Goal: Answer question/provide support: Share knowledge or assist other users

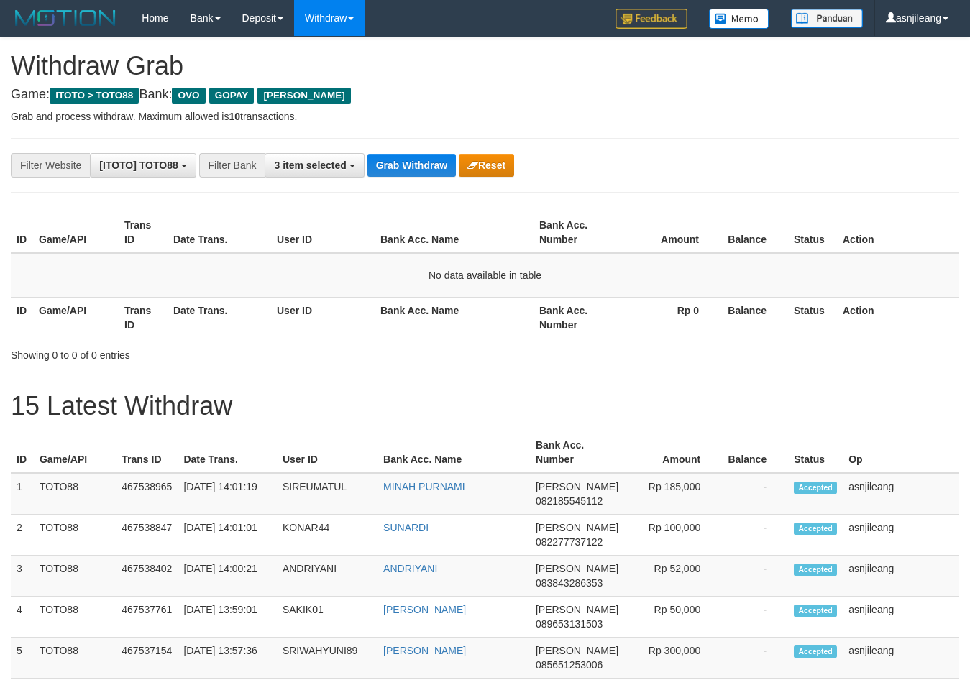
scroll to position [209, 0]
click at [432, 165] on button "Grab Withdraw" at bounding box center [412, 165] width 88 height 23
click at [428, 165] on button "Grab Withdraw" at bounding box center [412, 165] width 88 height 23
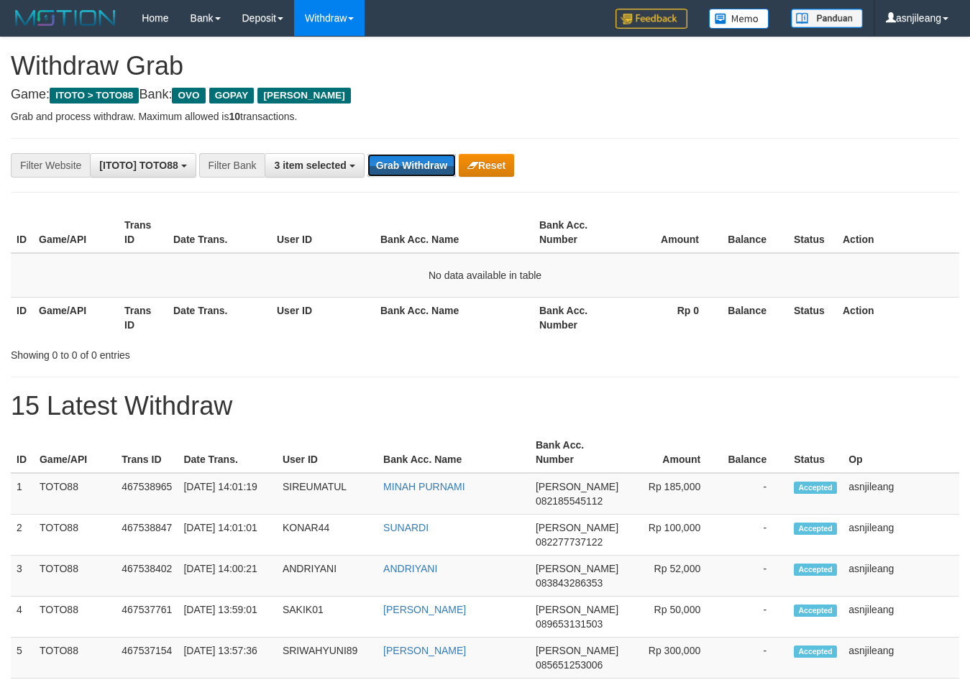
click at [428, 165] on button "Grab Withdraw" at bounding box center [412, 165] width 88 height 23
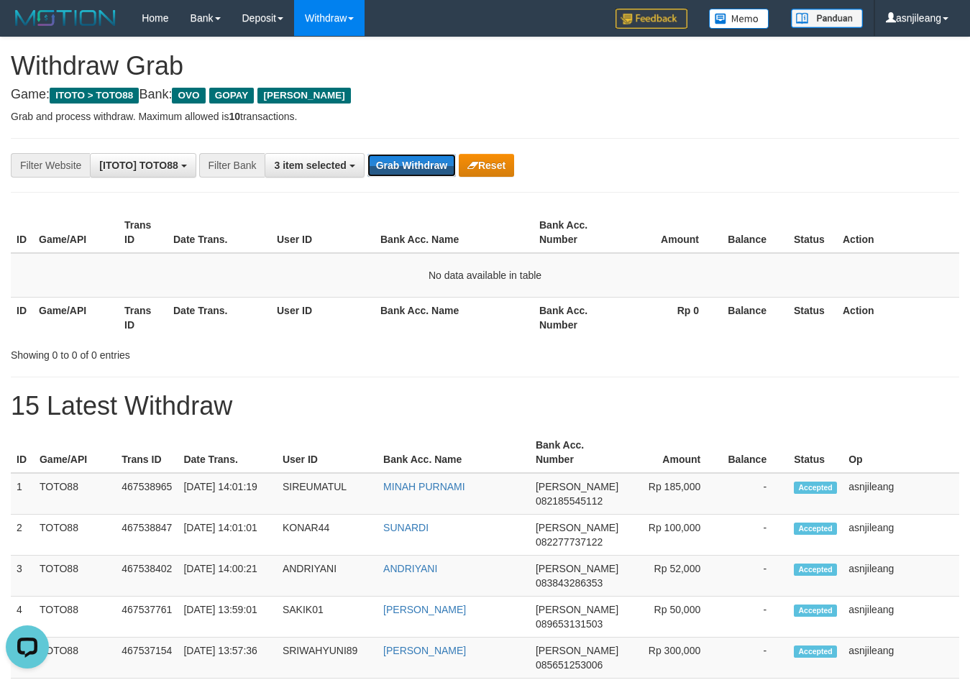
click at [428, 165] on button "Grab Withdraw" at bounding box center [412, 165] width 88 height 23
click at [431, 163] on button "Grab Withdraw" at bounding box center [412, 165] width 88 height 23
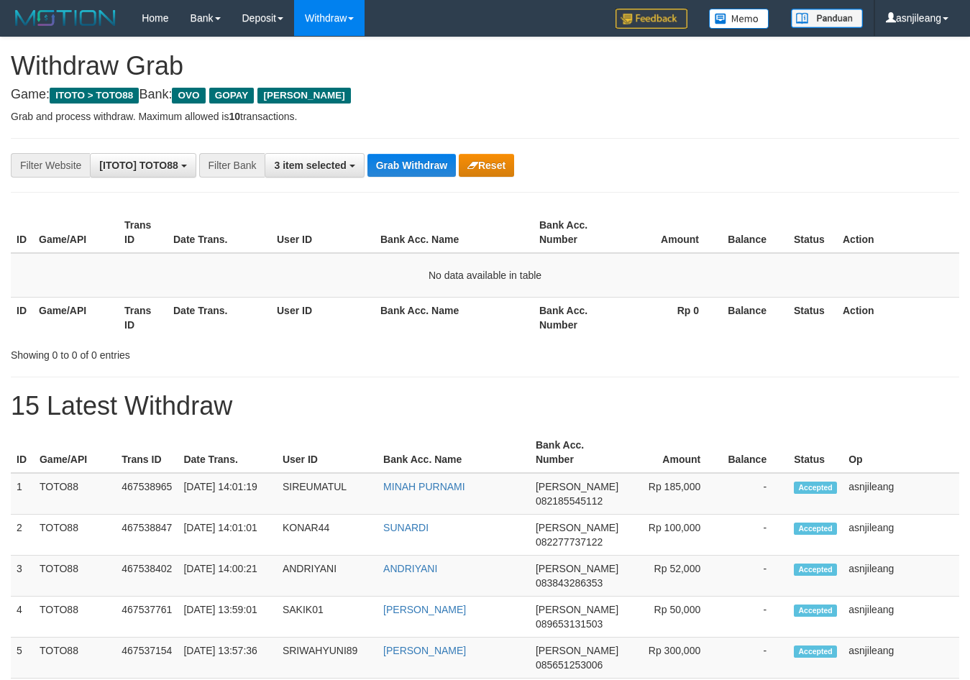
click at [431, 163] on button "Grab Withdraw" at bounding box center [412, 165] width 88 height 23
click at [443, 167] on button "Grab Withdraw" at bounding box center [412, 165] width 88 height 23
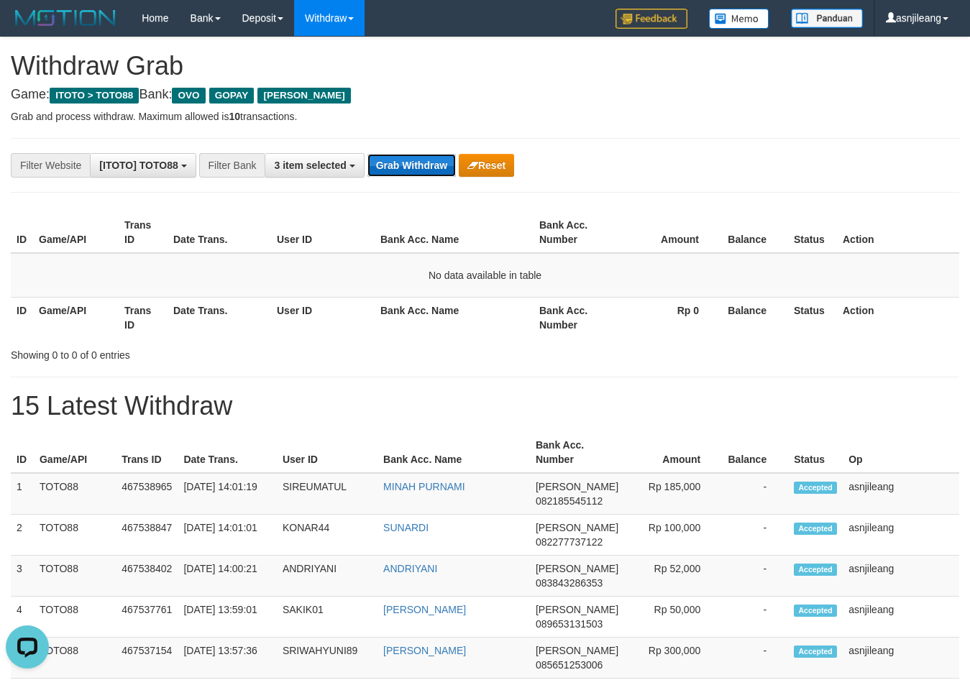
click at [443, 167] on button "Grab Withdraw" at bounding box center [412, 165] width 88 height 23
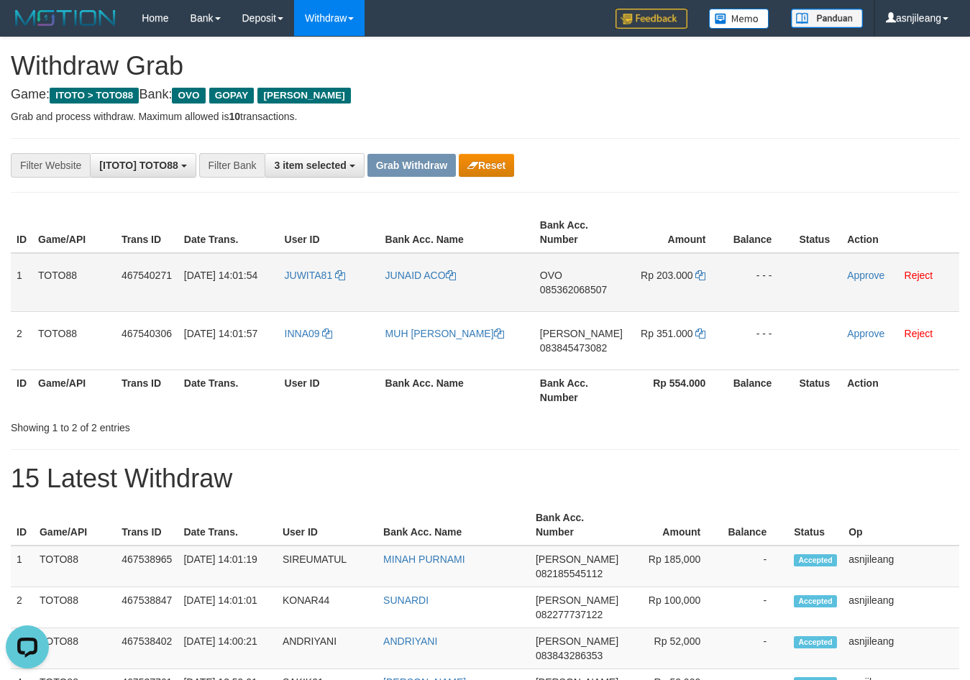
click at [574, 301] on td "OVO 085362068507" at bounding box center [581, 282] width 94 height 59
copy span "085362068507"
click at [698, 273] on icon at bounding box center [700, 275] width 10 height 10
copy span "085362068507"
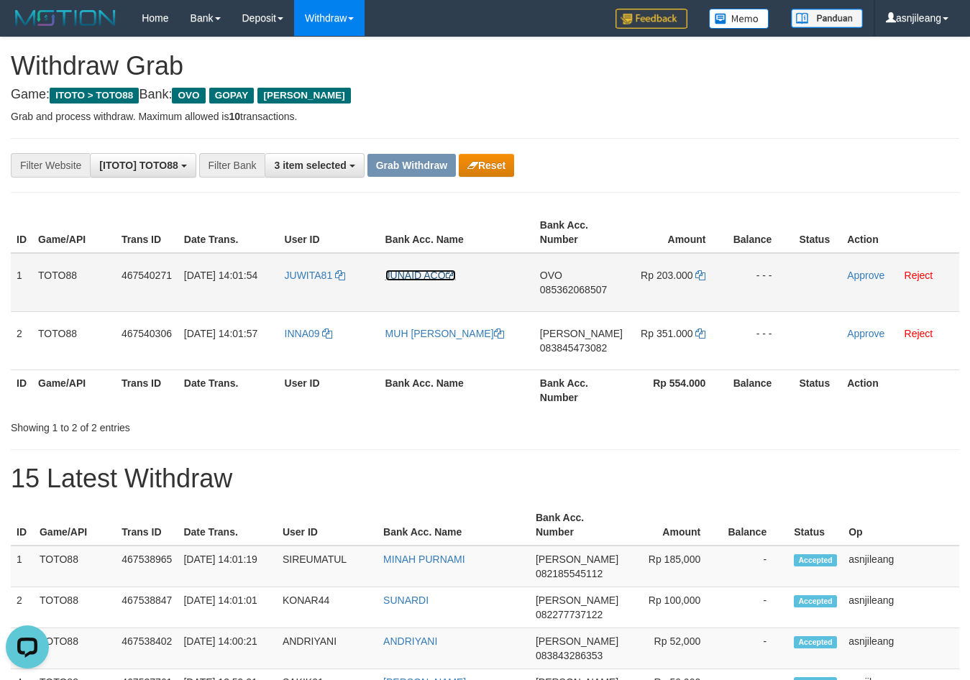
click at [414, 280] on link "JUNAID ACO" at bounding box center [420, 276] width 70 height 12
click at [875, 278] on link "Approve" at bounding box center [865, 276] width 37 height 12
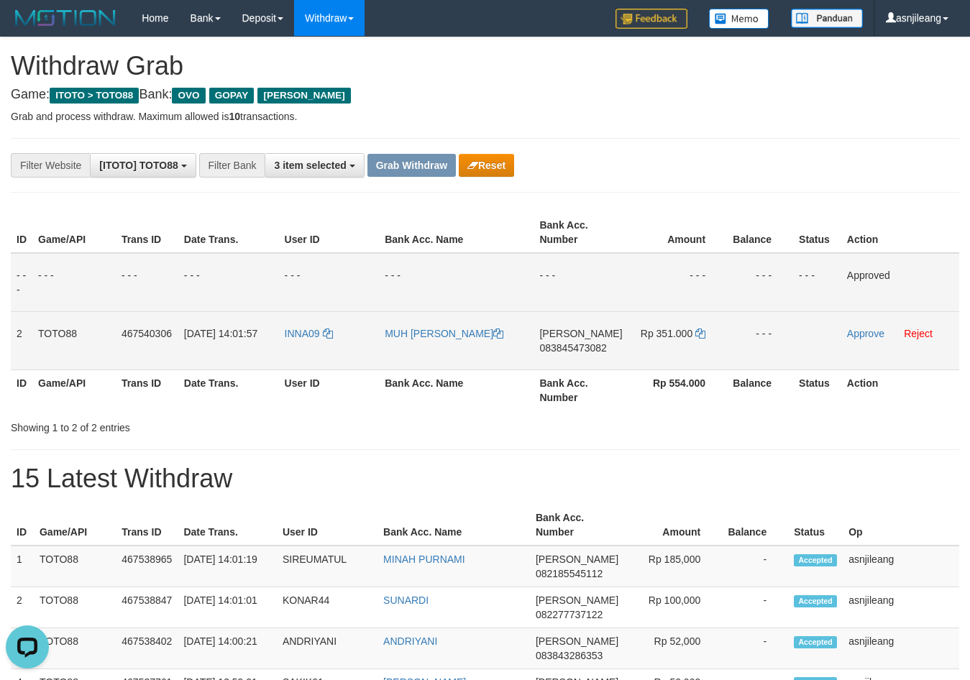
click at [595, 360] on td "DANA 083845473082" at bounding box center [581, 340] width 94 height 58
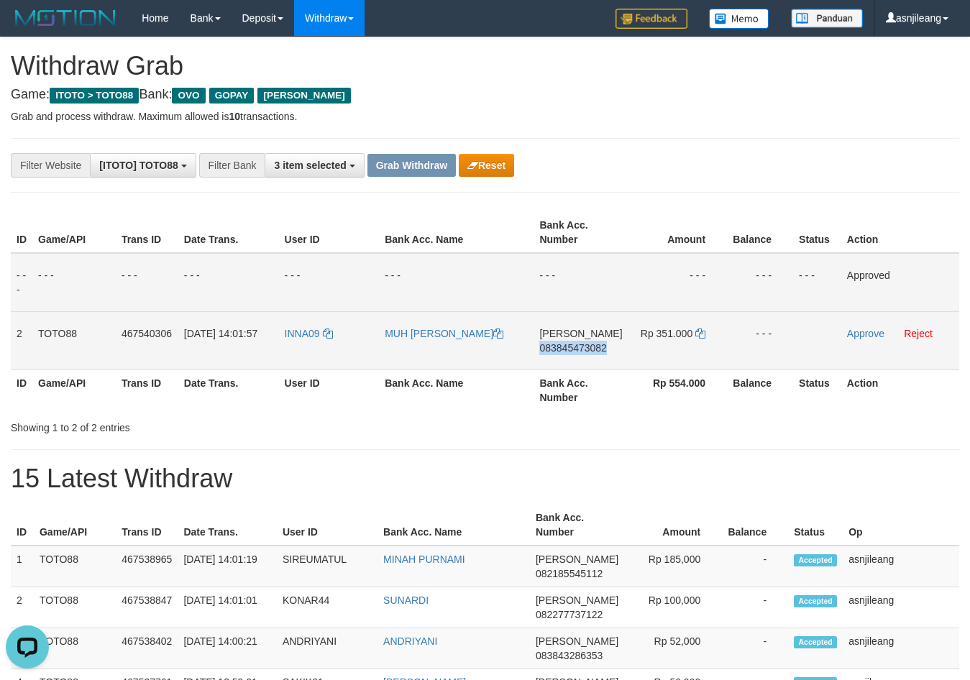
click at [595, 360] on td "DANA 083845473082" at bounding box center [581, 340] width 94 height 58
copy span "083845473082"
click at [696, 334] on icon at bounding box center [700, 334] width 10 height 10
copy span "083845473082"
drag, startPoint x: 696, startPoint y: 334, endPoint x: 677, endPoint y: 327, distance: 20.3
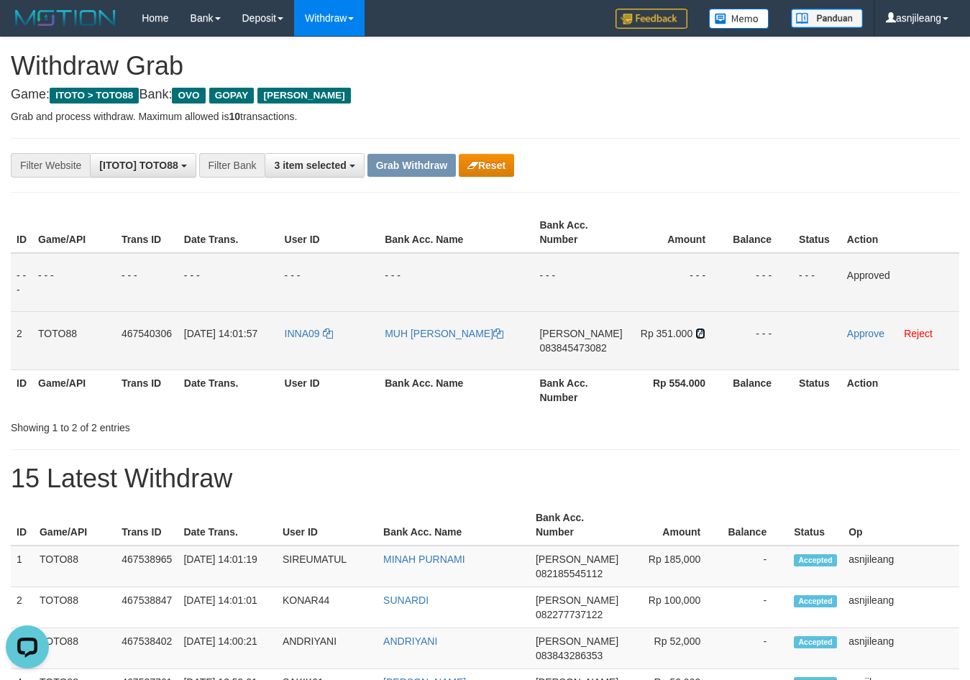
click at [697, 334] on icon at bounding box center [700, 334] width 10 height 10
click at [854, 332] on link "Approve" at bounding box center [865, 334] width 37 height 12
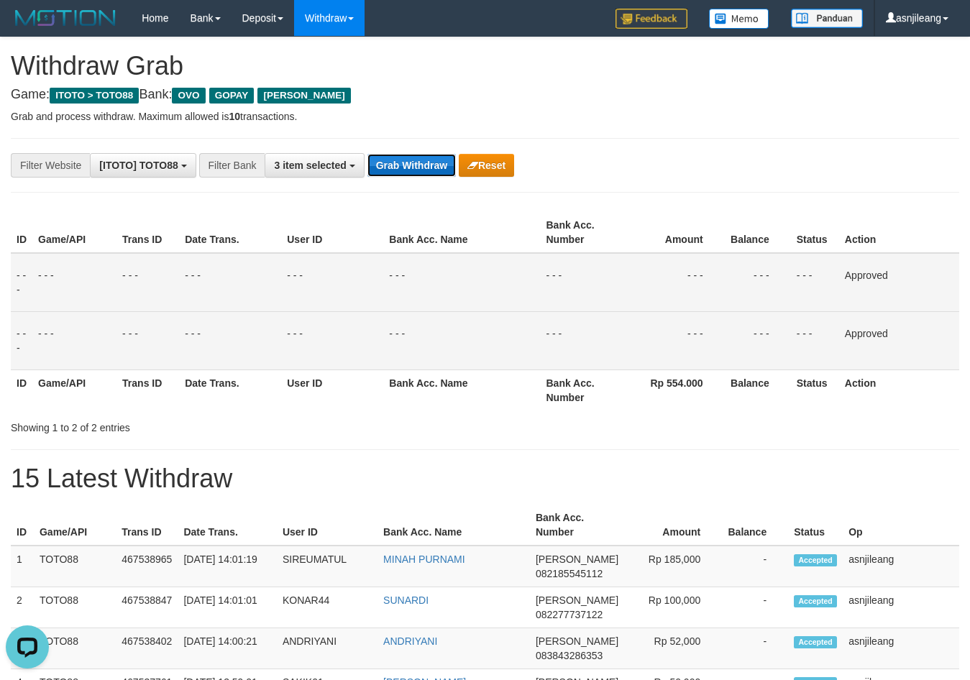
click at [427, 164] on button "Grab Withdraw" at bounding box center [412, 165] width 88 height 23
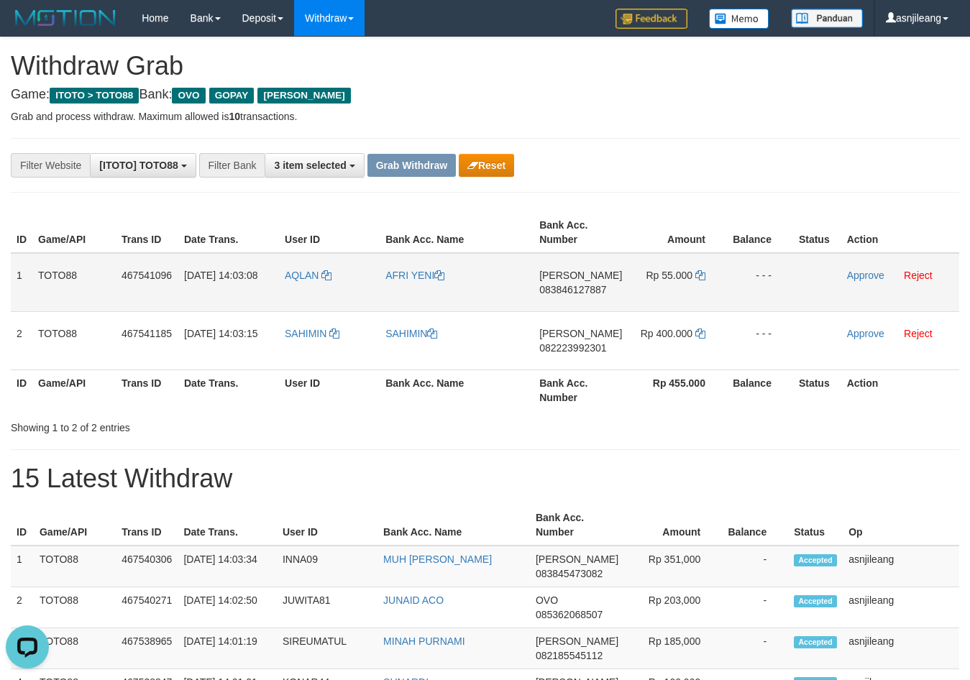
click at [603, 302] on td "DANA 083846127887" at bounding box center [581, 282] width 94 height 59
copy span "083846127887"
click at [703, 273] on icon at bounding box center [700, 275] width 10 height 10
copy span "083846127887"
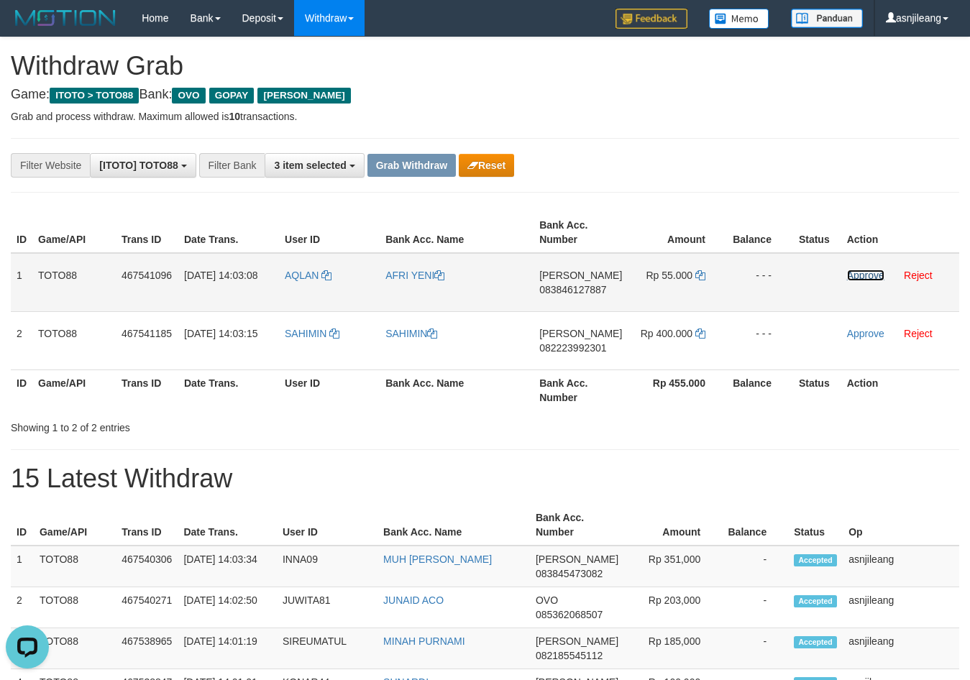
click at [869, 276] on link "Approve" at bounding box center [865, 276] width 37 height 12
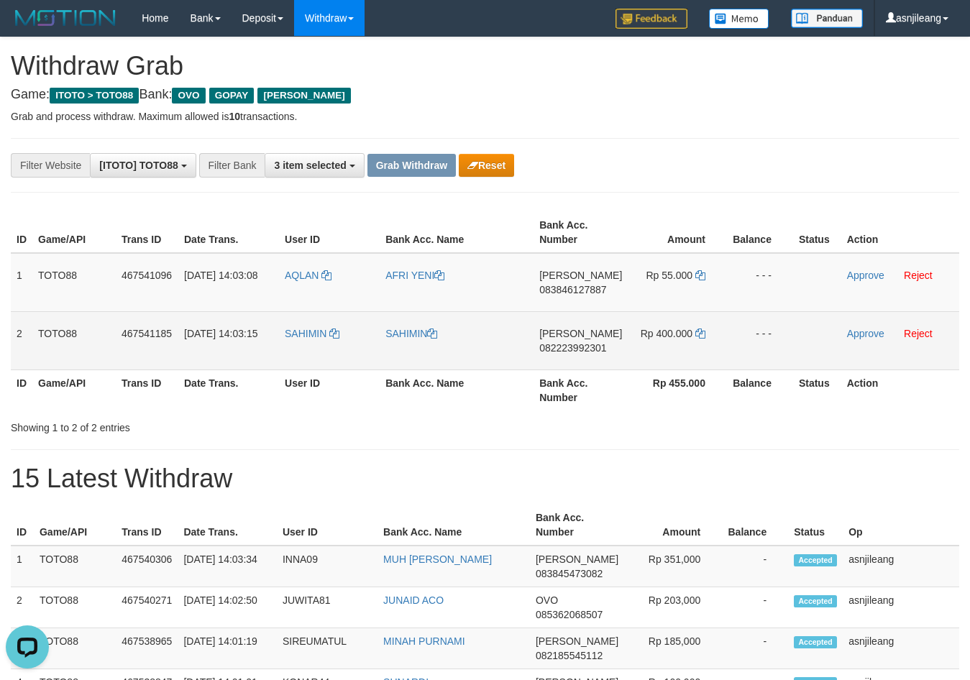
click at [595, 366] on td "DANA 082223992301" at bounding box center [581, 340] width 94 height 58
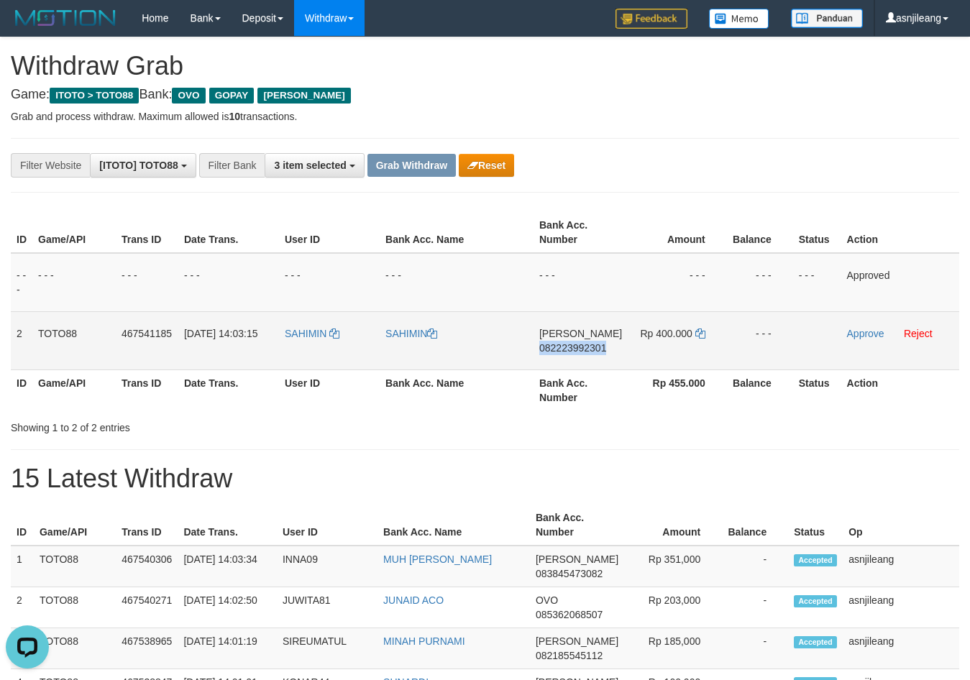
click at [595, 366] on td "DANA 082223992301" at bounding box center [581, 340] width 94 height 58
copy span "082223992301"
click at [701, 331] on icon at bounding box center [700, 334] width 10 height 10
copy span "082223992301"
click at [860, 330] on link "Approve" at bounding box center [865, 334] width 37 height 12
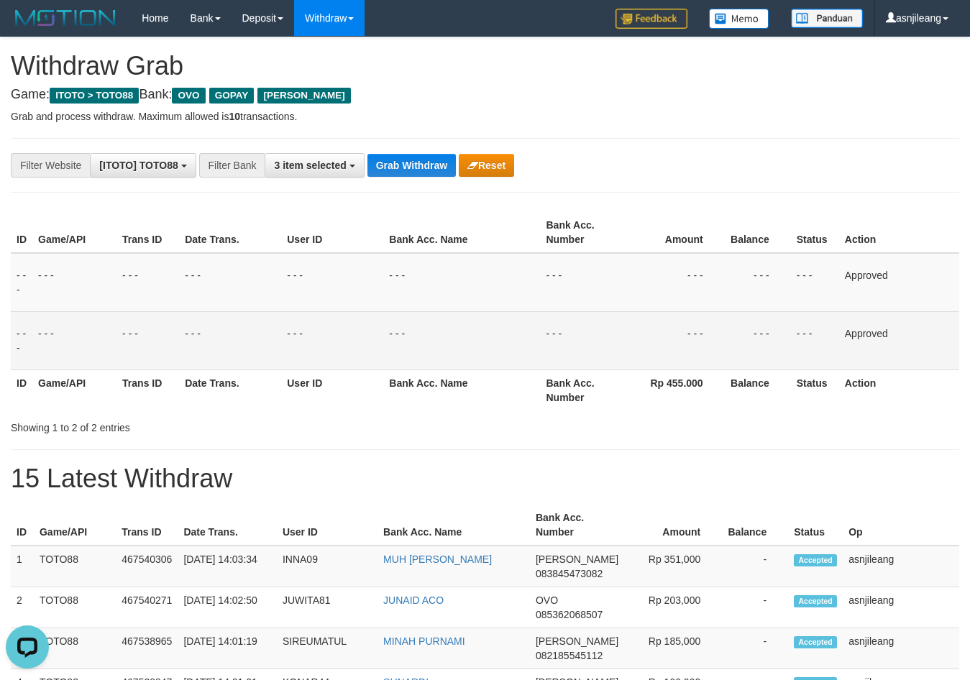
click at [403, 163] on button "Grab Withdraw" at bounding box center [412, 165] width 88 height 23
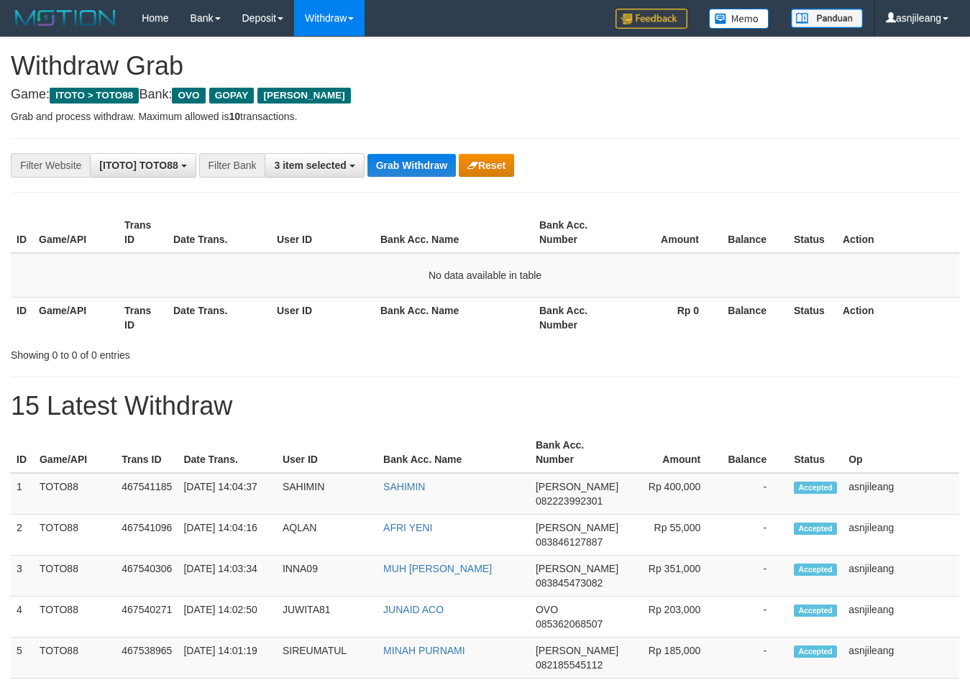
scroll to position [209, 0]
click at [403, 163] on button "Grab Withdraw" at bounding box center [412, 165] width 88 height 23
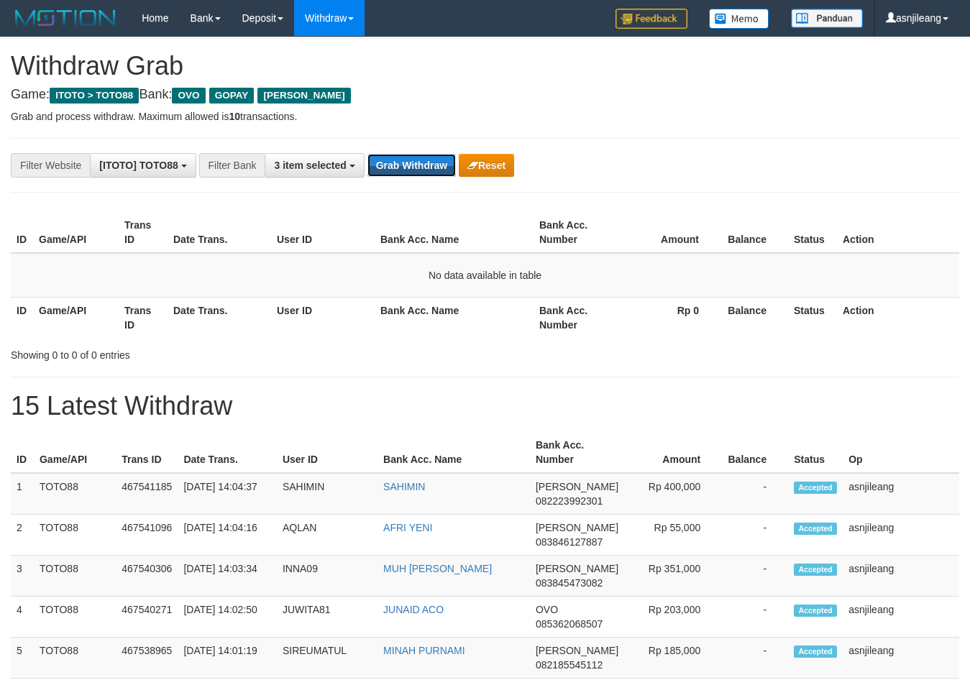
click at [403, 163] on button "Grab Withdraw" at bounding box center [412, 165] width 88 height 23
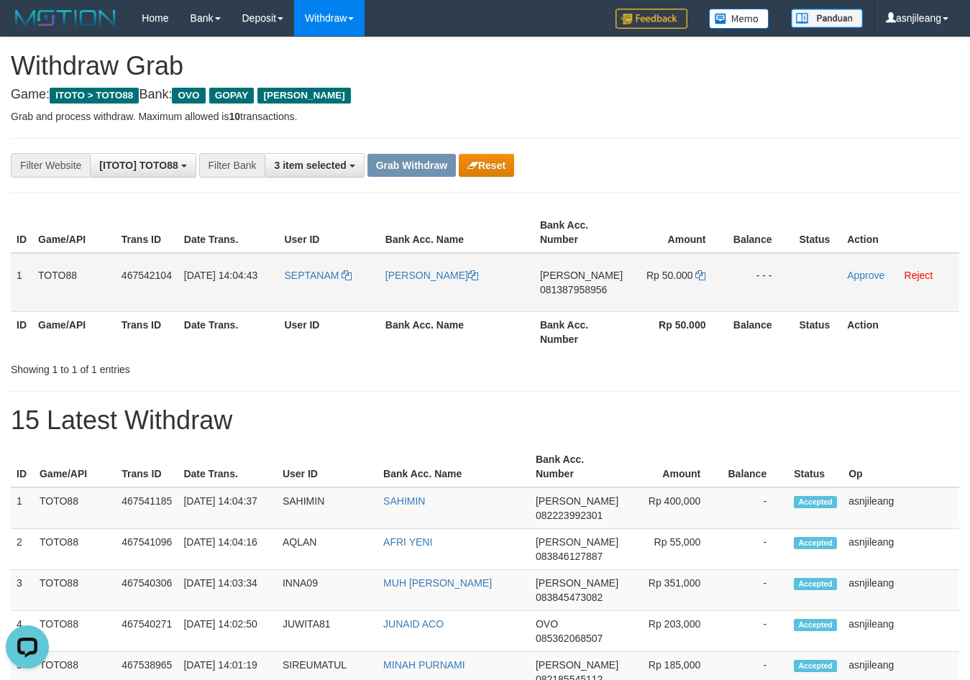
click at [588, 303] on td "DANA 081387958956" at bounding box center [581, 282] width 94 height 59
copy span "081387958956"
click at [701, 277] on icon at bounding box center [700, 275] width 10 height 10
copy span "081387958956"
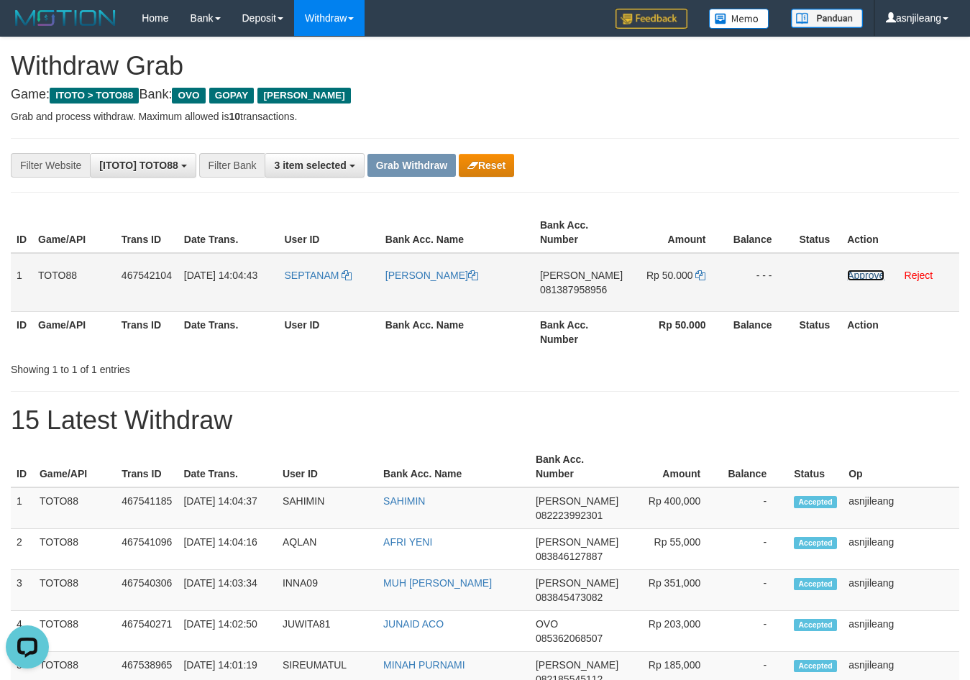
click at [856, 273] on link "Approve" at bounding box center [865, 276] width 37 height 12
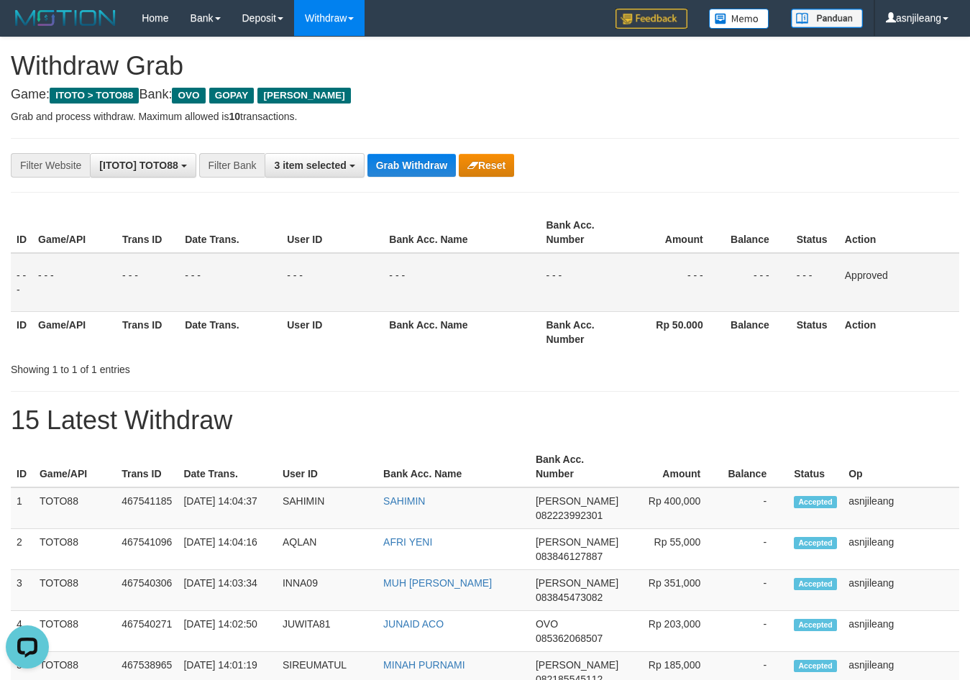
click at [420, 154] on button "Grab Withdraw" at bounding box center [412, 165] width 88 height 23
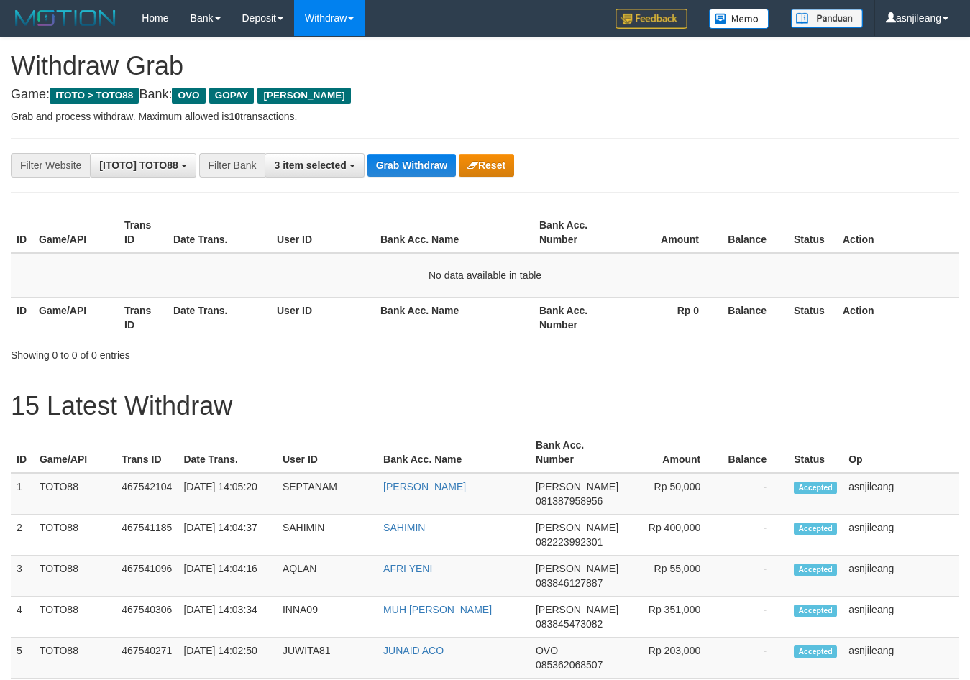
click at [421, 158] on button "Grab Withdraw" at bounding box center [412, 165] width 88 height 23
click at [418, 168] on button "Grab Withdraw" at bounding box center [412, 165] width 88 height 23
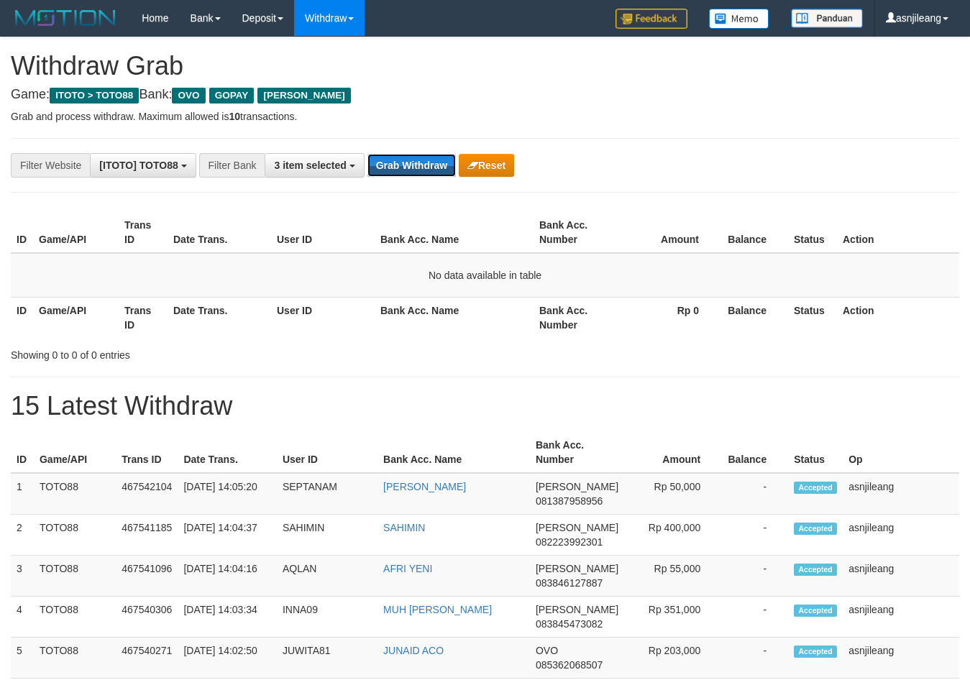
click at [418, 168] on button "Grab Withdraw" at bounding box center [412, 165] width 88 height 23
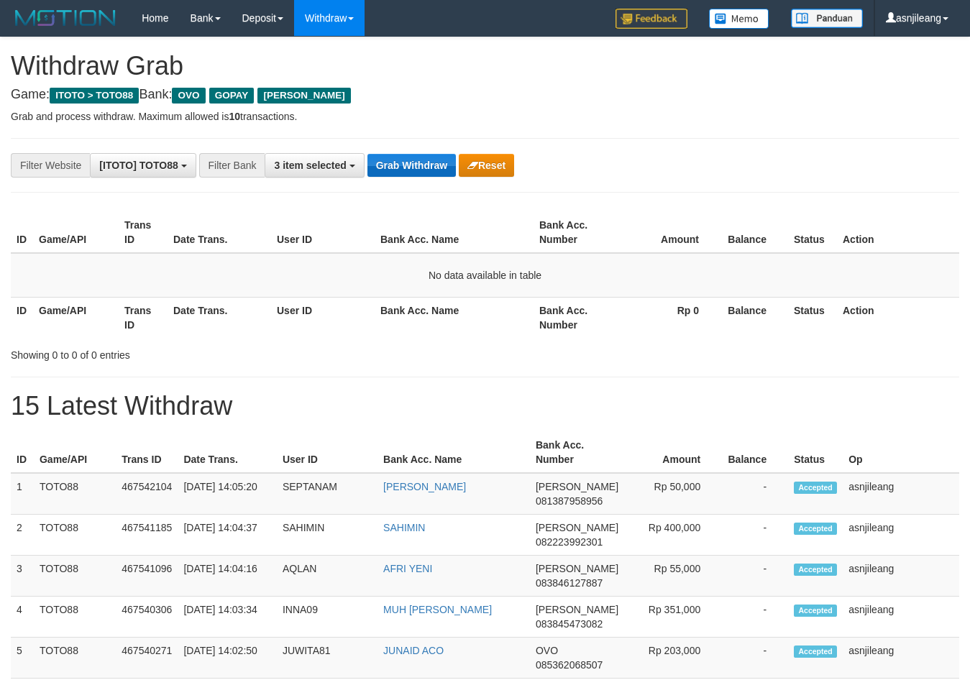
scroll to position [209, 0]
click at [412, 162] on button "Grab Withdraw" at bounding box center [412, 165] width 88 height 23
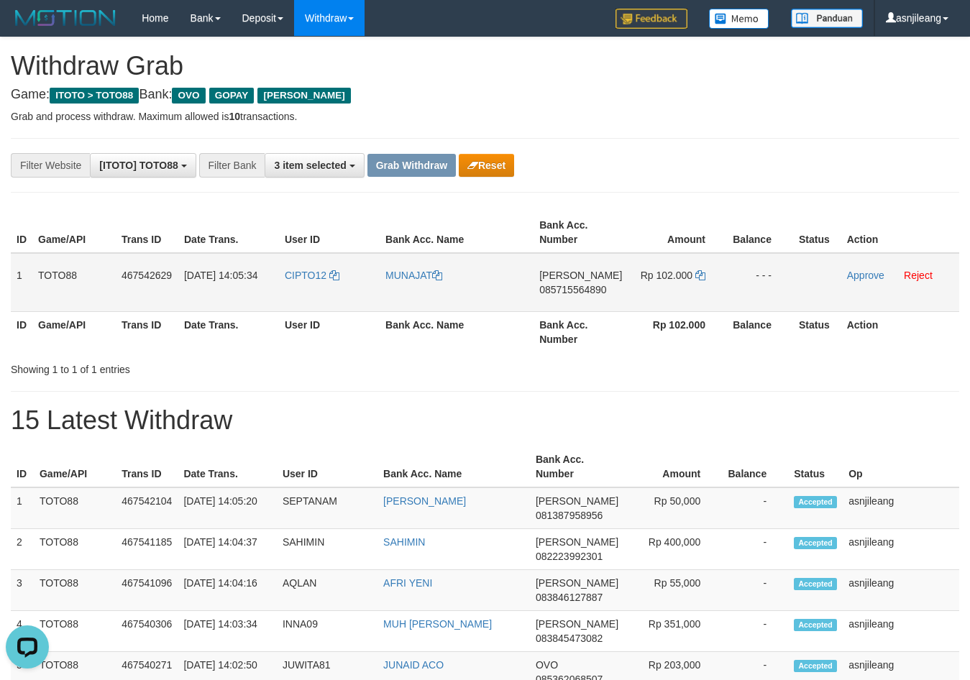
click at [571, 303] on td "DANA 085715564890" at bounding box center [581, 282] width 94 height 59
copy span "085715564890"
click at [695, 274] on icon at bounding box center [700, 275] width 10 height 10
copy span "085715564890"
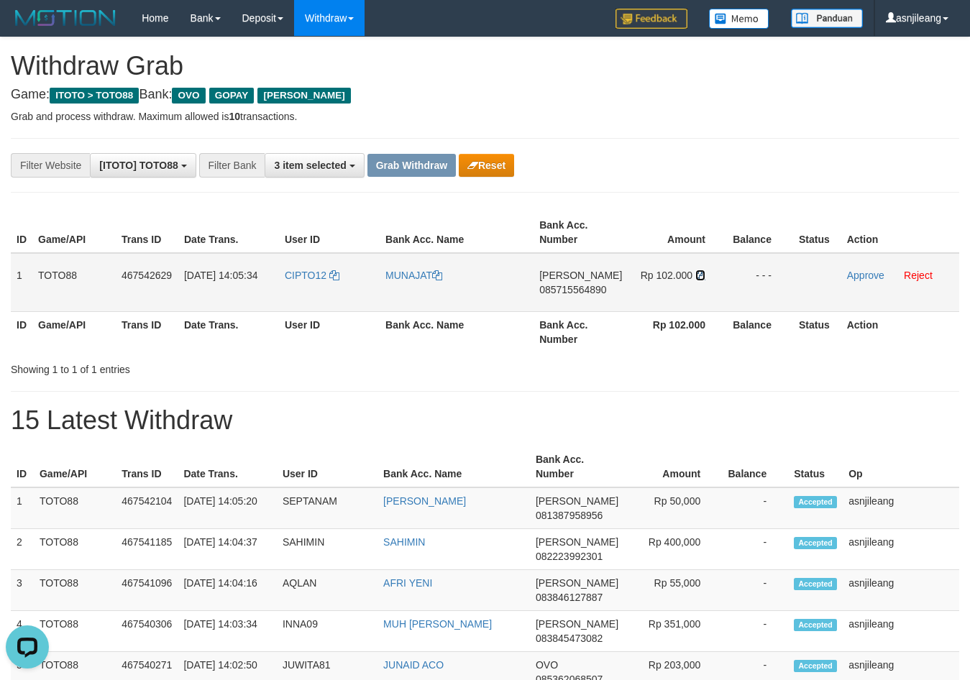
click at [695, 274] on icon at bounding box center [700, 275] width 10 height 10
click at [862, 274] on link "Approve" at bounding box center [865, 276] width 37 height 12
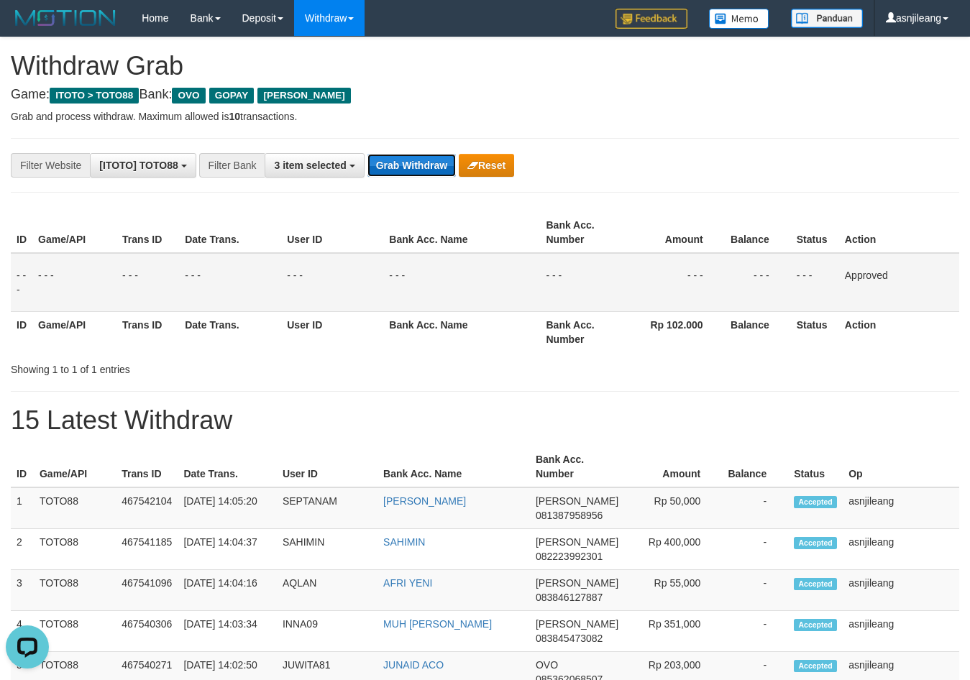
click at [416, 160] on button "Grab Withdraw" at bounding box center [412, 165] width 88 height 23
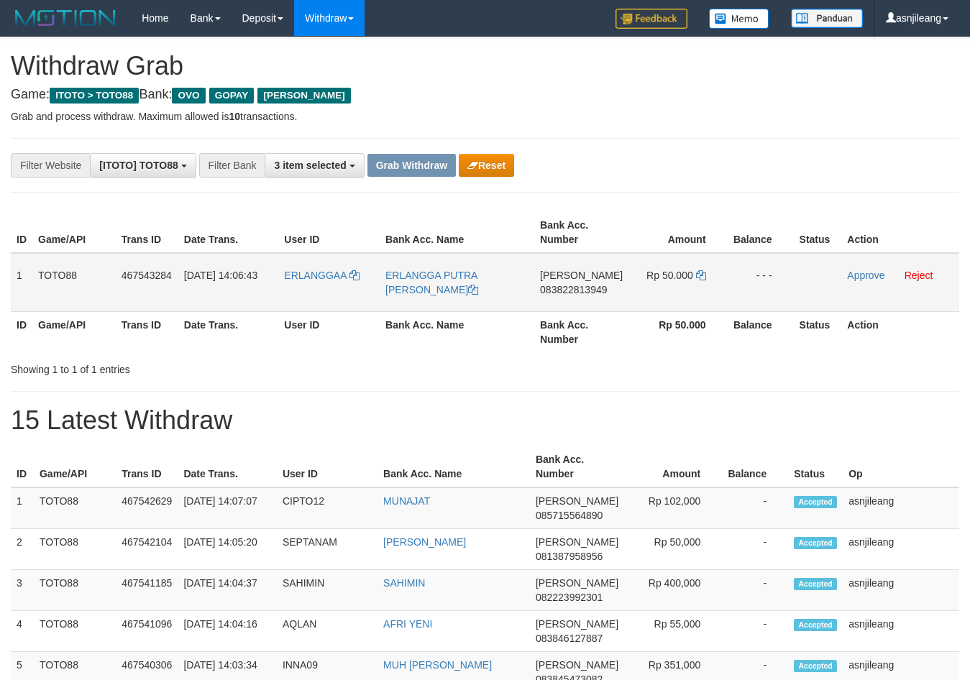
scroll to position [209, 0]
click at [565, 306] on td "DANA 083822813949" at bounding box center [581, 282] width 94 height 59
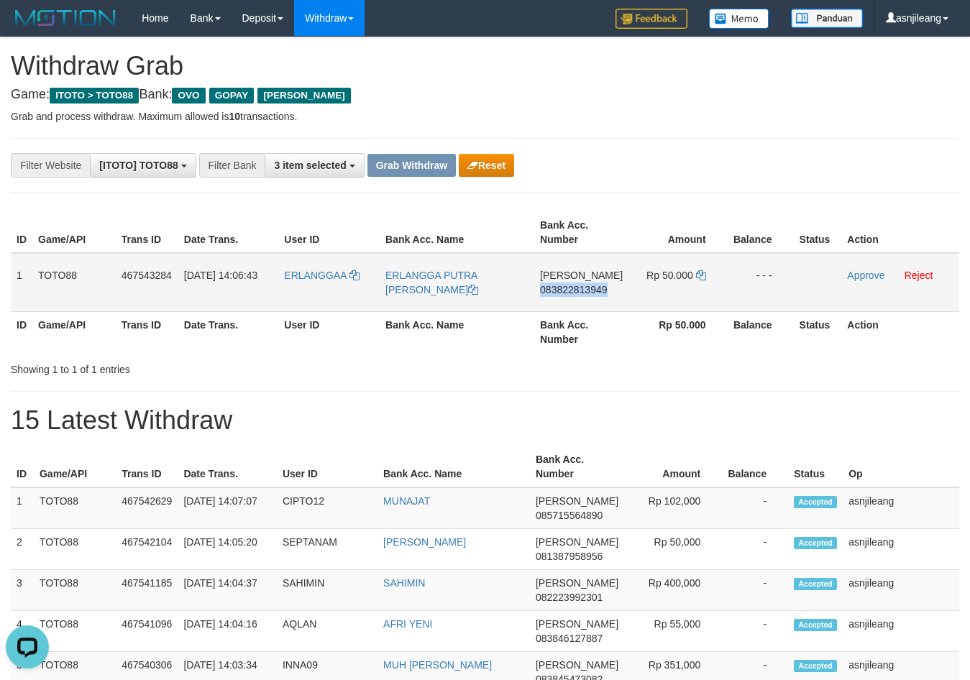
click at [565, 306] on td "DANA 083822813949" at bounding box center [581, 282] width 94 height 59
click at [583, 301] on td "DANA 083822813949" at bounding box center [581, 282] width 94 height 59
copy span "083822813949"
click at [698, 278] on icon at bounding box center [701, 275] width 10 height 10
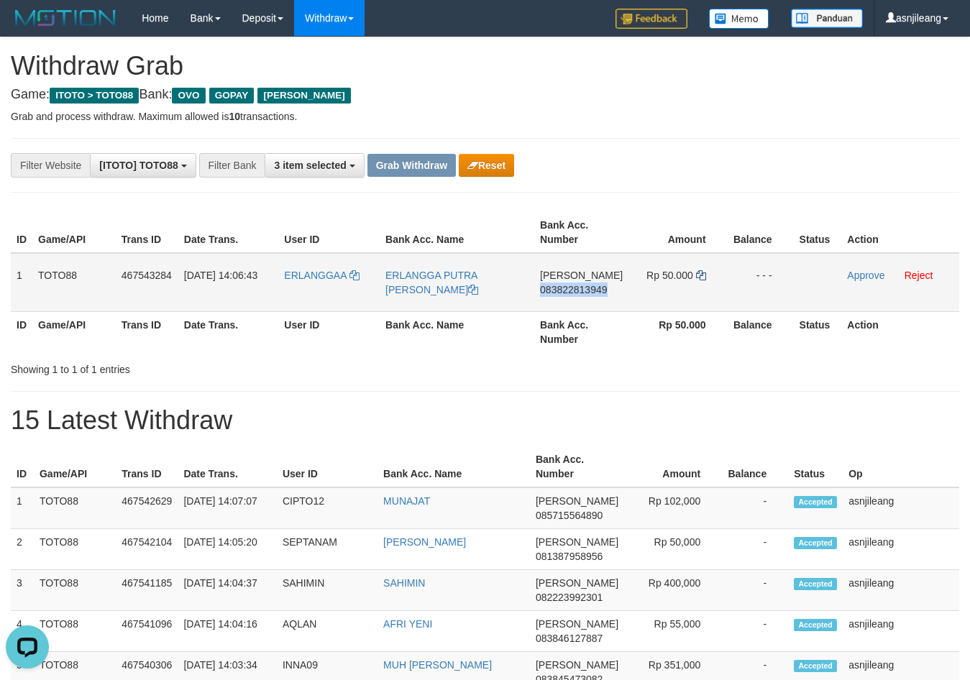
copy span "083822813949"
click at [698, 278] on icon at bounding box center [701, 275] width 10 height 10
click at [575, 315] on th "Bank Acc. Number" at bounding box center [581, 331] width 94 height 41
click at [576, 309] on td "DANA 083822813949" at bounding box center [581, 282] width 94 height 59
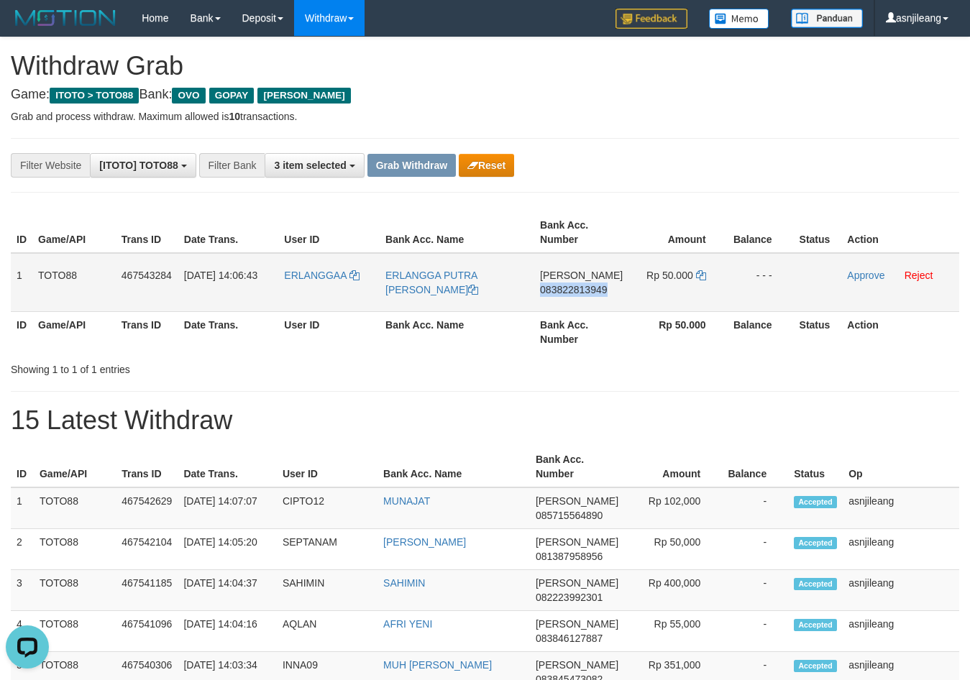
copy span "083822813949"
click at [336, 278] on span "ERLANGGAA" at bounding box center [315, 276] width 62 height 12
copy span "083822813949"
click at [929, 274] on link "Reject" at bounding box center [919, 276] width 29 height 12
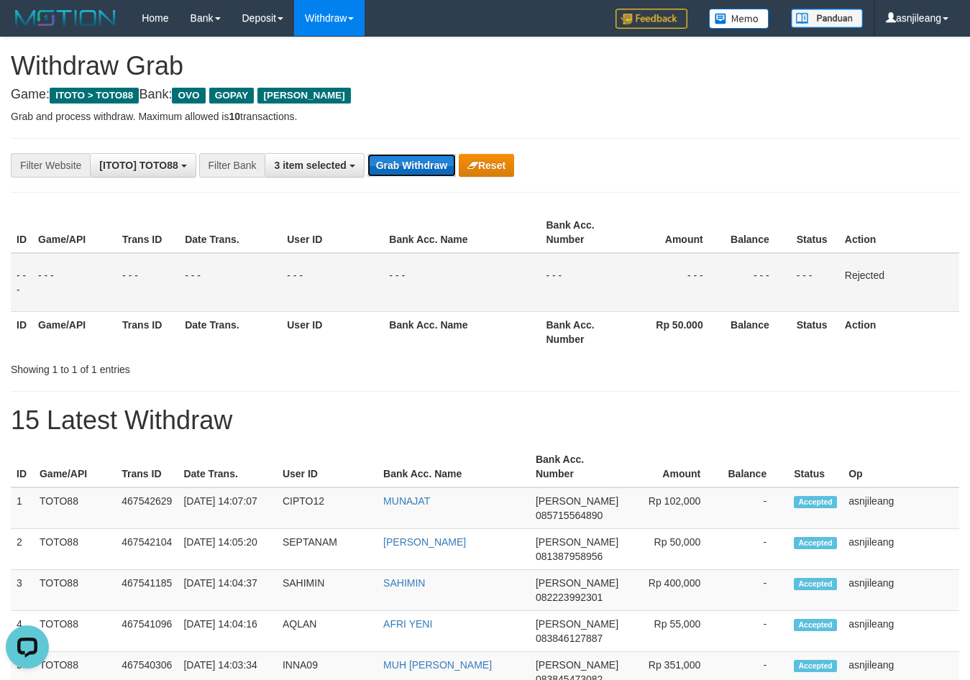
click at [431, 168] on button "Grab Withdraw" at bounding box center [412, 165] width 88 height 23
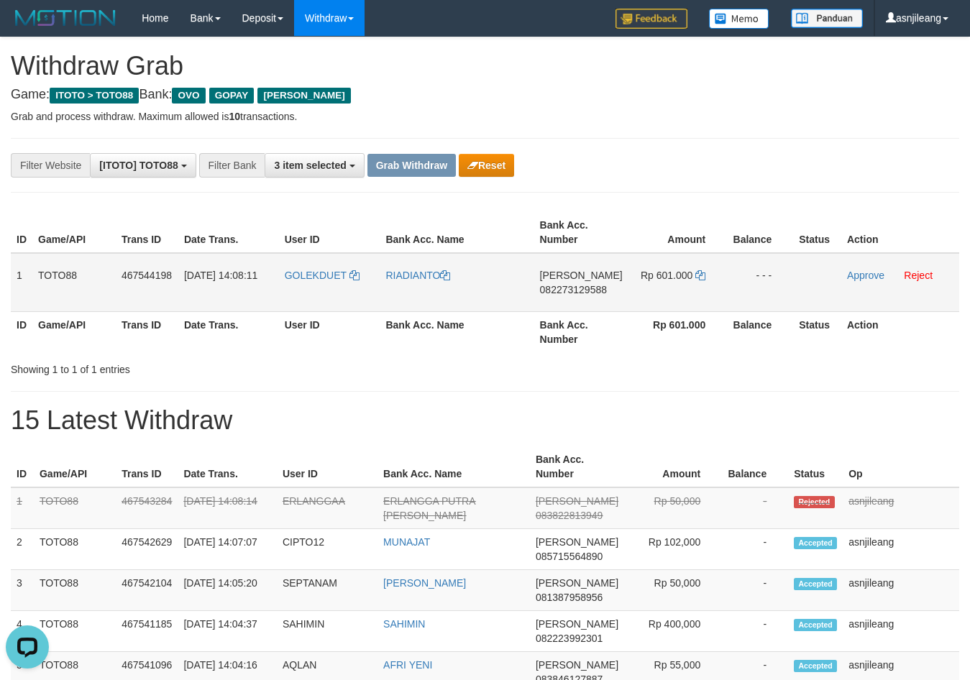
click at [576, 302] on td "DANA 082273129588" at bounding box center [581, 282] width 94 height 59
copy span "082273129588"
click at [576, 302] on td "DANA 082273129588" at bounding box center [581, 282] width 94 height 59
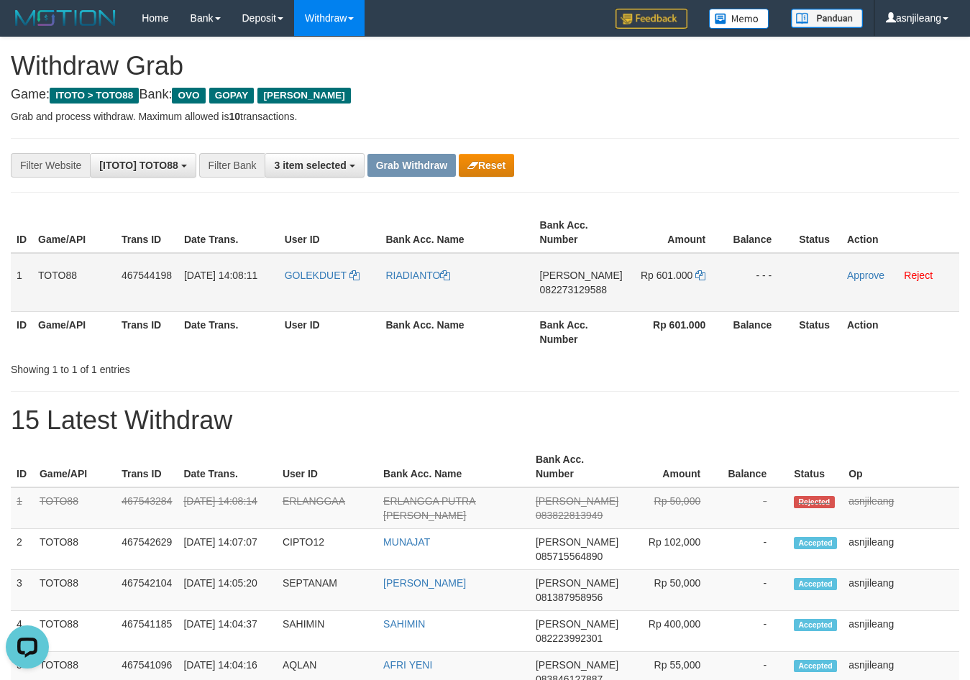
click at [576, 302] on td "DANA 082273129588" at bounding box center [581, 282] width 94 height 59
copy span "082273129588"
click at [588, 293] on span "082273129588" at bounding box center [573, 290] width 67 height 12
copy span "082273129588"
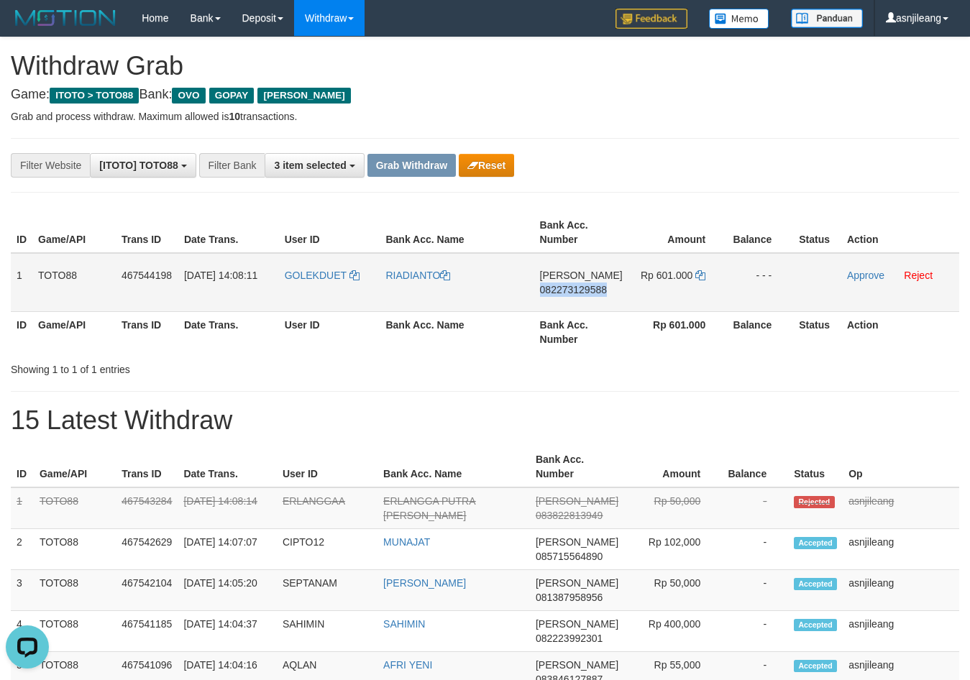
click at [588, 293] on span "082273129588" at bounding box center [573, 290] width 67 height 12
copy span "082273129588"
click at [700, 276] on icon at bounding box center [700, 275] width 10 height 10
click at [862, 280] on link "Approve" at bounding box center [865, 276] width 37 height 12
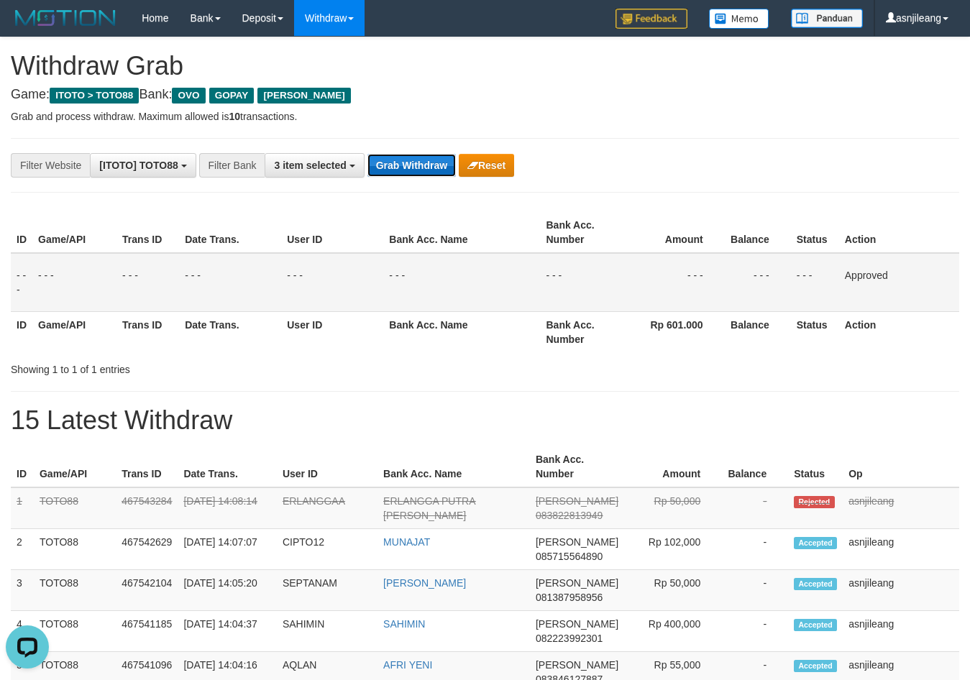
click at [408, 165] on button "Grab Withdraw" at bounding box center [412, 165] width 88 height 23
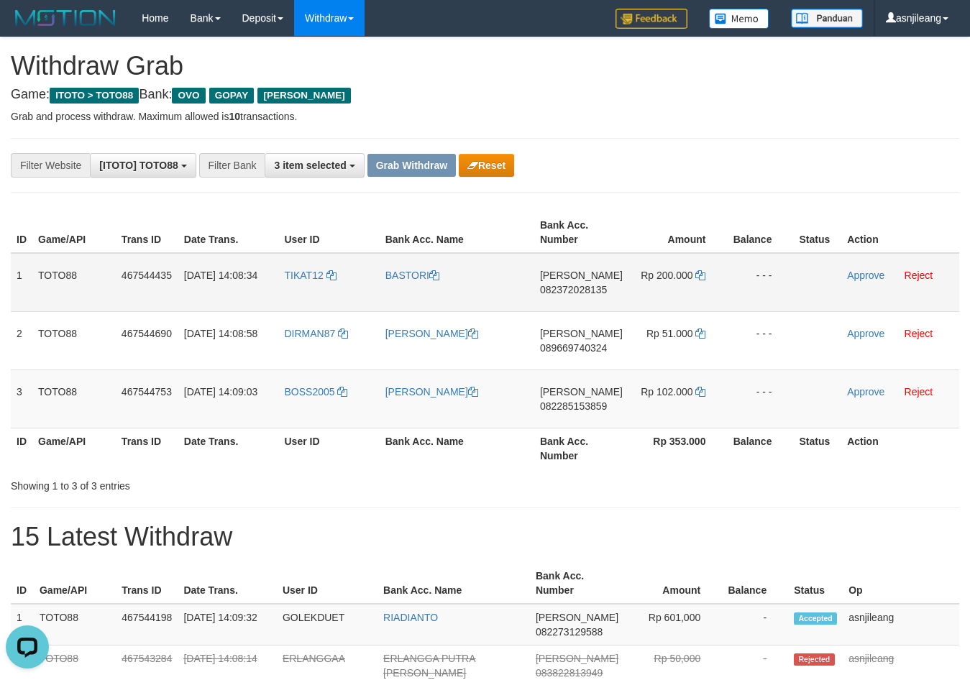
click at [587, 298] on td "DANA 082372028135" at bounding box center [581, 282] width 94 height 59
copy span "082372028135"
click at [701, 275] on icon at bounding box center [700, 275] width 10 height 10
copy span "082372028135"
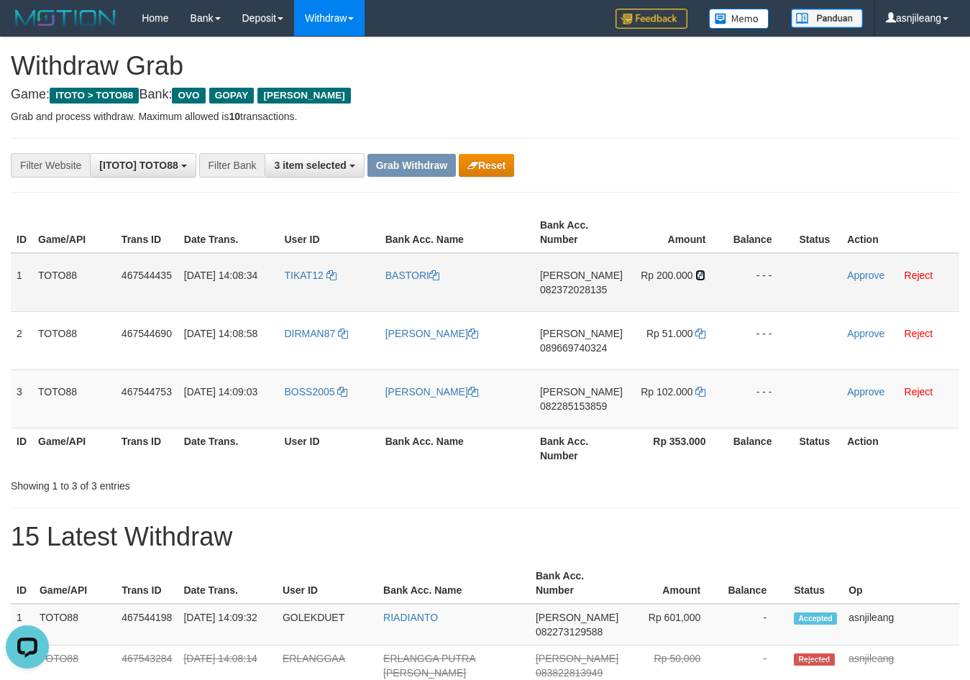
click at [701, 275] on icon at bounding box center [700, 275] width 10 height 10
click at [876, 276] on link "Approve" at bounding box center [865, 276] width 37 height 12
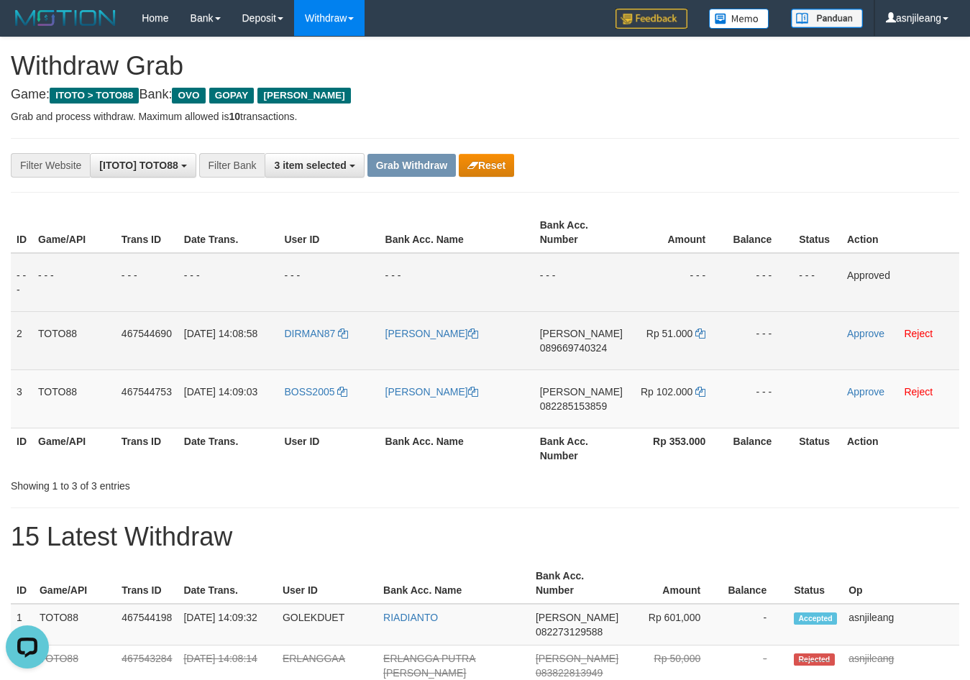
click at [593, 357] on td "DANA 089669740324" at bounding box center [581, 340] width 94 height 58
copy span "089669740324"
click at [700, 333] on icon at bounding box center [700, 334] width 10 height 10
copy span "089669740324"
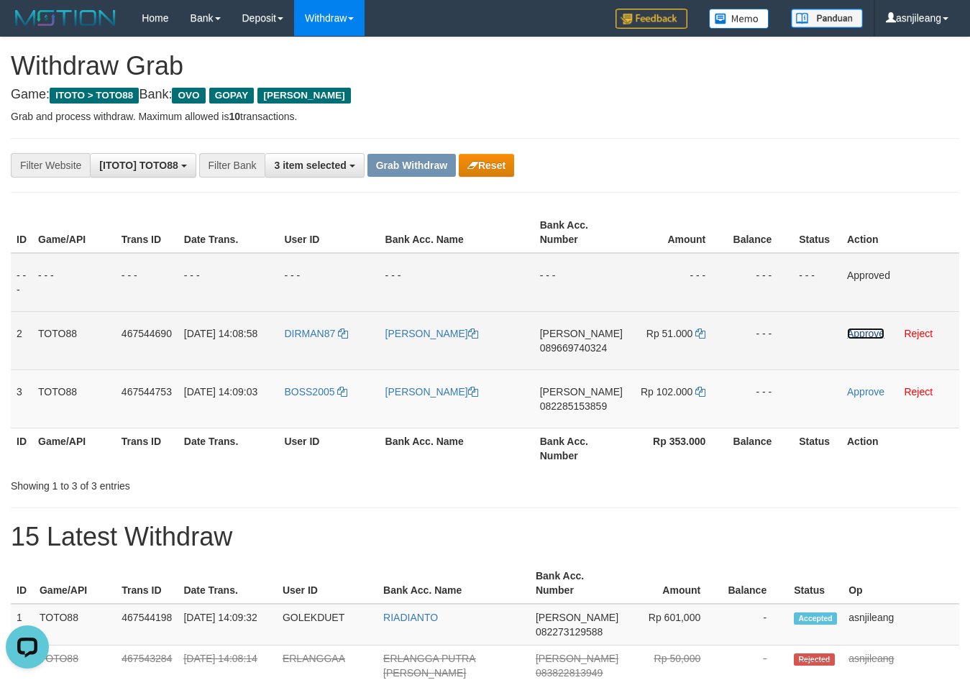
click at [852, 332] on link "Approve" at bounding box center [865, 334] width 37 height 12
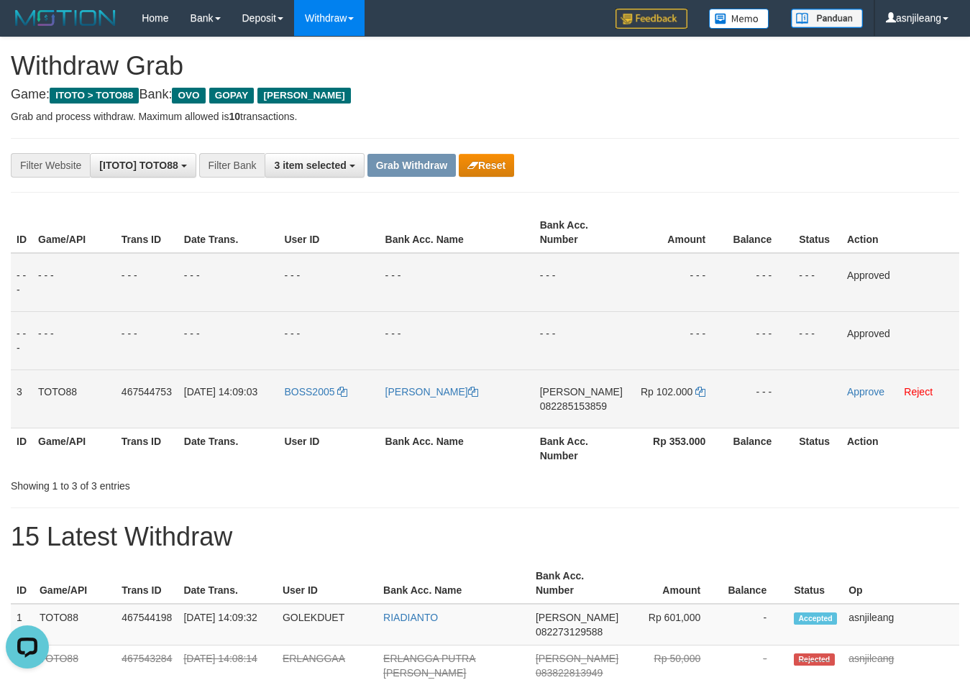
click at [591, 424] on td "DANA 082285153859" at bounding box center [581, 399] width 94 height 58
copy span "082285153859"
click at [701, 392] on icon at bounding box center [700, 392] width 10 height 10
copy span "082285153859"
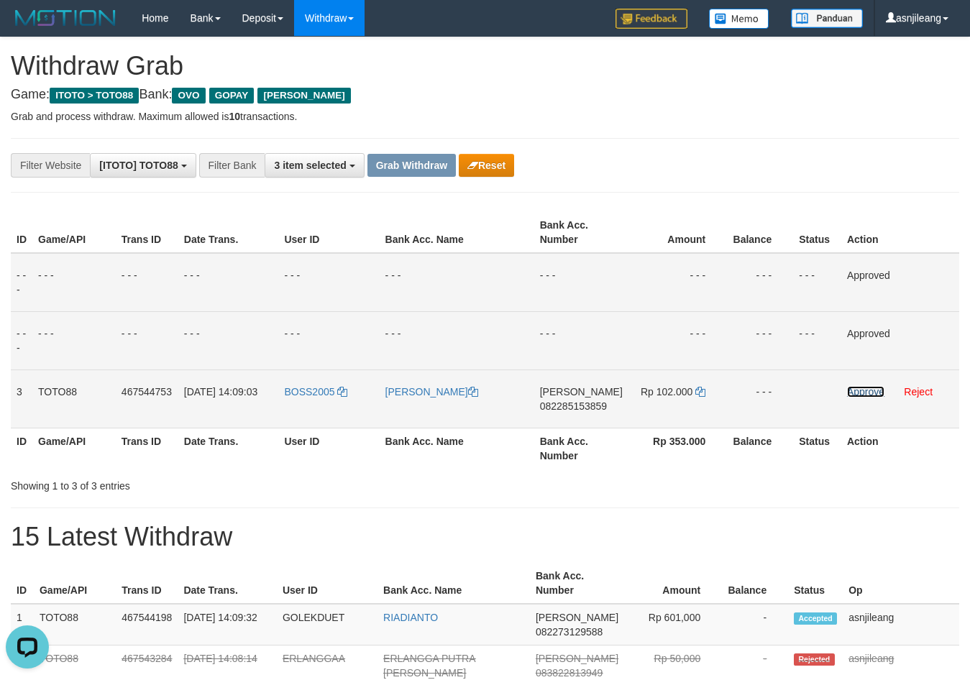
click at [849, 389] on link "Approve" at bounding box center [865, 392] width 37 height 12
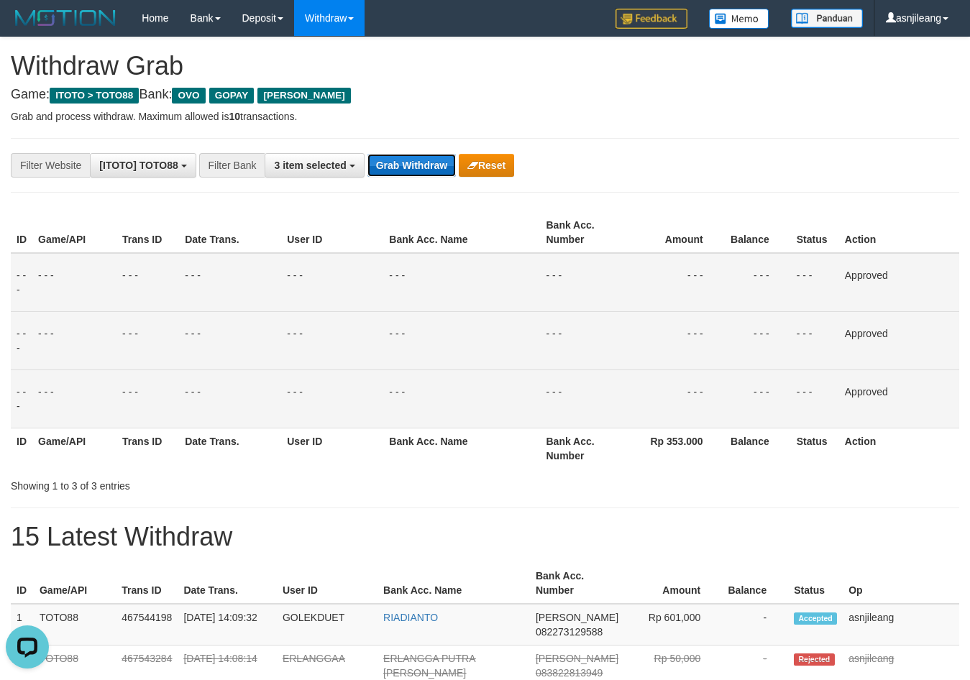
click at [401, 168] on button "Grab Withdraw" at bounding box center [412, 165] width 88 height 23
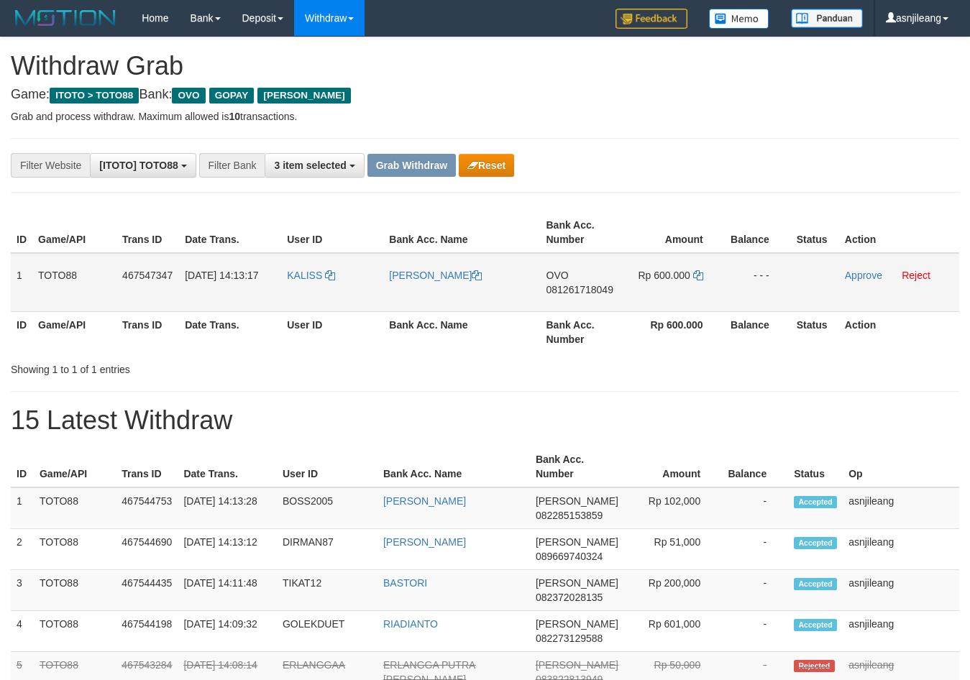
scroll to position [209, 0]
click at [595, 309] on td "OVO 081261718049" at bounding box center [583, 282] width 84 height 59
copy span "081261718049"
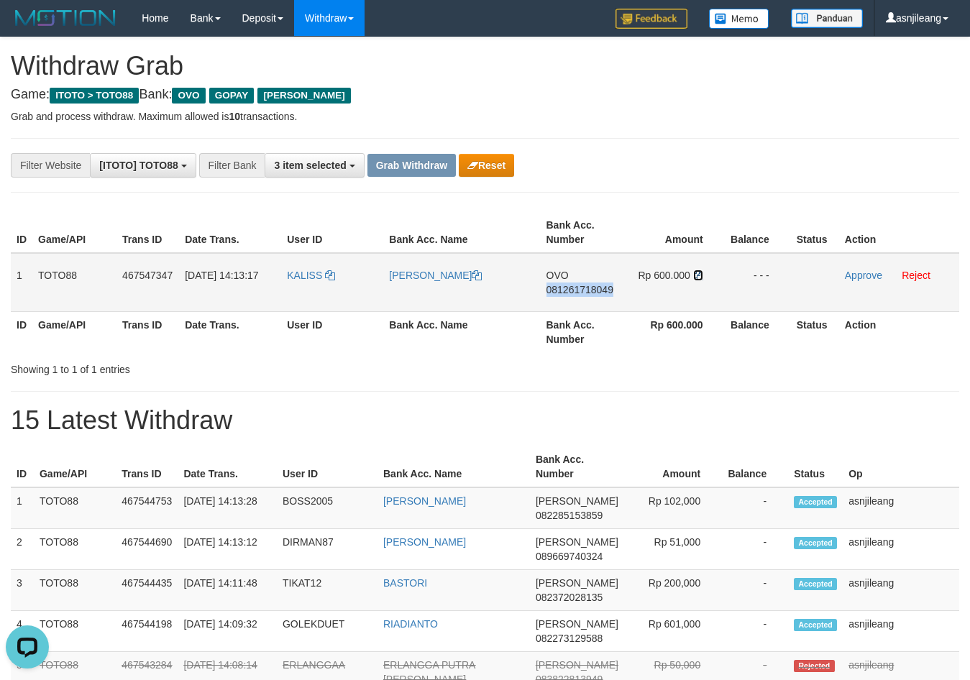
click at [698, 276] on icon at bounding box center [698, 275] width 10 height 10
copy span "081261718049"
click at [403, 275] on link "[PERSON_NAME]" at bounding box center [435, 276] width 93 height 12
click at [857, 277] on link "Approve" at bounding box center [863, 276] width 37 height 12
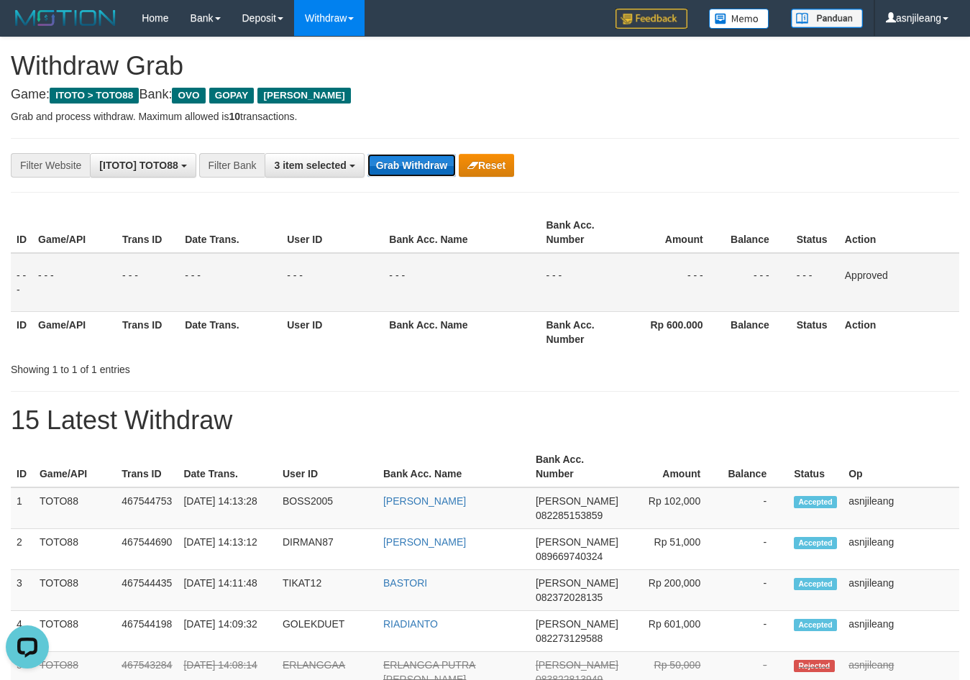
click at [405, 161] on button "Grab Withdraw" at bounding box center [412, 165] width 88 height 23
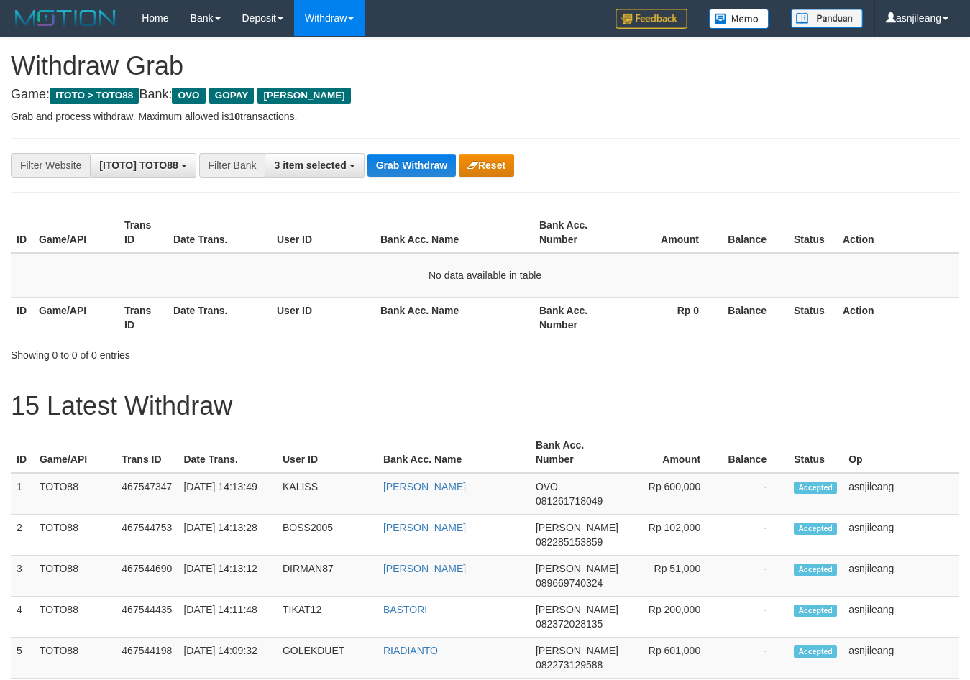
click at [405, 161] on button "Grab Withdraw" at bounding box center [412, 165] width 88 height 23
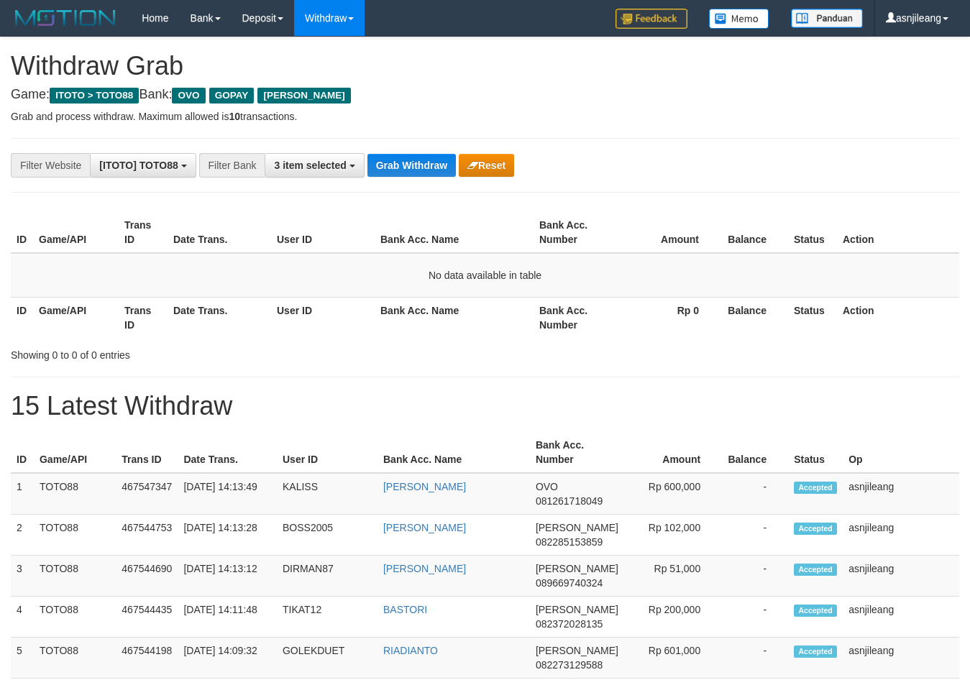
click at [405, 161] on button "Grab Withdraw" at bounding box center [412, 165] width 88 height 23
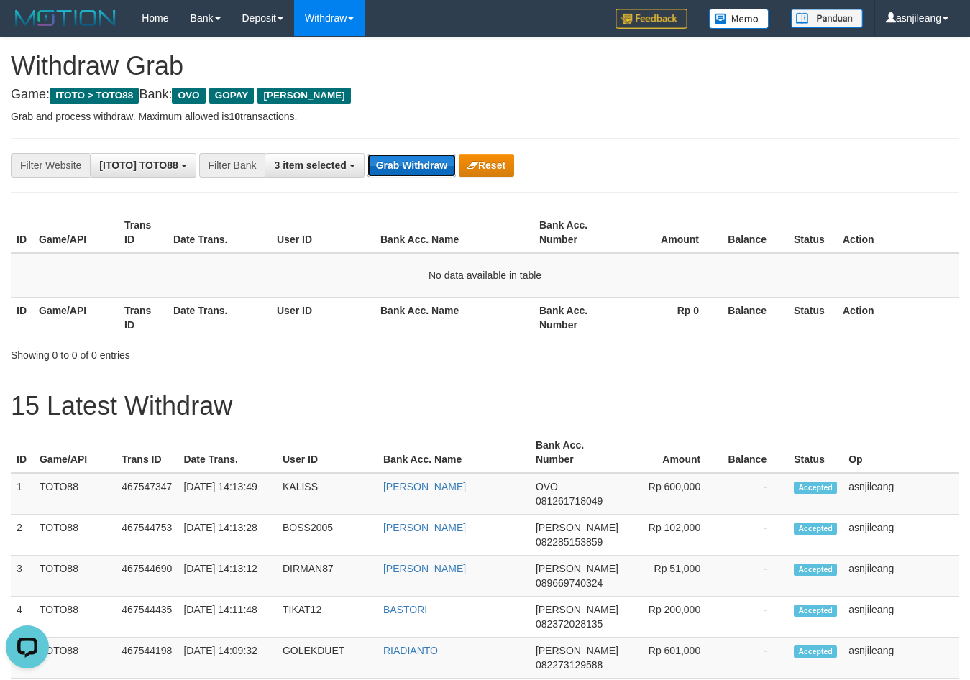
click at [424, 165] on button "Grab Withdraw" at bounding box center [412, 165] width 88 height 23
click at [424, 163] on button "Grab Withdraw" at bounding box center [412, 165] width 88 height 23
click at [421, 159] on button "Grab Withdraw" at bounding box center [412, 165] width 88 height 23
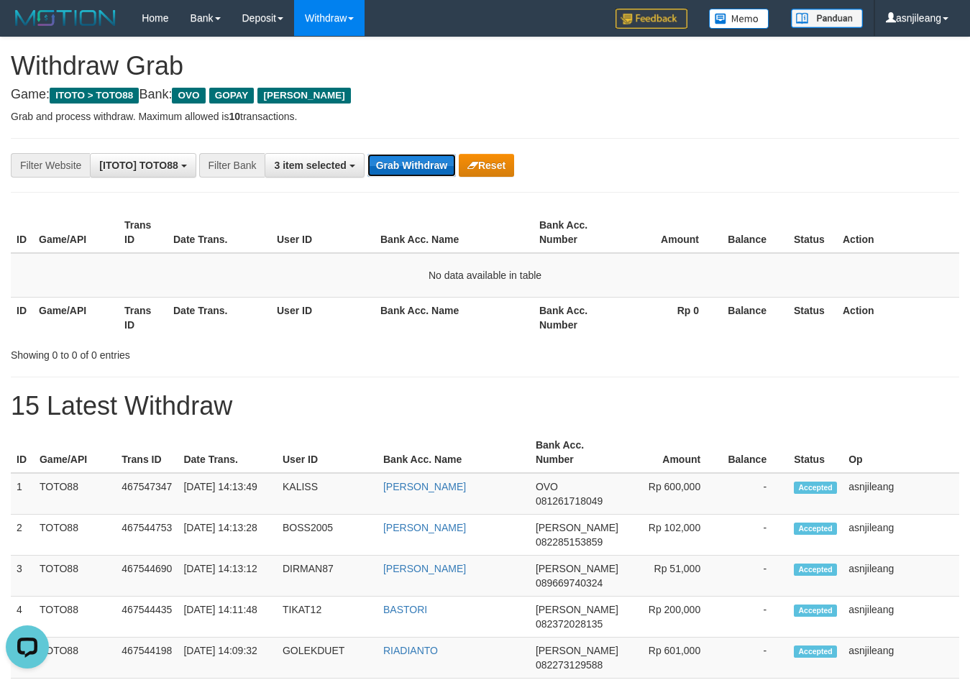
click at [414, 158] on button "Grab Withdraw" at bounding box center [412, 165] width 88 height 23
click at [409, 166] on button "Grab Withdraw" at bounding box center [412, 165] width 88 height 23
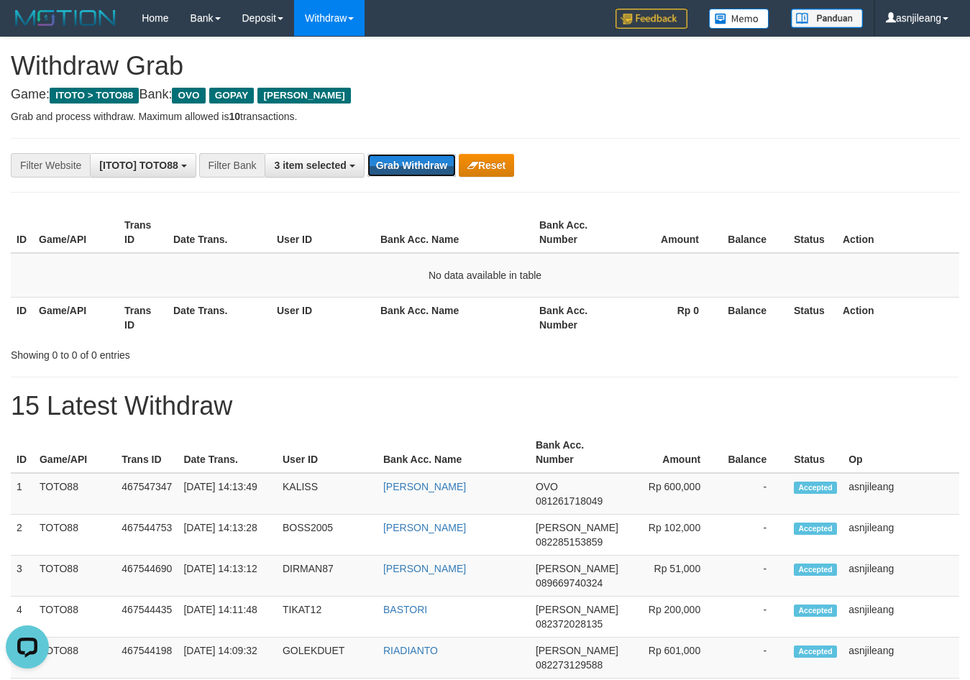
click at [394, 155] on button "Grab Withdraw" at bounding box center [412, 165] width 88 height 23
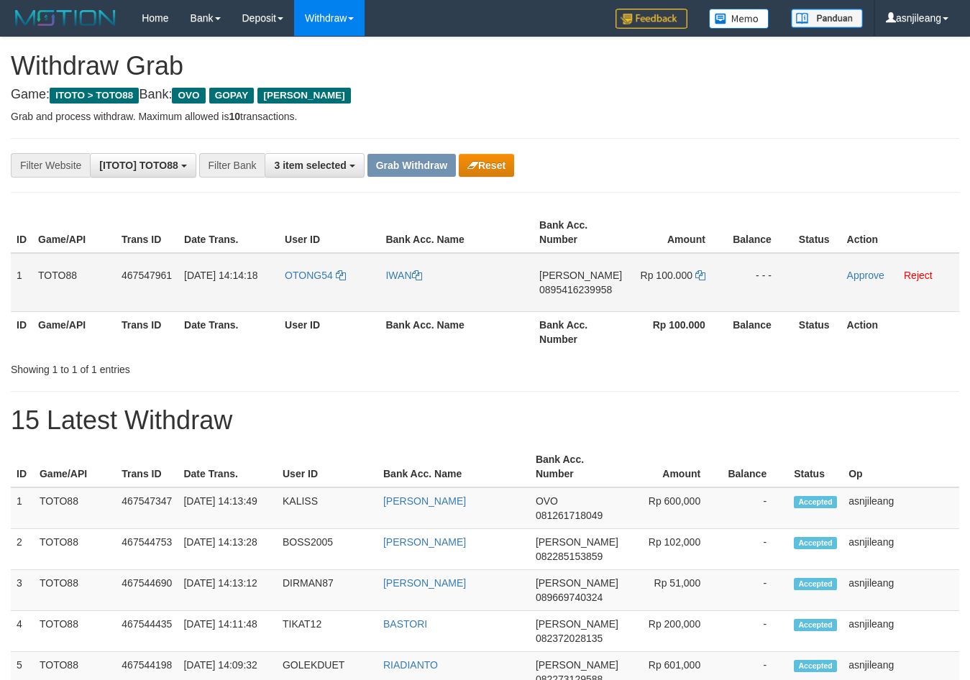
scroll to position [209, 0]
click at [575, 301] on td "[PERSON_NAME] 0895416239958" at bounding box center [581, 282] width 94 height 59
click at [575, 301] on td "DANA 0895416239958" at bounding box center [581, 282] width 94 height 59
copy span "0895416239958"
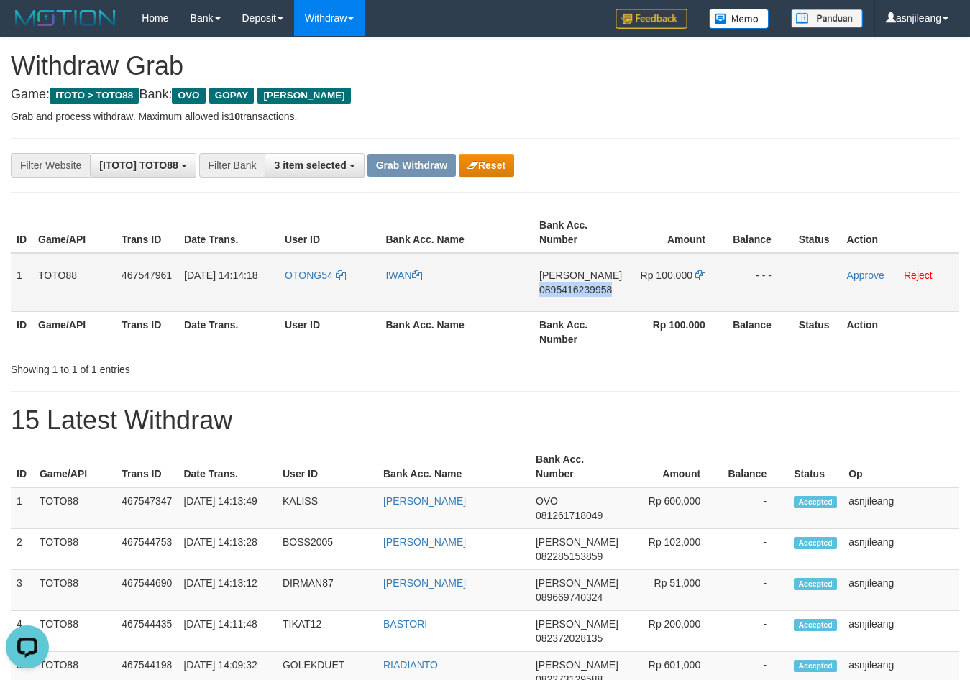
click at [711, 278] on td "Rp 100.000" at bounding box center [677, 282] width 99 height 59
click at [703, 278] on td "Rp 100.000" at bounding box center [677, 282] width 99 height 59
click at [695, 278] on icon at bounding box center [700, 275] width 10 height 10
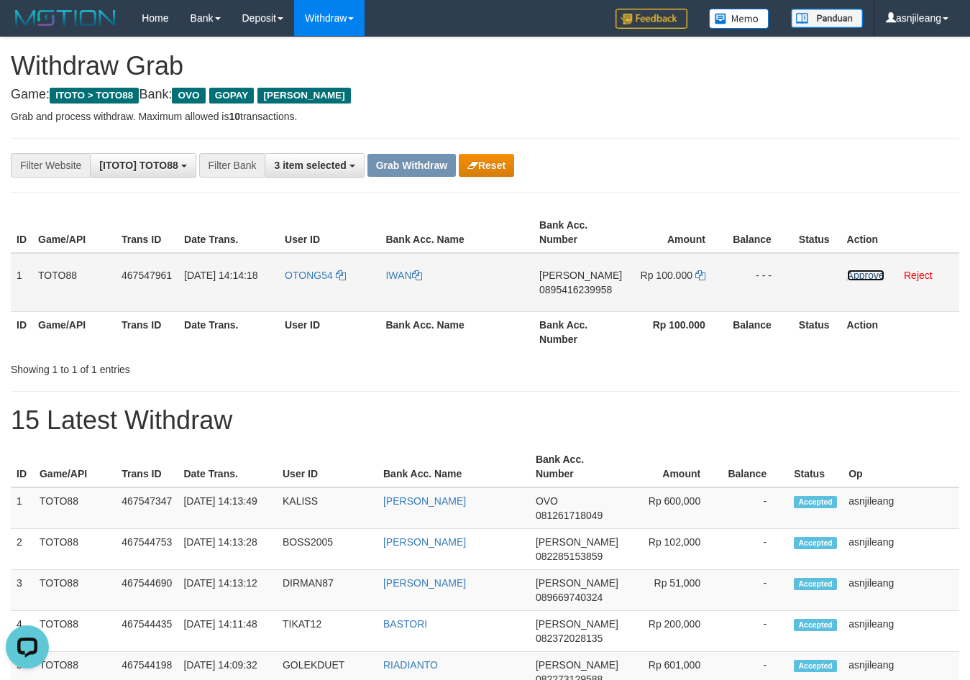
click at [872, 275] on link "Approve" at bounding box center [865, 276] width 37 height 12
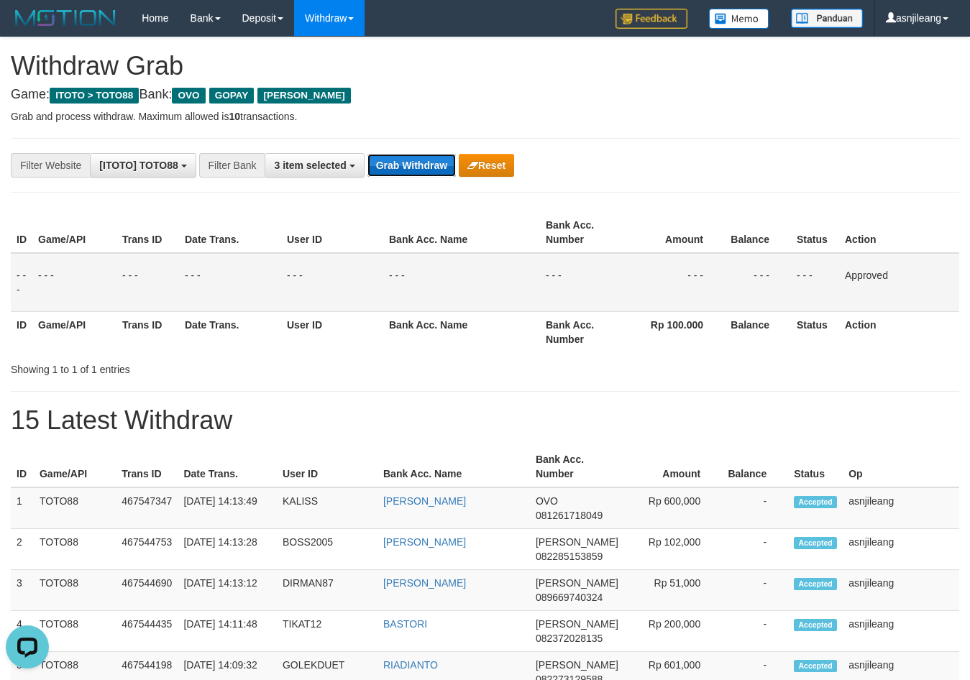
click at [425, 166] on button "Grab Withdraw" at bounding box center [412, 165] width 88 height 23
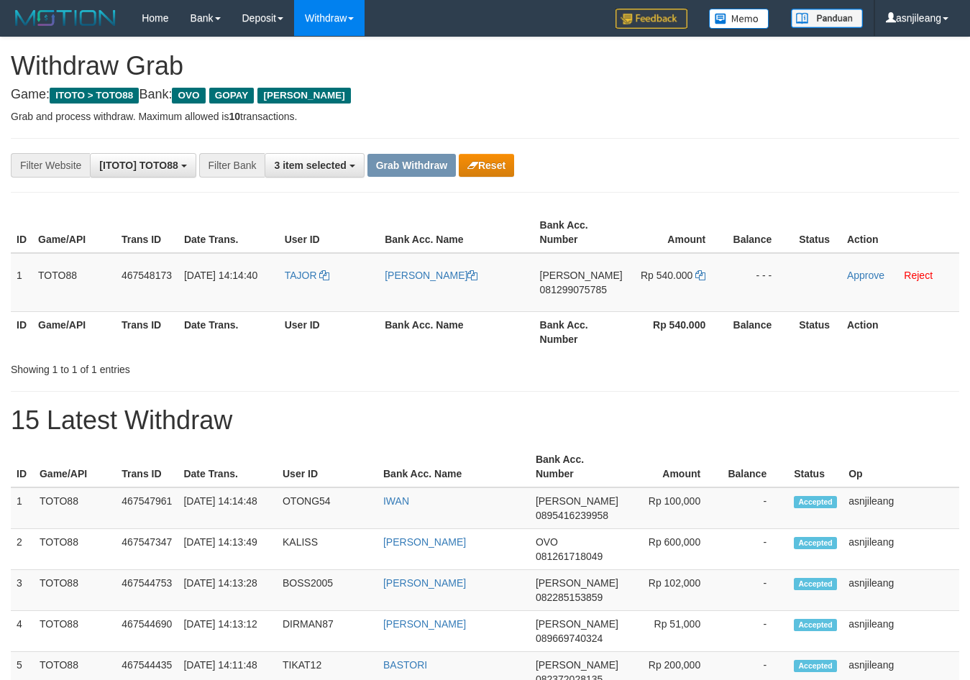
scroll to position [209, 0]
click at [583, 301] on td "[PERSON_NAME] 081299075785" at bounding box center [581, 282] width 94 height 59
copy span "081299075785"
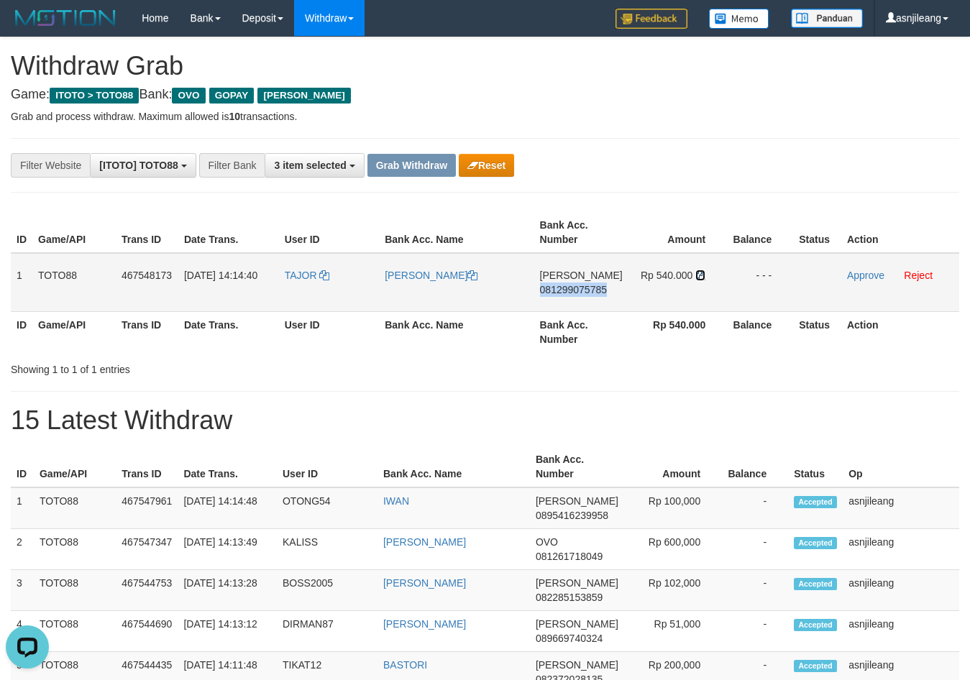
click at [703, 275] on icon at bounding box center [700, 275] width 10 height 10
copy span "081299075785"
click at [864, 276] on link "Approve" at bounding box center [865, 276] width 37 height 12
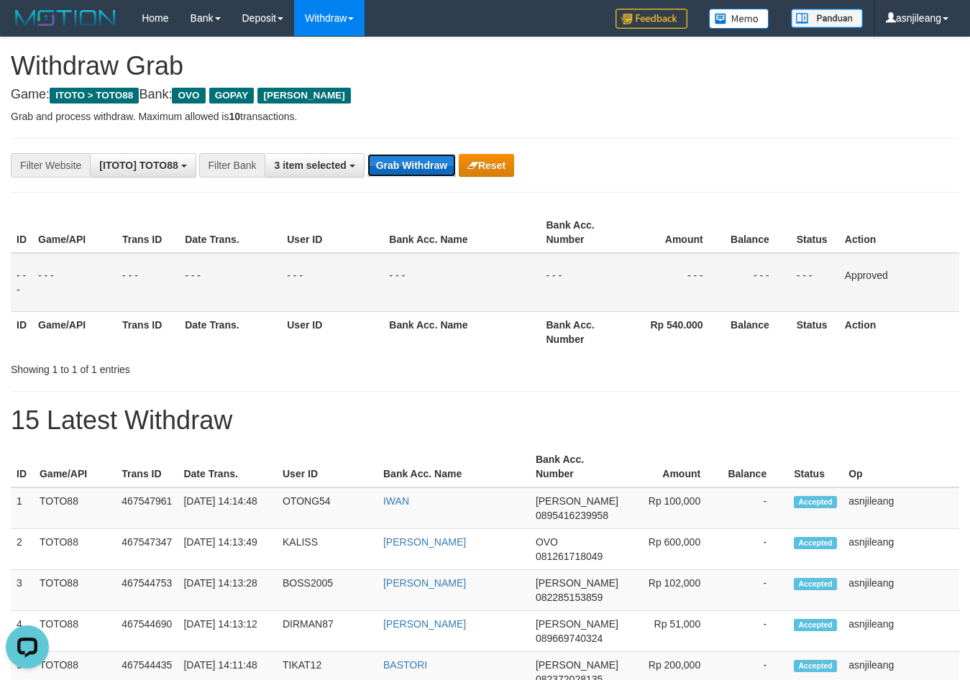
click at [442, 165] on button "Grab Withdraw" at bounding box center [412, 165] width 88 height 23
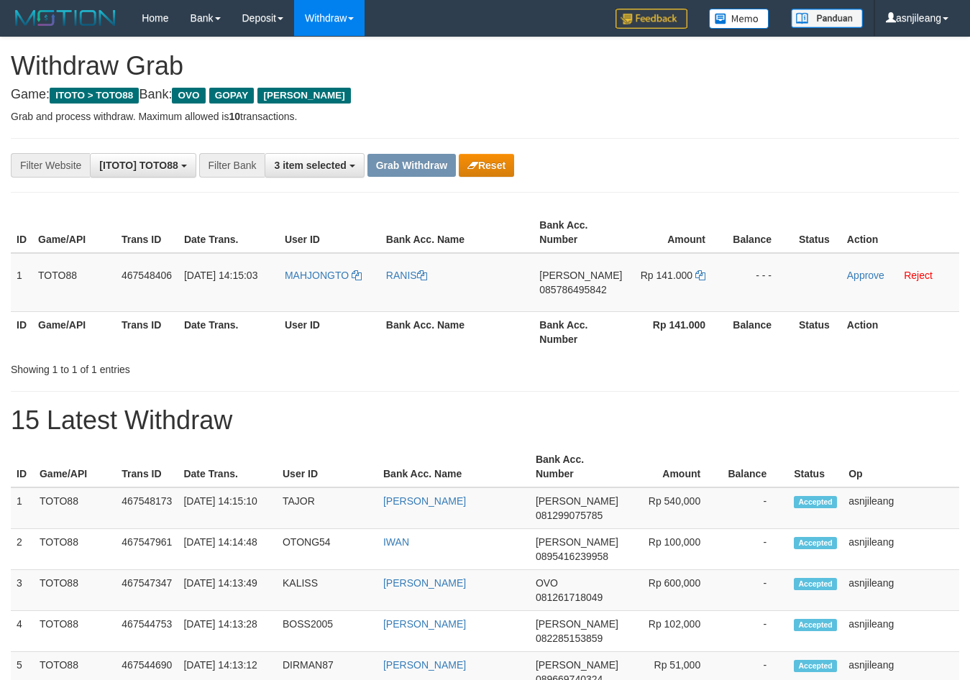
scroll to position [209, 0]
click at [569, 315] on th "Bank Acc. Number" at bounding box center [581, 331] width 94 height 41
click at [585, 301] on td "DANA 085786495842" at bounding box center [581, 282] width 94 height 59
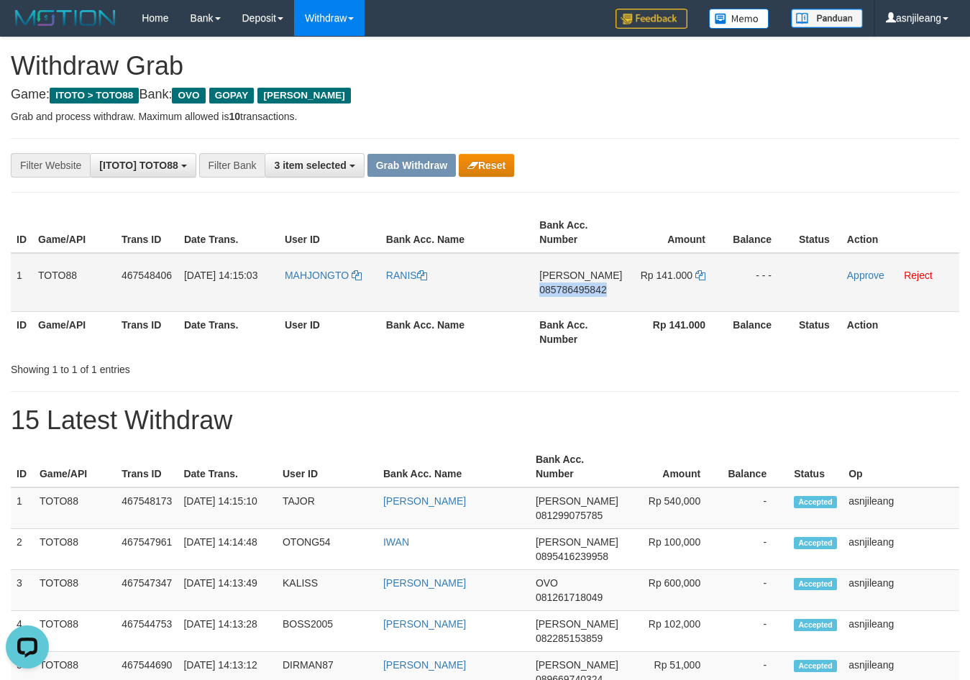
click at [585, 301] on td "DANA 085786495842" at bounding box center [581, 282] width 94 height 59
copy span "085786495842"
click at [699, 274] on icon at bounding box center [700, 275] width 10 height 10
copy span "085786495842"
click at [877, 279] on link "Approve" at bounding box center [865, 276] width 37 height 12
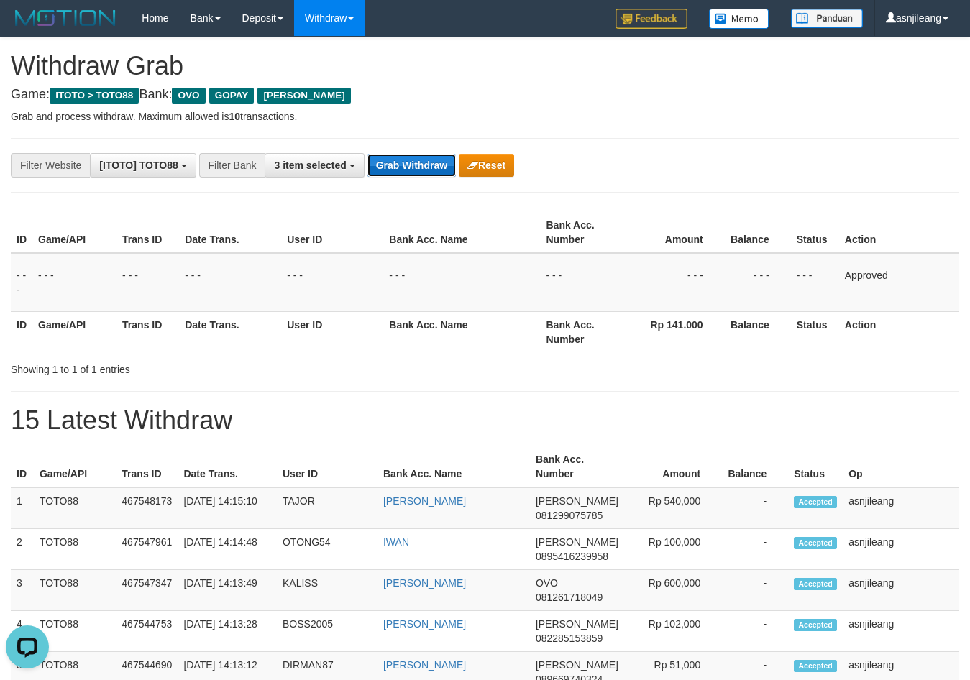
click at [444, 164] on button "Grab Withdraw" at bounding box center [412, 165] width 88 height 23
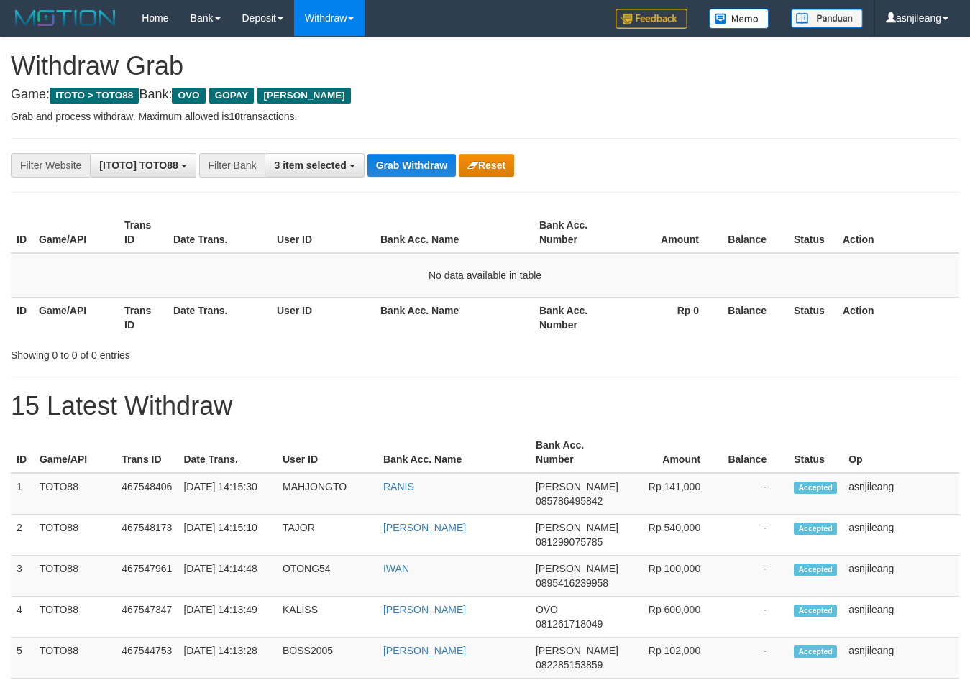
click at [431, 165] on button "Grab Withdraw" at bounding box center [412, 165] width 88 height 23
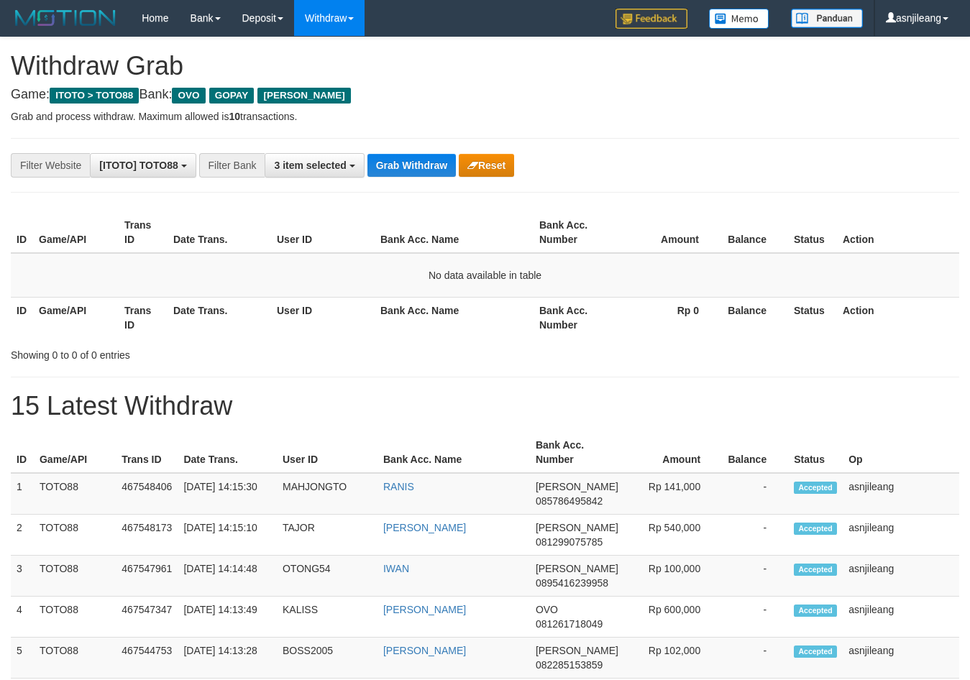
click at [431, 165] on button "Grab Withdraw" at bounding box center [412, 165] width 88 height 23
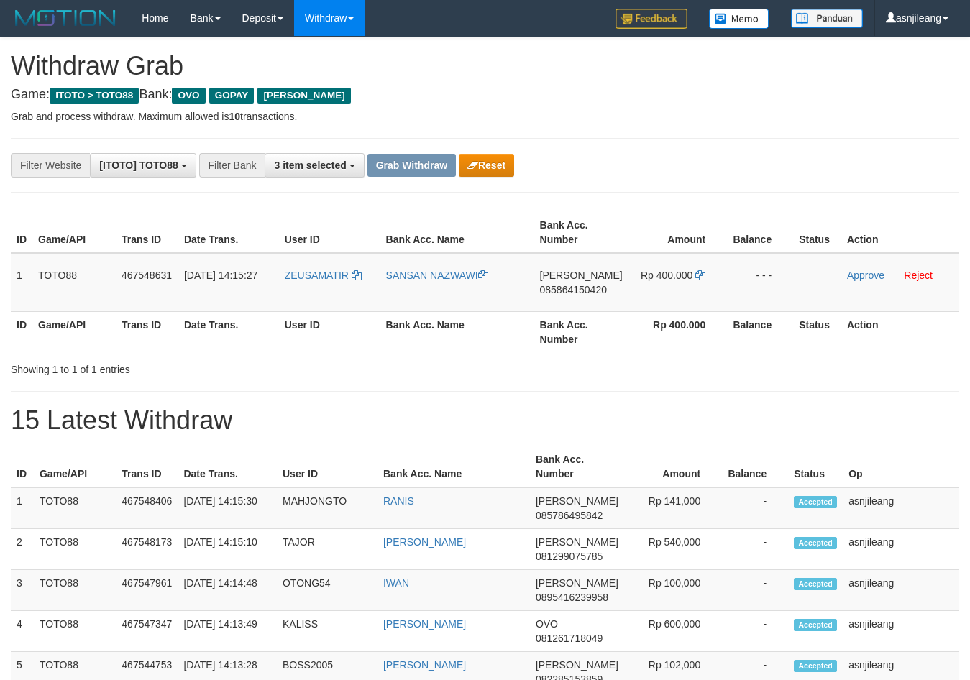
scroll to position [209, 0]
click at [589, 301] on td "[PERSON_NAME] 085864150420" at bounding box center [581, 282] width 94 height 59
copy span "085864150420"
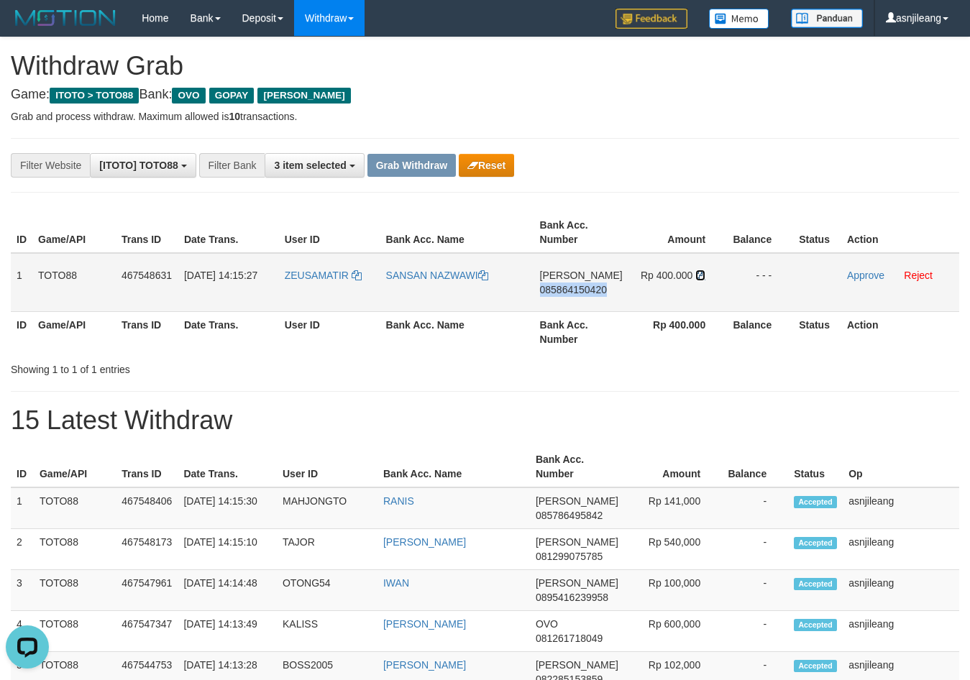
click at [703, 274] on icon at bounding box center [700, 275] width 10 height 10
copy span "085864150420"
click at [854, 271] on link "Approve" at bounding box center [865, 276] width 37 height 12
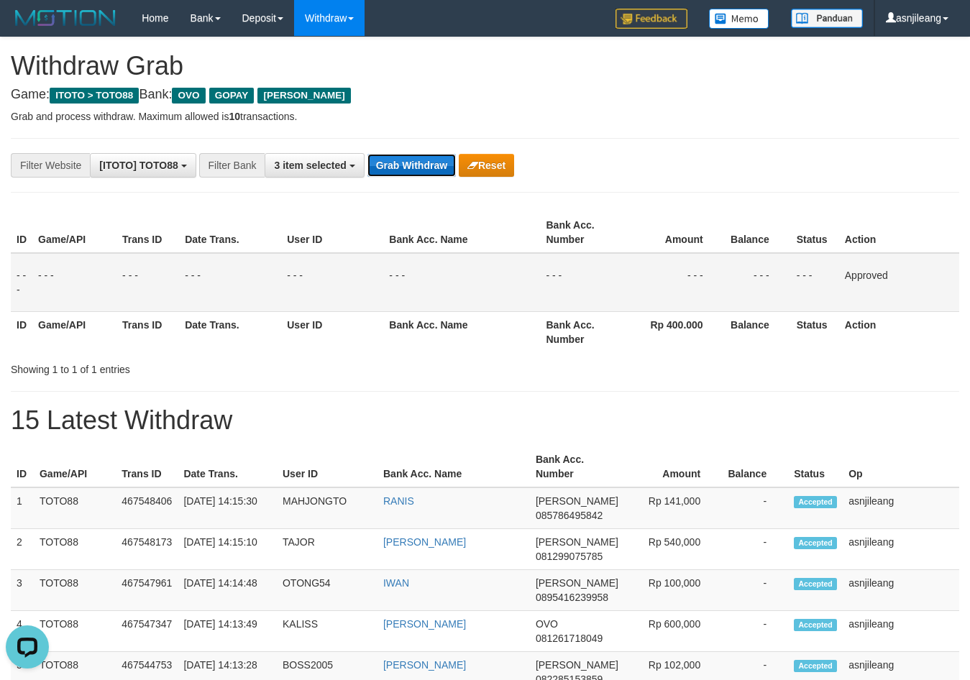
click at [415, 170] on button "Grab Withdraw" at bounding box center [412, 165] width 88 height 23
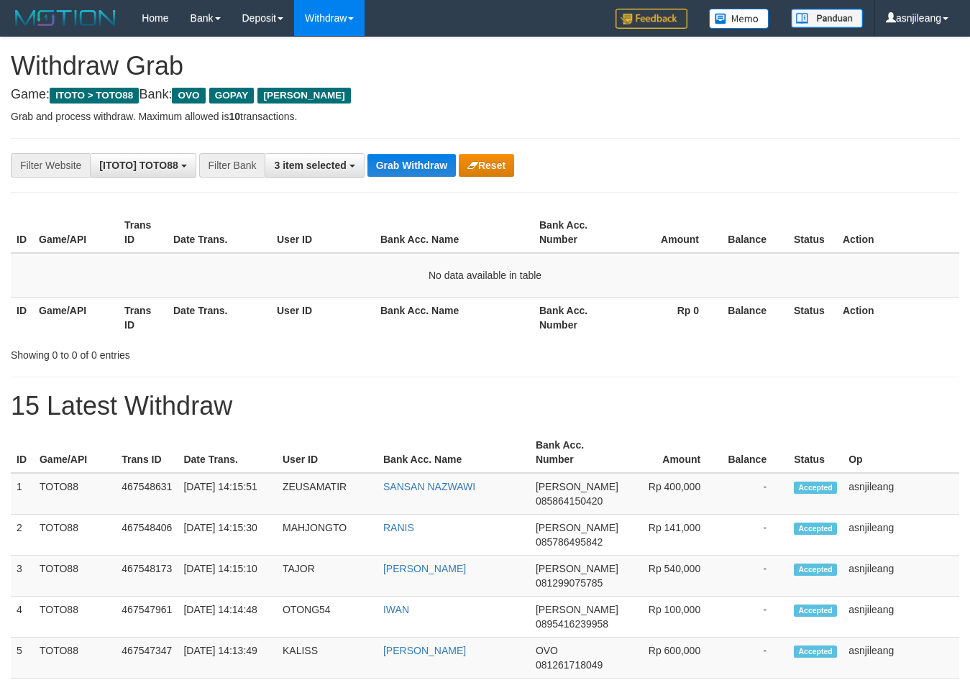
scroll to position [209, 0]
click at [415, 170] on button "Grab Withdraw" at bounding box center [412, 165] width 88 height 23
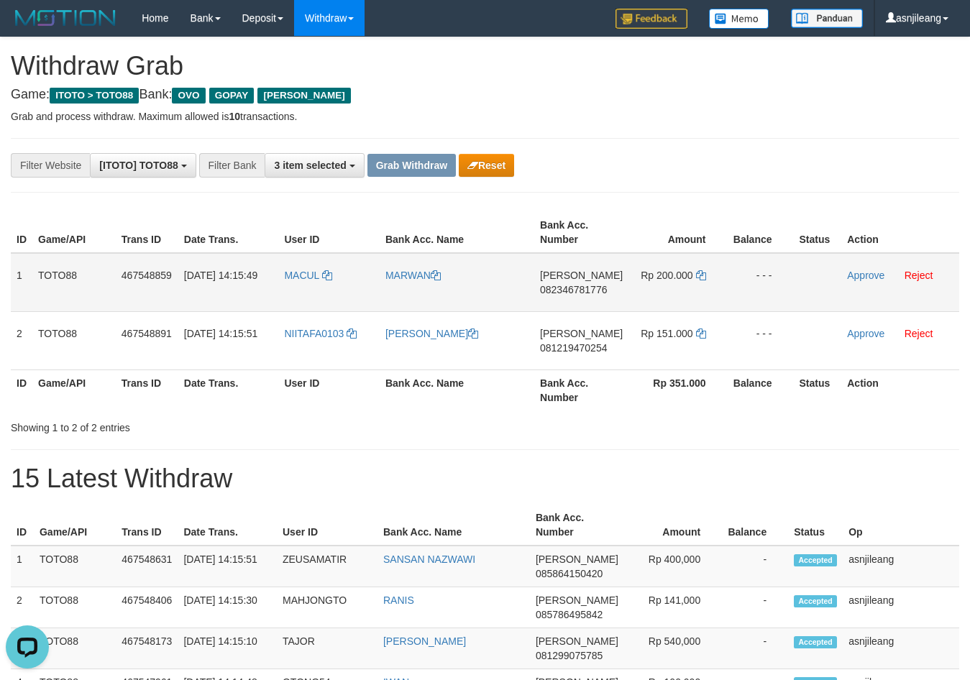
click at [583, 304] on td "[PERSON_NAME] 082346781776" at bounding box center [581, 282] width 94 height 59
copy span "082346781776"
click at [699, 276] on icon at bounding box center [701, 275] width 10 height 10
copy span "082346781776"
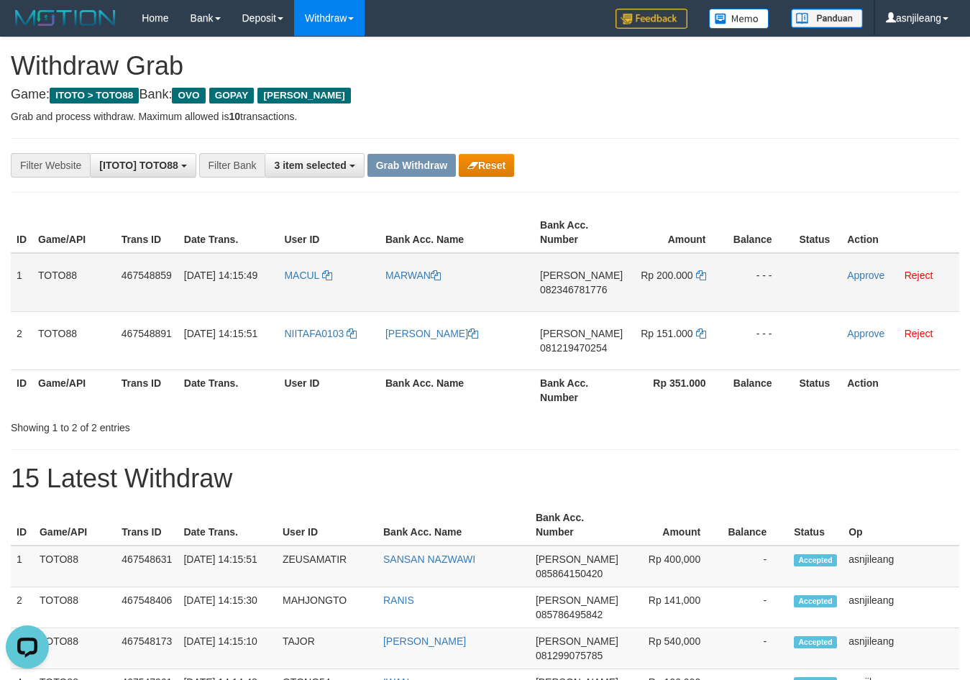
click at [853, 268] on td "Approve Reject" at bounding box center [900, 282] width 118 height 59
click at [849, 276] on link "Approve" at bounding box center [865, 276] width 37 height 12
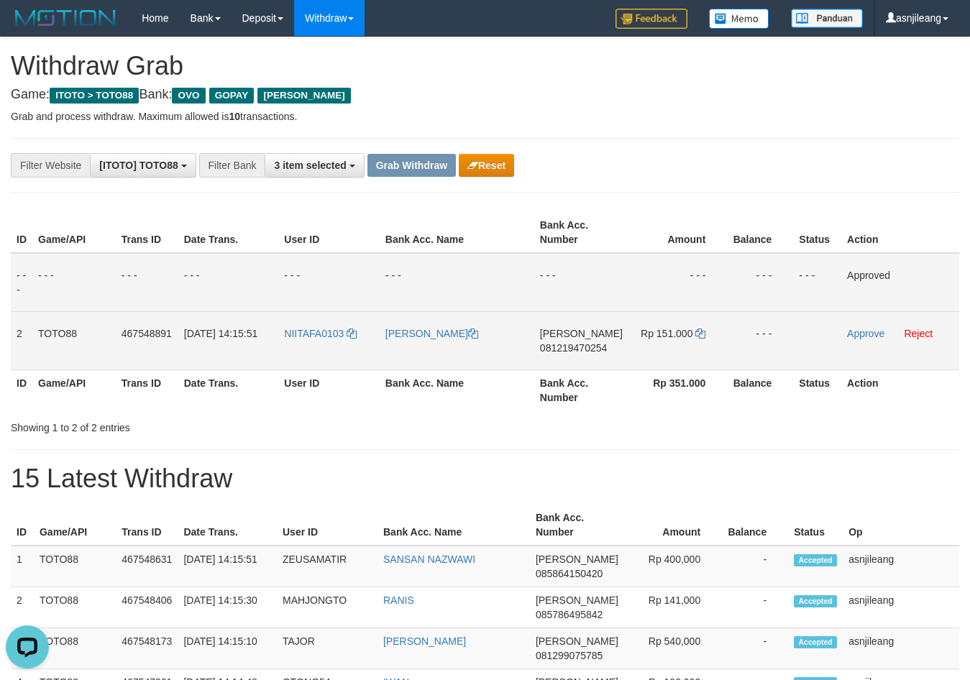
click at [589, 362] on td "DANA 081219470254" at bounding box center [581, 340] width 94 height 58
copy span "081219470254"
click at [703, 334] on icon at bounding box center [700, 334] width 10 height 10
copy span "081219470254"
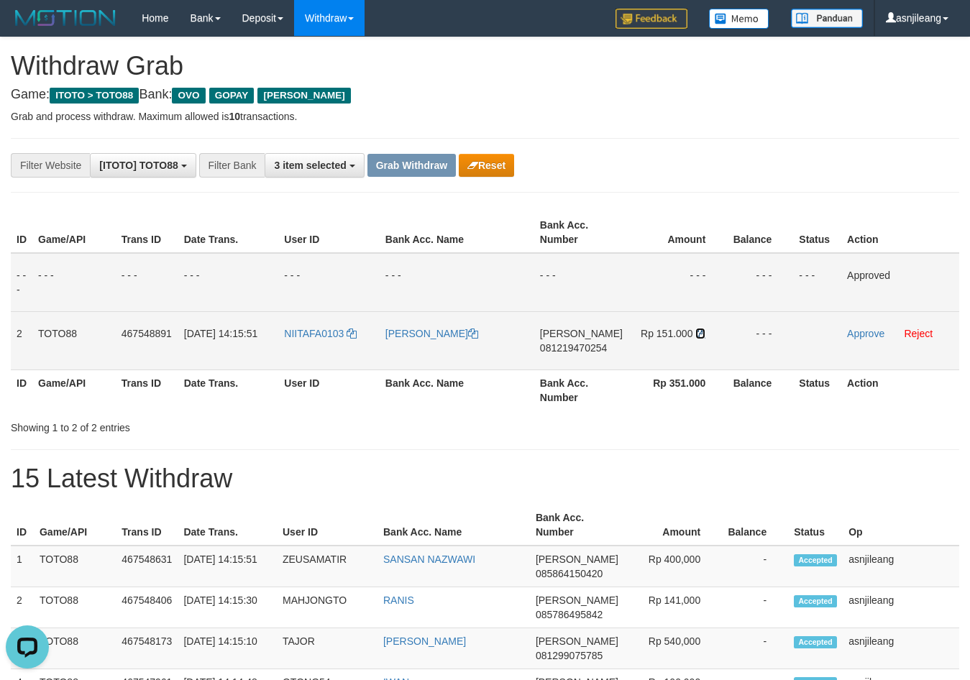
click at [702, 334] on icon at bounding box center [700, 334] width 10 height 10
click at [854, 338] on link "Approve" at bounding box center [865, 334] width 37 height 12
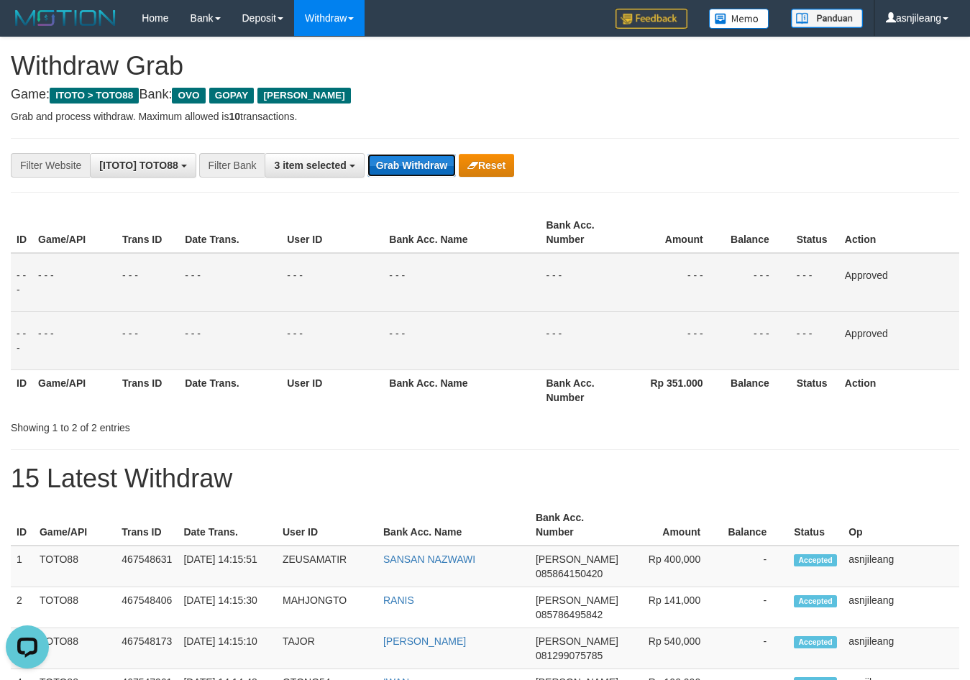
click at [427, 170] on button "Grab Withdraw" at bounding box center [412, 165] width 88 height 23
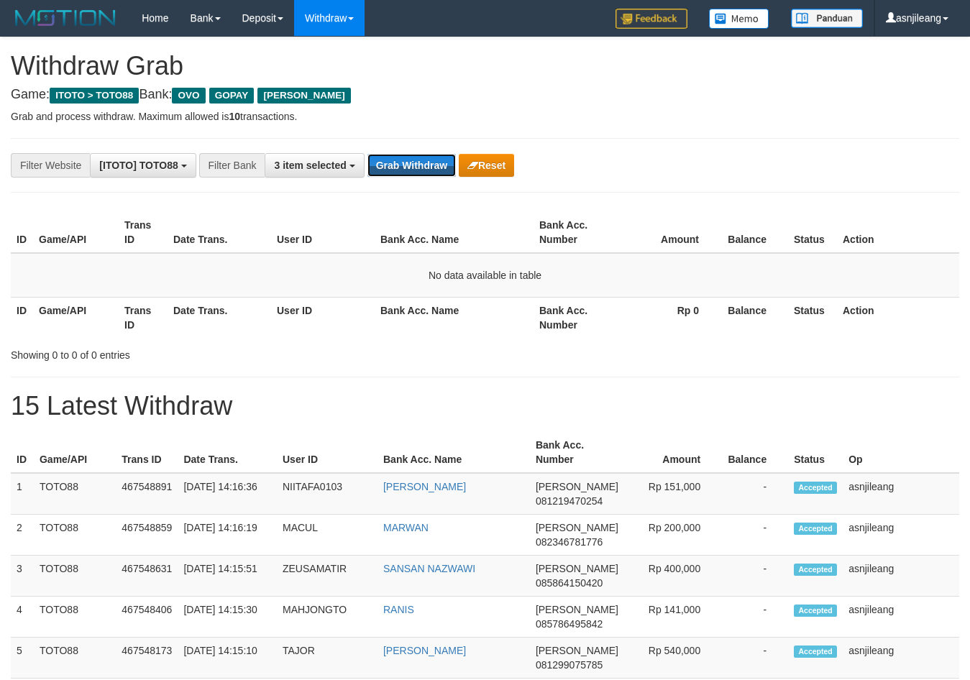
click at [432, 159] on button "Grab Withdraw" at bounding box center [412, 165] width 88 height 23
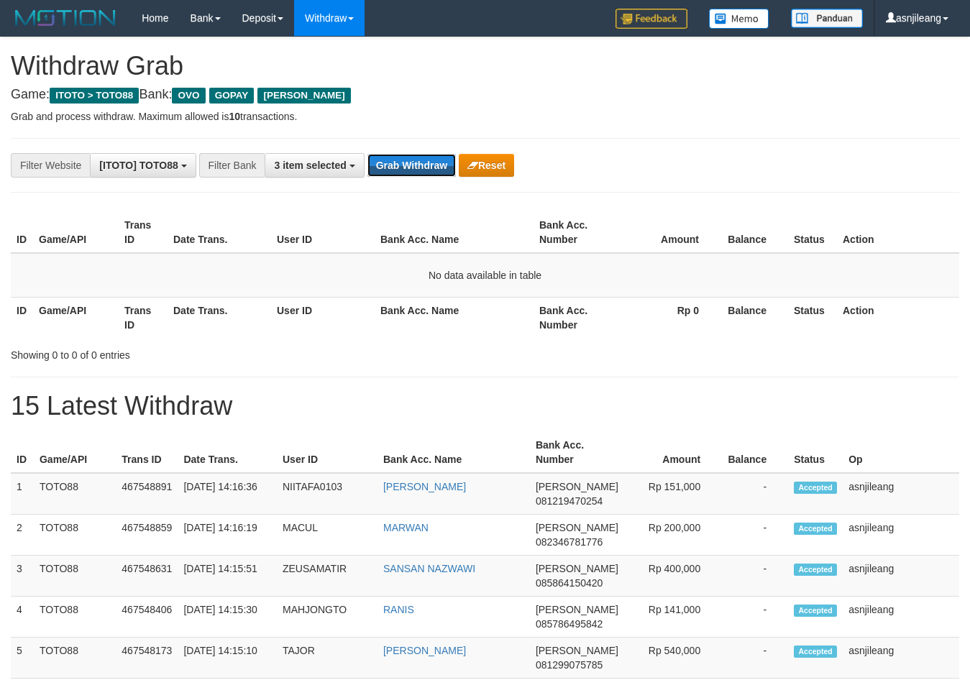
click at [432, 159] on button "Grab Withdraw" at bounding box center [412, 165] width 88 height 23
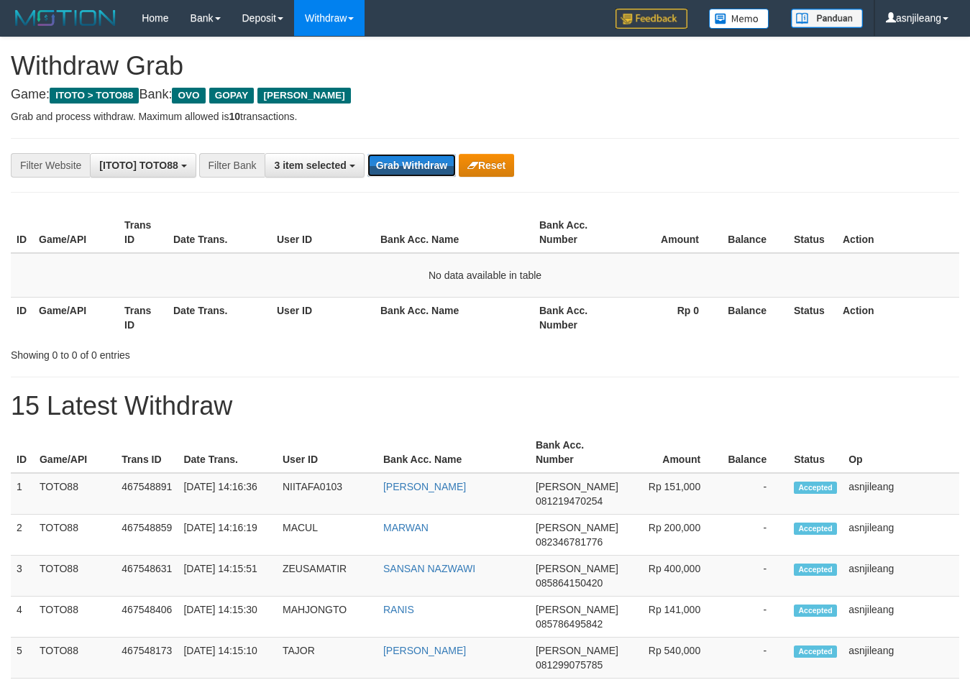
click at [432, 159] on button "Grab Withdraw" at bounding box center [412, 165] width 88 height 23
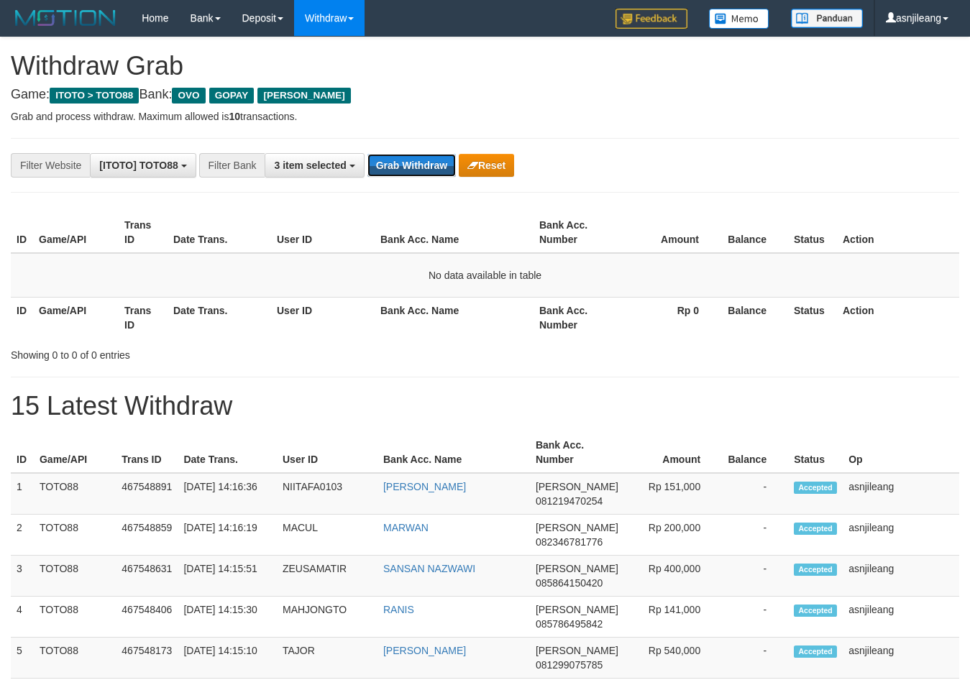
click at [432, 159] on button "Grab Withdraw" at bounding box center [412, 165] width 88 height 23
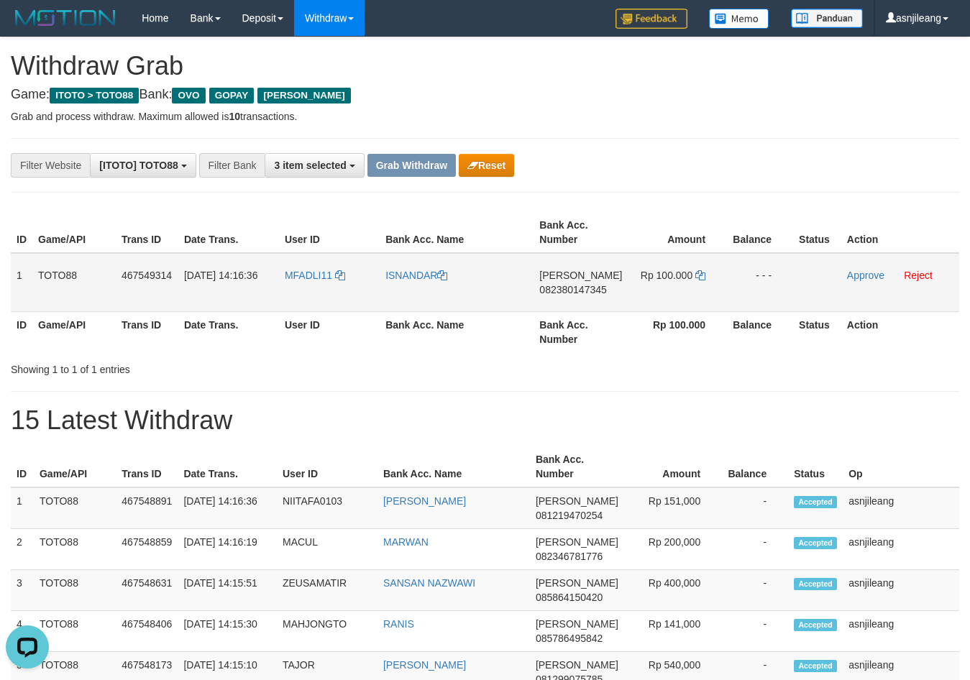
click at [560, 311] on td "[PERSON_NAME] 082380147345" at bounding box center [581, 282] width 94 height 59
copy span "082380147345"
click at [699, 278] on icon at bounding box center [700, 275] width 10 height 10
copy span "082380147345"
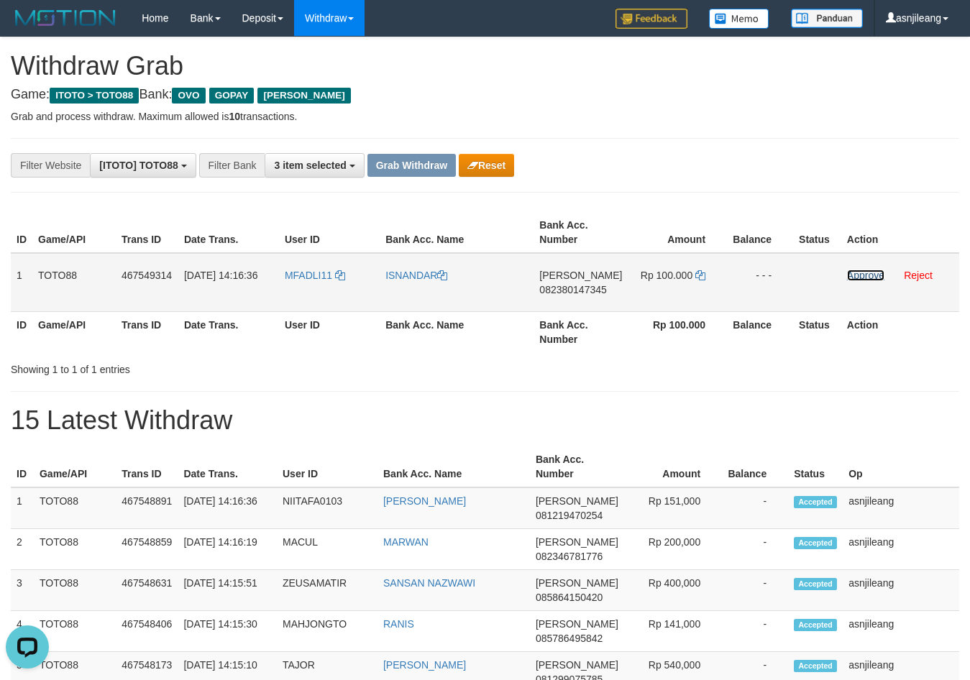
click at [854, 278] on link "Approve" at bounding box center [865, 276] width 37 height 12
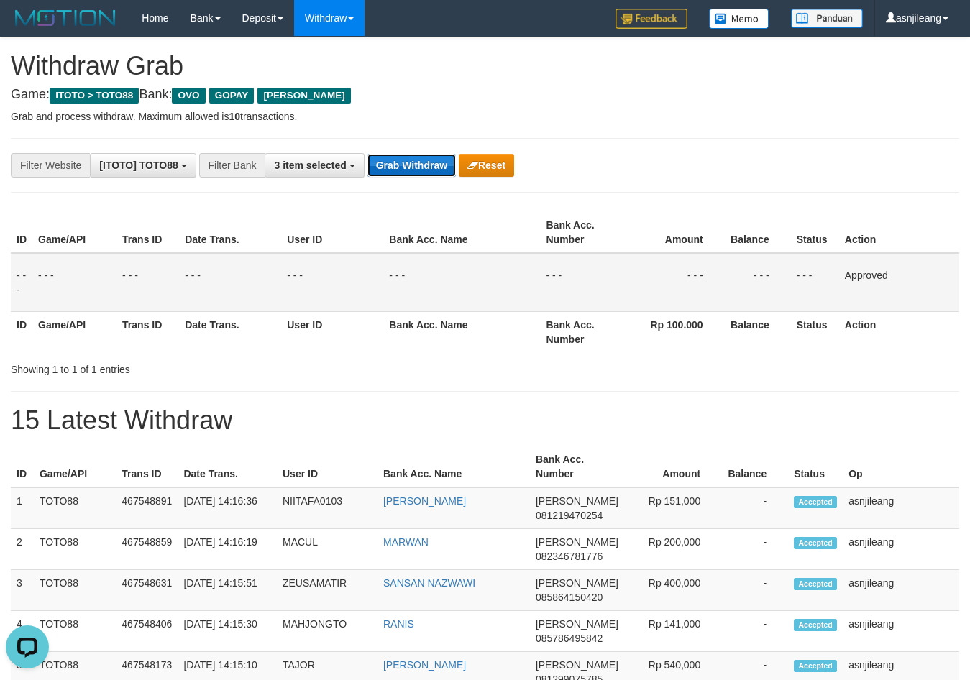
click at [429, 157] on button "Grab Withdraw" at bounding box center [412, 165] width 88 height 23
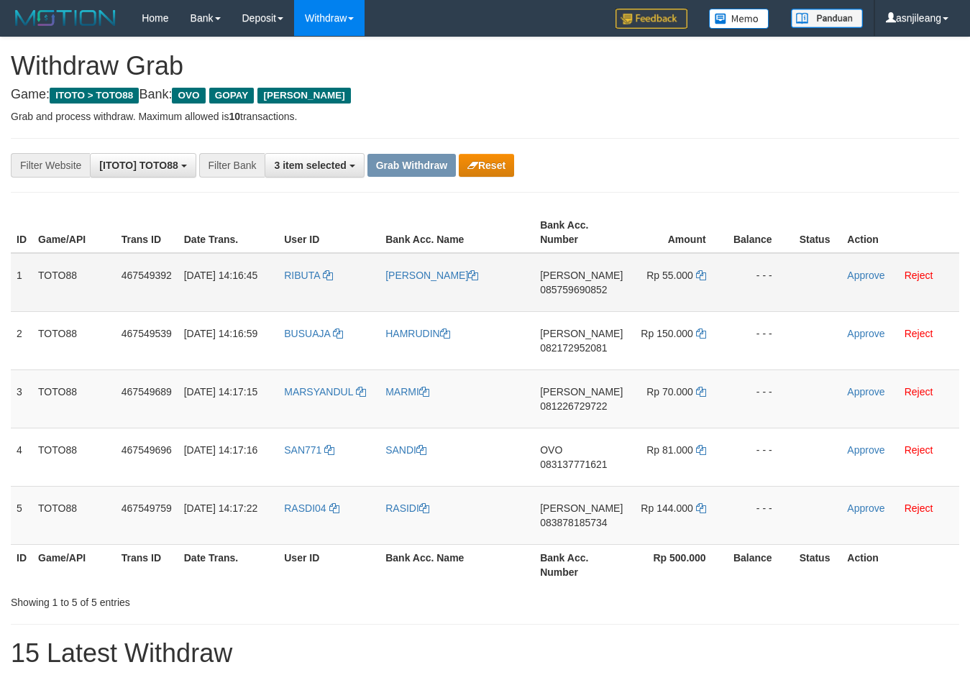
scroll to position [209, 0]
click at [579, 311] on td "[PERSON_NAME] 085759690852" at bounding box center [581, 282] width 94 height 59
copy span "085759690852"
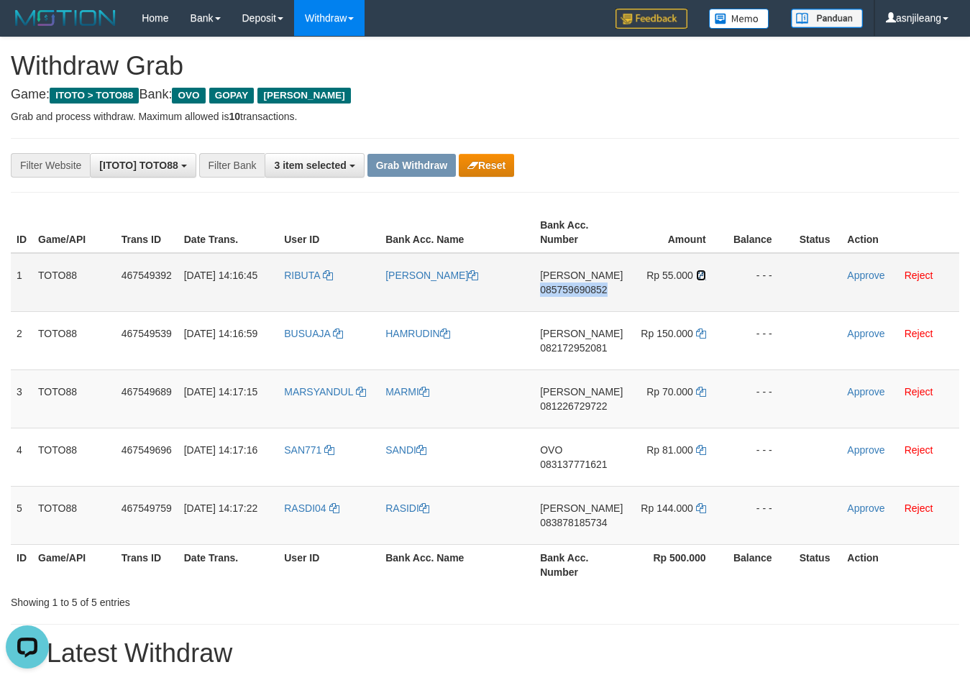
click at [700, 278] on icon at bounding box center [701, 275] width 10 height 10
copy span "085759690852"
click at [858, 273] on link "Approve" at bounding box center [865, 276] width 37 height 12
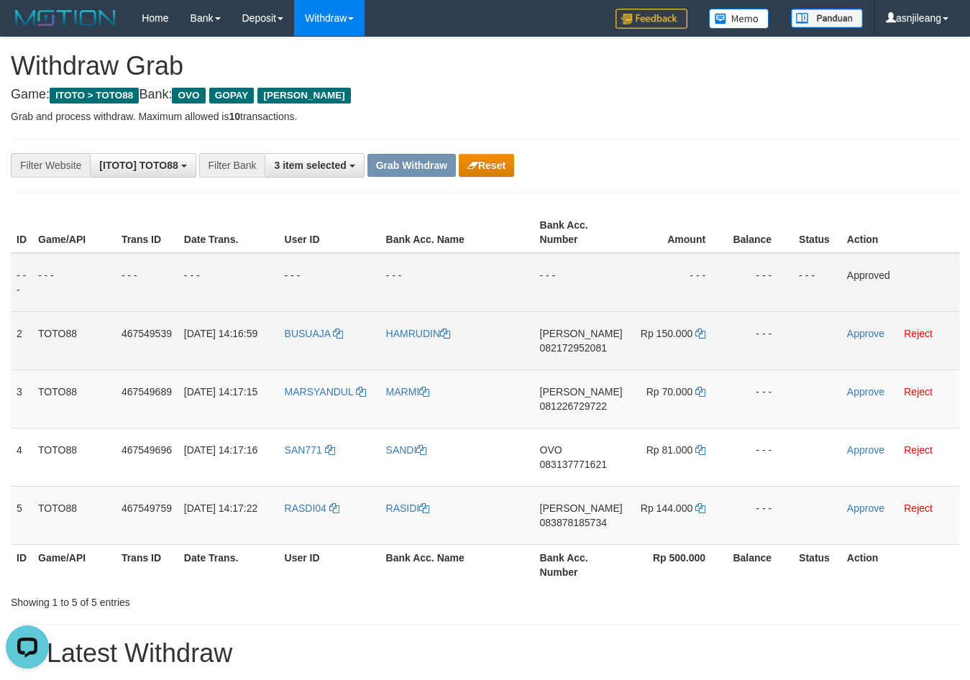
click at [576, 357] on td "[PERSON_NAME] 082172952081" at bounding box center [581, 340] width 94 height 58
copy span "082172952081"
click at [699, 334] on icon at bounding box center [700, 334] width 10 height 10
copy span "082172952081"
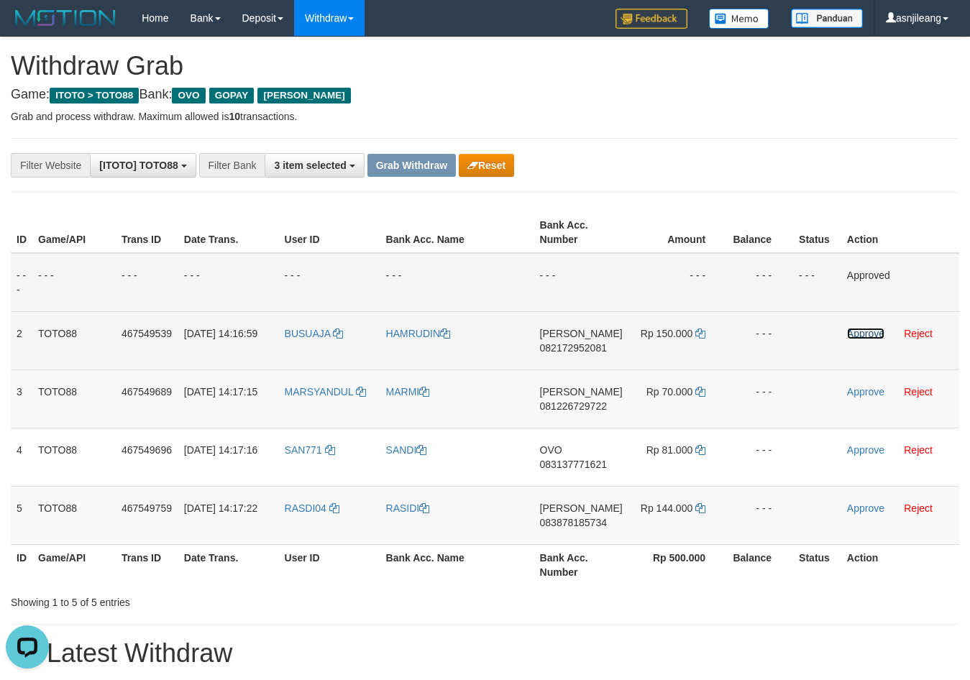
click at [870, 335] on link "Approve" at bounding box center [865, 334] width 37 height 12
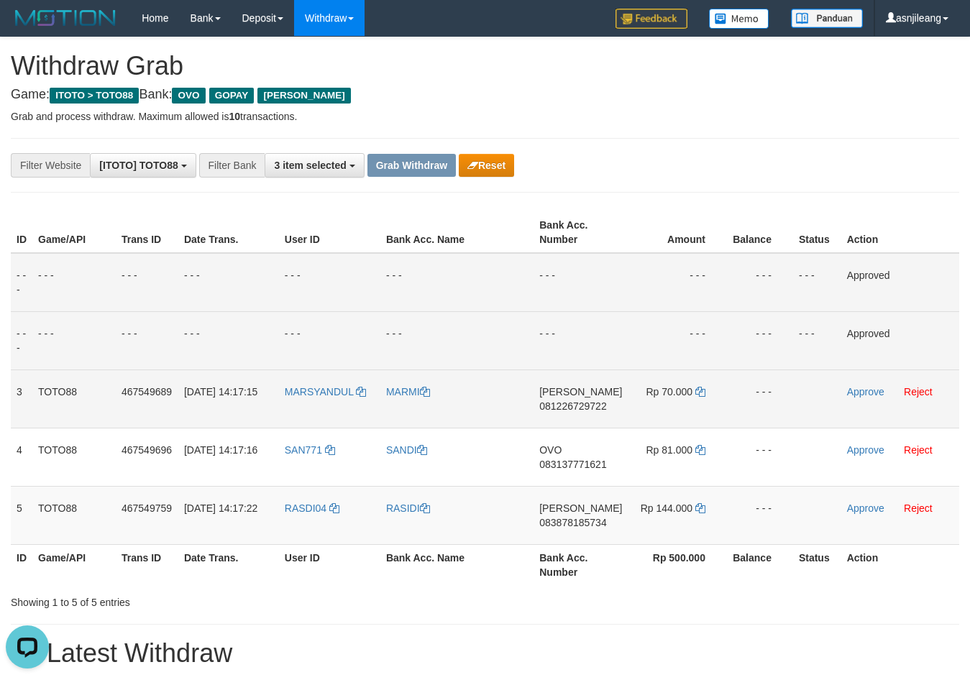
click at [593, 414] on td "DANA 081226729722" at bounding box center [581, 399] width 94 height 58
copy span "081226729722"
click at [698, 394] on icon at bounding box center [700, 392] width 10 height 10
copy span "081226729722"
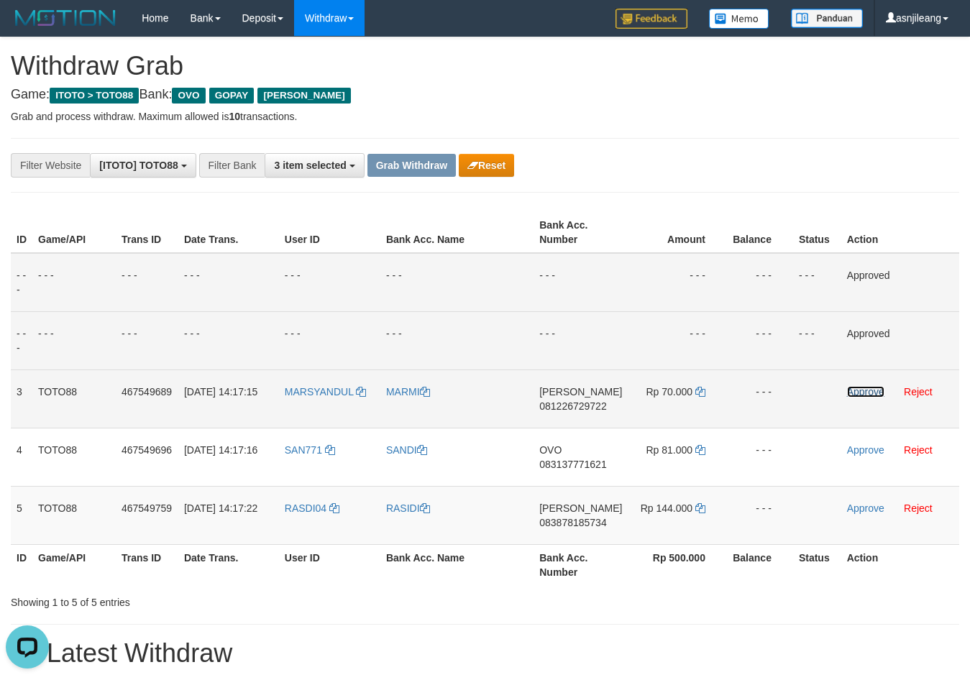
click at [869, 387] on link "Approve" at bounding box center [865, 392] width 37 height 12
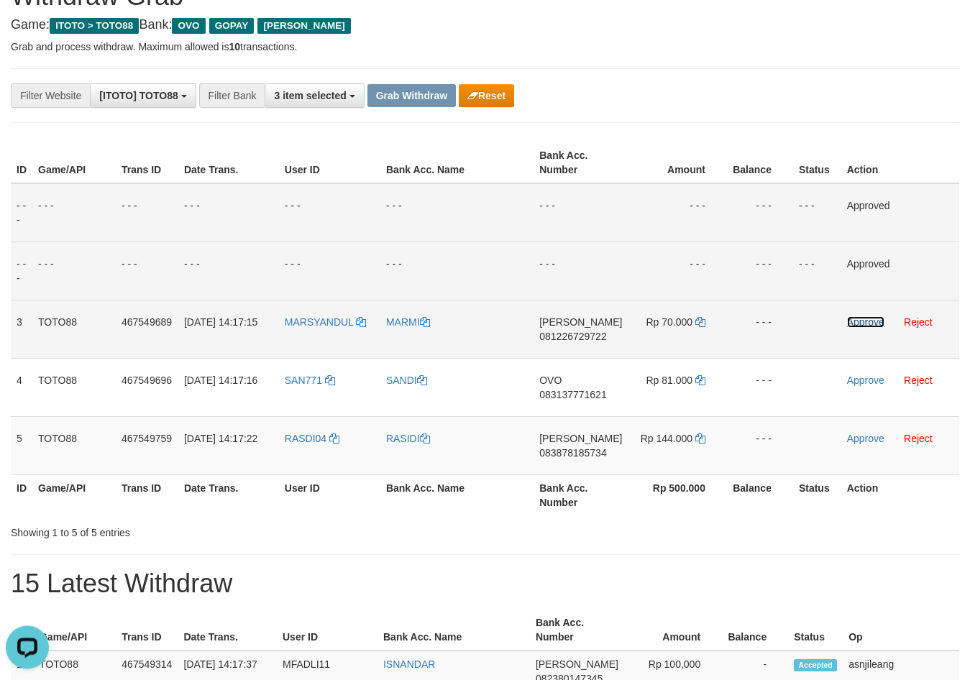
scroll to position [147, 0]
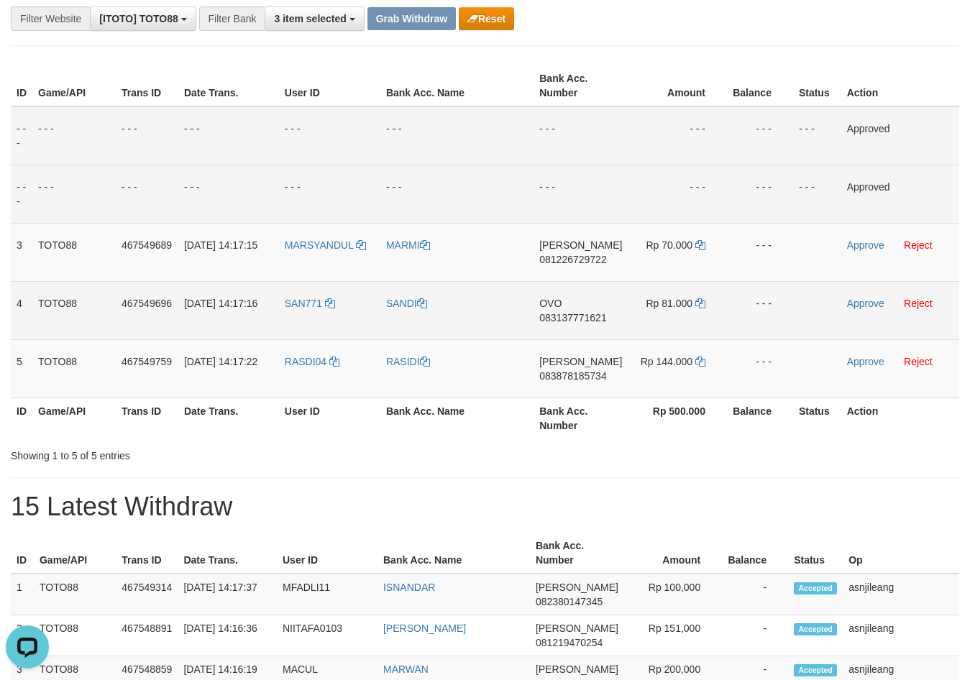
click at [555, 337] on td "OVO 083137771621" at bounding box center [581, 310] width 94 height 58
copy span "083137771621"
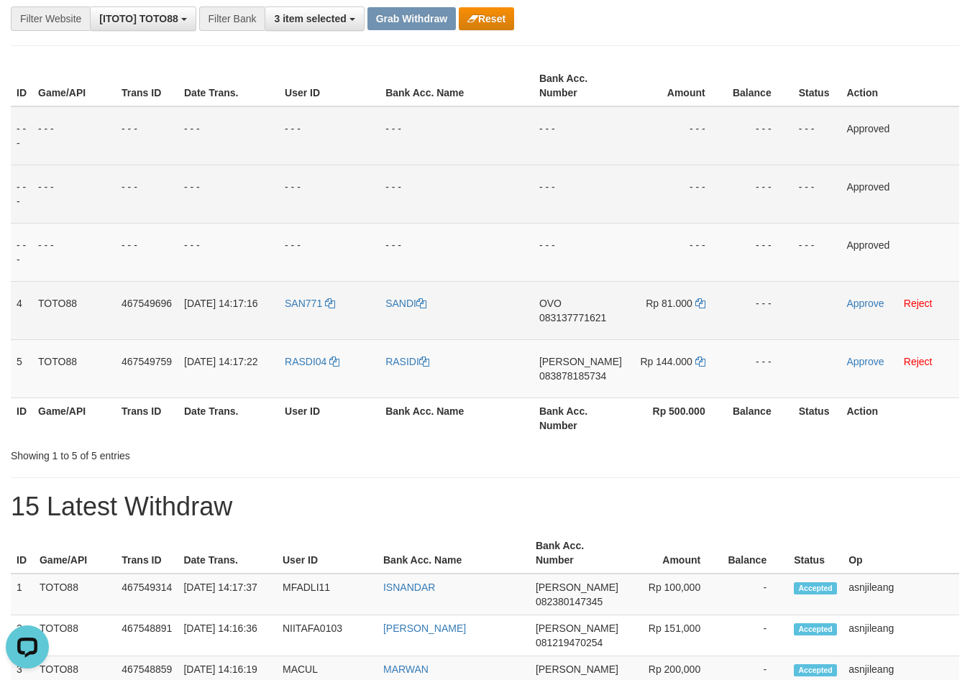
click at [703, 302] on td "Rp 81.000" at bounding box center [677, 310] width 99 height 58
click at [701, 305] on icon at bounding box center [700, 303] width 10 height 10
click at [398, 305] on link "SANDI" at bounding box center [405, 304] width 41 height 12
click at [862, 309] on link "Approve" at bounding box center [864, 304] width 37 height 12
click at [616, 385] on td "DANA 083878185734" at bounding box center [581, 368] width 94 height 58
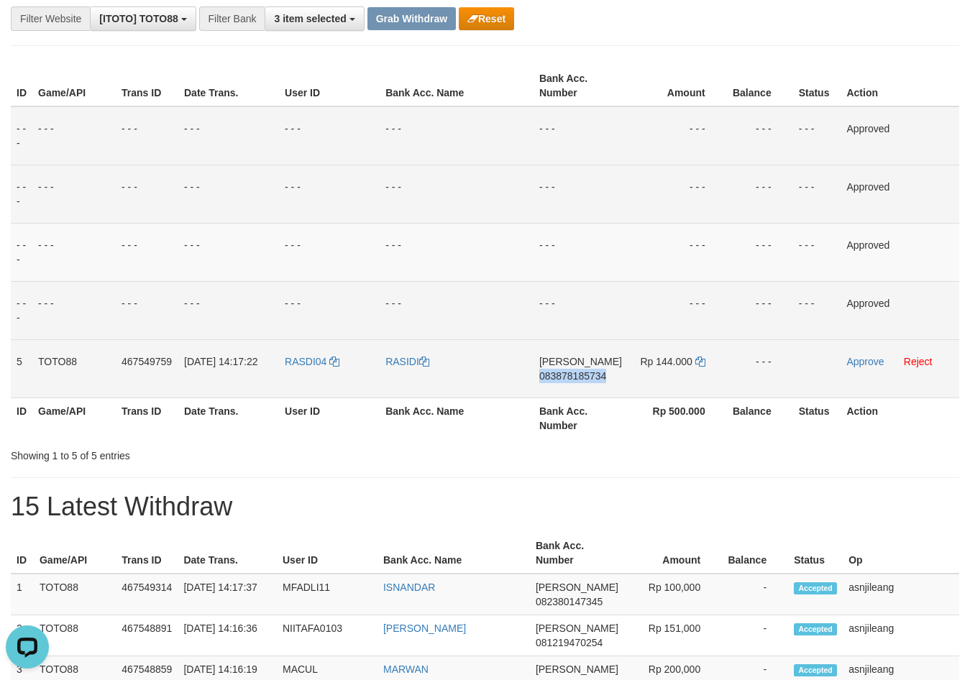
click at [616, 385] on td "DANA 083878185734" at bounding box center [581, 368] width 94 height 58
copy span "083878185734"
click at [698, 365] on icon at bounding box center [700, 362] width 10 height 10
copy span "083878185734"
click at [874, 361] on link "Approve" at bounding box center [864, 362] width 37 height 12
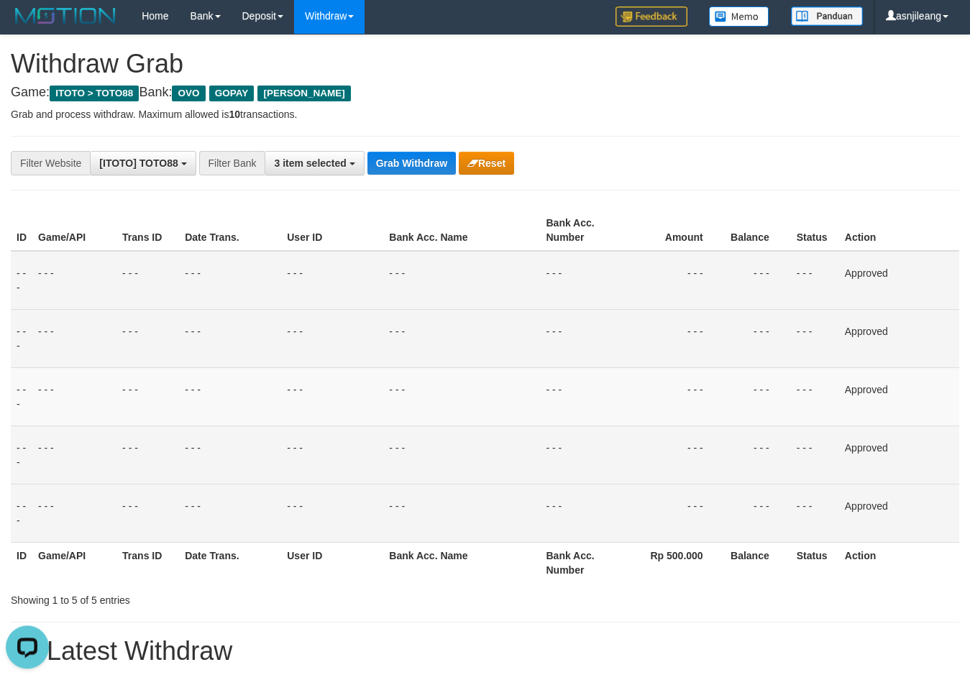
scroll to position [0, 0]
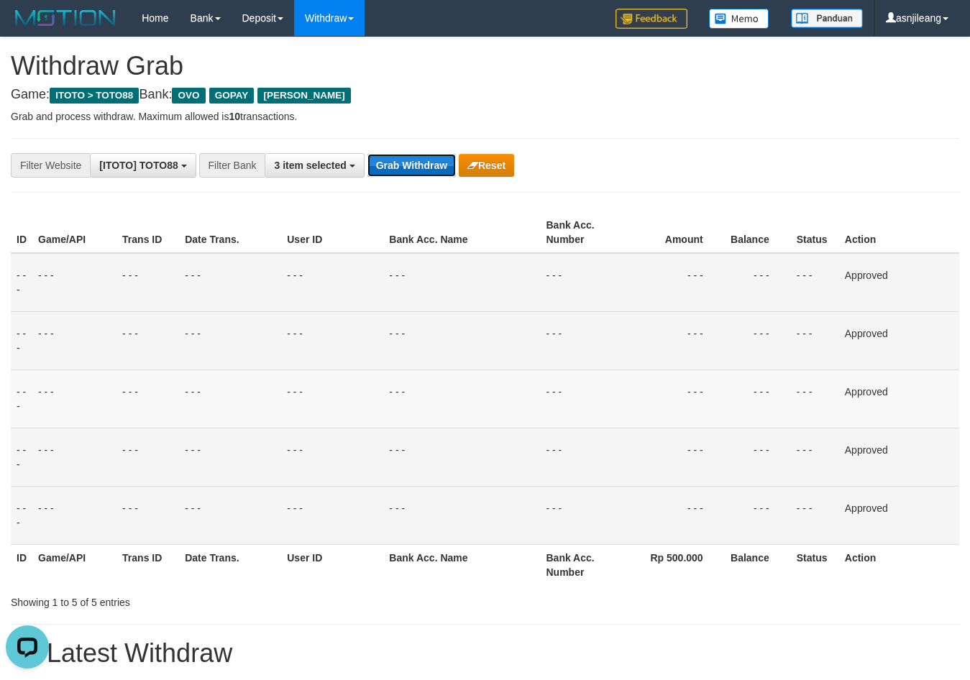
click at [406, 161] on button "Grab Withdraw" at bounding box center [412, 165] width 88 height 23
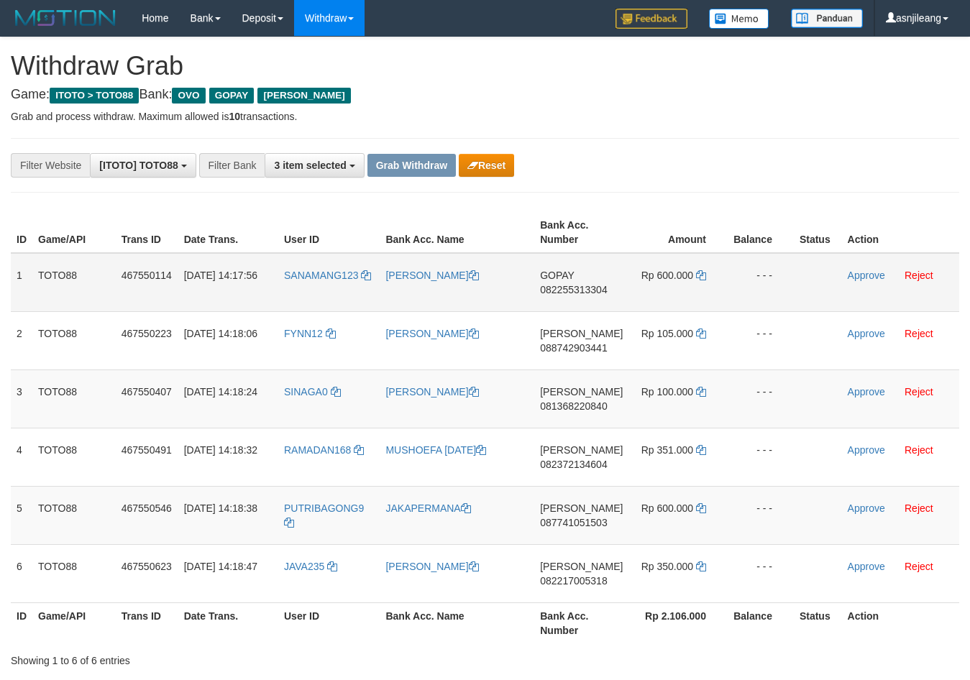
scroll to position [209, 0]
click at [600, 306] on td "GOPAY 082255313304" at bounding box center [581, 282] width 94 height 59
copy span "082255313304"
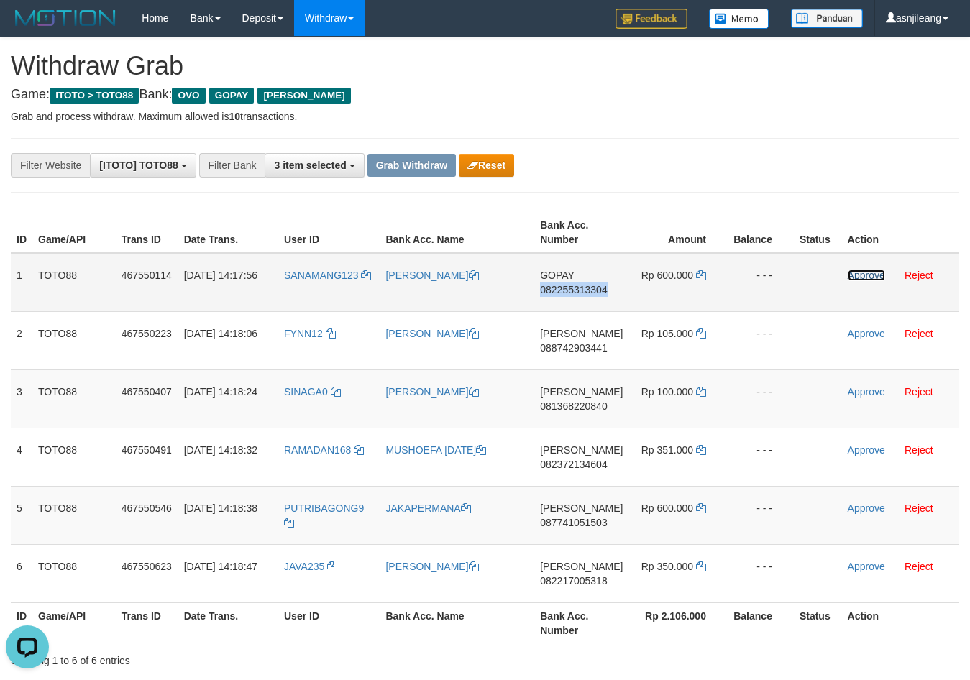
click at [850, 277] on link "Approve" at bounding box center [866, 276] width 37 height 12
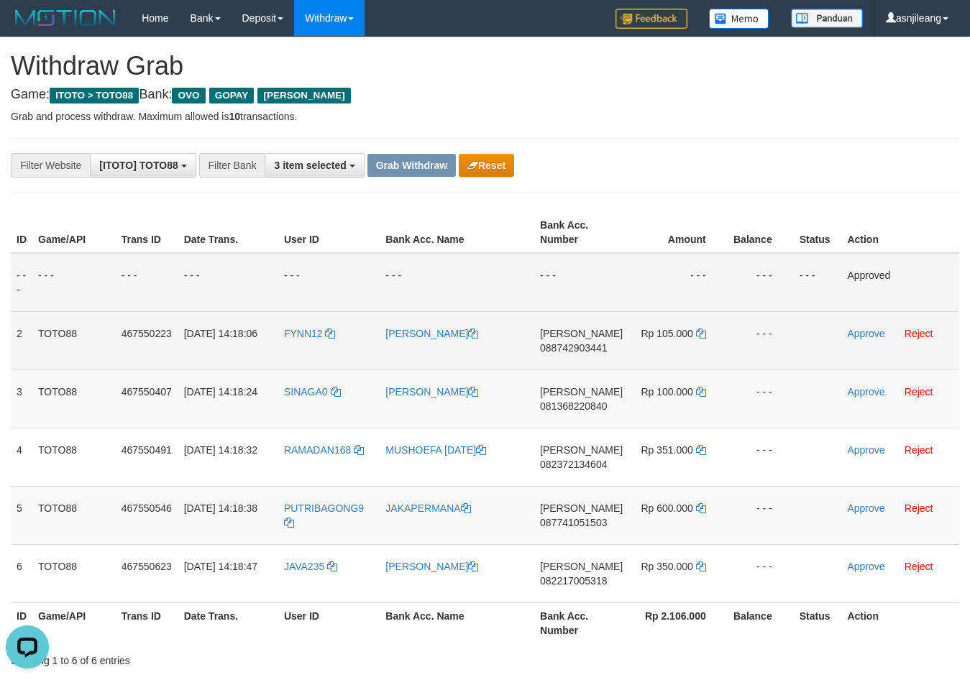
click at [578, 353] on span "088742903441" at bounding box center [573, 348] width 67 height 12
copy span "088742903441"
click at [701, 332] on icon at bounding box center [701, 334] width 10 height 10
click at [860, 337] on link "Approve" at bounding box center [865, 334] width 37 height 12
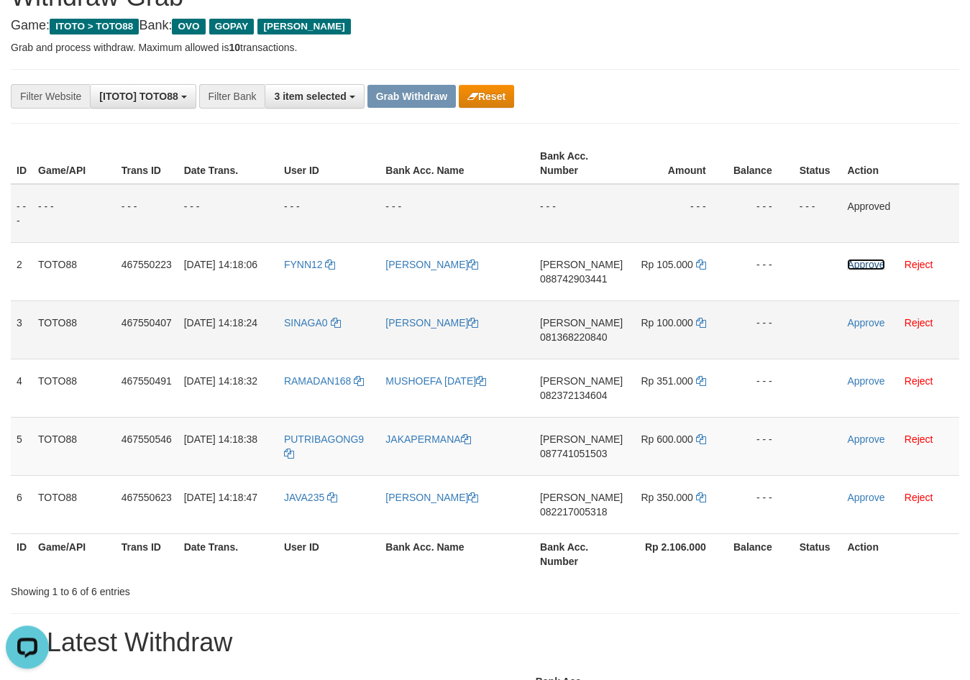
scroll to position [147, 0]
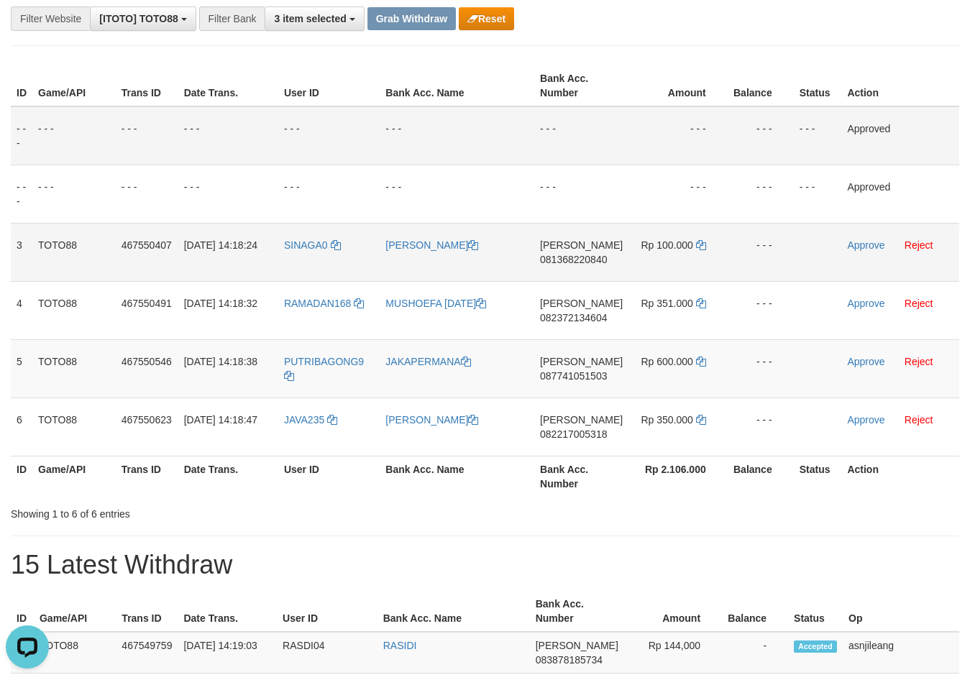
click at [606, 273] on td "DANA 081368220840" at bounding box center [581, 252] width 94 height 58
copy span "081368220840"
click at [703, 245] on td "Rp 100.000" at bounding box center [678, 252] width 99 height 58
click at [692, 247] on td "Rp 100.000" at bounding box center [678, 252] width 99 height 58
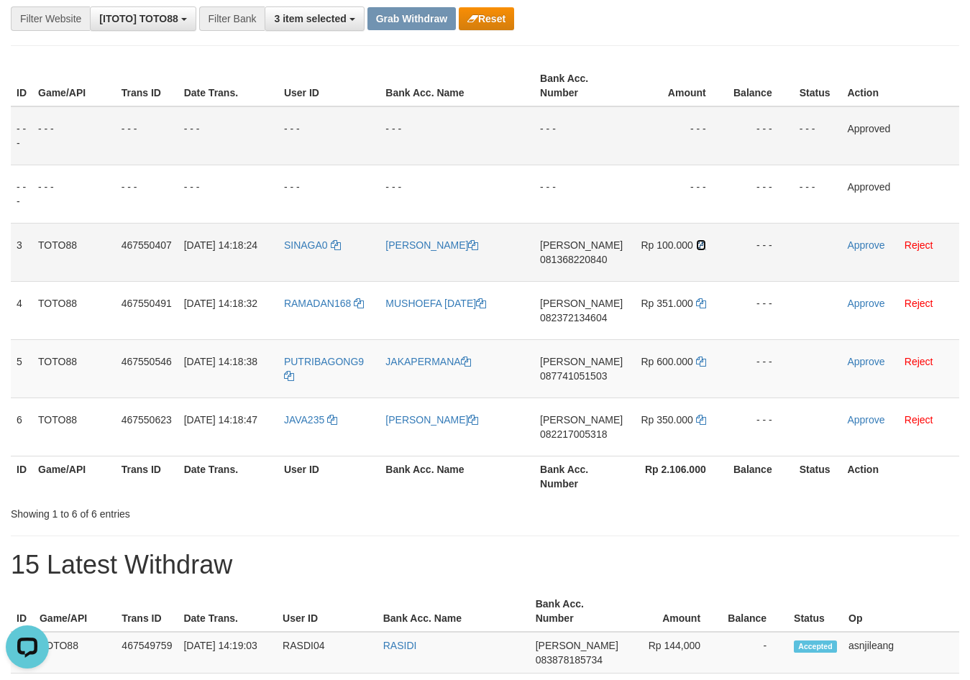
click at [696, 247] on icon at bounding box center [701, 245] width 10 height 10
click at [855, 251] on td "Approve Reject" at bounding box center [900, 252] width 118 height 58
click at [858, 250] on link "Approve" at bounding box center [865, 245] width 37 height 12
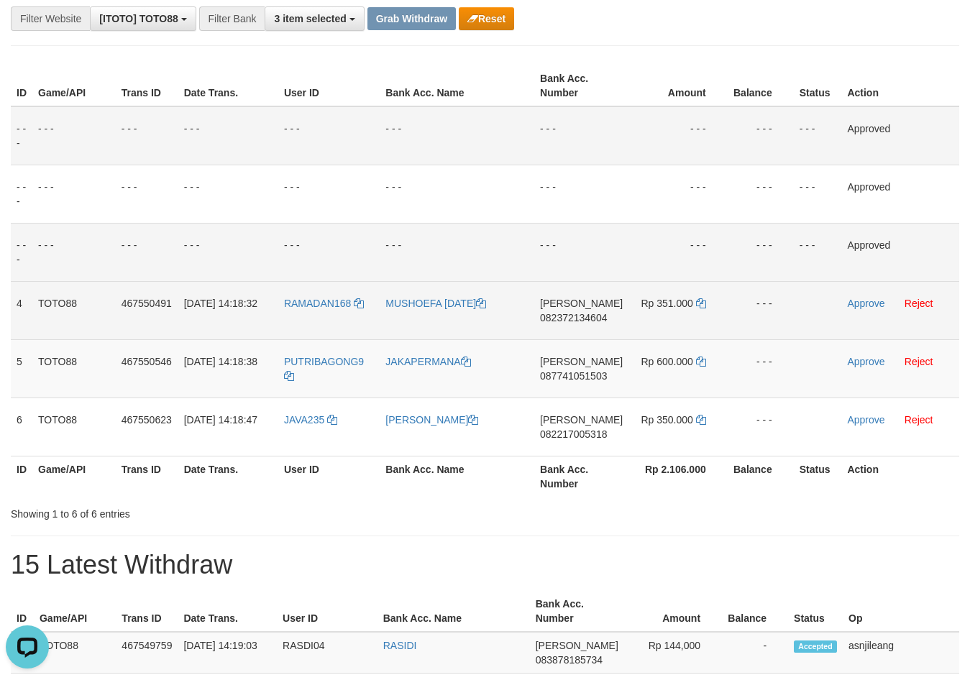
click at [590, 323] on span "082372134604" at bounding box center [573, 318] width 67 height 12
copy span "082372134604"
click at [698, 306] on icon at bounding box center [701, 303] width 10 height 10
click at [857, 298] on link "Approve" at bounding box center [865, 304] width 37 height 12
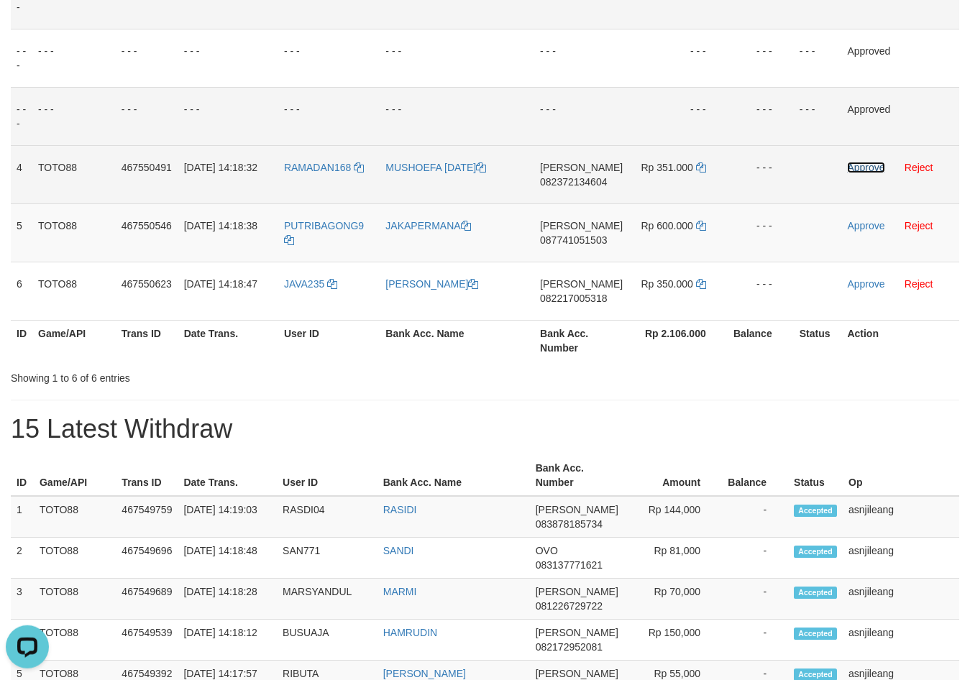
scroll to position [293, 0]
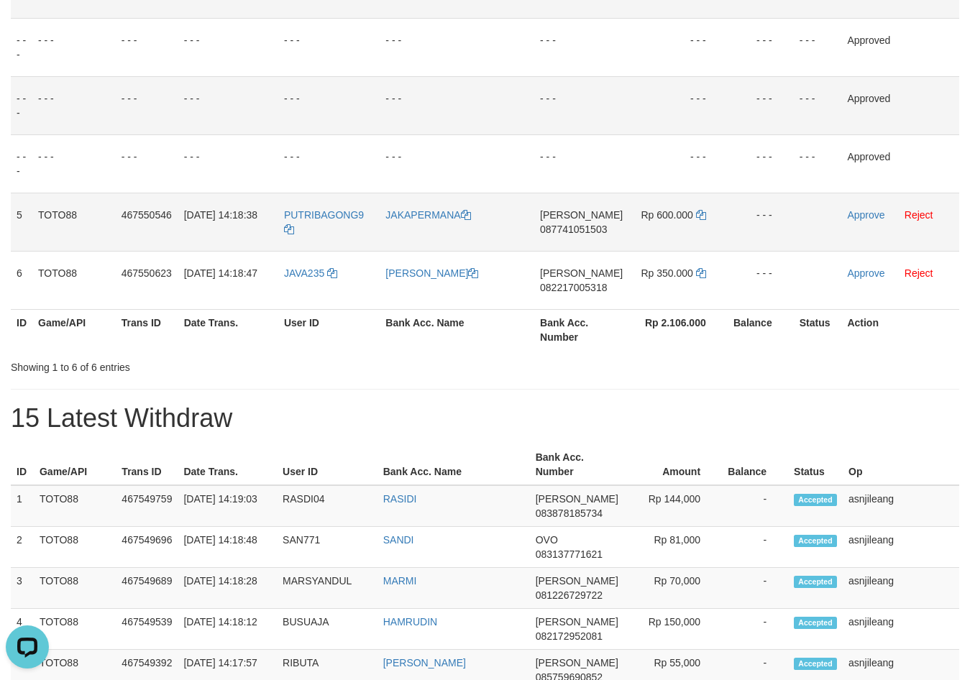
click at [567, 245] on td "DANA 087741051503" at bounding box center [581, 222] width 94 height 58
copy span "087741051503"
click at [697, 214] on icon at bounding box center [701, 215] width 10 height 10
copy span "087741051503"
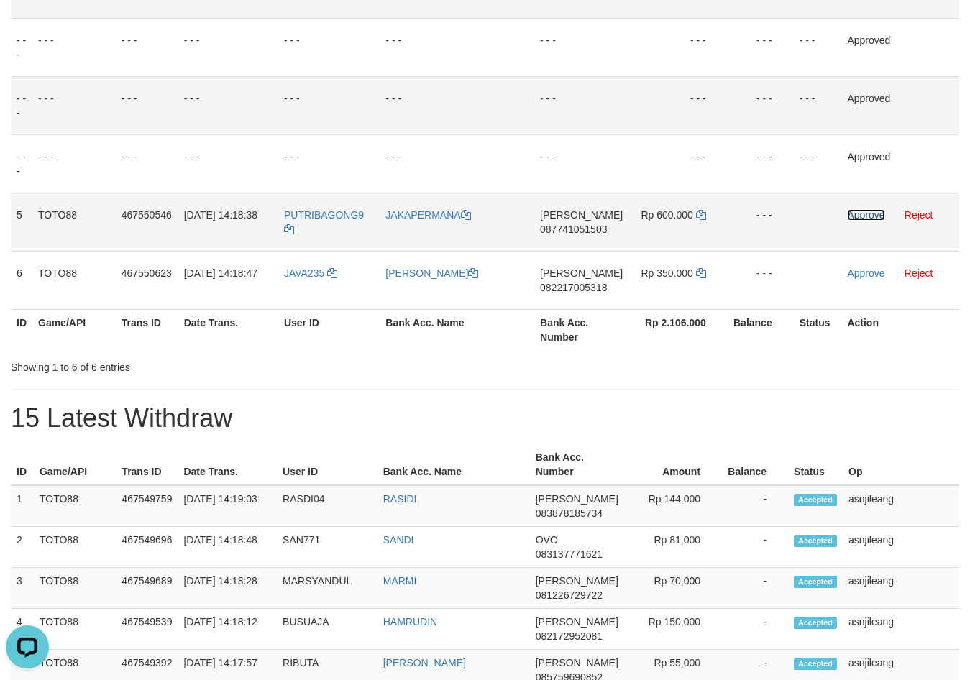
click at [847, 214] on link "Approve" at bounding box center [865, 215] width 37 height 12
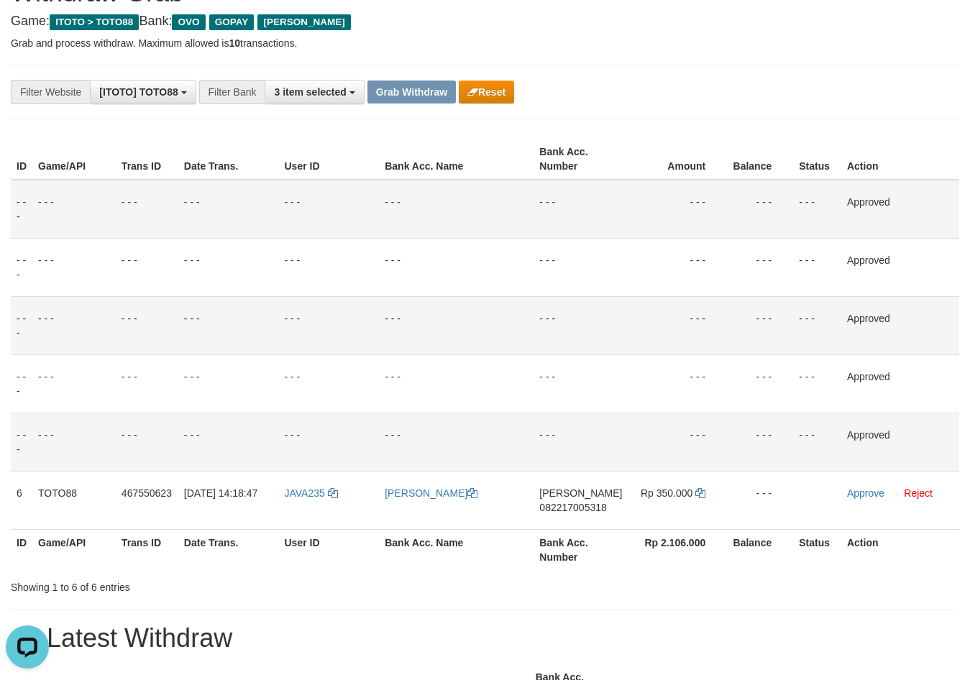
scroll to position [0, 0]
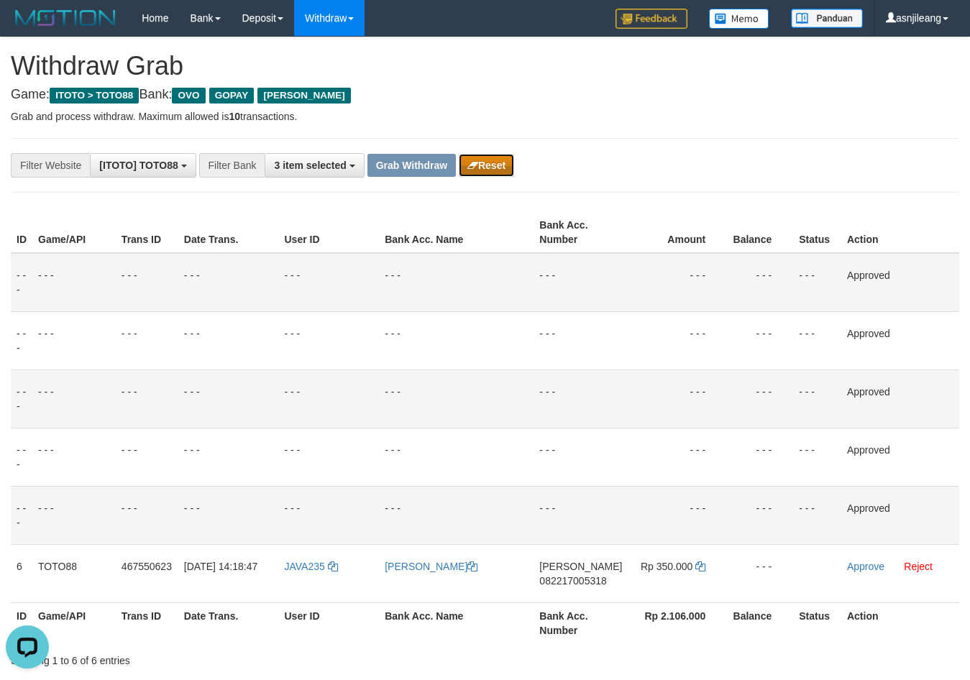
click at [489, 158] on button "Reset" at bounding box center [486, 165] width 55 height 23
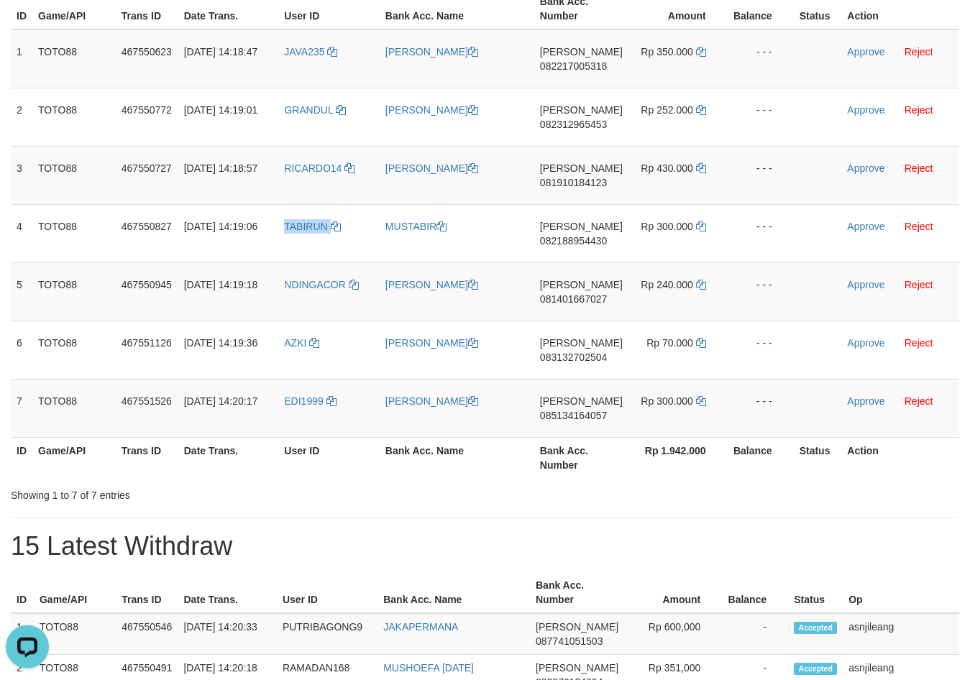
scroll to position [293, 0]
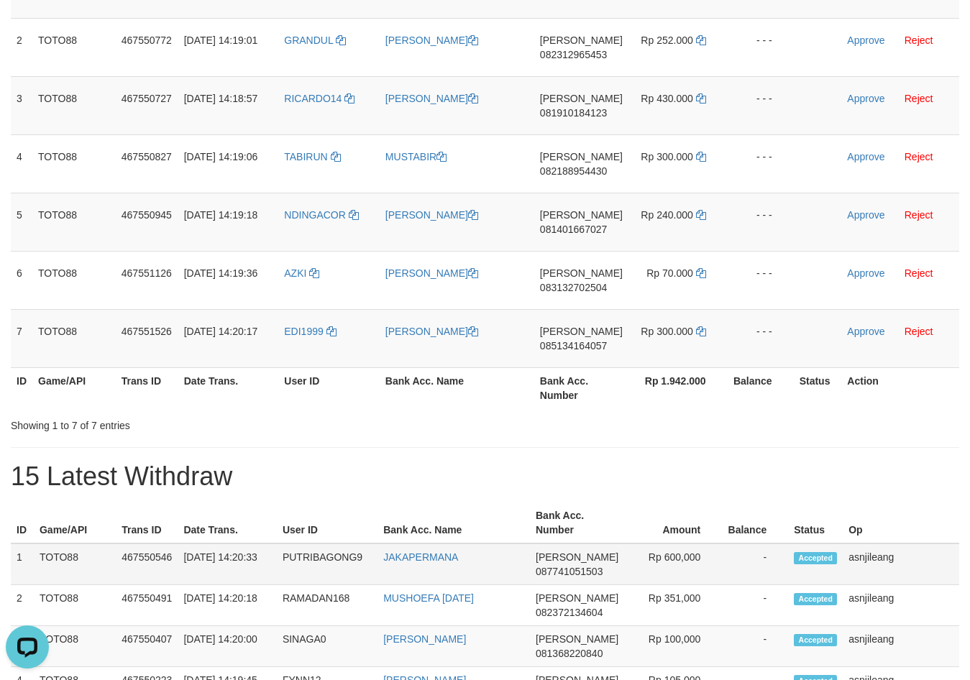
click at [316, 560] on td "PUTRIBAGONG9" at bounding box center [327, 565] width 101 height 42
copy td "PUTRIBAGONG9"
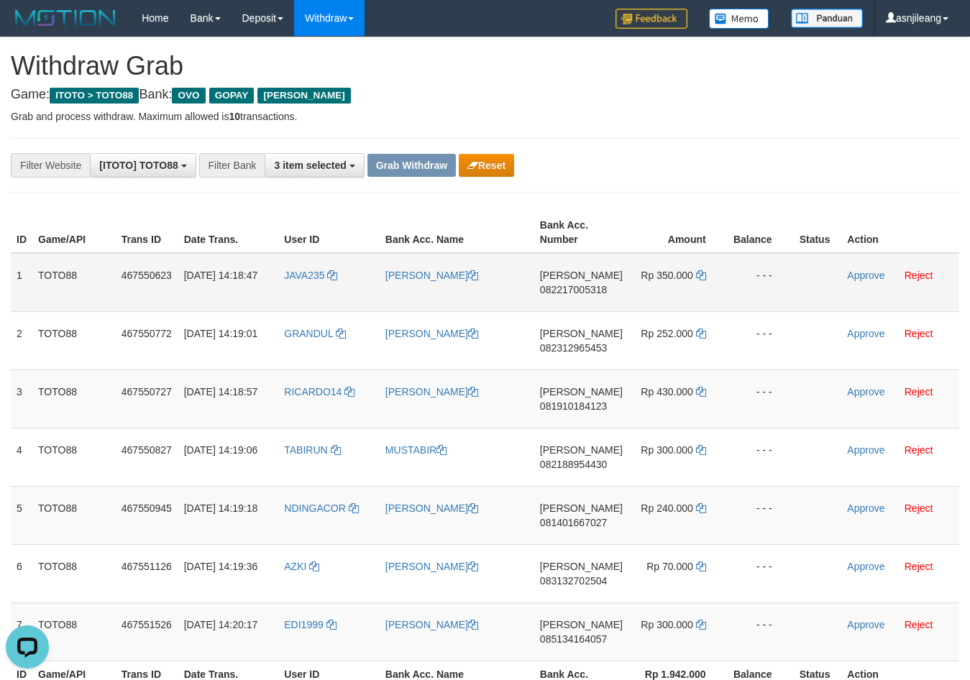
click at [590, 302] on td "DANA 082217005318" at bounding box center [581, 282] width 94 height 59
copy span "082217005318"
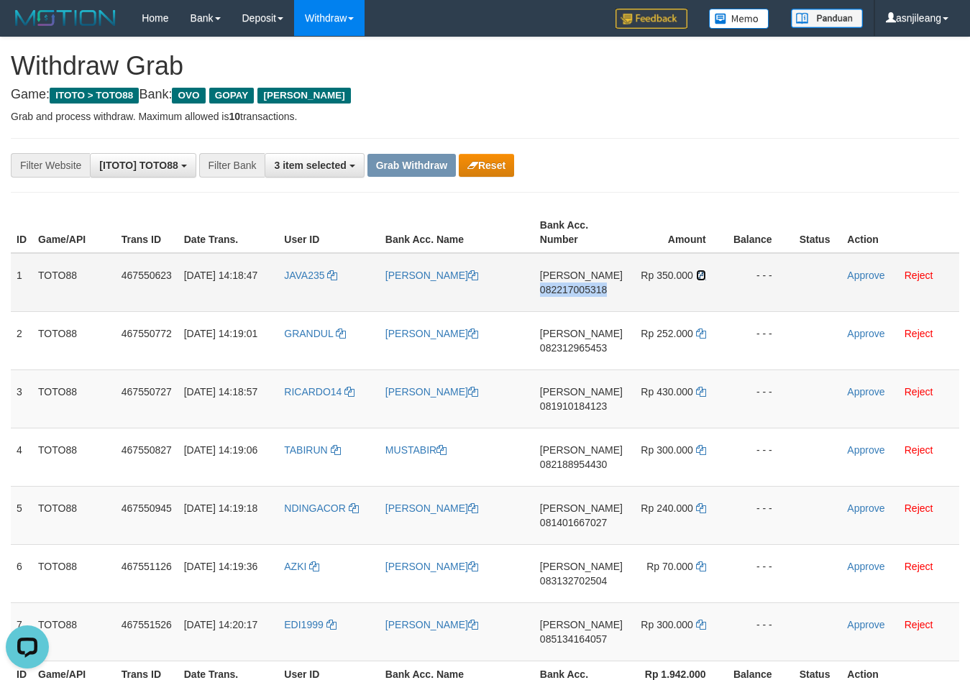
click at [699, 278] on icon at bounding box center [701, 275] width 10 height 10
copy span "082217005318"
click at [853, 275] on link "Approve" at bounding box center [865, 276] width 37 height 12
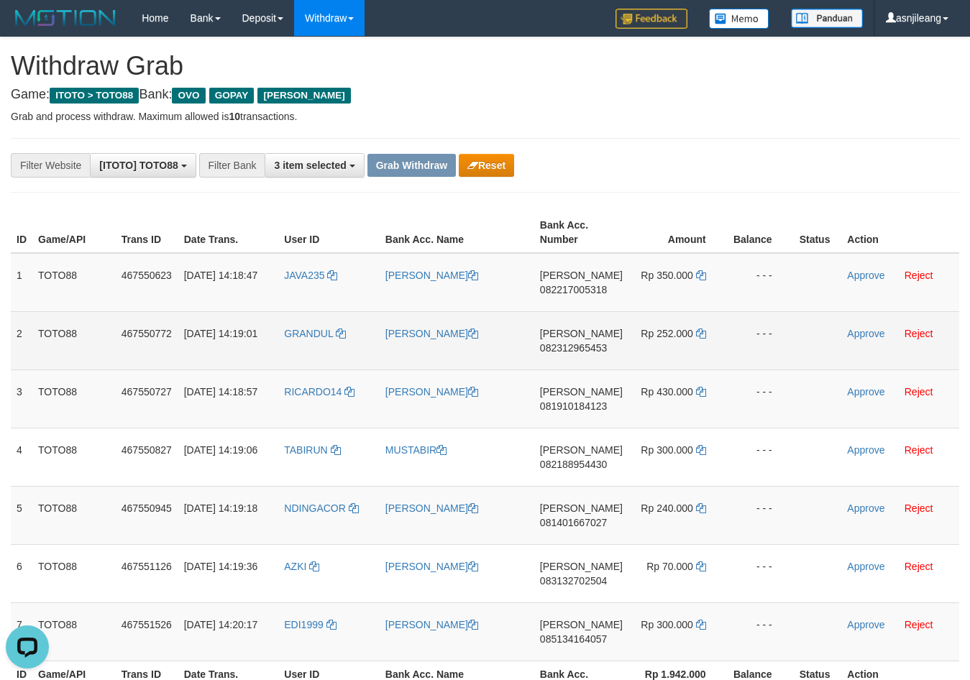
click at [604, 357] on td "DANA 082312965453" at bounding box center [581, 340] width 94 height 58
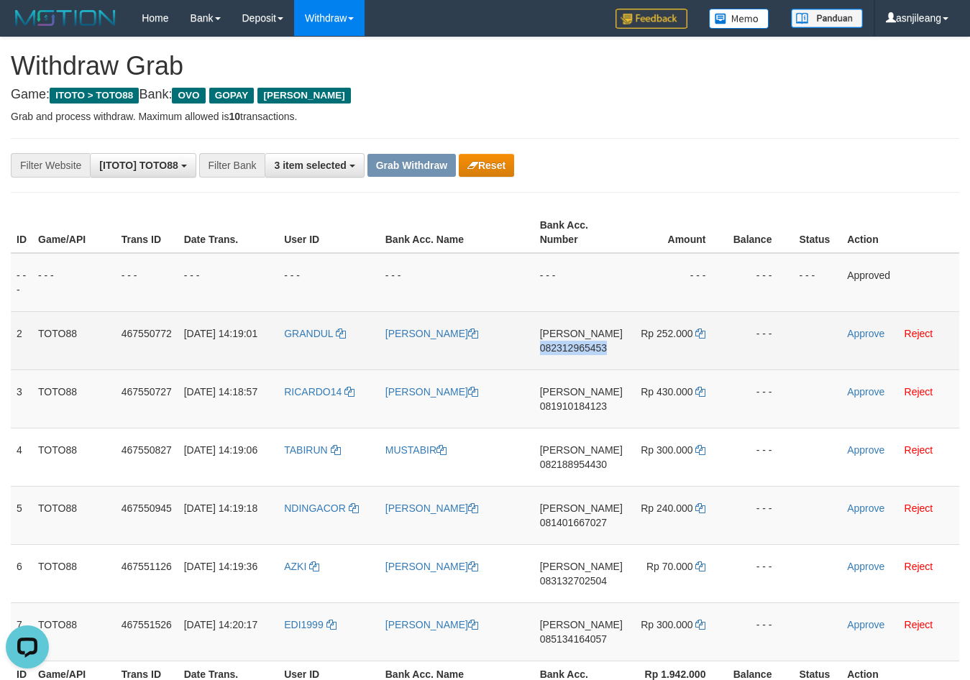
click at [604, 357] on td "DANA 082312965453" at bounding box center [581, 340] width 94 height 58
copy span "082312965453"
click at [702, 331] on icon at bounding box center [700, 334] width 10 height 10
copy span "082312965453"
click at [859, 330] on link "Approve" at bounding box center [865, 334] width 37 height 12
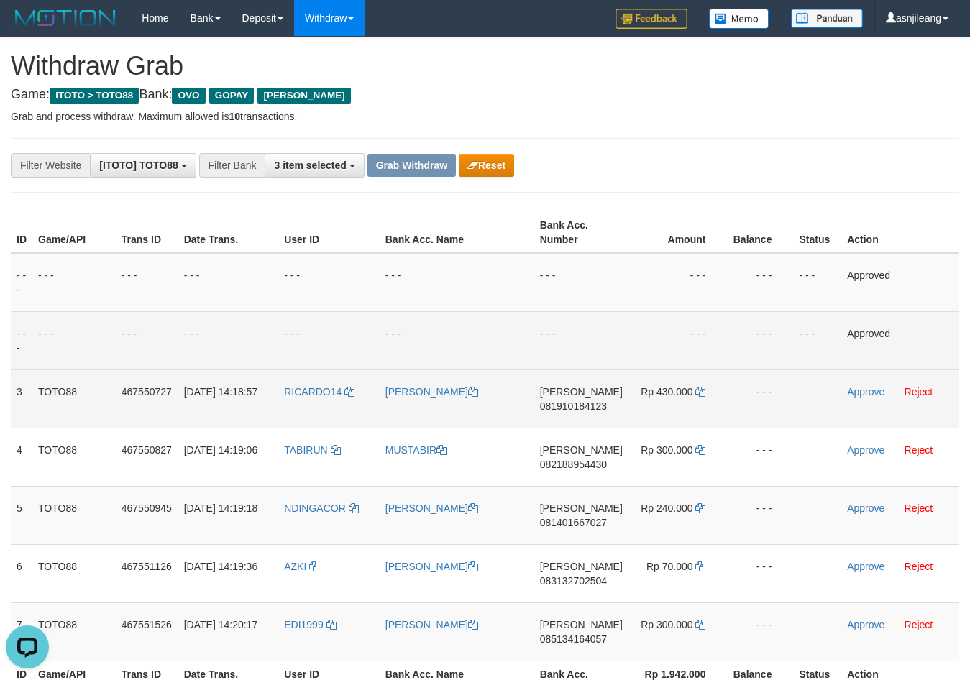
click at [588, 425] on td "DANA 081910184123" at bounding box center [581, 399] width 94 height 58
copy span "081910184123"
click at [698, 393] on icon at bounding box center [700, 392] width 10 height 10
copy span "081910184123"
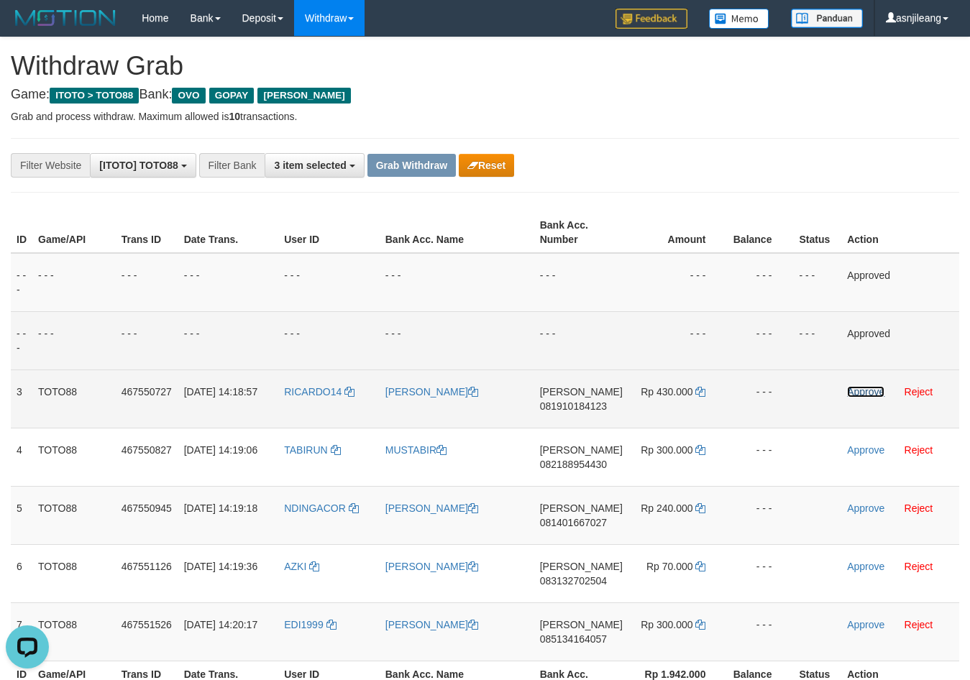
click at [880, 388] on link "Approve" at bounding box center [865, 392] width 37 height 12
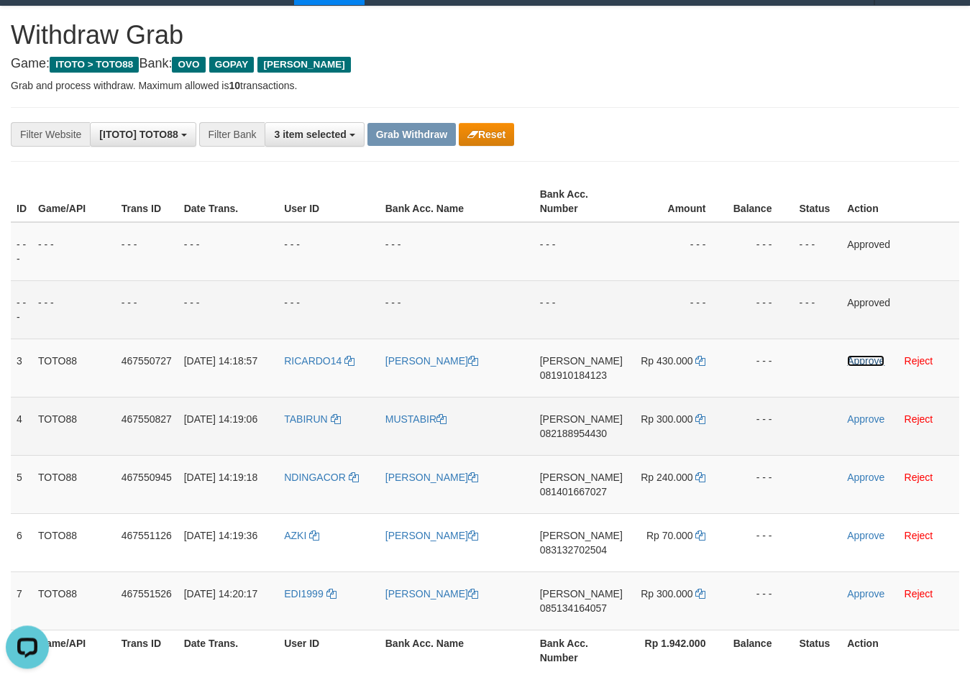
scroll to position [147, 0]
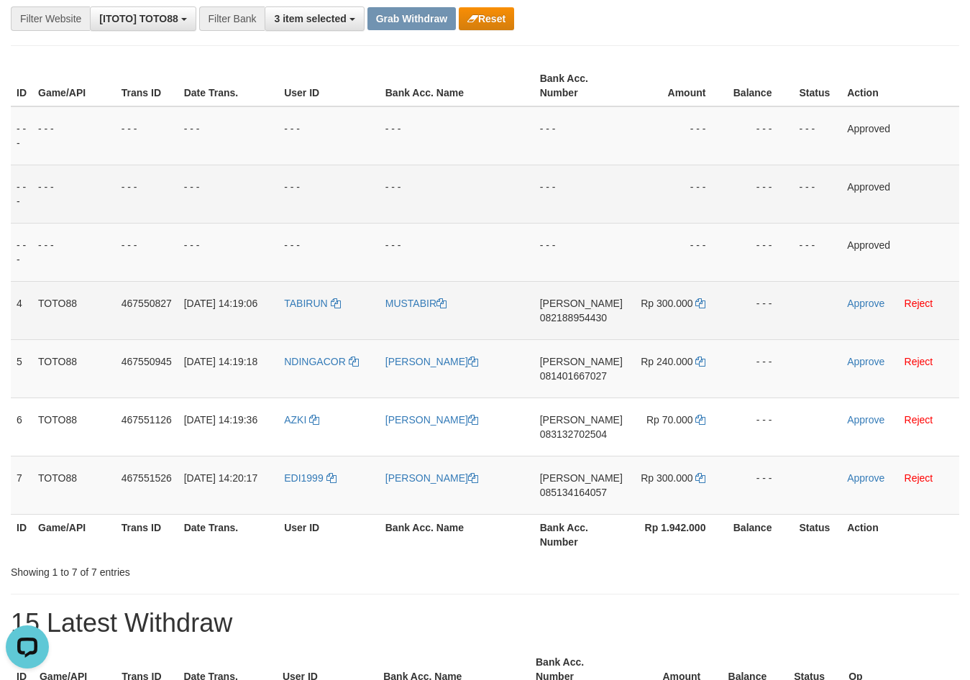
click at [562, 334] on td "DANA 082188954430" at bounding box center [581, 310] width 94 height 58
copy span "082188954430"
click at [701, 301] on icon at bounding box center [700, 303] width 10 height 10
copy span "082188954430"
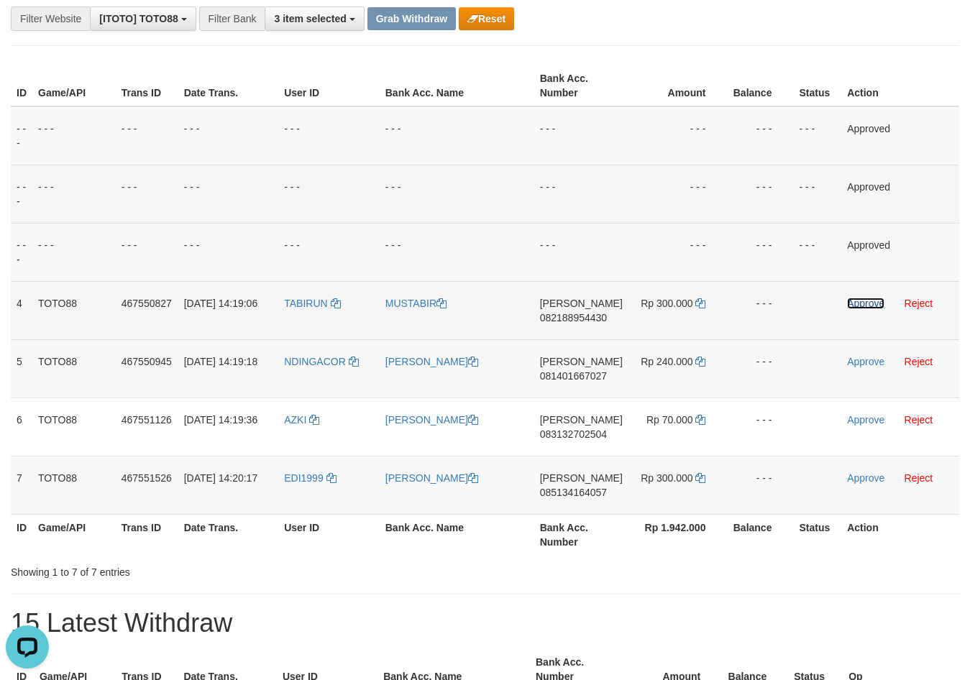
click at [861, 301] on link "Approve" at bounding box center [865, 304] width 37 height 12
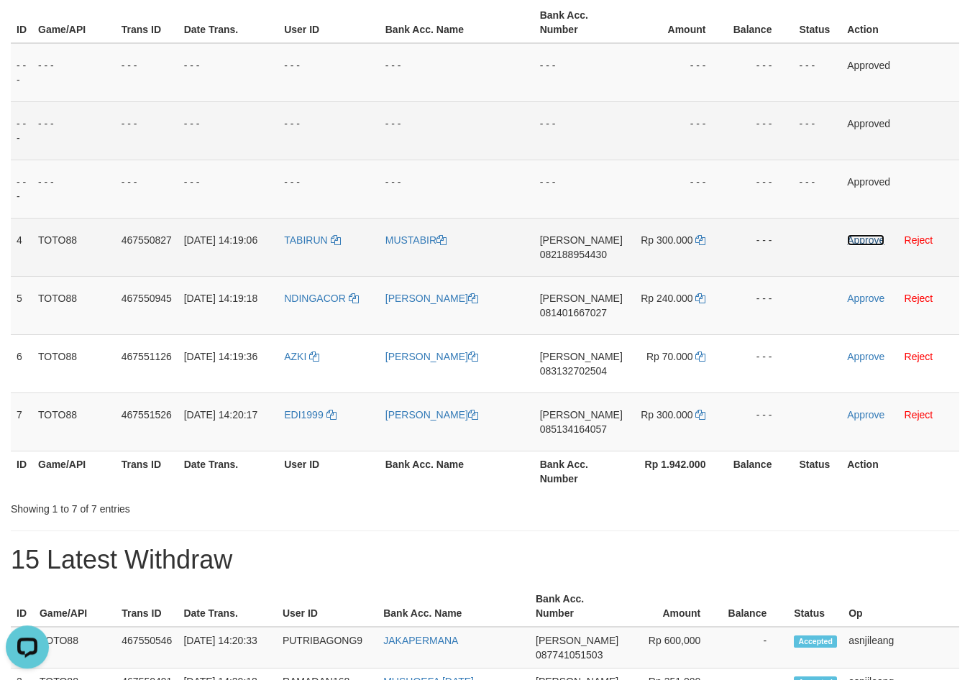
scroll to position [293, 0]
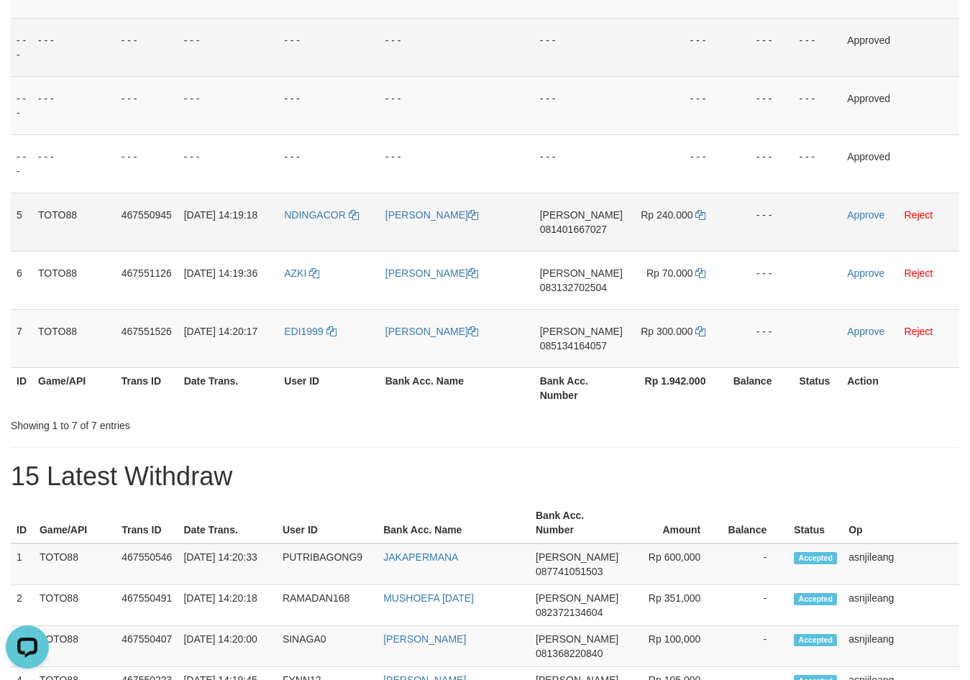
click at [587, 243] on td "DANA 081401667027" at bounding box center [581, 222] width 94 height 58
copy span "081401667027"
click at [702, 215] on icon at bounding box center [700, 215] width 10 height 10
click at [864, 218] on link "Approve" at bounding box center [865, 215] width 37 height 12
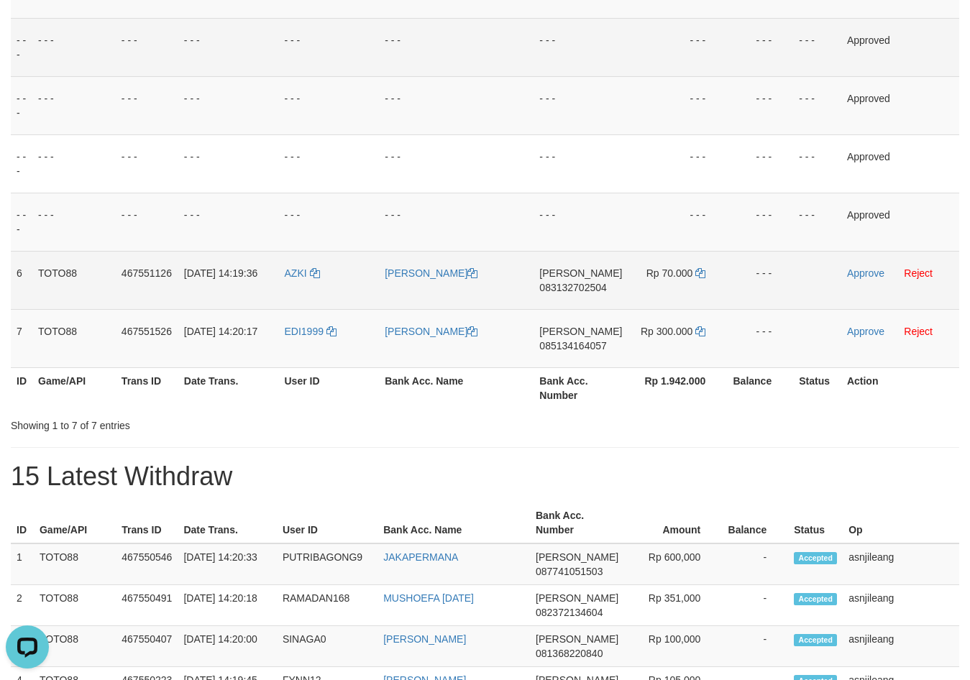
click at [595, 299] on td "DANA 083132702504" at bounding box center [581, 280] width 94 height 58
click at [699, 275] on icon at bounding box center [700, 273] width 10 height 10
click at [856, 273] on link "Approve" at bounding box center [865, 274] width 37 height 12
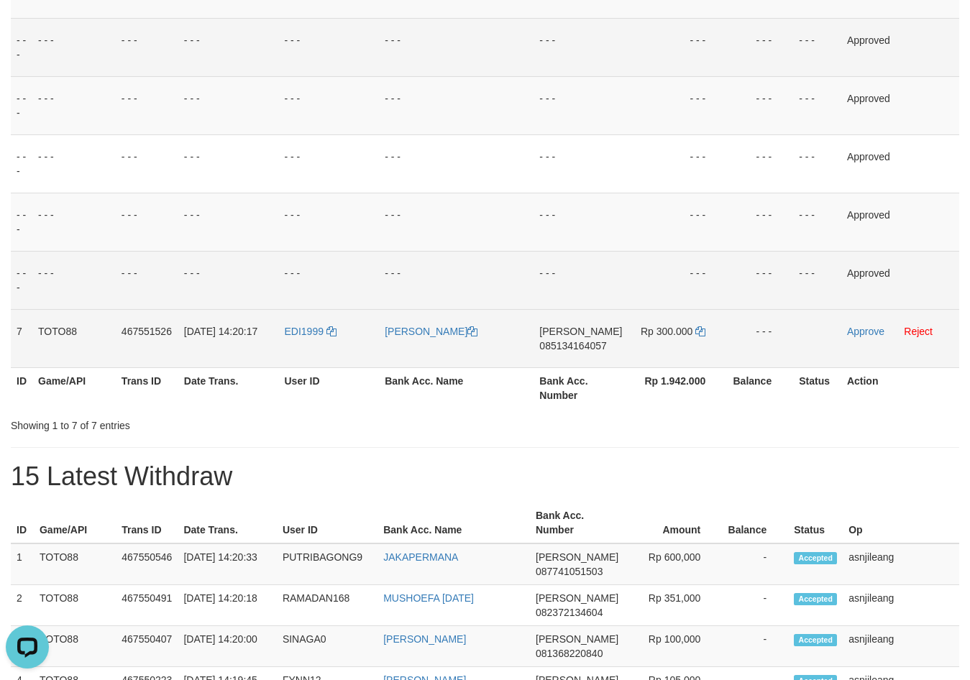
click at [585, 357] on td "DANA 085134164057" at bounding box center [581, 338] width 94 height 58
click at [695, 334] on icon at bounding box center [700, 332] width 10 height 10
click at [877, 330] on link "Approve" at bounding box center [865, 332] width 37 height 12
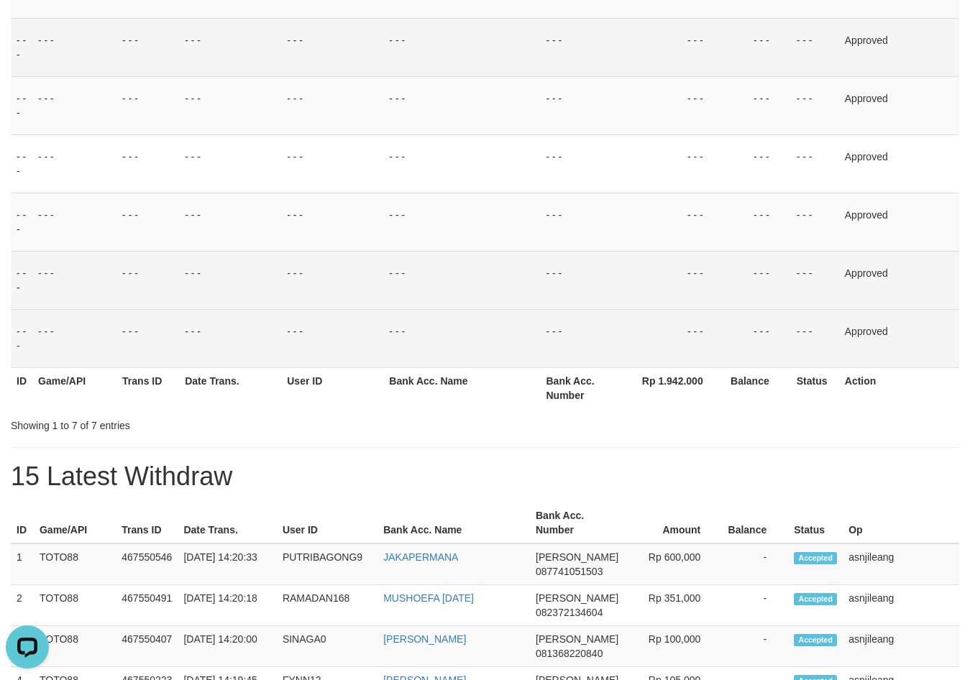
scroll to position [0, 0]
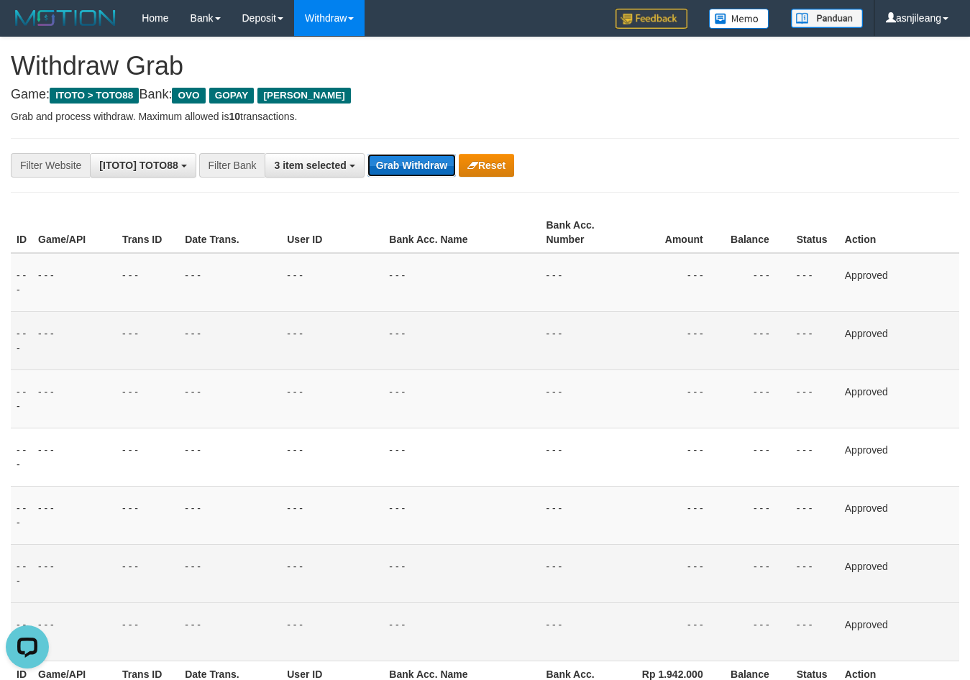
click at [413, 168] on button "Grab Withdraw" at bounding box center [412, 165] width 88 height 23
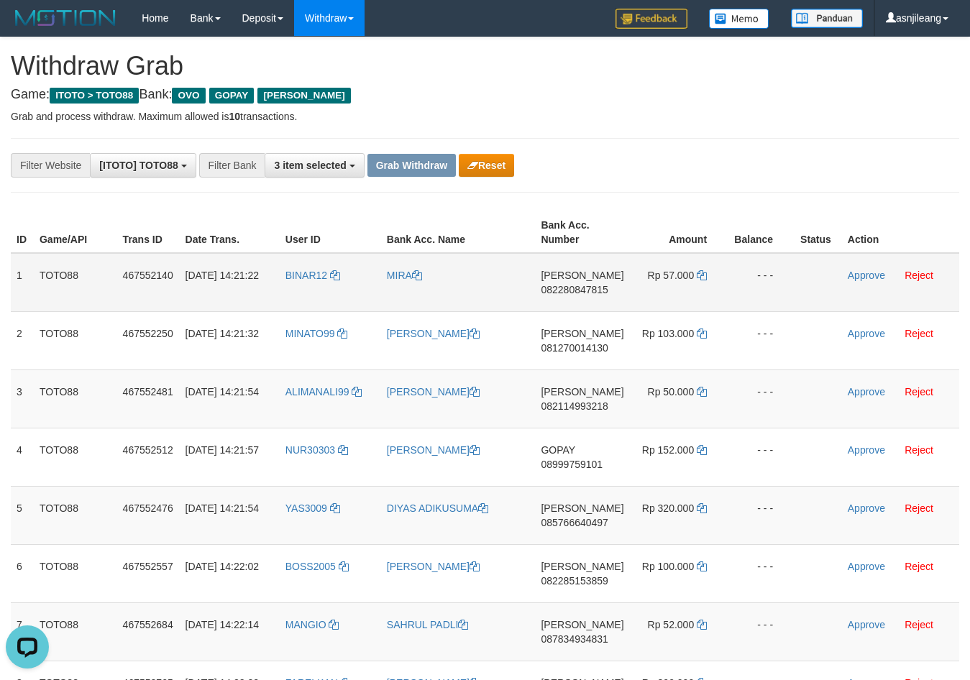
click at [602, 309] on td "[PERSON_NAME] 082280847815" at bounding box center [582, 282] width 94 height 59
copy span "082280847815"
click at [697, 274] on icon at bounding box center [702, 275] width 10 height 10
copy span "082280847815"
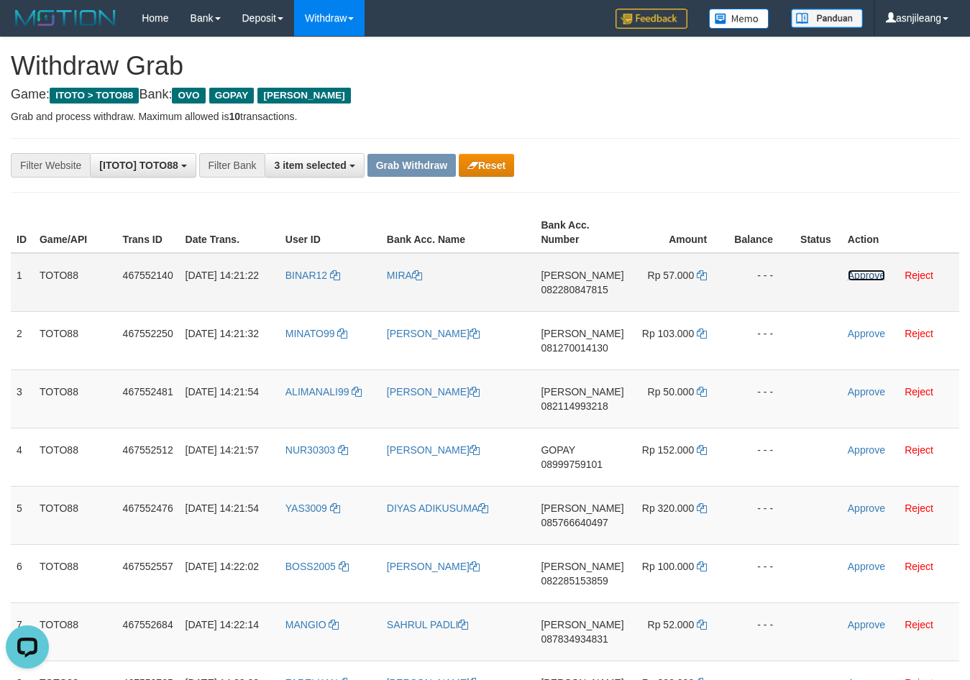
click at [864, 277] on link "Approve" at bounding box center [866, 276] width 37 height 12
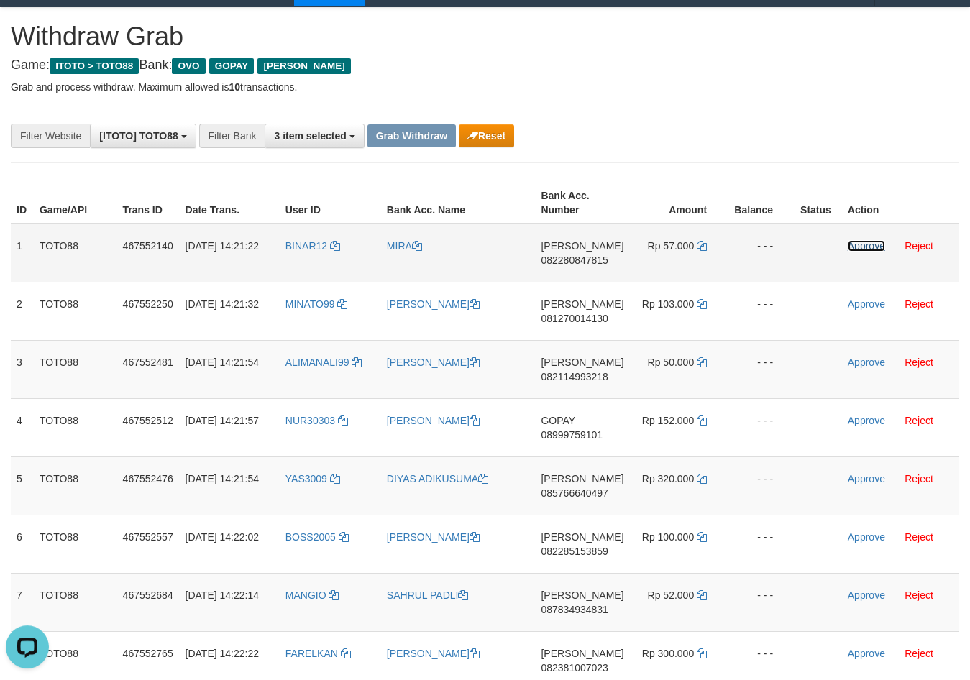
scroll to position [147, 0]
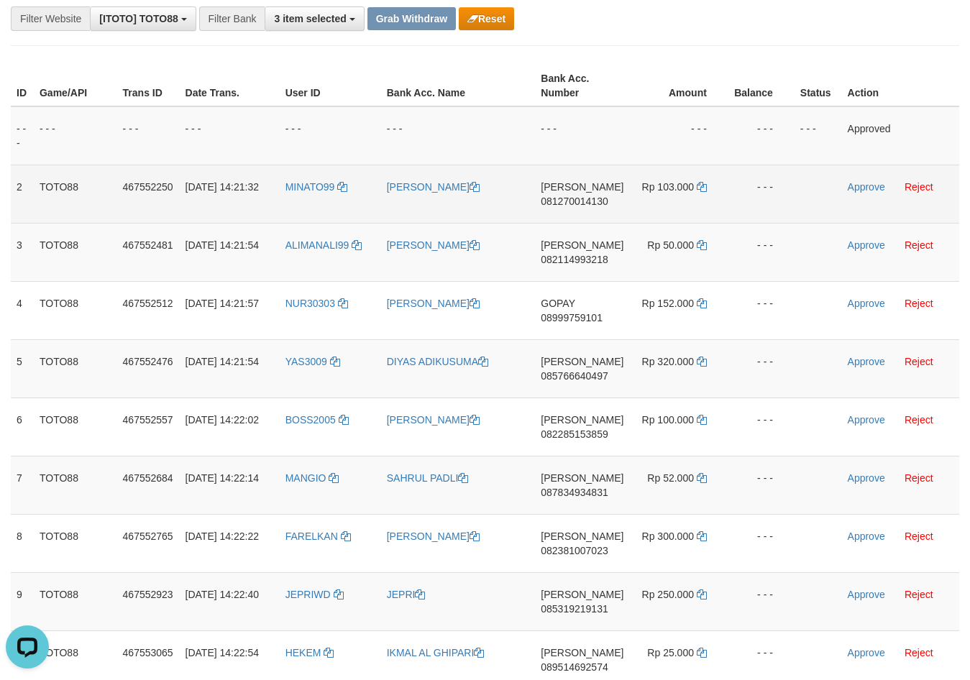
click at [601, 216] on td "DANA 081270014130" at bounding box center [582, 194] width 94 height 58
copy span "081270014130"
click at [702, 188] on icon at bounding box center [702, 187] width 10 height 10
copy span "081270014130"
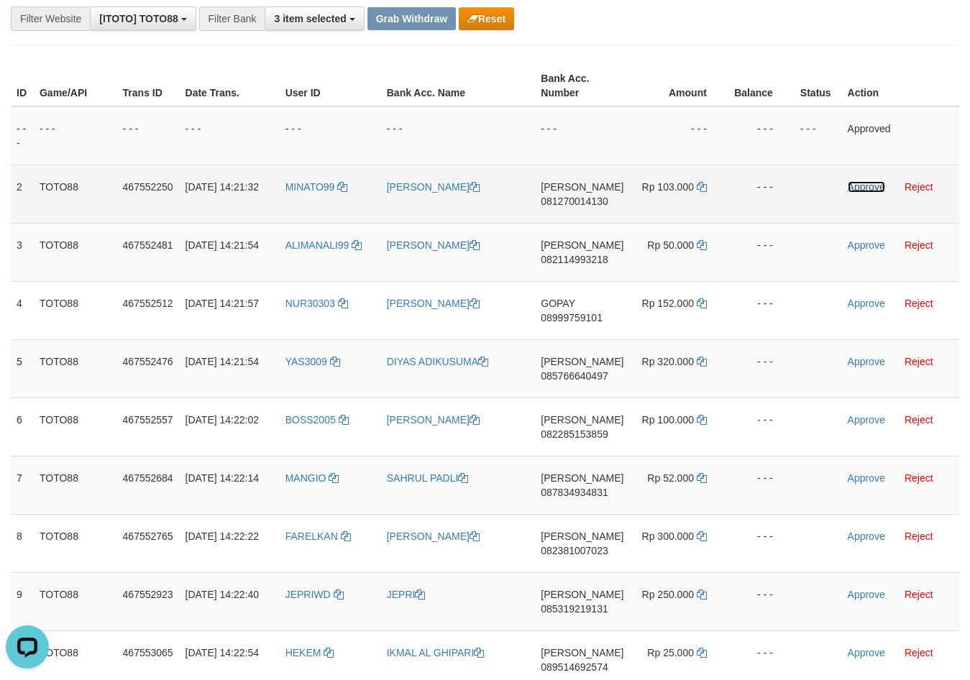
click at [867, 190] on link "Approve" at bounding box center [866, 187] width 37 height 12
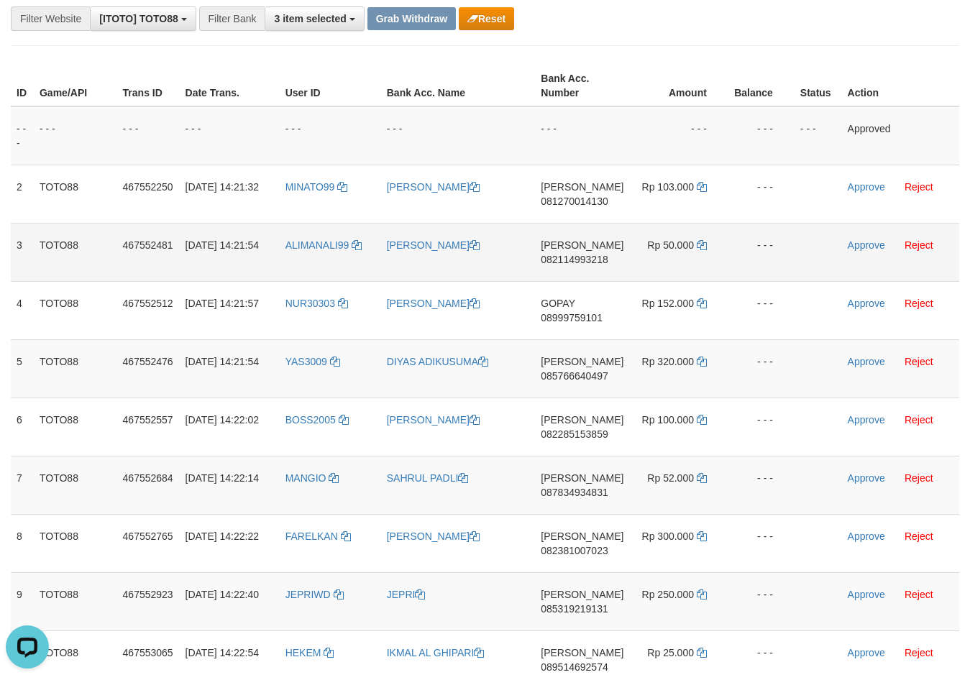
click at [604, 275] on td "DANA 082114993218" at bounding box center [582, 252] width 94 height 58
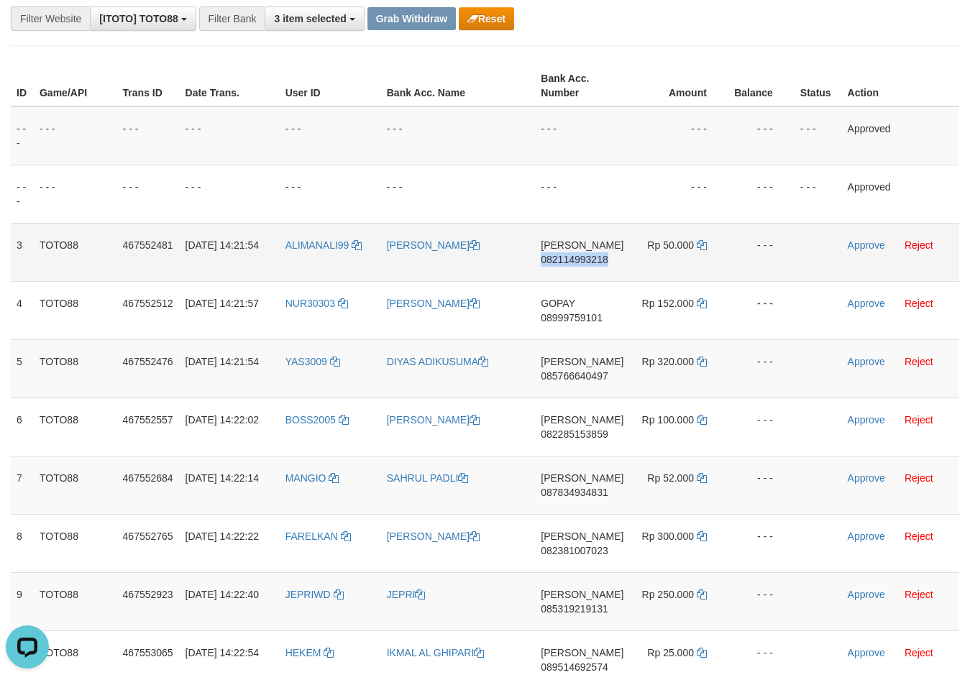
copy span "082114993218"
click at [697, 244] on icon at bounding box center [702, 245] width 10 height 10
copy span "082114993218"
click at [859, 250] on link "Approve" at bounding box center [866, 245] width 37 height 12
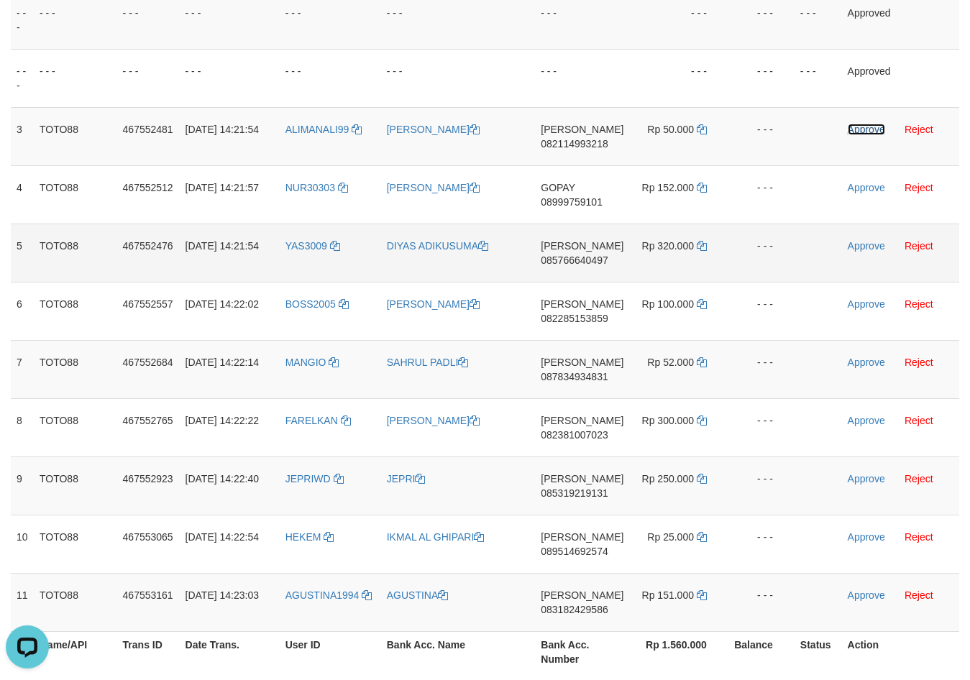
scroll to position [293, 0]
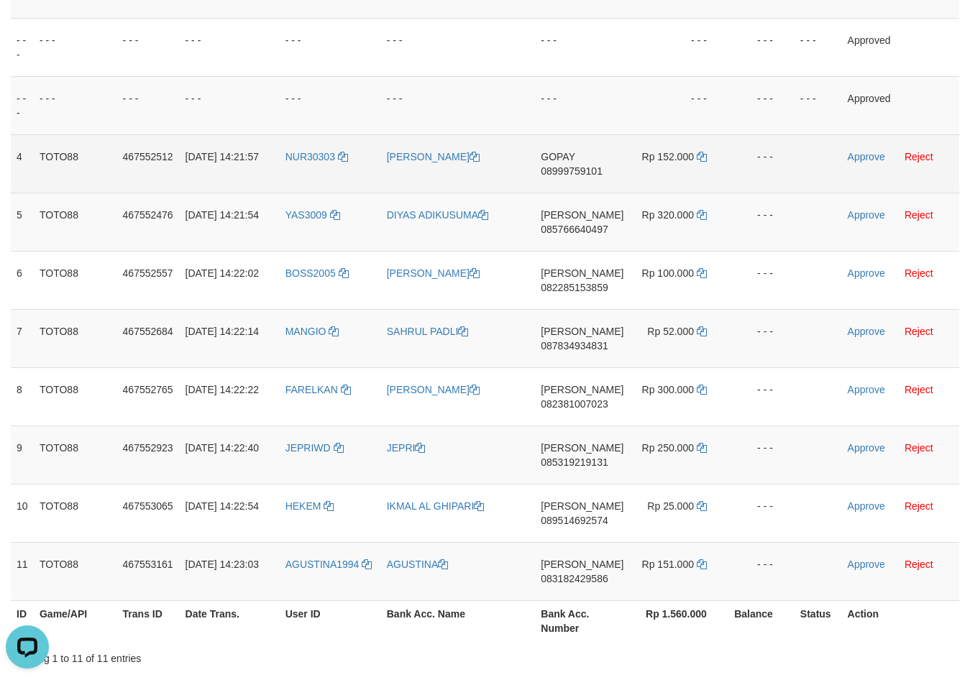
click at [581, 176] on span "08999759101" at bounding box center [572, 171] width 62 height 12
copy span "08999759101"
click at [854, 158] on link "Approve" at bounding box center [866, 157] width 37 height 12
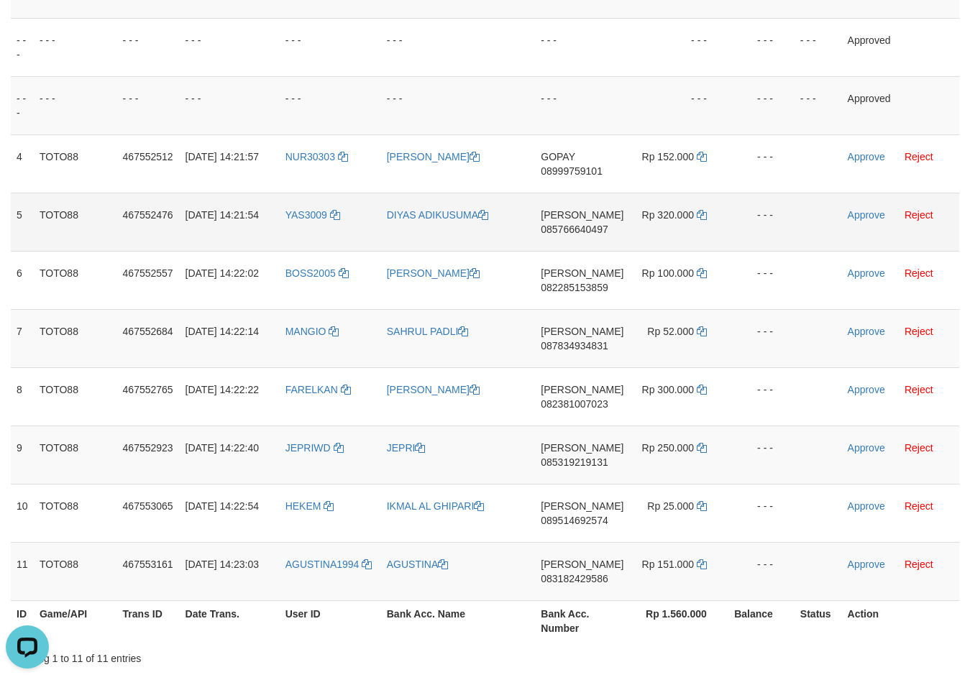
click at [611, 245] on td "DANA 085766640497" at bounding box center [582, 222] width 94 height 58
copy span "085766640497"
click at [703, 213] on icon at bounding box center [702, 215] width 10 height 10
copy span "085766640497"
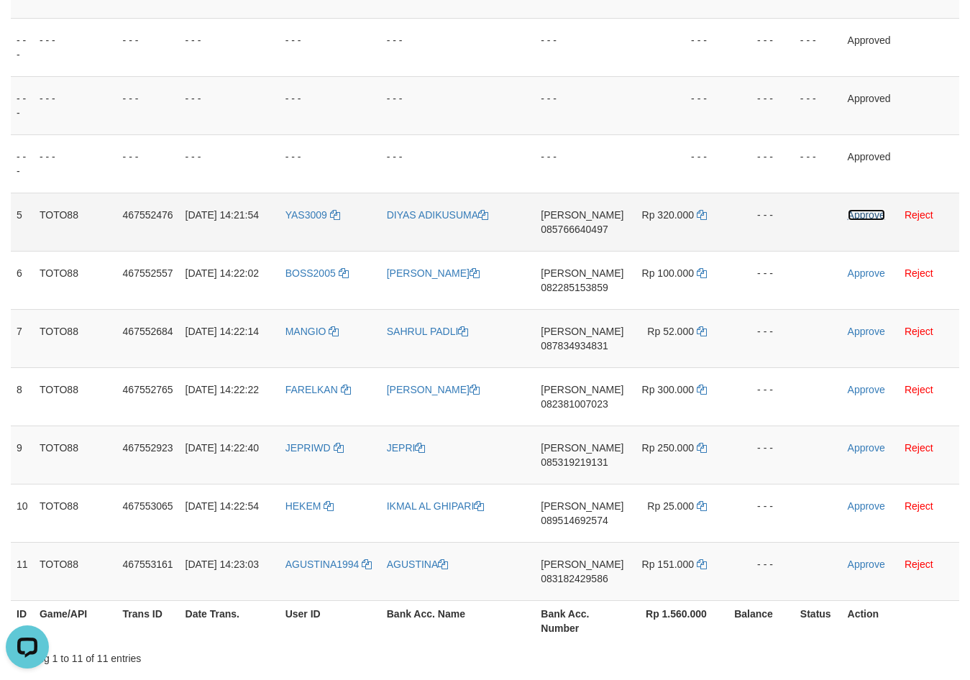
click at [876, 214] on link "Approve" at bounding box center [866, 215] width 37 height 12
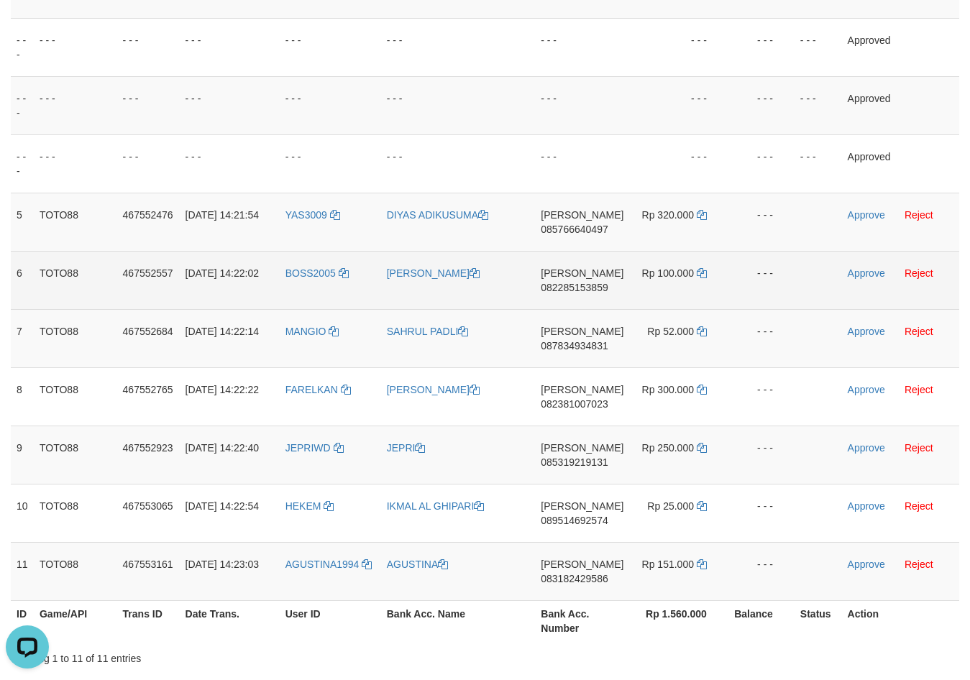
click at [583, 288] on span "082285153859" at bounding box center [574, 288] width 67 height 12
copy span "082285153859"
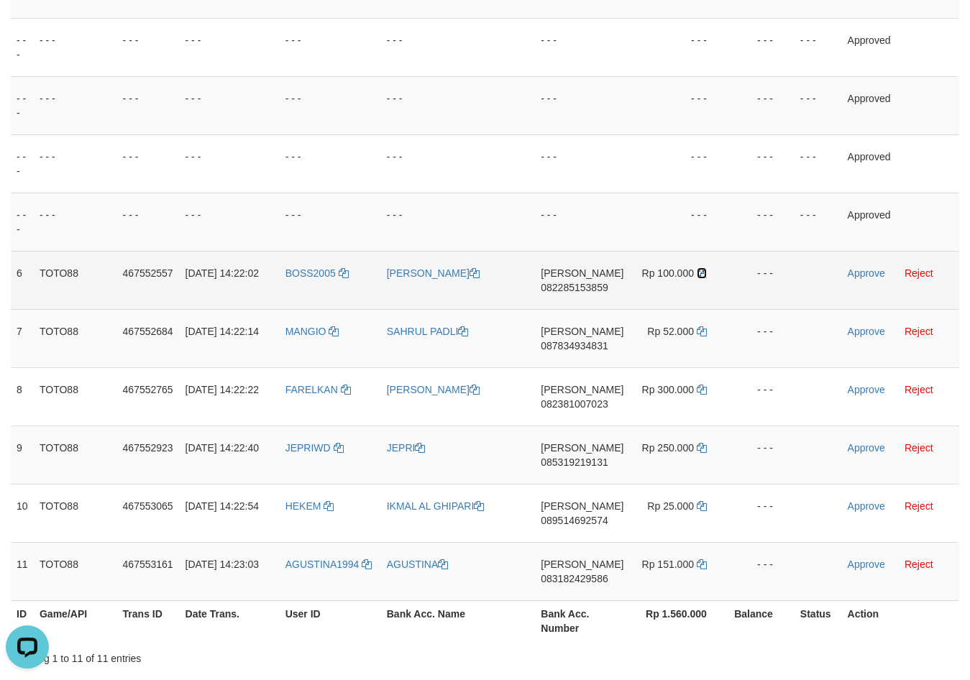
click at [699, 270] on icon at bounding box center [702, 273] width 10 height 10
click at [870, 270] on link "Approve" at bounding box center [866, 274] width 37 height 12
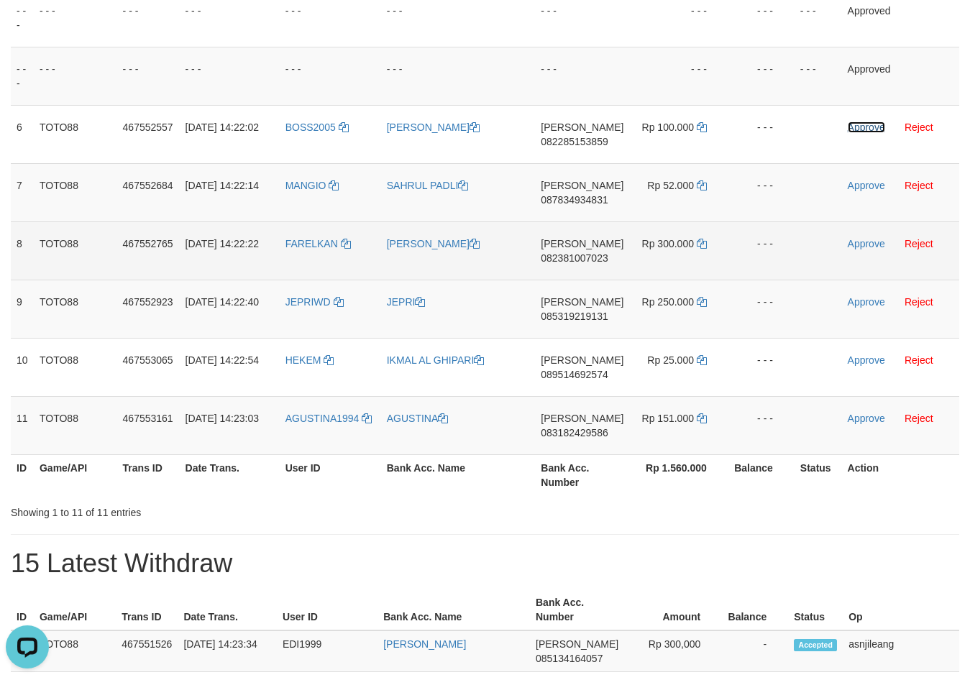
scroll to position [440, 0]
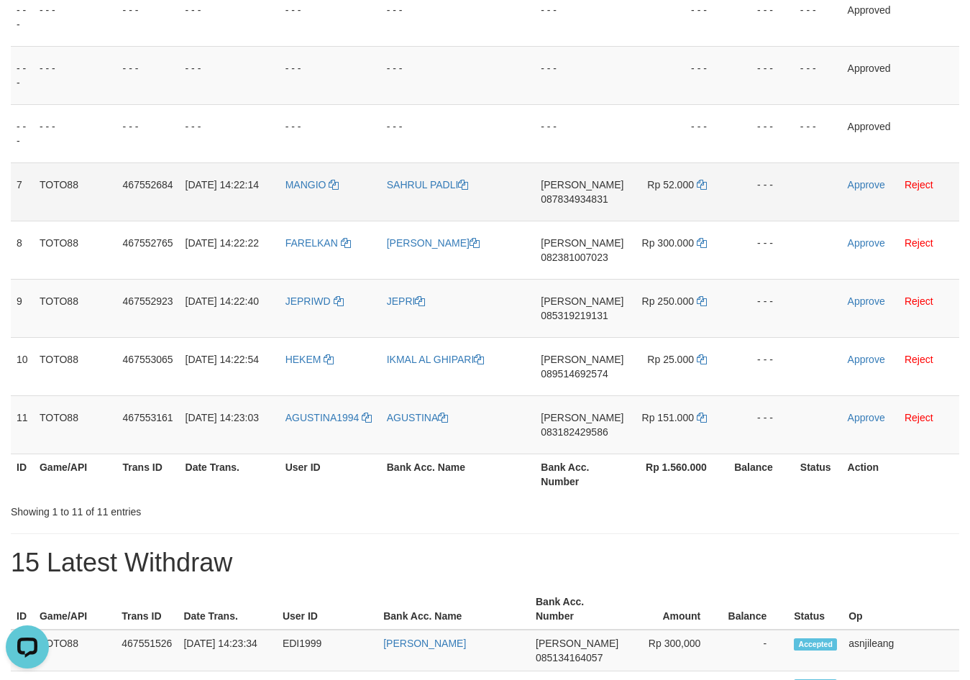
click at [593, 217] on td "DANA 087834934831" at bounding box center [582, 192] width 94 height 58
click at [703, 183] on icon at bounding box center [702, 185] width 10 height 10
click at [851, 189] on link "Approve" at bounding box center [866, 185] width 37 height 12
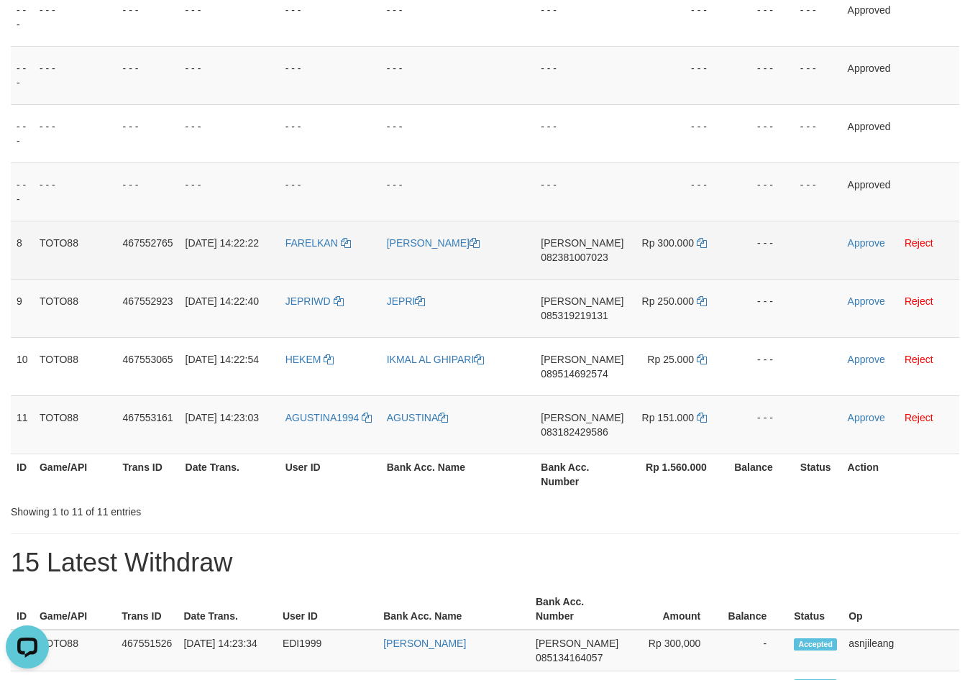
click at [605, 257] on span "082381007023" at bounding box center [574, 258] width 67 height 12
click at [700, 245] on icon at bounding box center [702, 243] width 10 height 10
click at [875, 242] on link "Approve" at bounding box center [866, 243] width 37 height 12
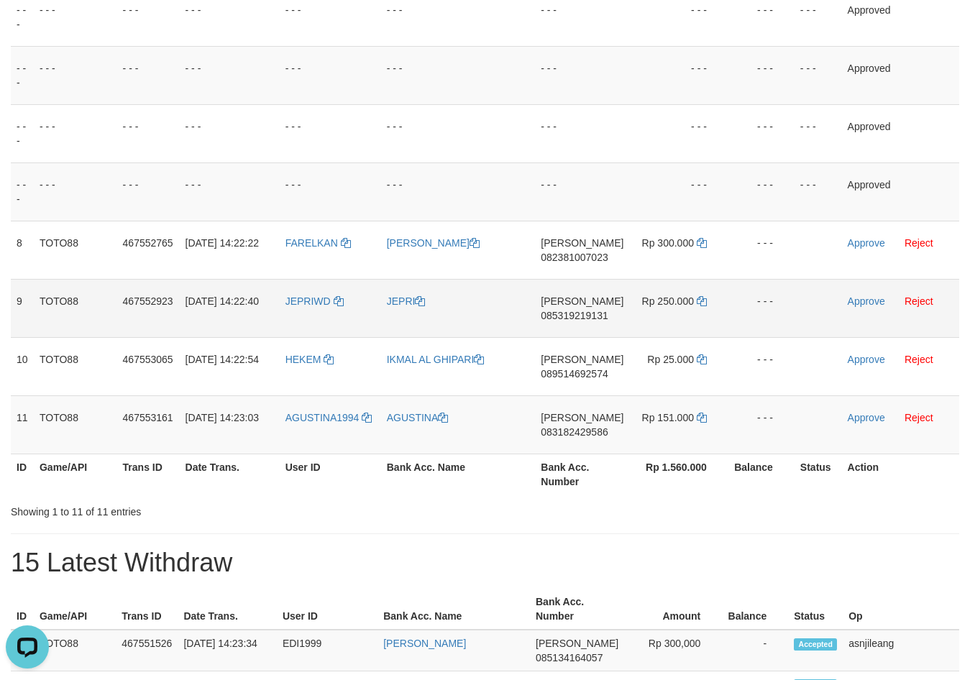
click at [594, 322] on td "DANA 085319219131" at bounding box center [582, 308] width 94 height 58
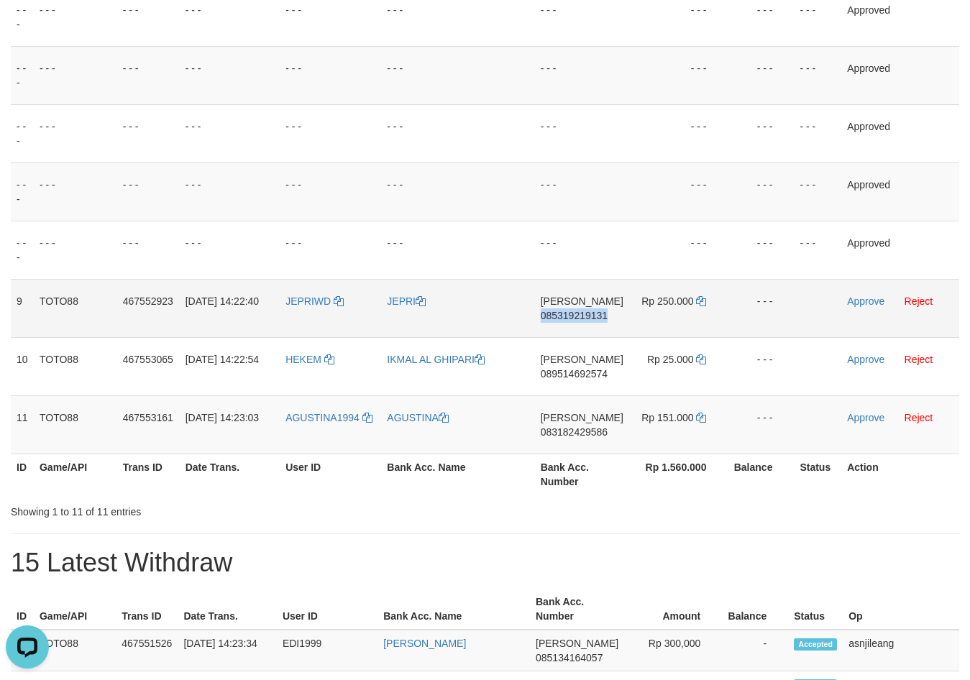
click at [594, 322] on td "DANA 085319219131" at bounding box center [582, 308] width 94 height 58
drag, startPoint x: 700, startPoint y: 299, endPoint x: 702, endPoint y: 292, distance: 7.3
click at [700, 297] on icon at bounding box center [701, 301] width 10 height 10
click at [871, 304] on link "Approve" at bounding box center [865, 302] width 37 height 12
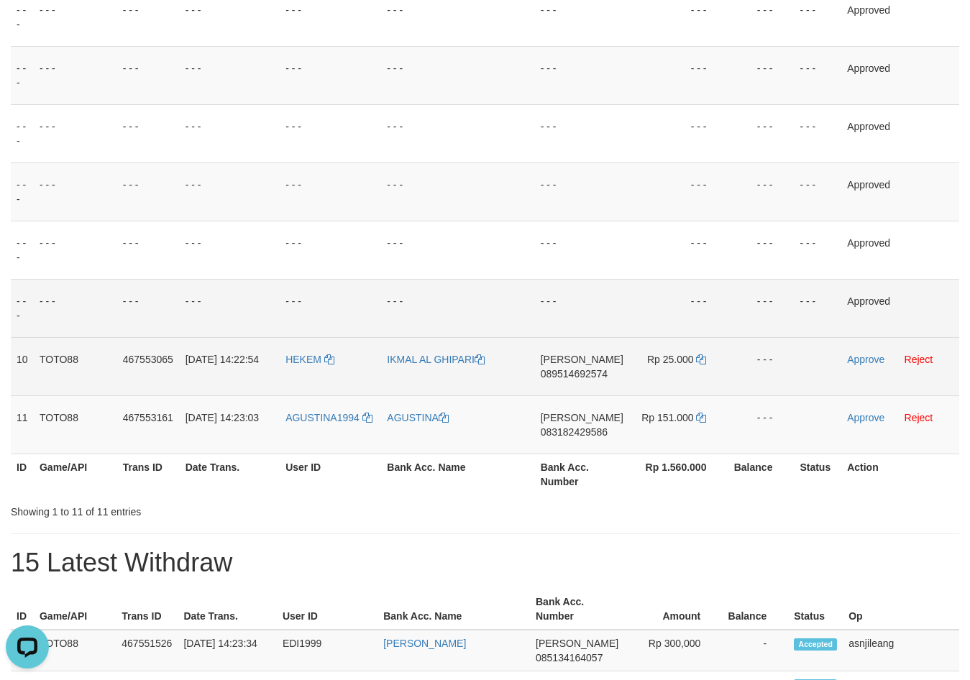
click at [601, 390] on td "DANA 089514692574" at bounding box center [582, 366] width 94 height 58
click at [703, 361] on icon at bounding box center [701, 360] width 10 height 10
click at [875, 368] on td "Approve Reject" at bounding box center [900, 366] width 118 height 58
click at [875, 362] on link "Approve" at bounding box center [865, 360] width 37 height 12
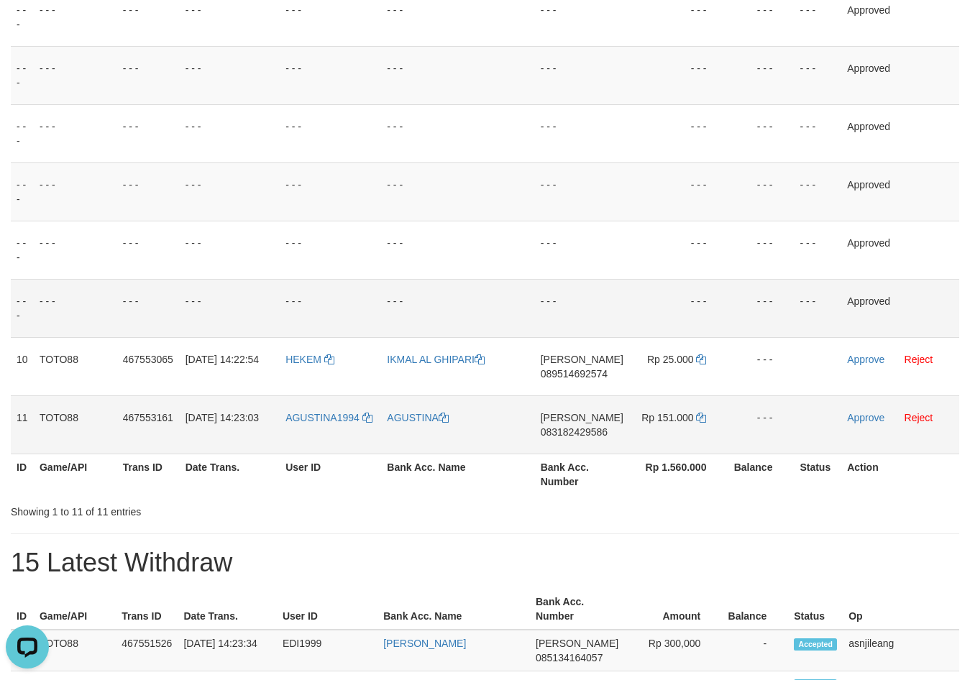
click at [570, 437] on span "083182429586" at bounding box center [574, 432] width 67 height 12
click at [701, 419] on icon at bounding box center [701, 418] width 10 height 10
click at [854, 414] on link "Approve" at bounding box center [865, 418] width 37 height 12
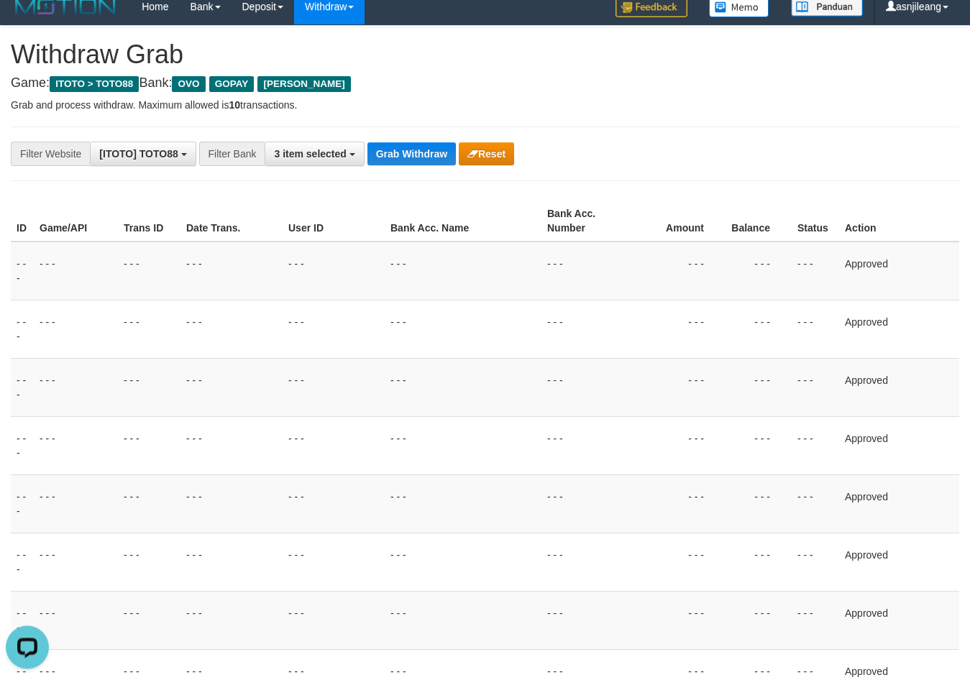
scroll to position [0, 0]
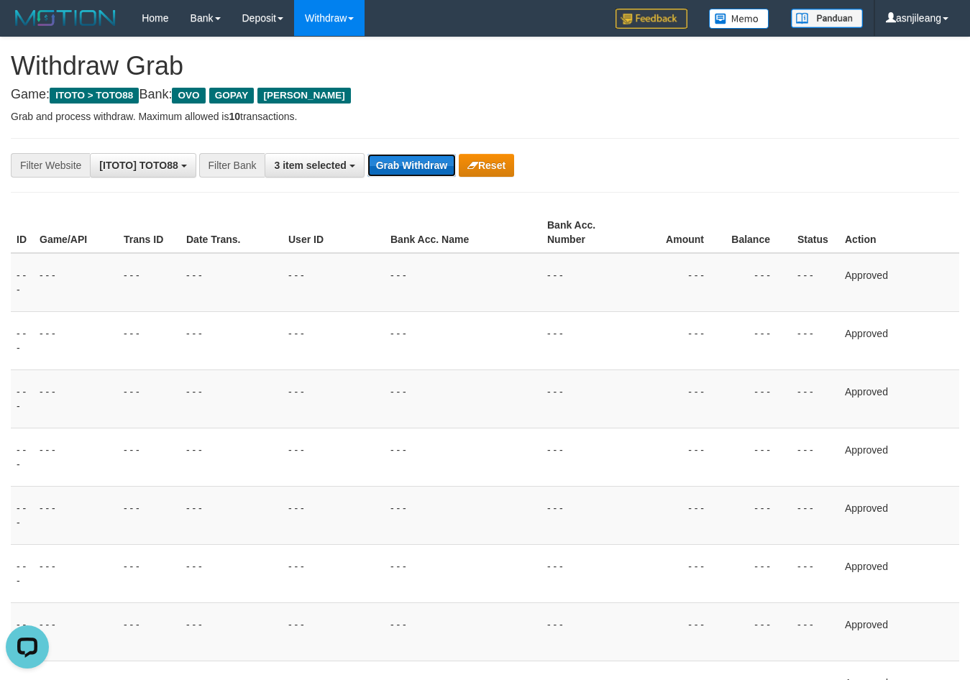
click at [391, 161] on button "Grab Withdraw" at bounding box center [412, 165] width 88 height 23
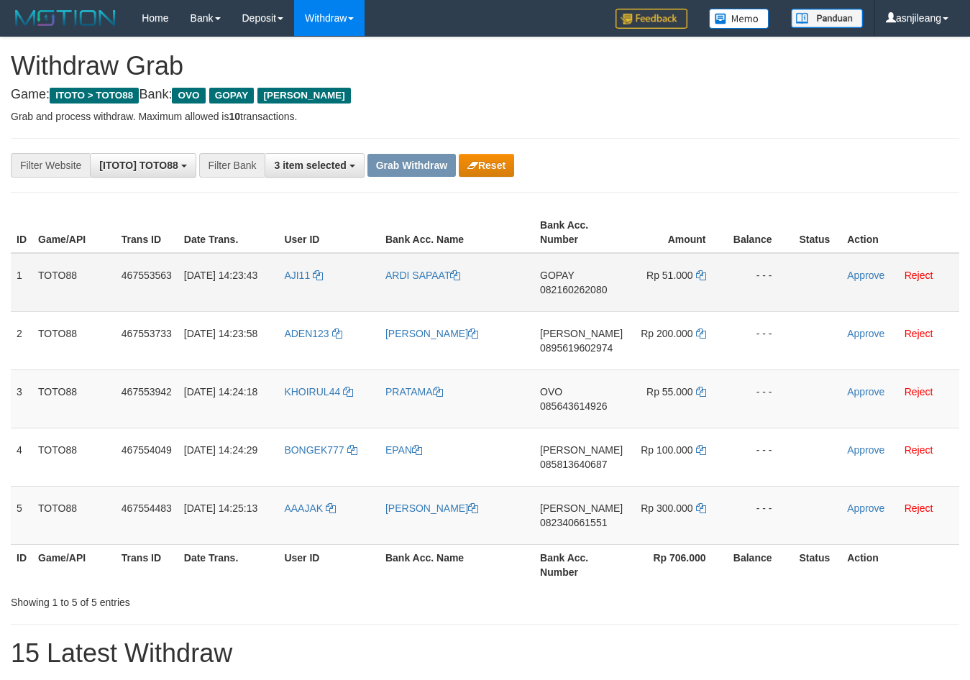
scroll to position [209, 0]
click at [585, 302] on td "GOPAY 082160262080" at bounding box center [581, 282] width 94 height 59
copy span "082160262080"
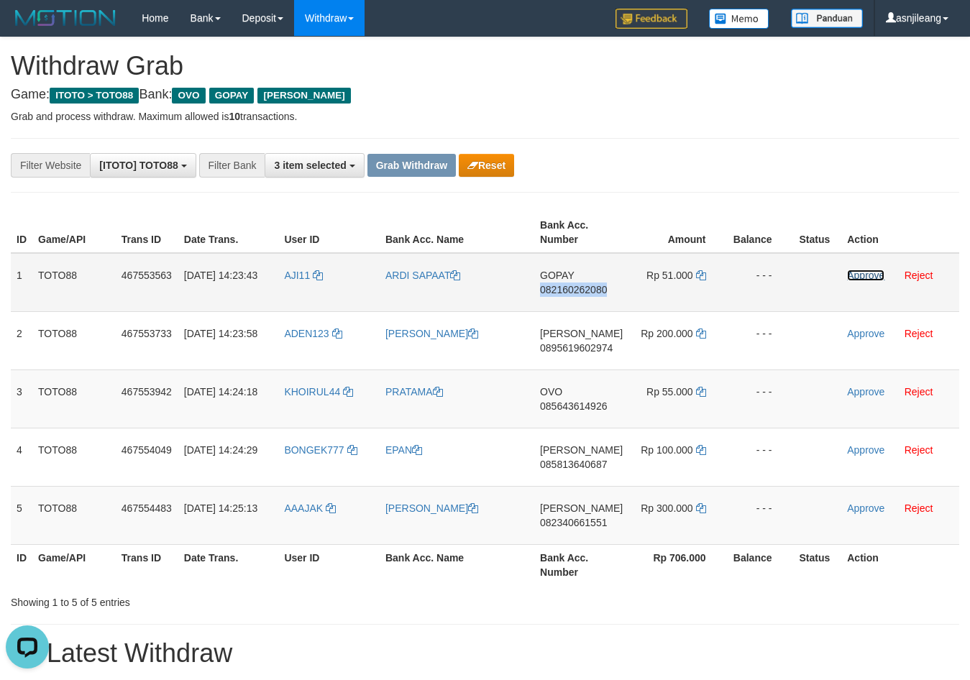
click at [855, 280] on link "Approve" at bounding box center [865, 276] width 37 height 12
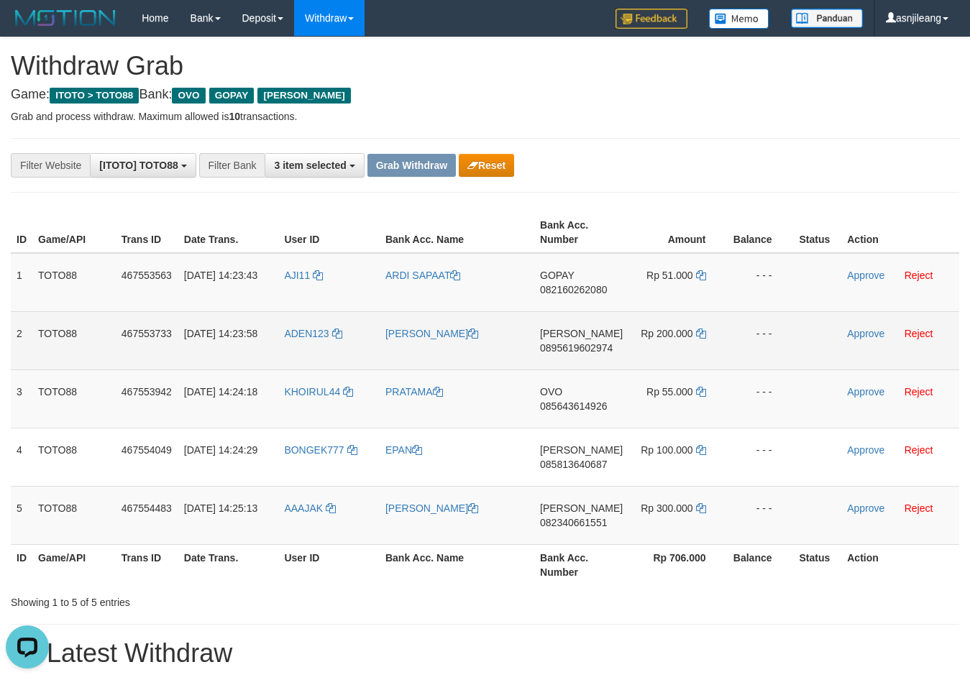
click at [586, 360] on td "DANA 0895619602974" at bounding box center [581, 340] width 94 height 58
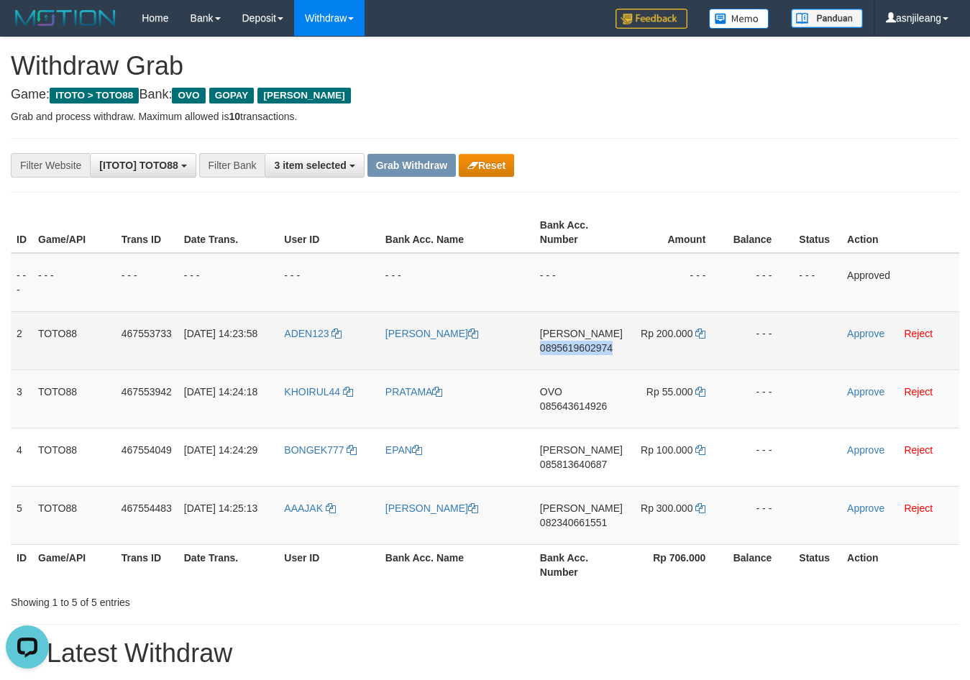
copy span "0895619602974"
click at [696, 332] on icon at bounding box center [700, 334] width 10 height 10
copy span "0895619602974"
click at [861, 328] on link "Approve" at bounding box center [865, 334] width 37 height 12
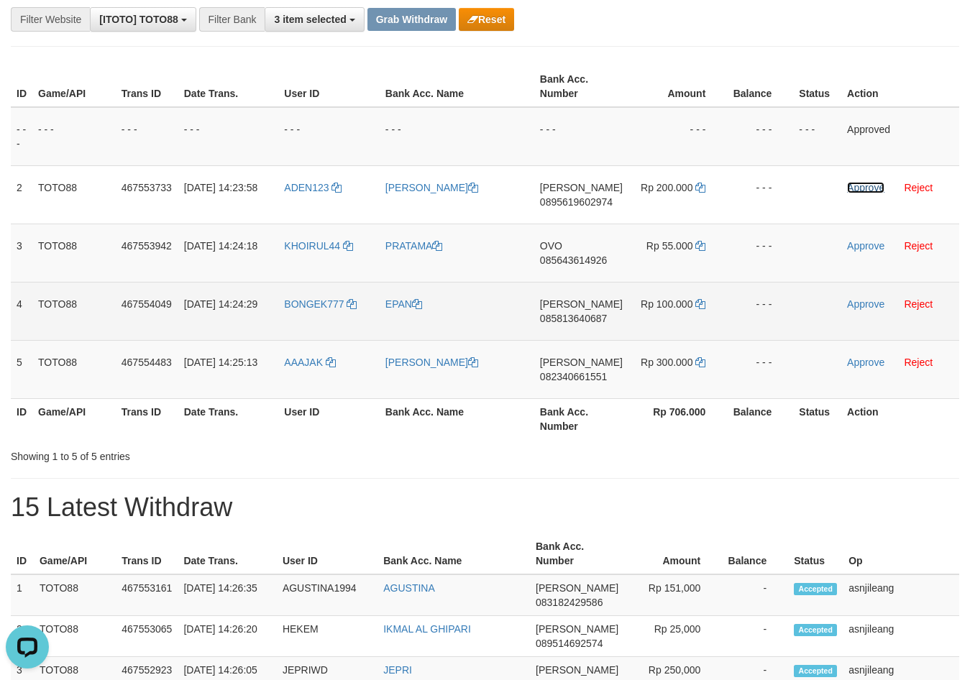
scroll to position [147, 0]
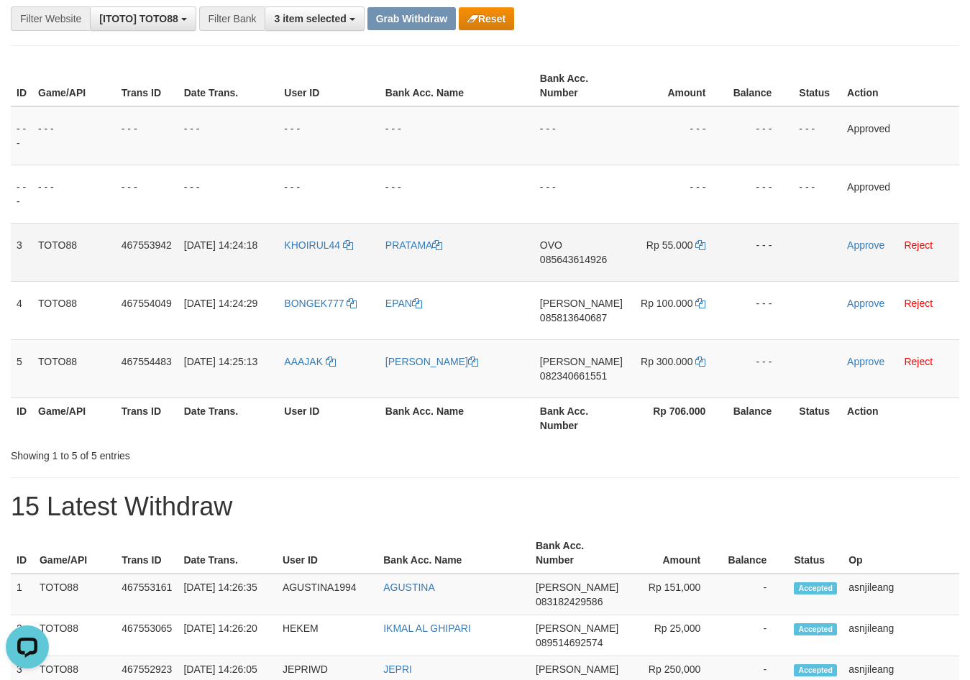
click at [580, 275] on td "OVO 085643614926" at bounding box center [581, 252] width 94 height 58
copy span "085643614926"
click at [693, 247] on td "Rp 55.000" at bounding box center [678, 252] width 99 height 58
click at [695, 247] on icon at bounding box center [700, 245] width 10 height 10
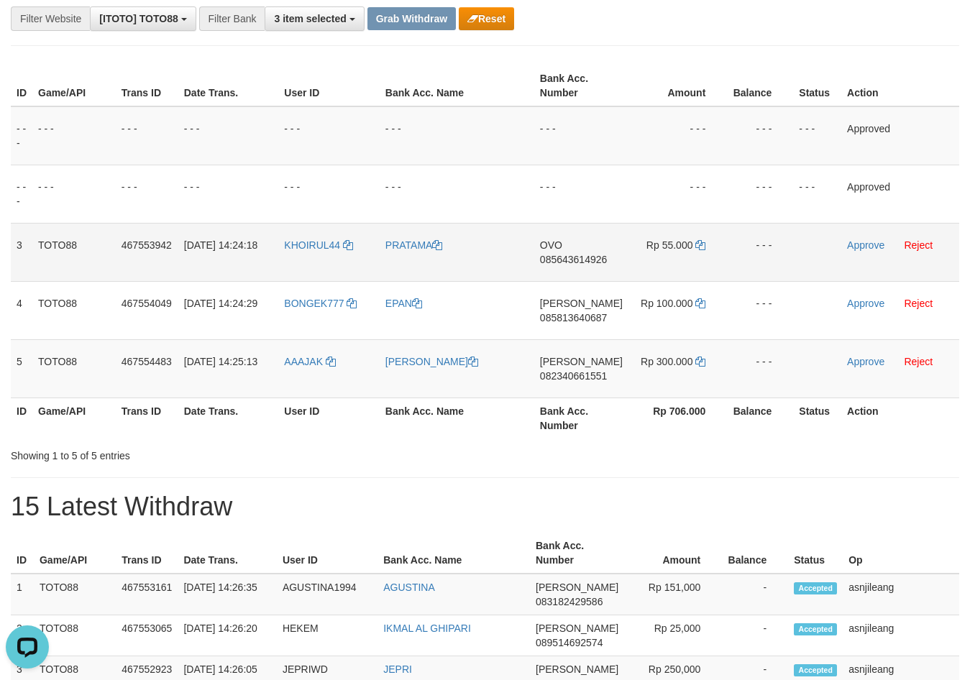
click at [390, 253] on td "PRATAMA" at bounding box center [457, 252] width 155 height 58
click at [410, 250] on link "PRATAMA" at bounding box center [414, 245] width 58 height 12
click at [317, 247] on span "KHOIRUL44" at bounding box center [312, 245] width 56 height 12
click at [908, 244] on link "Reject" at bounding box center [918, 245] width 29 height 12
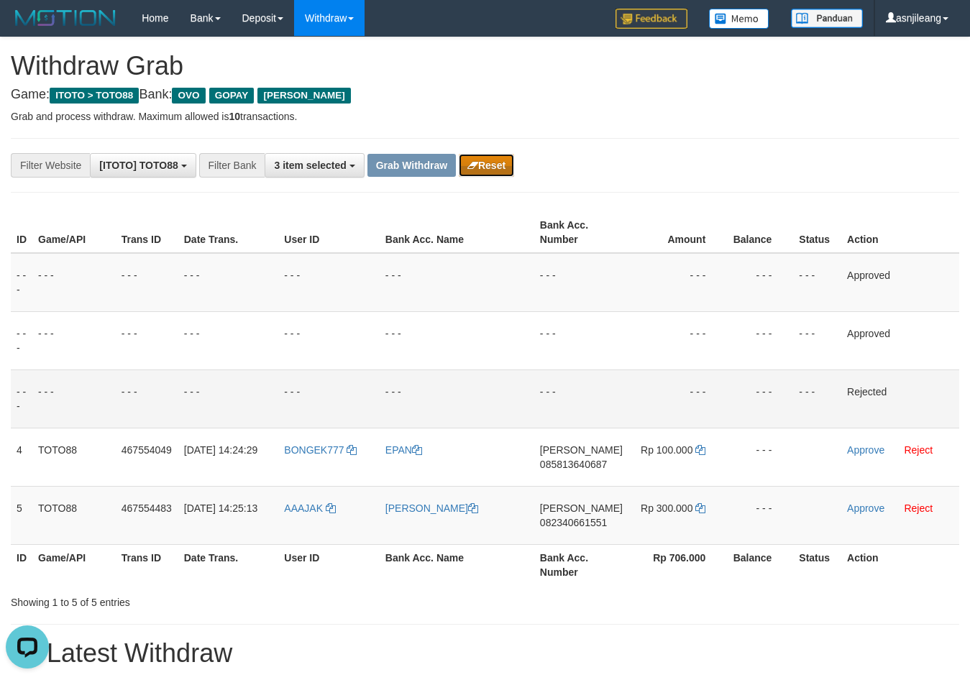
click at [494, 163] on button "Reset" at bounding box center [486, 165] width 55 height 23
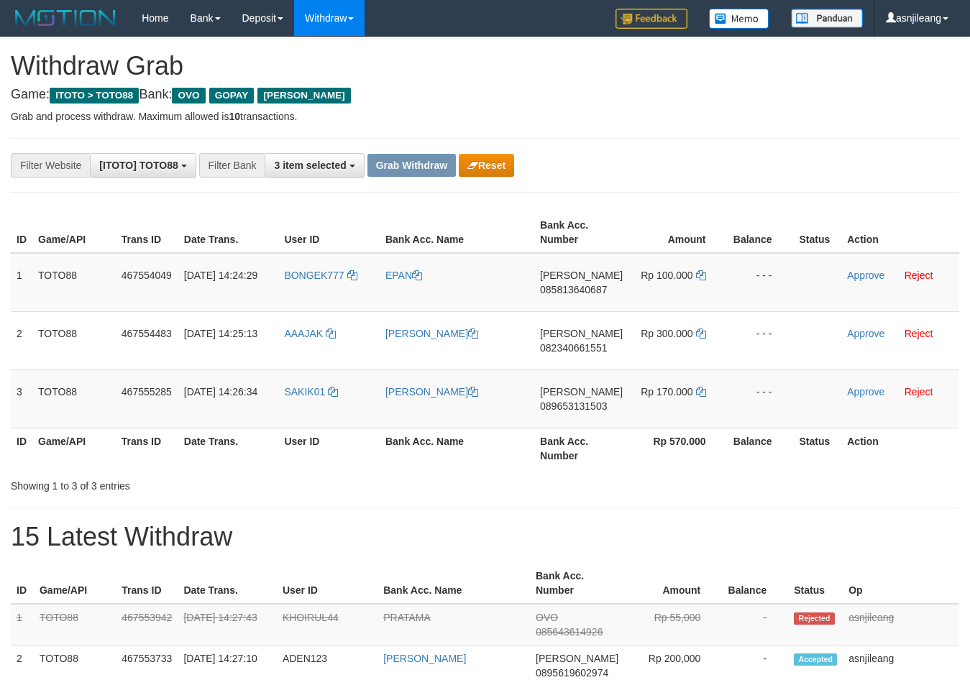
click at [614, 301] on td "[PERSON_NAME] 085813640687" at bounding box center [581, 282] width 94 height 59
copy span "085813640687"
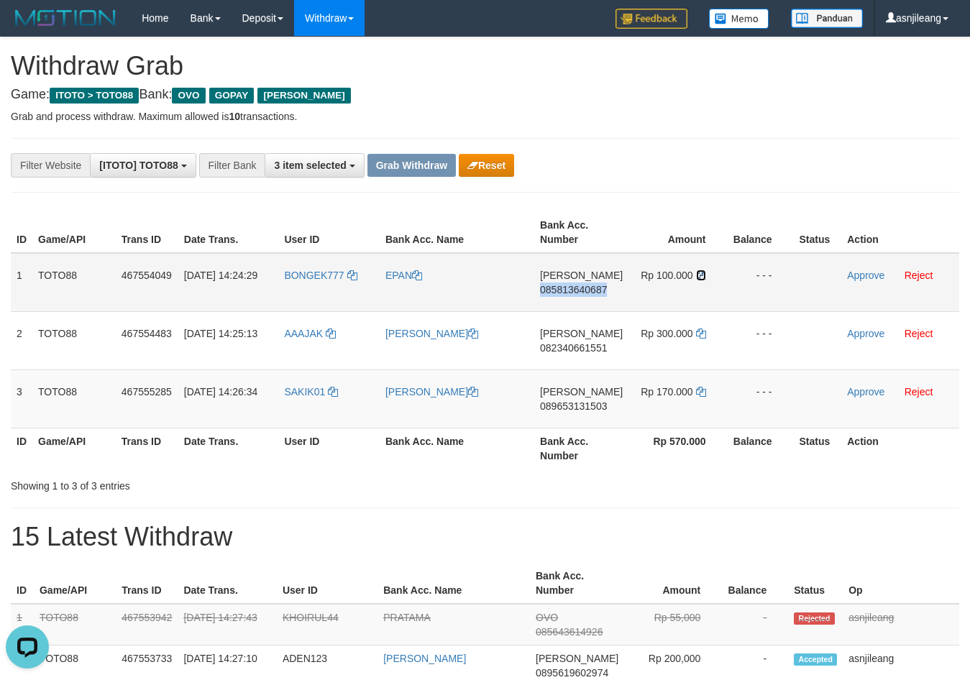
drag, startPoint x: 696, startPoint y: 276, endPoint x: 665, endPoint y: 269, distance: 32.5
click at [696, 277] on icon at bounding box center [701, 275] width 10 height 10
copy span "085813640687"
click at [873, 280] on link "Approve" at bounding box center [865, 276] width 37 height 12
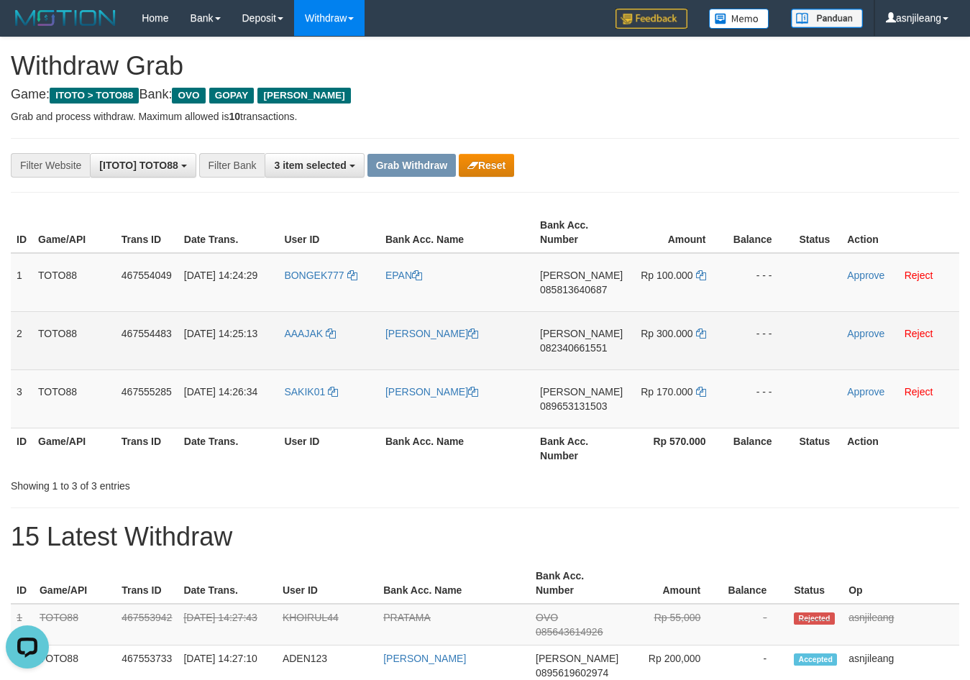
click at [613, 360] on td "[PERSON_NAME] 082340661551" at bounding box center [581, 340] width 94 height 58
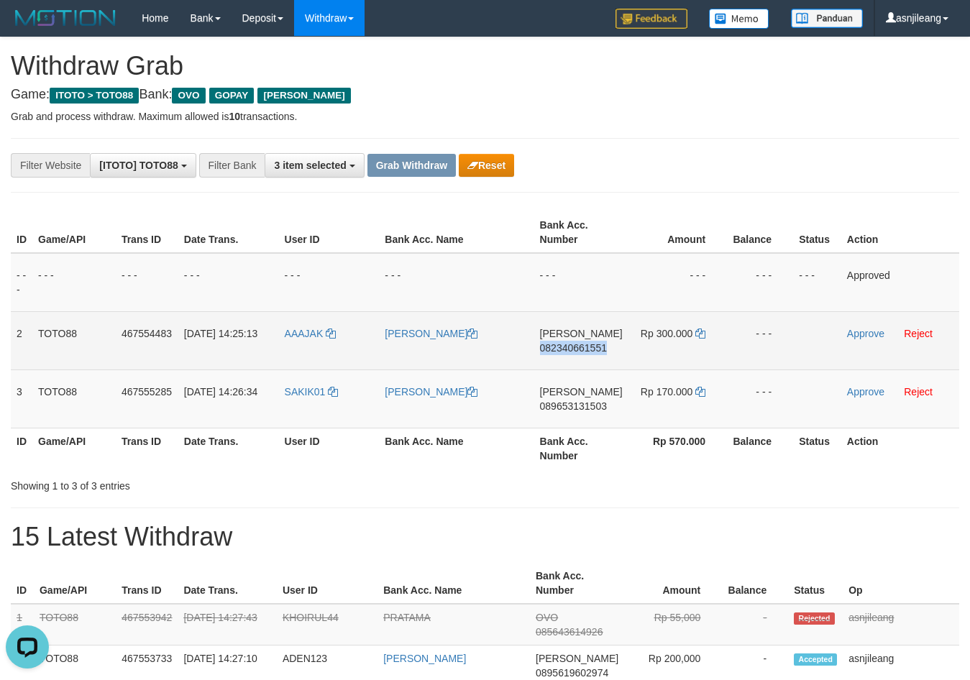
click at [613, 360] on td "[PERSON_NAME] 082340661551" at bounding box center [581, 340] width 94 height 58
copy span "082340661551"
click at [700, 331] on icon at bounding box center [700, 334] width 10 height 10
copy span "082340661551"
click at [874, 327] on td "Approve Reject" at bounding box center [900, 340] width 118 height 58
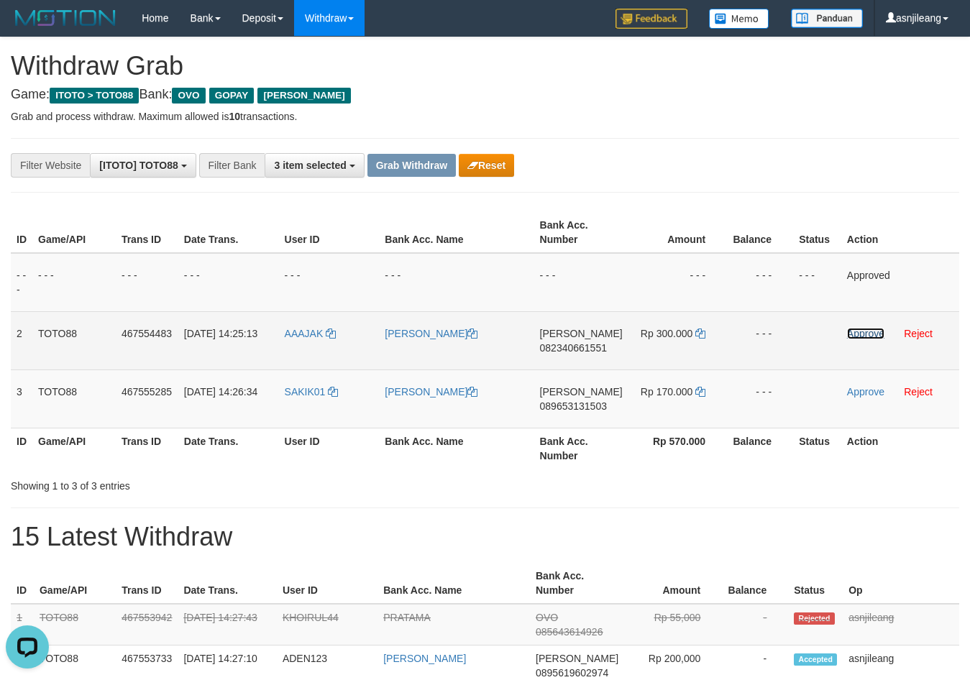
click at [869, 333] on link "Approve" at bounding box center [865, 334] width 37 height 12
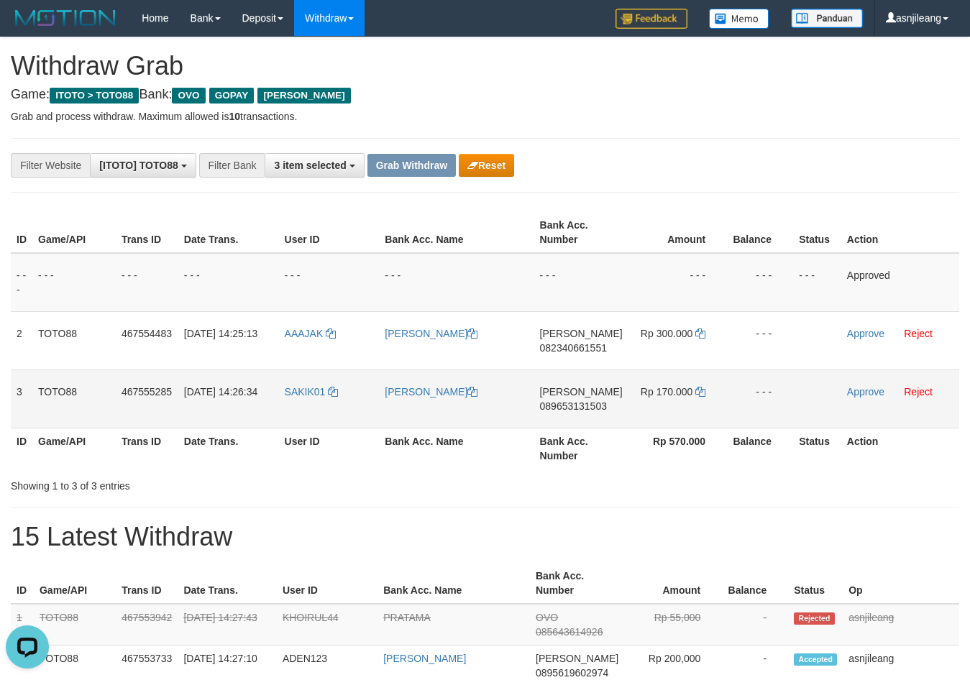
click at [575, 419] on td "[PERSON_NAME] 089653131503" at bounding box center [581, 399] width 94 height 58
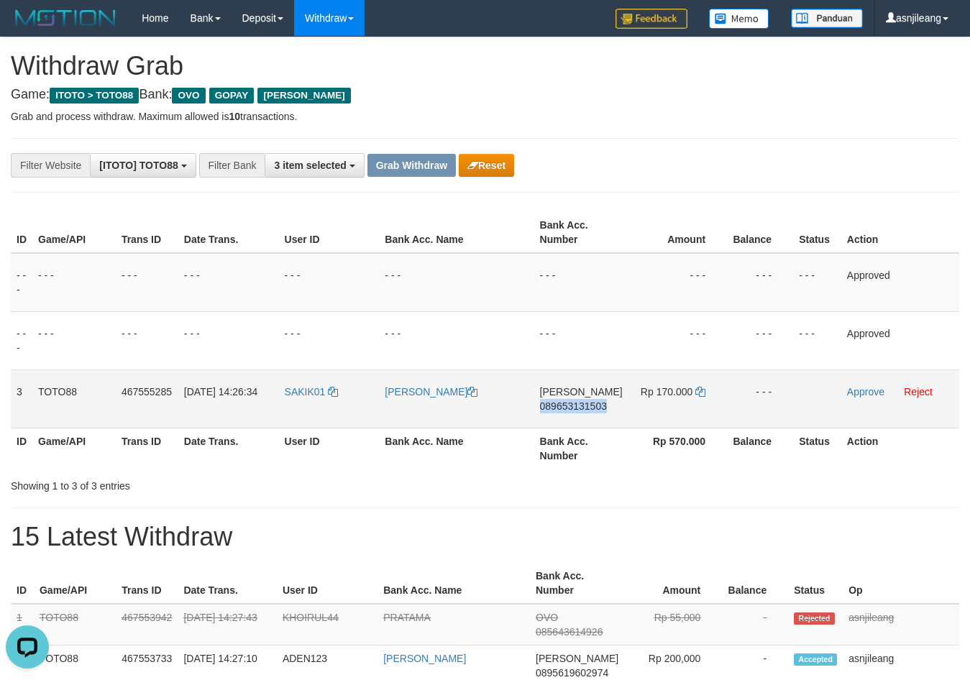
copy span "089653131503"
click at [698, 389] on icon at bounding box center [700, 392] width 10 height 10
copy span "089653131503"
click at [862, 394] on link "Approve" at bounding box center [865, 392] width 37 height 12
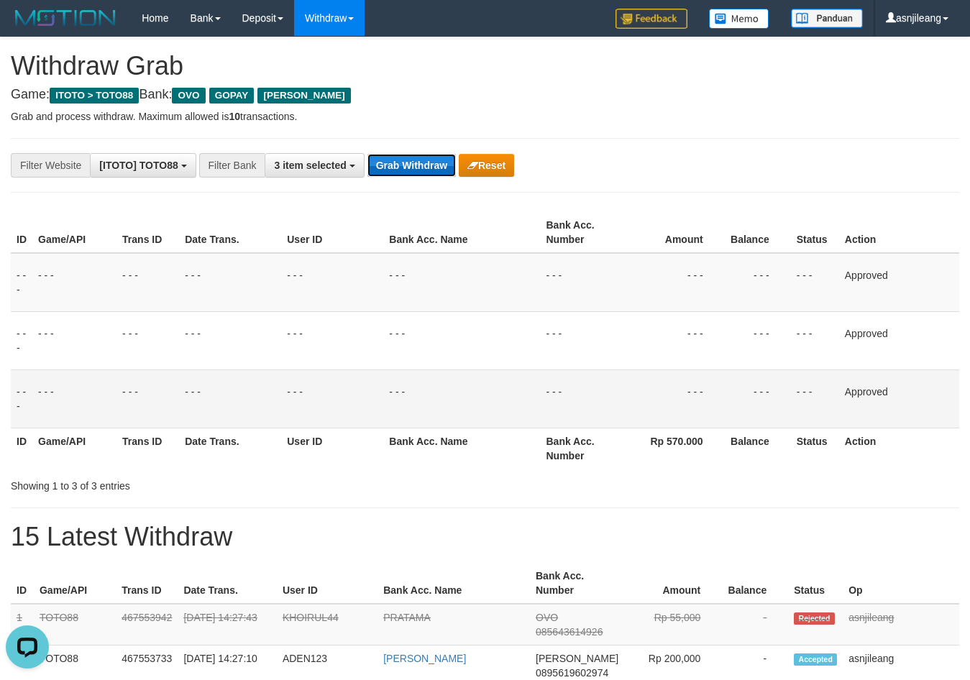
click at [413, 162] on button "Grab Withdraw" at bounding box center [412, 165] width 88 height 23
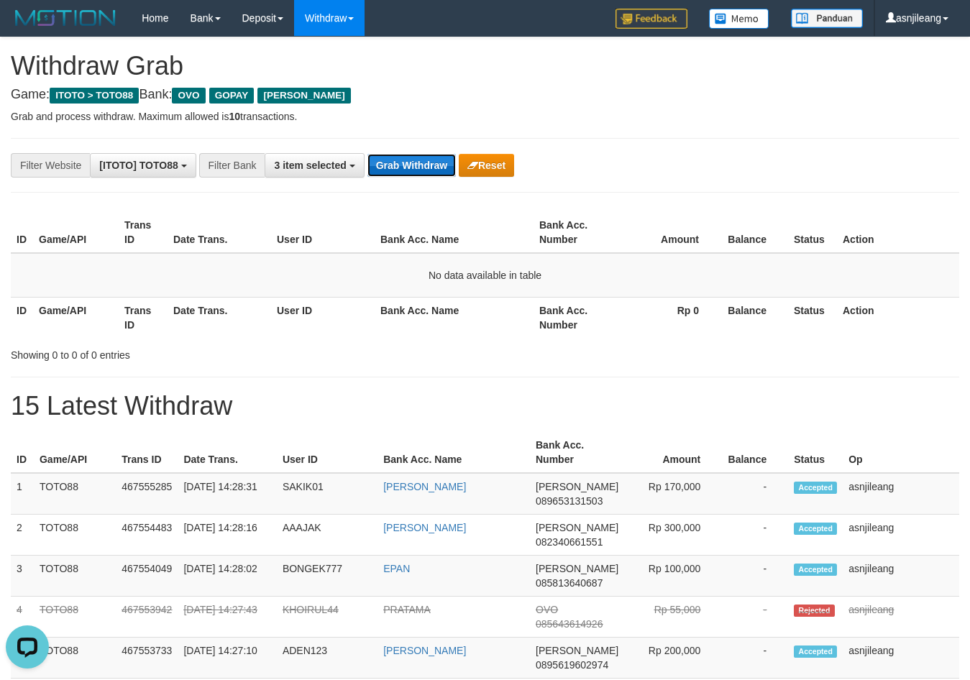
click at [408, 162] on button "Grab Withdraw" at bounding box center [412, 165] width 88 height 23
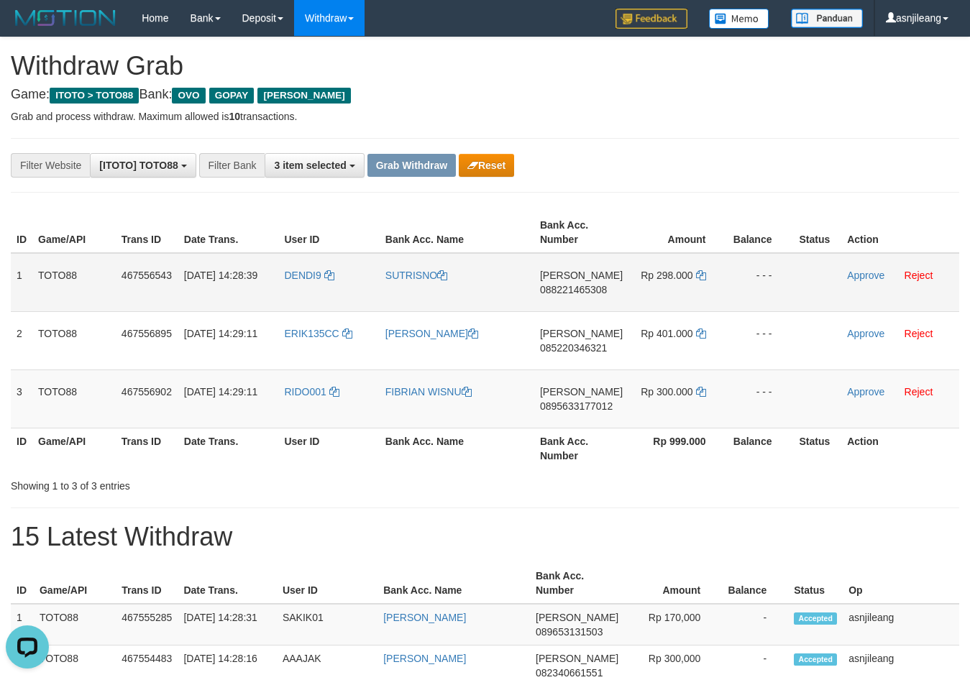
click at [601, 304] on td "[PERSON_NAME] 088221465308" at bounding box center [581, 282] width 94 height 59
copy span "088221465308"
click at [696, 274] on icon at bounding box center [701, 275] width 10 height 10
copy span "088221465308"
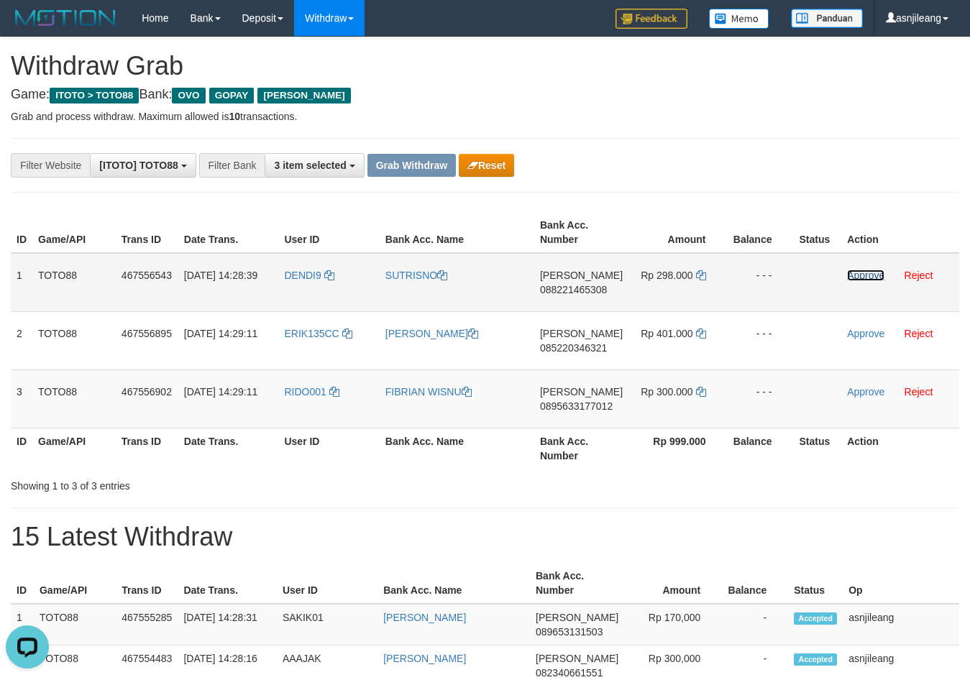
click at [867, 273] on link "Approve" at bounding box center [865, 276] width 37 height 12
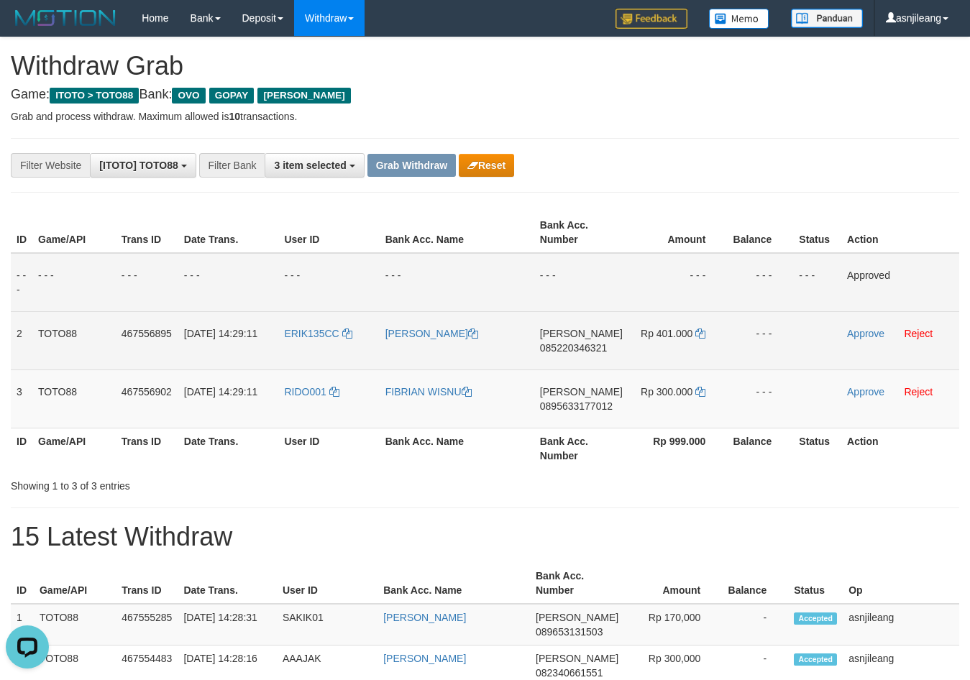
click at [590, 365] on td "[PERSON_NAME] 085220346321" at bounding box center [581, 340] width 94 height 58
copy span "085220346321"
click at [700, 333] on icon at bounding box center [700, 334] width 10 height 10
copy span "085220346321"
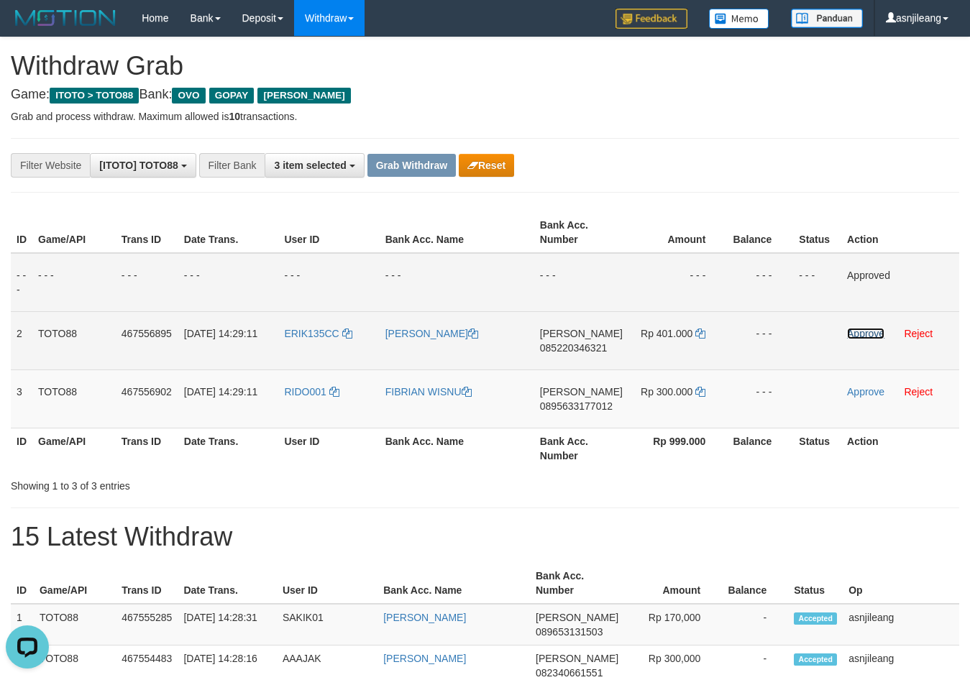
click at [854, 331] on link "Approve" at bounding box center [865, 334] width 37 height 12
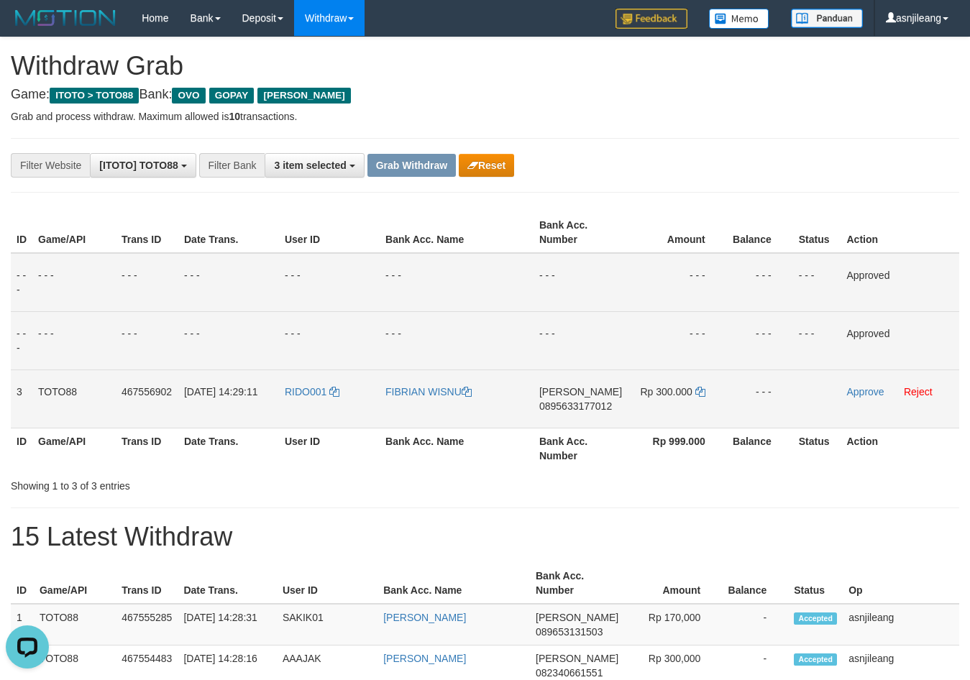
click at [599, 416] on td "[PERSON_NAME] 0895633177012" at bounding box center [581, 399] width 94 height 58
copy span "0895633177012"
click at [701, 394] on icon at bounding box center [700, 392] width 10 height 10
copy span "0895633177012"
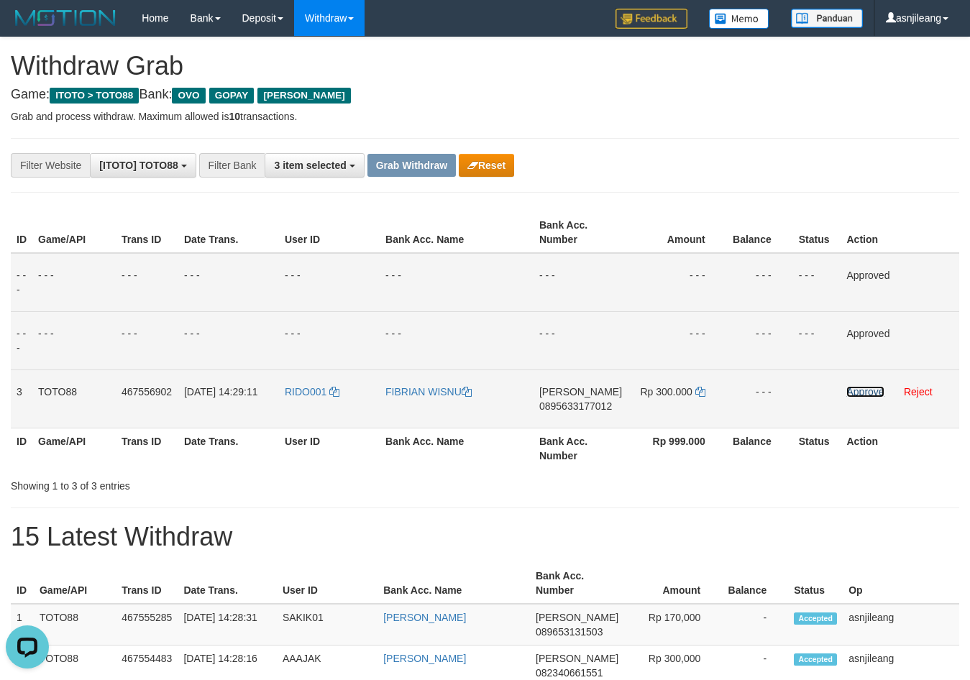
click at [862, 388] on link "Approve" at bounding box center [864, 392] width 37 height 12
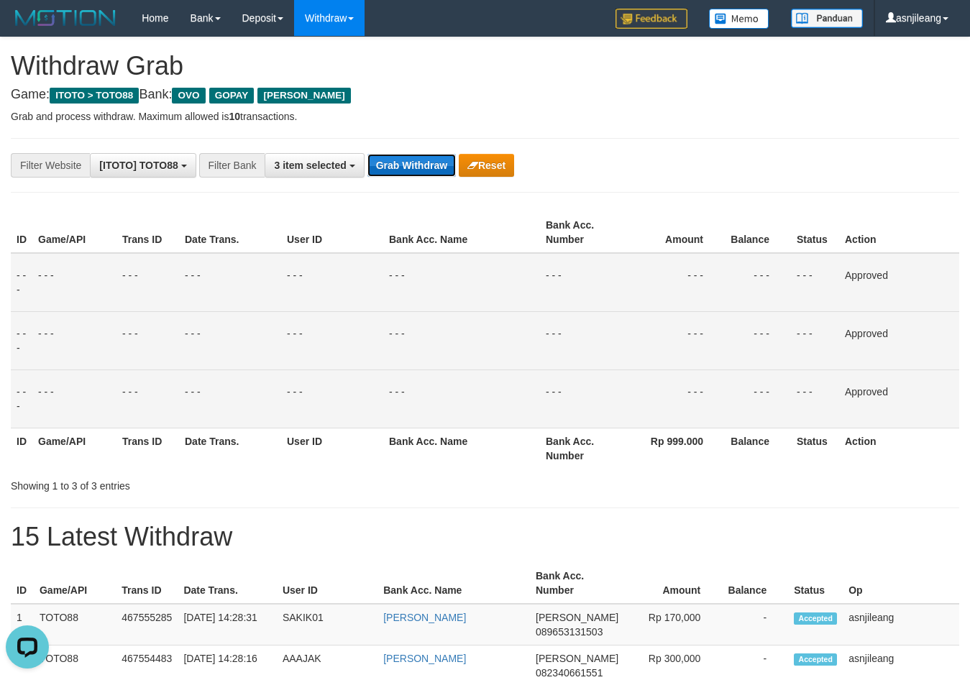
click at [417, 155] on button "Grab Withdraw" at bounding box center [412, 165] width 88 height 23
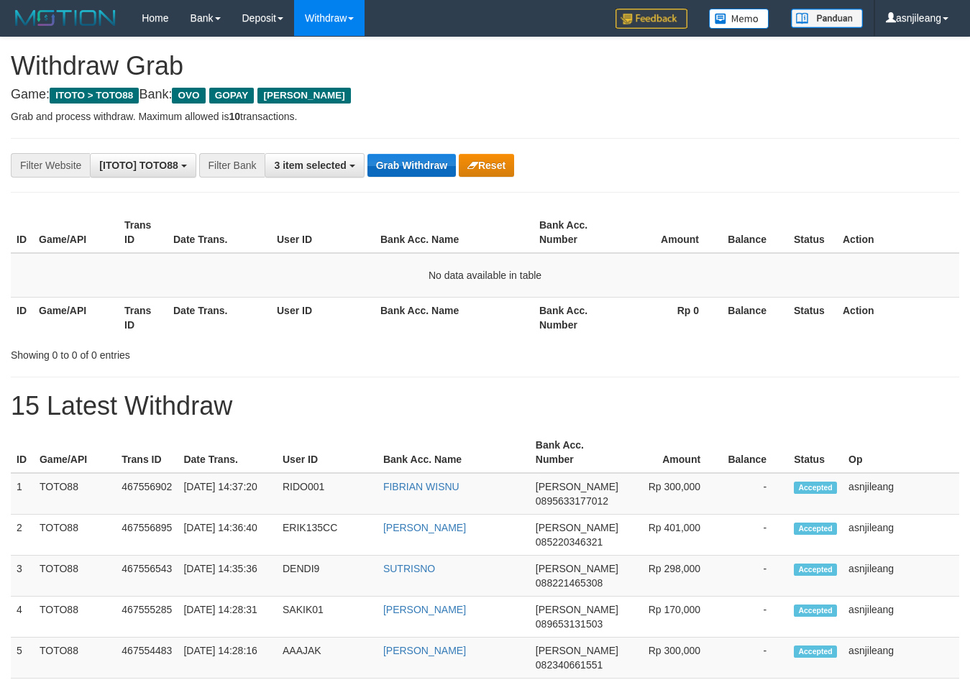
scroll to position [209, 0]
click at [418, 161] on button "Grab Withdraw" at bounding box center [412, 165] width 88 height 23
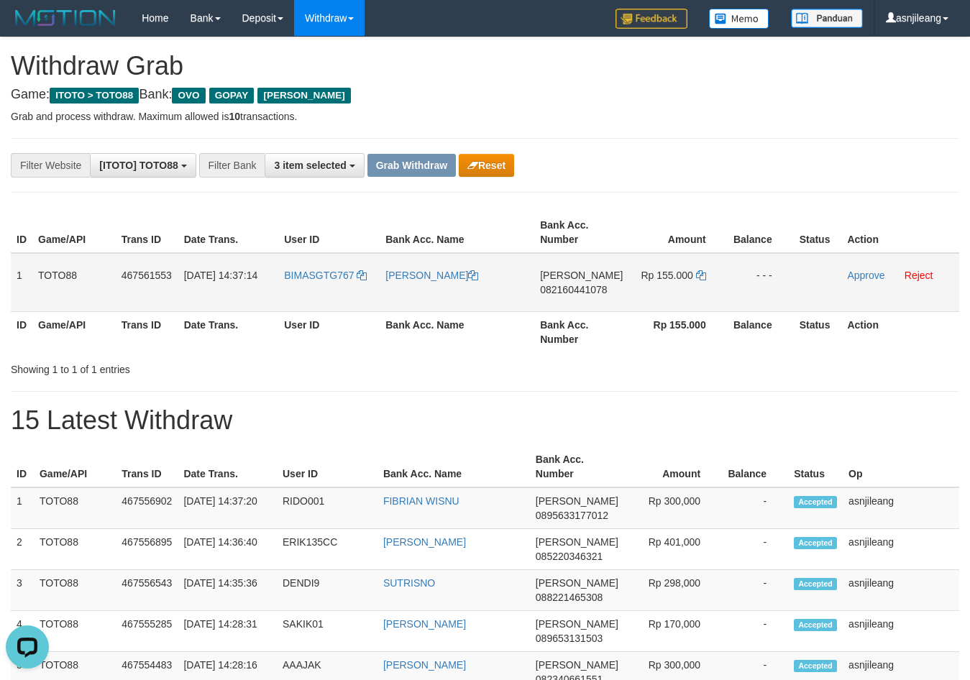
click at [596, 306] on td "[PERSON_NAME] 082160441078" at bounding box center [581, 282] width 94 height 59
copy span "082160441078"
click at [696, 275] on icon at bounding box center [701, 275] width 10 height 10
copy span "082160441078"
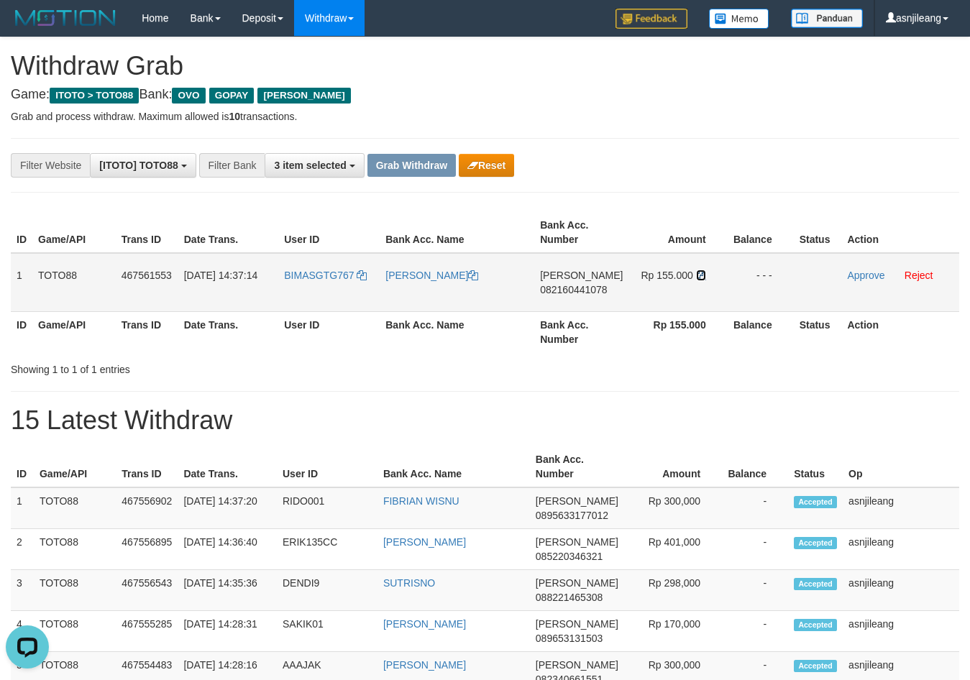
click at [696, 275] on icon at bounding box center [701, 275] width 10 height 10
click at [873, 275] on link "Approve" at bounding box center [865, 276] width 37 height 12
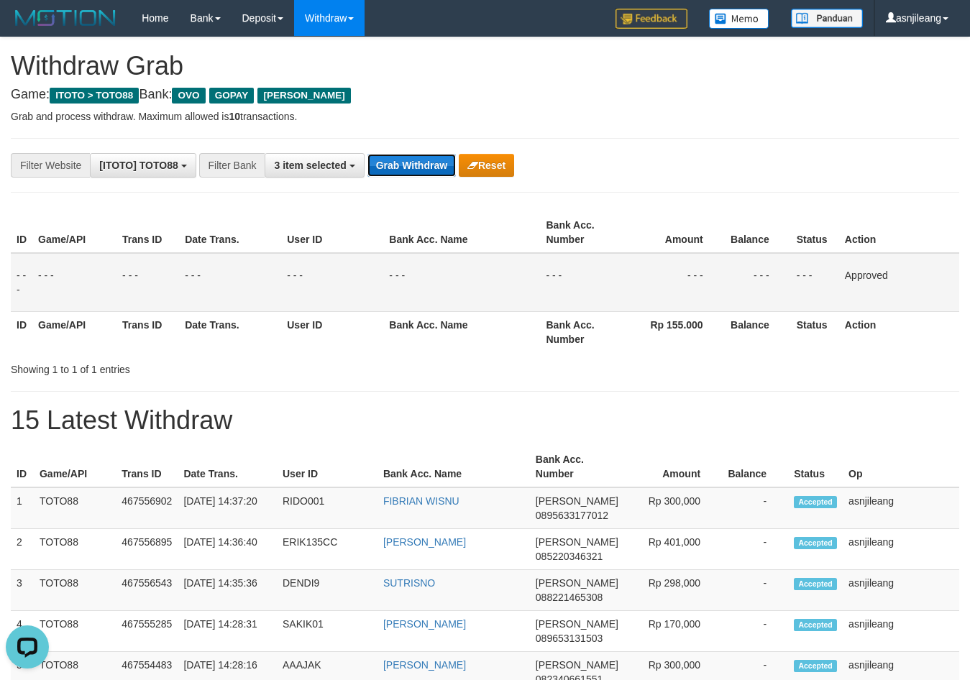
click at [421, 165] on button "Grab Withdraw" at bounding box center [412, 165] width 88 height 23
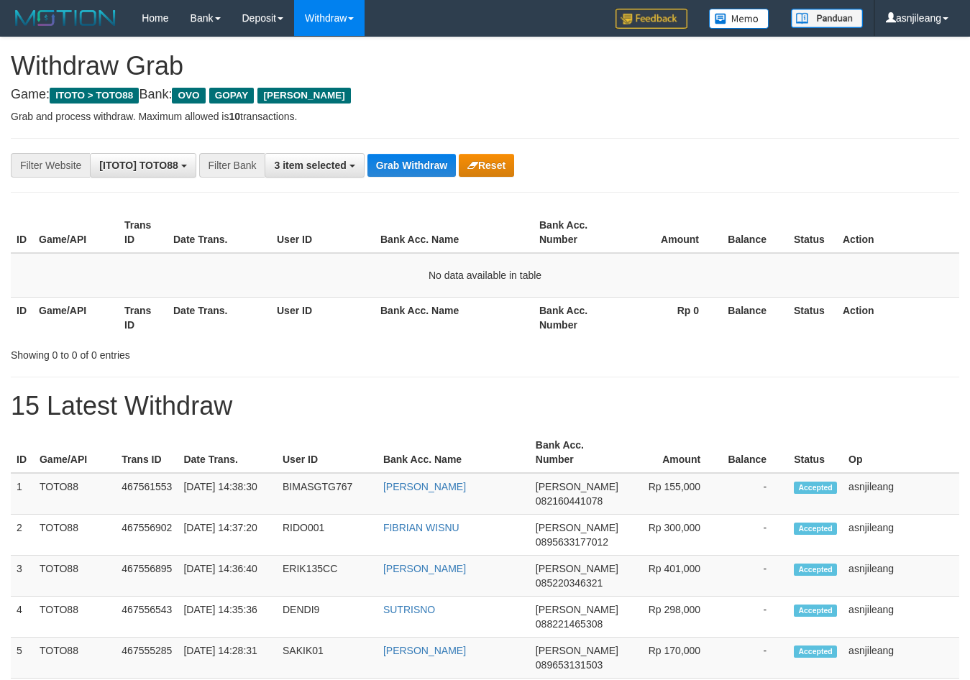
scroll to position [209, 0]
click at [421, 165] on button "Grab Withdraw" at bounding box center [412, 165] width 88 height 23
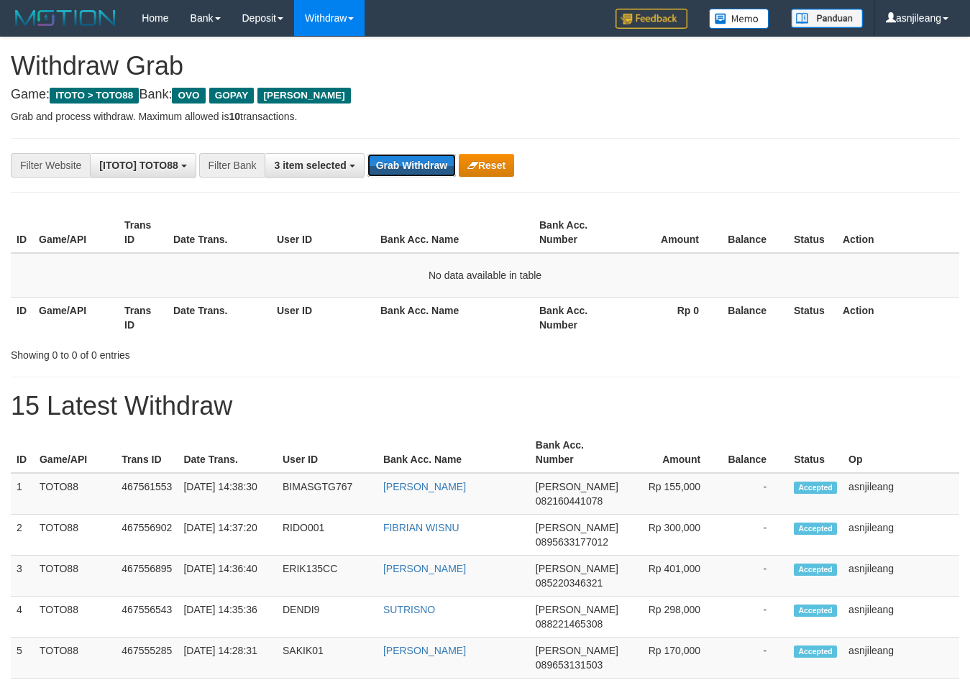
click at [421, 165] on button "Grab Withdraw" at bounding box center [412, 165] width 88 height 23
click at [437, 165] on button "Grab Withdraw" at bounding box center [412, 165] width 88 height 23
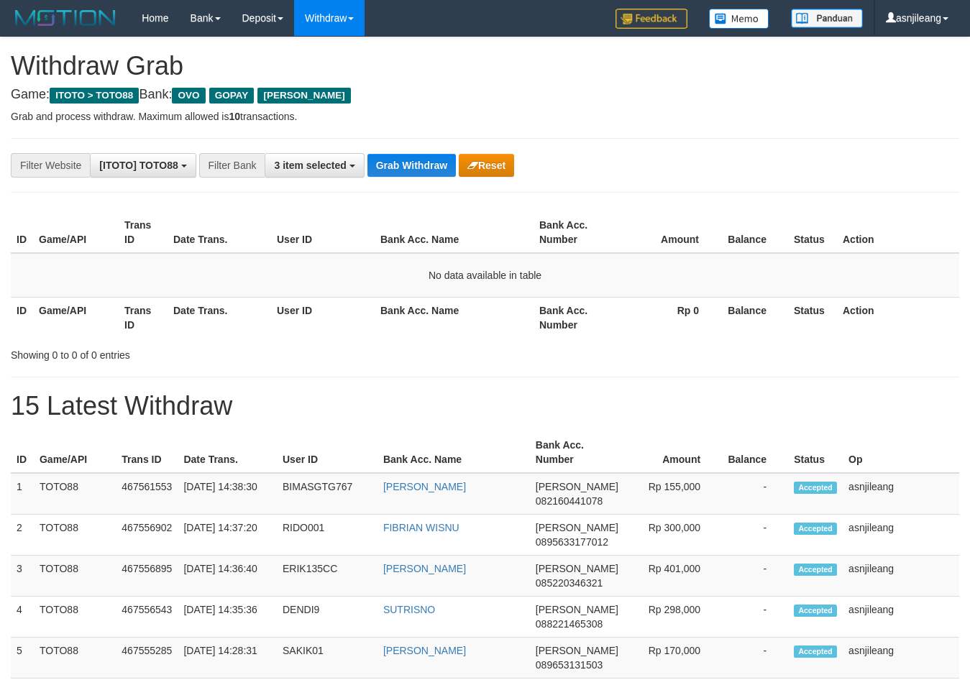
scroll to position [209, 0]
click at [437, 165] on button "Grab Withdraw" at bounding box center [412, 165] width 88 height 23
click at [437, 163] on button "Grab Withdraw" at bounding box center [412, 165] width 88 height 23
click at [434, 165] on button "Grab Withdraw" at bounding box center [412, 165] width 88 height 23
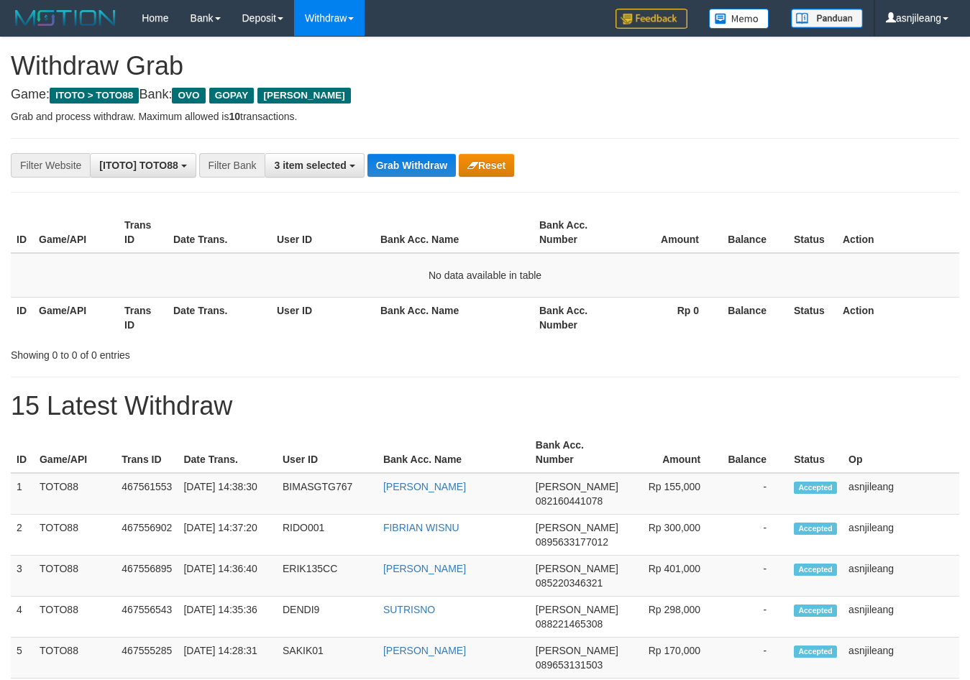
scroll to position [209, 0]
click at [436, 165] on button "Grab Withdraw" at bounding box center [412, 165] width 88 height 23
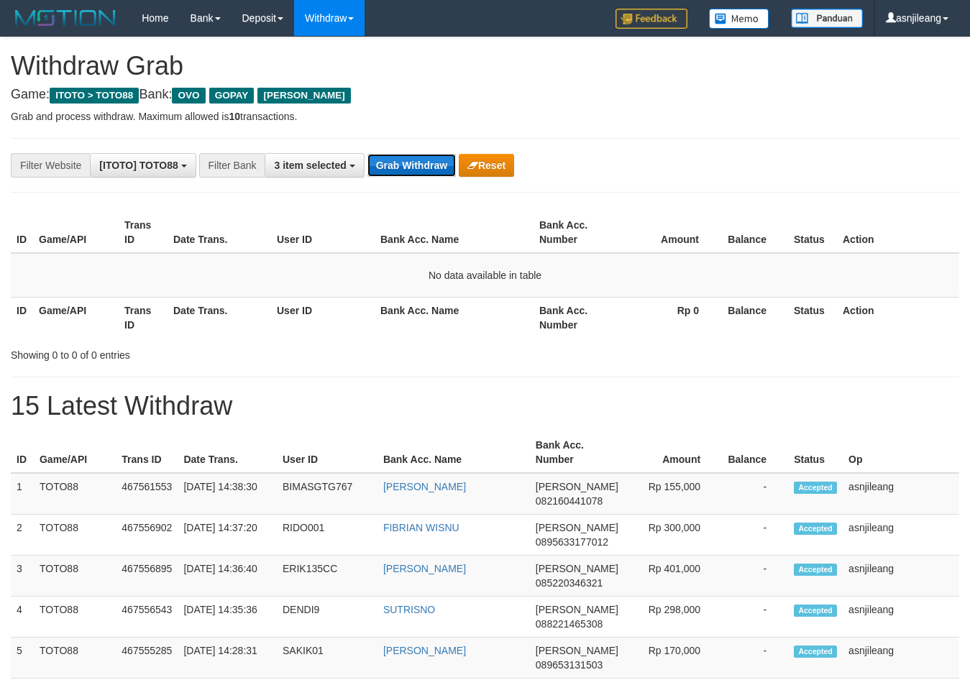
click at [436, 165] on button "Grab Withdraw" at bounding box center [412, 165] width 88 height 23
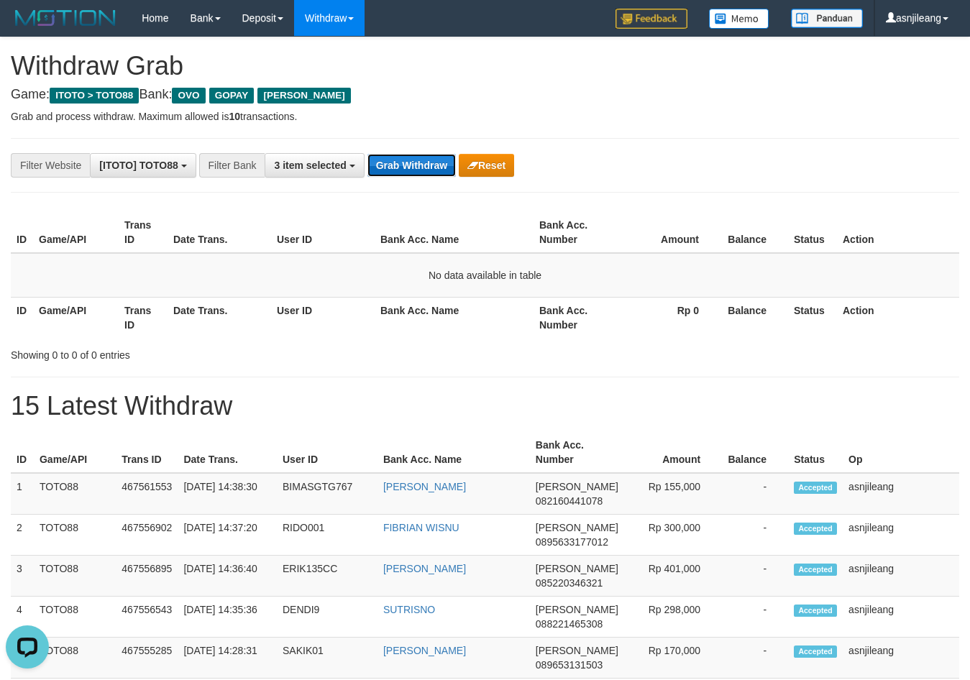
click at [436, 165] on button "Grab Withdraw" at bounding box center [412, 165] width 88 height 23
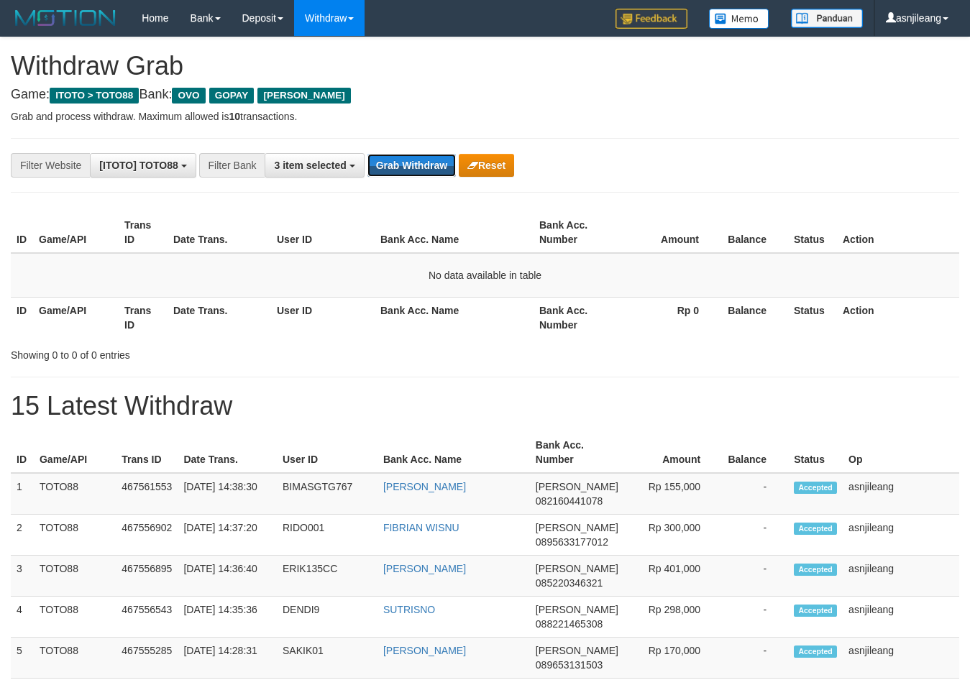
scroll to position [209, 0]
click at [436, 165] on button "Grab Withdraw" at bounding box center [412, 165] width 88 height 23
click at [436, 177] on div "**********" at bounding box center [404, 165] width 808 height 24
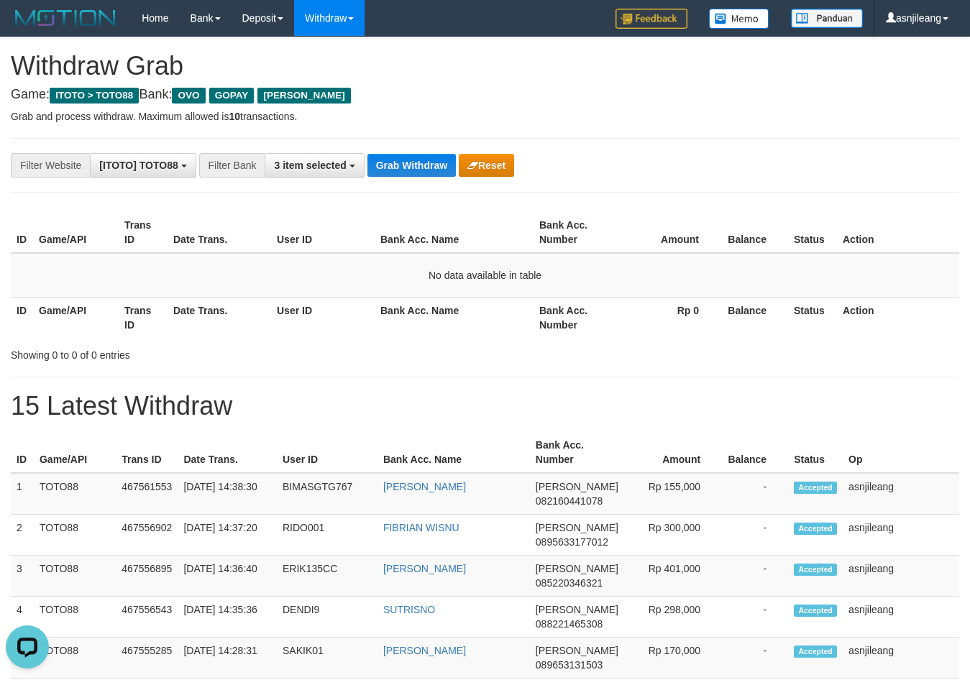
click at [436, 177] on div "**********" at bounding box center [404, 165] width 808 height 24
click at [437, 155] on button "Grab Withdraw" at bounding box center [412, 165] width 88 height 23
click at [414, 174] on button "Grab Withdraw" at bounding box center [412, 165] width 88 height 23
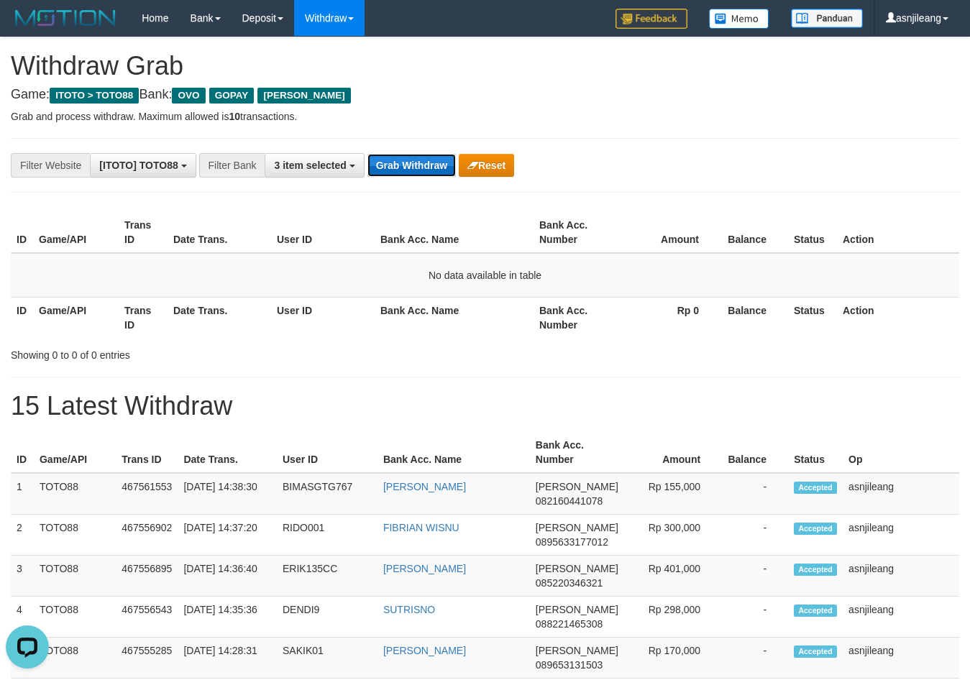
click at [414, 165] on button "Grab Withdraw" at bounding box center [412, 165] width 88 height 23
click at [432, 165] on button "Grab Withdraw" at bounding box center [412, 165] width 88 height 23
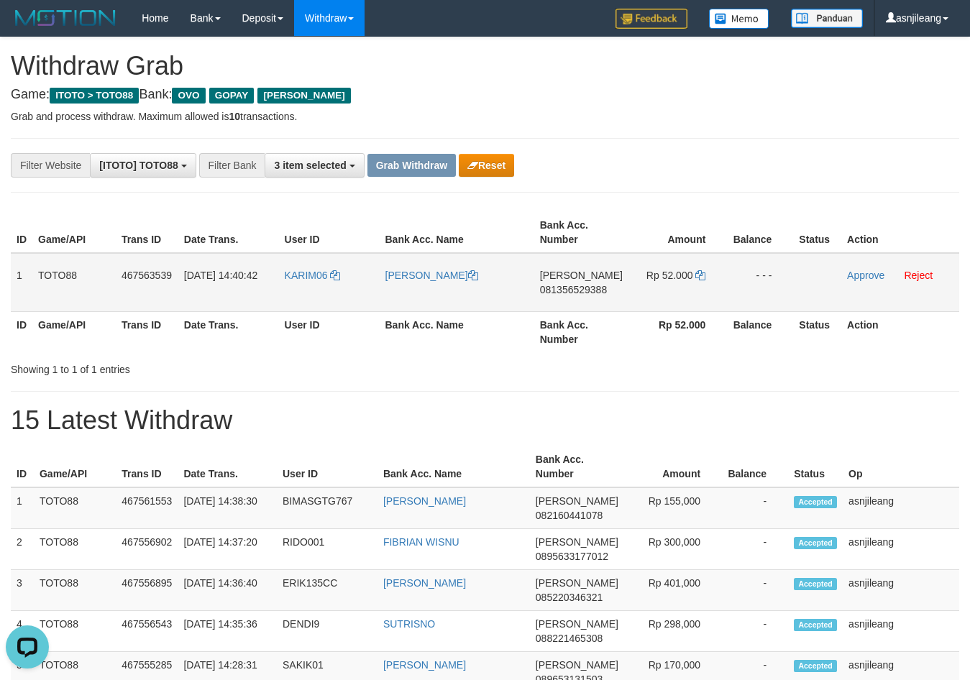
click at [601, 305] on td "DANA 081356529388" at bounding box center [581, 282] width 94 height 59
copy span "081356529388"
click at [598, 310] on td "DANA 081356529388" at bounding box center [581, 282] width 94 height 59
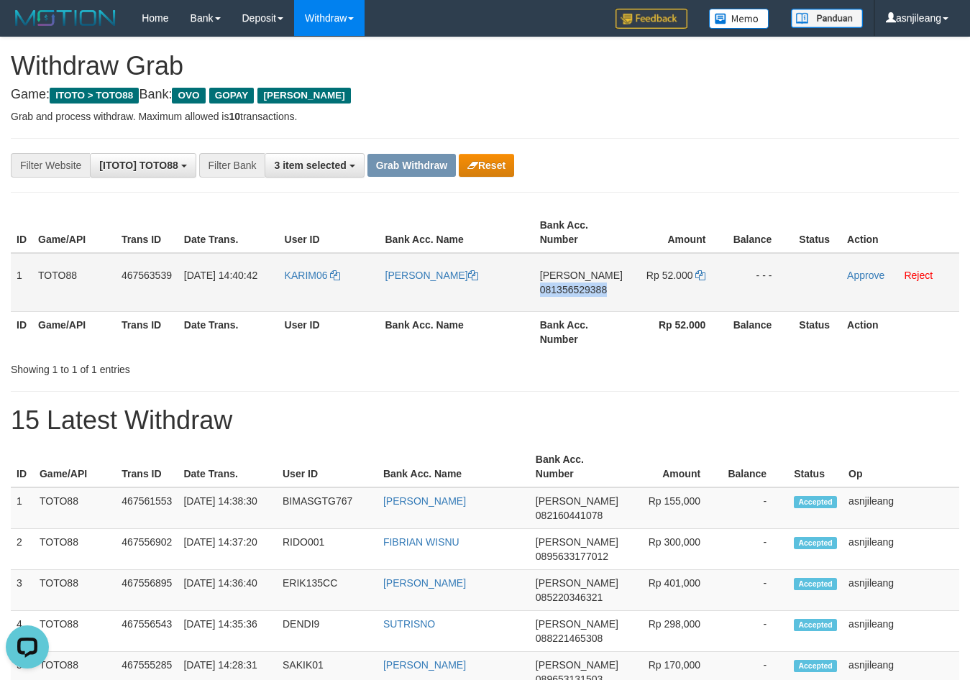
copy span "081356529388"
click at [703, 272] on td "Rp 52.000" at bounding box center [678, 282] width 99 height 59
click at [701, 275] on icon at bounding box center [700, 275] width 10 height 10
click at [875, 271] on link "Approve" at bounding box center [865, 276] width 37 height 12
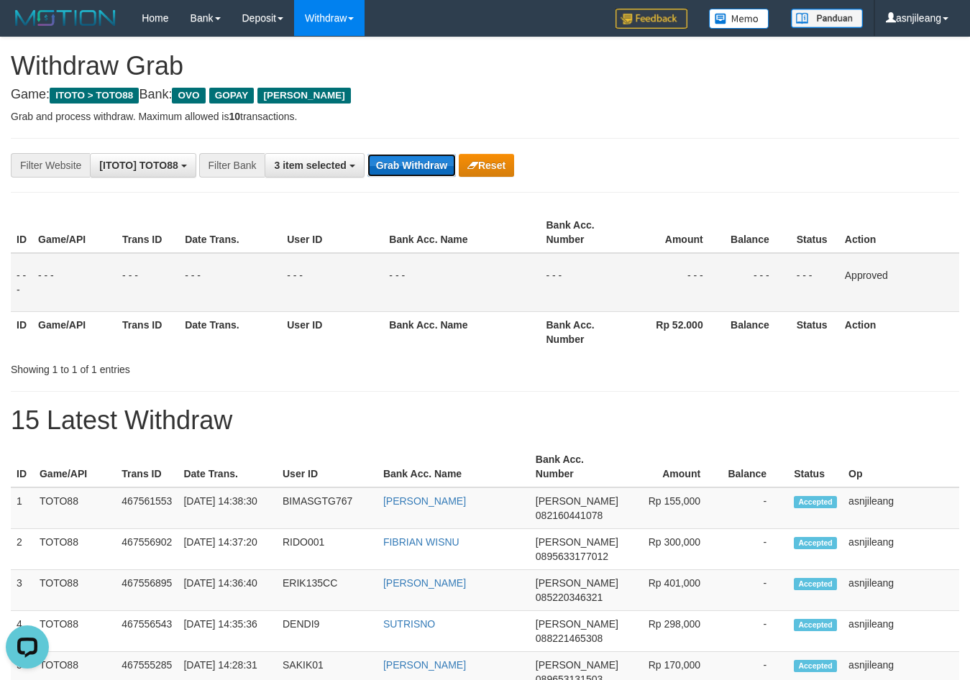
click at [432, 166] on button "Grab Withdraw" at bounding box center [412, 165] width 88 height 23
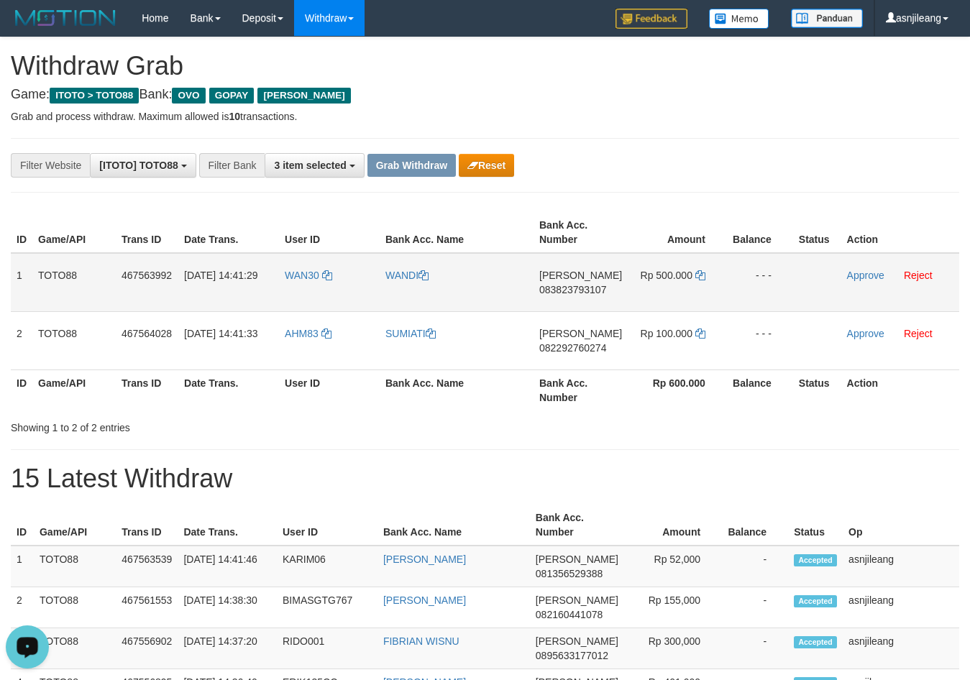
click at [606, 306] on td "[PERSON_NAME] 083823793107" at bounding box center [581, 282] width 94 height 59
copy span "083823793107"
click at [701, 273] on icon at bounding box center [700, 275] width 10 height 10
copy span "083823793107"
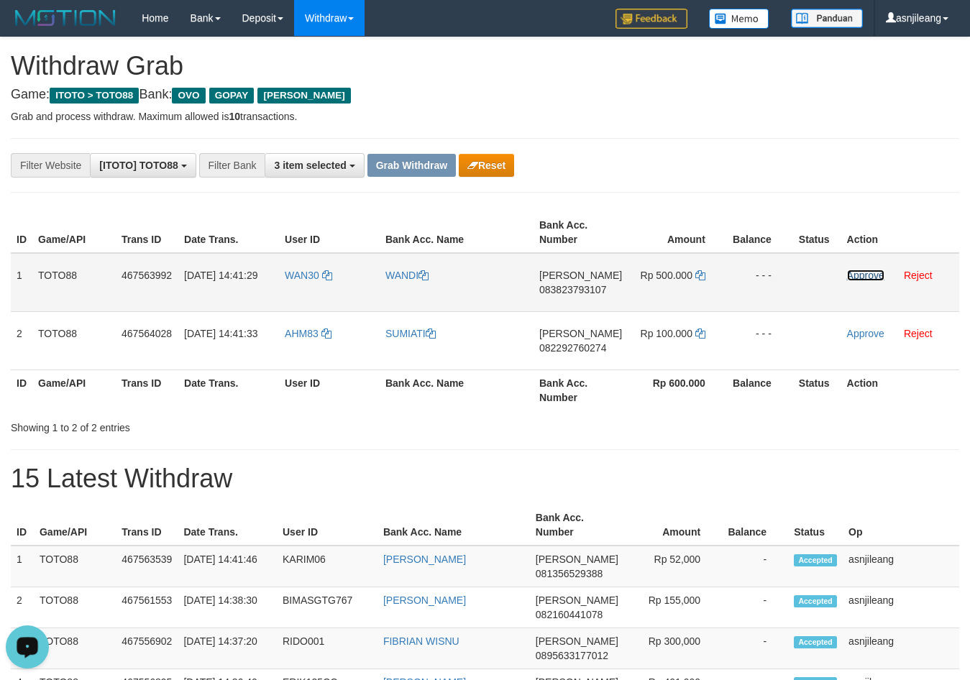
click at [869, 276] on link "Approve" at bounding box center [865, 276] width 37 height 12
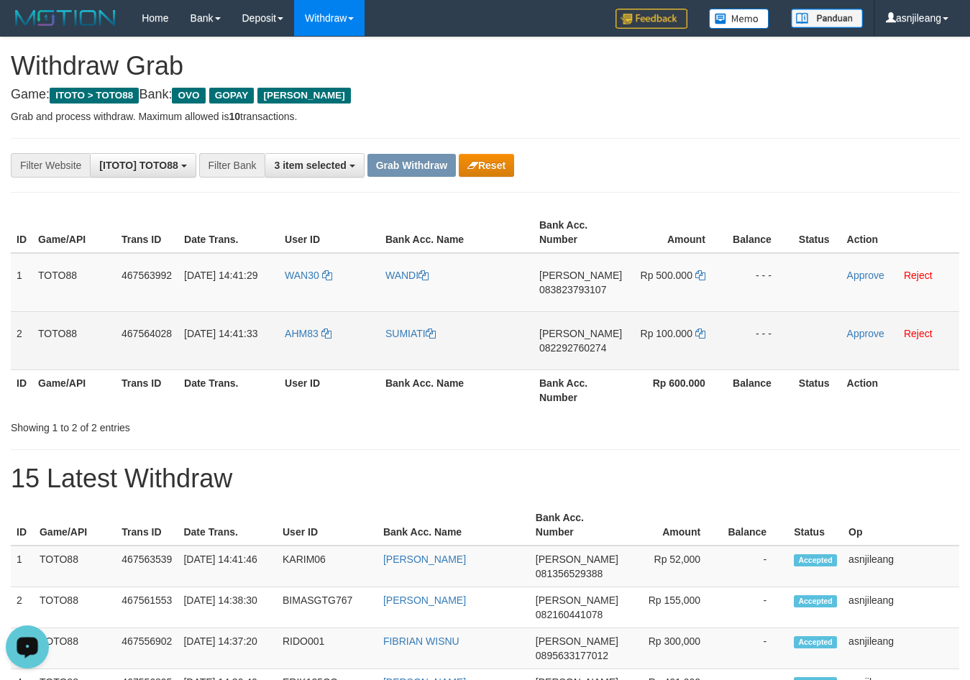
click at [588, 358] on td "[PERSON_NAME] 082292760274" at bounding box center [581, 340] width 94 height 58
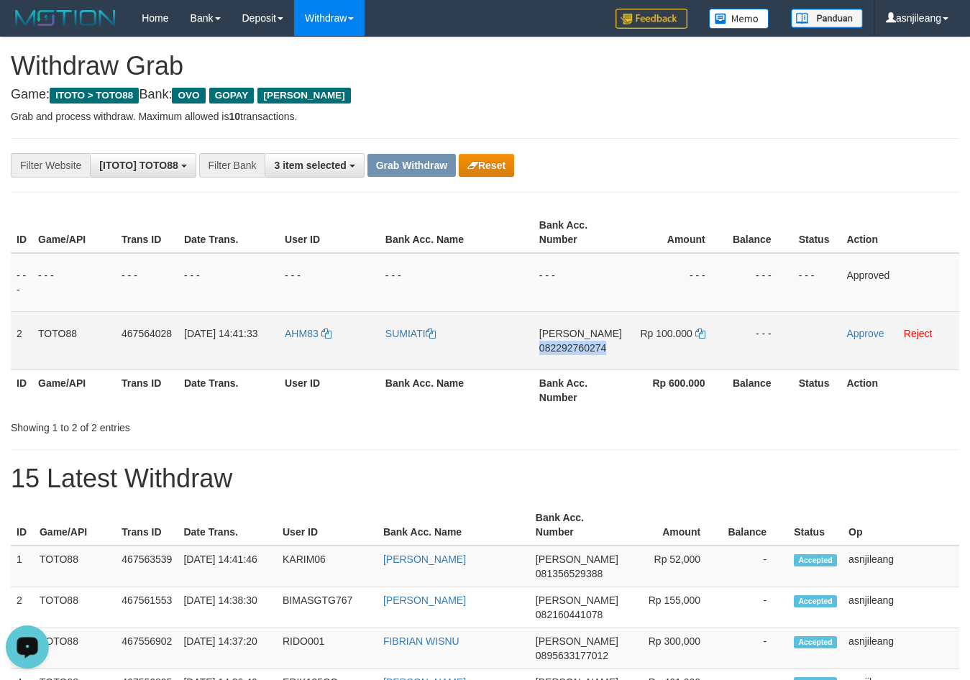
click at [588, 358] on td "[PERSON_NAME] 082292760274" at bounding box center [581, 340] width 94 height 58
copy span "082292760274"
click at [695, 331] on icon at bounding box center [700, 334] width 10 height 10
copy span "082292760274"
click at [695, 331] on icon at bounding box center [700, 334] width 10 height 10
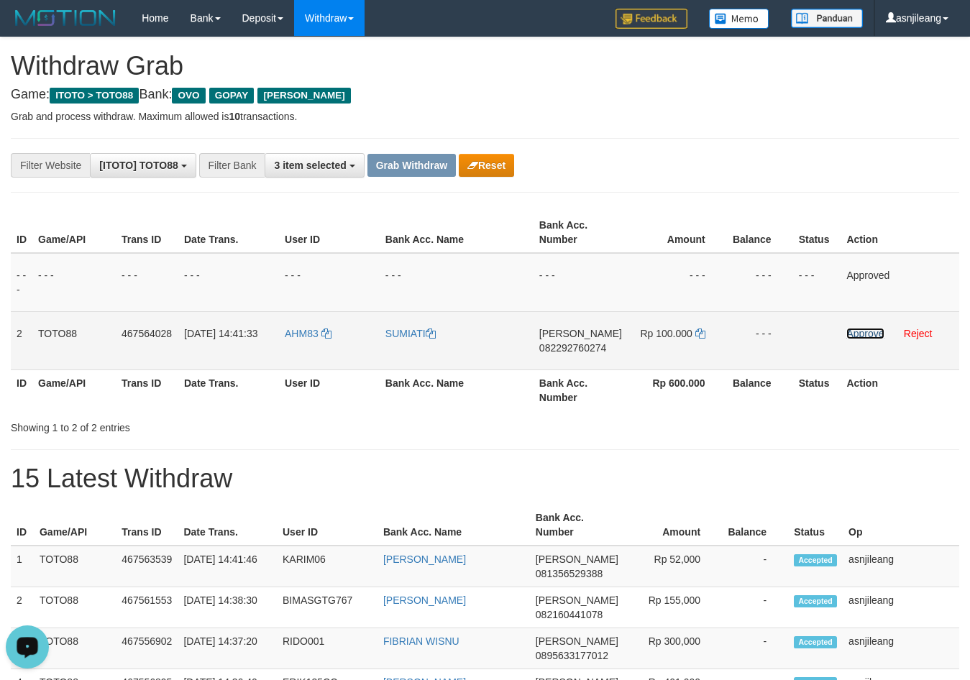
click at [874, 336] on link "Approve" at bounding box center [864, 334] width 37 height 12
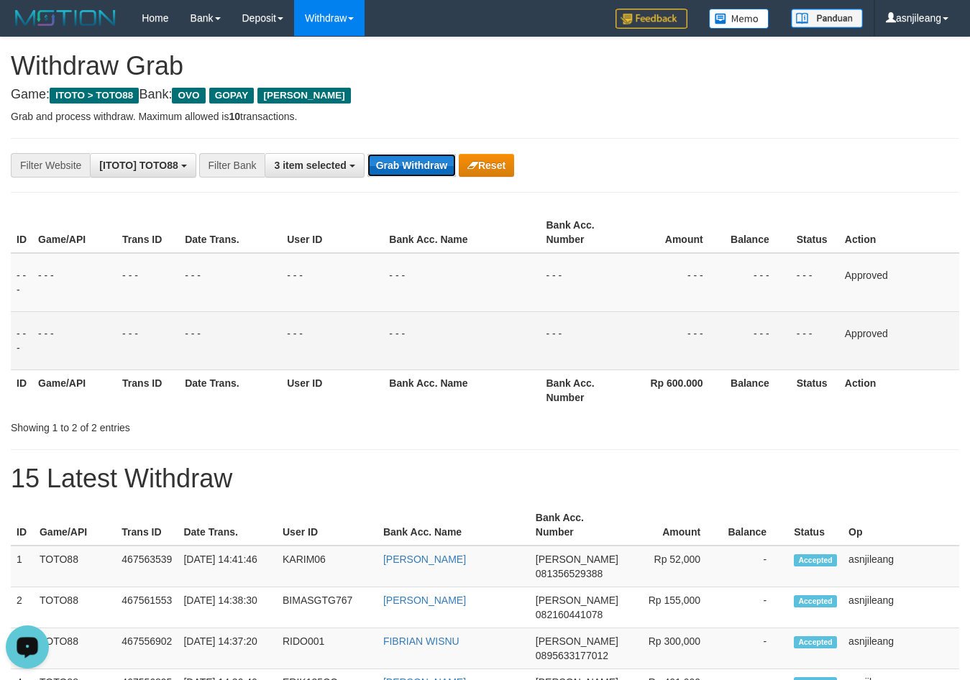
click at [413, 161] on button "Grab Withdraw" at bounding box center [412, 165] width 88 height 23
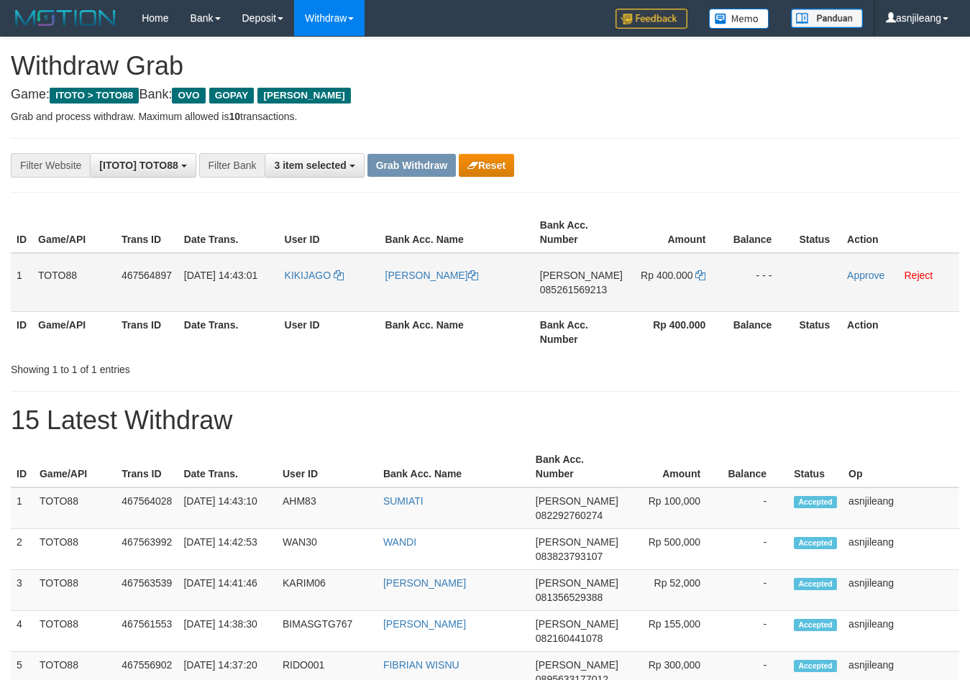
scroll to position [209, 0]
click at [554, 301] on td "DANA 085261569213" at bounding box center [581, 282] width 94 height 59
copy span "085261569213"
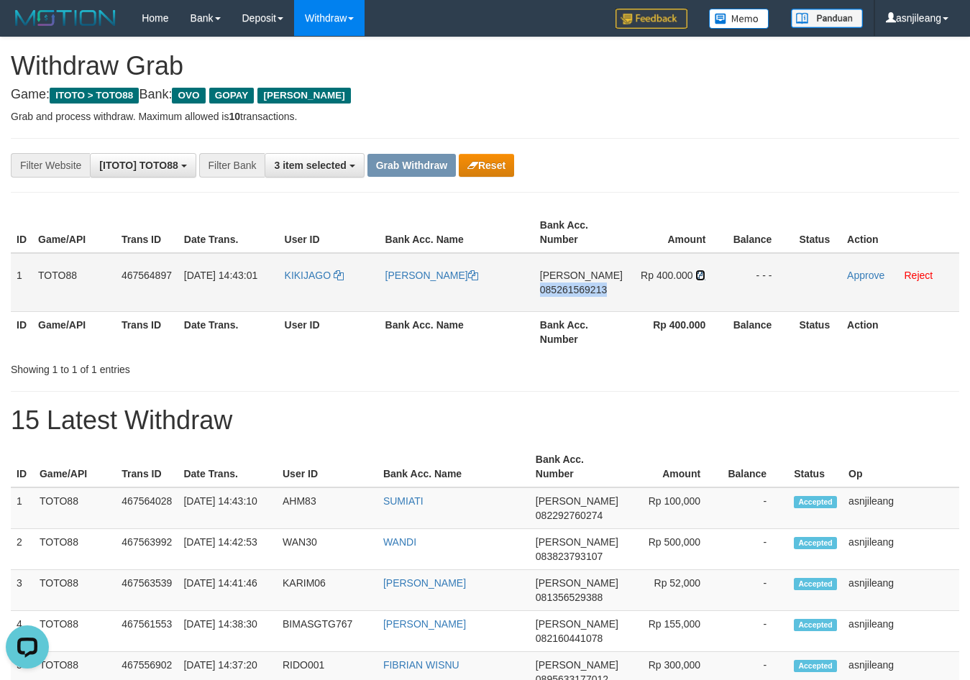
click at [702, 270] on icon at bounding box center [700, 275] width 10 height 10
copy span "085261569213"
click at [847, 278] on link "Approve" at bounding box center [865, 276] width 37 height 12
click at [424, 157] on button "Grab Withdraw" at bounding box center [412, 165] width 88 height 23
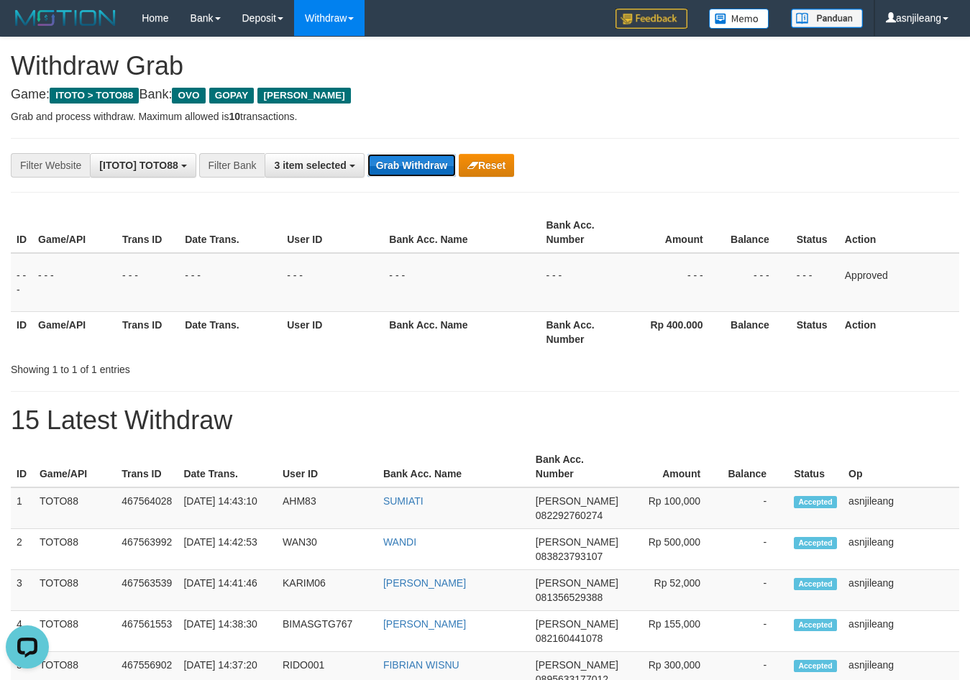
click at [424, 157] on button "Grab Withdraw" at bounding box center [412, 165] width 88 height 23
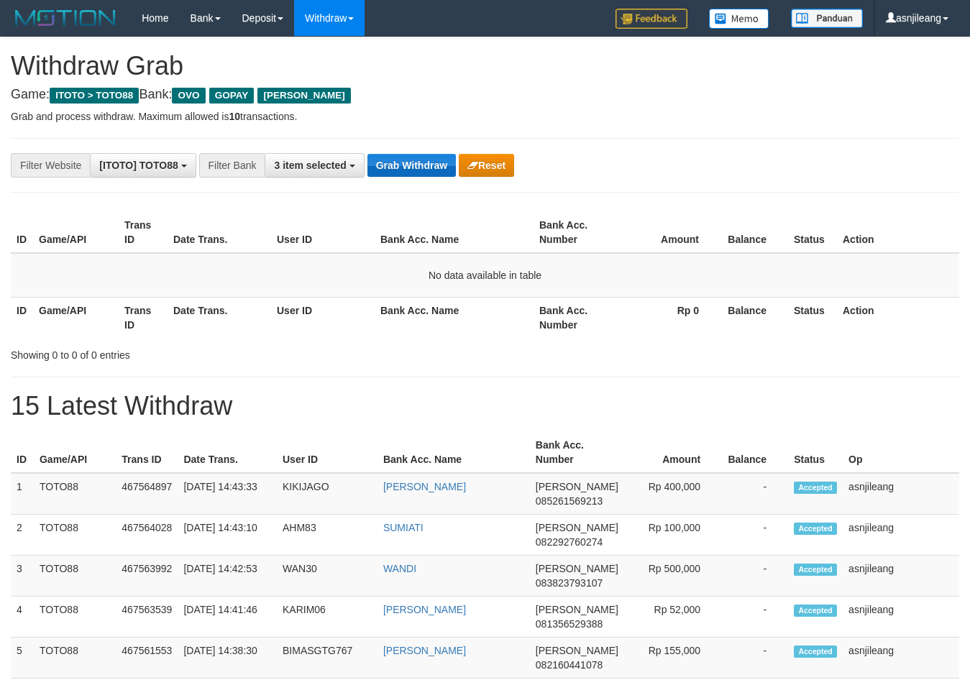
scroll to position [209, 0]
click at [430, 165] on button "Grab Withdraw" at bounding box center [412, 165] width 88 height 23
click at [423, 169] on button "Grab Withdraw" at bounding box center [412, 165] width 88 height 23
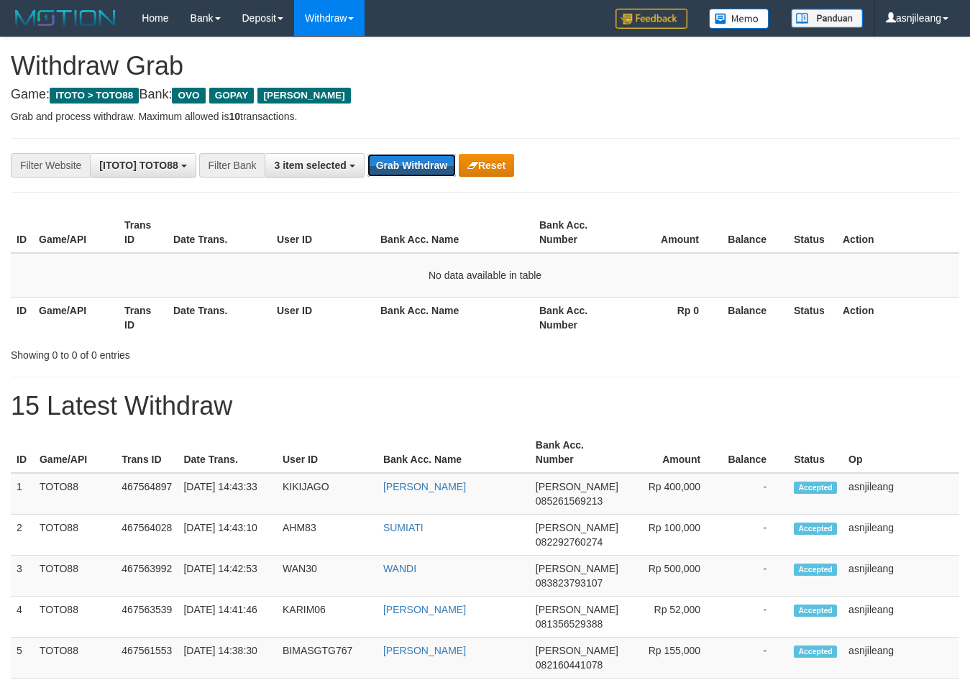
click at [427, 165] on button "Grab Withdraw" at bounding box center [412, 165] width 88 height 23
click at [428, 165] on button "Grab Withdraw" at bounding box center [412, 165] width 88 height 23
click at [399, 163] on button "Grab Withdraw" at bounding box center [412, 165] width 88 height 23
click at [399, 156] on button "Grab Withdraw" at bounding box center [412, 165] width 88 height 23
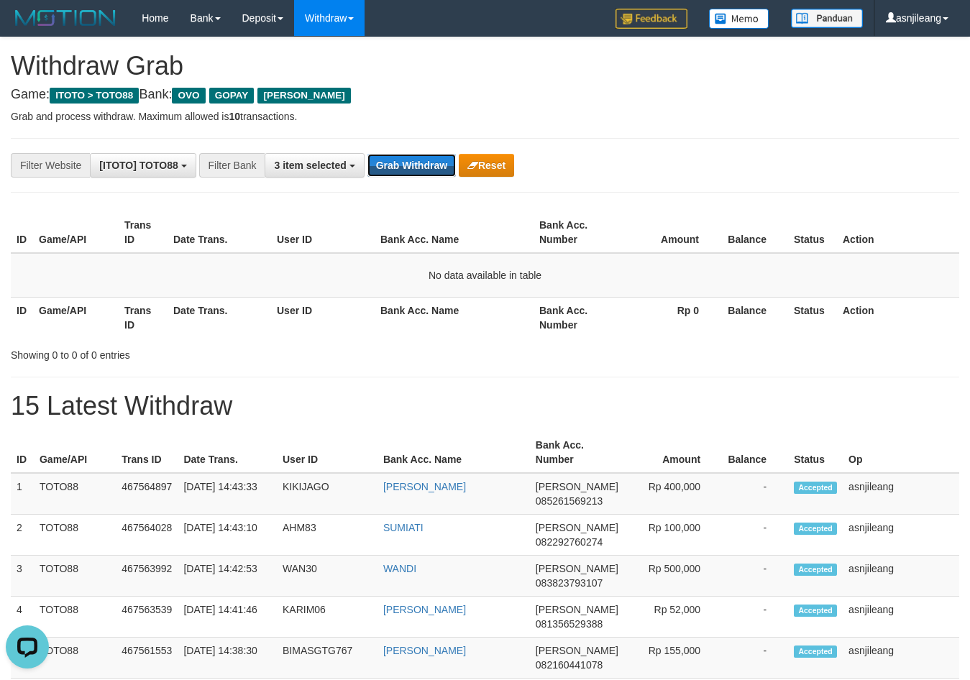
click at [399, 156] on button "Grab Withdraw" at bounding box center [412, 165] width 88 height 23
click at [408, 168] on button "Grab Withdraw" at bounding box center [412, 165] width 88 height 23
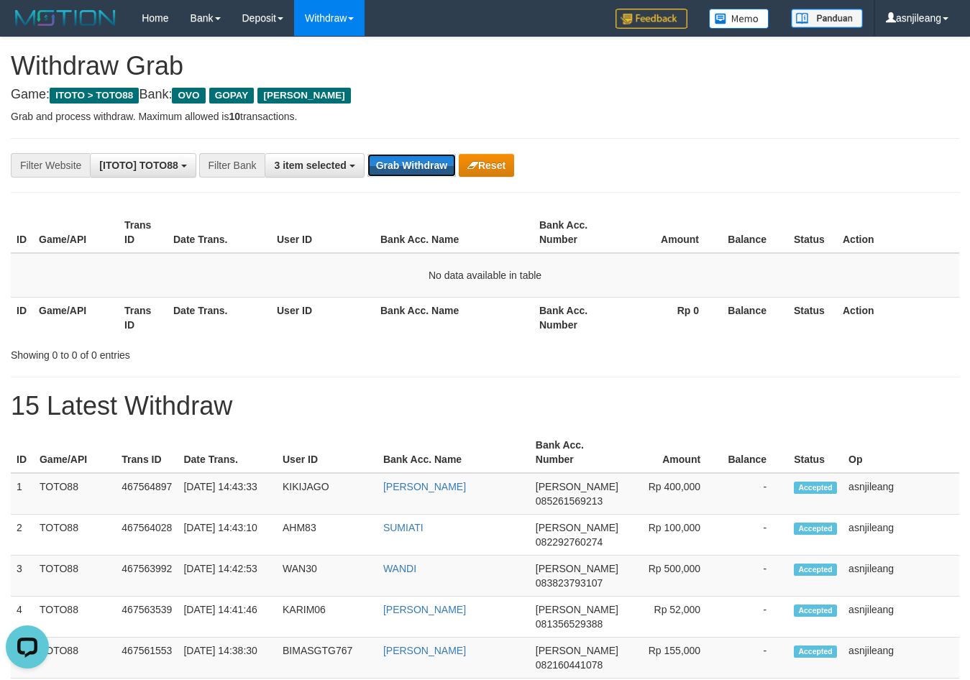
click at [403, 167] on button "Grab Withdraw" at bounding box center [412, 165] width 88 height 23
click at [418, 166] on button "Grab Withdraw" at bounding box center [412, 165] width 88 height 23
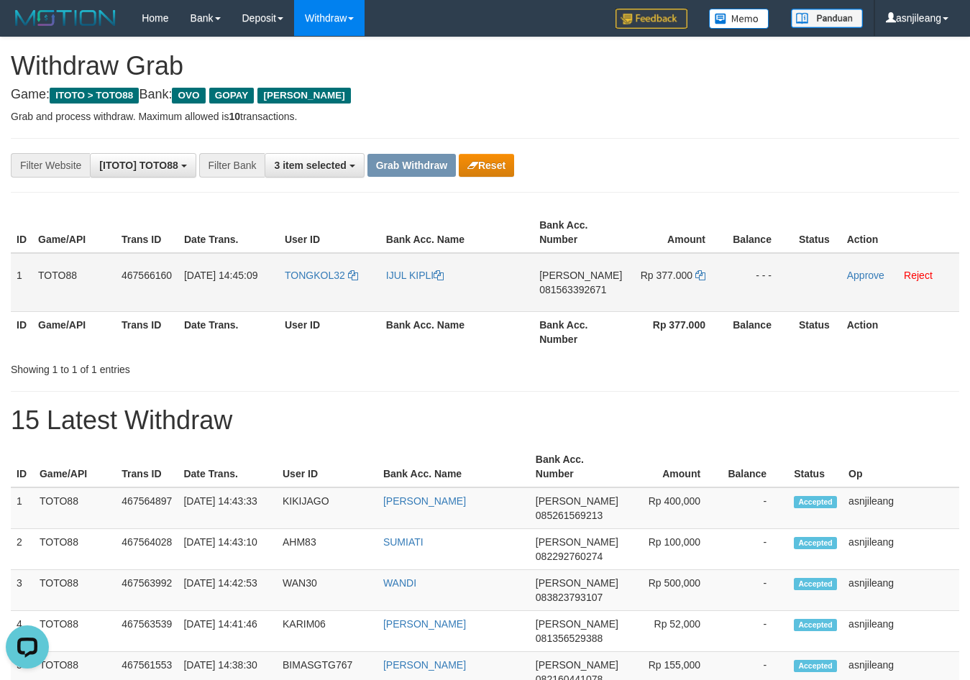
click at [593, 306] on td "[PERSON_NAME] 081563392671" at bounding box center [581, 282] width 94 height 59
copy span "081563392671"
click at [700, 275] on icon at bounding box center [700, 275] width 10 height 10
copy span "081563392671"
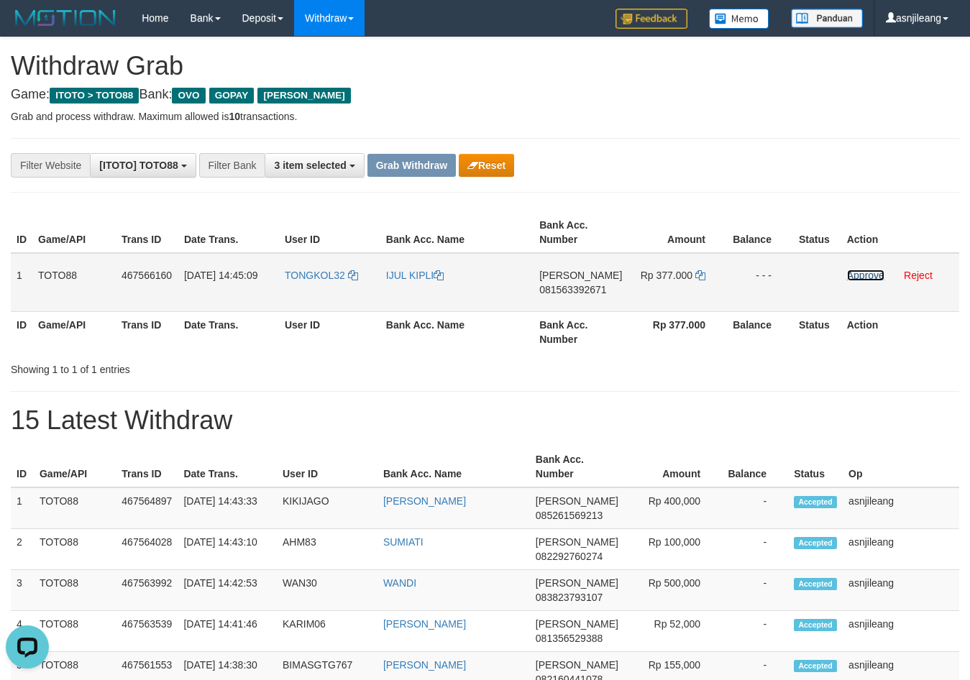
click at [861, 277] on link "Approve" at bounding box center [865, 276] width 37 height 12
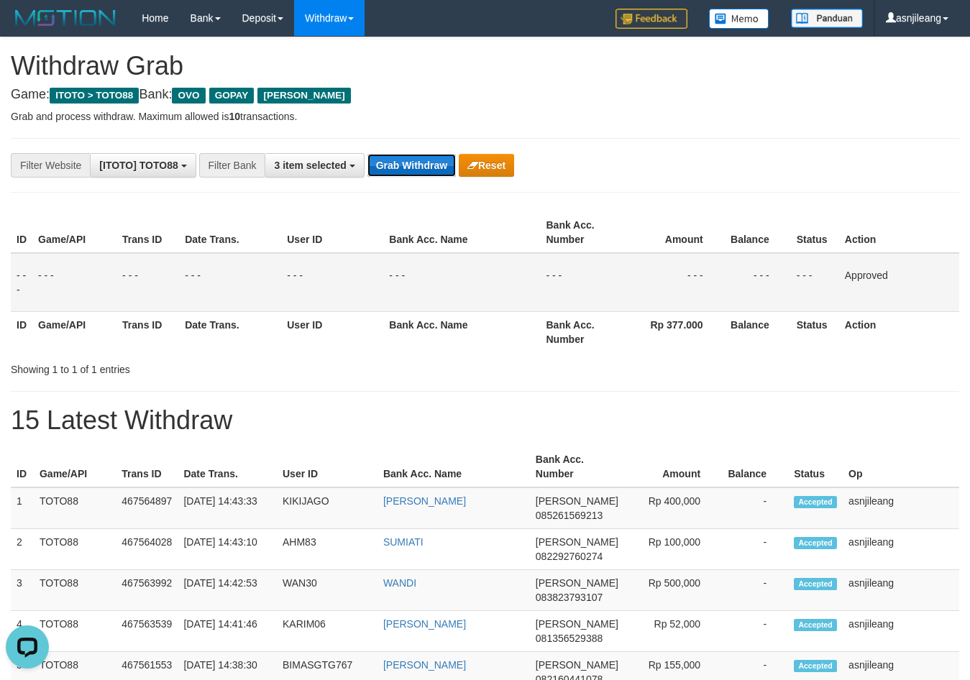
click at [425, 174] on button "Grab Withdraw" at bounding box center [412, 165] width 88 height 23
click at [428, 161] on button "Grab Withdraw" at bounding box center [412, 165] width 88 height 23
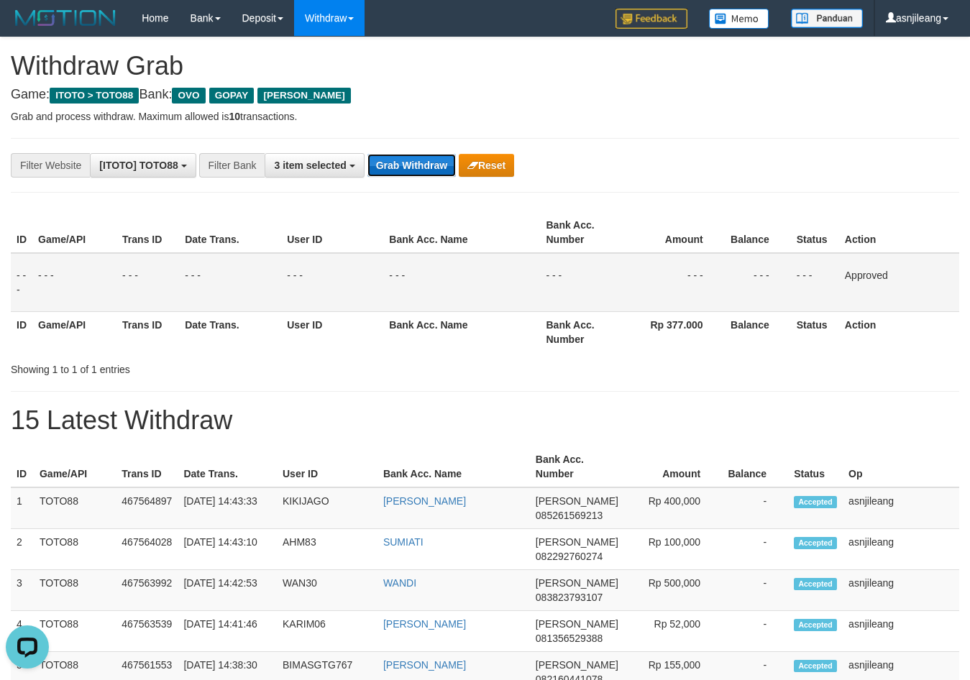
click at [428, 161] on button "Grab Withdraw" at bounding box center [412, 165] width 88 height 23
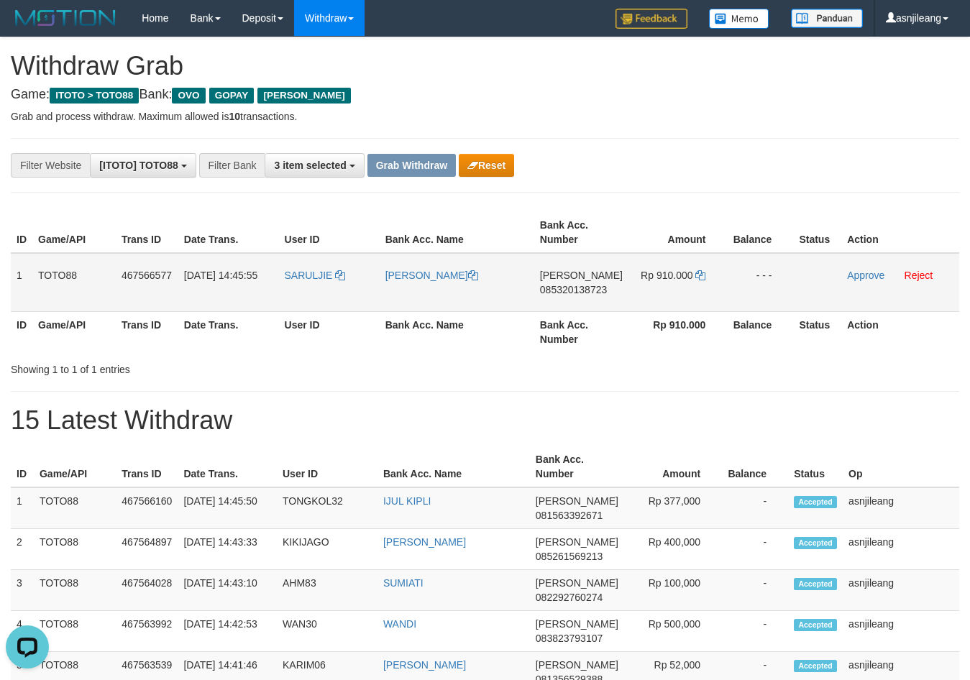
click at [593, 301] on td "[PERSON_NAME] 085320138723" at bounding box center [581, 282] width 94 height 59
copy span "085320138723"
click at [700, 274] on icon at bounding box center [700, 275] width 10 height 10
copy span "085320138723"
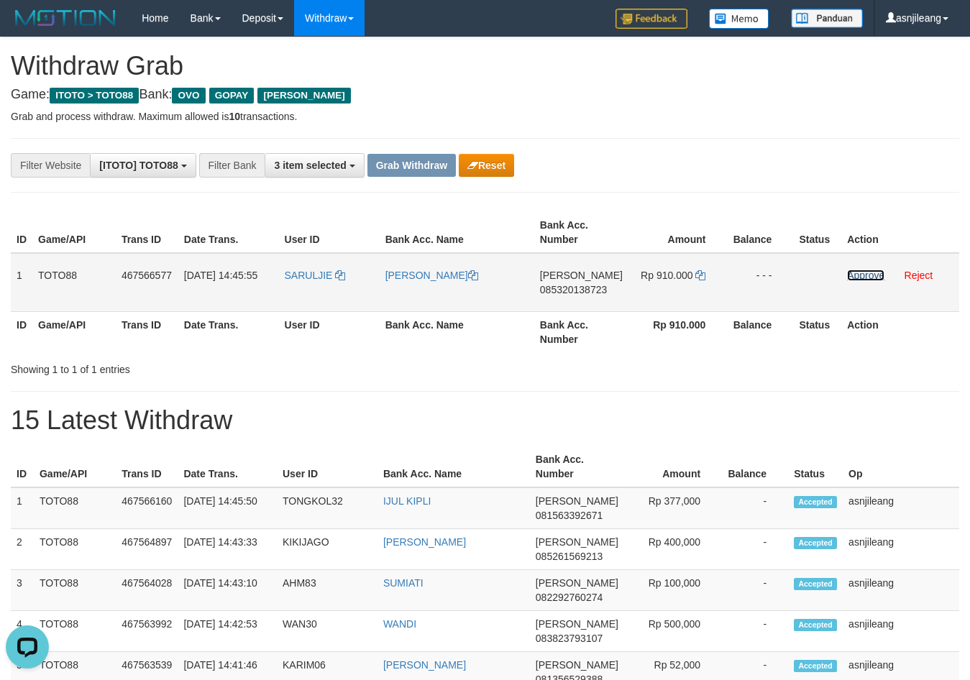
click at [871, 277] on link "Approve" at bounding box center [865, 276] width 37 height 12
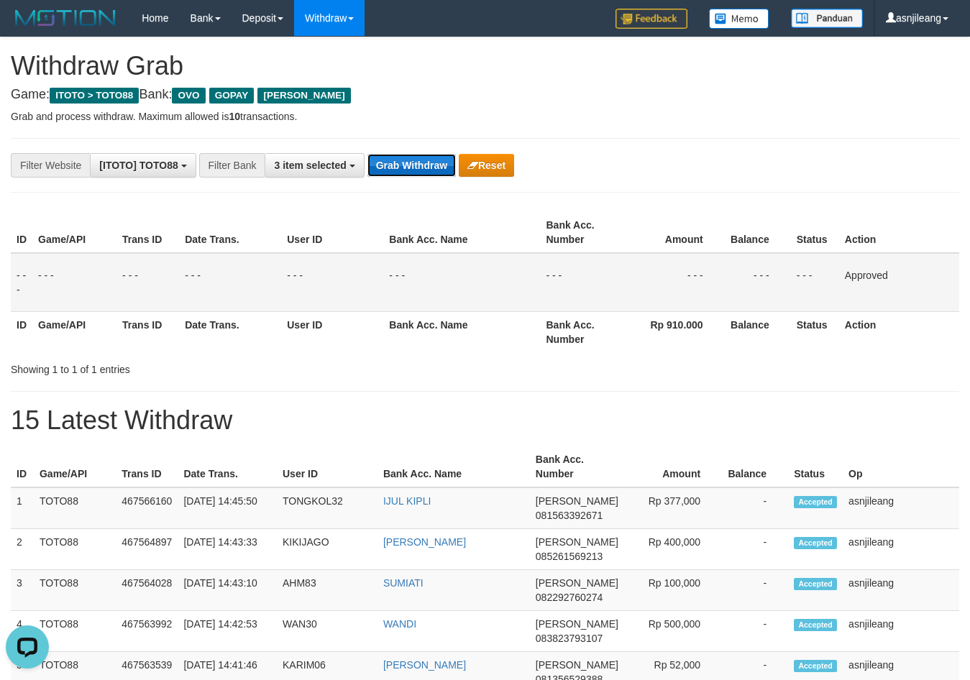
click at [439, 158] on button "Grab Withdraw" at bounding box center [412, 165] width 88 height 23
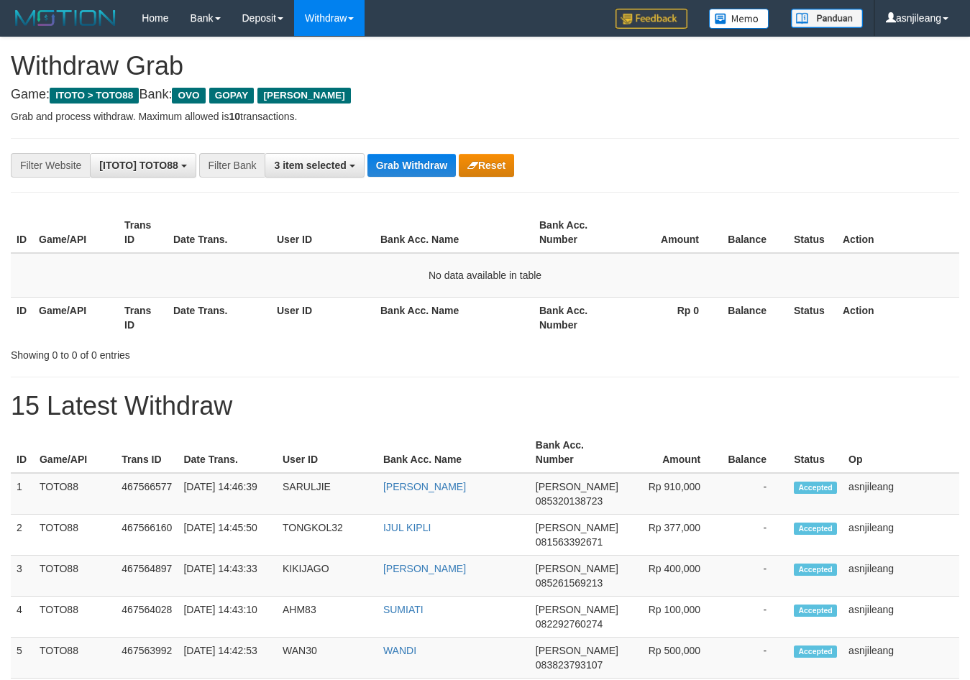
click at [439, 158] on button "Grab Withdraw" at bounding box center [412, 165] width 88 height 23
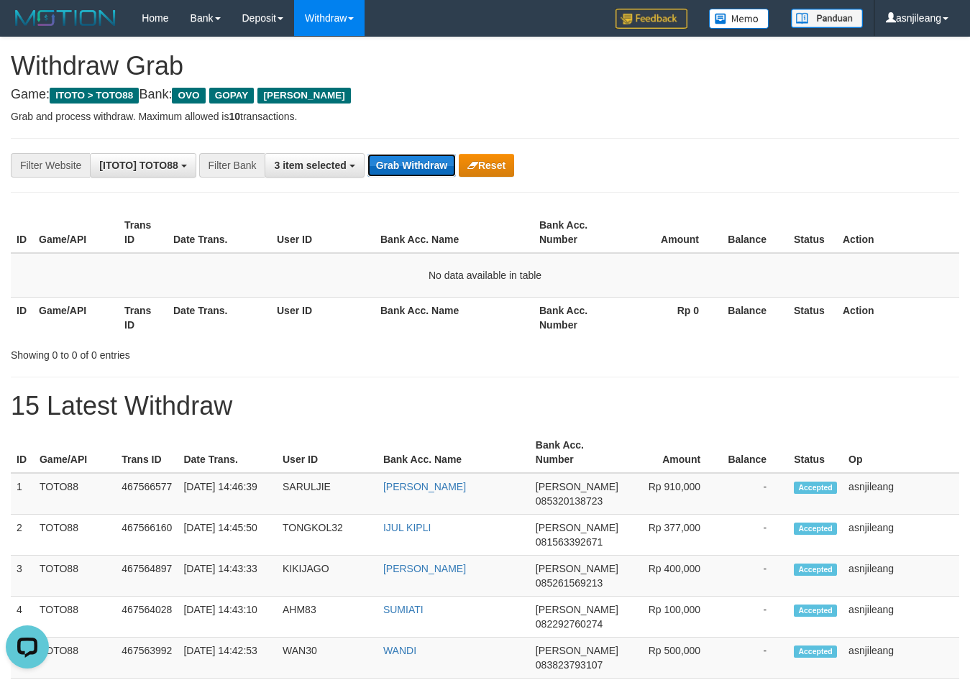
click at [417, 163] on button "Grab Withdraw" at bounding box center [412, 165] width 88 height 23
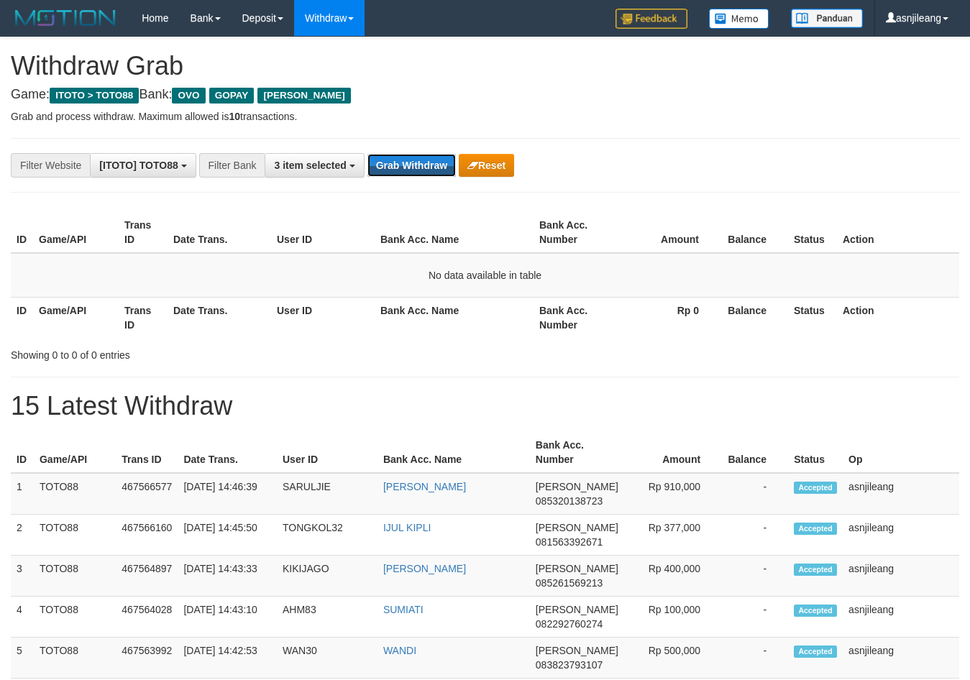
click at [417, 163] on button "Grab Withdraw" at bounding box center [412, 165] width 88 height 23
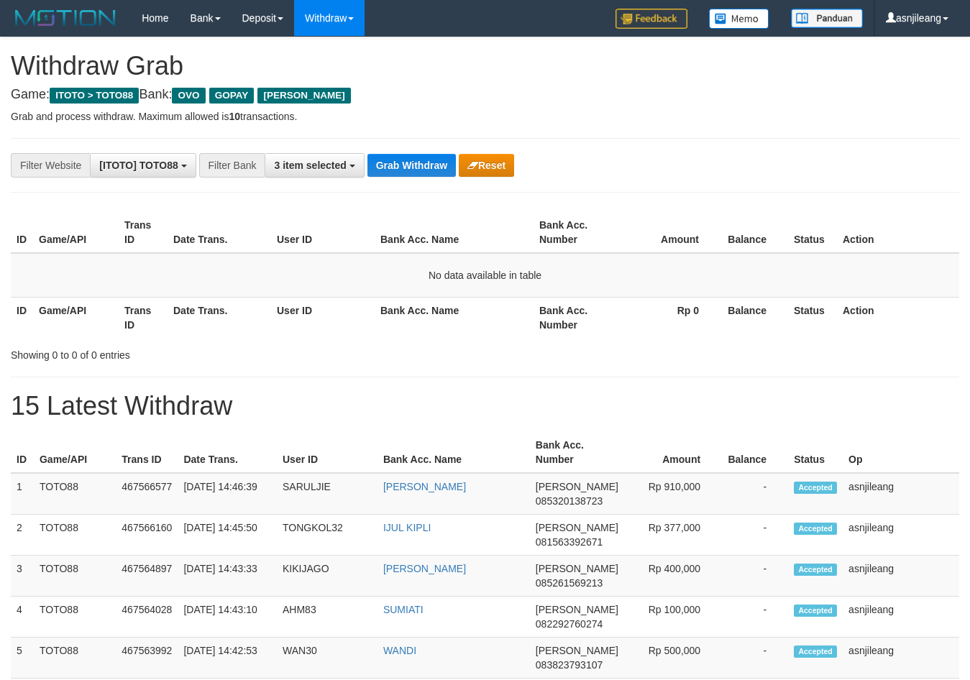
scroll to position [209, 0]
click at [417, 163] on button "Grab Withdraw" at bounding box center [412, 165] width 88 height 23
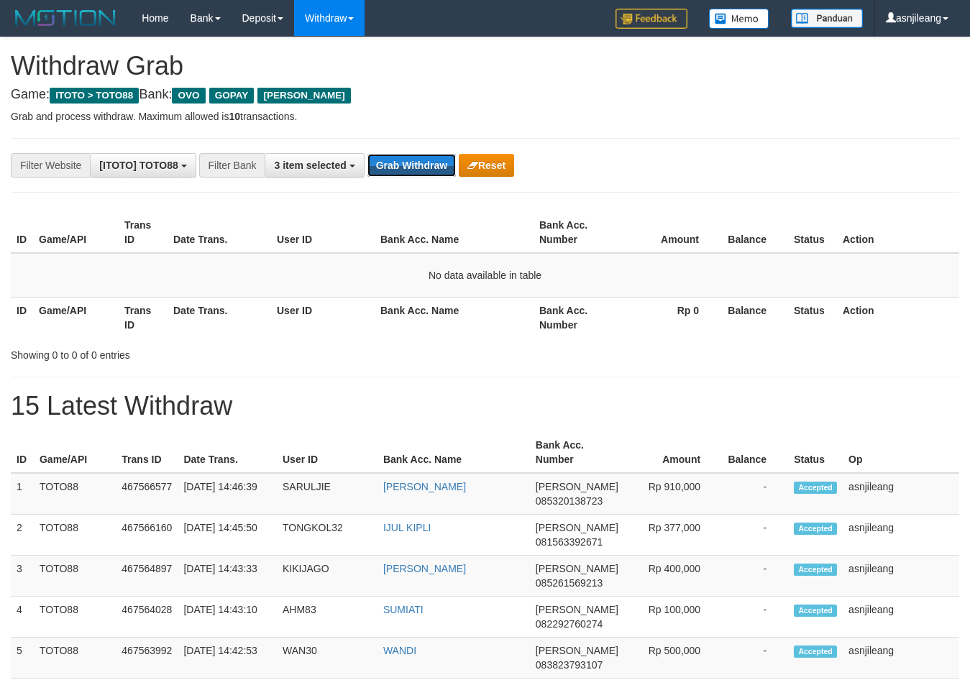
scroll to position [209, 0]
click at [417, 163] on button "Grab Withdraw" at bounding box center [412, 165] width 88 height 23
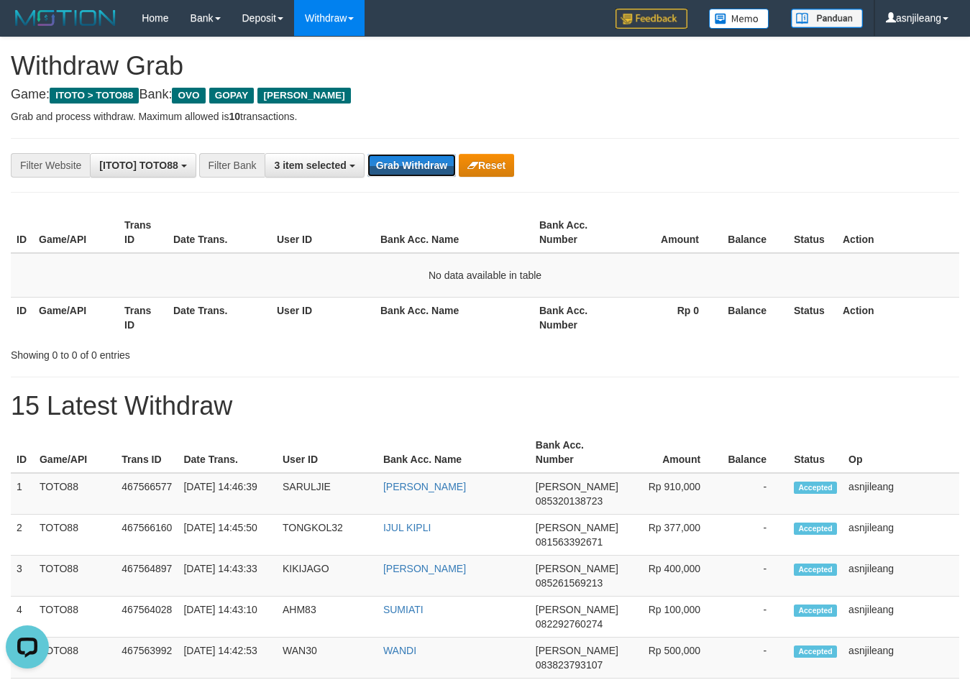
scroll to position [0, 0]
click at [417, 163] on button "Grab Withdraw" at bounding box center [412, 165] width 88 height 23
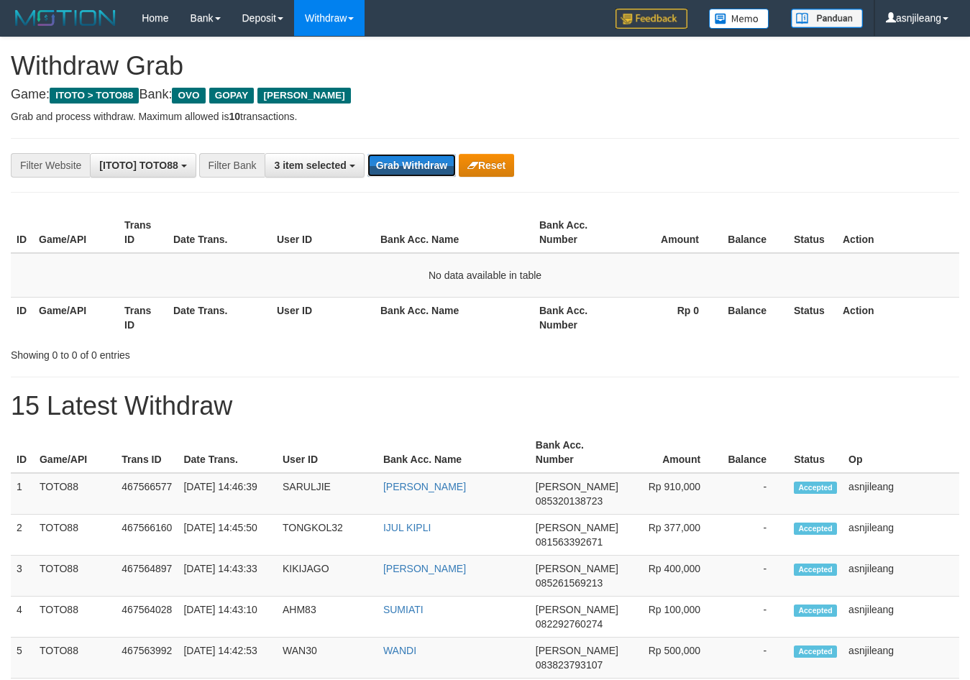
scroll to position [209, 0]
click at [417, 163] on button "Grab Withdraw" at bounding box center [412, 165] width 88 height 23
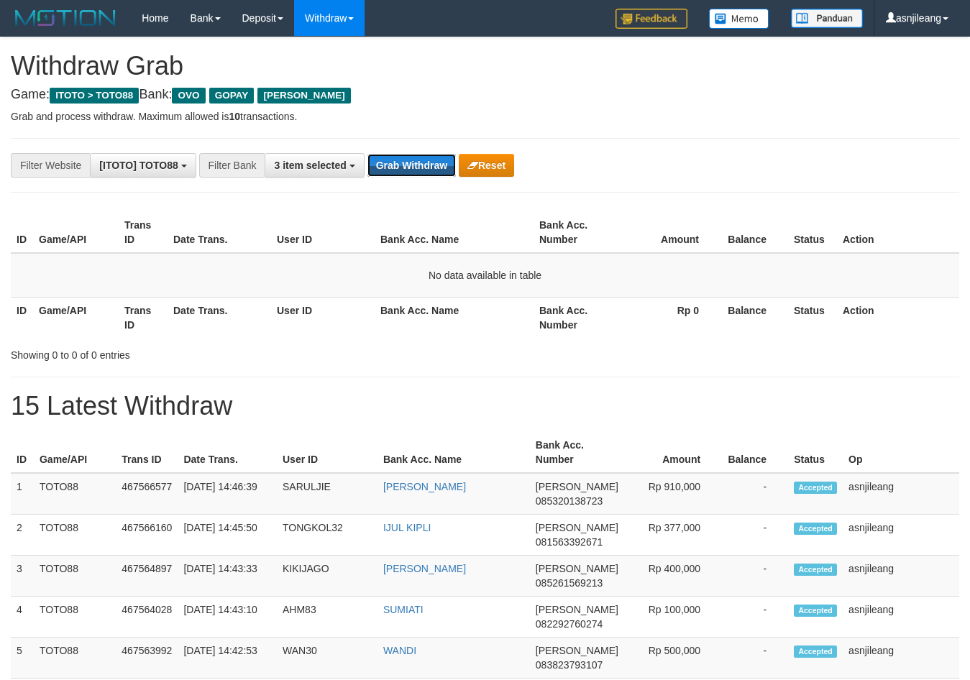
click at [417, 163] on button "Grab Withdraw" at bounding box center [412, 165] width 88 height 23
click at [409, 168] on button "Grab Withdraw" at bounding box center [412, 165] width 88 height 23
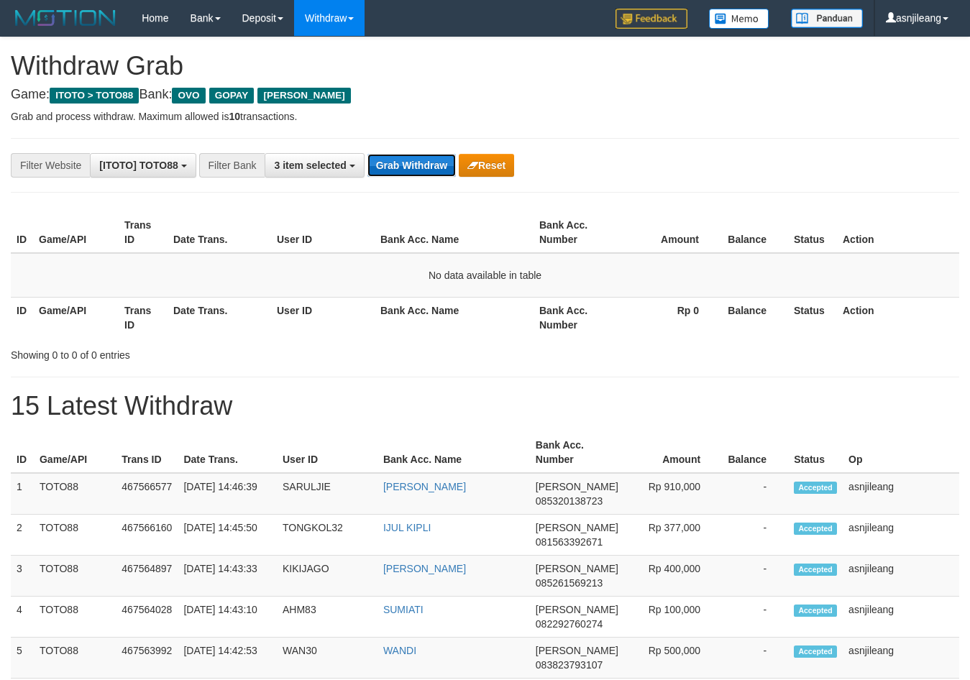
click at [409, 168] on button "Grab Withdraw" at bounding box center [412, 165] width 88 height 23
click at [410, 163] on button "Grab Withdraw" at bounding box center [412, 165] width 88 height 23
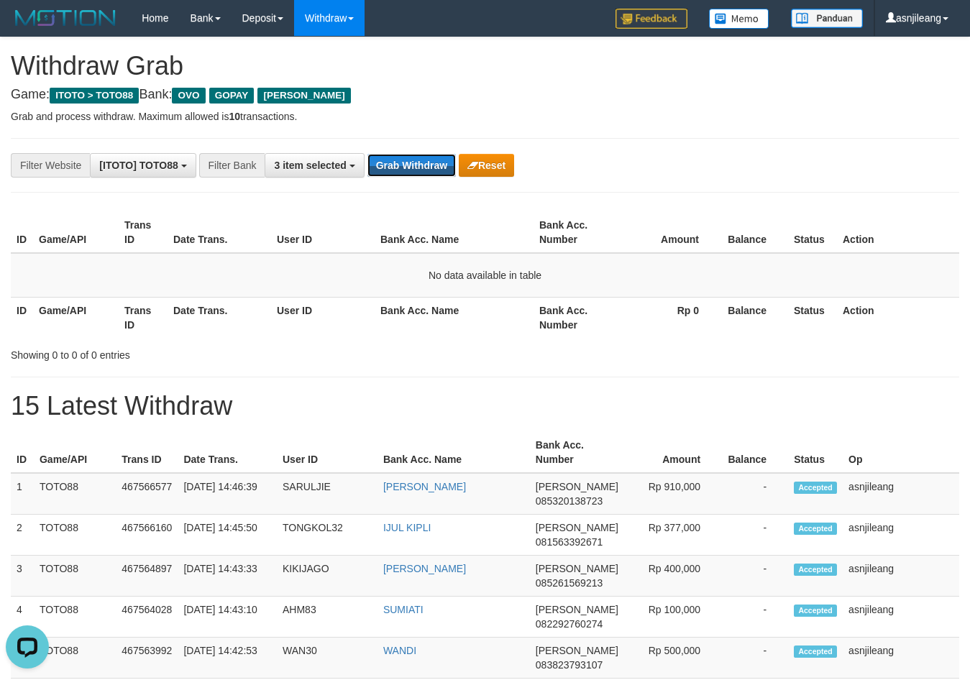
click at [410, 163] on button "Grab Withdraw" at bounding box center [412, 165] width 88 height 23
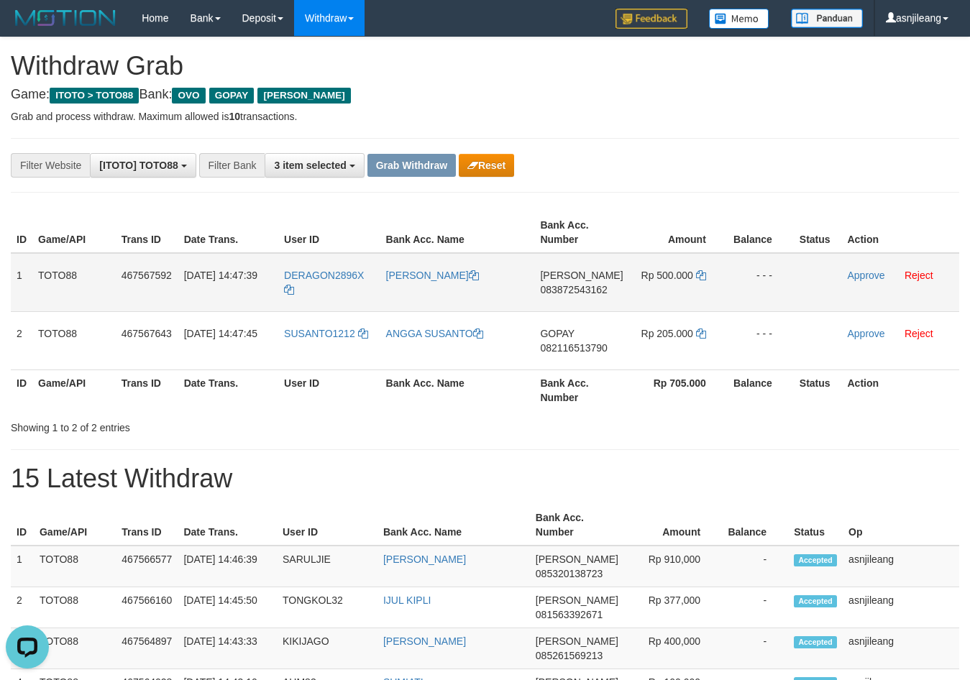
click at [586, 299] on td "DANA 083872543162" at bounding box center [581, 282] width 94 height 59
copy span "083872543162"
click at [698, 270] on icon at bounding box center [701, 275] width 10 height 10
copy span "083872543162"
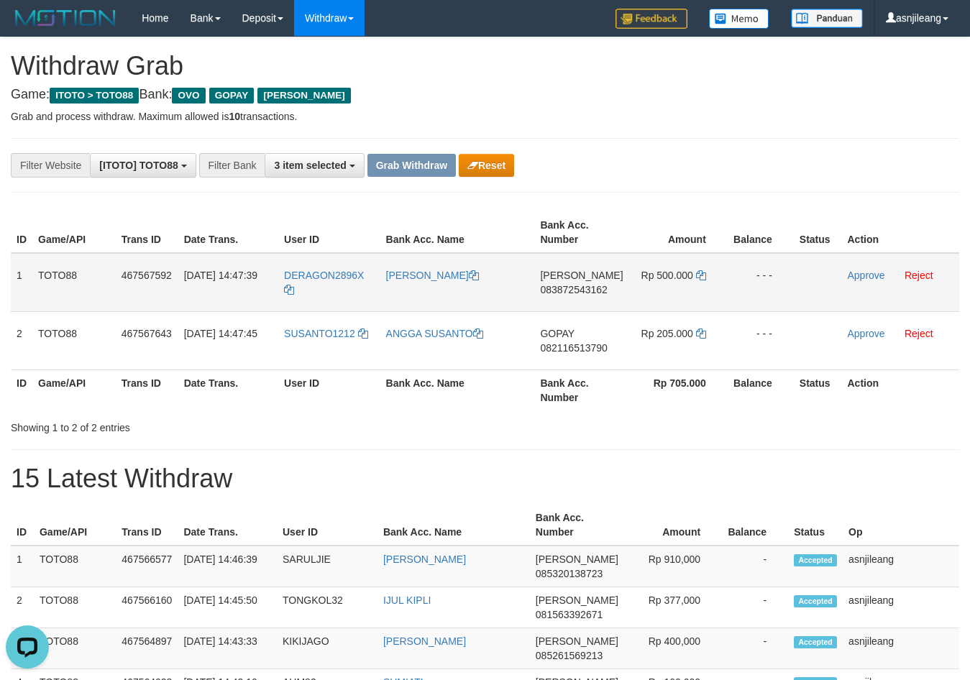
click at [867, 265] on td "Approve Reject" at bounding box center [901, 282] width 118 height 59
click at [861, 273] on link "Approve" at bounding box center [866, 276] width 37 height 12
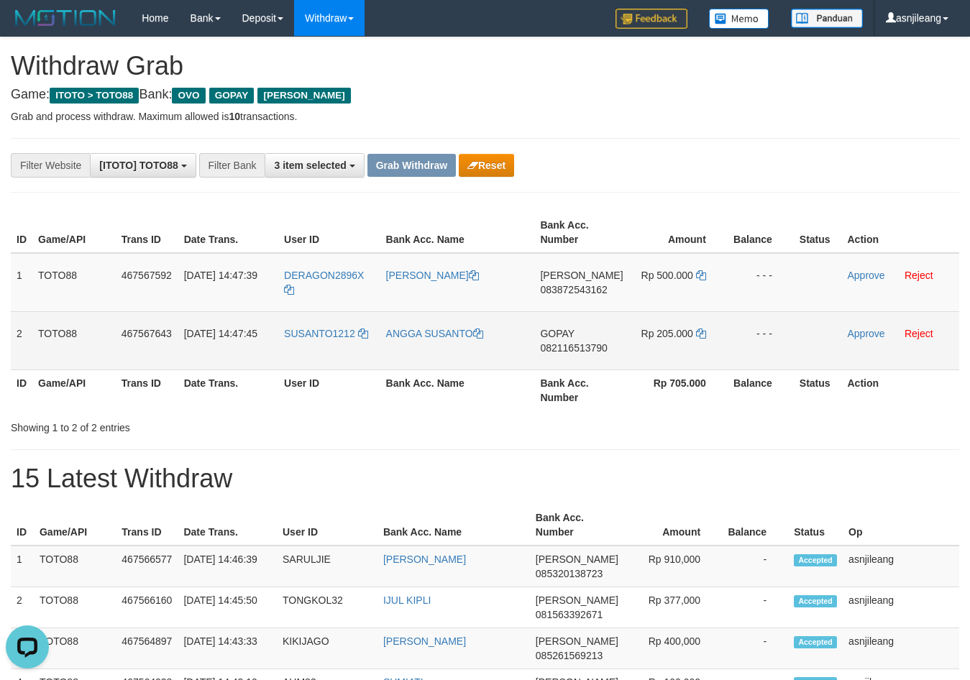
click at [596, 356] on td "GOPAY 082116513790" at bounding box center [581, 340] width 94 height 58
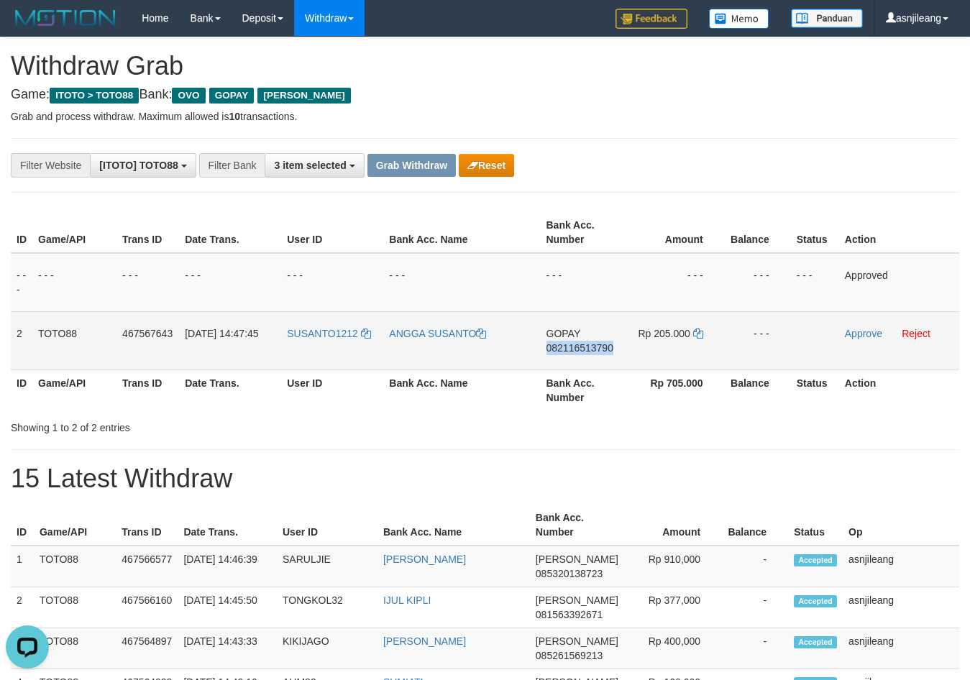
click at [596, 356] on td "GOPAY 082116513790" at bounding box center [583, 340] width 84 height 58
copy span "082116513790"
click at [861, 339] on link "Approve" at bounding box center [863, 334] width 37 height 12
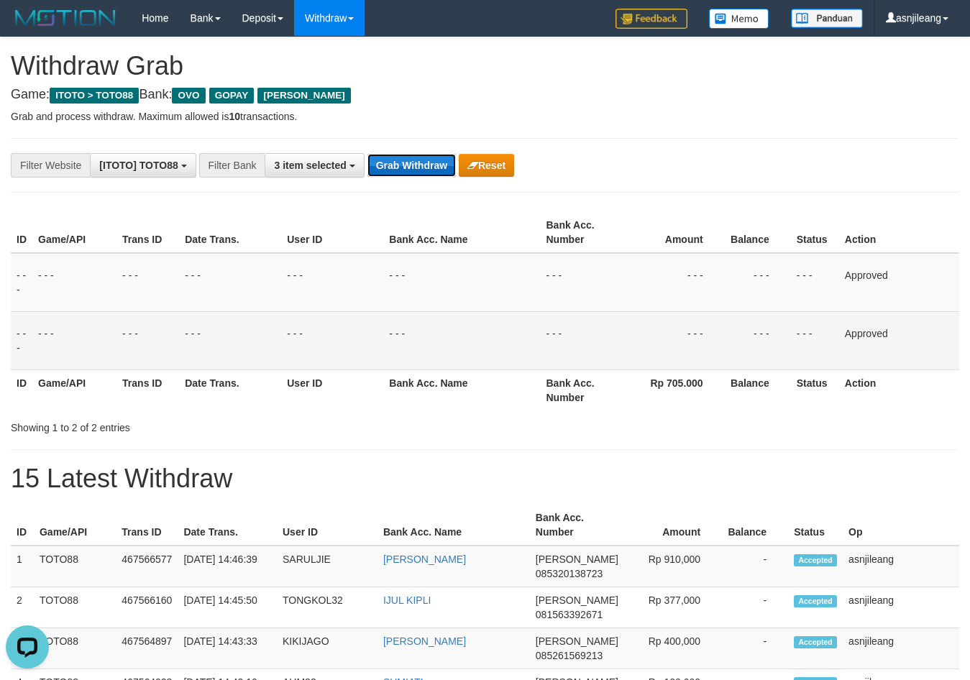
click at [426, 163] on button "Grab Withdraw" at bounding box center [412, 165] width 88 height 23
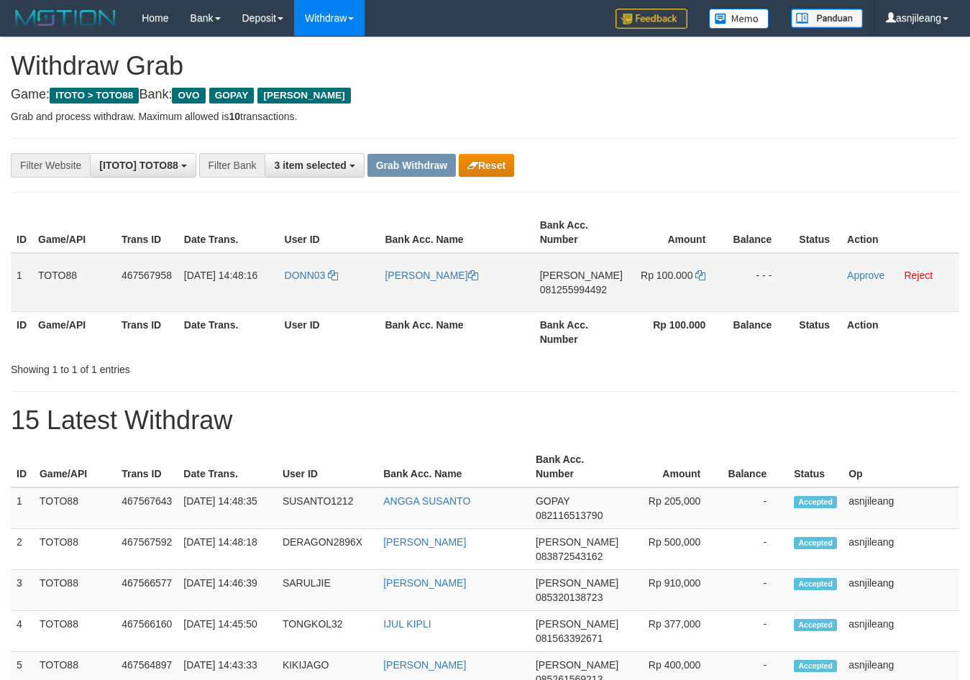
scroll to position [209, 0]
click at [567, 295] on span "081255994492" at bounding box center [573, 290] width 67 height 12
copy span "081255994492"
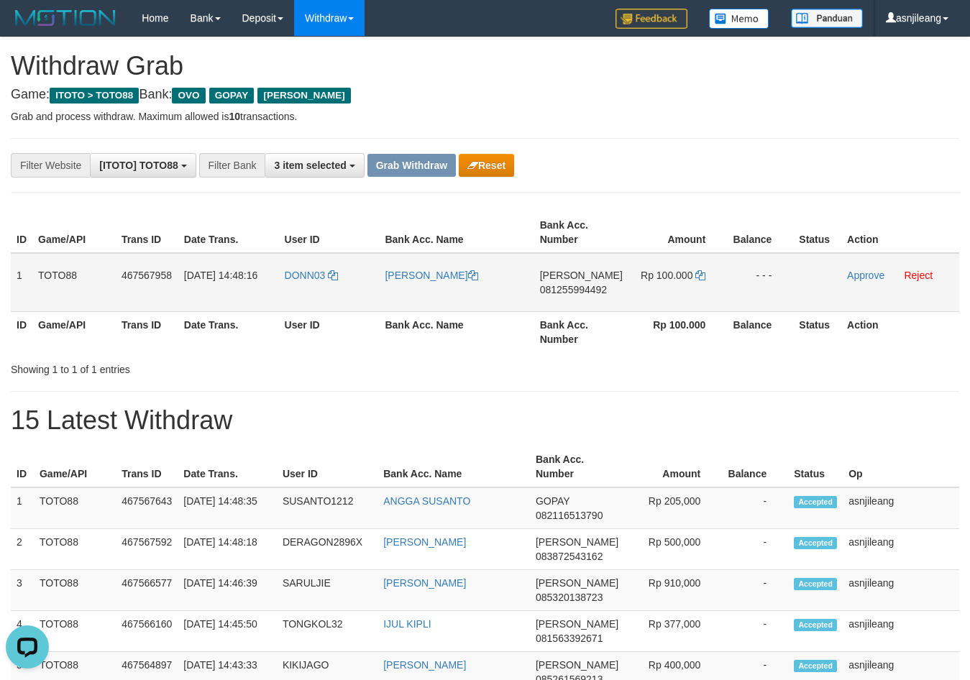
click at [555, 303] on td "DANA 081255994492" at bounding box center [581, 282] width 94 height 59
copy span "081255994492"
click at [695, 271] on icon at bounding box center [700, 275] width 10 height 10
copy span "081255994492"
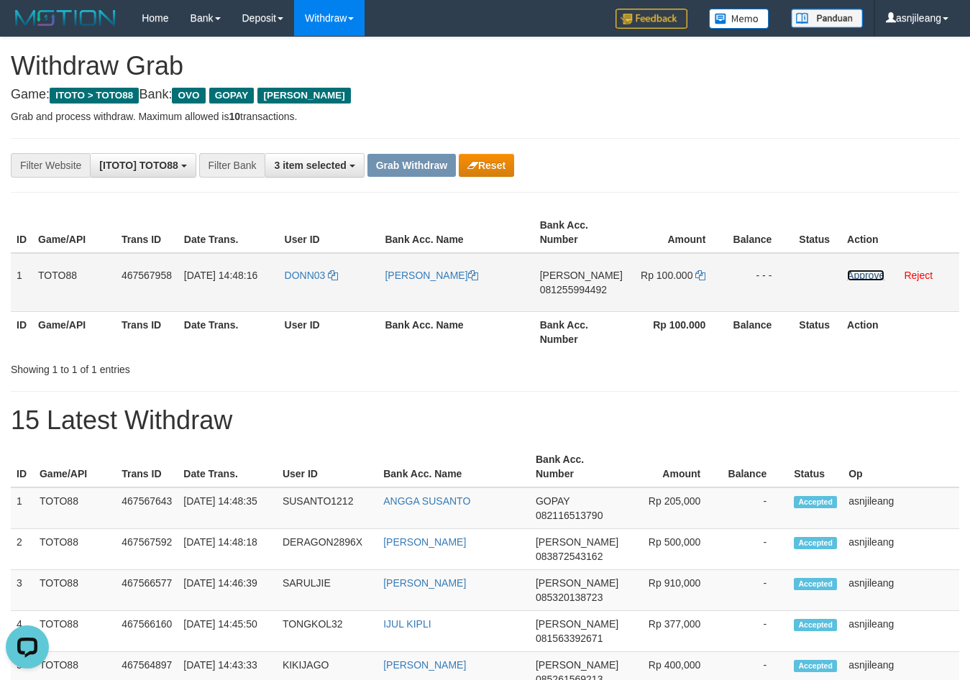
click at [868, 278] on link "Approve" at bounding box center [865, 276] width 37 height 12
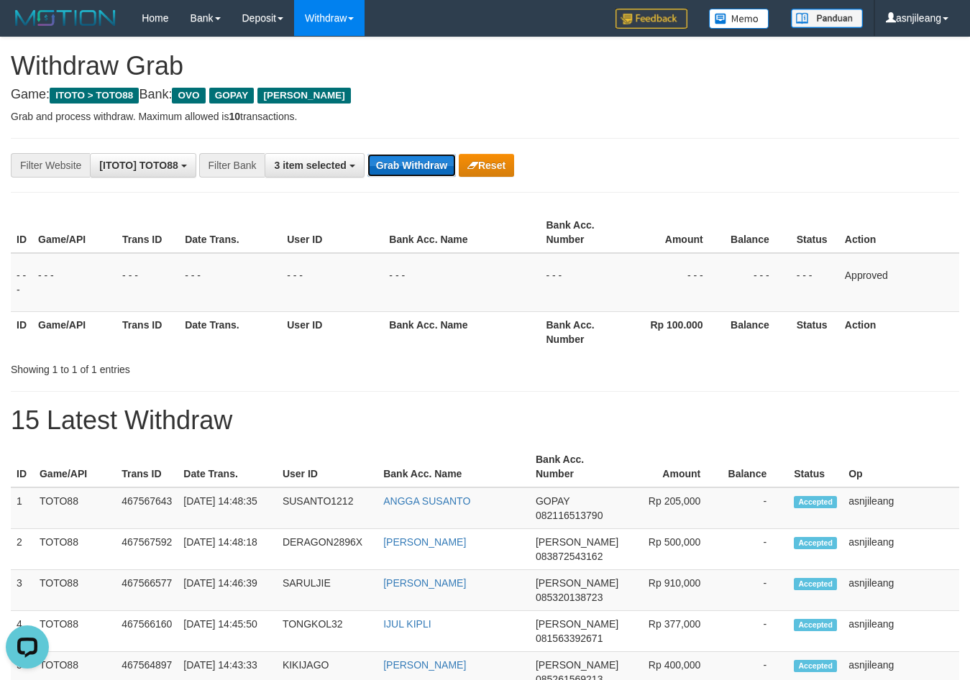
click at [438, 166] on button "Grab Withdraw" at bounding box center [412, 165] width 88 height 23
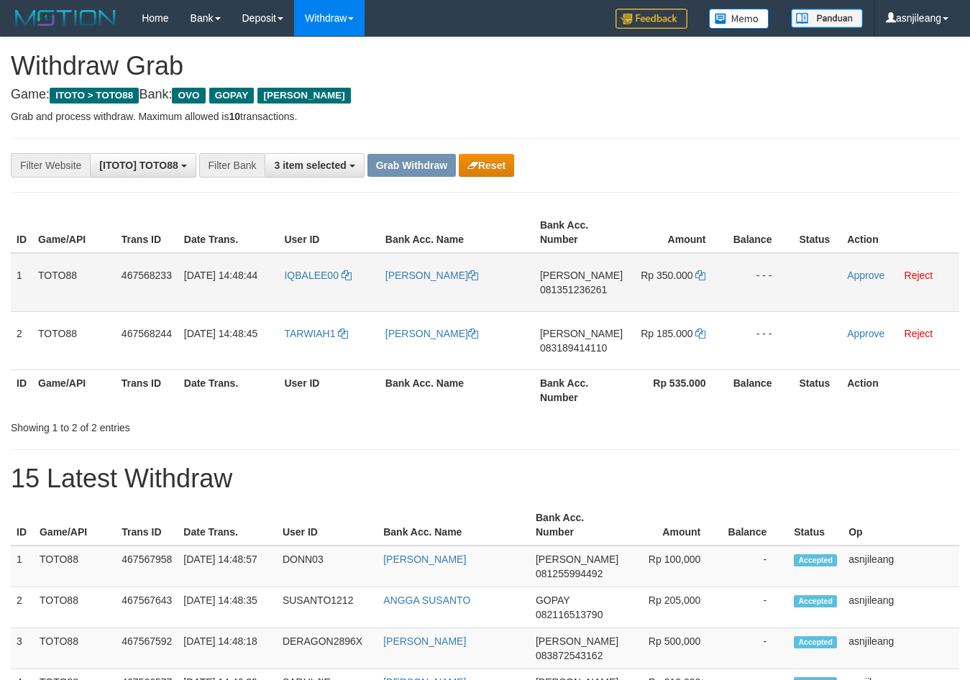
scroll to position [209, 0]
click at [585, 309] on td "[PERSON_NAME] 081351236261" at bounding box center [581, 282] width 94 height 59
copy span "081351236261"
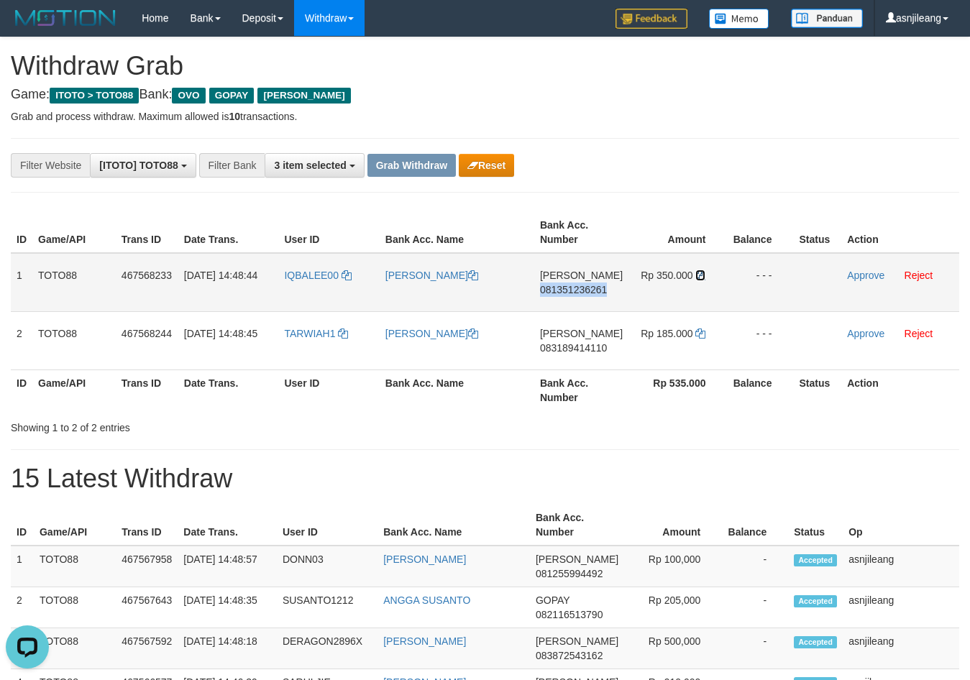
click at [700, 275] on icon at bounding box center [700, 275] width 10 height 10
copy span "081351236261"
click at [851, 275] on link "Approve" at bounding box center [865, 276] width 37 height 12
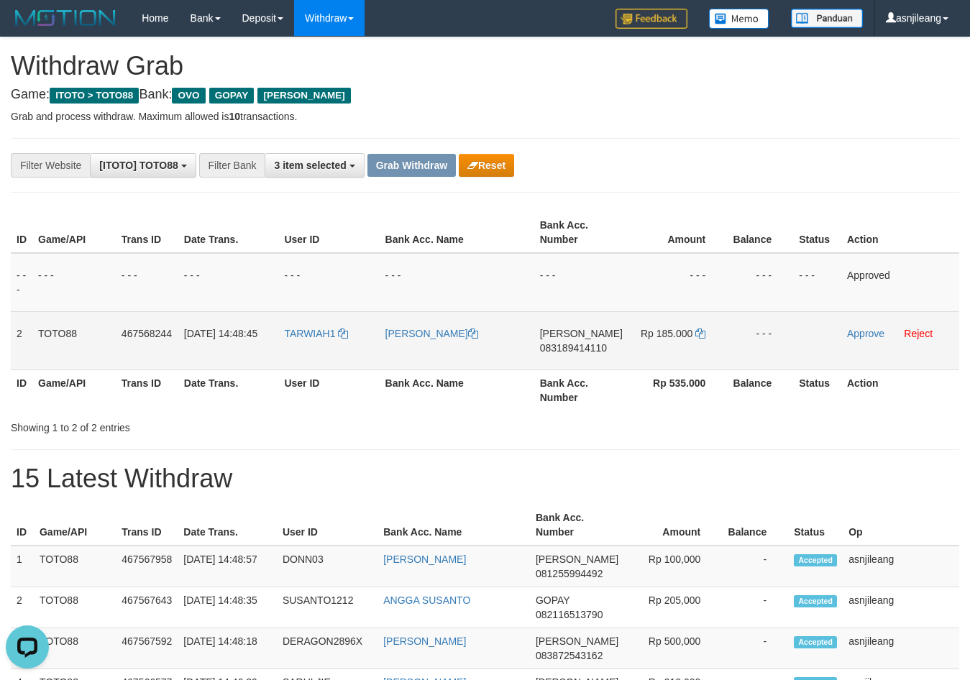
click at [603, 365] on td "DANA 083189414110" at bounding box center [581, 340] width 94 height 58
copy span "083189414110"
click at [701, 342] on td "Rp 185.000" at bounding box center [678, 340] width 99 height 58
click at [700, 334] on icon at bounding box center [700, 334] width 10 height 10
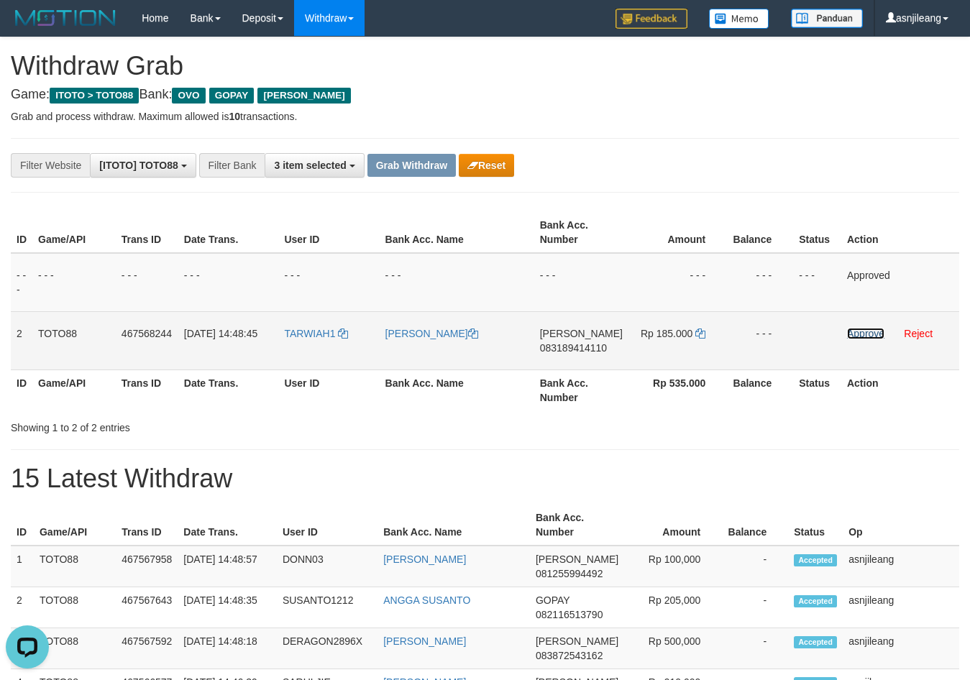
click at [853, 334] on link "Approve" at bounding box center [865, 334] width 37 height 12
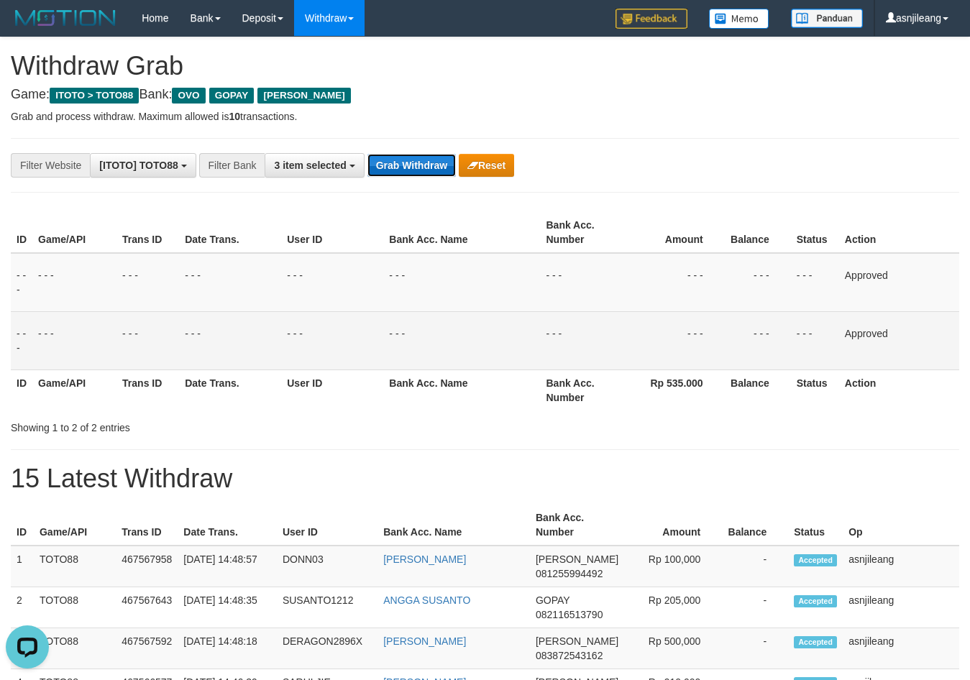
click at [437, 166] on button "Grab Withdraw" at bounding box center [412, 165] width 88 height 23
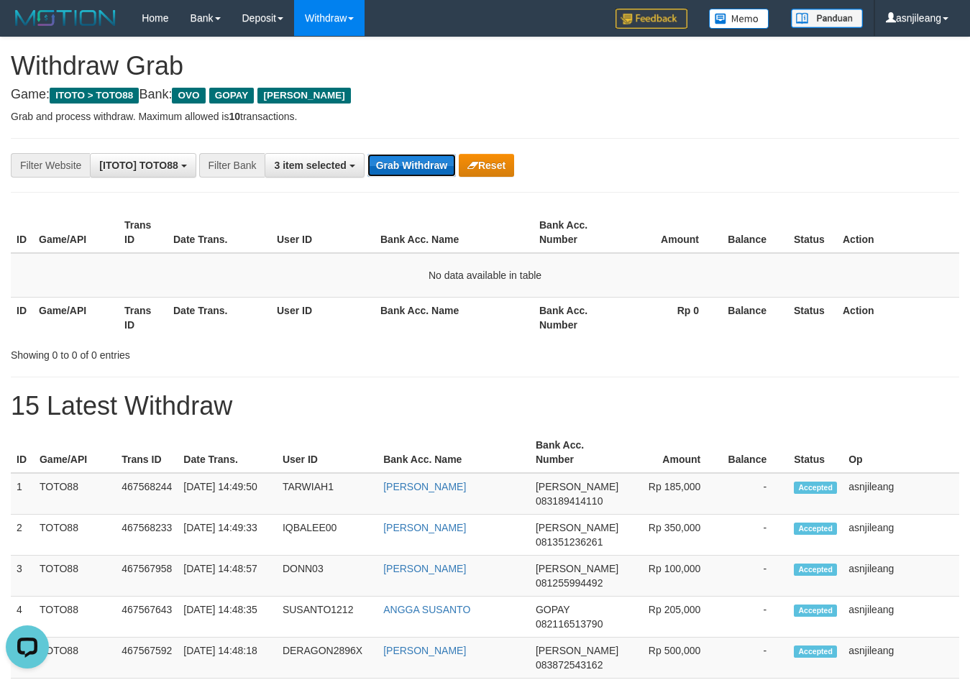
click at [399, 161] on button "Grab Withdraw" at bounding box center [412, 165] width 88 height 23
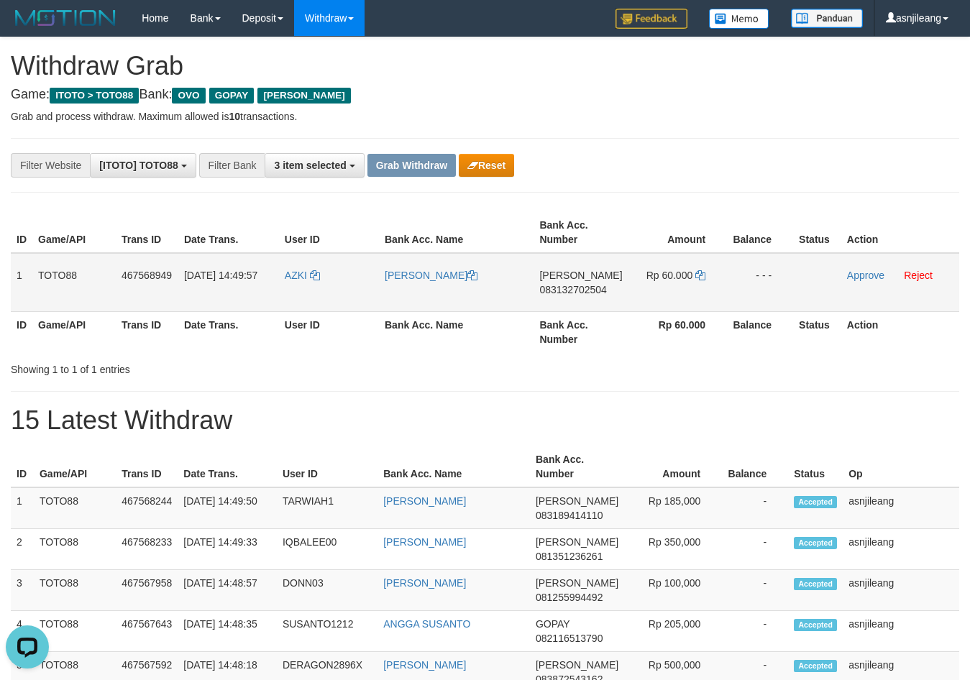
click at [607, 301] on td "DANA 083132702504" at bounding box center [581, 282] width 94 height 59
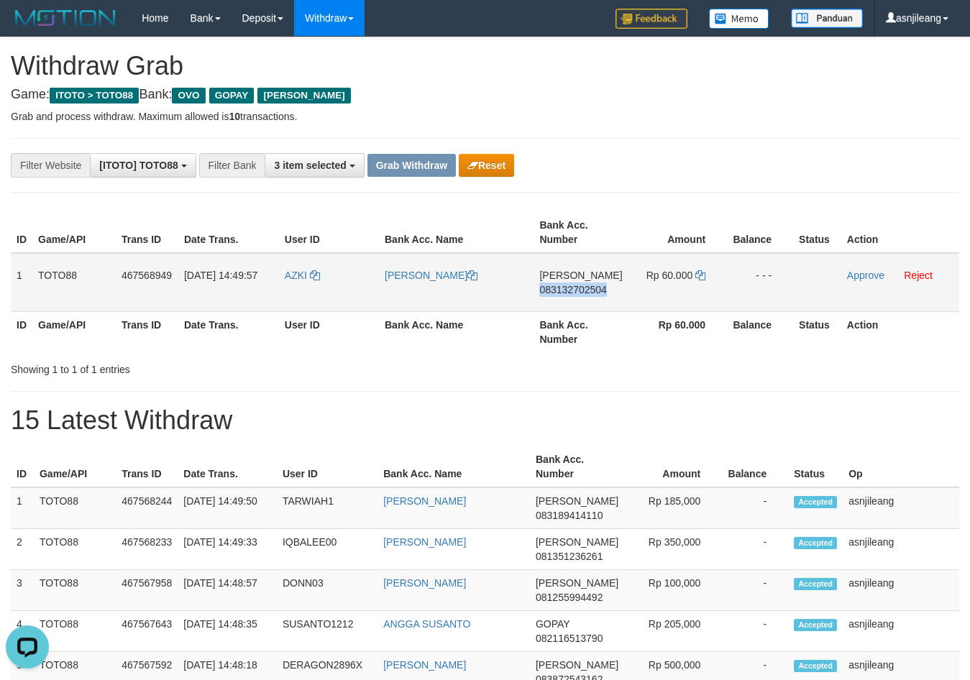
copy span "083132702504"
click at [699, 278] on icon at bounding box center [700, 275] width 10 height 10
copy span "083132702504"
click at [699, 278] on icon at bounding box center [700, 275] width 10 height 10
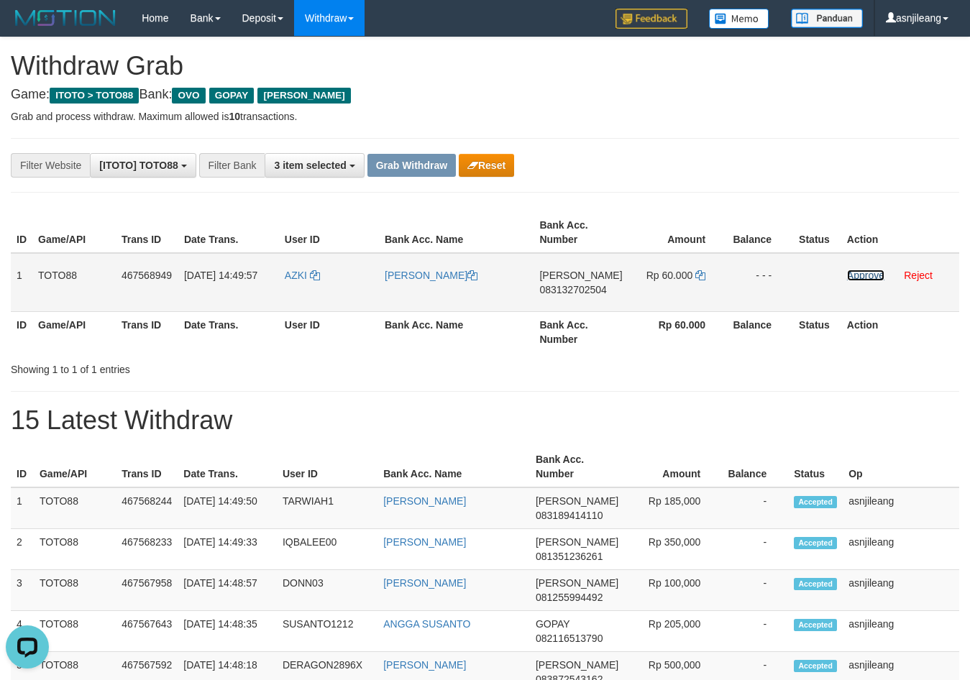
click at [864, 273] on link "Approve" at bounding box center [865, 276] width 37 height 12
click at [427, 168] on button "Grab Withdraw" at bounding box center [412, 165] width 88 height 23
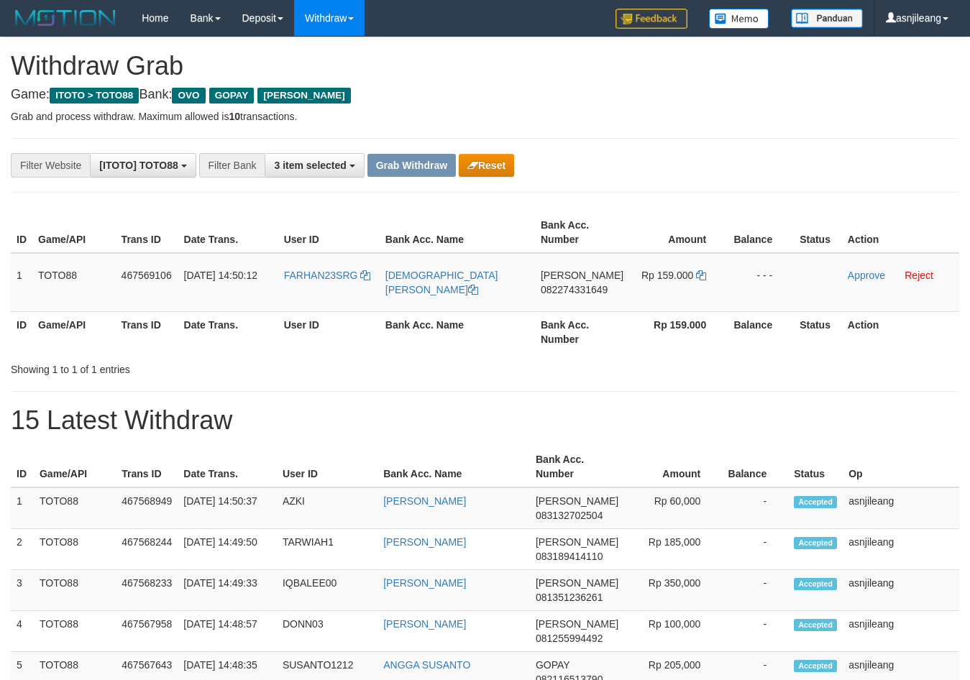
scroll to position [209, 0]
click at [563, 306] on td "DANA 082274331649" at bounding box center [582, 282] width 94 height 59
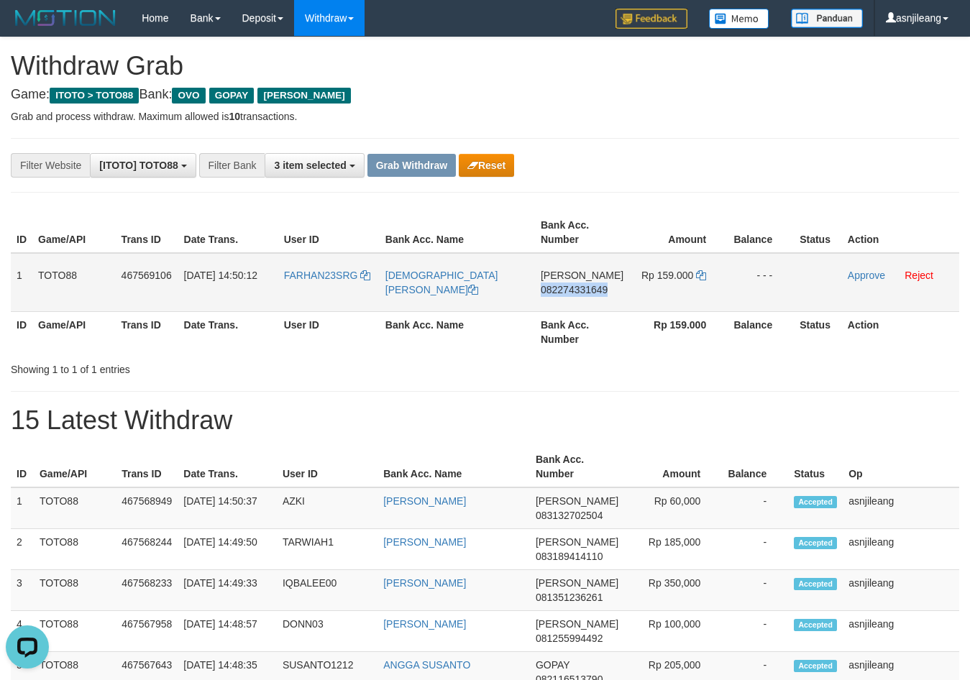
click at [563, 306] on td "DANA 082274331649" at bounding box center [582, 282] width 94 height 59
copy span "082274331649"
click at [696, 273] on icon at bounding box center [701, 275] width 10 height 10
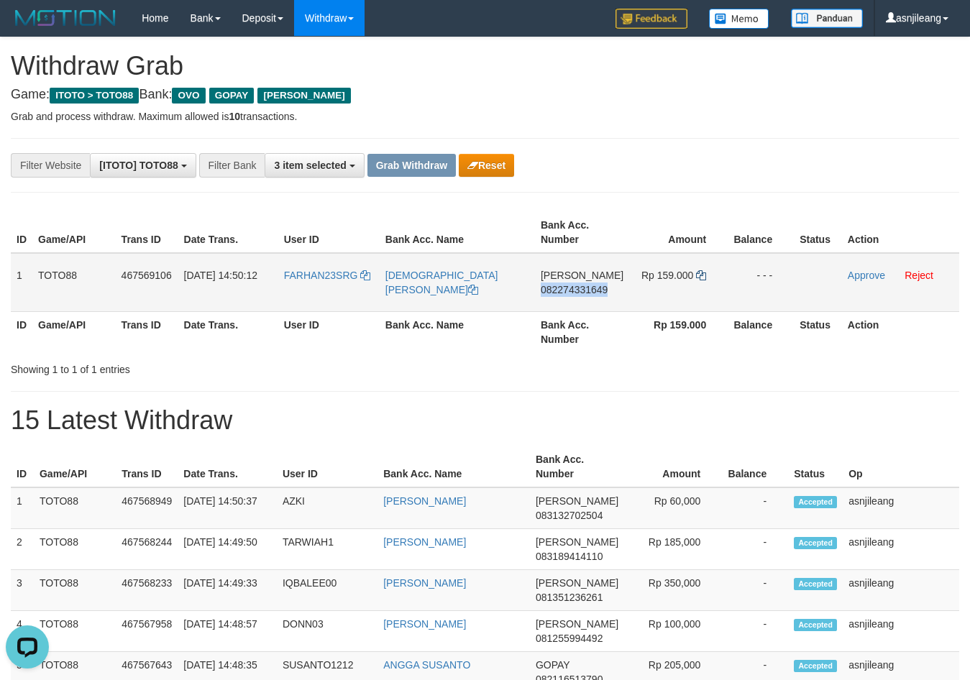
copy span "082274331649"
click at [696, 273] on icon at bounding box center [701, 275] width 10 height 10
click at [867, 273] on link "Approve" at bounding box center [866, 276] width 37 height 12
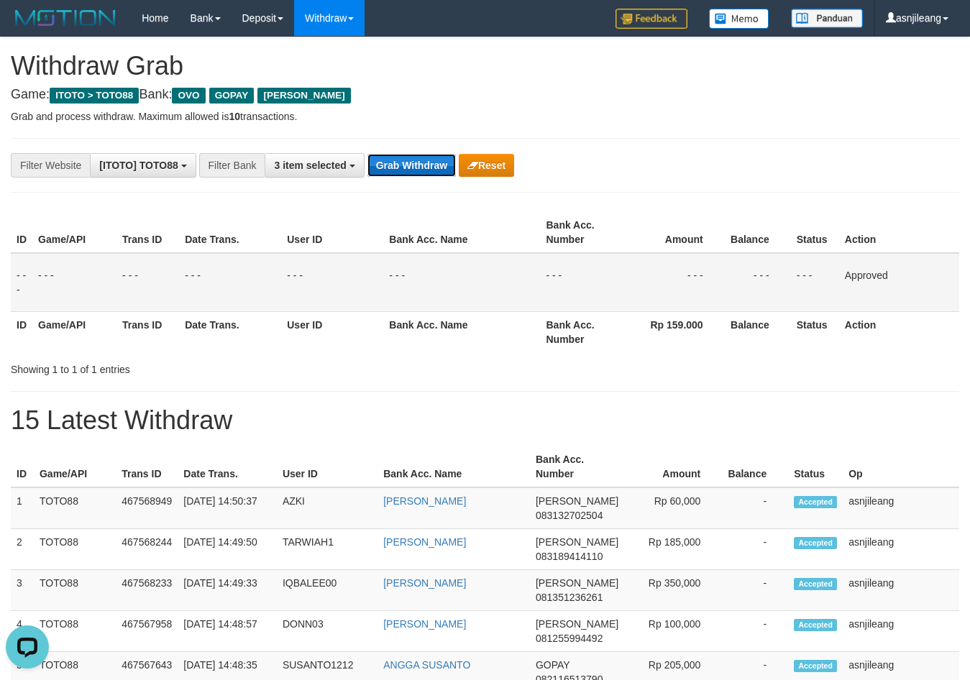
click at [418, 159] on button "Grab Withdraw" at bounding box center [412, 165] width 88 height 23
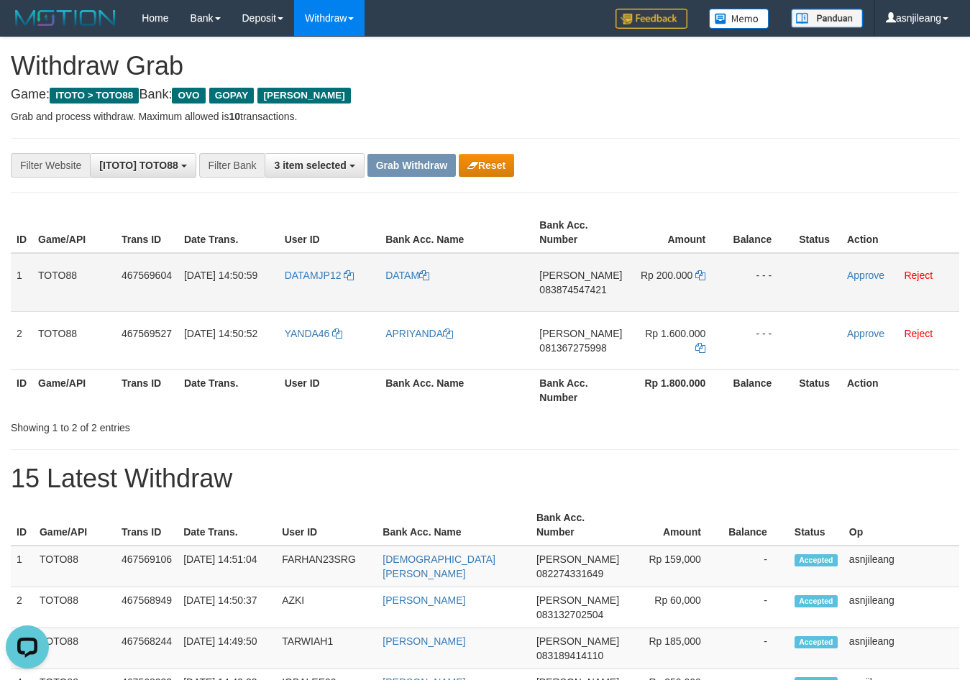
click at [602, 303] on td "[PERSON_NAME] 083874547421" at bounding box center [581, 282] width 94 height 59
copy span "083874547421"
click at [700, 274] on icon at bounding box center [700, 275] width 10 height 10
copy span "083874547421"
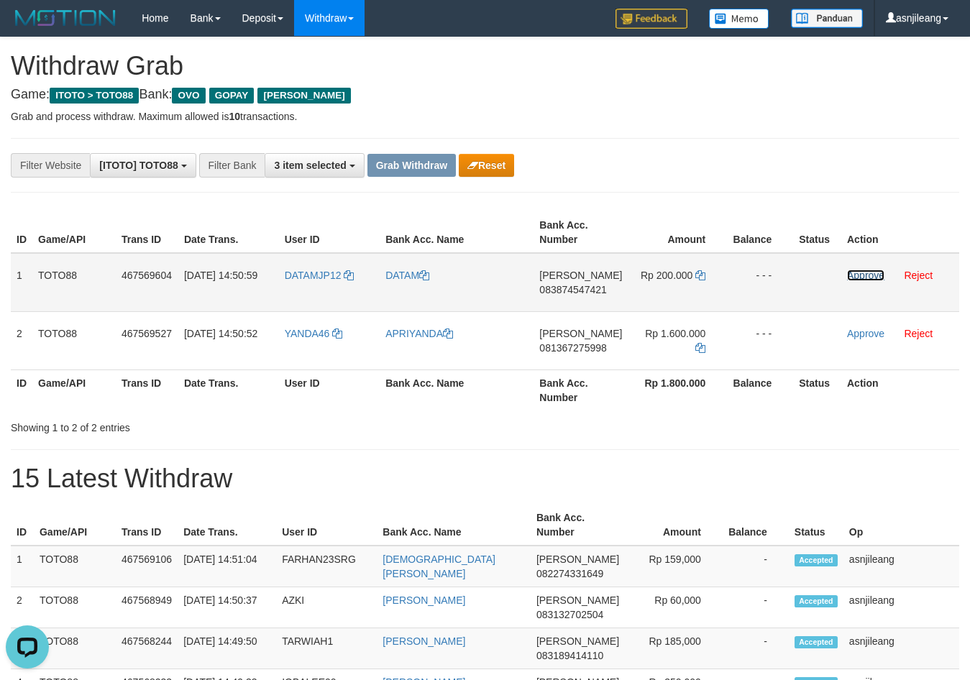
click at [877, 278] on link "Approve" at bounding box center [865, 276] width 37 height 12
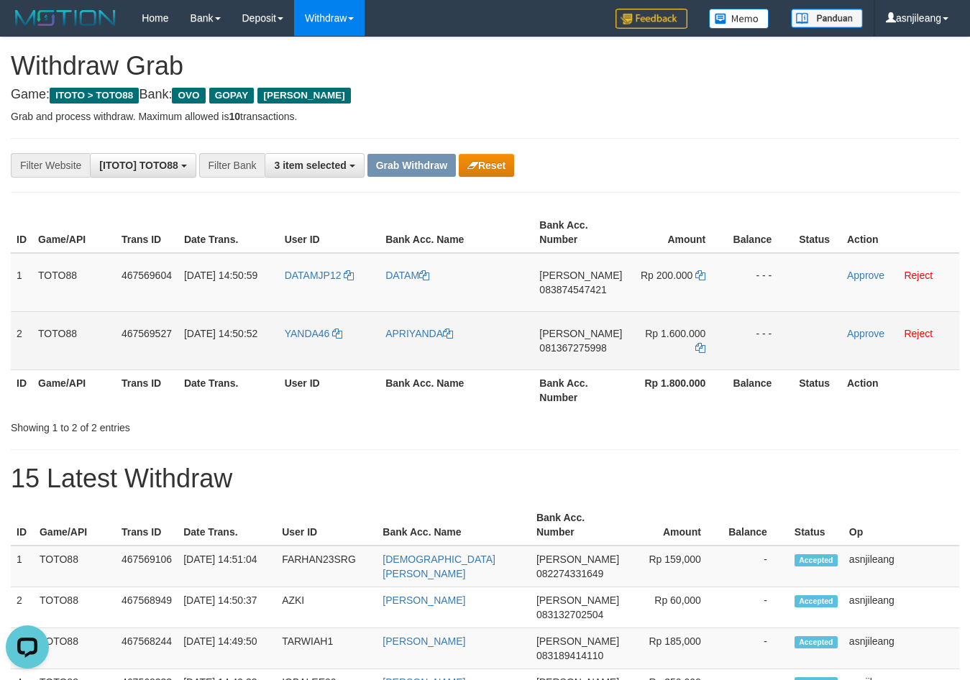
click at [599, 369] on td "[PERSON_NAME] 081367275998" at bounding box center [581, 340] width 94 height 58
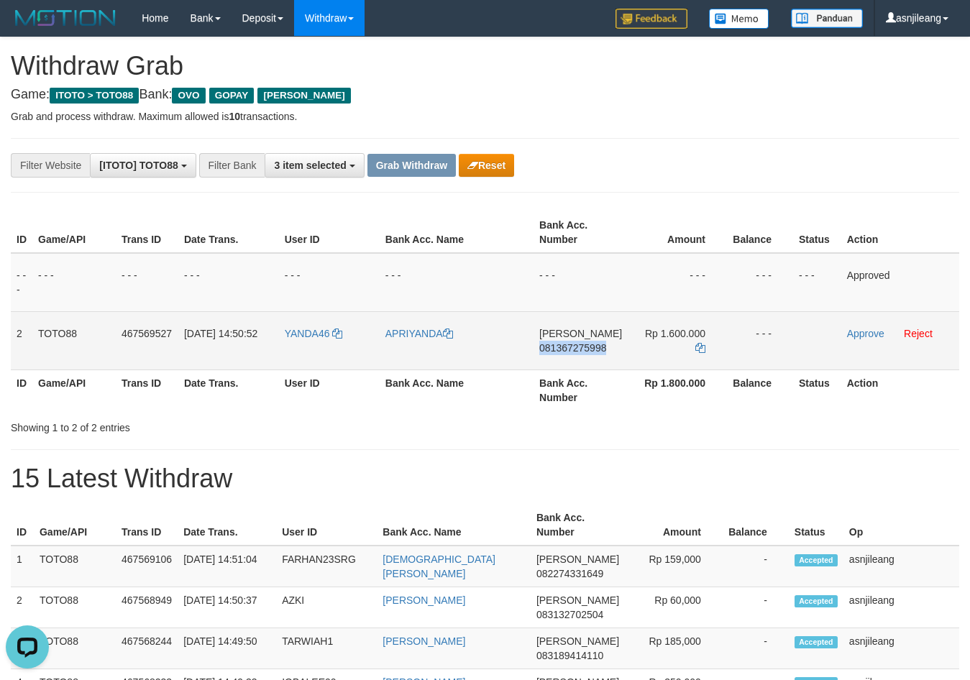
click at [599, 369] on td "[PERSON_NAME] 081367275998" at bounding box center [581, 340] width 94 height 58
copy span "081367275998"
click at [700, 349] on icon at bounding box center [700, 348] width 10 height 10
copy span "081367275998"
click at [855, 336] on link "Approve" at bounding box center [865, 334] width 37 height 12
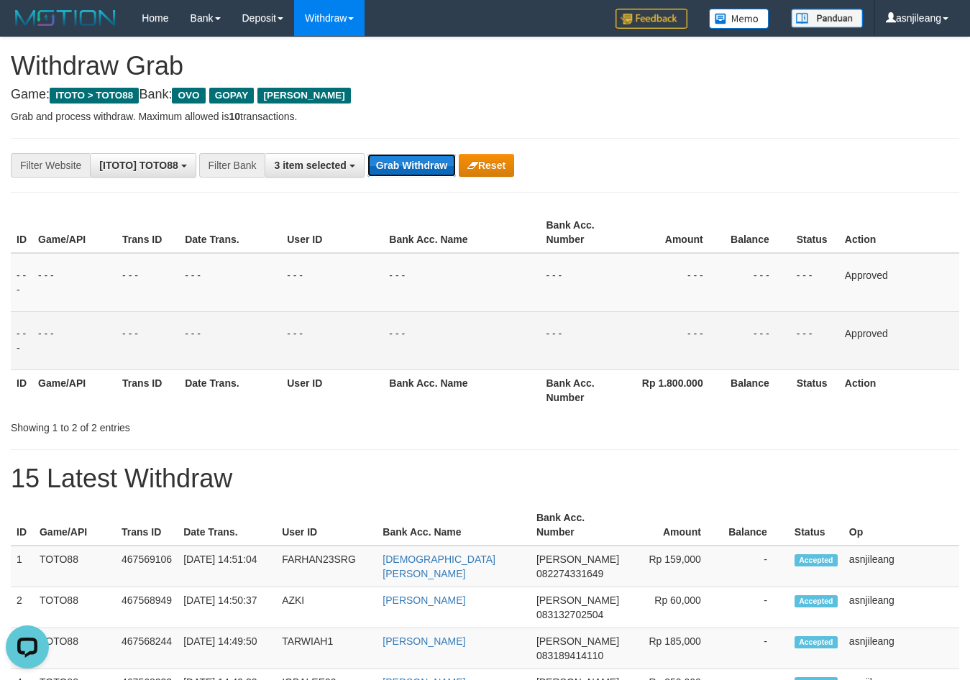
click at [425, 166] on button "Grab Withdraw" at bounding box center [412, 165] width 88 height 23
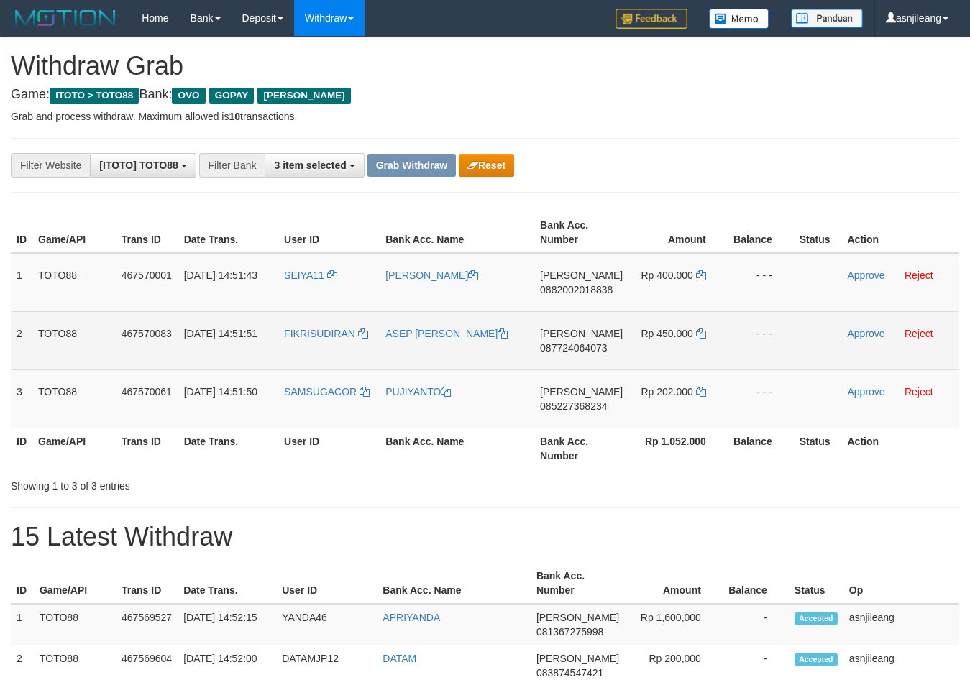
scroll to position [209, 0]
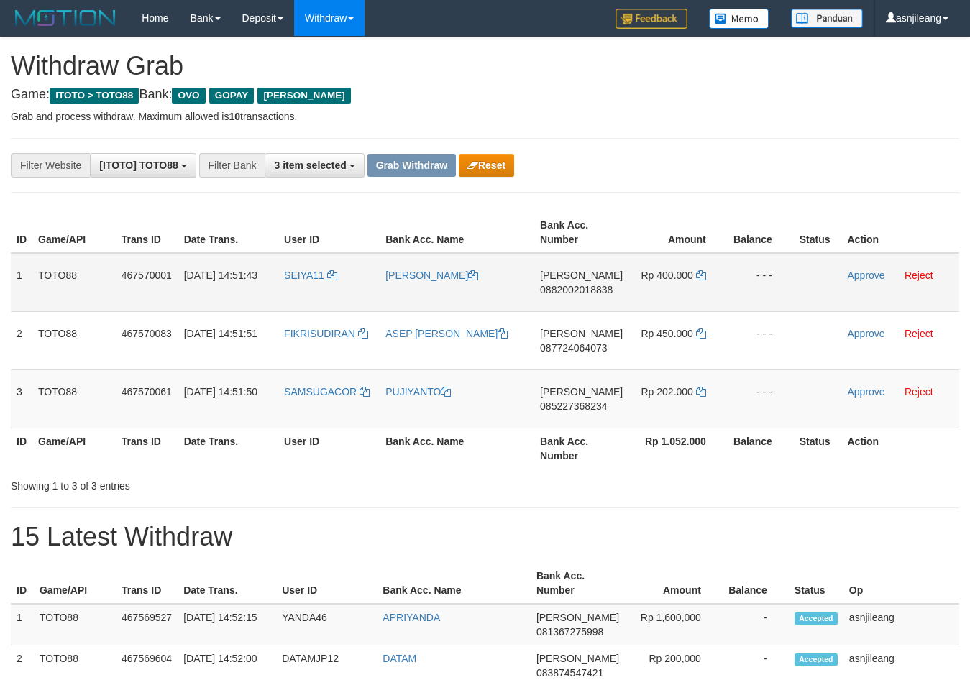
click at [590, 302] on td "[PERSON_NAME] 0882002018838" at bounding box center [581, 282] width 94 height 59
copy span "0882002018838"
click at [700, 278] on icon at bounding box center [701, 275] width 10 height 10
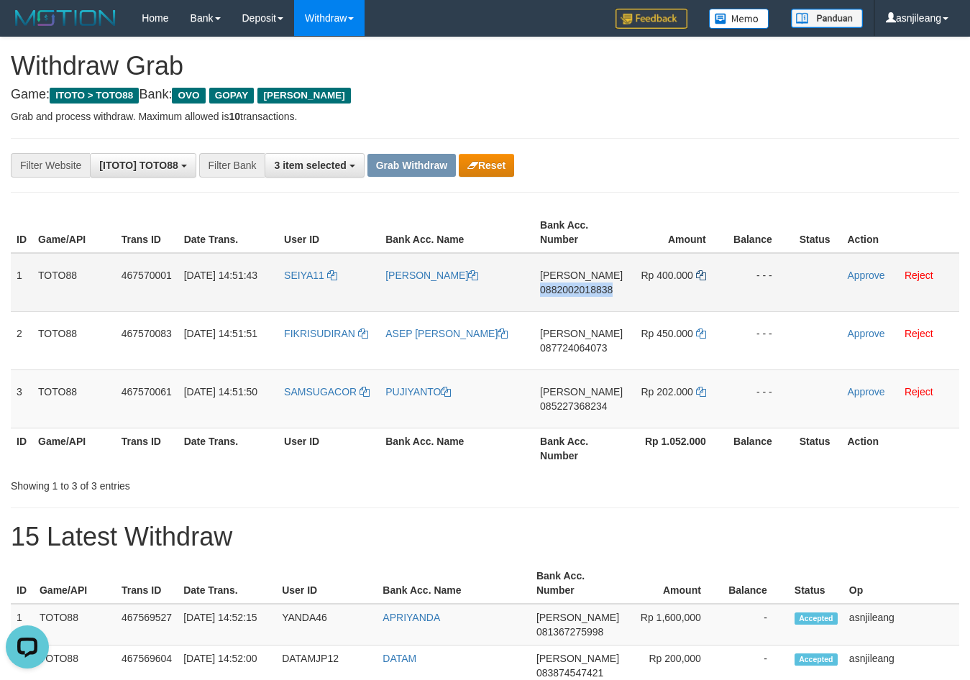
copy span "0882002018838"
click at [869, 275] on link "Approve" at bounding box center [865, 276] width 37 height 12
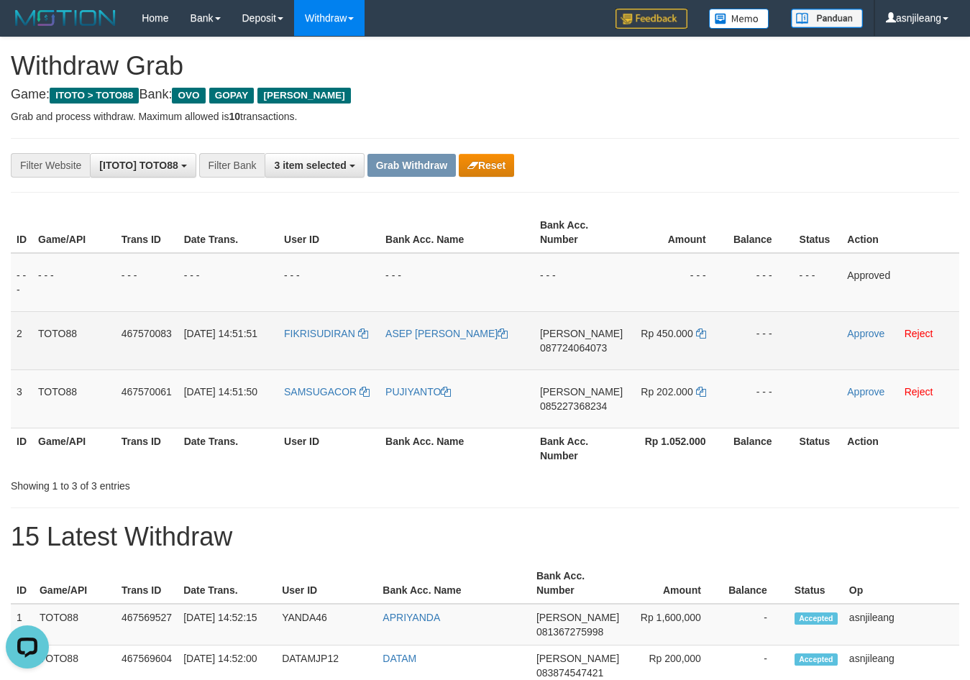
click at [601, 361] on td "DANA 087724064073" at bounding box center [581, 340] width 94 height 58
copy span "087724064073"
click at [696, 335] on icon at bounding box center [701, 334] width 10 height 10
copy span "087724064073"
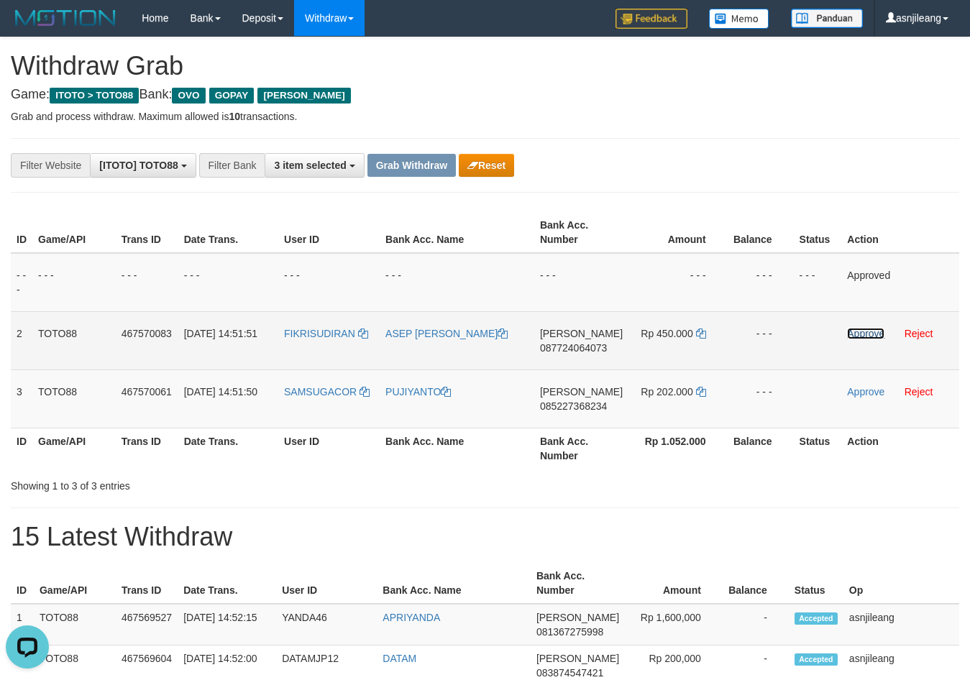
click at [852, 330] on link "Approve" at bounding box center [865, 334] width 37 height 12
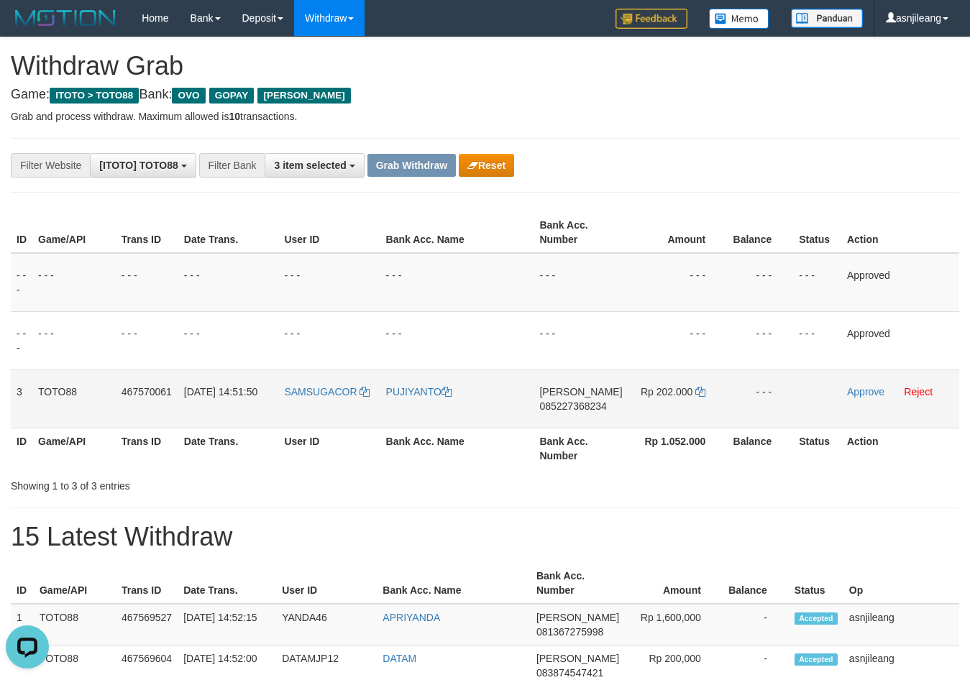
click at [585, 411] on span "085227368234" at bounding box center [572, 407] width 67 height 12
copy span "085227368234"
click at [700, 392] on icon at bounding box center [700, 392] width 10 height 10
click at [857, 392] on link "Approve" at bounding box center [865, 392] width 37 height 12
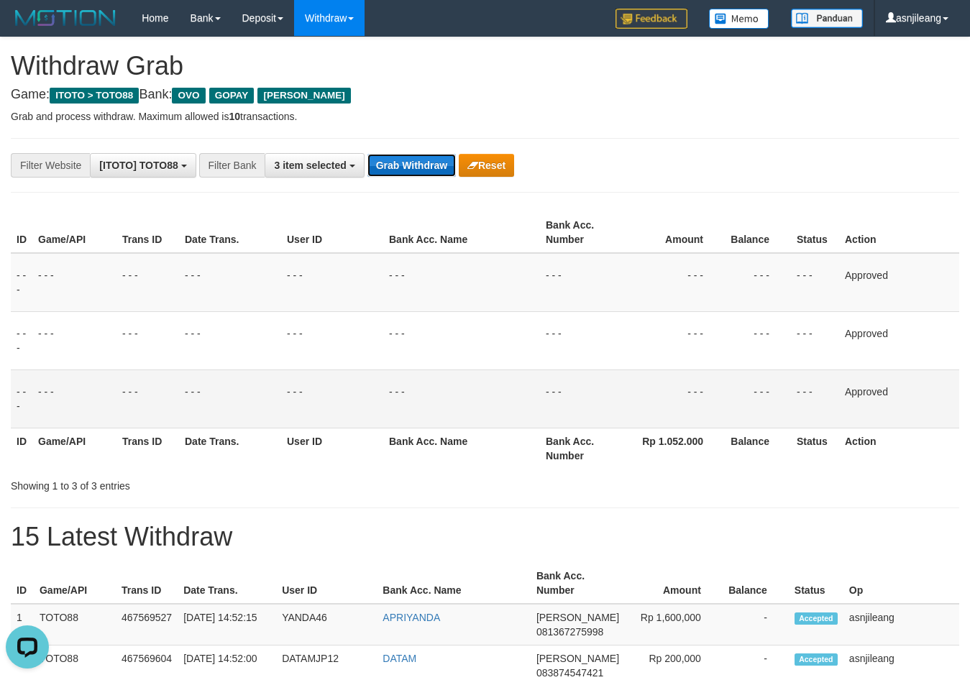
click at [420, 160] on button "Grab Withdraw" at bounding box center [412, 165] width 88 height 23
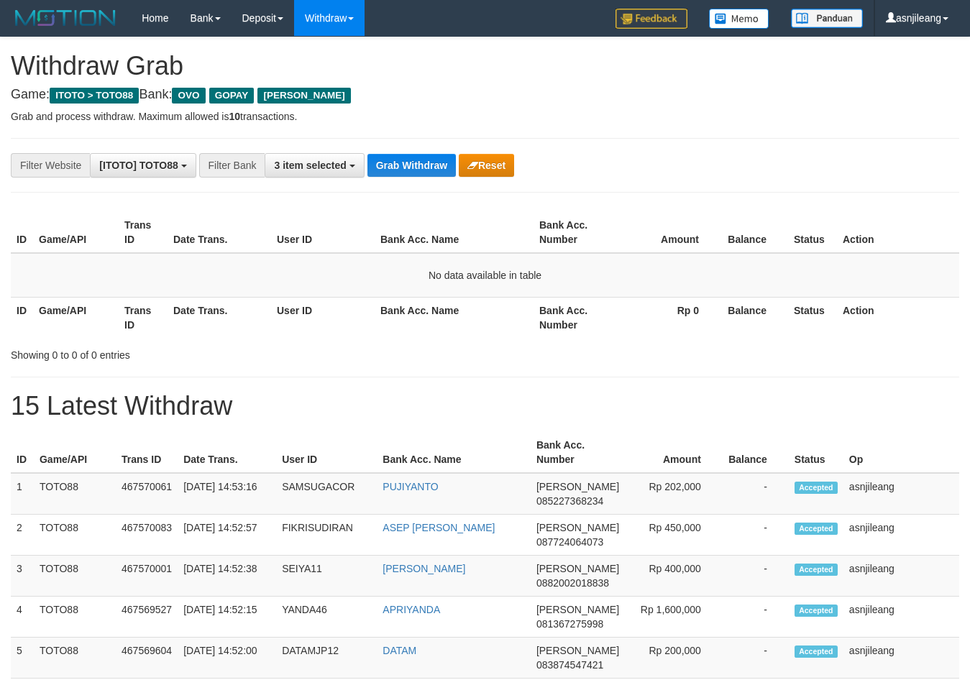
click at [420, 160] on button "Grab Withdraw" at bounding box center [412, 165] width 88 height 23
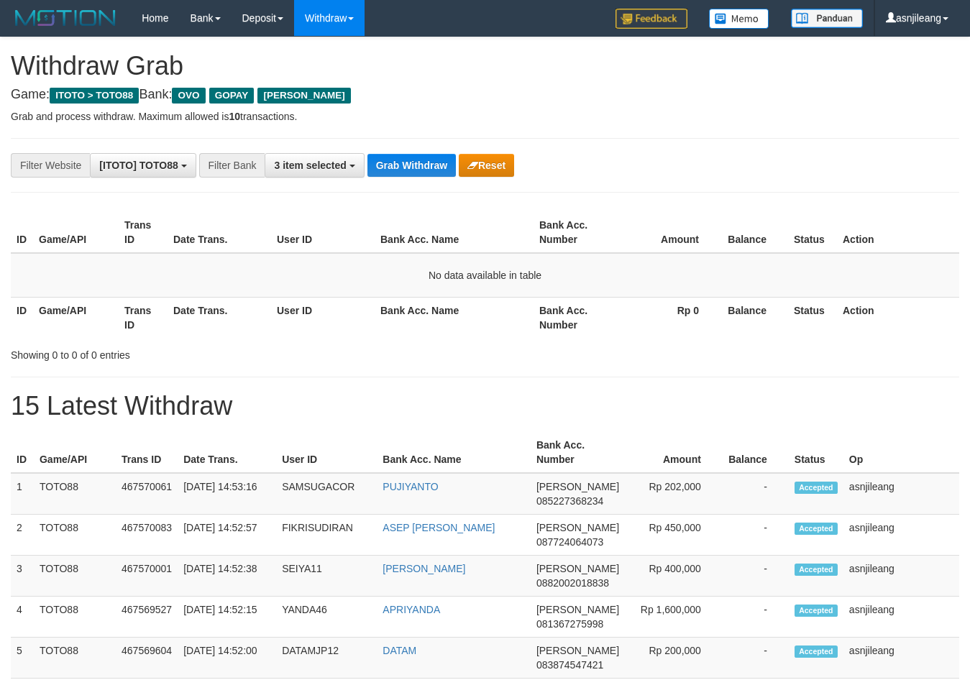
click at [420, 160] on button "Grab Withdraw" at bounding box center [412, 165] width 88 height 23
click at [389, 170] on button "Grab Withdraw" at bounding box center [412, 165] width 88 height 23
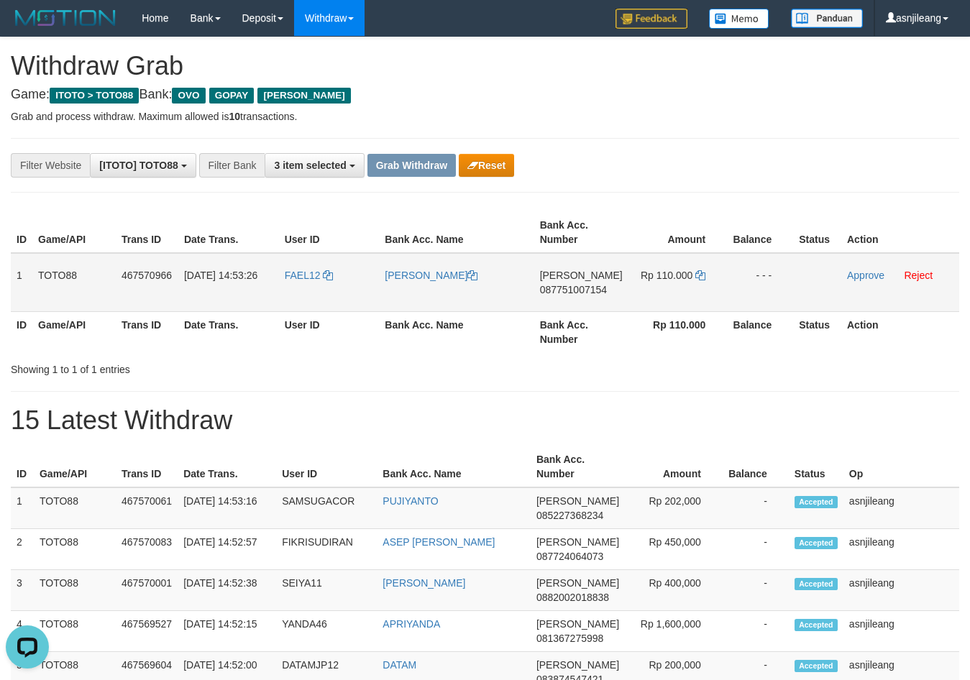
click at [588, 302] on td "[PERSON_NAME] 087751007154" at bounding box center [581, 282] width 94 height 59
copy span "087751007154"
click at [570, 294] on span "087751007154" at bounding box center [573, 290] width 67 height 12
copy span "087751007154"
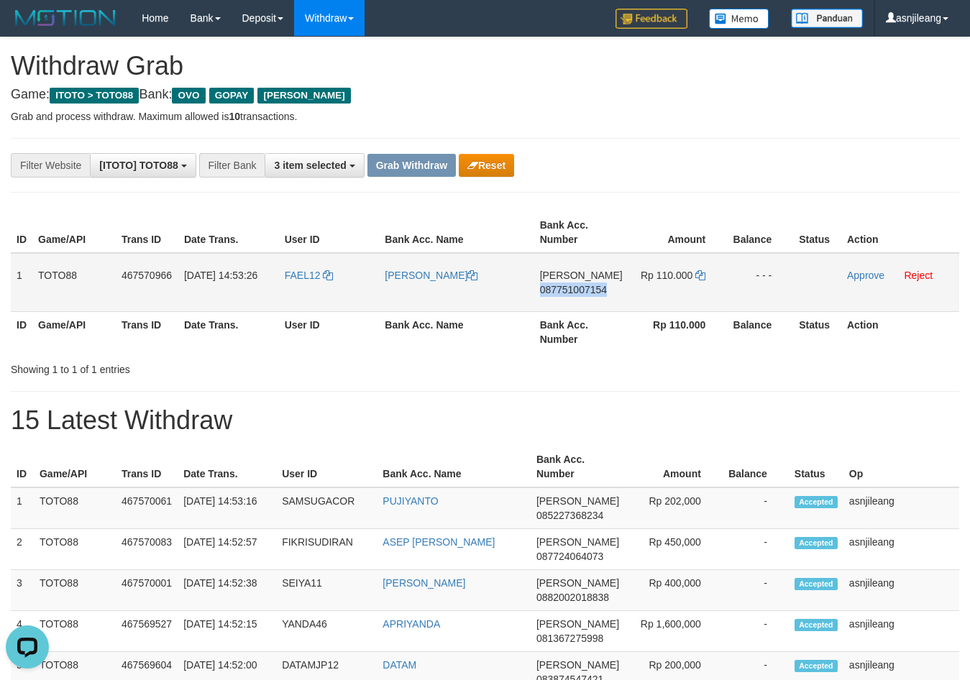
click at [570, 294] on span "087751007154" at bounding box center [573, 290] width 67 height 12
copy span "087751007154"
click at [700, 272] on icon at bounding box center [700, 275] width 10 height 10
click at [854, 271] on link "Approve" at bounding box center [865, 276] width 37 height 12
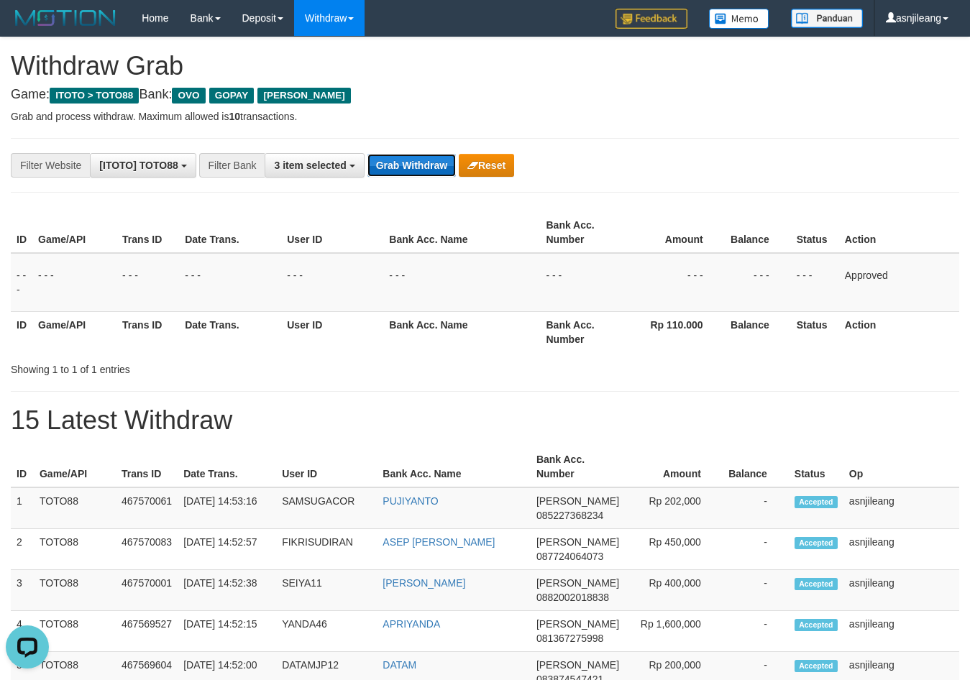
click at [430, 168] on button "Grab Withdraw" at bounding box center [412, 165] width 88 height 23
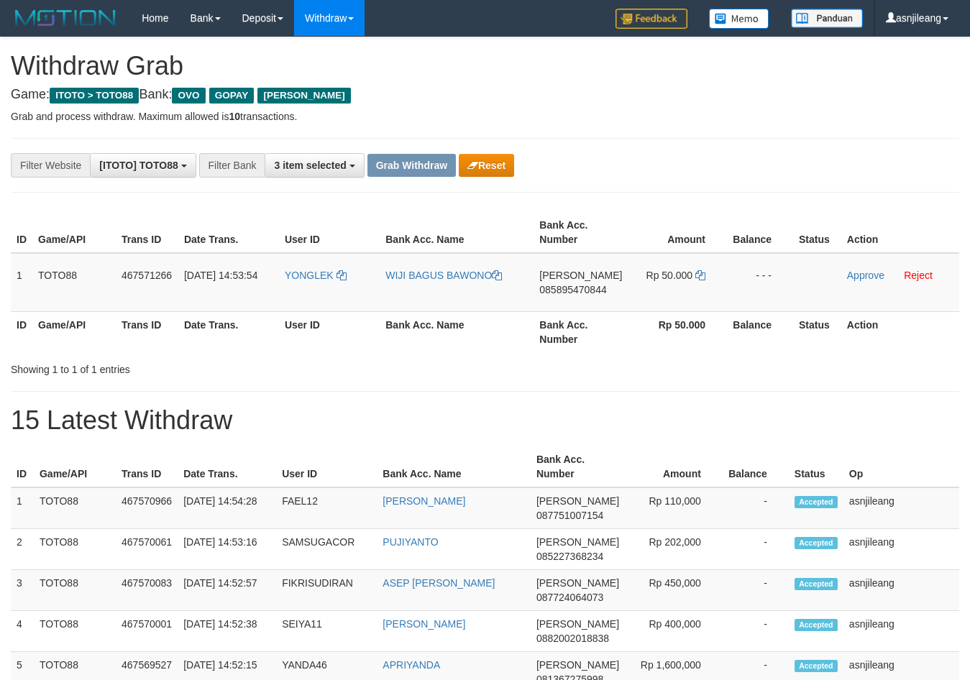
scroll to position [209, 0]
click at [589, 303] on td "[PERSON_NAME] 085895470844" at bounding box center [581, 282] width 94 height 59
copy span "085895470844"
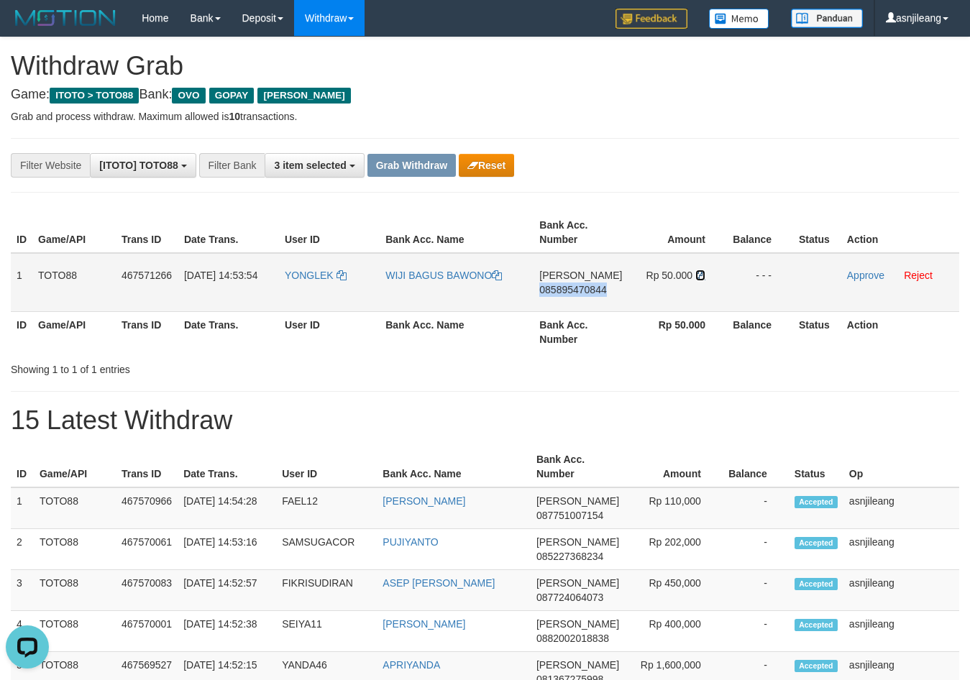
click at [699, 278] on icon at bounding box center [700, 275] width 10 height 10
copy span "085895470844"
click at [870, 280] on link "Approve" at bounding box center [865, 276] width 37 height 12
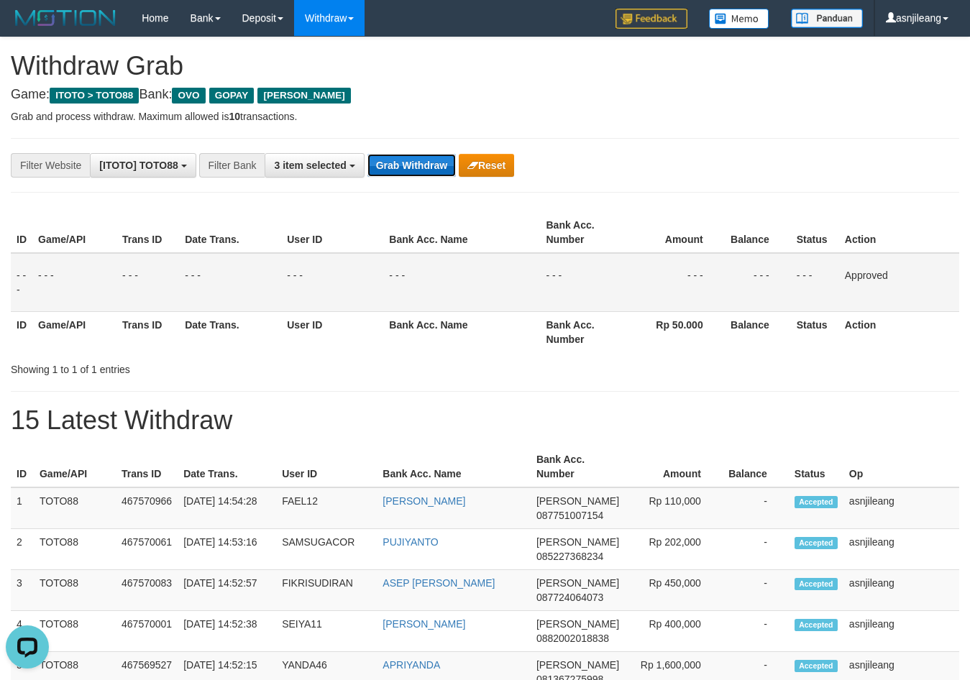
click at [389, 160] on button "Grab Withdraw" at bounding box center [412, 165] width 88 height 23
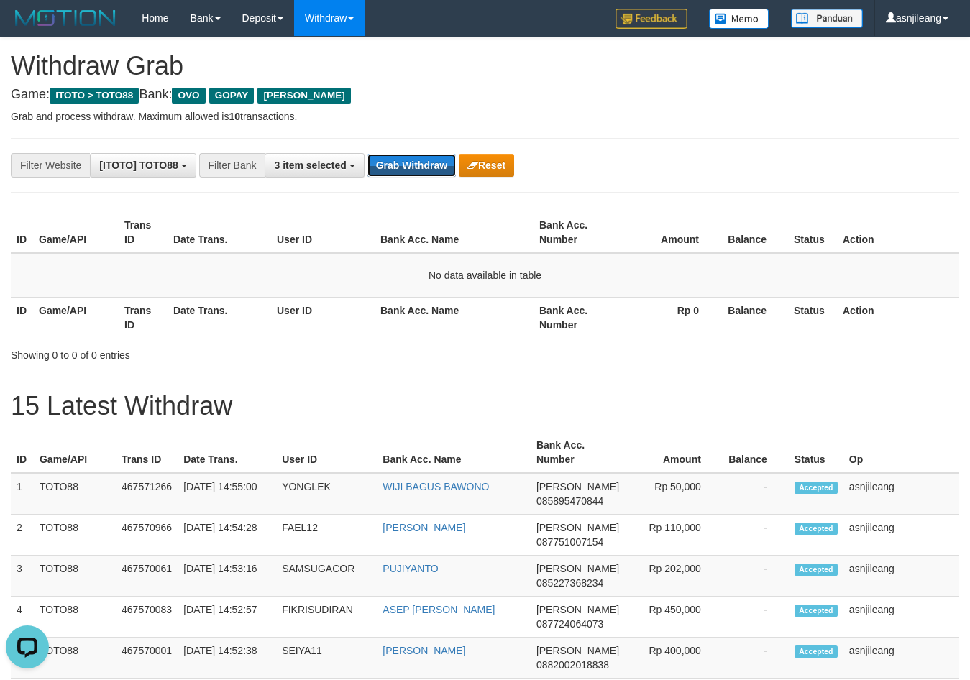
click at [389, 160] on button "Grab Withdraw" at bounding box center [412, 165] width 88 height 23
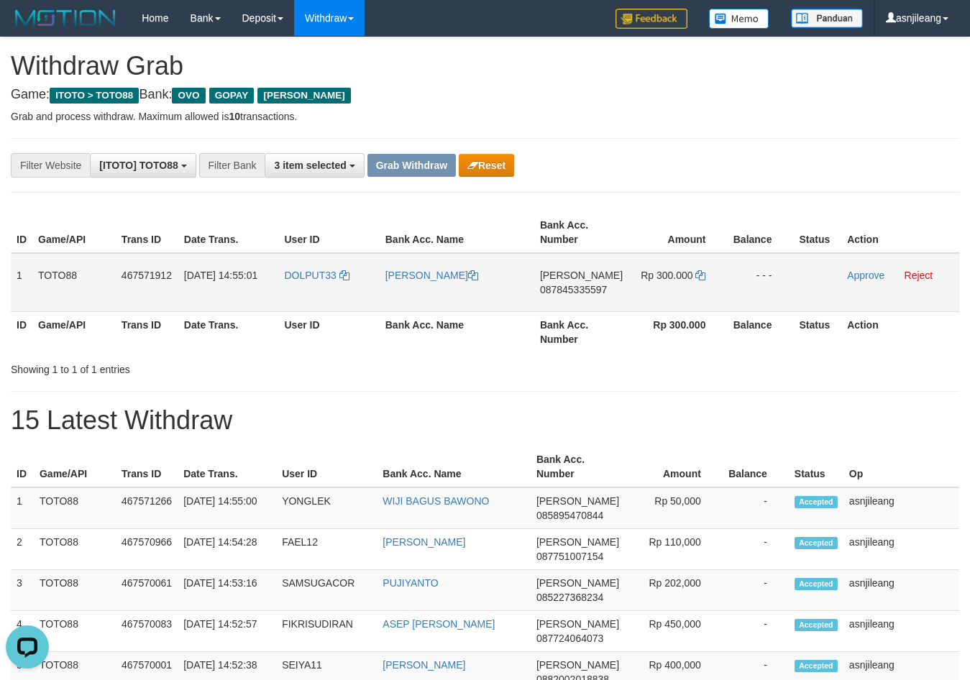
click at [585, 305] on td "[PERSON_NAME] 087845335597" at bounding box center [581, 282] width 94 height 59
copy span "087845335597"
click at [698, 277] on icon at bounding box center [700, 275] width 10 height 10
copy span "087845335597"
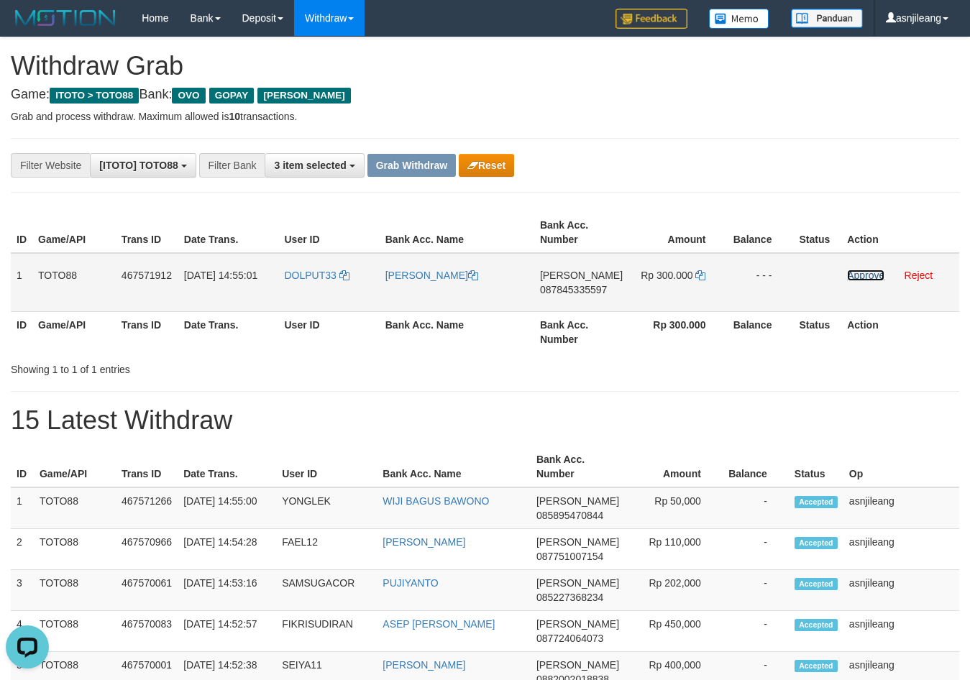
click at [877, 275] on link "Approve" at bounding box center [865, 276] width 37 height 12
click at [421, 165] on button "Grab Withdraw" at bounding box center [412, 165] width 88 height 23
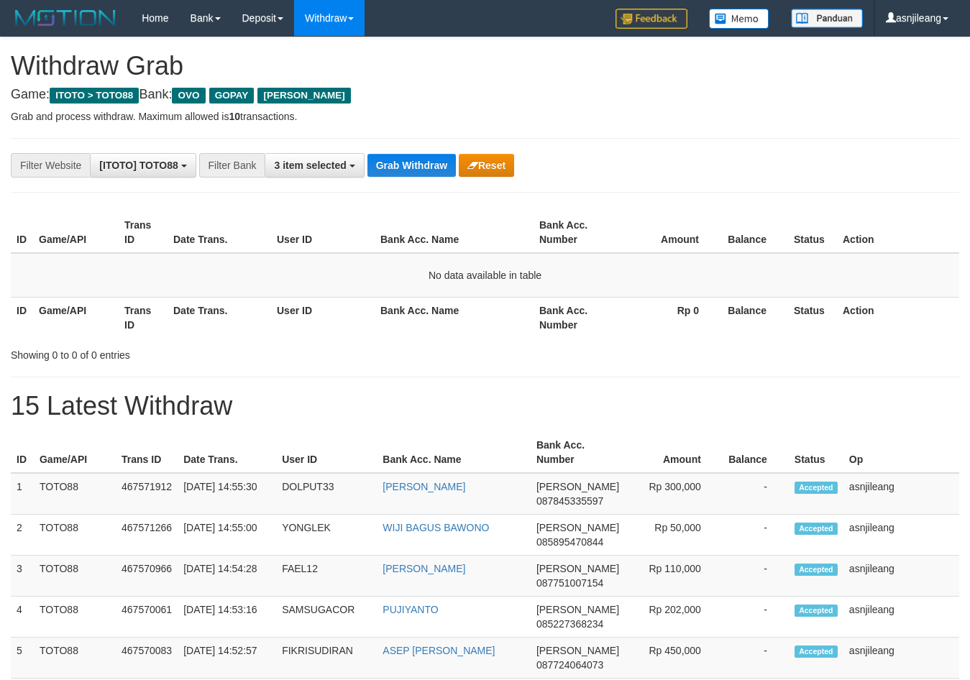
click at [421, 165] on button "Grab Withdraw" at bounding box center [412, 165] width 88 height 23
click at [439, 165] on button "Grab Withdraw" at bounding box center [412, 165] width 88 height 23
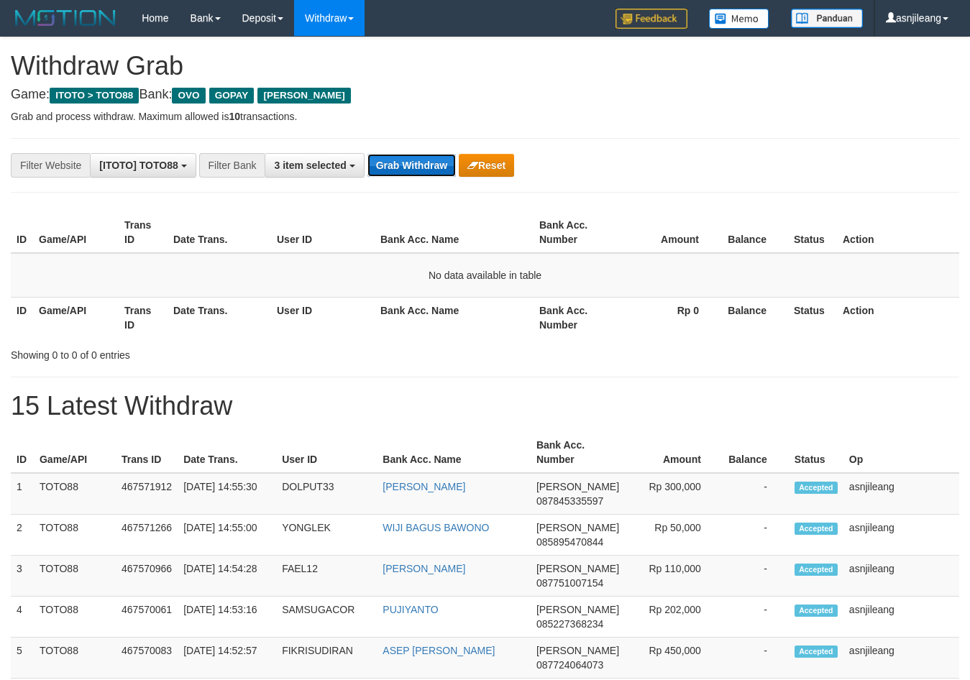
click at [439, 165] on button "Grab Withdraw" at bounding box center [412, 165] width 88 height 23
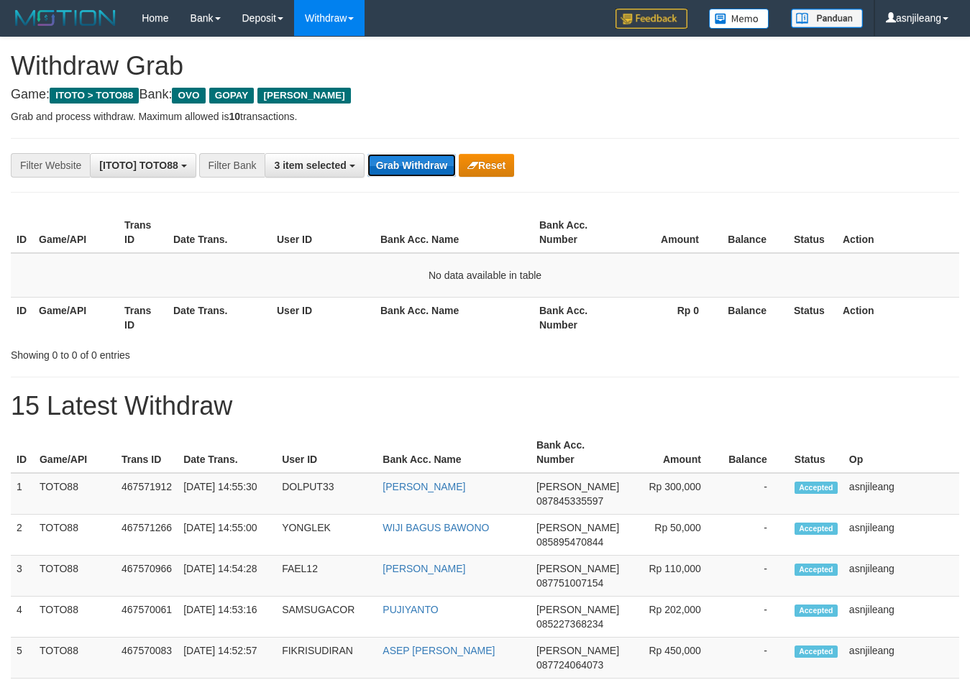
click at [439, 165] on button "Grab Withdraw" at bounding box center [412, 165] width 88 height 23
click at [416, 166] on button "Grab Withdraw" at bounding box center [412, 165] width 88 height 23
click at [417, 166] on button "Grab Withdraw" at bounding box center [412, 165] width 88 height 23
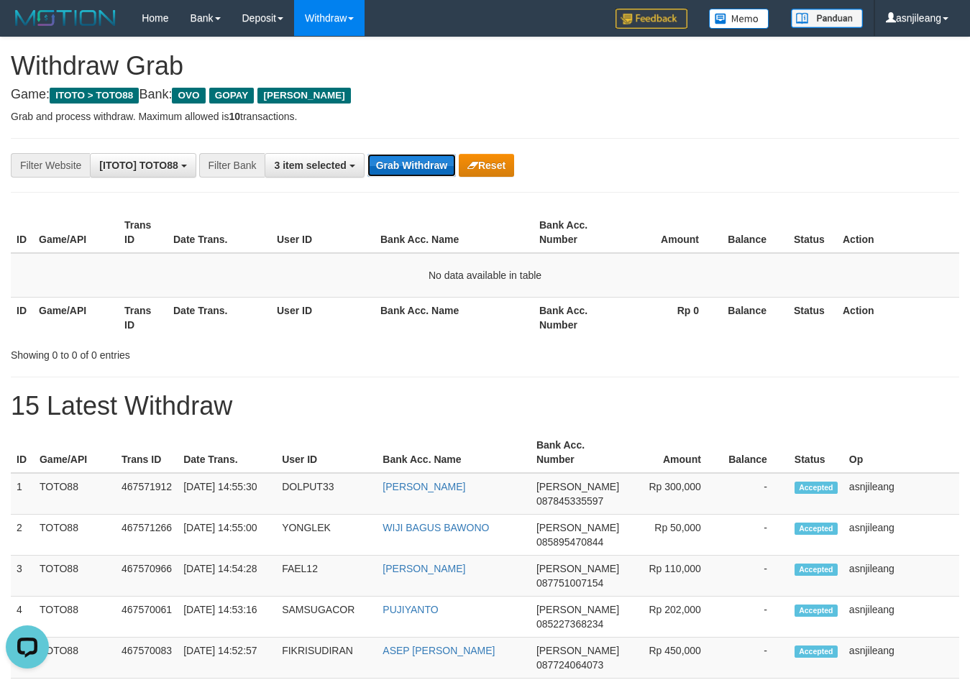
click at [417, 166] on button "Grab Withdraw" at bounding box center [412, 165] width 88 height 23
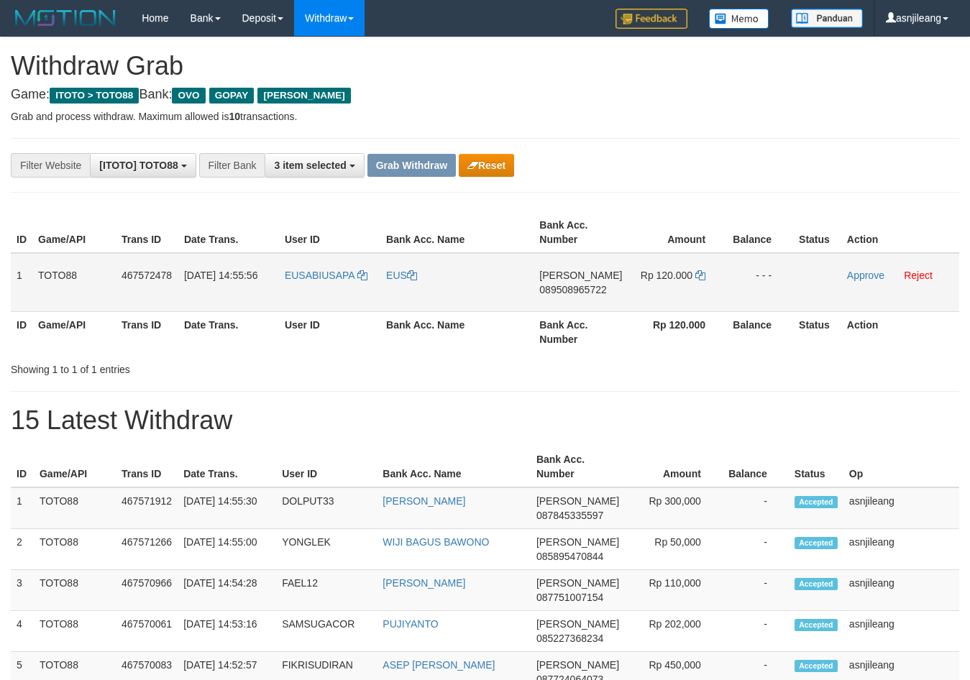
scroll to position [209, 0]
click at [580, 301] on td "DANA 089508965722" at bounding box center [581, 282] width 94 height 59
copy span "089508965722"
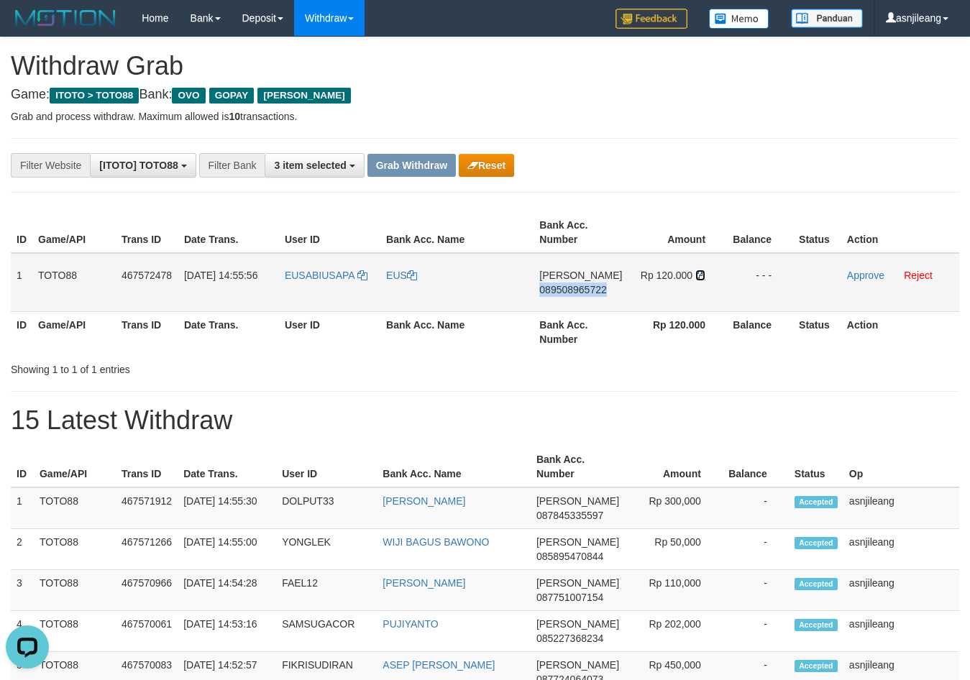
click at [702, 276] on icon at bounding box center [700, 275] width 10 height 10
copy span "089508965722"
click at [702, 276] on icon at bounding box center [700, 275] width 10 height 10
click at [876, 275] on link "Approve" at bounding box center [865, 276] width 37 height 12
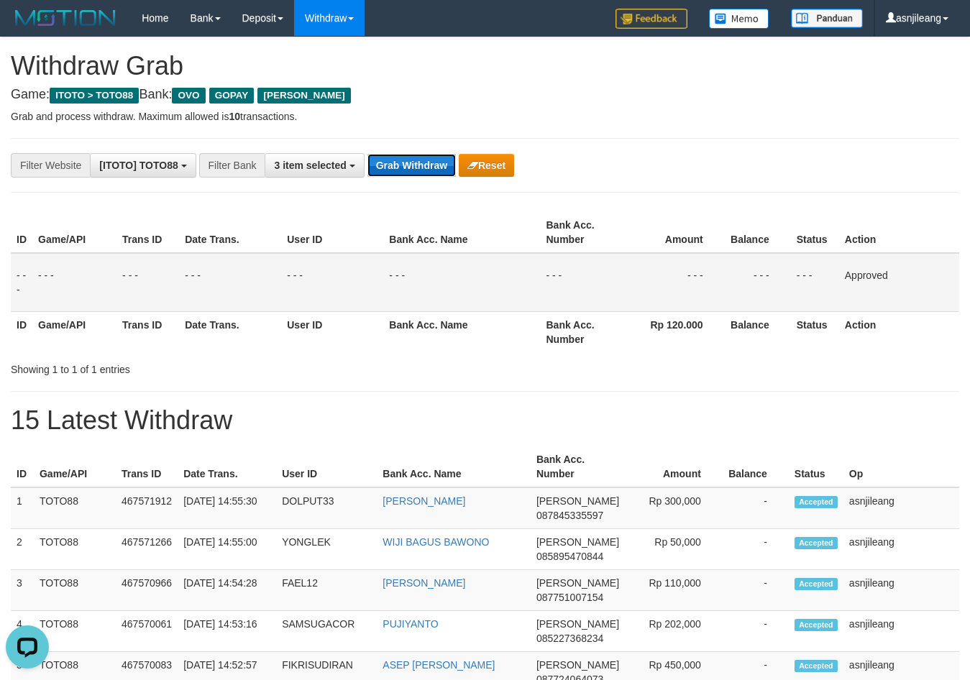
click at [425, 165] on button "Grab Withdraw" at bounding box center [412, 165] width 88 height 23
drag, startPoint x: 425, startPoint y: 165, endPoint x: 51, endPoint y: 383, distance: 432.8
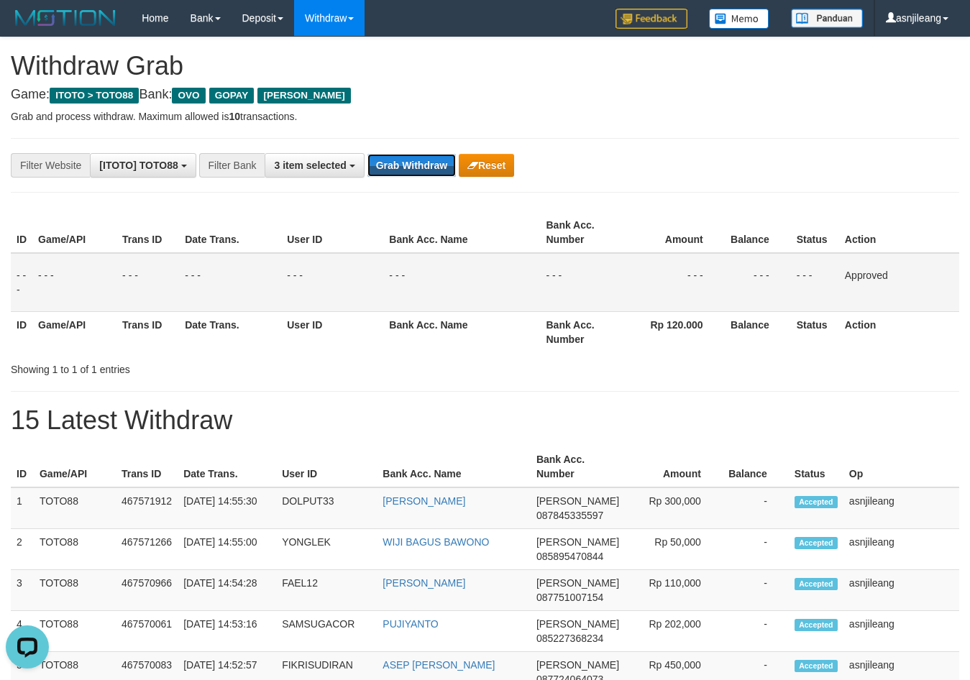
click at [423, 166] on button "Grab Withdraw" at bounding box center [412, 165] width 88 height 23
click at [424, 161] on button "Grab Withdraw" at bounding box center [412, 165] width 88 height 23
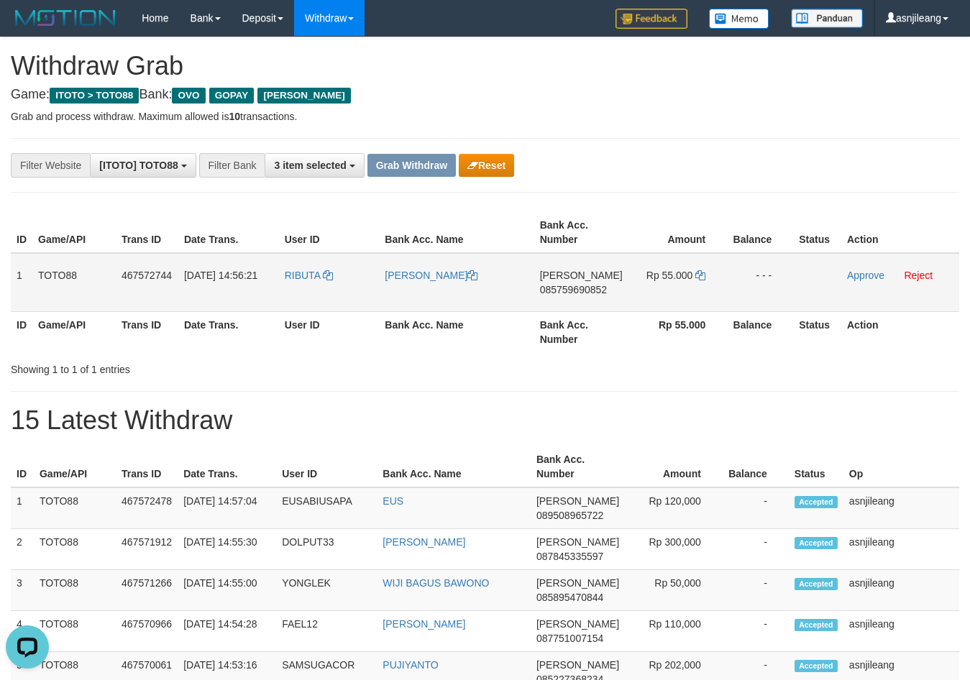
click at [607, 301] on td "[PERSON_NAME] 085759690852" at bounding box center [581, 282] width 94 height 59
copy span "085759690852"
click at [701, 278] on icon at bounding box center [700, 275] width 10 height 10
copy span "085759690852"
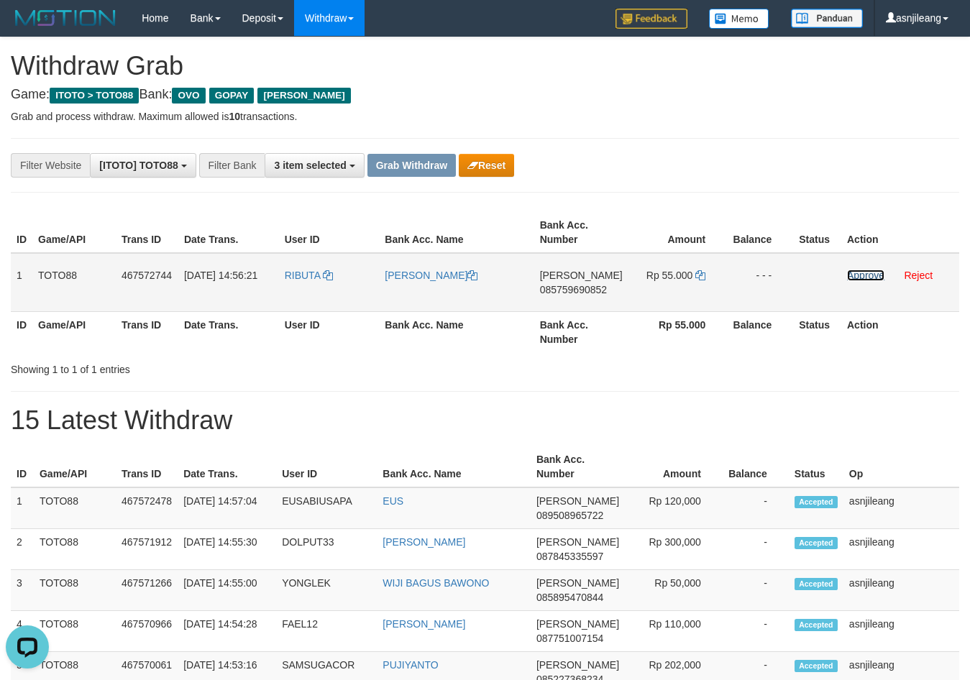
click at [852, 273] on link "Approve" at bounding box center [865, 276] width 37 height 12
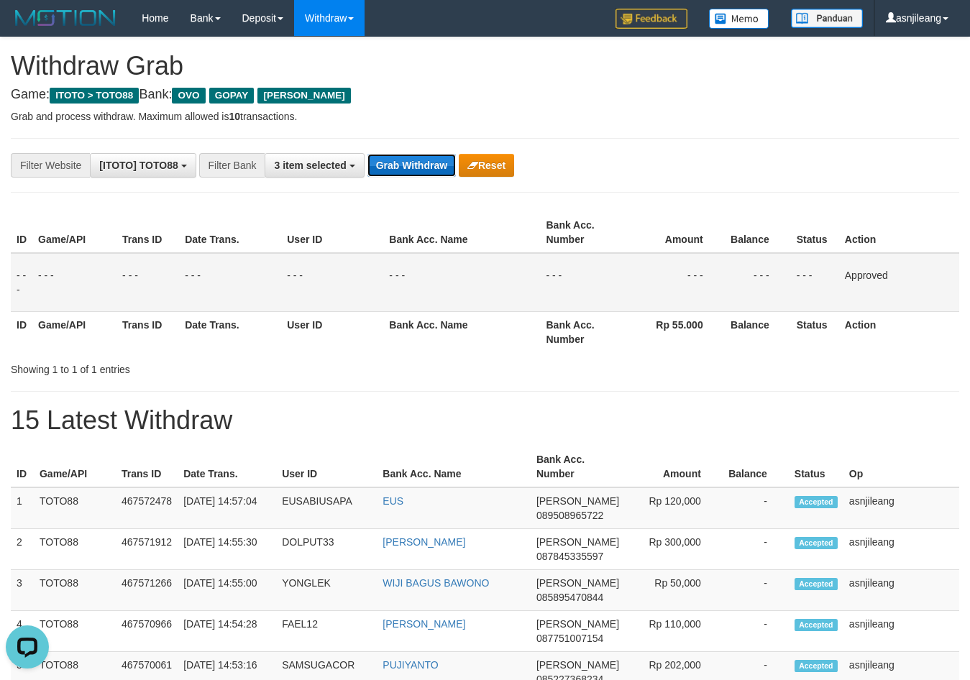
click at [425, 167] on button "Grab Withdraw" at bounding box center [412, 165] width 88 height 23
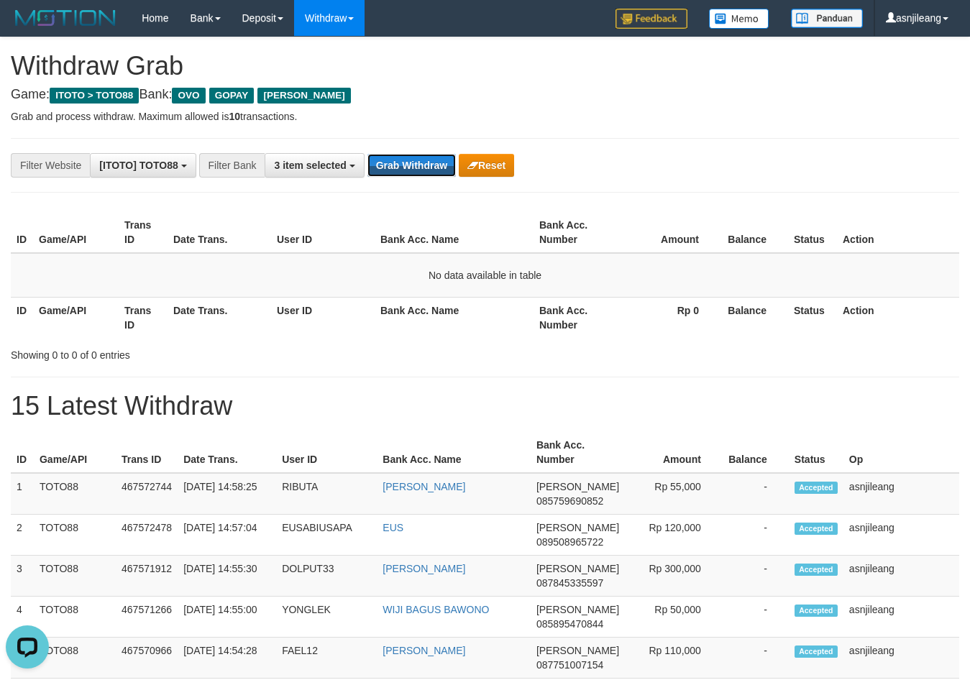
click at [426, 165] on button "Grab Withdraw" at bounding box center [412, 165] width 88 height 23
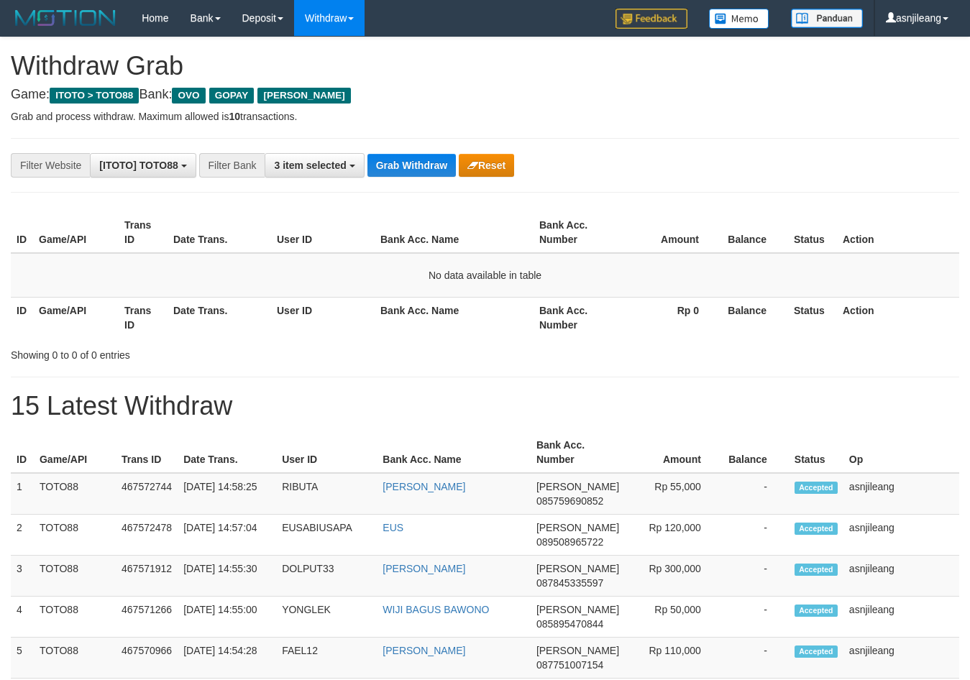
scroll to position [209, 0]
click at [426, 165] on button "Grab Withdraw" at bounding box center [412, 165] width 88 height 23
click at [431, 163] on button "Grab Withdraw" at bounding box center [412, 165] width 88 height 23
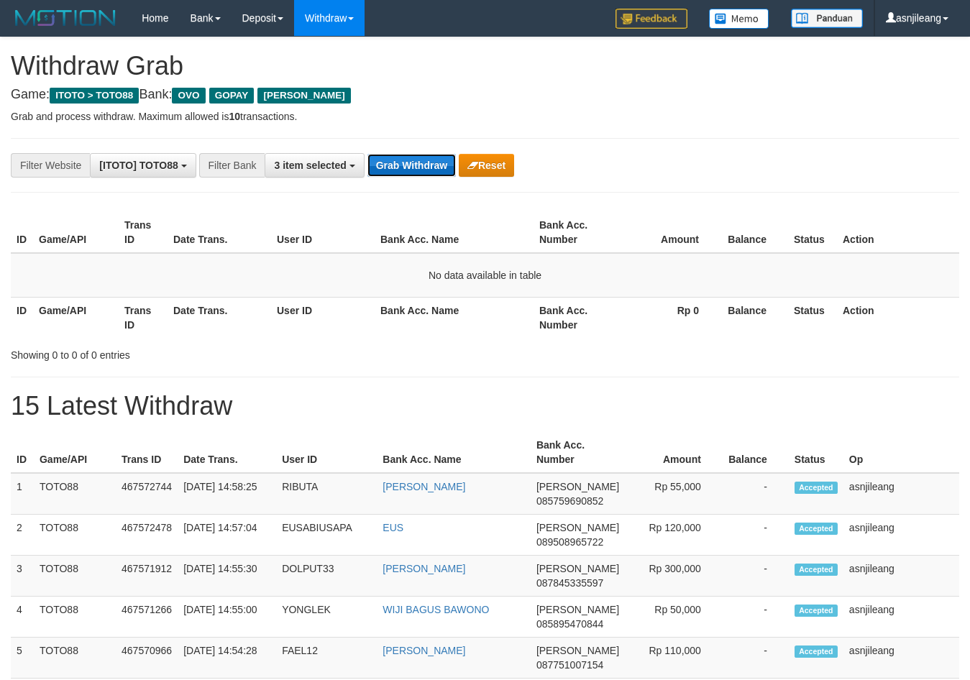
click at [431, 163] on button "Grab Withdraw" at bounding box center [412, 165] width 88 height 23
click at [434, 174] on button "Grab Withdraw" at bounding box center [412, 165] width 88 height 23
click at [434, 162] on button "Grab Withdraw" at bounding box center [412, 165] width 88 height 23
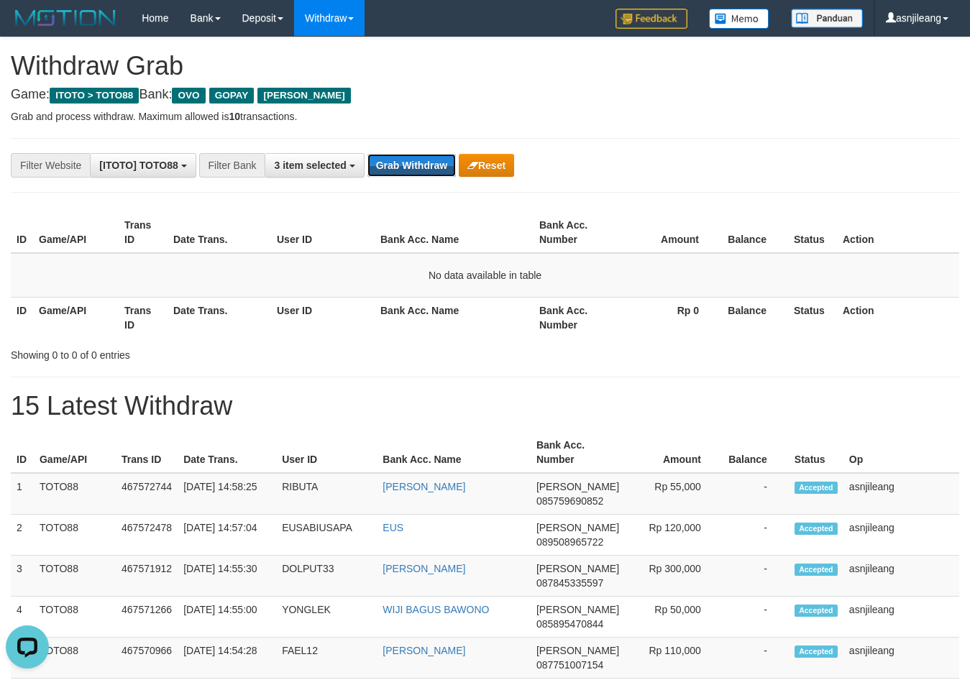
click at [434, 162] on button "Grab Withdraw" at bounding box center [412, 165] width 88 height 23
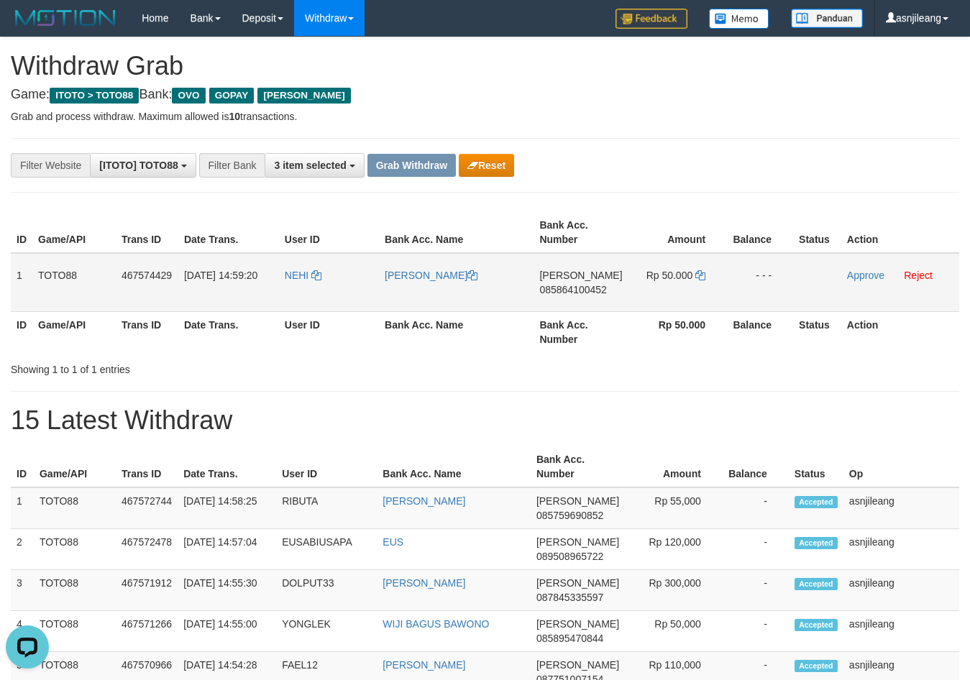
click at [565, 305] on td "DANA 085864100452" at bounding box center [581, 282] width 94 height 59
copy span "085864100452"
click at [704, 279] on td "Rp 50.000" at bounding box center [678, 282] width 99 height 59
click at [698, 276] on icon at bounding box center [700, 275] width 10 height 10
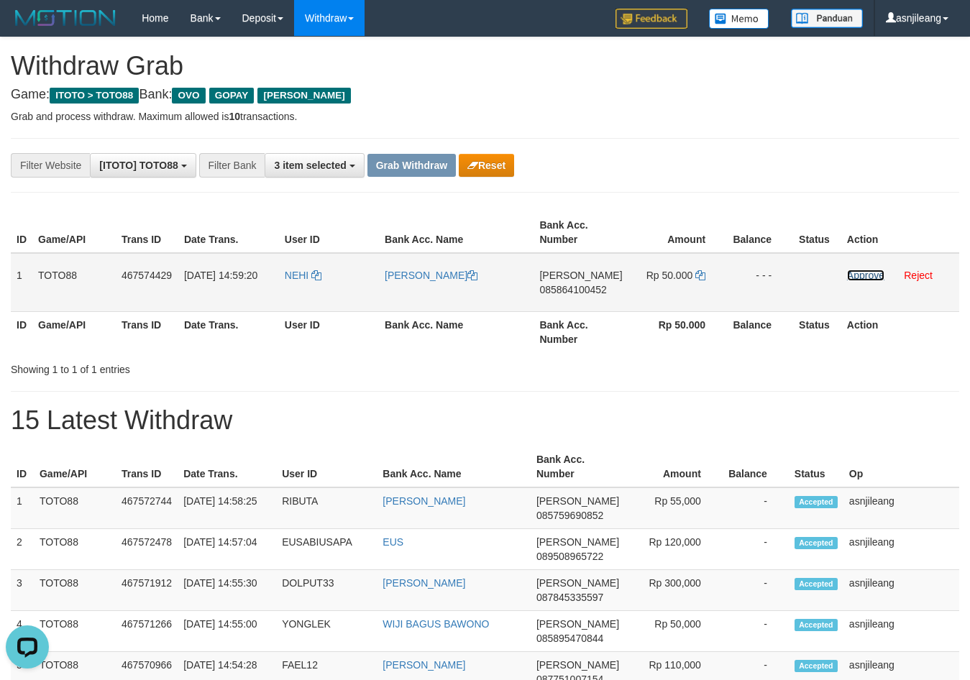
click at [852, 276] on link "Approve" at bounding box center [865, 276] width 37 height 12
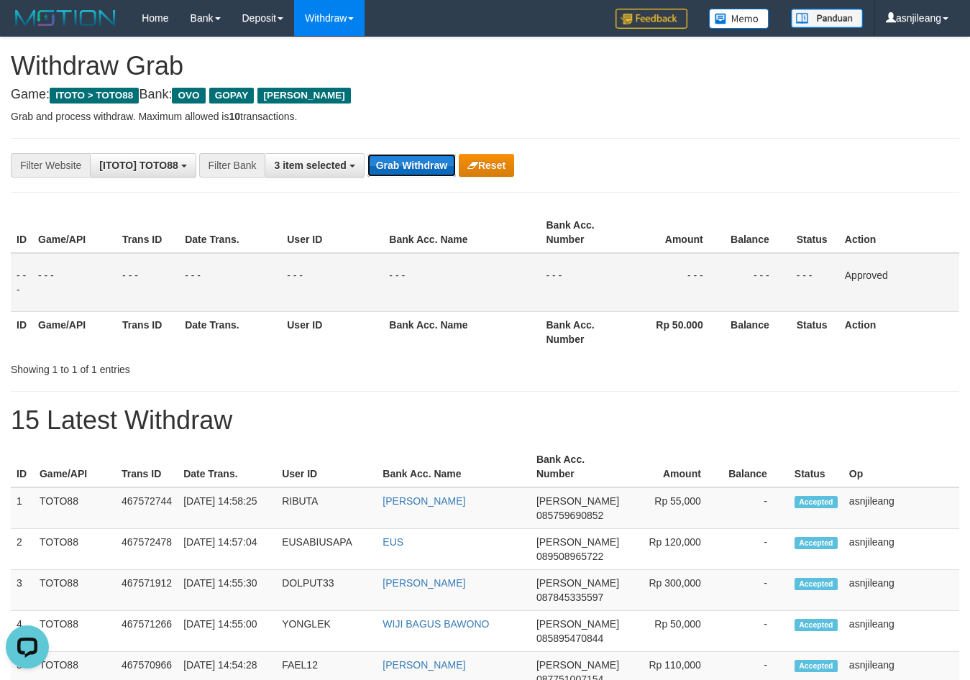
click at [405, 159] on button "Grab Withdraw" at bounding box center [412, 165] width 88 height 23
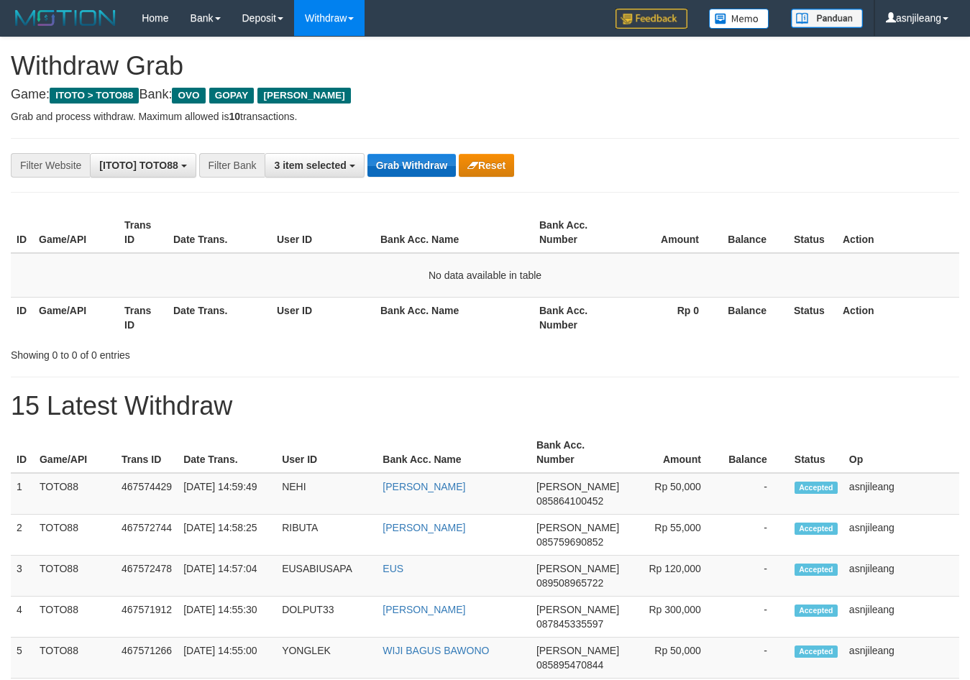
scroll to position [209, 0]
click at [424, 158] on button "Grab Withdraw" at bounding box center [412, 165] width 88 height 23
click at [424, 165] on button "Grab Withdraw" at bounding box center [412, 165] width 88 height 23
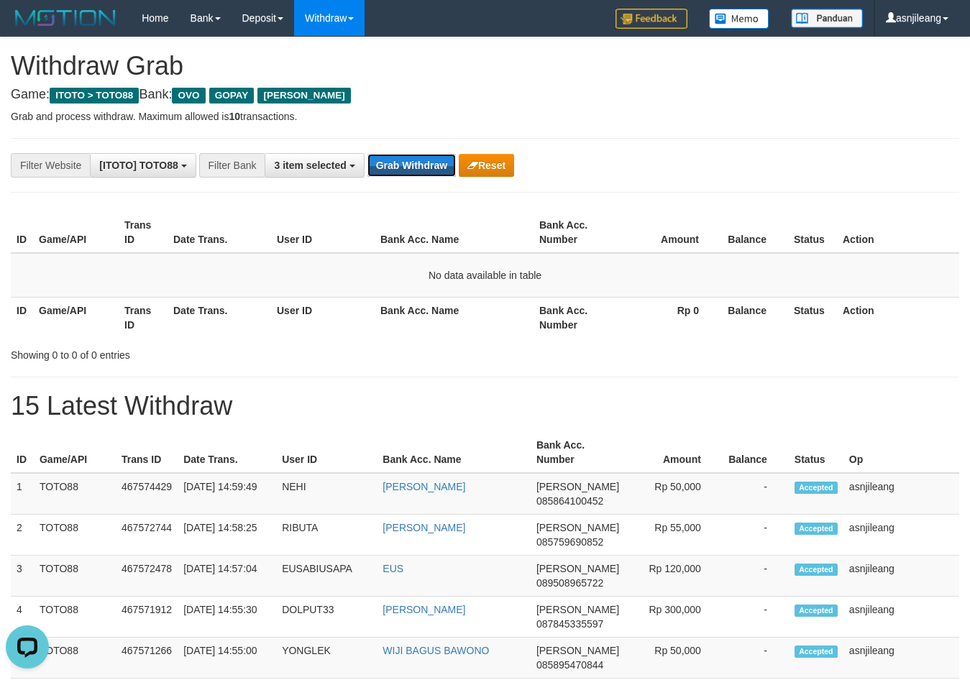
scroll to position [0, 0]
click at [424, 165] on button "Grab Withdraw" at bounding box center [412, 165] width 88 height 23
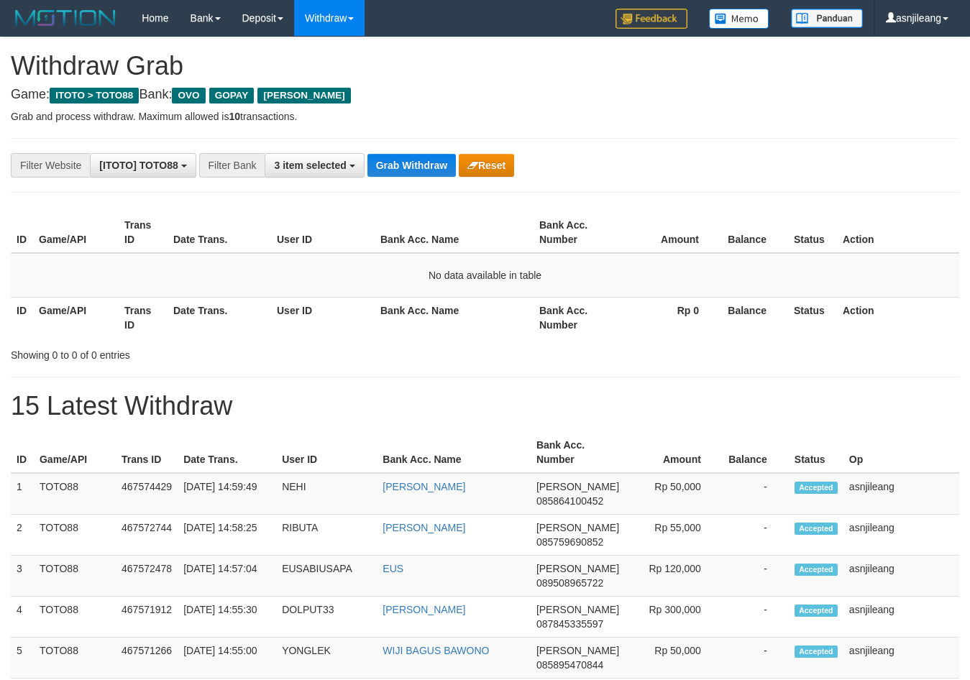
click at [424, 163] on button "Grab Withdraw" at bounding box center [412, 165] width 88 height 23
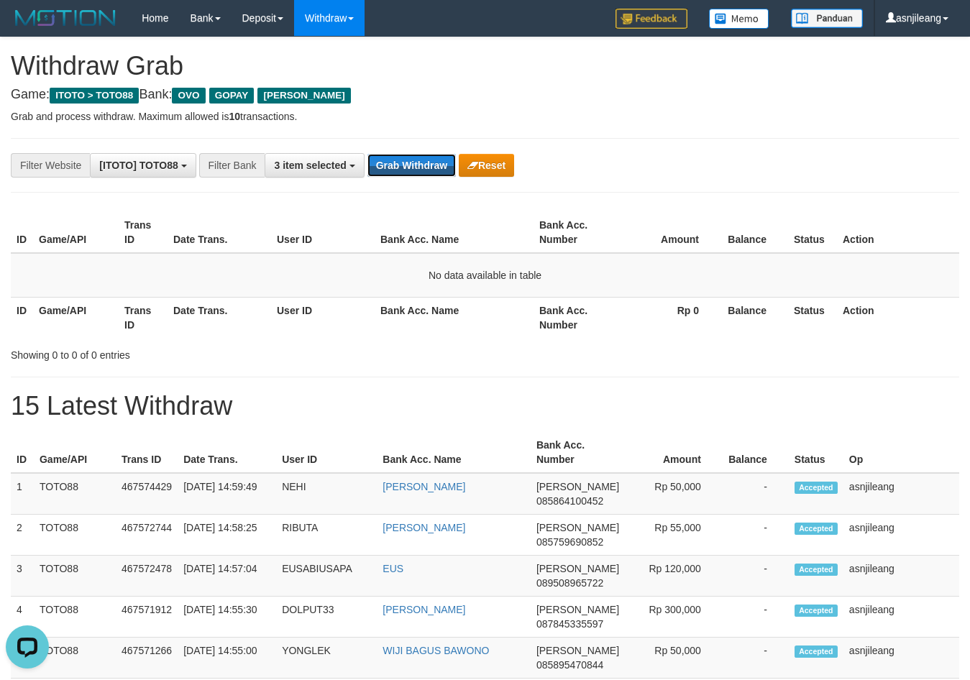
scroll to position [0, 0]
click at [424, 163] on button "Grab Withdraw" at bounding box center [412, 165] width 88 height 23
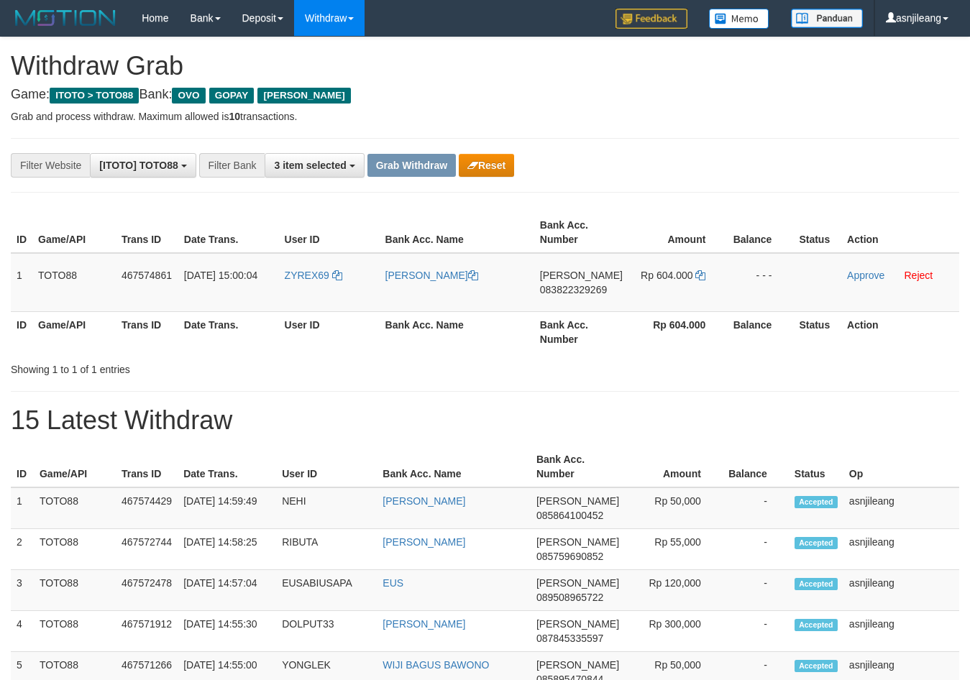
scroll to position [209, 0]
click at [576, 307] on td "DANA 083822329269" at bounding box center [581, 282] width 94 height 59
copy span "083822329269"
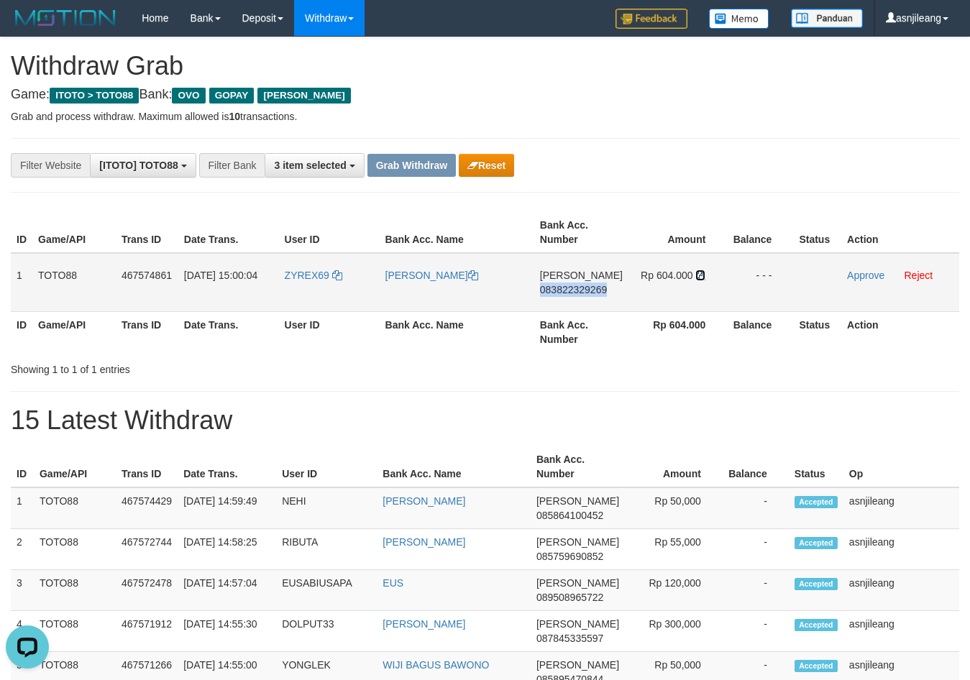
click at [700, 275] on icon at bounding box center [700, 275] width 10 height 10
copy span "083822329269"
click at [850, 275] on link "Approve" at bounding box center [865, 276] width 37 height 12
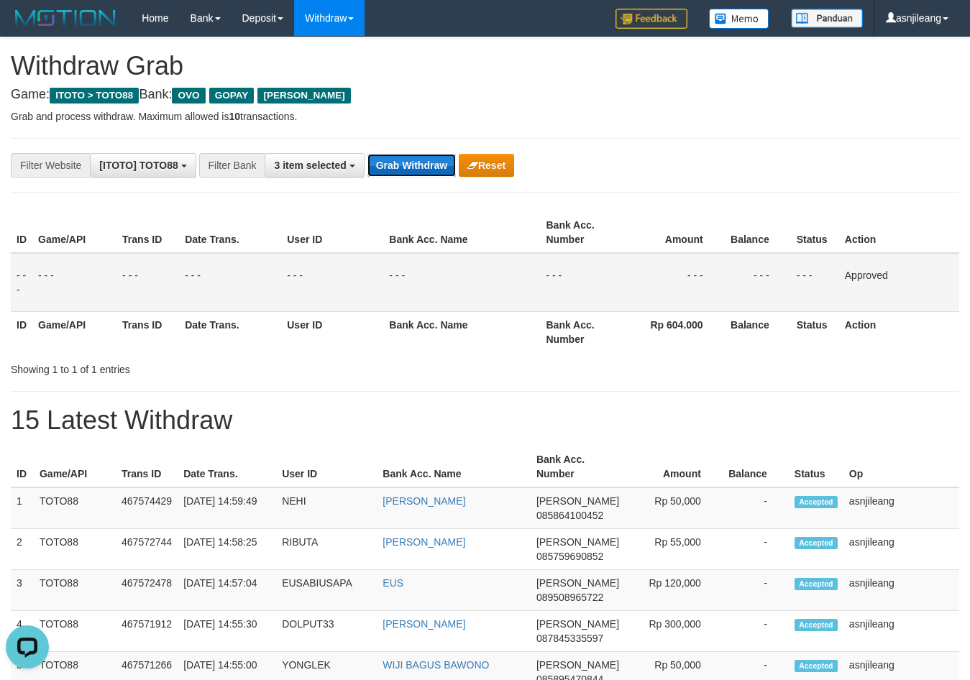
click at [419, 168] on button "Grab Withdraw" at bounding box center [412, 165] width 88 height 23
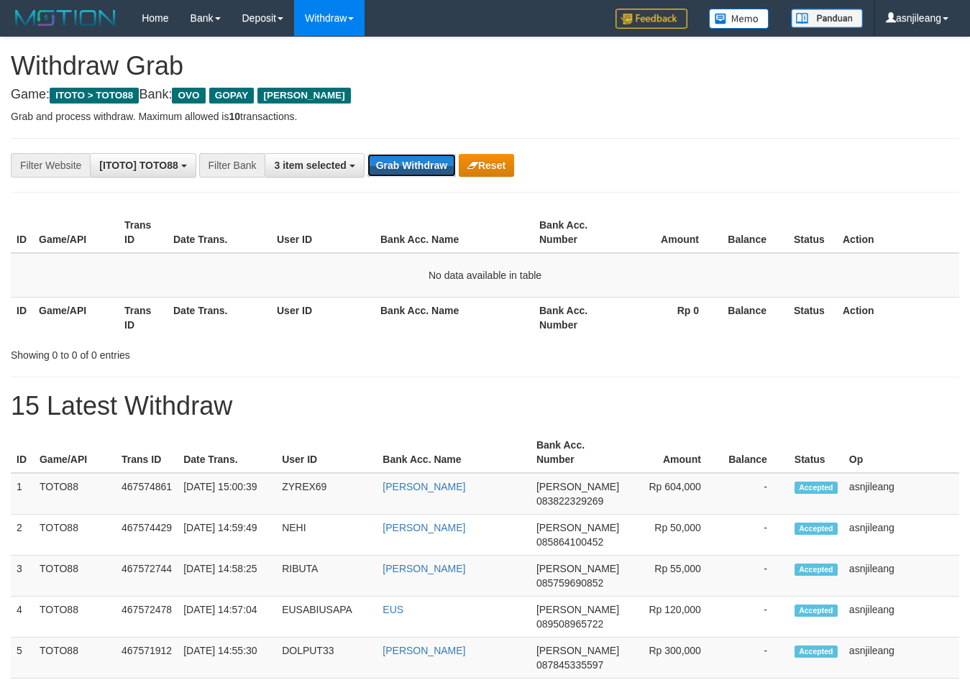
click at [415, 163] on button "Grab Withdraw" at bounding box center [412, 165] width 88 height 23
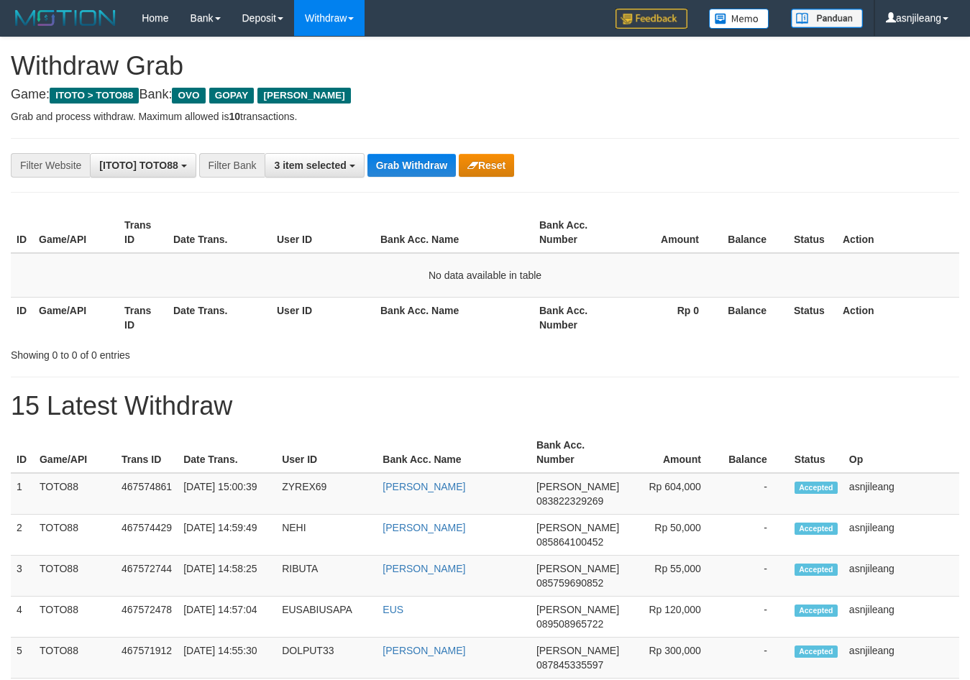
scroll to position [209, 0]
click at [415, 163] on button "Grab Withdraw" at bounding box center [412, 165] width 88 height 23
click at [419, 157] on button "Grab Withdraw" at bounding box center [412, 165] width 88 height 23
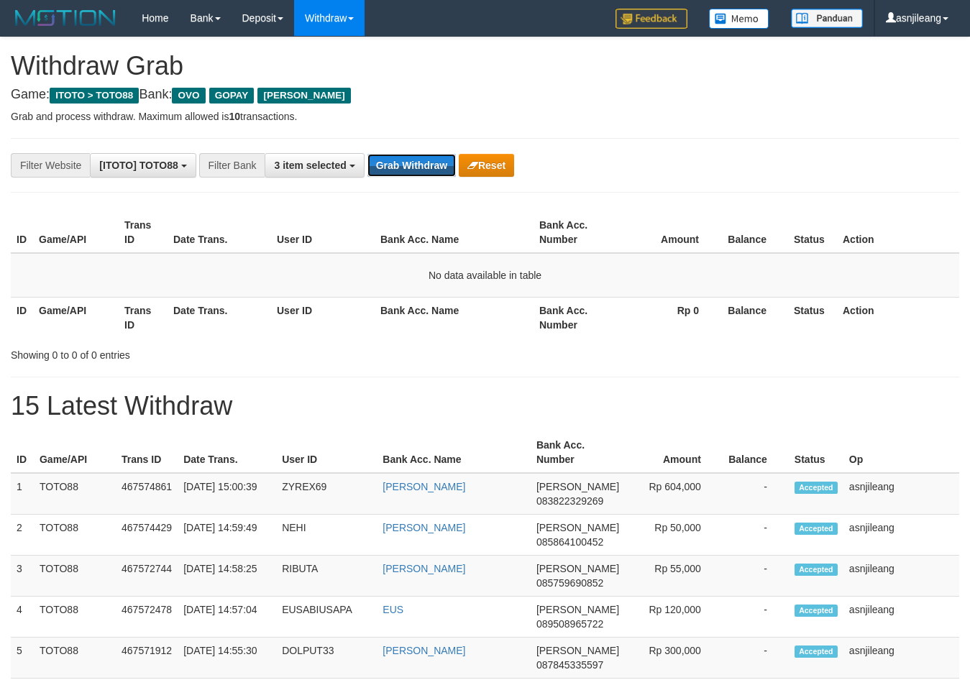
click at [419, 157] on button "Grab Withdraw" at bounding box center [412, 165] width 88 height 23
click at [397, 165] on button "Grab Withdraw" at bounding box center [412, 165] width 88 height 23
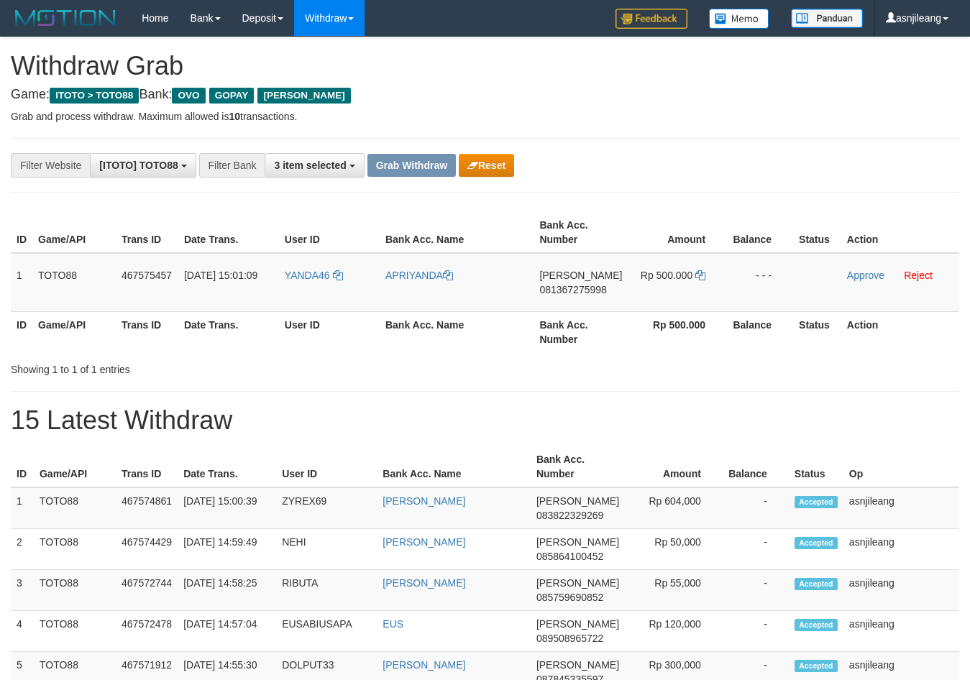
scroll to position [209, 0]
click at [557, 313] on th "Bank Acc. Number" at bounding box center [581, 331] width 94 height 41
click at [576, 306] on td "DANA 081367275998" at bounding box center [581, 282] width 94 height 59
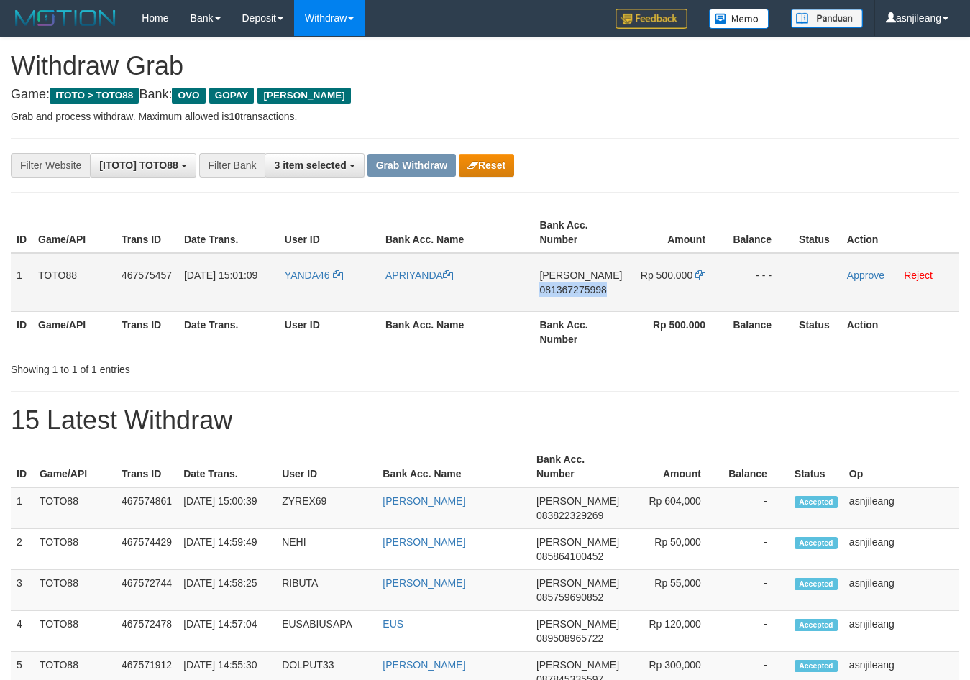
copy span "081367275998"
click at [700, 276] on icon at bounding box center [700, 275] width 10 height 10
copy span "081367275998"
click at [871, 280] on link "Approve" at bounding box center [865, 276] width 37 height 12
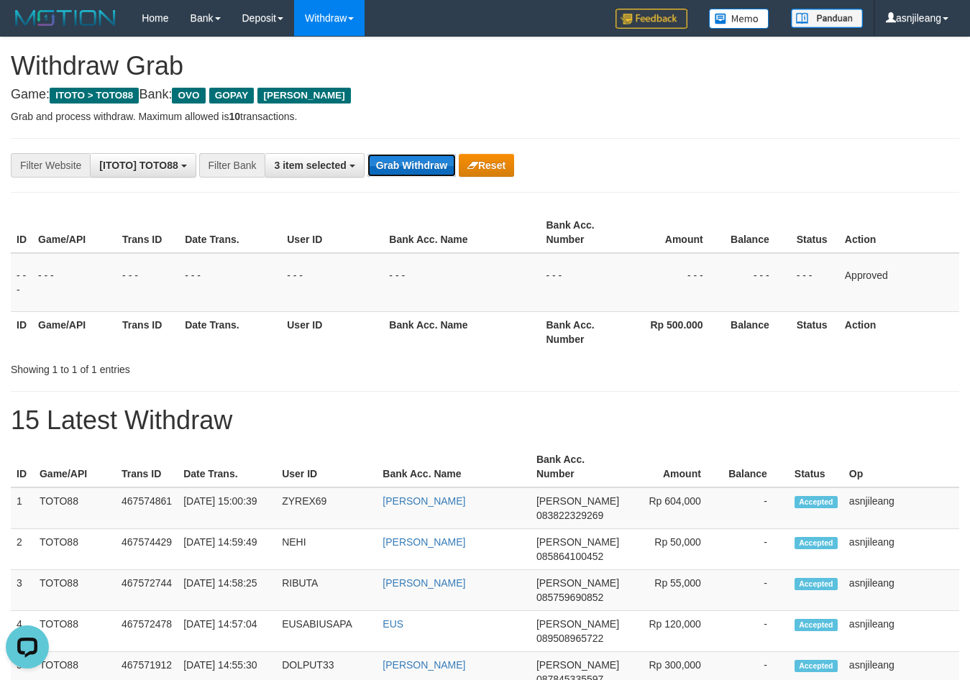
click at [403, 165] on button "Grab Withdraw" at bounding box center [412, 165] width 88 height 23
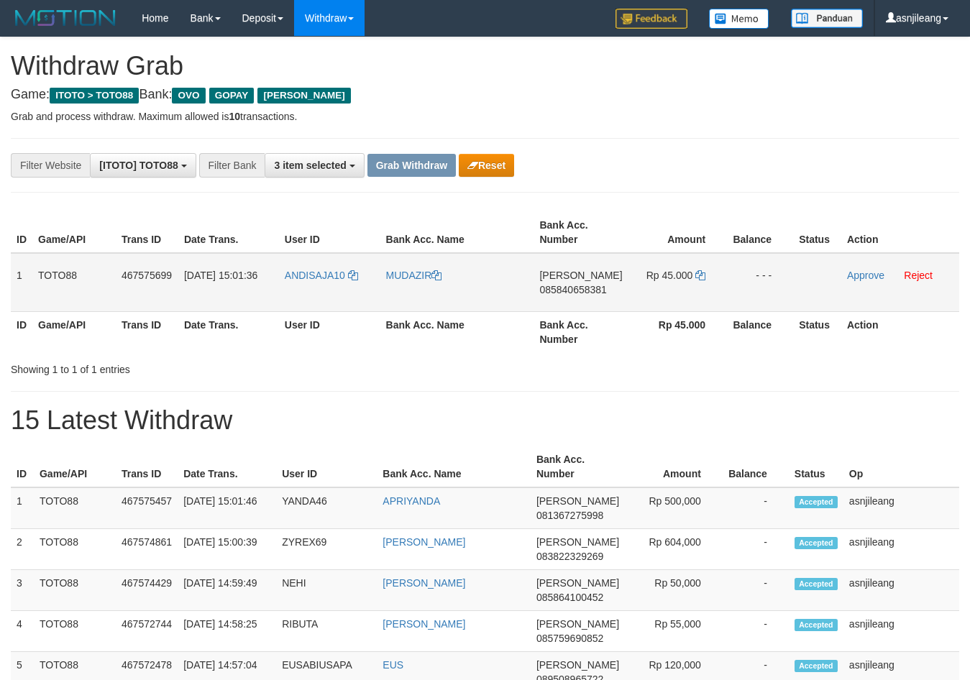
scroll to position [209, 0]
click at [565, 303] on td "[PERSON_NAME] 085840658381" at bounding box center [581, 282] width 94 height 59
copy span "085840658381"
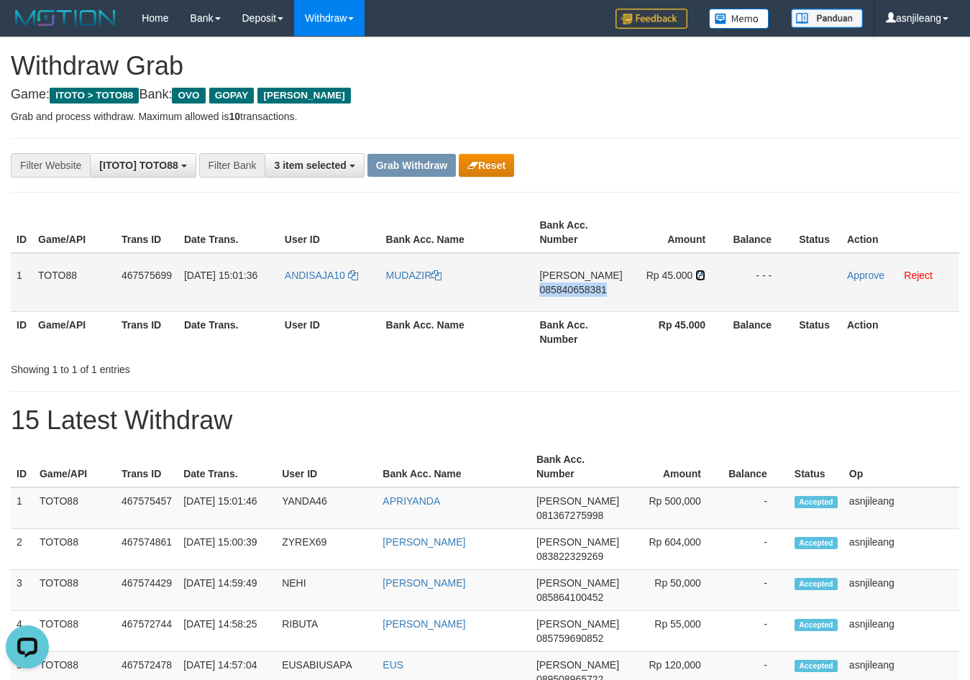
click at [695, 272] on icon at bounding box center [700, 275] width 10 height 10
copy span "085840658381"
click at [700, 278] on icon at bounding box center [700, 275] width 10 height 10
click at [864, 271] on link "Approve" at bounding box center [865, 276] width 37 height 12
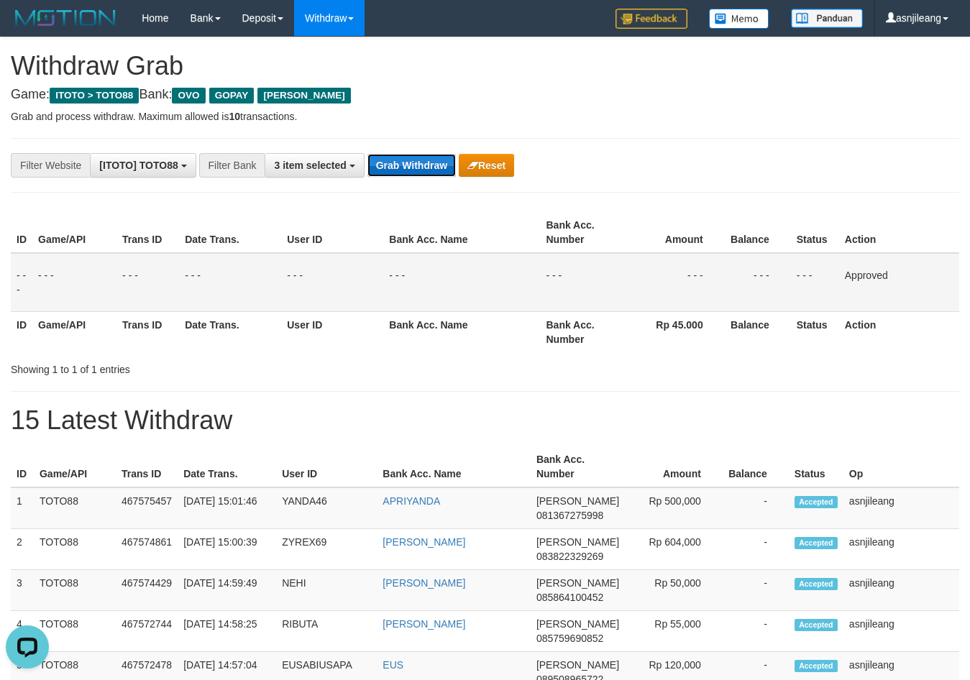
click at [436, 167] on button "Grab Withdraw" at bounding box center [412, 165] width 88 height 23
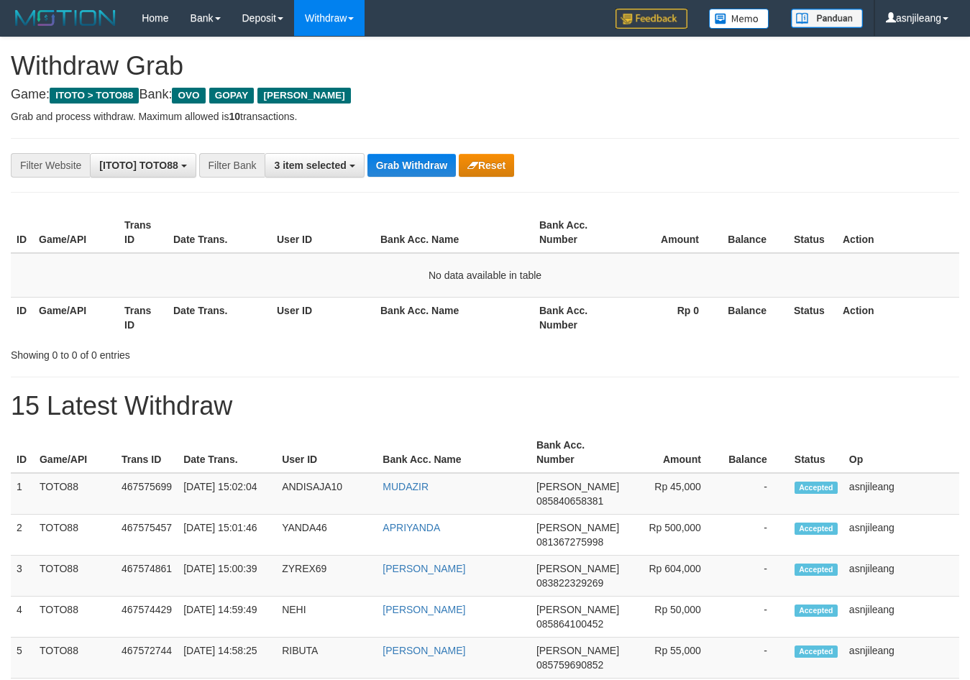
click at [436, 165] on button "Grab Withdraw" at bounding box center [412, 165] width 88 height 23
click at [424, 165] on button "Grab Withdraw" at bounding box center [412, 165] width 88 height 23
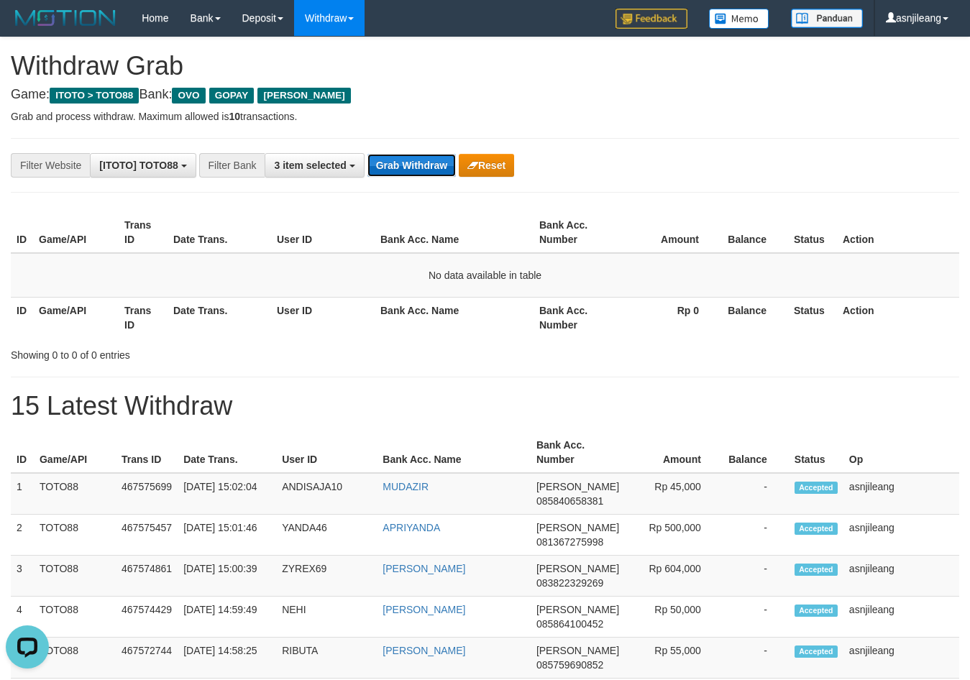
click at [424, 165] on button "Grab Withdraw" at bounding box center [412, 165] width 88 height 23
click at [424, 168] on button "Grab Withdraw" at bounding box center [412, 165] width 88 height 23
click at [409, 159] on button "Grab Withdraw" at bounding box center [412, 165] width 88 height 23
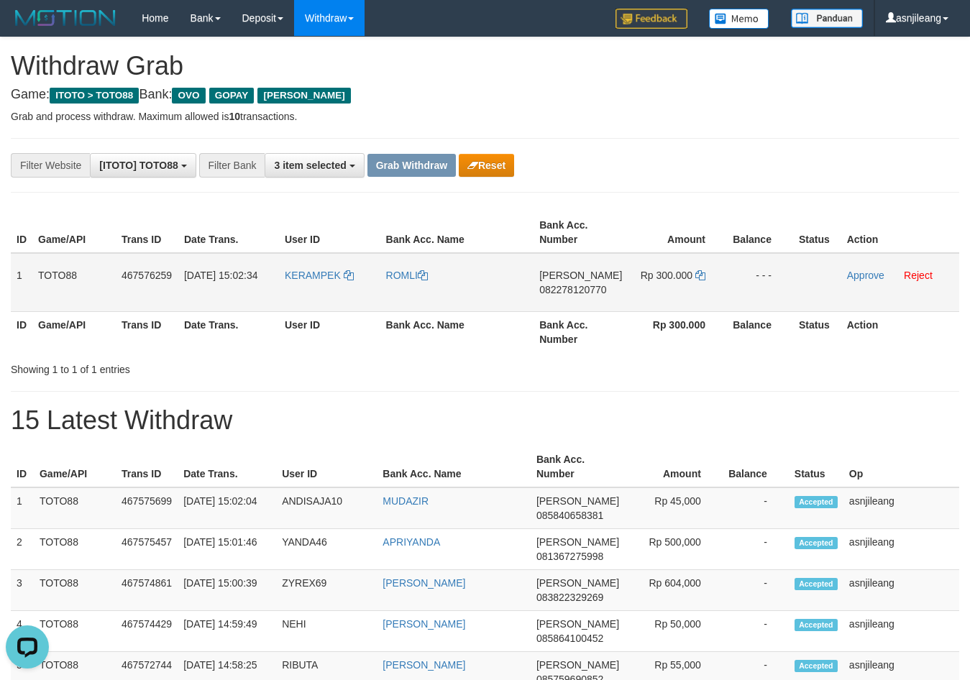
click at [580, 293] on span "082278120770" at bounding box center [572, 290] width 67 height 12
copy span "082278120770"
click at [569, 312] on th "Bank Acc. Number" at bounding box center [581, 331] width 94 height 41
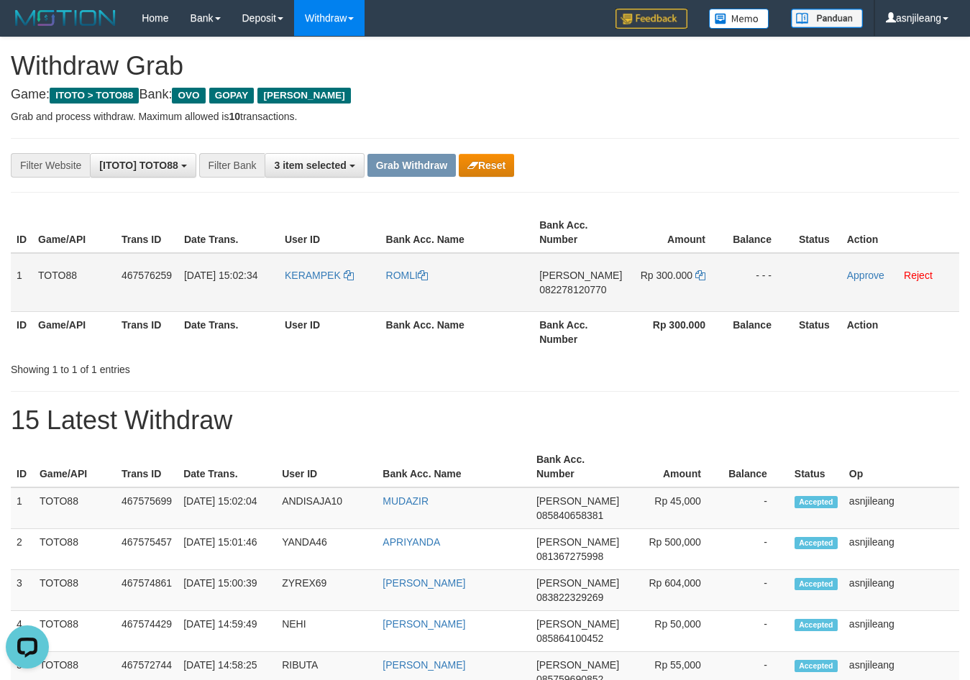
click at [580, 301] on td "DANA 082278120770" at bounding box center [581, 282] width 94 height 59
copy span "082278120770"
click at [698, 278] on icon at bounding box center [700, 275] width 10 height 10
copy span "082278120770"
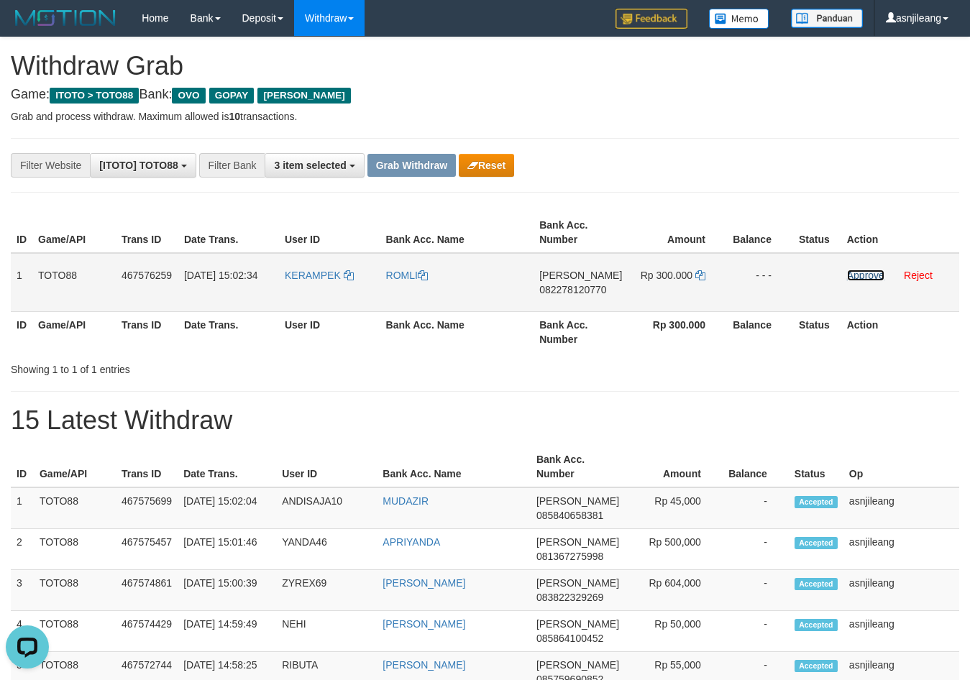
click at [861, 273] on link "Approve" at bounding box center [865, 276] width 37 height 12
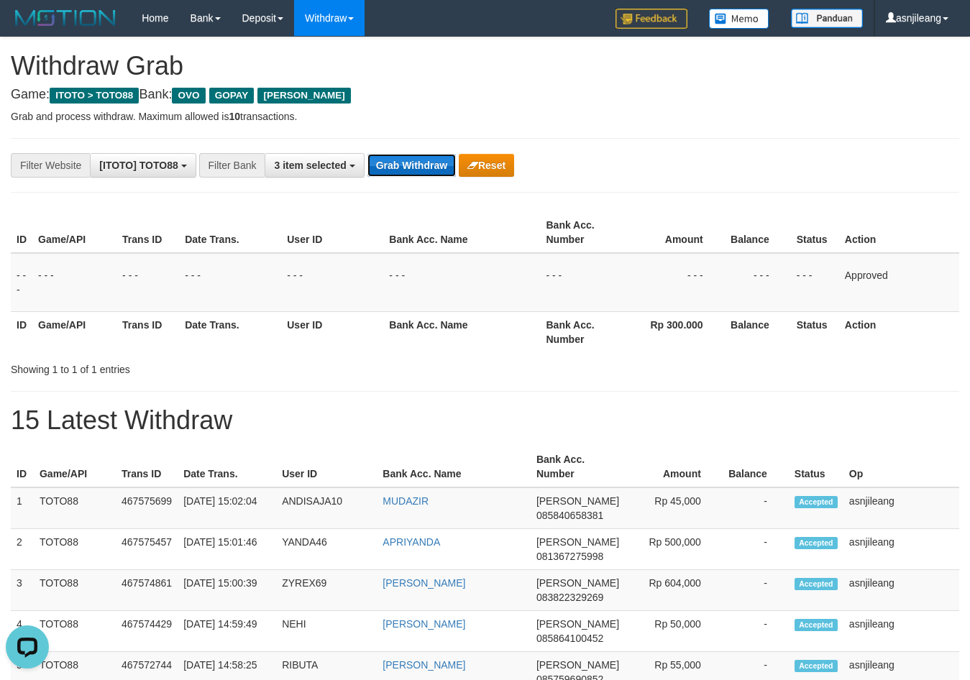
click at [437, 173] on button "Grab Withdraw" at bounding box center [412, 165] width 88 height 23
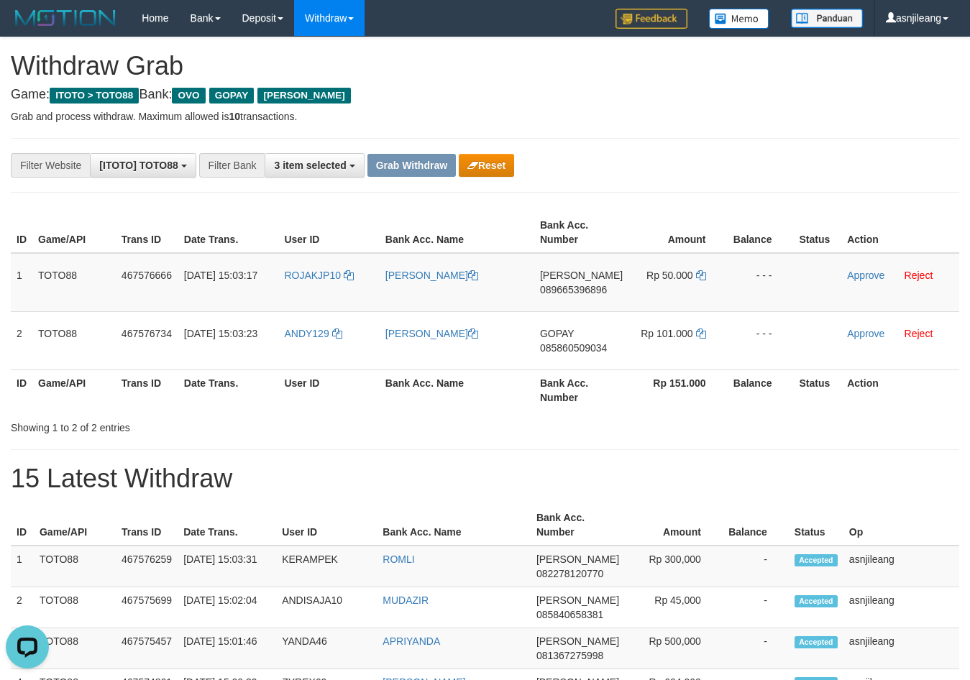
click at [262, 429] on div "Showing 1 to 2 of 2 entries" at bounding box center [202, 425] width 383 height 20
click at [613, 298] on td "[PERSON_NAME] 089665396896" at bounding box center [581, 282] width 94 height 59
copy span "089665396896"
click at [699, 277] on icon at bounding box center [701, 275] width 10 height 10
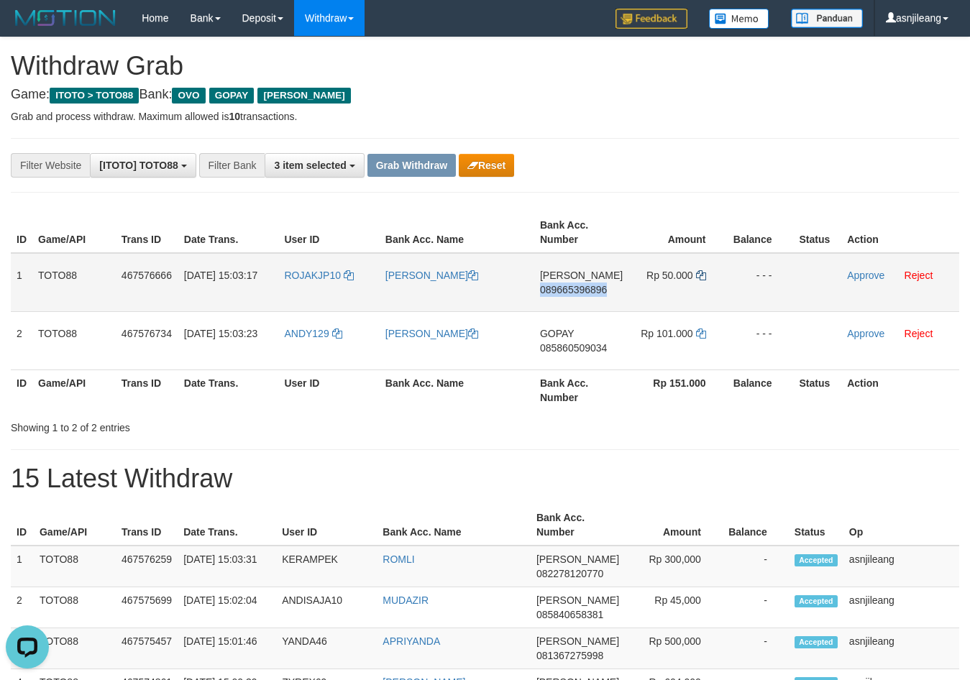
copy span "089665396896"
click at [863, 275] on link "Approve" at bounding box center [865, 276] width 37 height 12
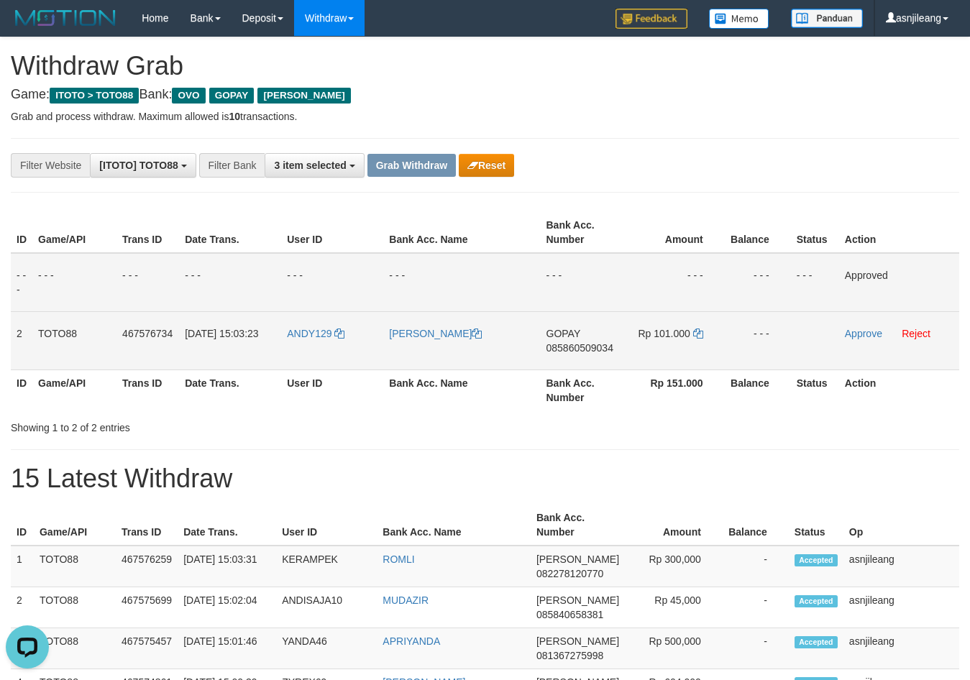
click at [611, 352] on span "085860509034" at bounding box center [580, 348] width 67 height 12
copy span "085860509034"
click at [845, 332] on link "Approve" at bounding box center [863, 334] width 37 height 12
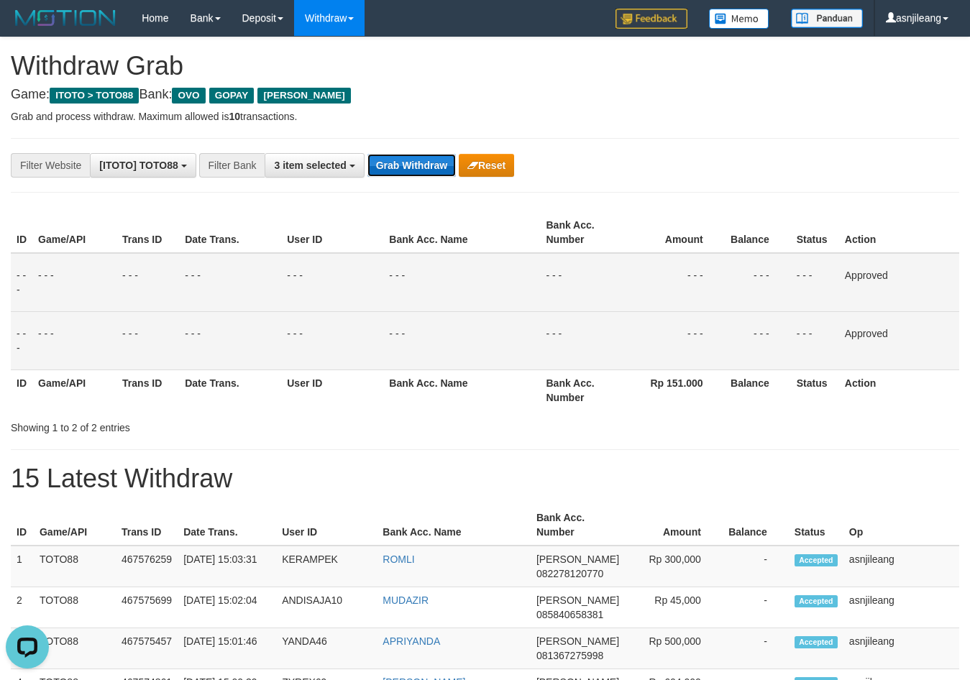
click at [429, 169] on button "Grab Withdraw" at bounding box center [412, 165] width 88 height 23
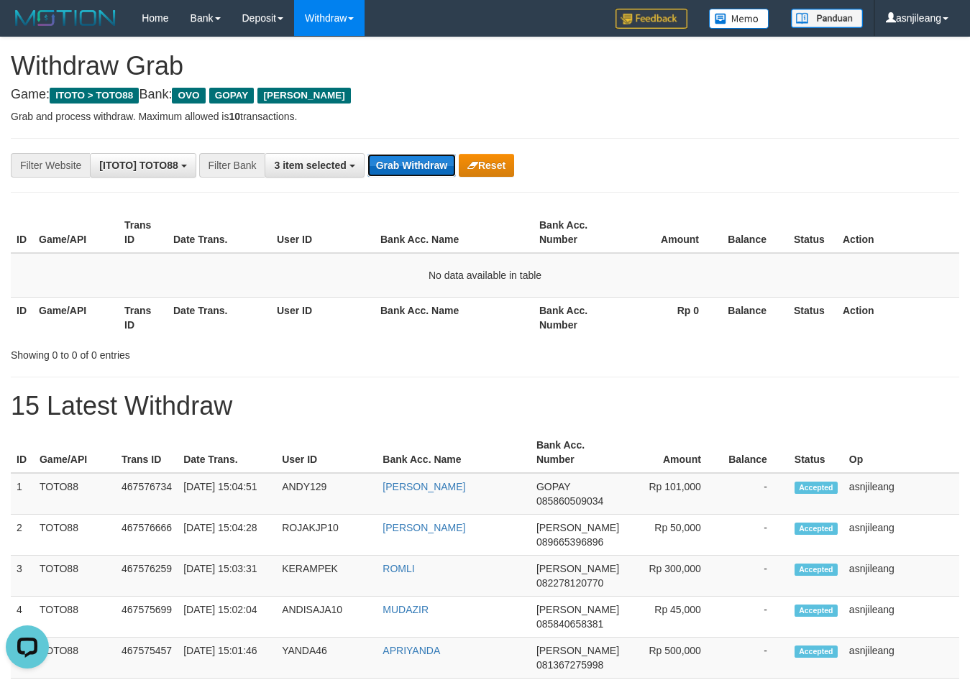
click at [410, 165] on button "Grab Withdraw" at bounding box center [412, 165] width 88 height 23
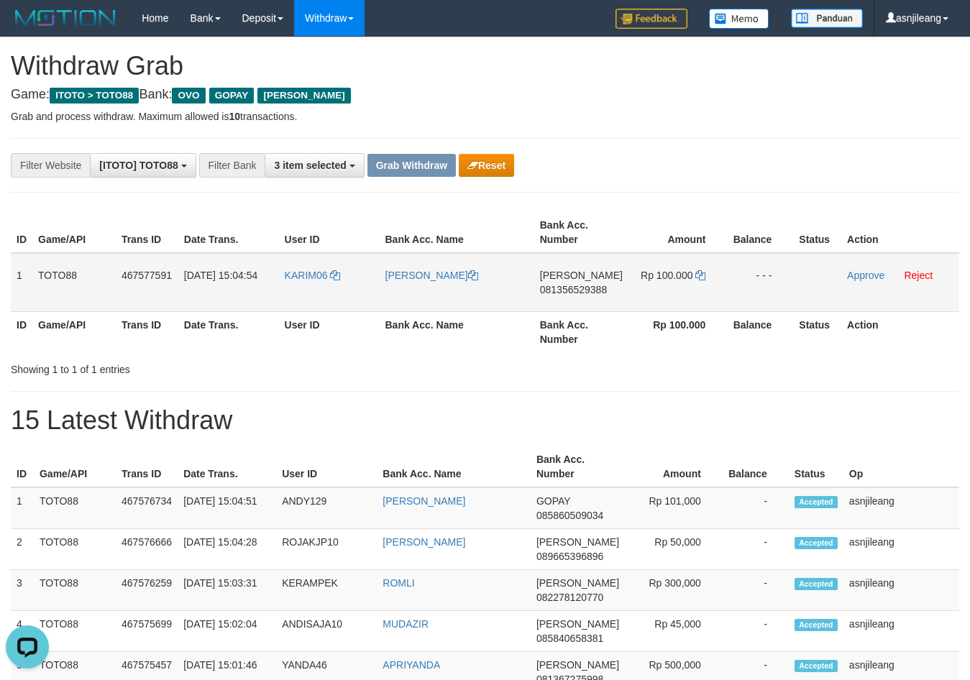
click at [573, 298] on td "DANA 081356529388" at bounding box center [581, 282] width 94 height 59
copy span "081356529388"
click at [700, 278] on icon at bounding box center [700, 275] width 10 height 10
copy span "081356529388"
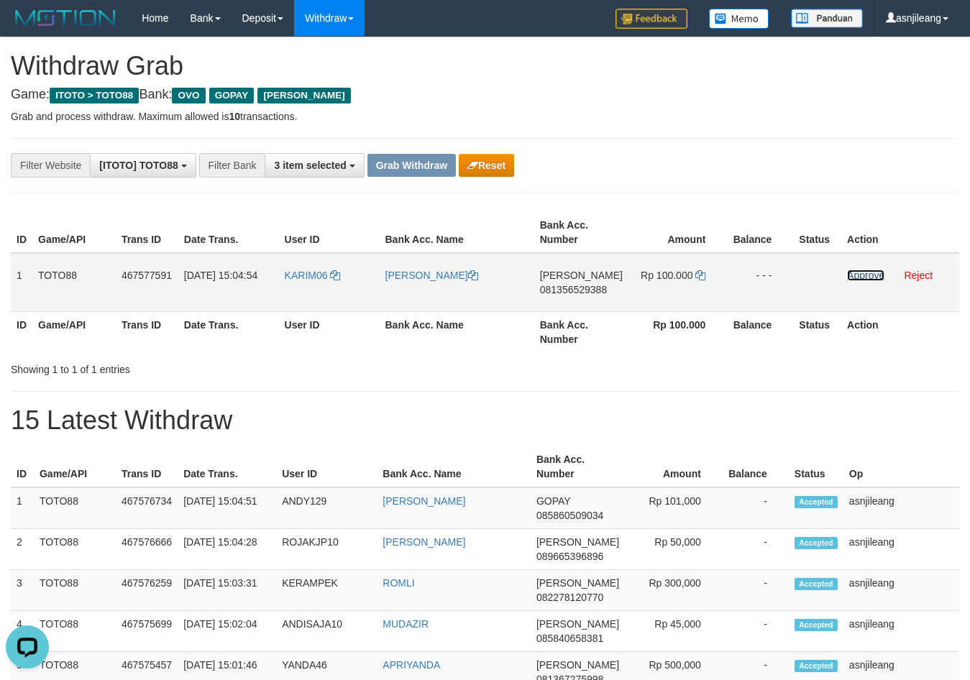
click at [862, 276] on link "Approve" at bounding box center [865, 276] width 37 height 12
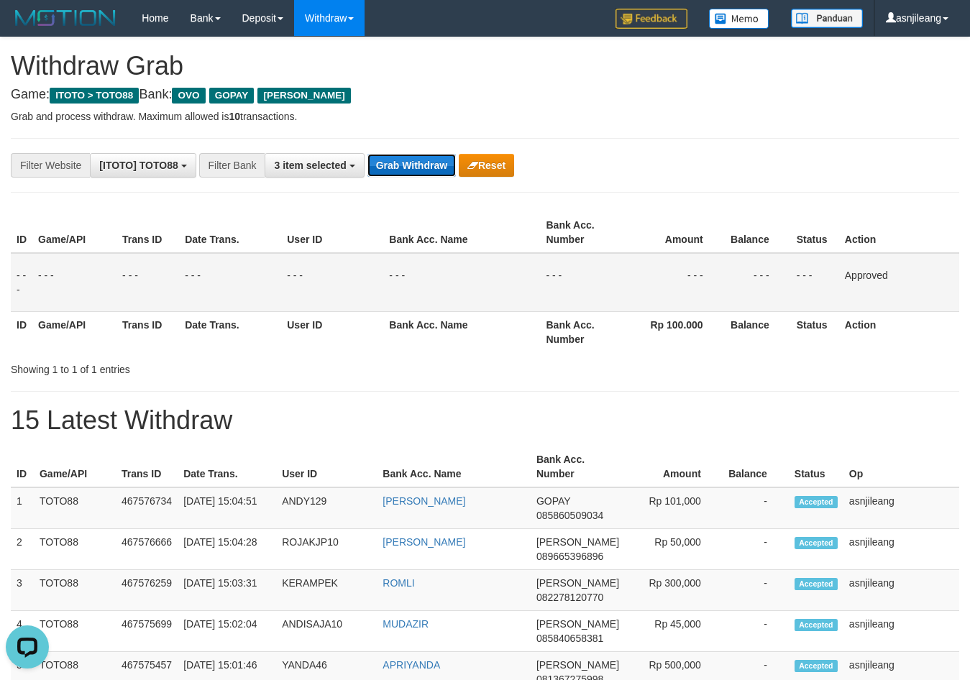
click at [434, 170] on button "Grab Withdraw" at bounding box center [412, 165] width 88 height 23
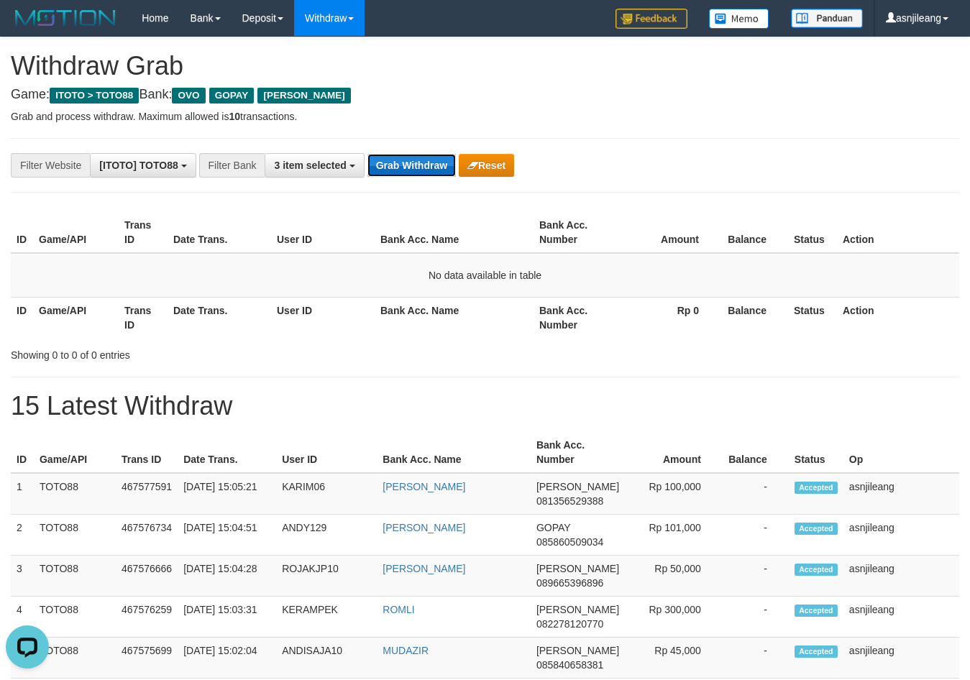
click at [418, 169] on button "Grab Withdraw" at bounding box center [412, 165] width 88 height 23
click at [421, 169] on button "Grab Withdraw" at bounding box center [412, 165] width 88 height 23
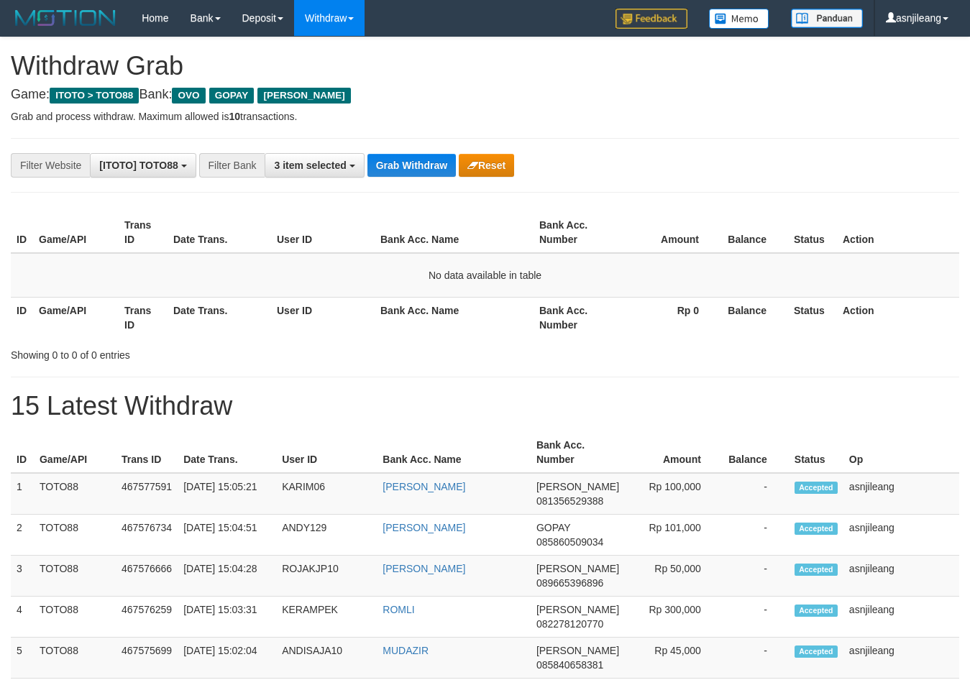
click at [421, 169] on button "Grab Withdraw" at bounding box center [412, 165] width 88 height 23
click at [424, 158] on button "Grab Withdraw" at bounding box center [412, 165] width 88 height 23
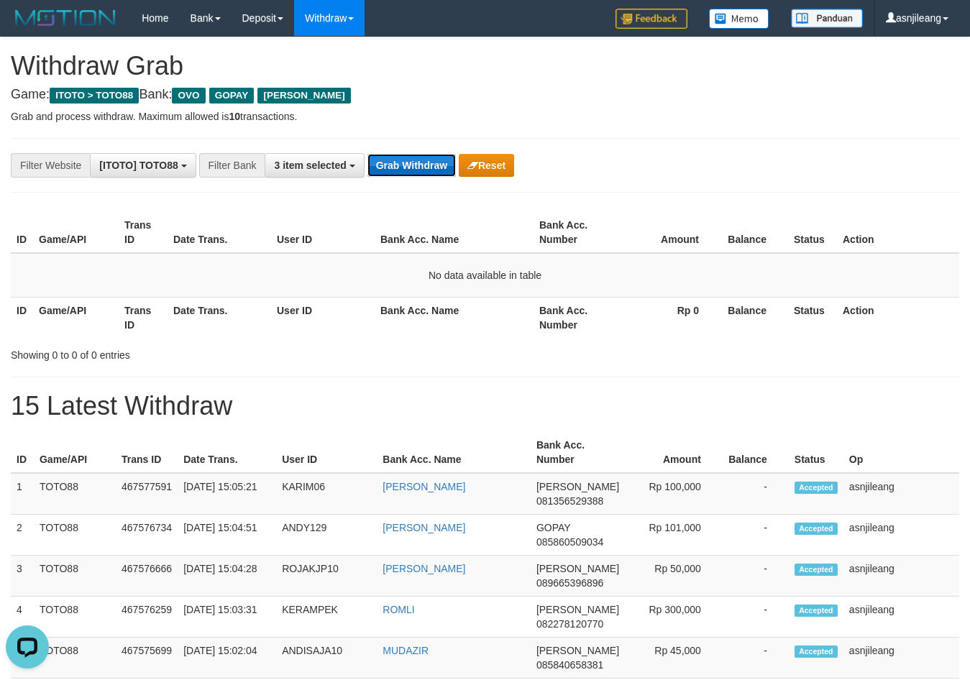
click at [423, 168] on button "Grab Withdraw" at bounding box center [412, 165] width 88 height 23
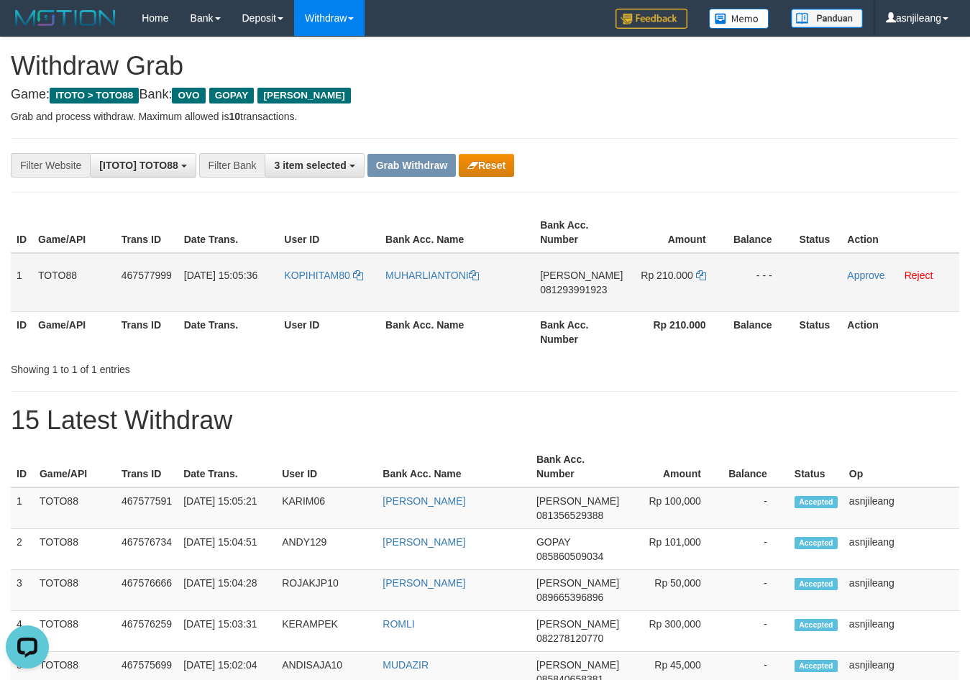
click at [588, 296] on td "DANA 081293991923" at bounding box center [581, 282] width 94 height 59
copy span "081293991923"
click at [593, 298] on td "DANA 081293991923" at bounding box center [581, 282] width 94 height 59
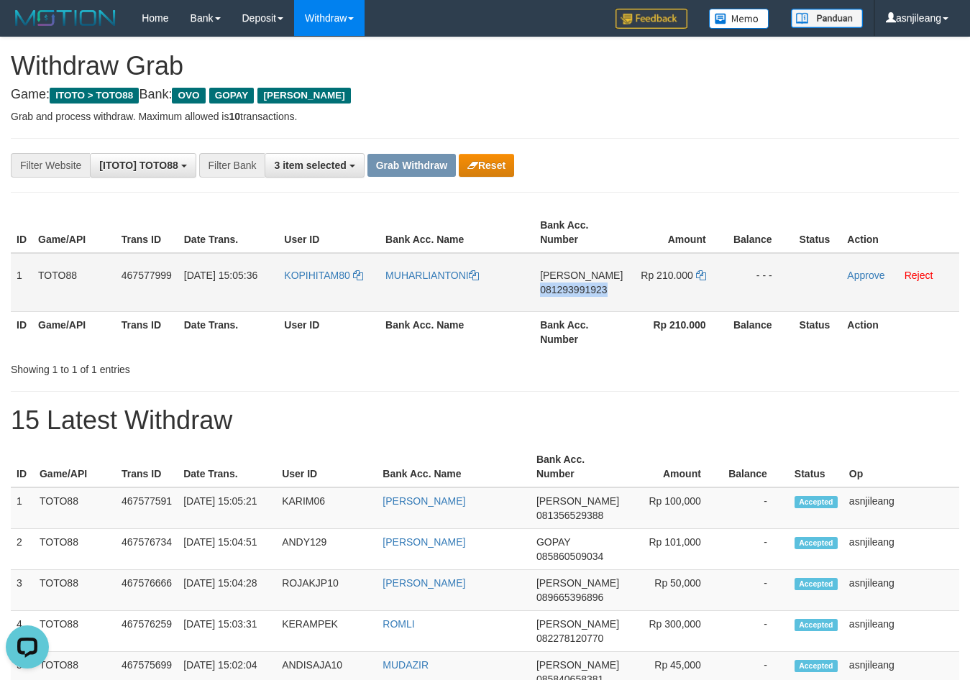
click at [601, 295] on span "081293991923" at bounding box center [573, 290] width 67 height 12
copy span "081293991923"
click at [601, 295] on span "081293991923" at bounding box center [573, 290] width 67 height 12
copy span "081293991923"
click at [702, 274] on icon at bounding box center [701, 275] width 10 height 10
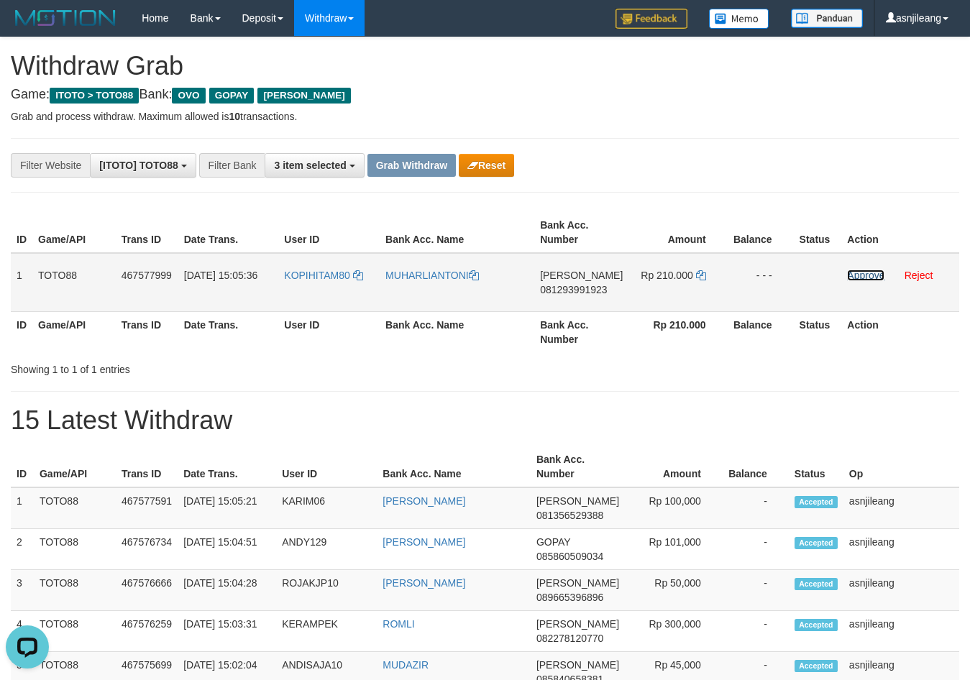
click at [870, 278] on link "Approve" at bounding box center [865, 276] width 37 height 12
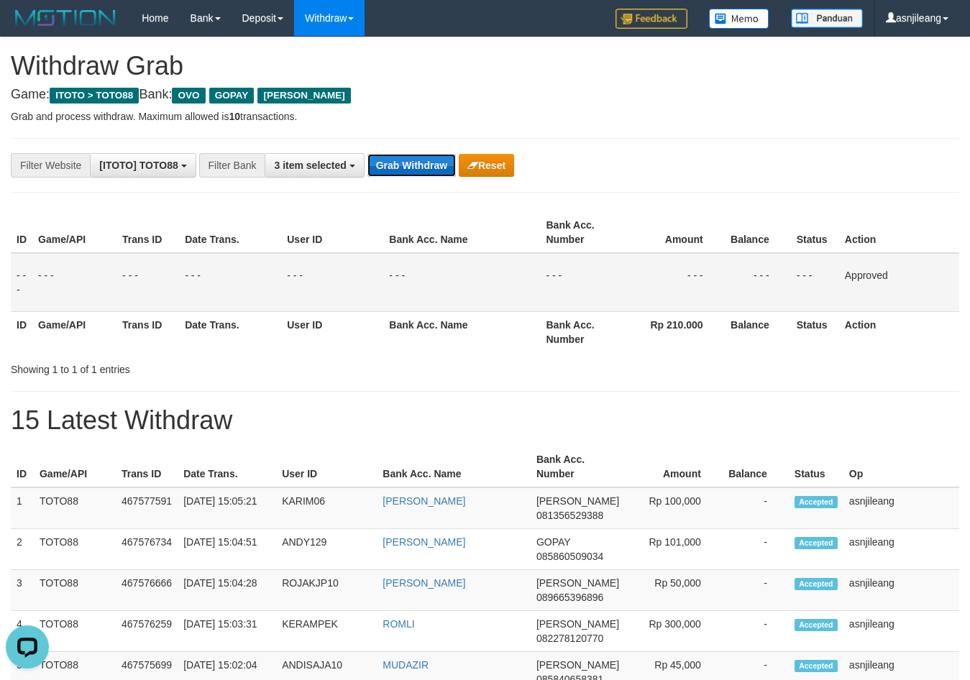
click at [436, 173] on button "Grab Withdraw" at bounding box center [412, 165] width 88 height 23
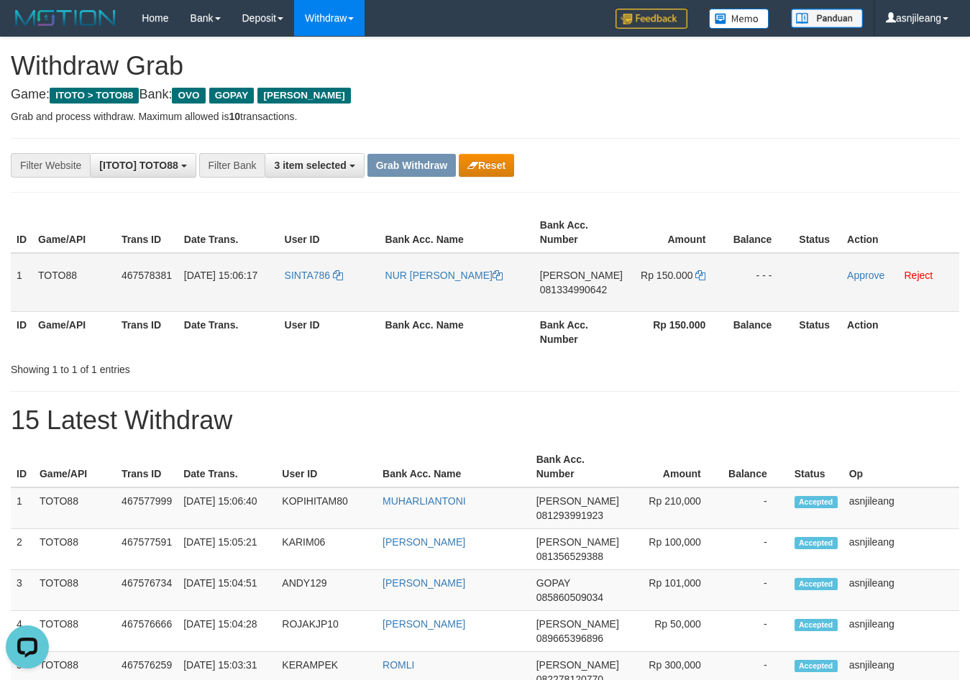
click at [577, 305] on td "DANA 081334990642" at bounding box center [581, 282] width 94 height 59
copy span "081334990642"
click at [695, 275] on icon at bounding box center [700, 275] width 10 height 10
copy span "081334990642"
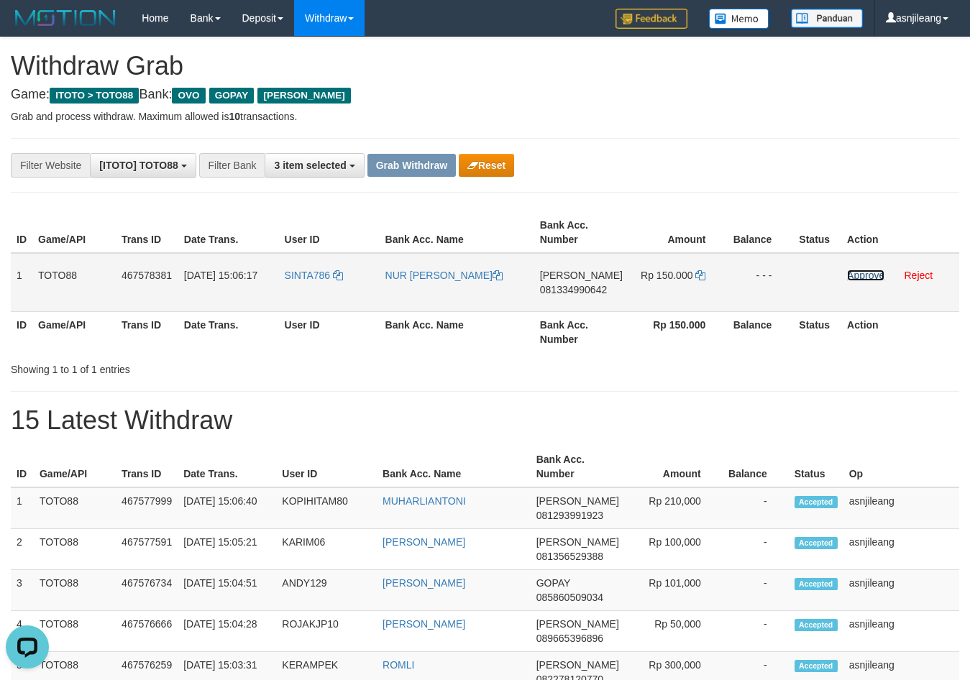
click at [855, 274] on link "Approve" at bounding box center [865, 276] width 37 height 12
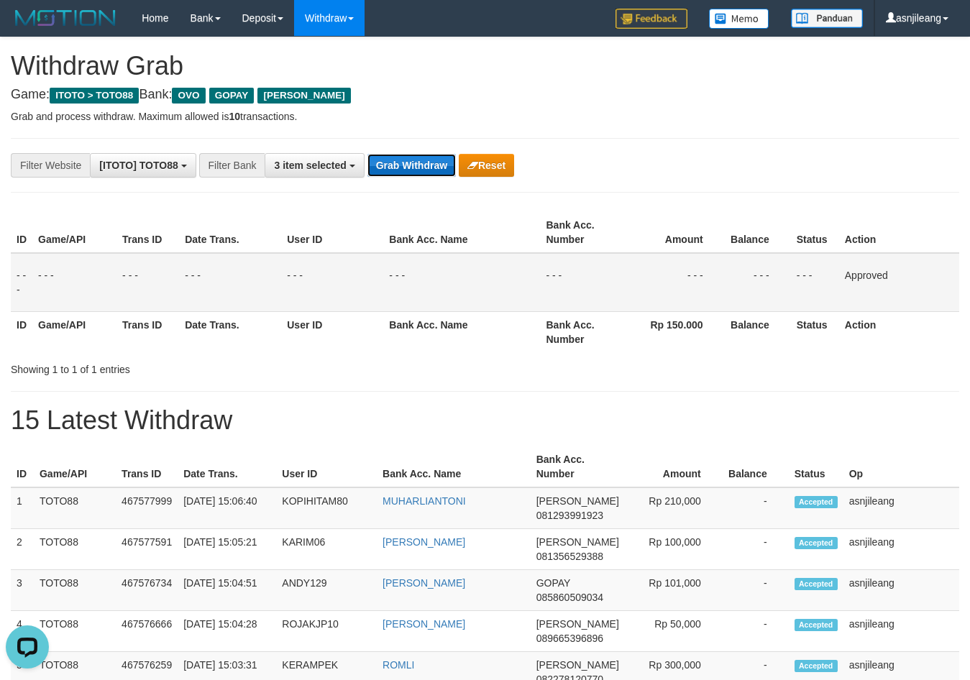
click at [410, 173] on button "Grab Withdraw" at bounding box center [412, 165] width 88 height 23
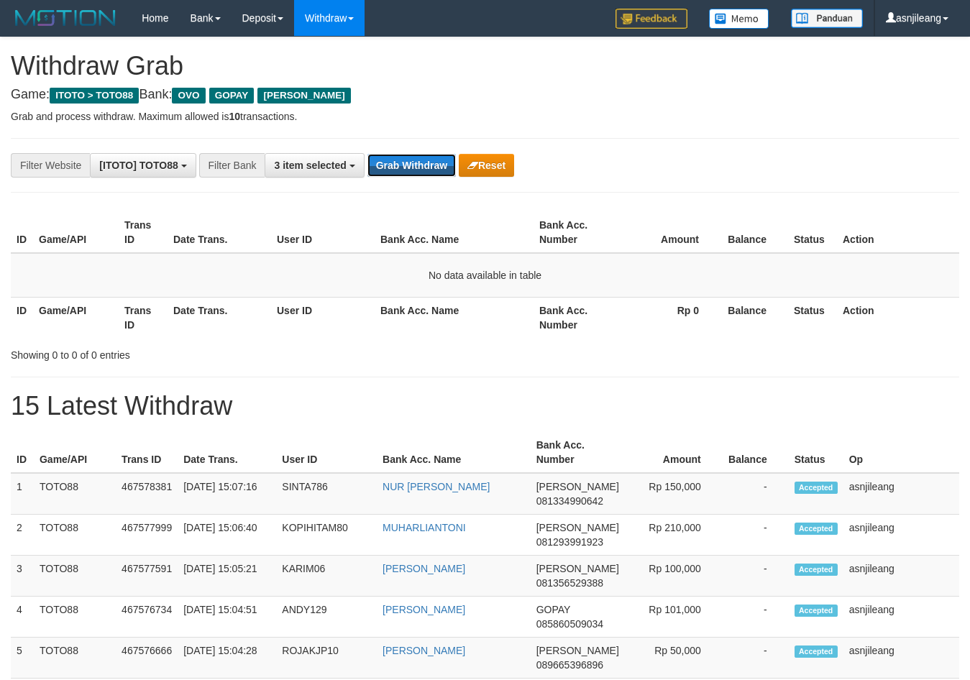
scroll to position [209, 0]
click at [407, 172] on button "Grab Withdraw" at bounding box center [412, 165] width 88 height 23
drag, startPoint x: 0, startPoint y: 0, endPoint x: 353, endPoint y: 171, distance: 392.4
click at [405, 172] on button "Grab Withdraw" at bounding box center [412, 165] width 88 height 23
click at [425, 161] on button "Grab Withdraw" at bounding box center [412, 165] width 88 height 23
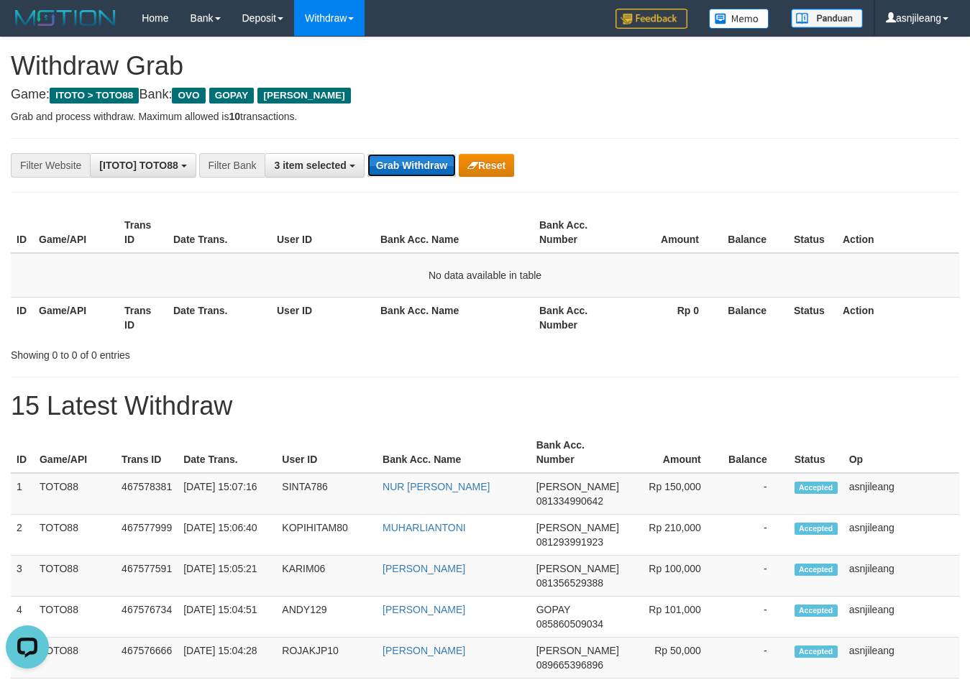
click at [425, 161] on button "Grab Withdraw" at bounding box center [412, 165] width 88 height 23
click at [435, 169] on button "Grab Withdraw" at bounding box center [412, 165] width 88 height 23
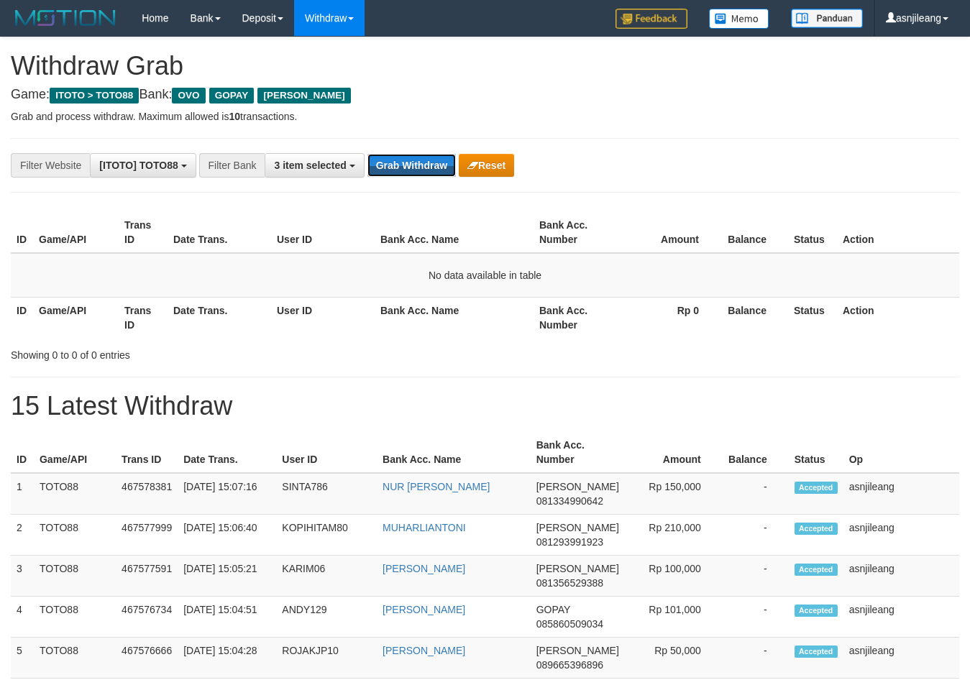
click at [439, 168] on button "Grab Withdraw" at bounding box center [412, 165] width 88 height 23
click at [393, 158] on button "Grab Withdraw" at bounding box center [412, 165] width 88 height 23
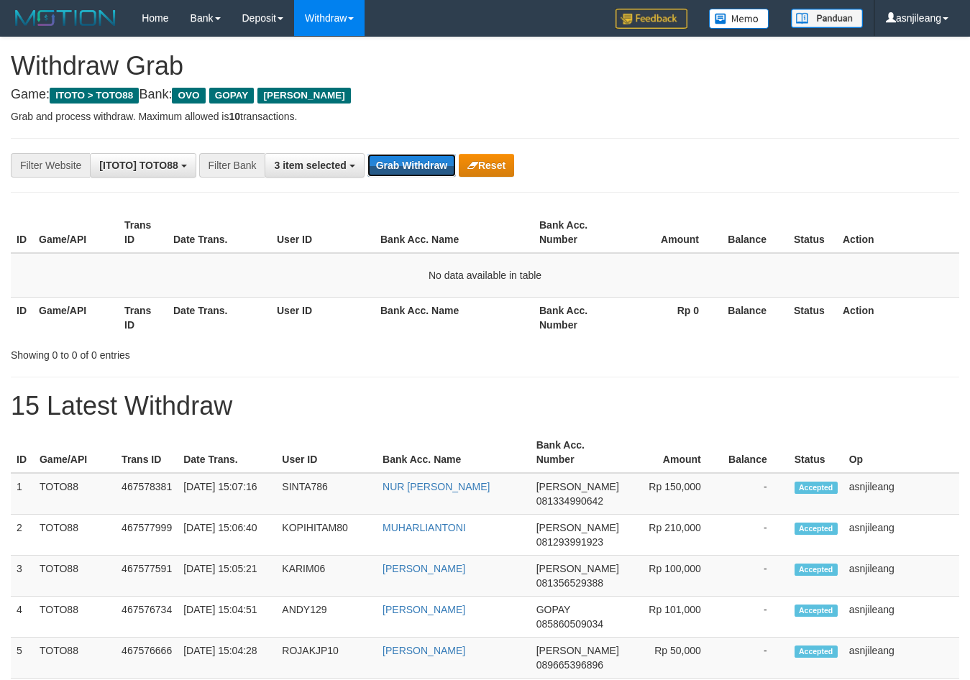
scroll to position [209, 0]
click at [393, 158] on button "Grab Withdraw" at bounding box center [412, 165] width 88 height 23
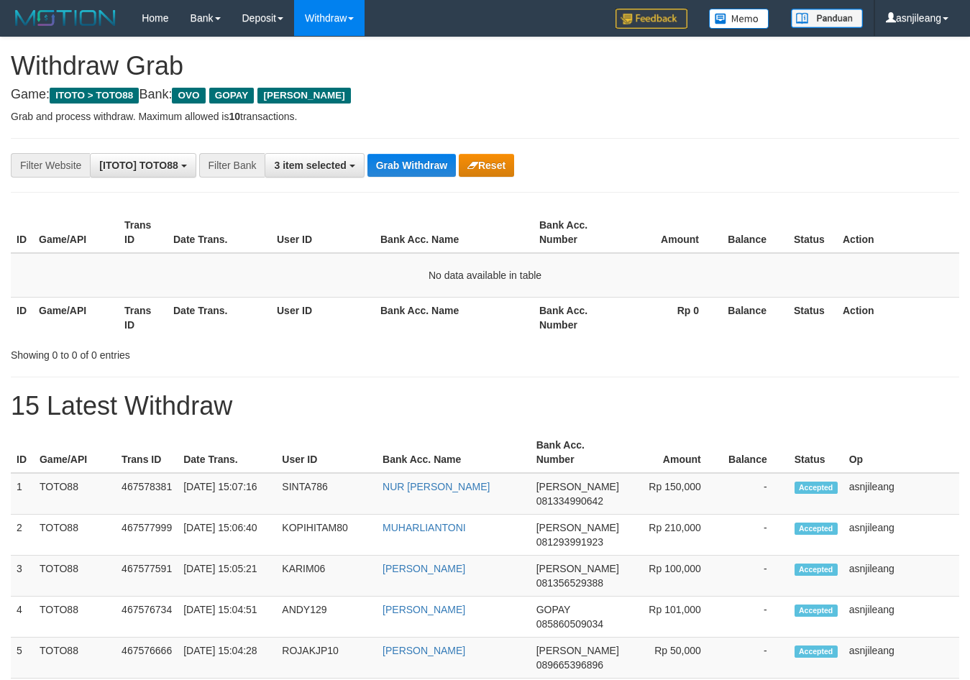
scroll to position [209, 0]
click at [403, 163] on button "Grab Withdraw" at bounding box center [412, 165] width 88 height 23
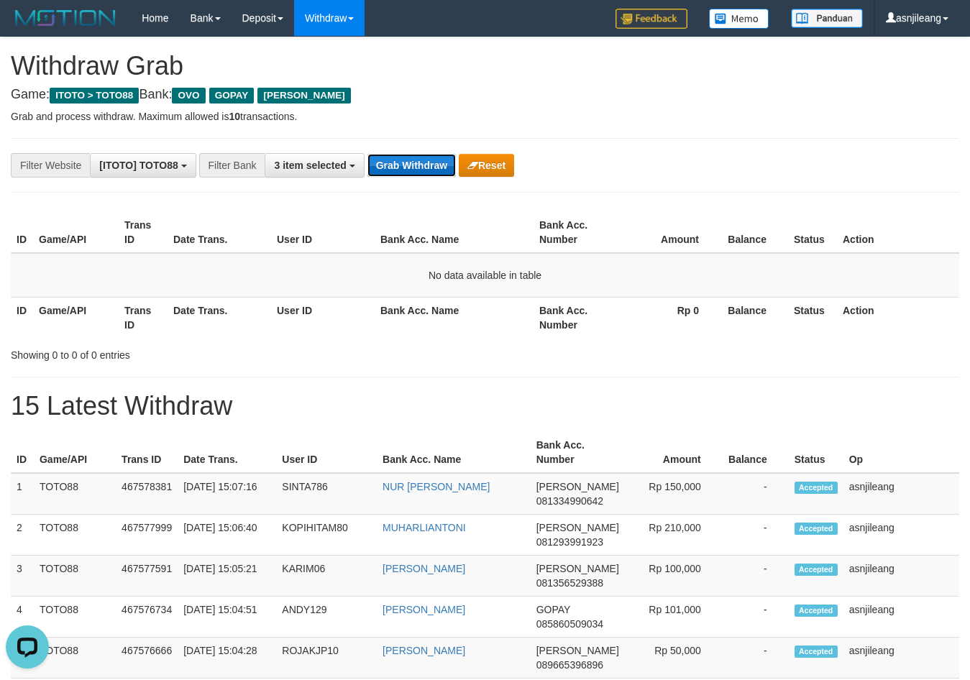
click at [408, 163] on button "Grab Withdraw" at bounding box center [412, 165] width 88 height 23
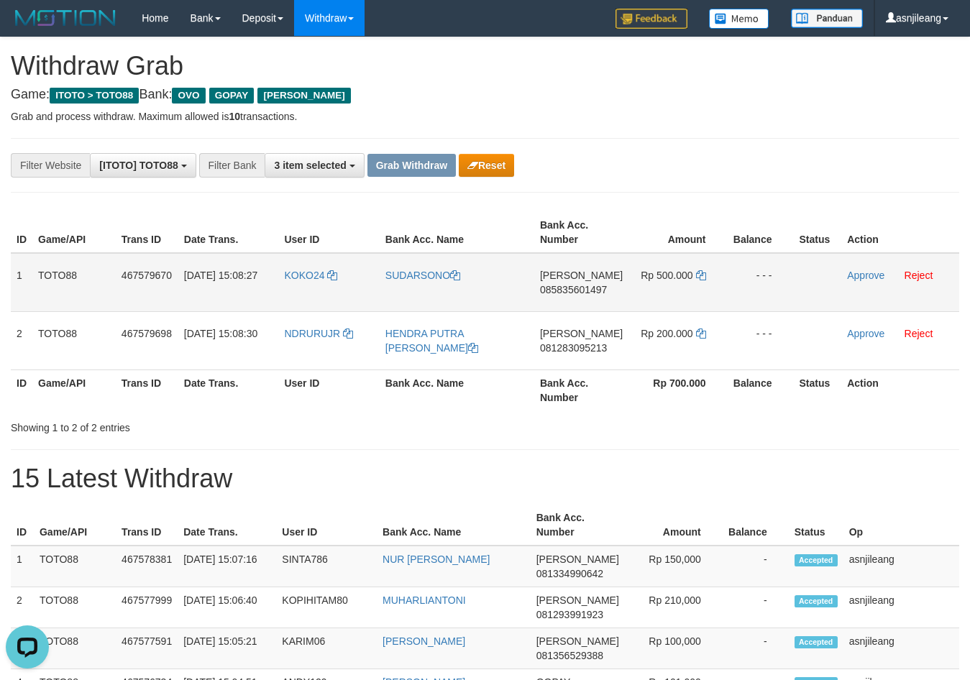
click at [576, 305] on td "[PERSON_NAME] 085835601497" at bounding box center [581, 282] width 94 height 59
copy span "085835601497"
click at [603, 296] on td "[PERSON_NAME] 085835601497" at bounding box center [581, 282] width 94 height 59
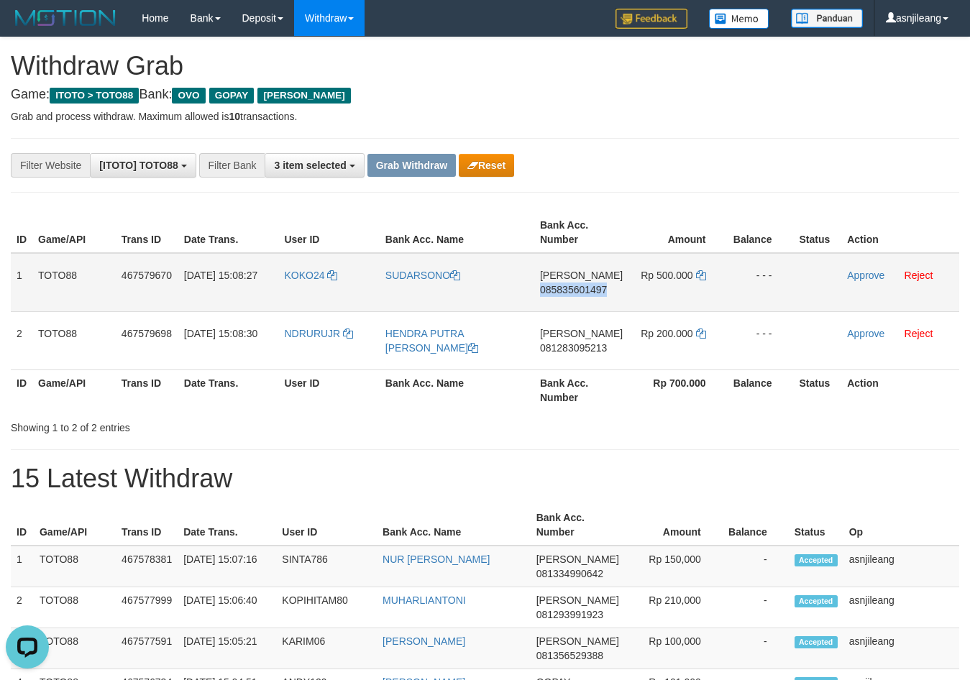
copy span "085835601497"
click at [700, 278] on icon at bounding box center [701, 275] width 10 height 10
copy span "085835601497"
click at [857, 275] on link "Approve" at bounding box center [865, 276] width 37 height 12
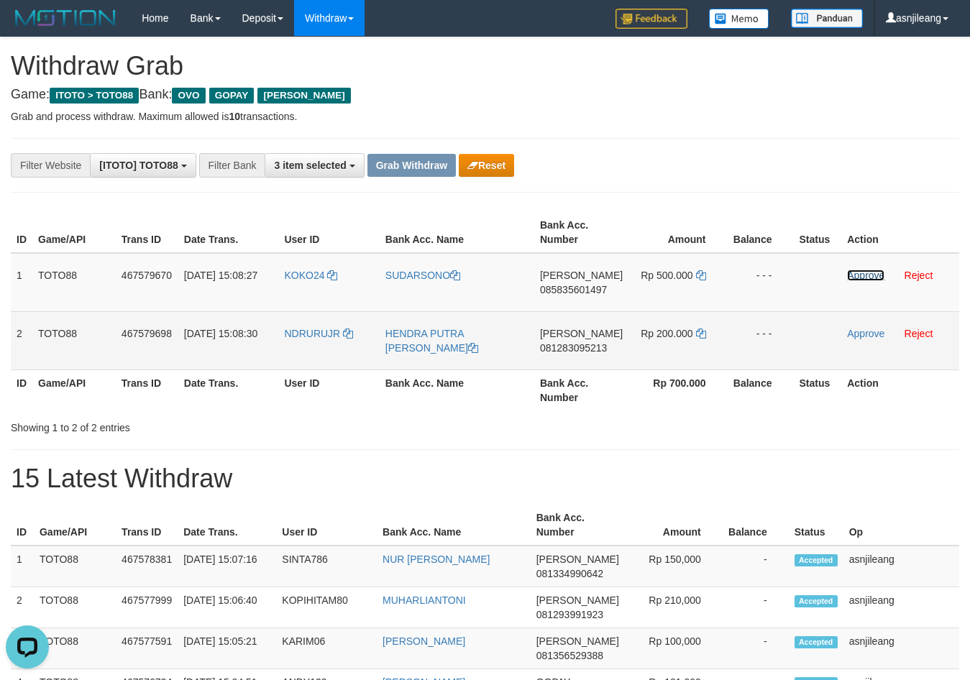
click at [600, 361] on td "[PERSON_NAME] 081283095213" at bounding box center [581, 340] width 94 height 58
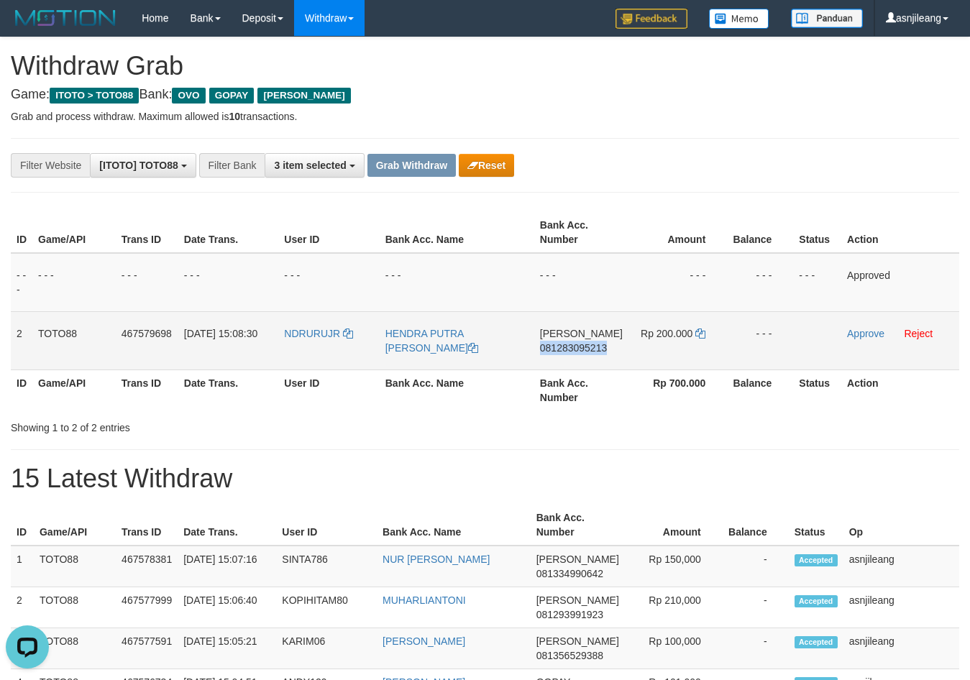
click at [600, 361] on td "[PERSON_NAME] 081283095213" at bounding box center [581, 340] width 94 height 58
copy span "081283095213"
click at [700, 332] on icon at bounding box center [700, 334] width 10 height 10
copy span "081283095213"
click at [854, 336] on link "Approve" at bounding box center [865, 334] width 37 height 12
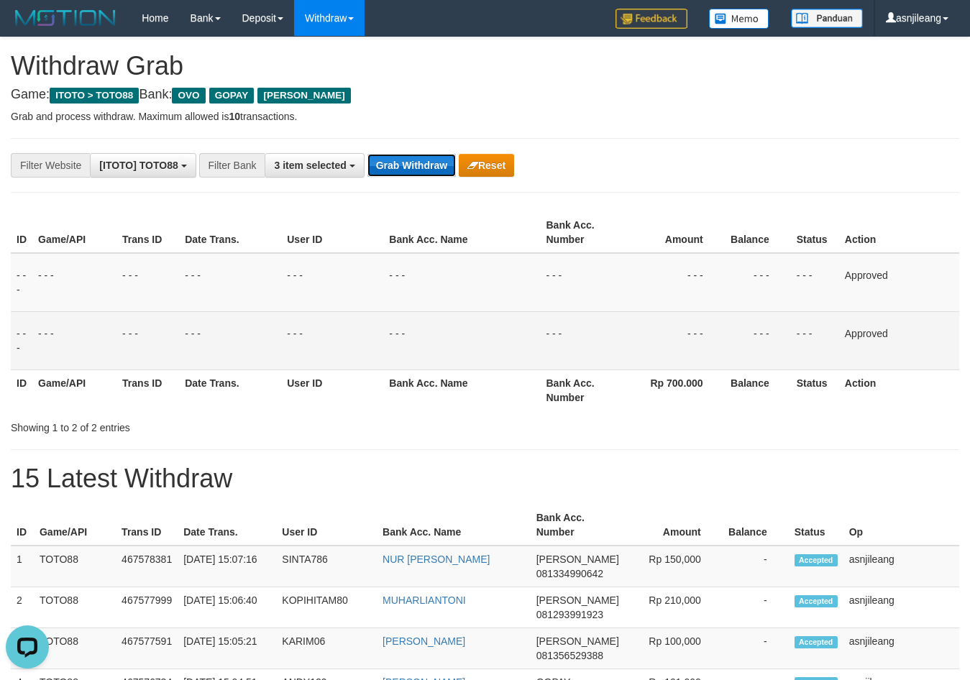
click at [417, 166] on button "Grab Withdraw" at bounding box center [412, 165] width 88 height 23
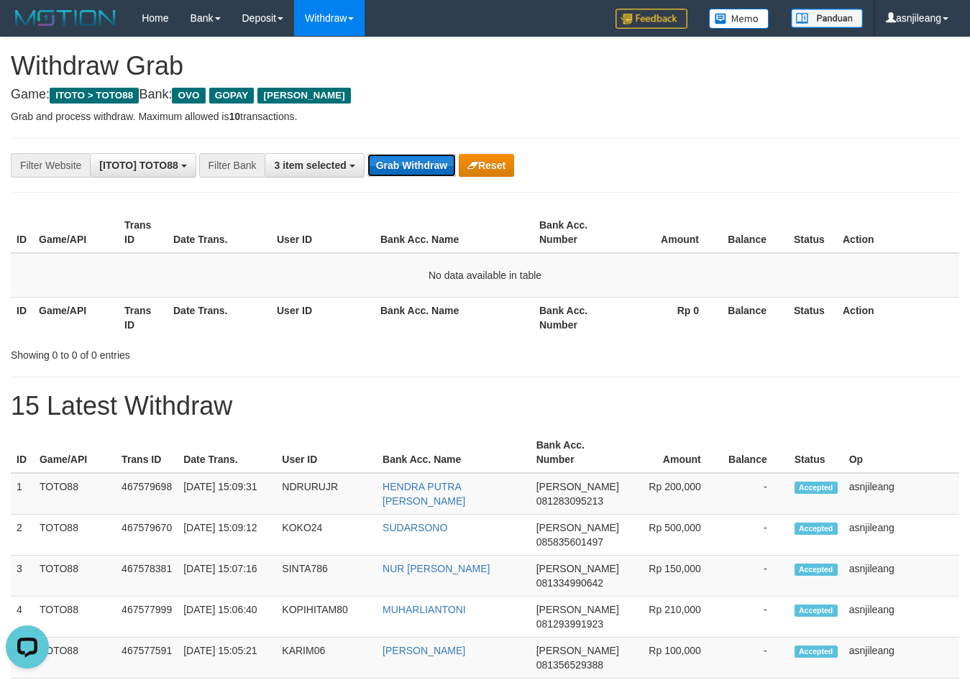
click at [426, 172] on button "Grab Withdraw" at bounding box center [412, 165] width 88 height 23
click at [427, 167] on button "Grab Withdraw" at bounding box center [412, 165] width 88 height 23
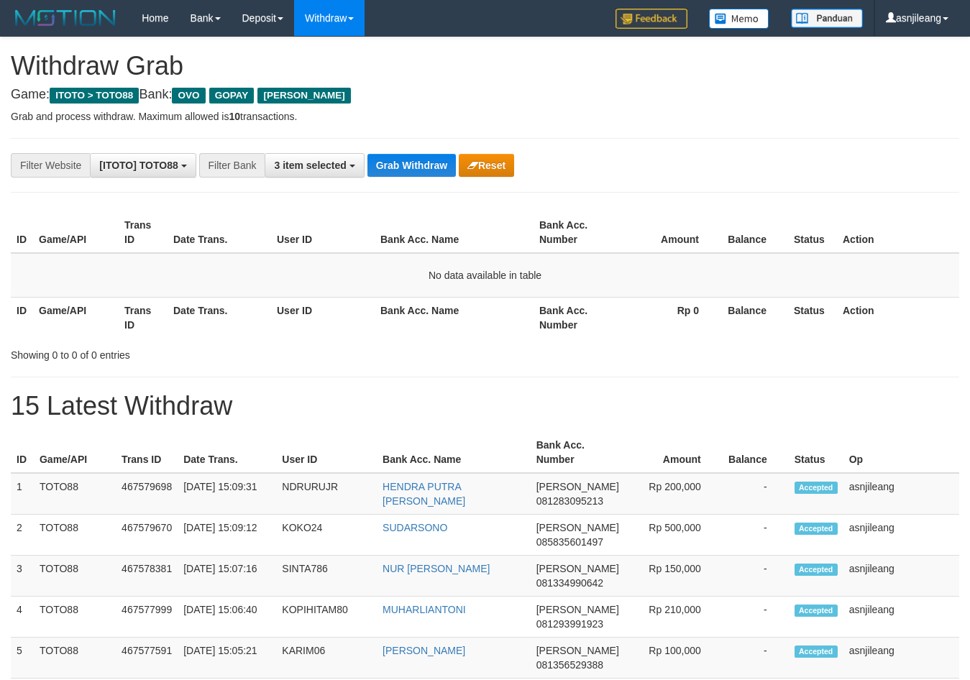
scroll to position [209, 0]
click at [426, 168] on button "Grab Withdraw" at bounding box center [412, 165] width 88 height 23
click at [416, 163] on button "Grab Withdraw" at bounding box center [412, 165] width 88 height 23
click at [419, 161] on button "Grab Withdraw" at bounding box center [412, 165] width 88 height 23
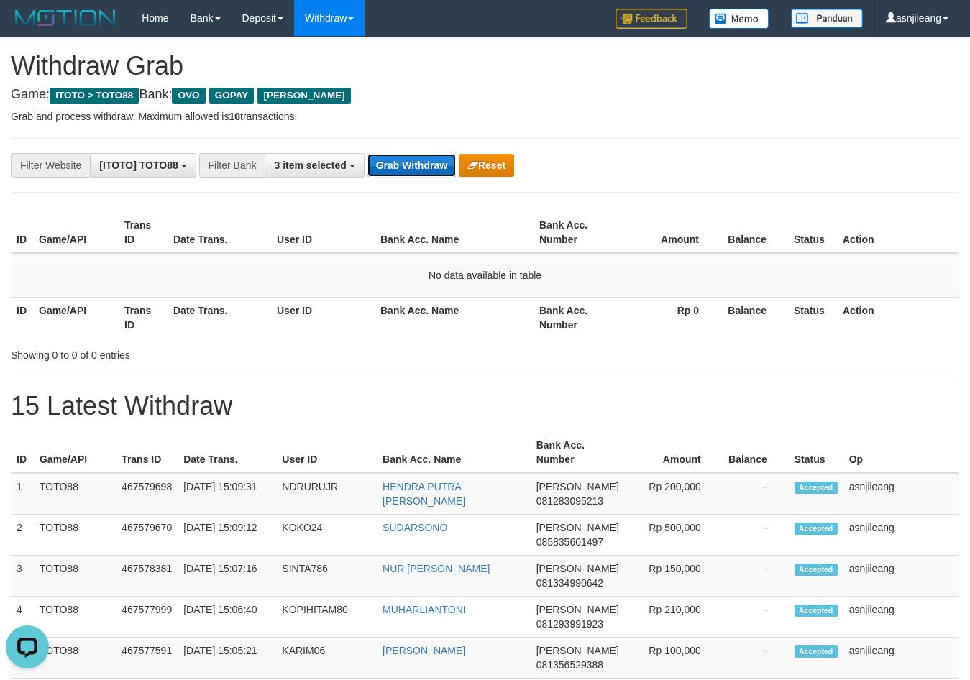
click at [419, 161] on button "Grab Withdraw" at bounding box center [412, 165] width 88 height 23
click at [415, 157] on button "Grab Withdraw" at bounding box center [412, 165] width 88 height 23
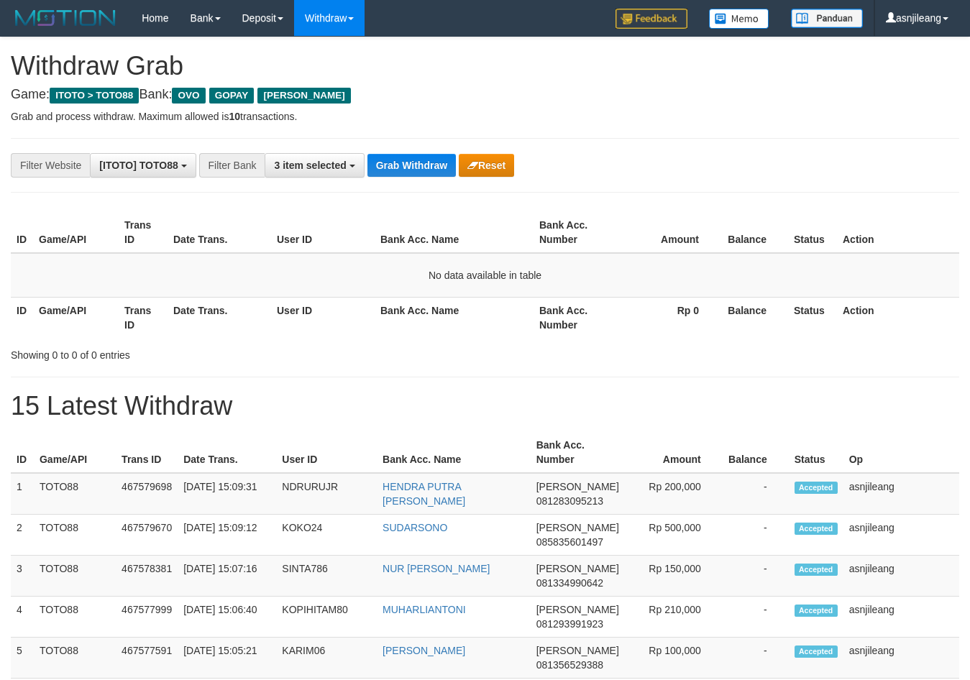
scroll to position [209, 0]
click at [411, 164] on button "Grab Withdraw" at bounding box center [412, 165] width 88 height 23
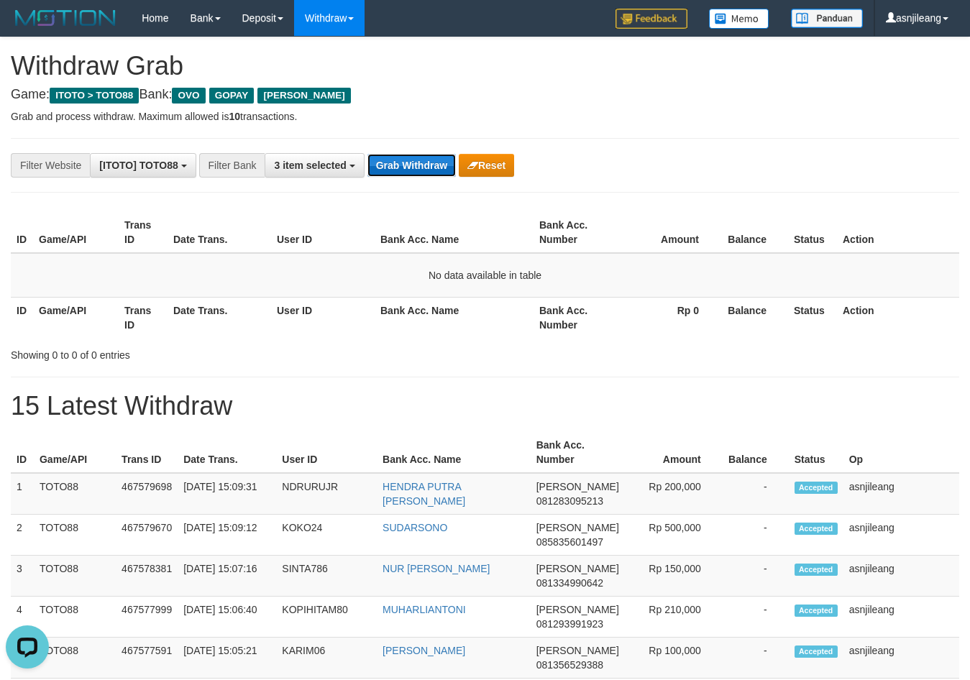
click at [394, 169] on button "Grab Withdraw" at bounding box center [412, 165] width 88 height 23
click at [423, 162] on button "Grab Withdraw" at bounding box center [412, 165] width 88 height 23
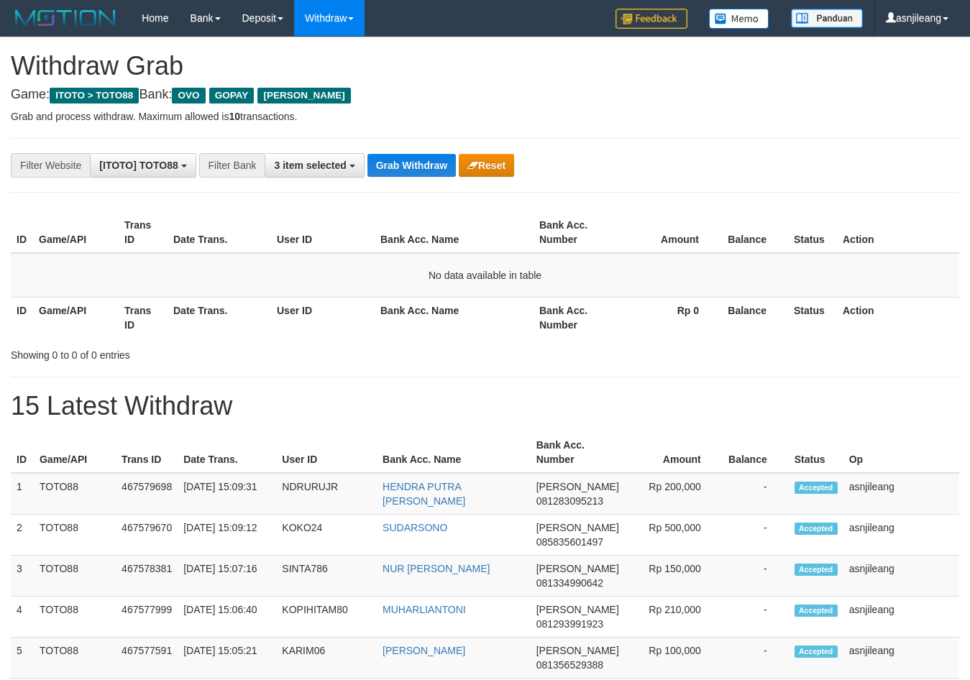
click at [423, 162] on button "Grab Withdraw" at bounding box center [412, 165] width 88 height 23
click at [414, 161] on button "Grab Withdraw" at bounding box center [412, 165] width 88 height 23
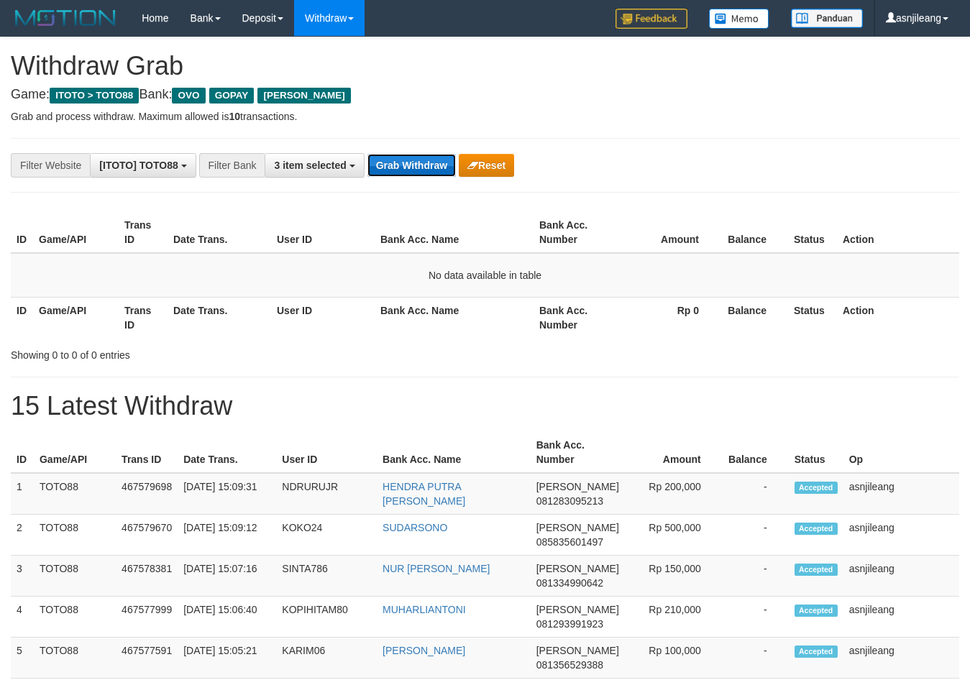
click at [414, 161] on button "Grab Withdraw" at bounding box center [412, 165] width 88 height 23
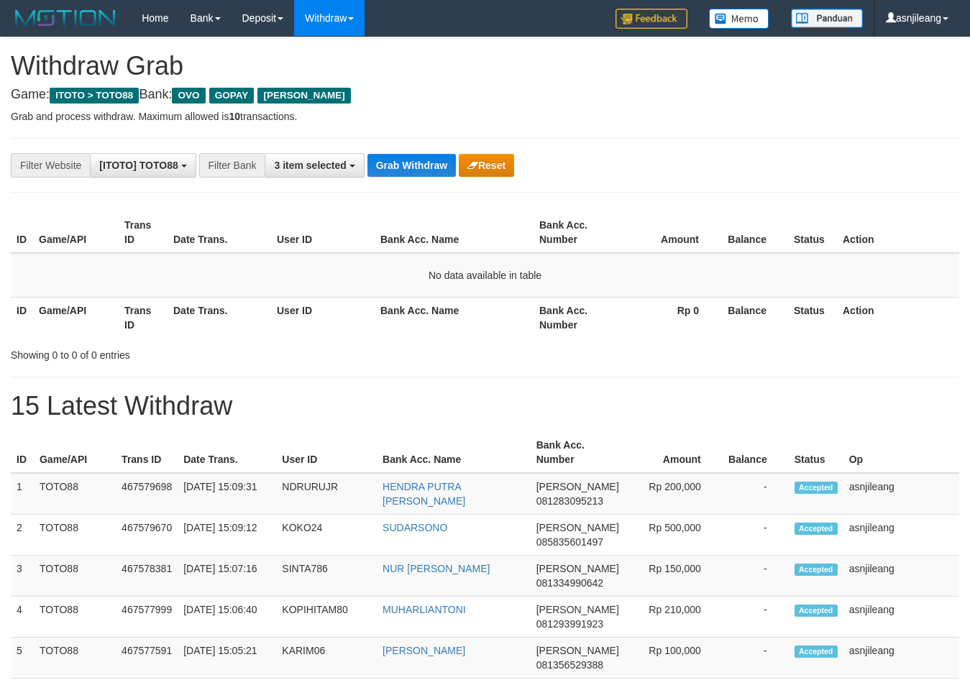
scroll to position [209, 0]
click at [414, 161] on button "Grab Withdraw" at bounding box center [412, 165] width 88 height 23
click at [421, 165] on button "Grab Withdraw" at bounding box center [412, 165] width 88 height 23
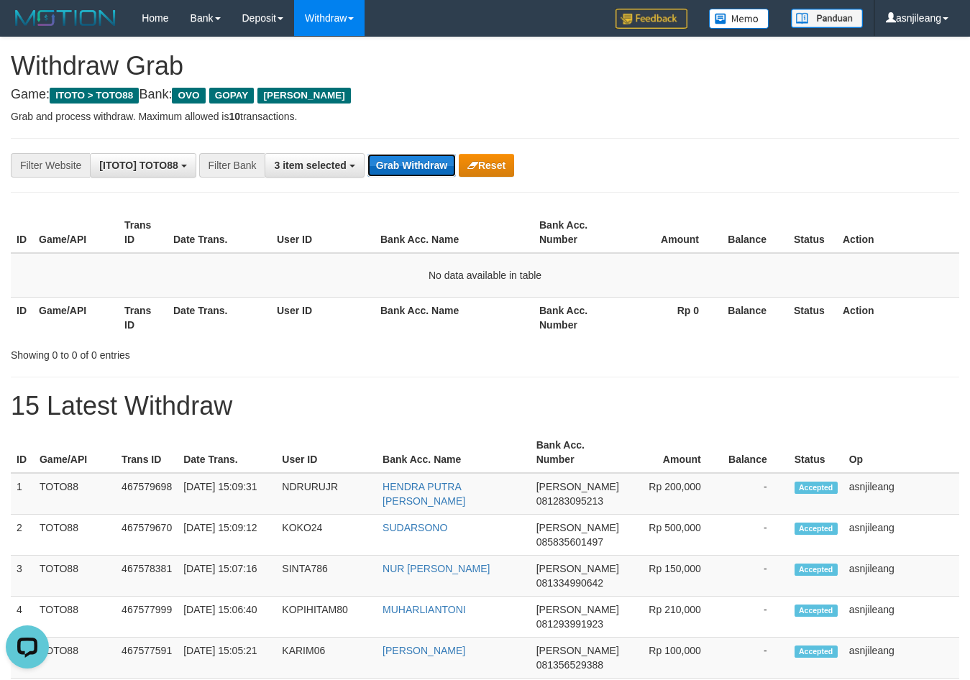
click at [422, 159] on button "Grab Withdraw" at bounding box center [412, 165] width 88 height 23
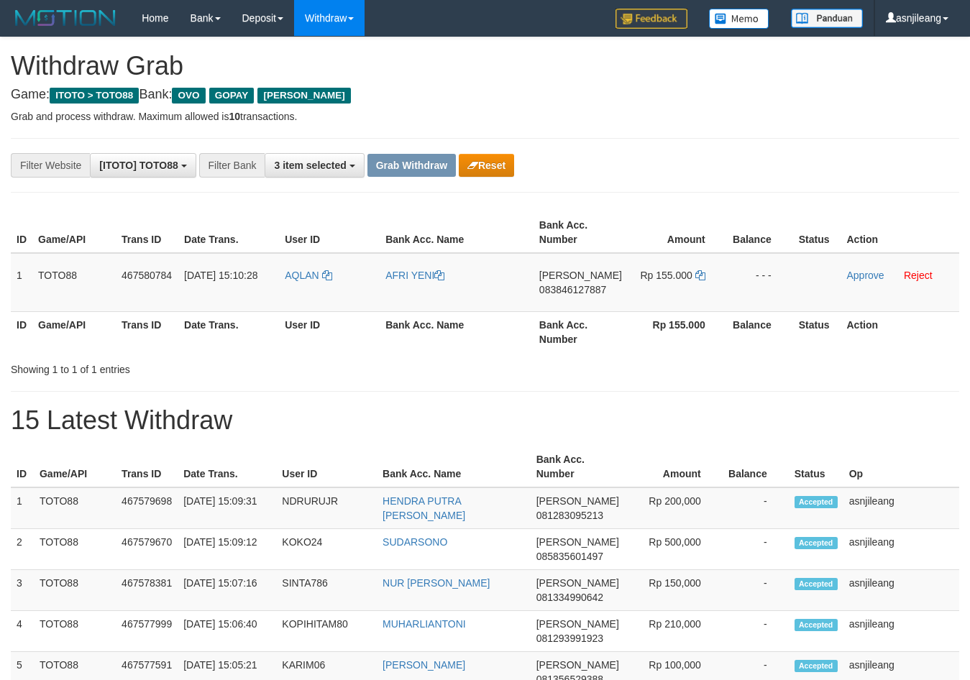
click at [553, 307] on td "[PERSON_NAME] 083846127887" at bounding box center [581, 282] width 94 height 59
click at [553, 307] on td "DANA 083846127887" at bounding box center [581, 282] width 94 height 59
copy span "083846127887"
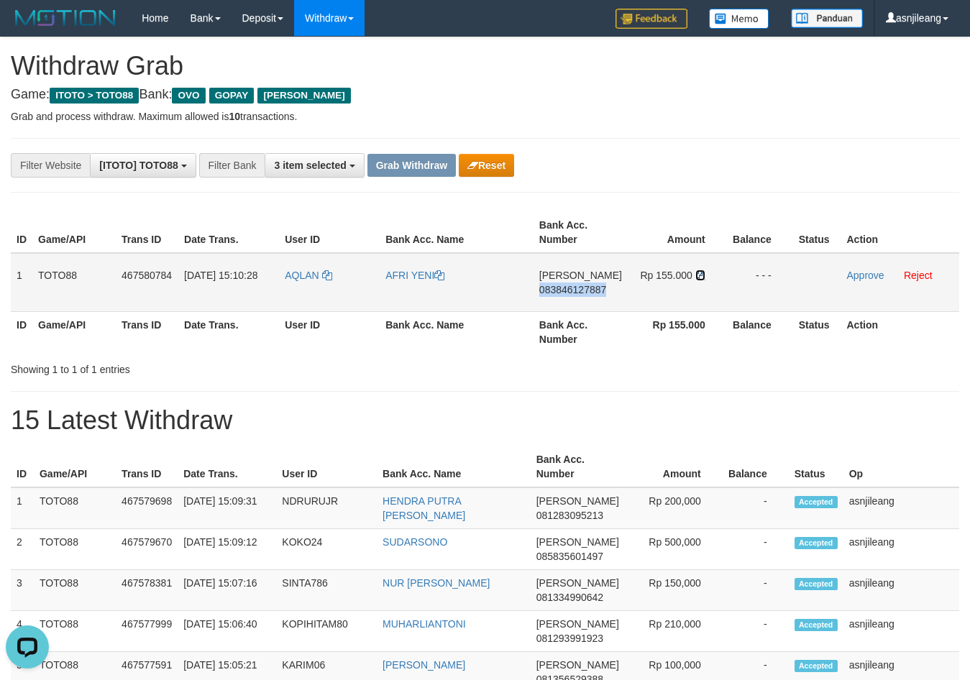
click at [699, 277] on icon at bounding box center [700, 275] width 10 height 10
copy span "083846127887"
click at [859, 278] on link "Approve" at bounding box center [865, 276] width 37 height 12
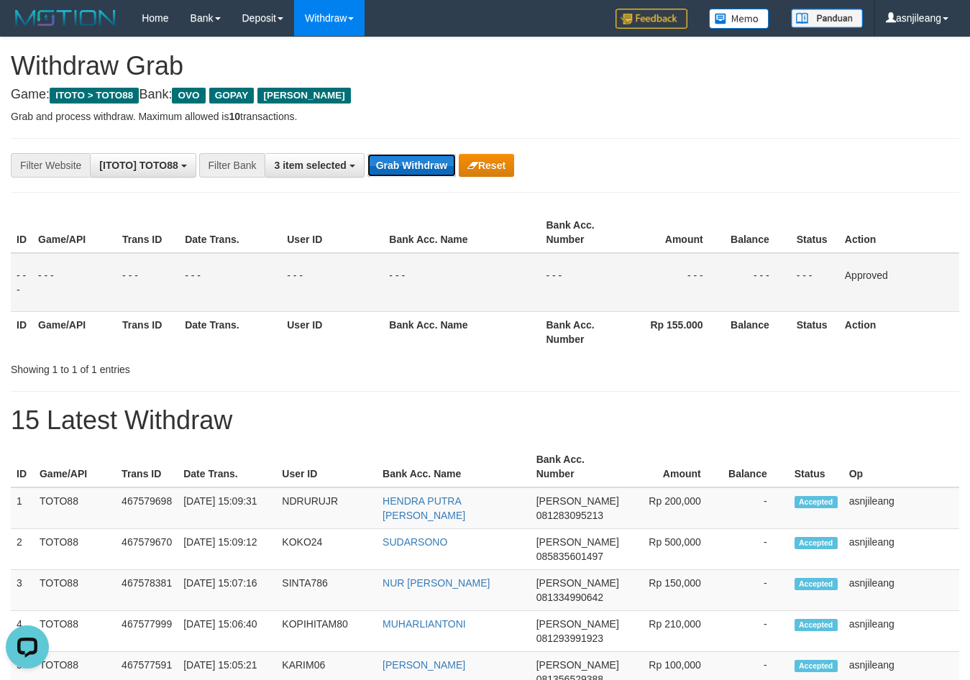
click at [428, 167] on button "Grab Withdraw" at bounding box center [412, 165] width 88 height 23
click at [428, 165] on button "Grab Withdraw" at bounding box center [412, 165] width 88 height 23
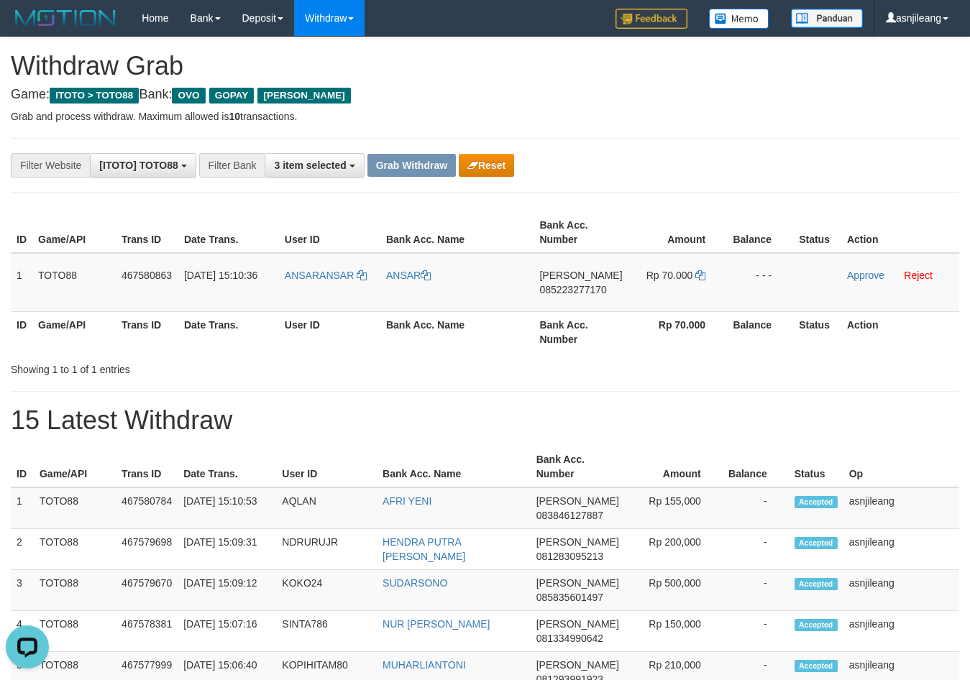
click at [585, 318] on th "Bank Acc. Number" at bounding box center [581, 331] width 94 height 41
click at [592, 308] on td "[PERSON_NAME] 085223277170" at bounding box center [581, 282] width 94 height 59
copy span "085223277170"
click at [700, 276] on icon at bounding box center [700, 275] width 10 height 10
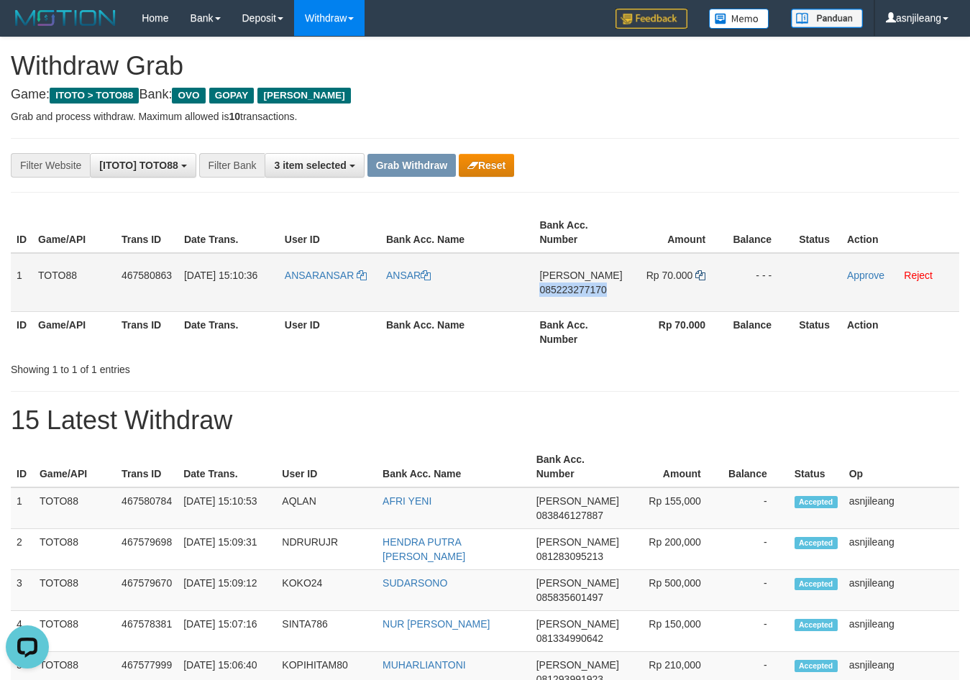
copy span "085223277170"
click at [874, 273] on link "Approve" at bounding box center [865, 276] width 37 height 12
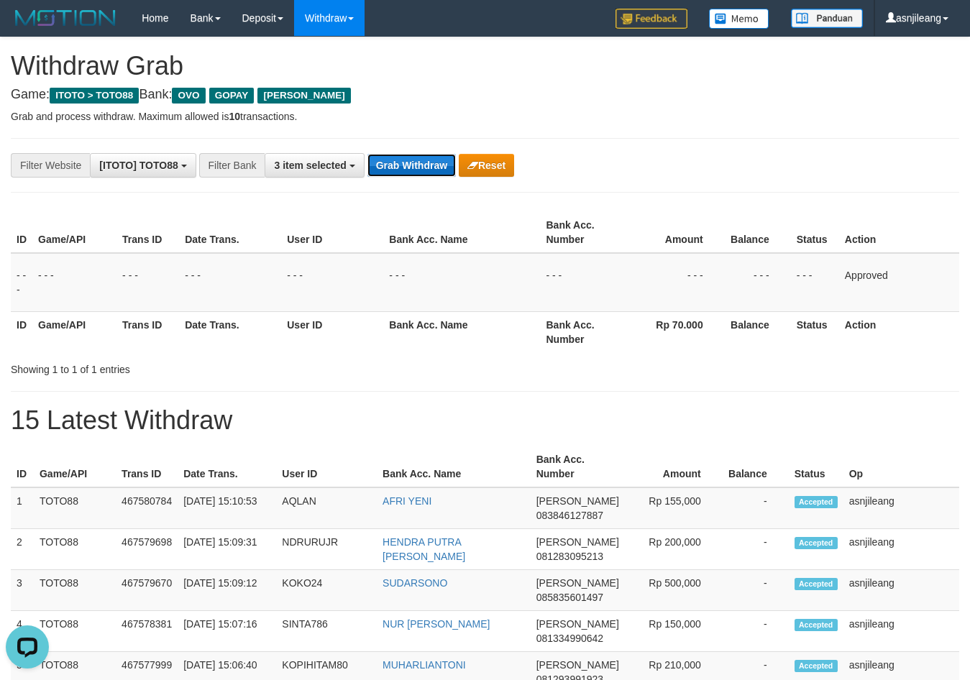
click at [432, 167] on button "Grab Withdraw" at bounding box center [412, 165] width 88 height 23
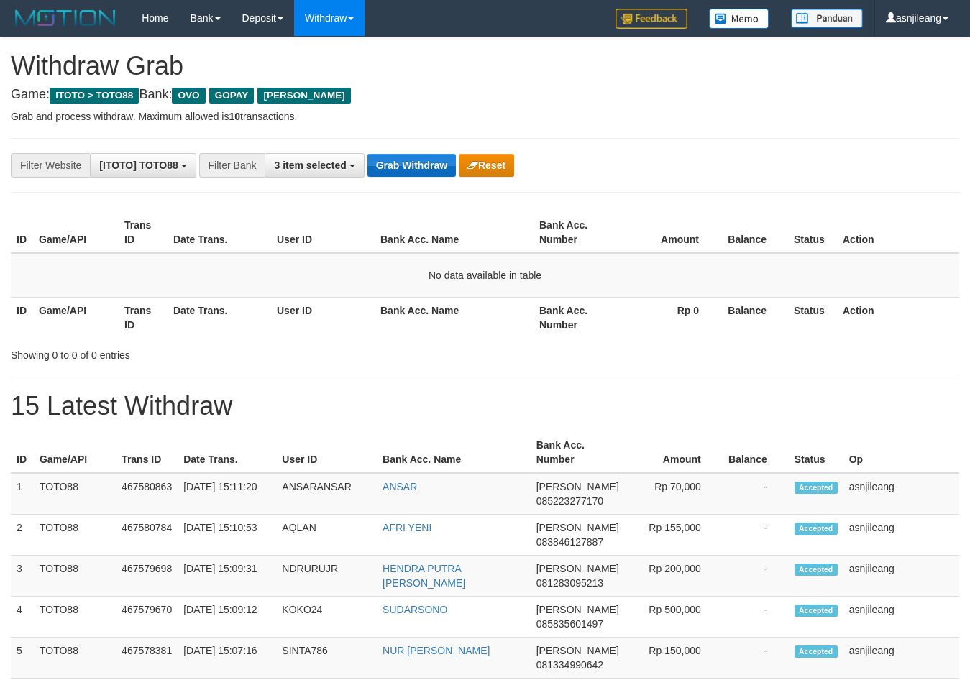
scroll to position [209, 0]
click at [416, 158] on button "Grab Withdraw" at bounding box center [412, 165] width 88 height 23
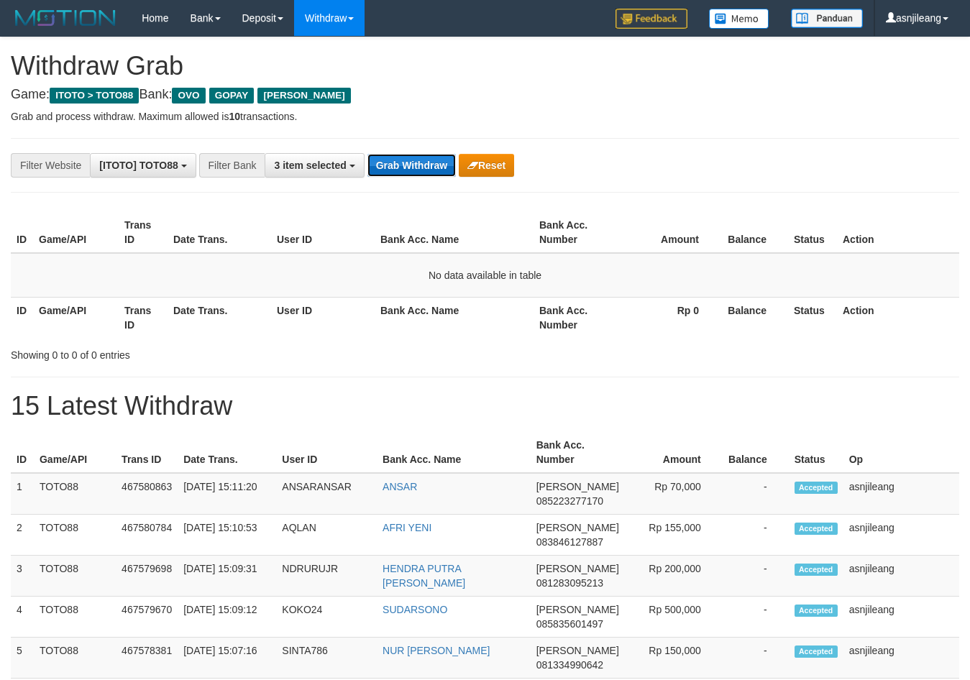
click at [414, 158] on button "Grab Withdraw" at bounding box center [412, 165] width 88 height 23
click at [399, 165] on button "Grab Withdraw" at bounding box center [412, 165] width 88 height 23
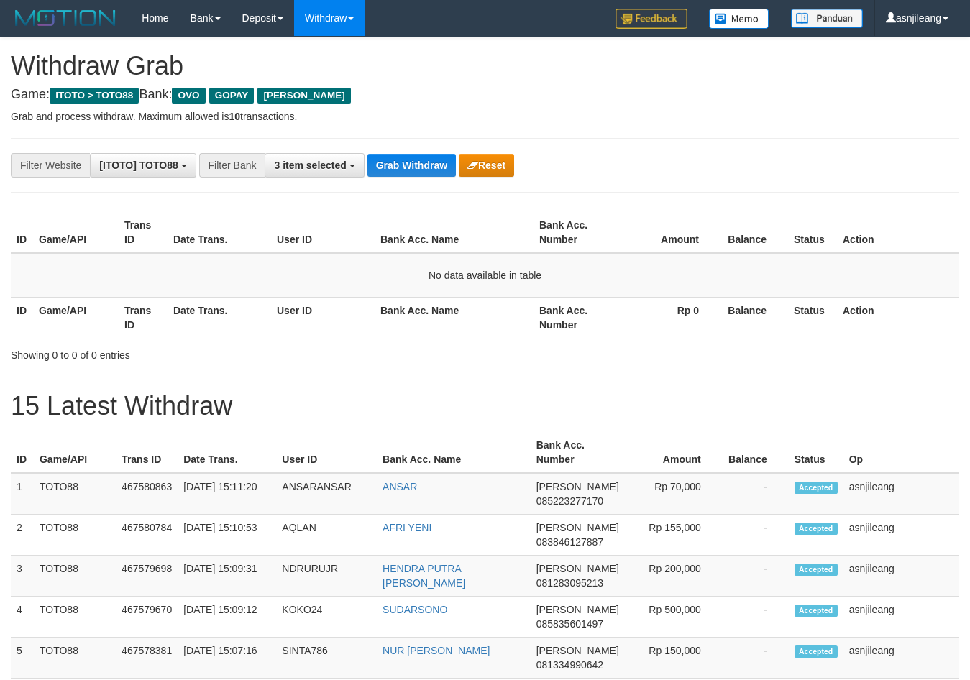
scroll to position [209, 0]
click at [399, 165] on button "Grab Withdraw" at bounding box center [412, 165] width 88 height 23
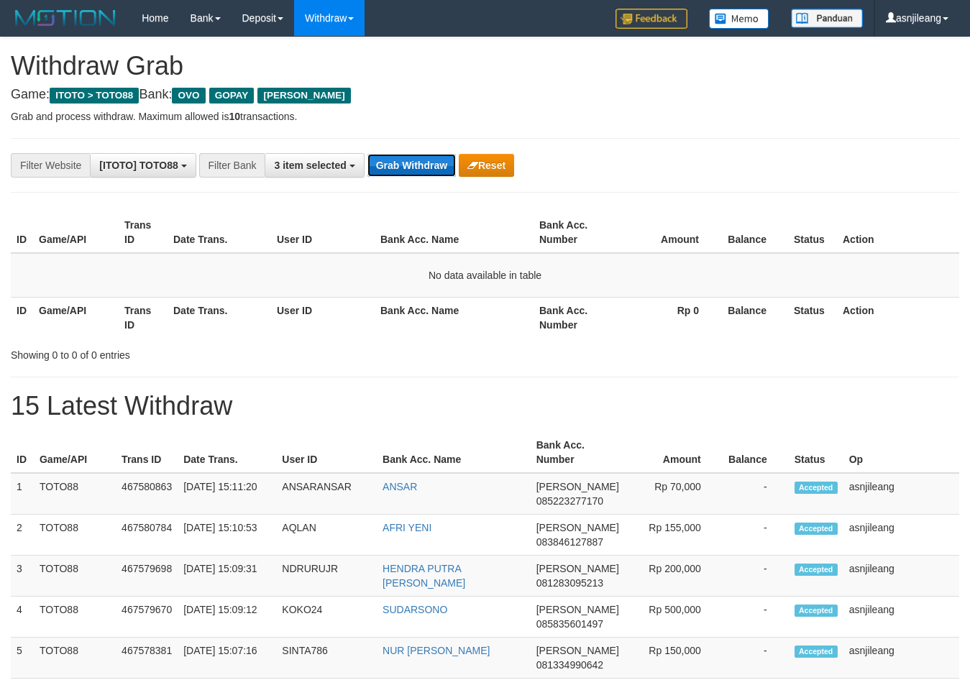
click at [407, 158] on button "Grab Withdraw" at bounding box center [412, 165] width 88 height 23
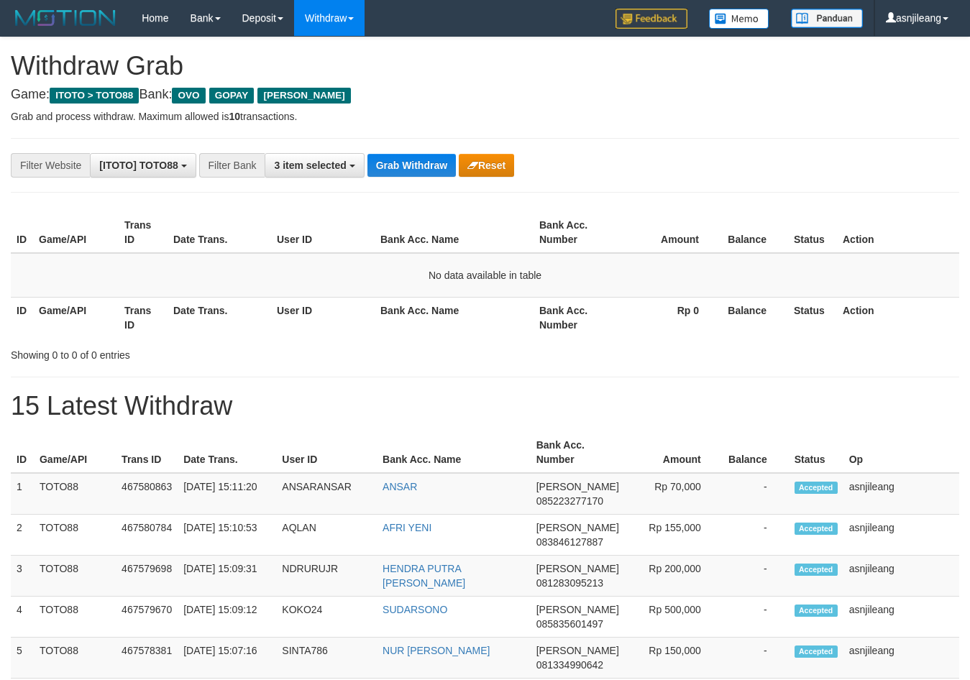
scroll to position [209, 0]
click at [407, 158] on button "Grab Withdraw" at bounding box center [412, 165] width 88 height 23
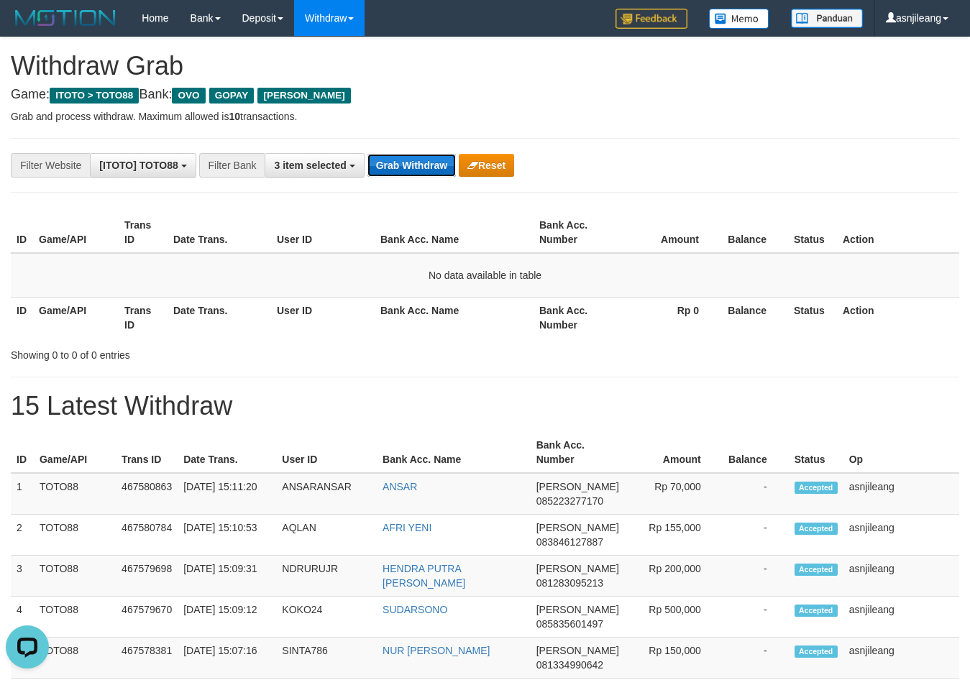
click at [423, 157] on button "Grab Withdraw" at bounding box center [412, 165] width 88 height 23
click at [422, 158] on button "Grab Withdraw" at bounding box center [412, 165] width 88 height 23
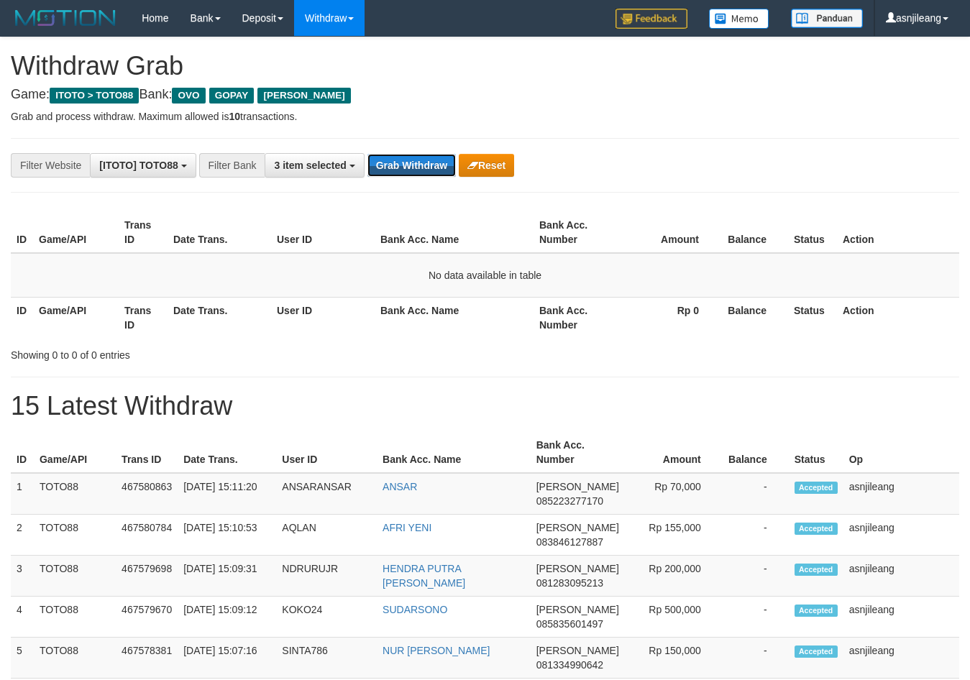
click at [422, 158] on button "Grab Withdraw" at bounding box center [412, 165] width 88 height 23
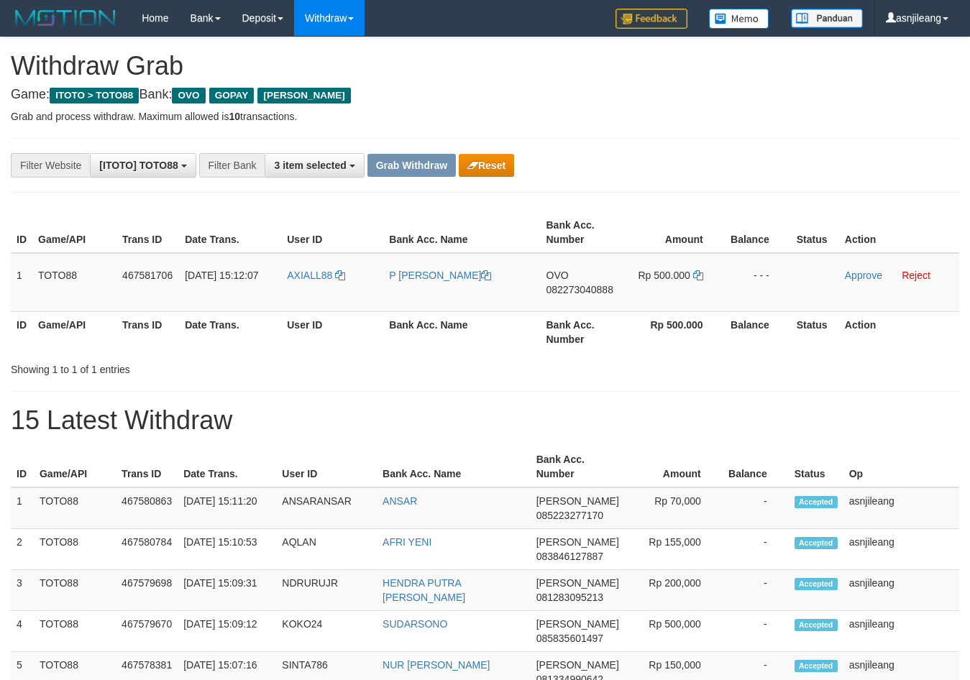
scroll to position [209, 0]
click at [565, 303] on td "OVO 082273040888" at bounding box center [583, 282] width 84 height 59
copy span "082273040888"
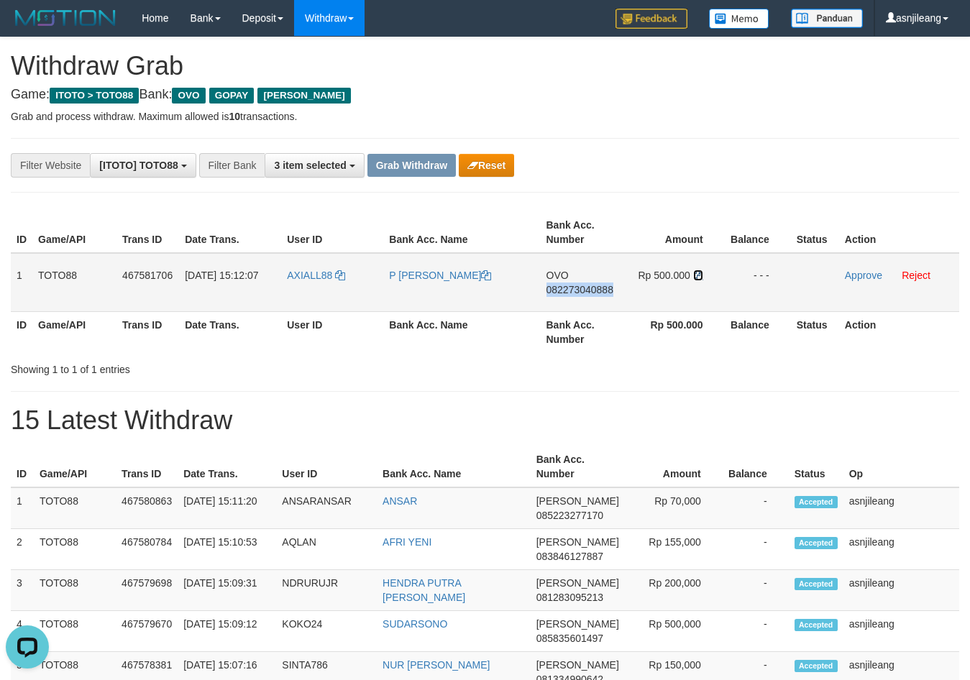
click at [700, 275] on icon at bounding box center [698, 275] width 10 height 10
copy span "082273040888"
click at [431, 281] on link "P [PERSON_NAME]" at bounding box center [440, 276] width 102 height 12
click at [859, 273] on link "Approve" at bounding box center [863, 276] width 37 height 12
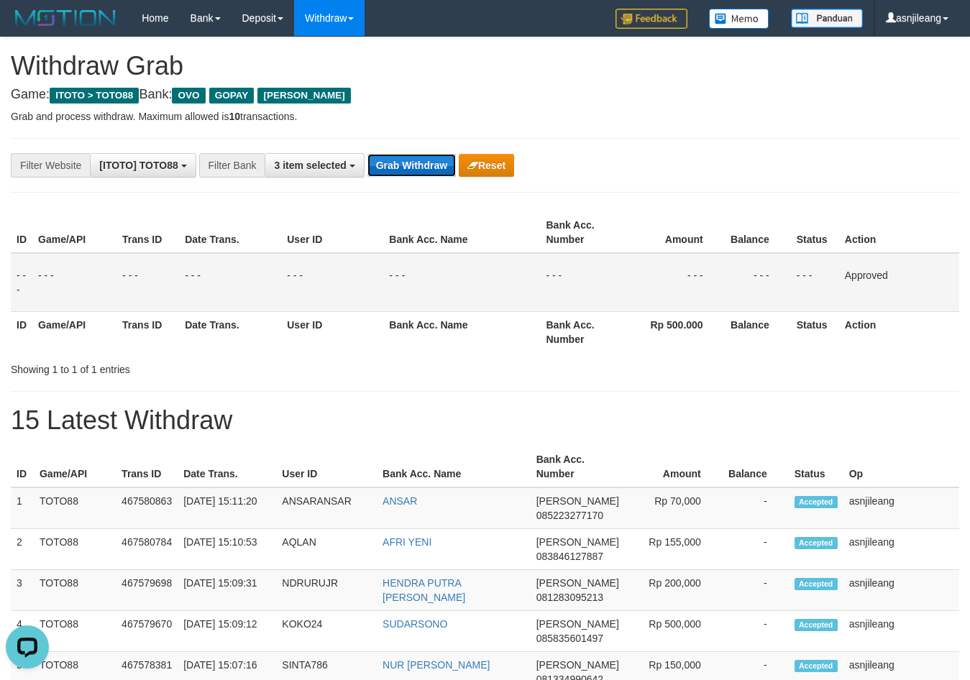
click at [421, 168] on button "Grab Withdraw" at bounding box center [412, 165] width 88 height 23
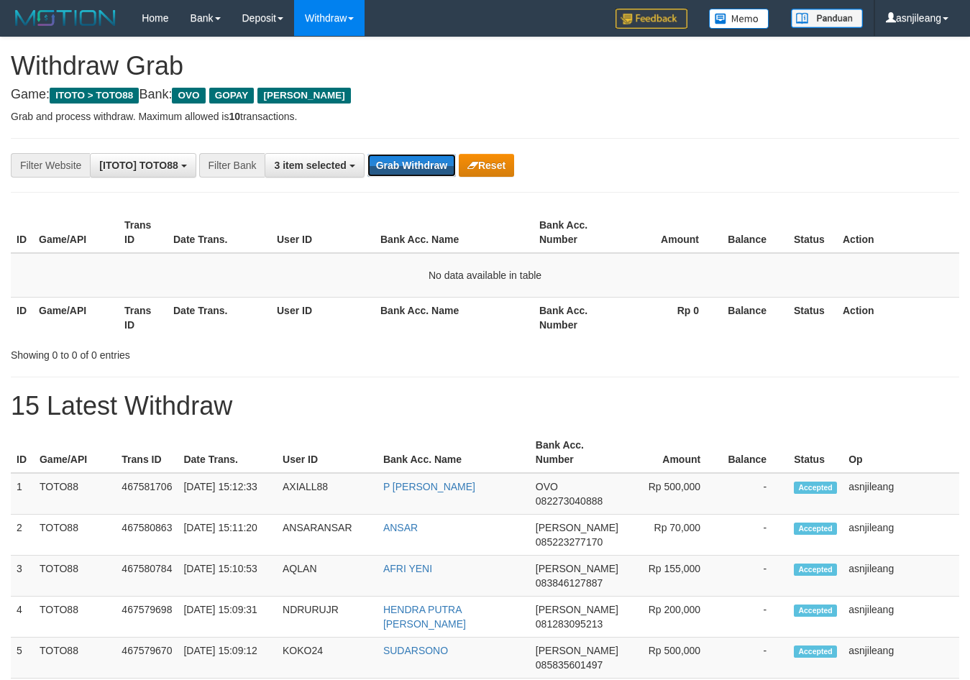
scroll to position [209, 0]
click at [421, 168] on button "Grab Withdraw" at bounding box center [412, 165] width 88 height 23
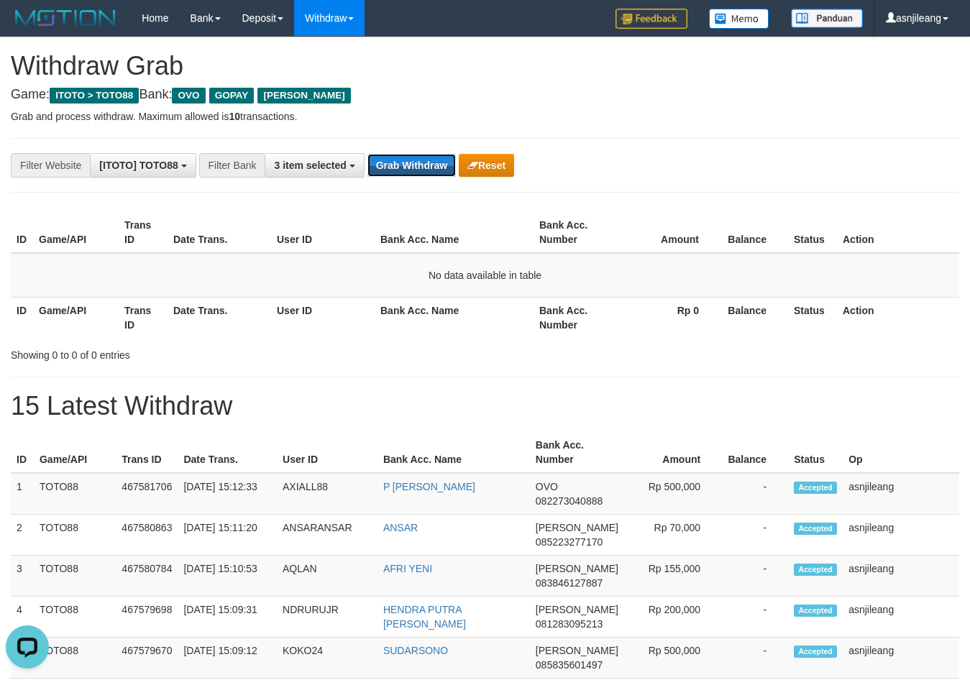
click at [421, 168] on button "Grab Withdraw" at bounding box center [412, 165] width 88 height 23
click at [416, 160] on button "Grab Withdraw" at bounding box center [412, 165] width 88 height 23
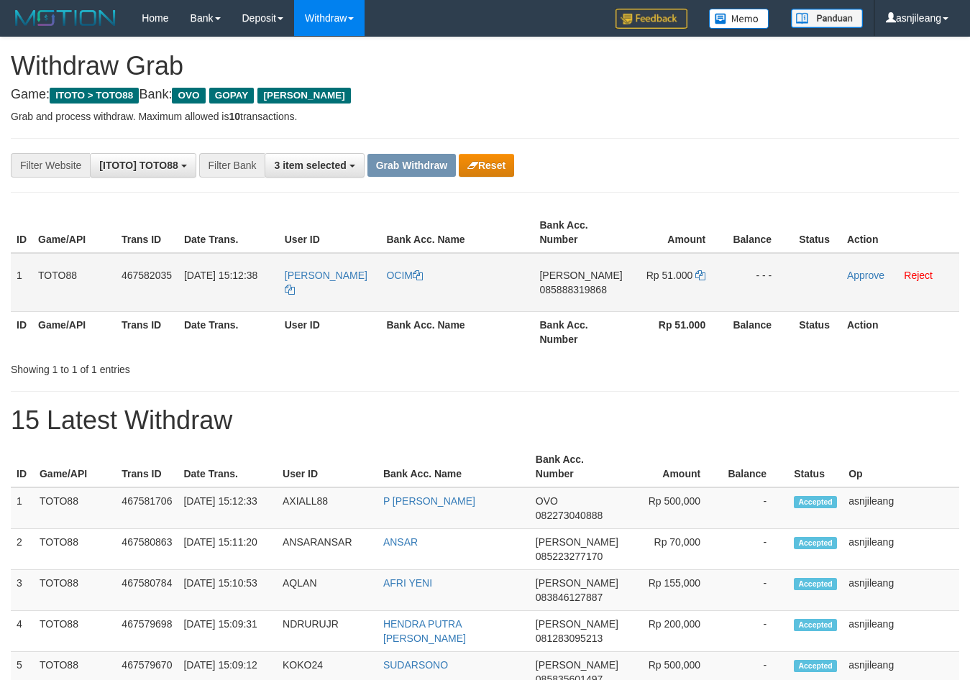
scroll to position [209, 0]
click at [602, 298] on td "DANA 085888319868" at bounding box center [581, 282] width 94 height 59
copy span "085888319868"
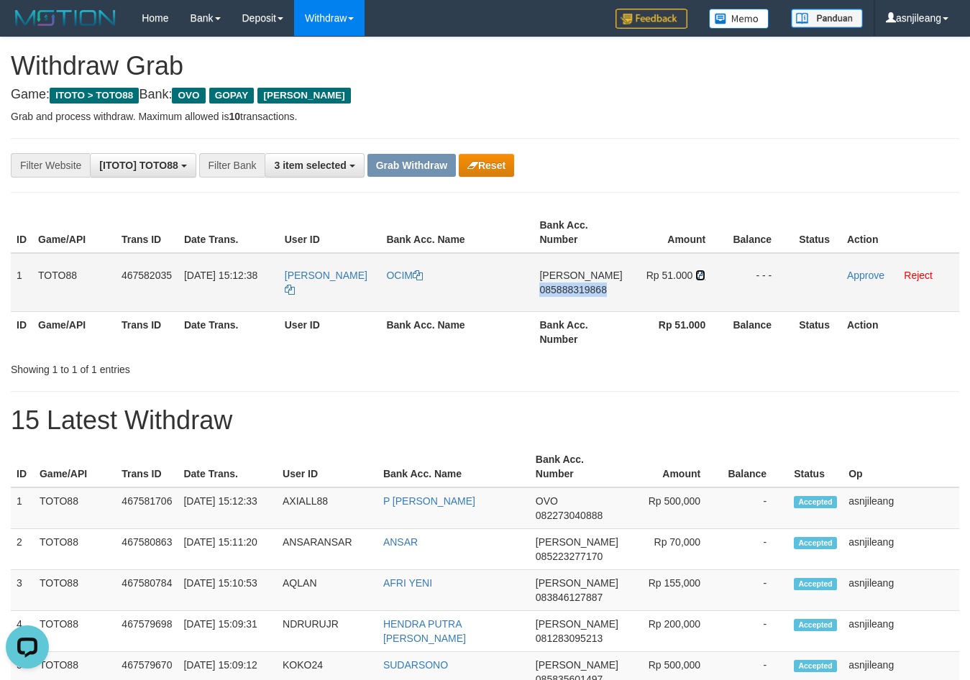
click at [695, 278] on icon at bounding box center [700, 275] width 10 height 10
copy span "085888319868"
click at [865, 278] on link "Approve" at bounding box center [865, 276] width 37 height 12
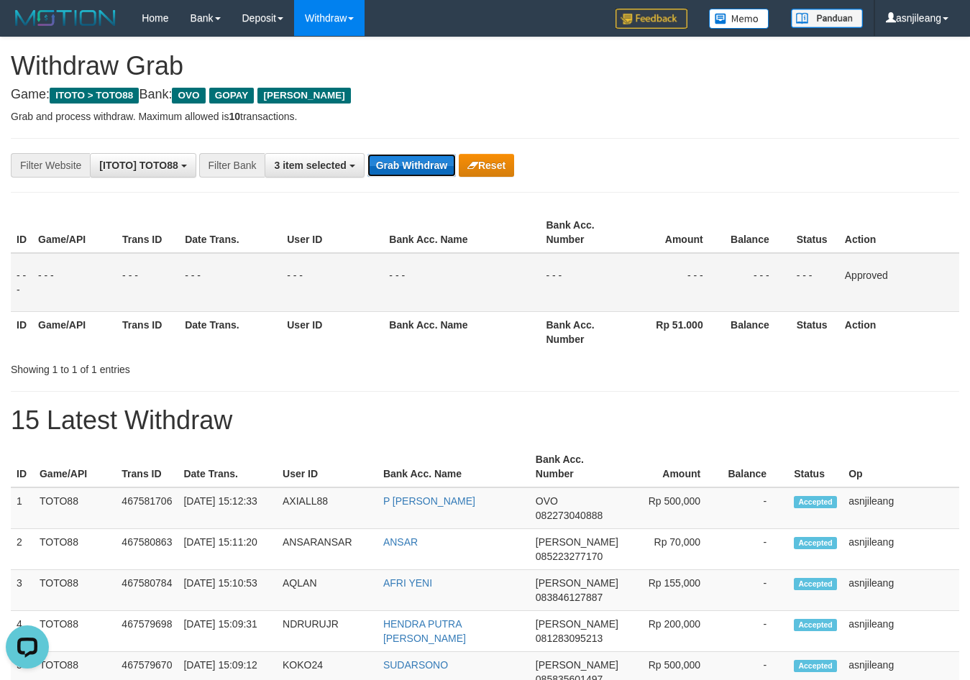
click at [401, 166] on button "Grab Withdraw" at bounding box center [412, 165] width 88 height 23
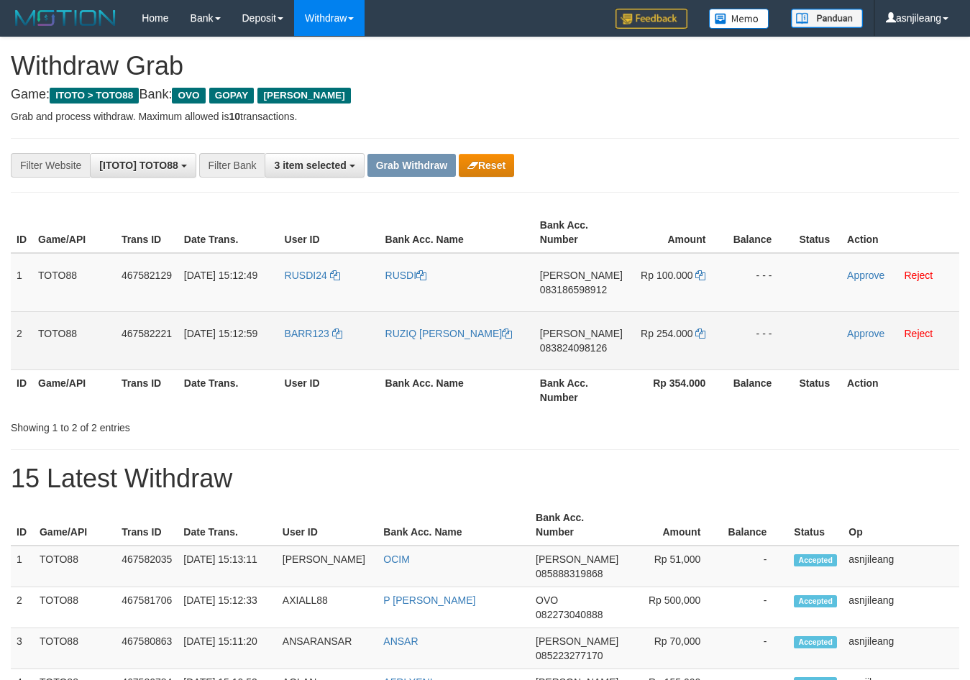
scroll to position [209, 0]
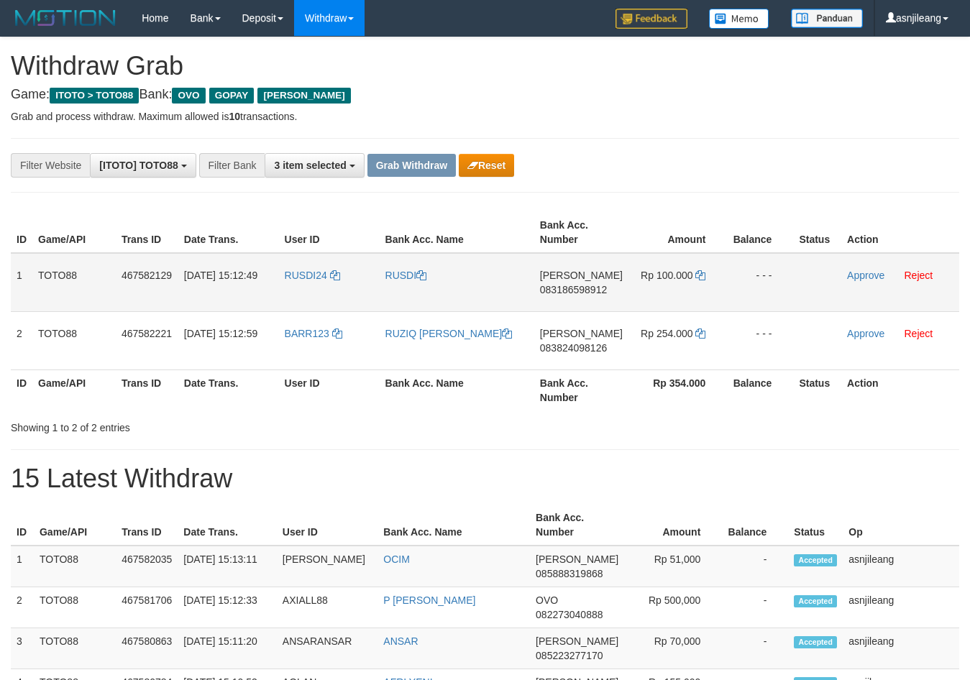
click at [573, 298] on td "[PERSON_NAME] 083186598912" at bounding box center [581, 282] width 94 height 59
copy span "083186598912"
click at [702, 277] on icon at bounding box center [700, 275] width 10 height 10
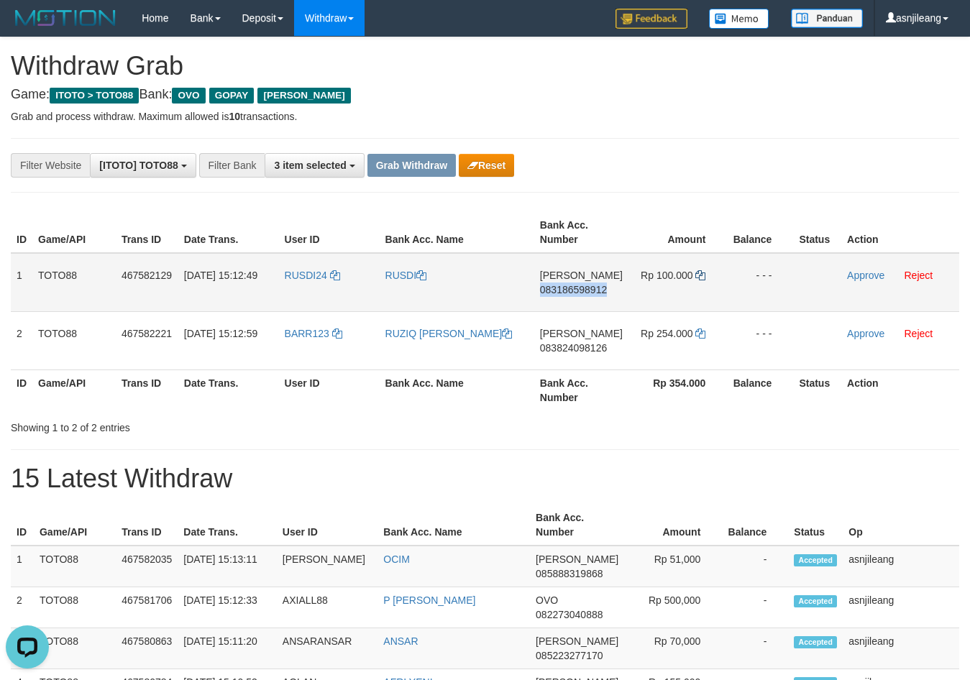
copy span "083186598912"
click at [878, 276] on link "Approve" at bounding box center [865, 276] width 37 height 12
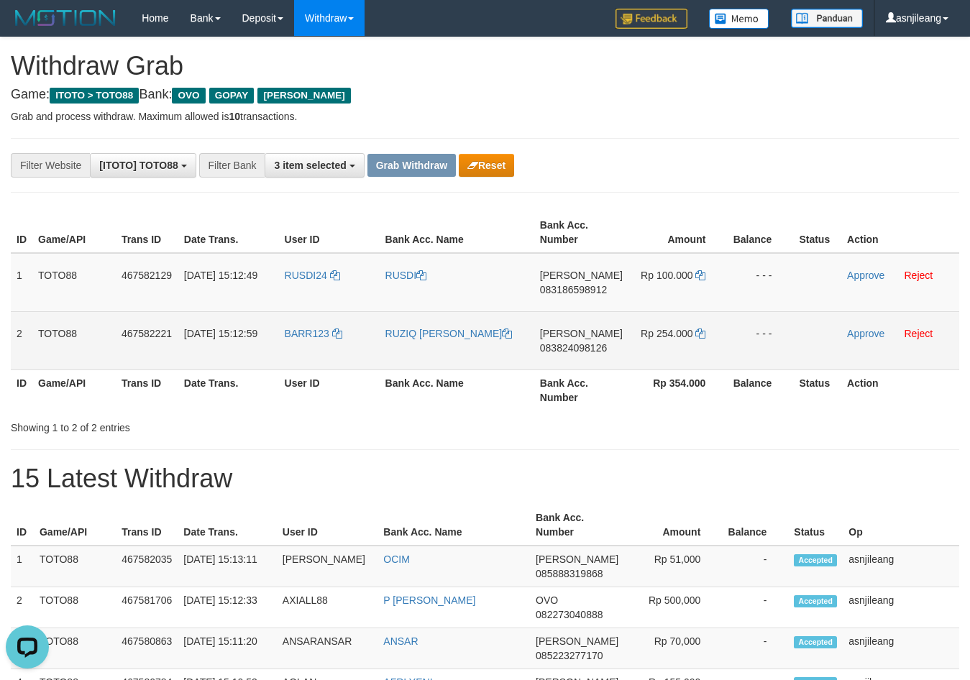
click at [604, 359] on td "DANA 083824098126" at bounding box center [581, 340] width 94 height 58
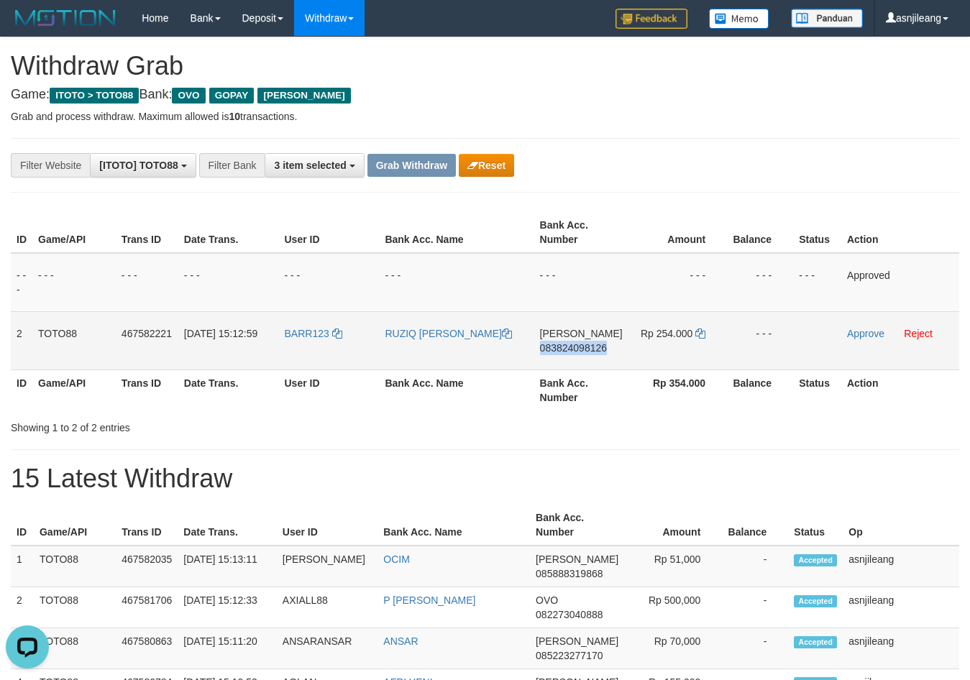
click at [604, 359] on td "DANA 083824098126" at bounding box center [581, 340] width 94 height 58
copy span "083824098126"
click at [699, 333] on icon at bounding box center [700, 334] width 10 height 10
copy span "083824098126"
click at [867, 333] on link "Approve" at bounding box center [865, 334] width 37 height 12
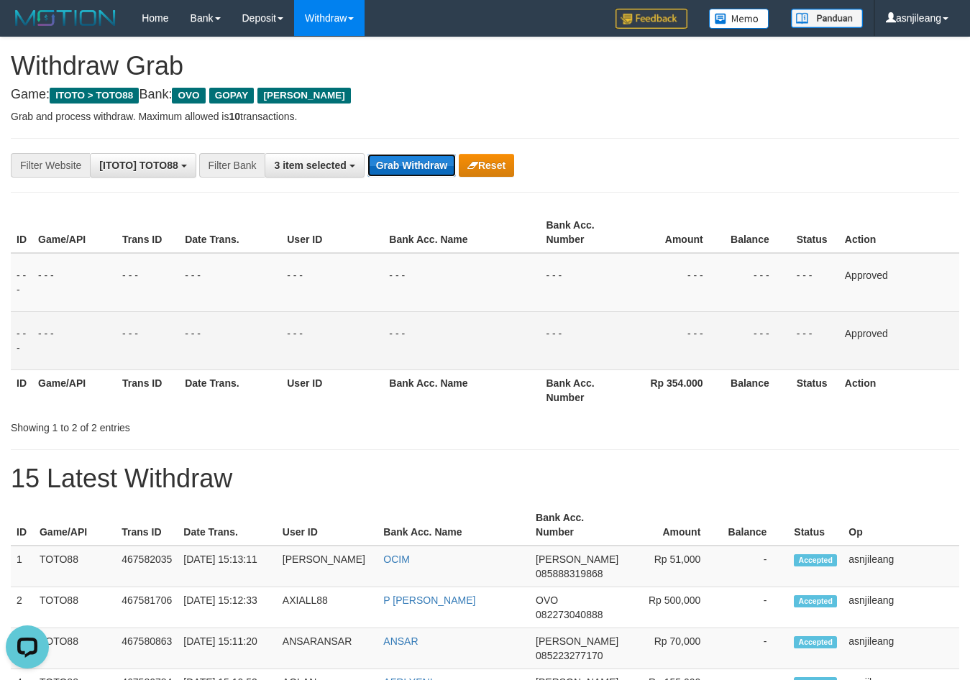
click at [401, 163] on button "Grab Withdraw" at bounding box center [412, 165] width 88 height 23
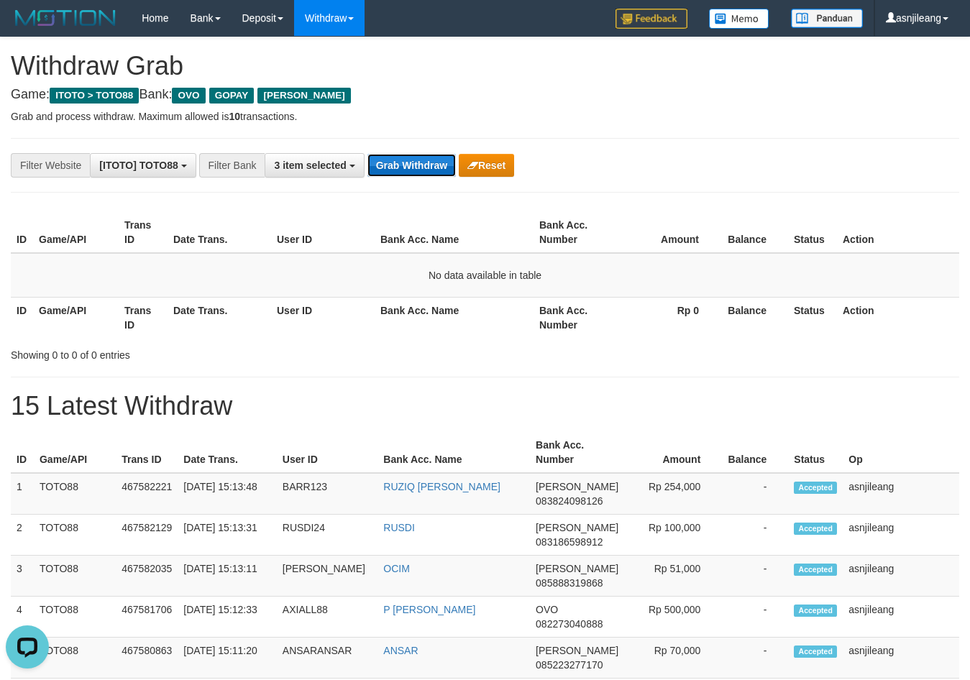
click at [399, 158] on button "Grab Withdraw" at bounding box center [412, 165] width 88 height 23
click at [420, 159] on button "Grab Withdraw" at bounding box center [412, 165] width 88 height 23
click at [430, 160] on button "Grab Withdraw" at bounding box center [412, 165] width 88 height 23
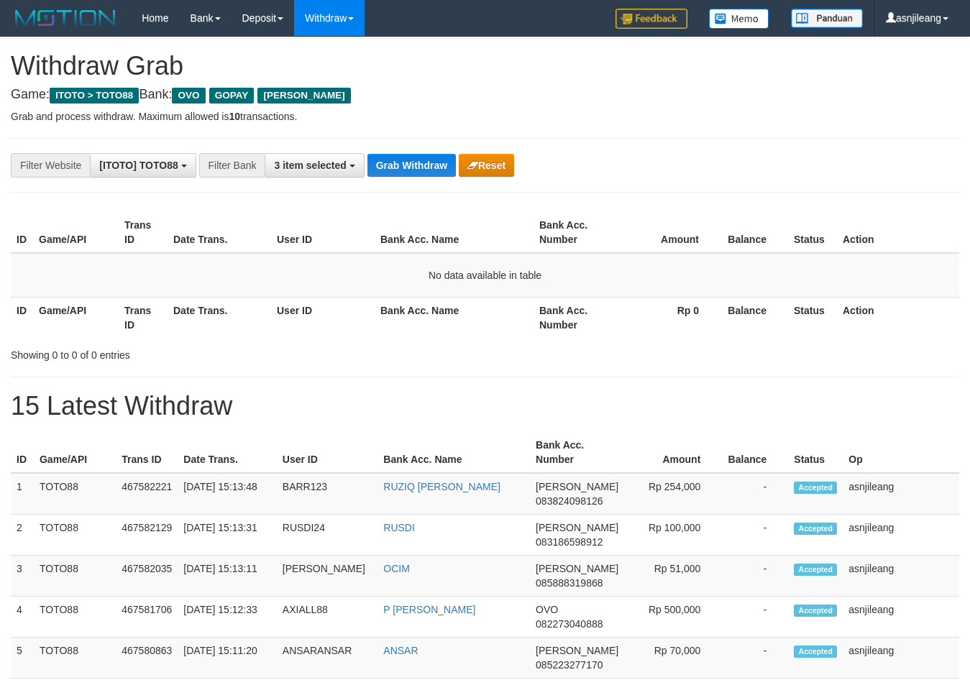
scroll to position [209, 0]
click at [430, 160] on button "Grab Withdraw" at bounding box center [412, 165] width 88 height 23
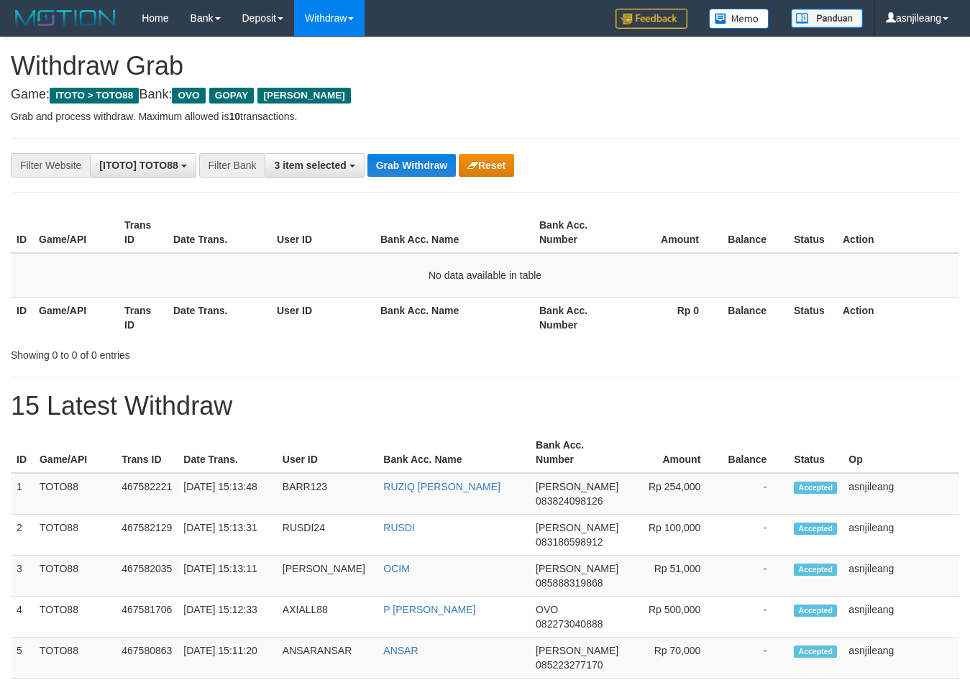
click at [430, 160] on button "Grab Withdraw" at bounding box center [412, 165] width 88 height 23
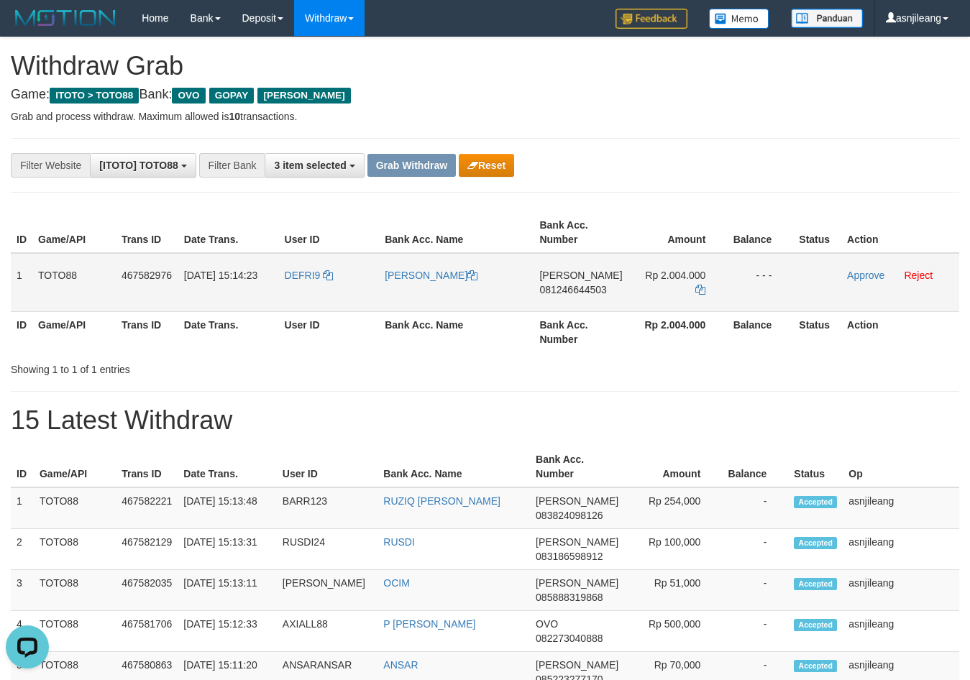
click at [608, 298] on td "[PERSON_NAME] 081246644503" at bounding box center [581, 282] width 94 height 59
click at [608, 298] on td "DANA 081246644503" at bounding box center [581, 282] width 94 height 59
copy span "081246644503"
click at [698, 291] on icon at bounding box center [700, 290] width 10 height 10
copy span "081246644503"
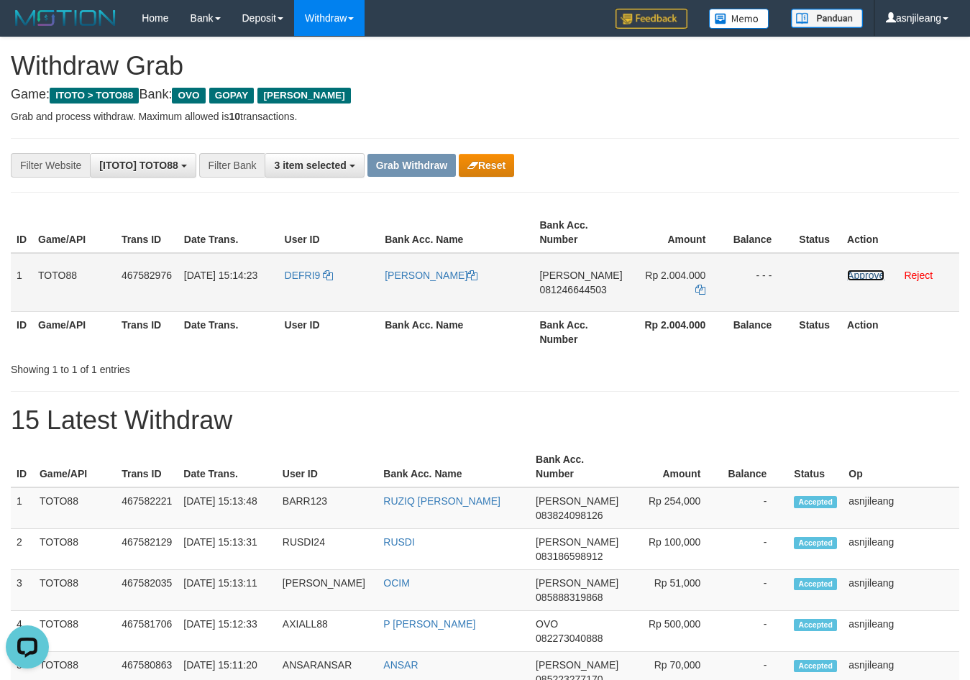
click at [879, 270] on link "Approve" at bounding box center [865, 276] width 37 height 12
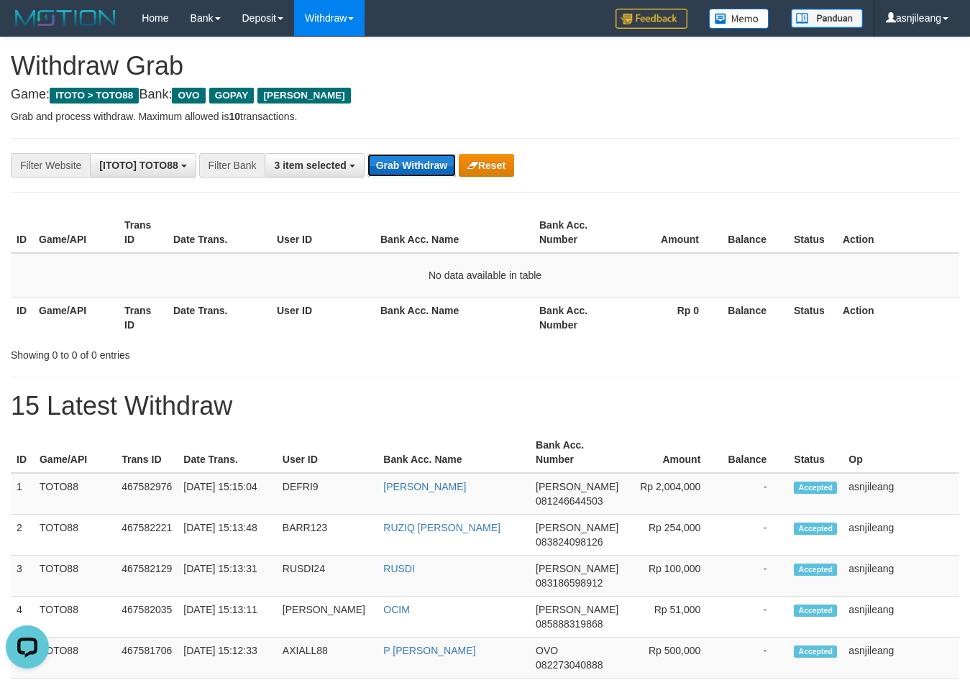
click at [419, 168] on button "Grab Withdraw" at bounding box center [412, 165] width 88 height 23
click at [418, 165] on button "Grab Withdraw" at bounding box center [412, 165] width 88 height 23
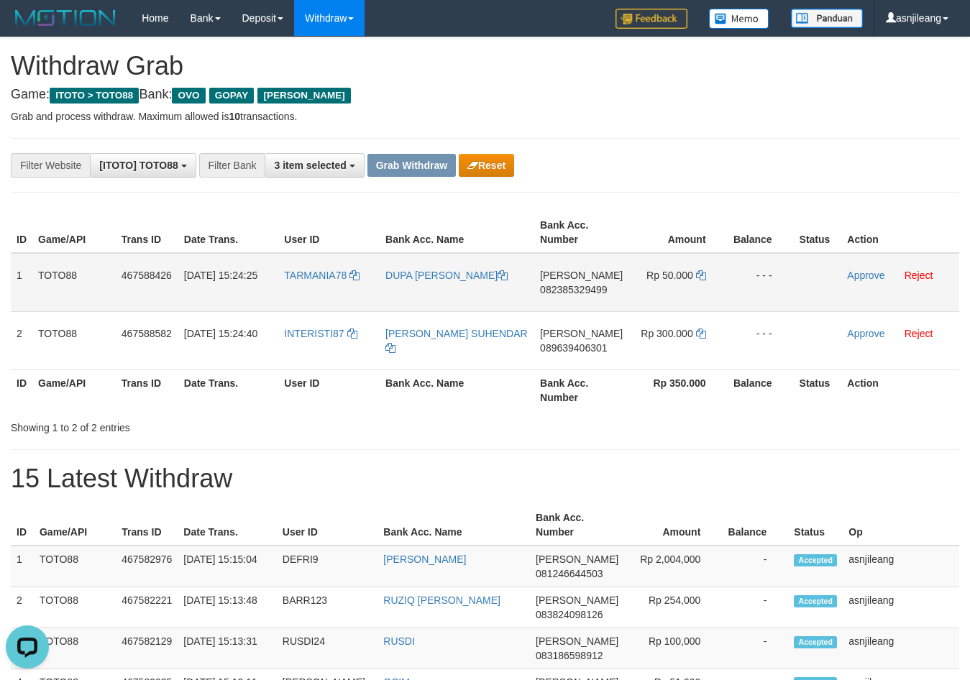
click at [584, 301] on td "DANA 082385329499" at bounding box center [581, 282] width 94 height 59
copy span "082385329499"
click at [691, 276] on td "Rp 50.000" at bounding box center [678, 282] width 99 height 59
click at [699, 276] on icon at bounding box center [701, 275] width 10 height 10
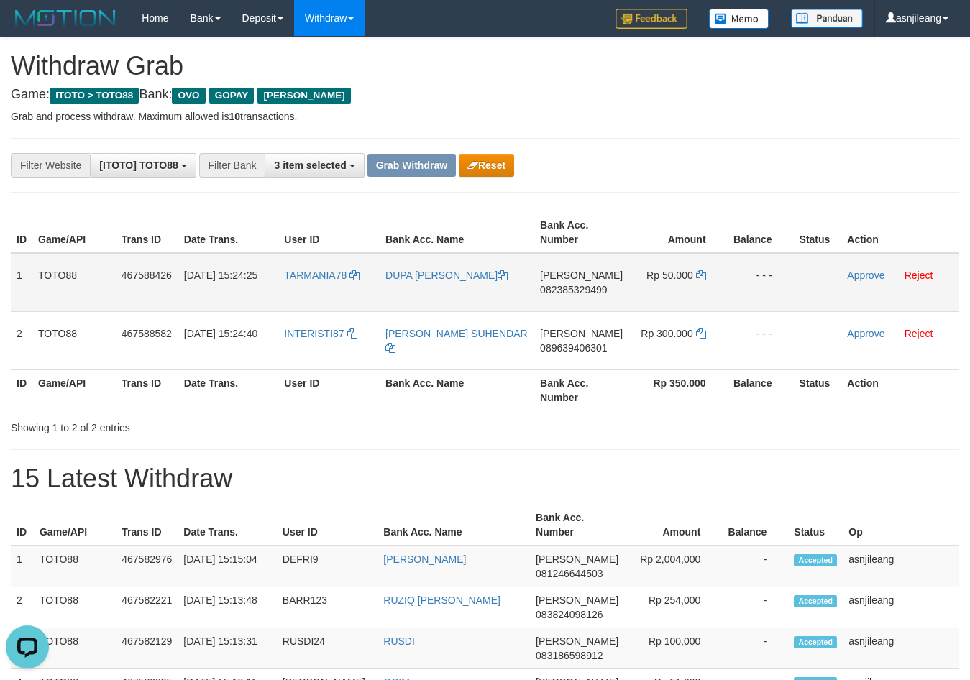
click at [885, 280] on td "Approve Reject" at bounding box center [900, 282] width 118 height 59
click at [868, 281] on td "Approve Reject" at bounding box center [900, 282] width 118 height 59
click at [867, 277] on link "Approve" at bounding box center [865, 276] width 37 height 12
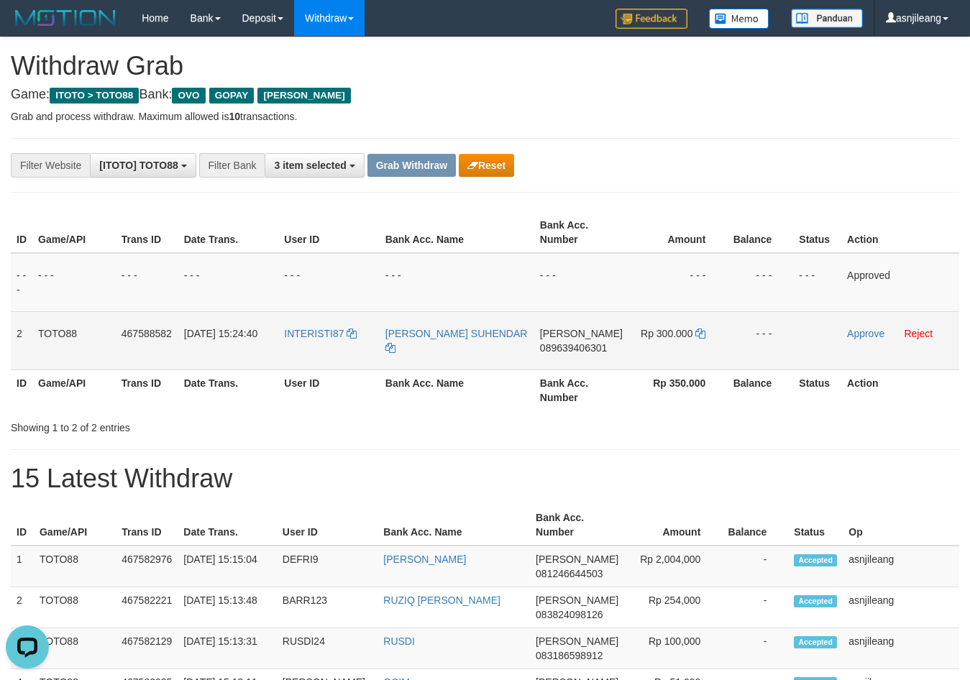
click at [562, 366] on td "DANA 089639406301" at bounding box center [581, 340] width 94 height 58
copy span "089639406301"
click at [696, 331] on icon at bounding box center [700, 334] width 10 height 10
copy span "089639406301"
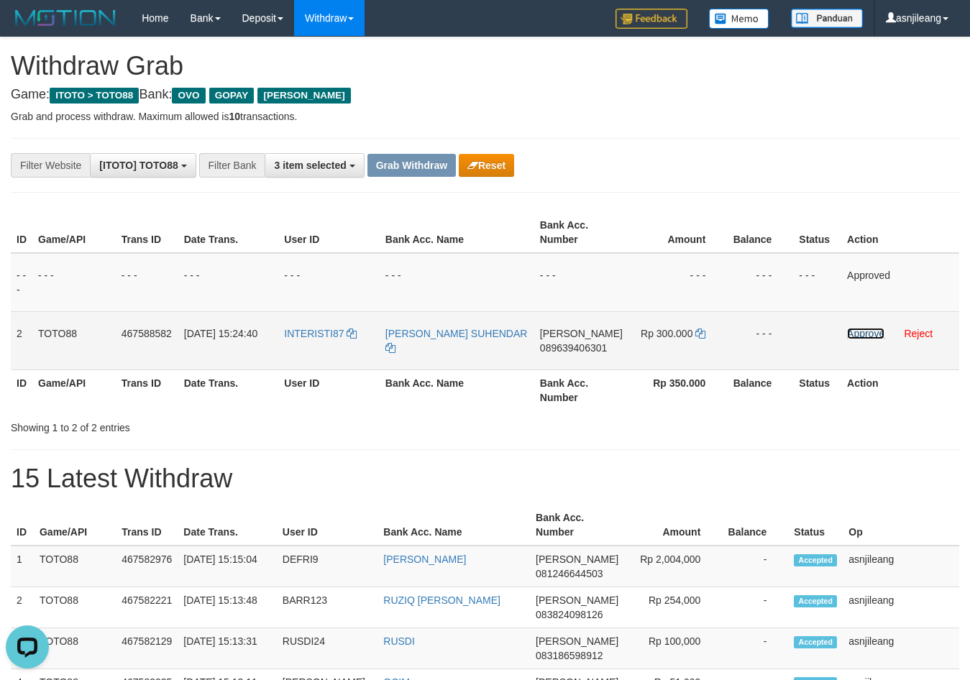
click at [857, 330] on link "Approve" at bounding box center [865, 334] width 37 height 12
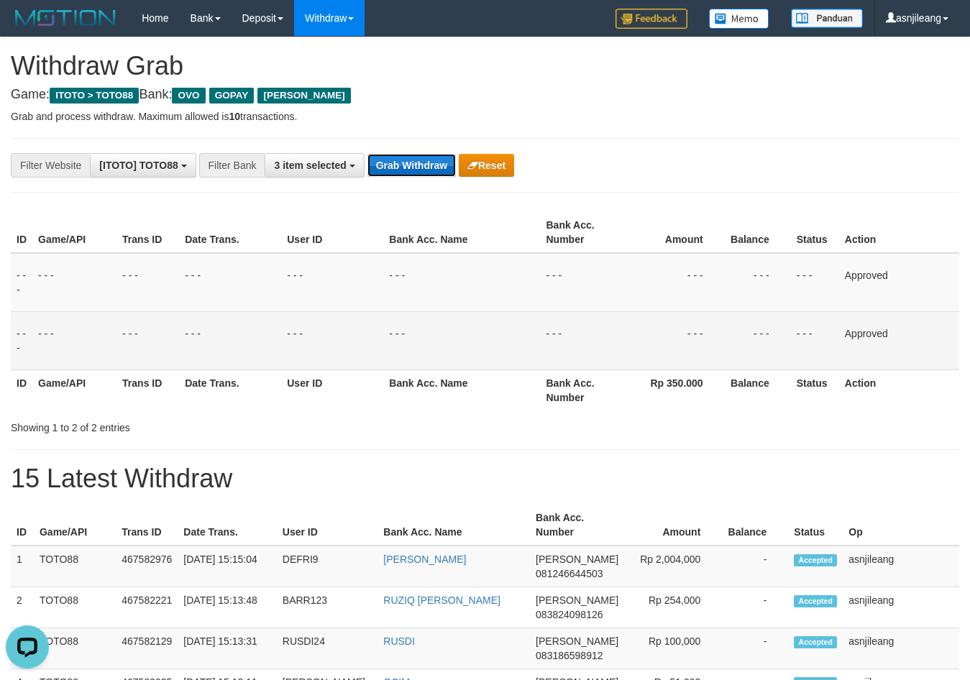
click at [421, 162] on button "Grab Withdraw" at bounding box center [412, 165] width 88 height 23
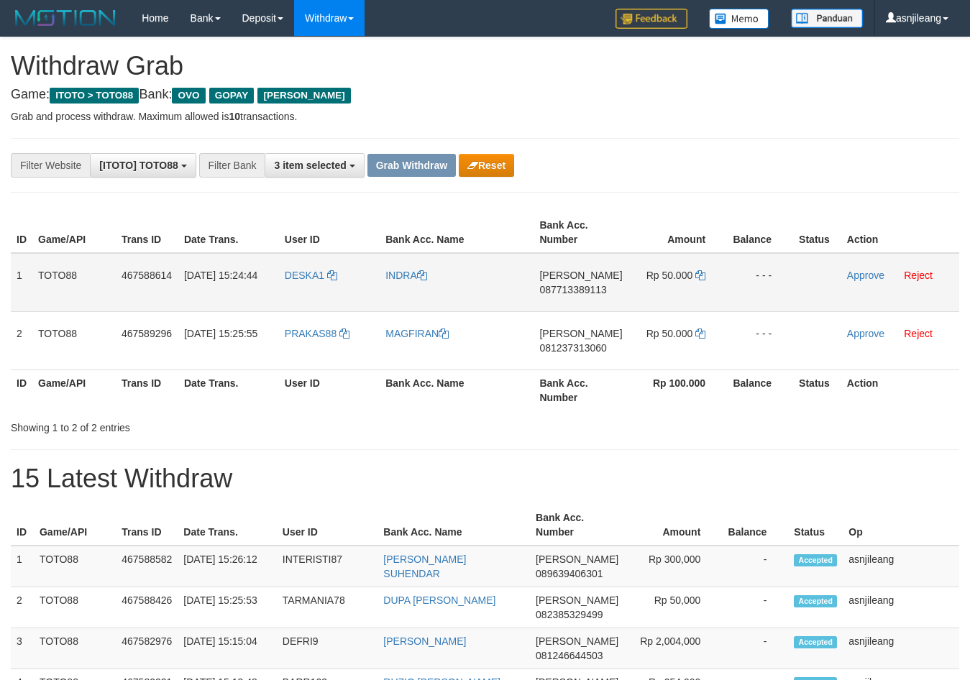
scroll to position [209, 0]
click at [584, 296] on td "DANA 087713389113" at bounding box center [581, 282] width 94 height 59
copy span "087713389113"
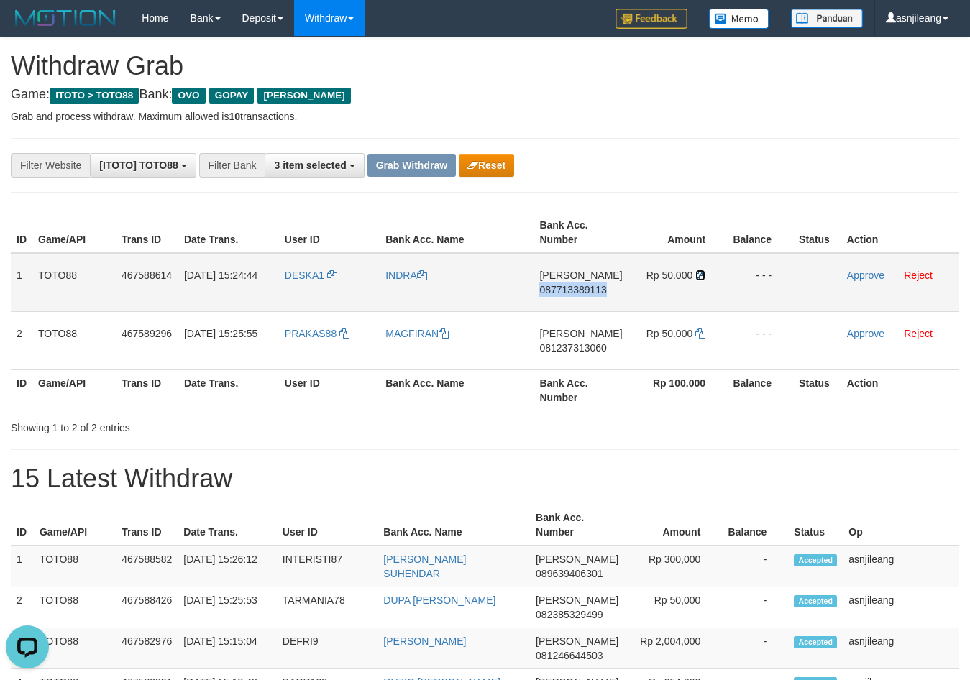
click at [700, 276] on icon at bounding box center [700, 275] width 10 height 10
copy span "087713389113"
click at [854, 273] on link "Approve" at bounding box center [865, 276] width 37 height 12
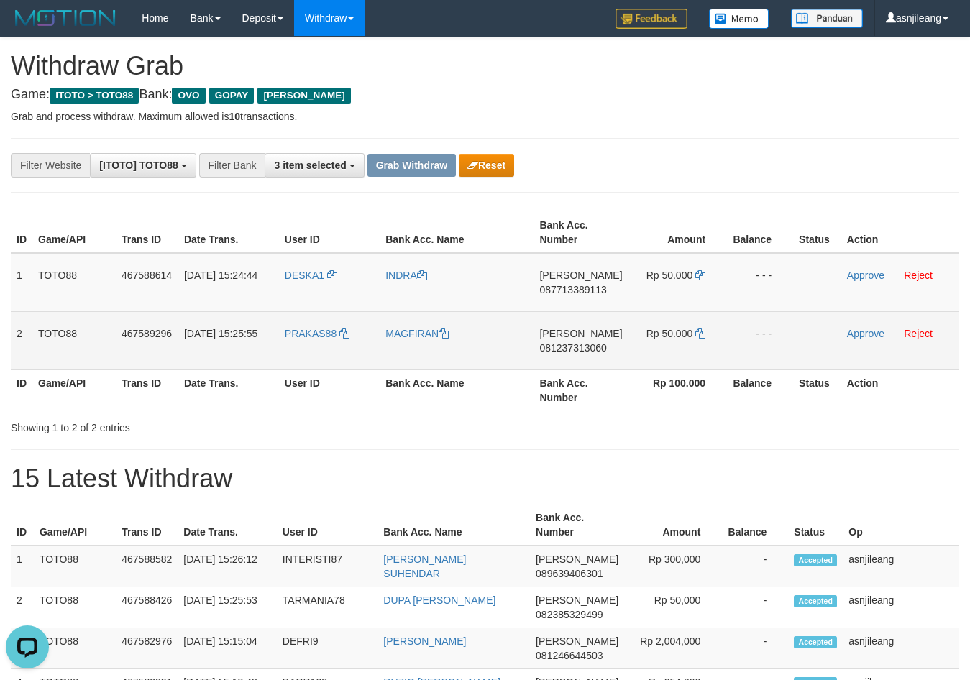
click at [595, 360] on td "DANA 081237313060" at bounding box center [581, 340] width 94 height 58
copy span "081237313060"
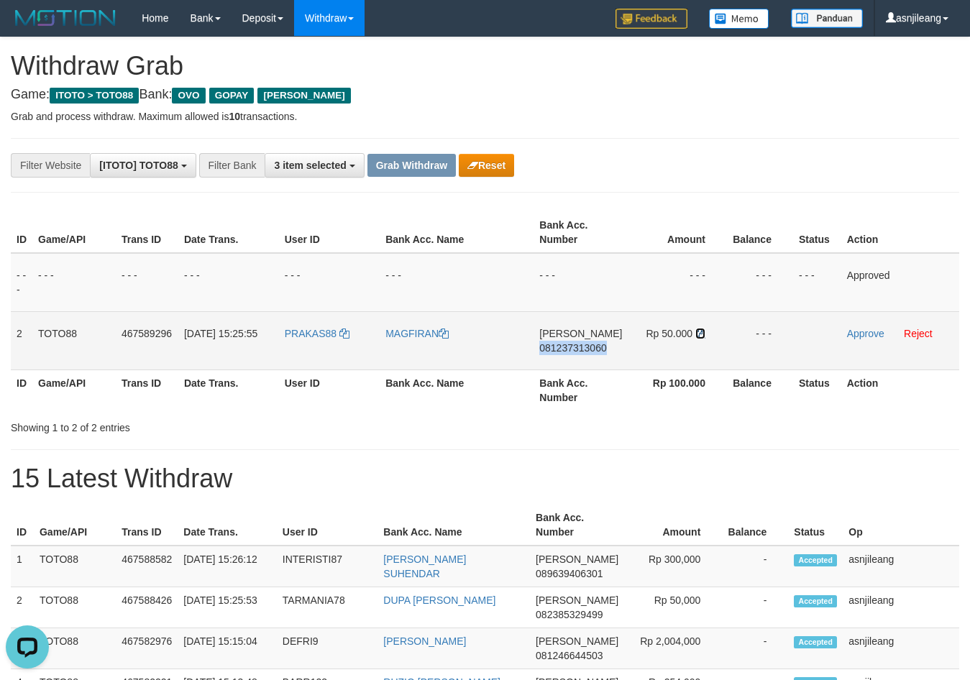
click at [698, 334] on icon at bounding box center [700, 334] width 10 height 10
copy span "081237313060"
click at [862, 334] on link "Approve" at bounding box center [865, 334] width 37 height 12
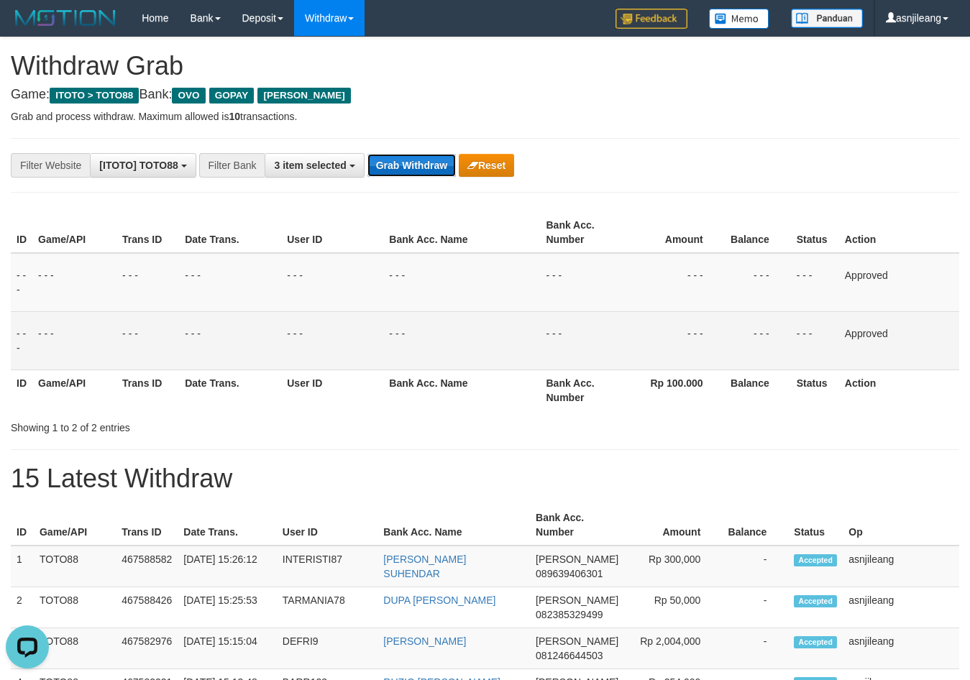
click at [407, 163] on button "Grab Withdraw" at bounding box center [412, 165] width 88 height 23
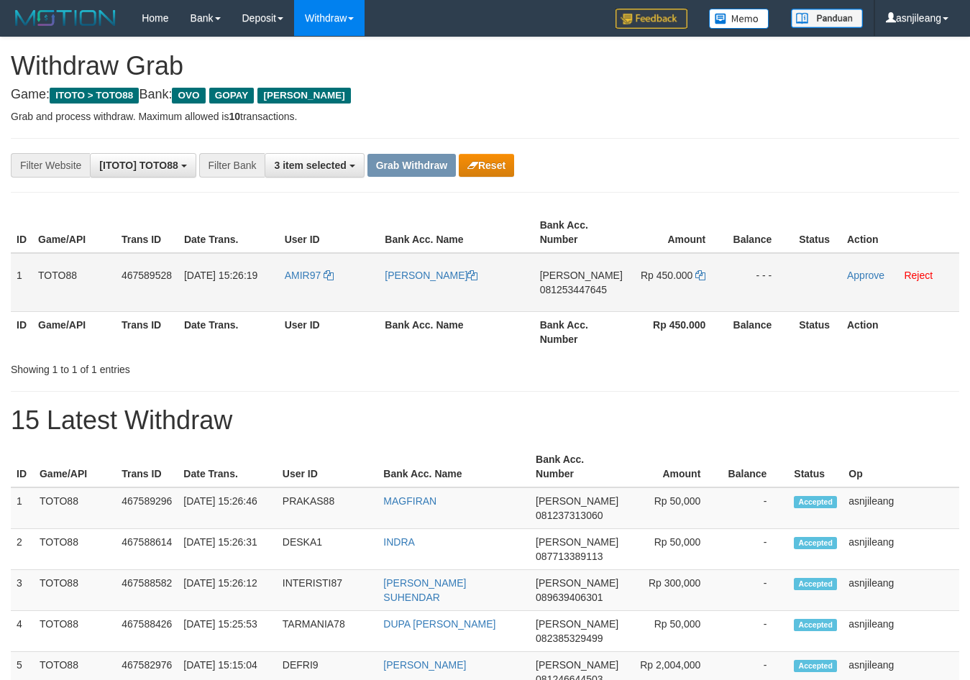
scroll to position [209, 0]
click at [580, 295] on span "081253447645" at bounding box center [573, 290] width 67 height 12
copy span "081253447645"
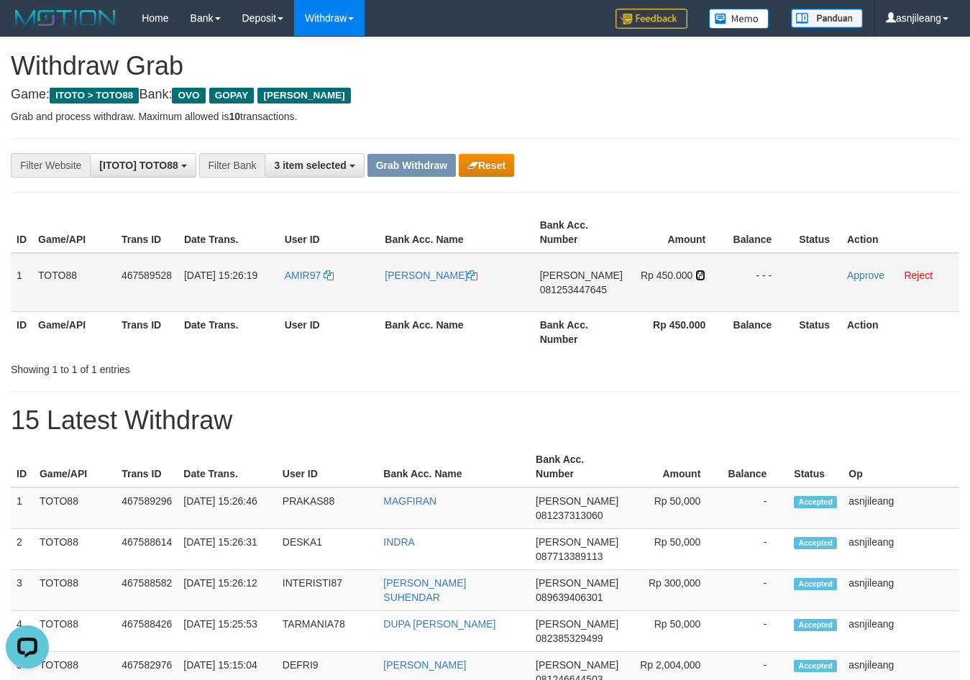
click at [701, 273] on icon at bounding box center [700, 275] width 10 height 10
click at [857, 277] on link "Approve" at bounding box center [865, 276] width 37 height 12
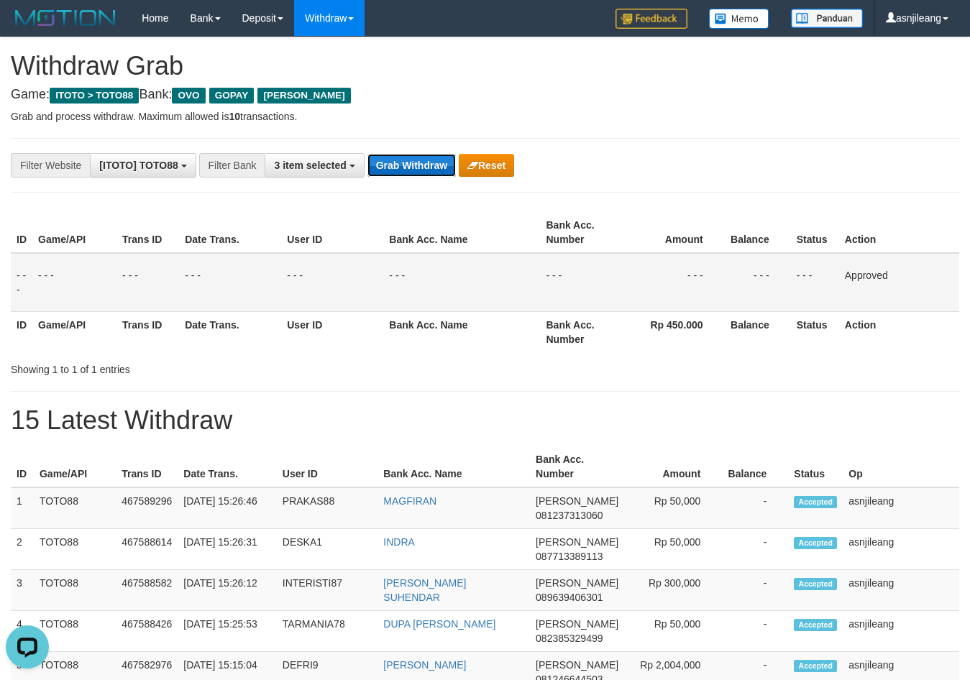
click at [428, 160] on button "Grab Withdraw" at bounding box center [412, 165] width 88 height 23
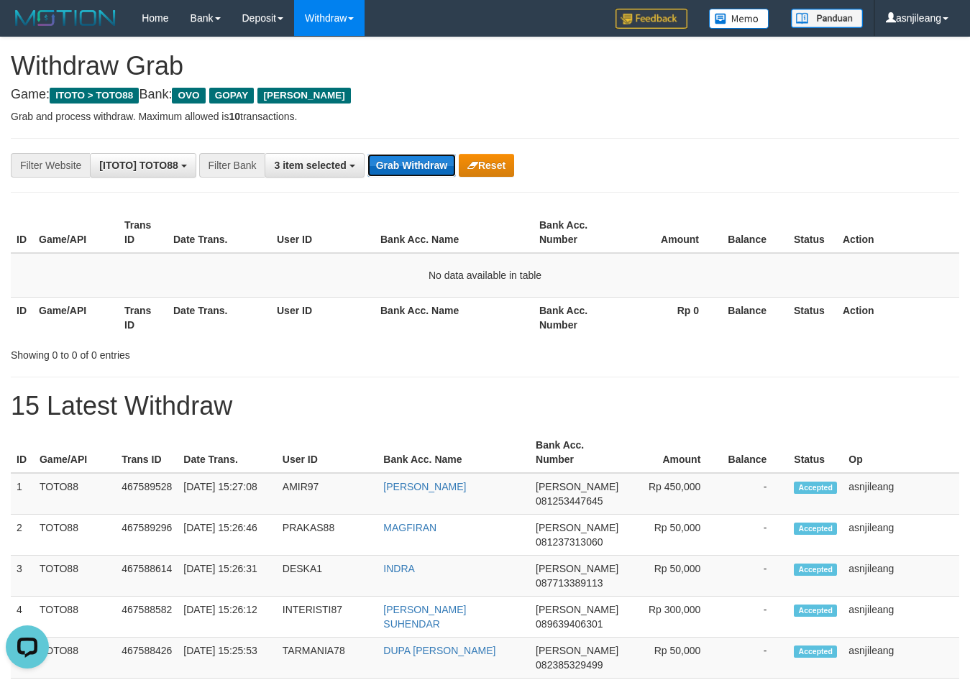
click at [411, 160] on button "Grab Withdraw" at bounding box center [412, 165] width 88 height 23
click at [427, 163] on button "Grab Withdraw" at bounding box center [412, 165] width 88 height 23
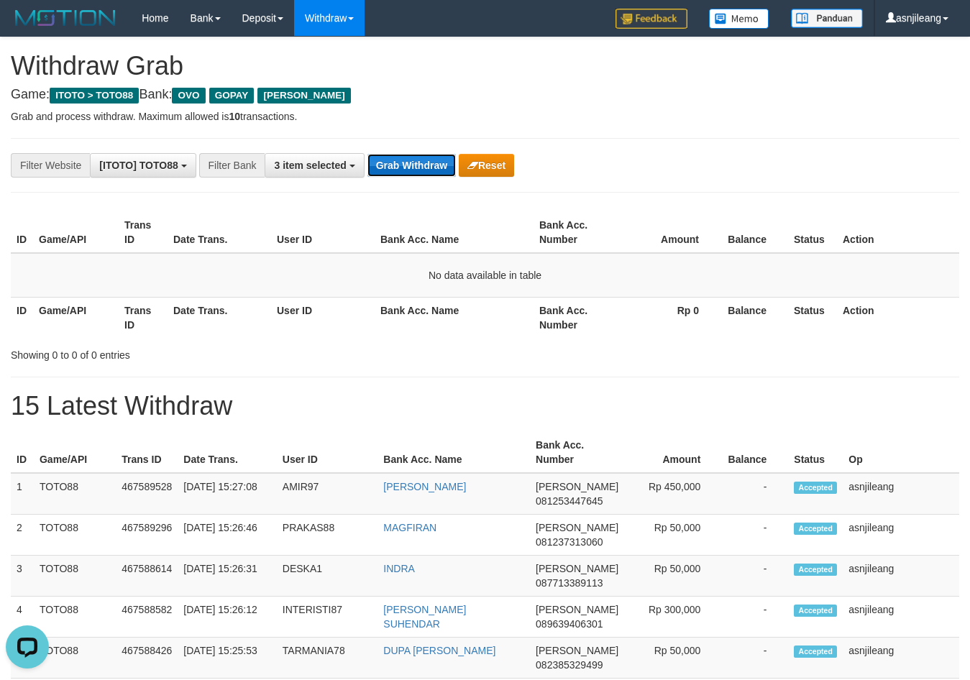
scroll to position [0, 0]
click at [427, 163] on button "Grab Withdraw" at bounding box center [412, 165] width 88 height 23
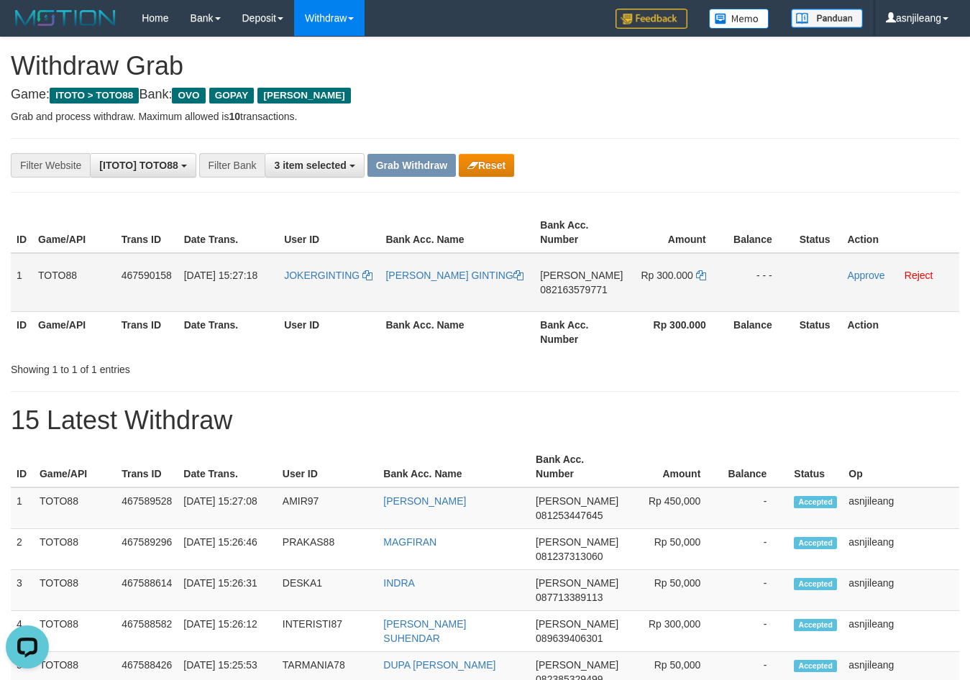
click at [575, 288] on span "082163579771" at bounding box center [573, 290] width 67 height 12
copy span "082163579771"
click at [573, 300] on td "[PERSON_NAME] 082163579771" at bounding box center [581, 282] width 94 height 59
click at [573, 300] on td "DANA 082163579771" at bounding box center [581, 282] width 94 height 59
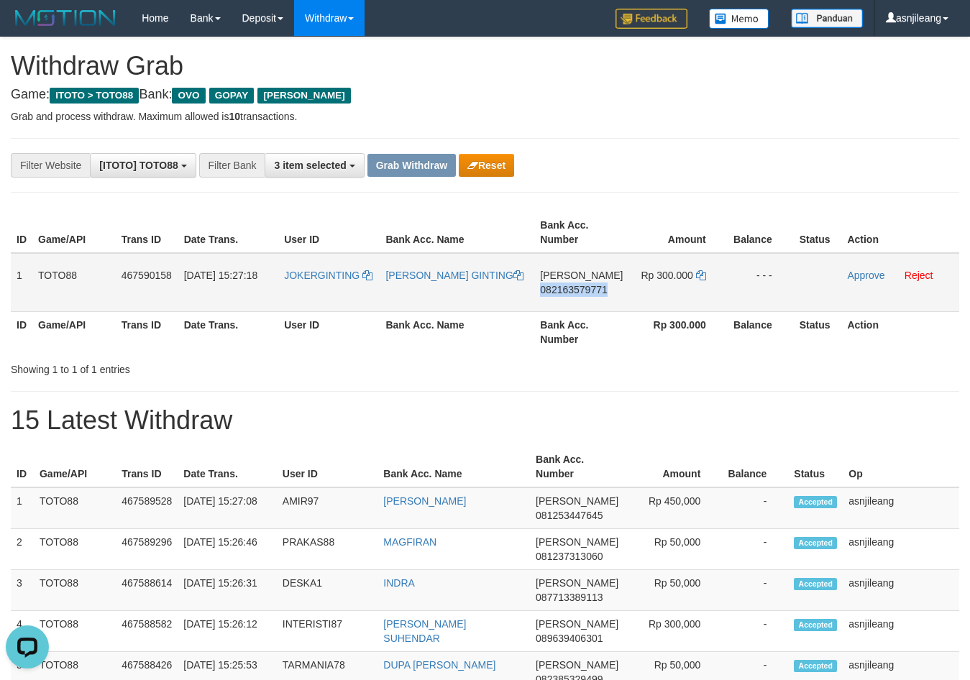
copy span "082163579771"
click at [703, 275] on td "Rp 300.000" at bounding box center [678, 282] width 99 height 59
click at [700, 278] on icon at bounding box center [701, 275] width 10 height 10
click at [871, 277] on link "Approve" at bounding box center [865, 276] width 37 height 12
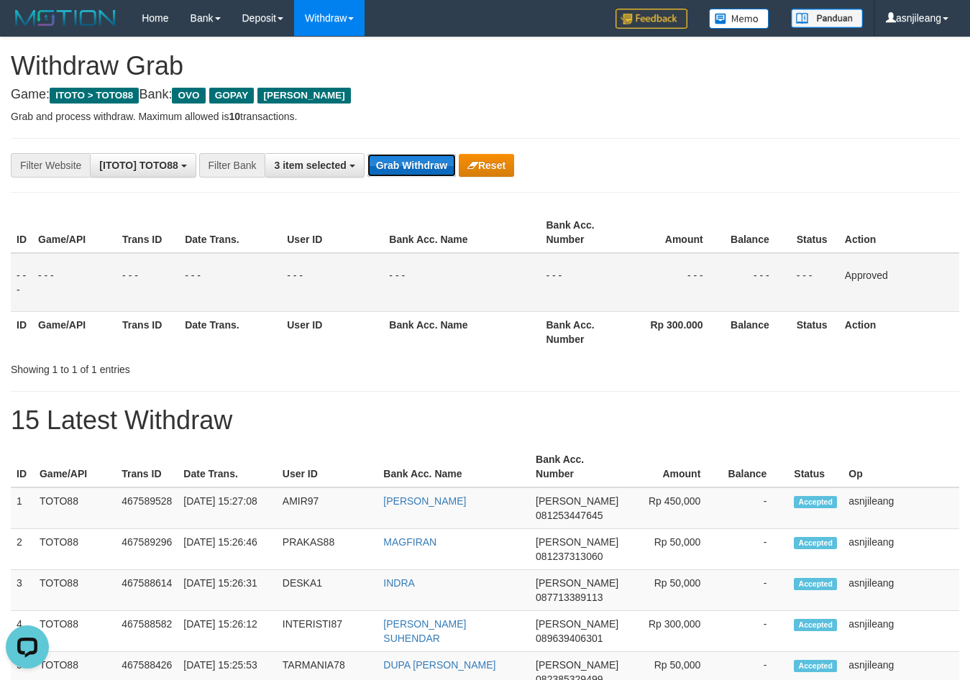
click at [431, 170] on button "Grab Withdraw" at bounding box center [412, 165] width 88 height 23
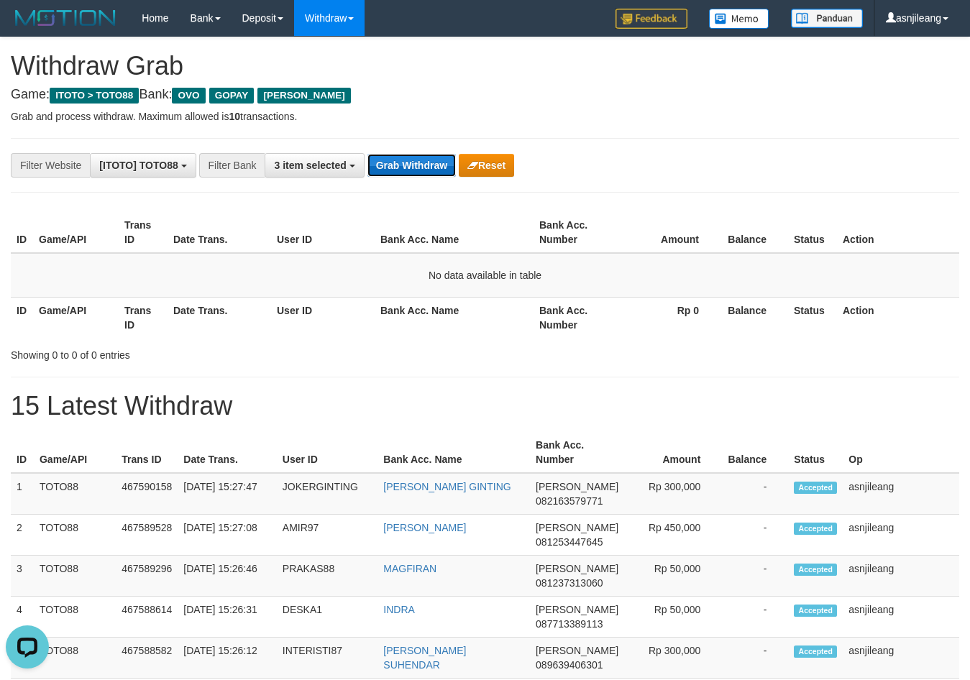
click at [411, 156] on button "Grab Withdraw" at bounding box center [412, 165] width 88 height 23
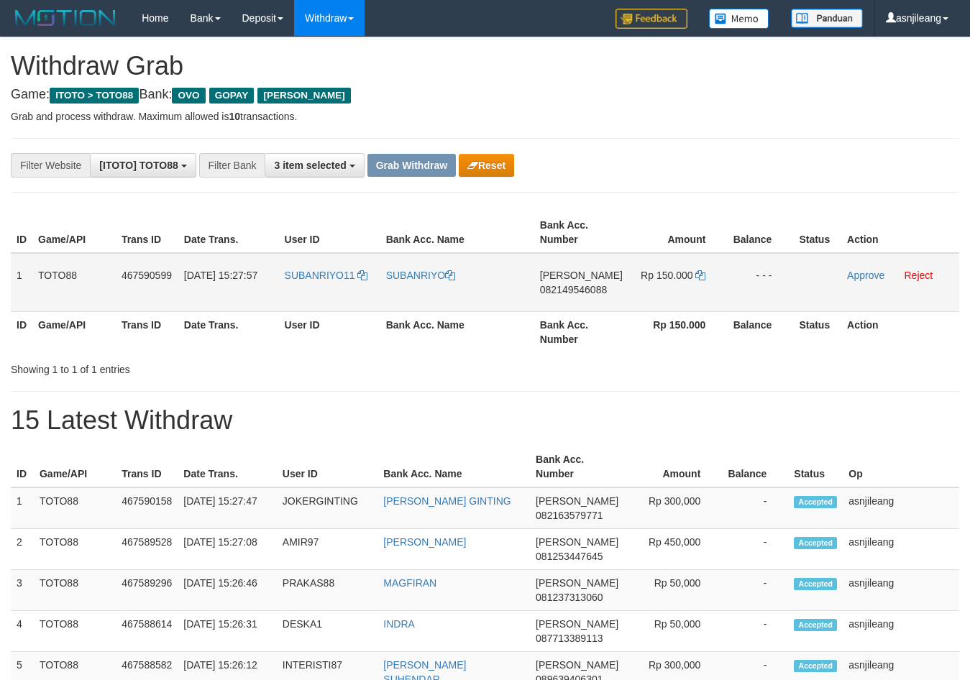
scroll to position [209, 0]
click at [547, 298] on td "[PERSON_NAME] 082149546088" at bounding box center [581, 282] width 94 height 59
copy span "082149546088"
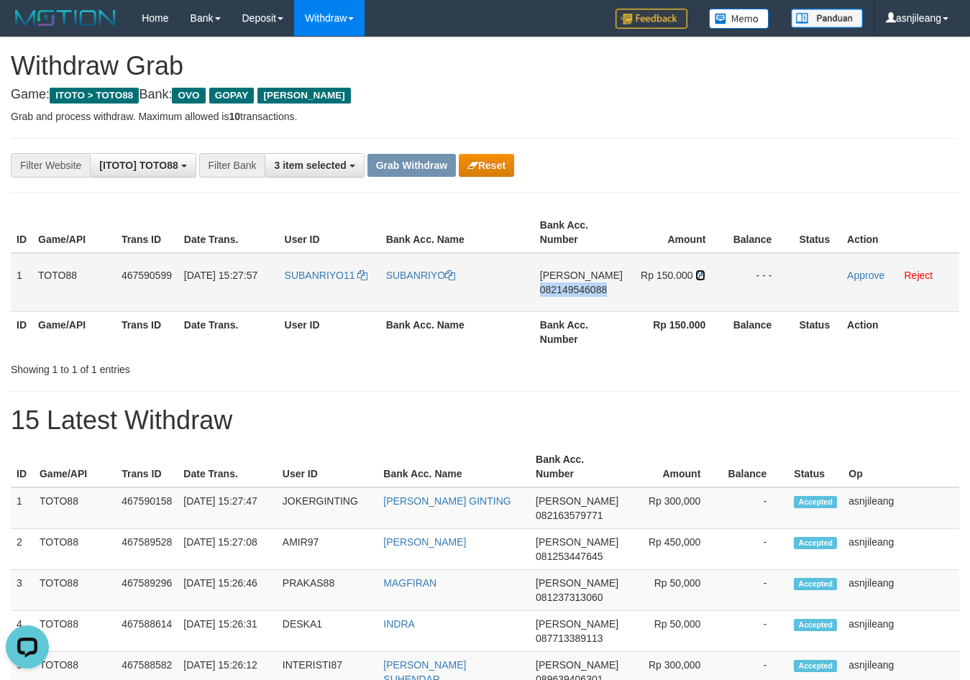
click at [697, 279] on icon at bounding box center [700, 275] width 10 height 10
copy span "082149546088"
click at [880, 280] on link "Approve" at bounding box center [865, 276] width 37 height 12
click at [420, 158] on button "Grab Withdraw" at bounding box center [412, 165] width 88 height 23
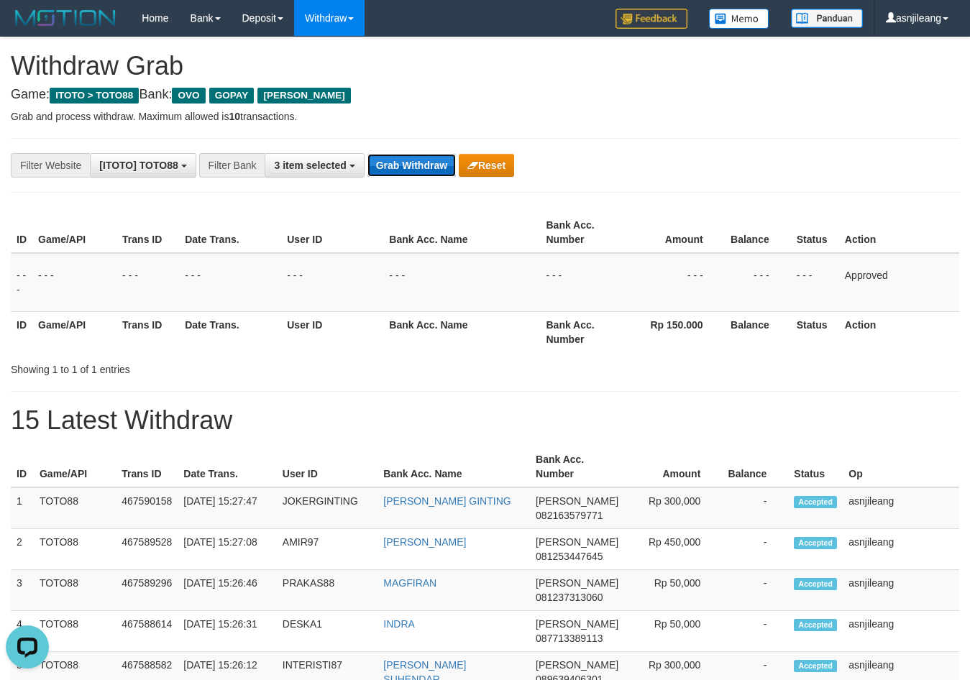
click at [420, 158] on button "Grab Withdraw" at bounding box center [412, 165] width 88 height 23
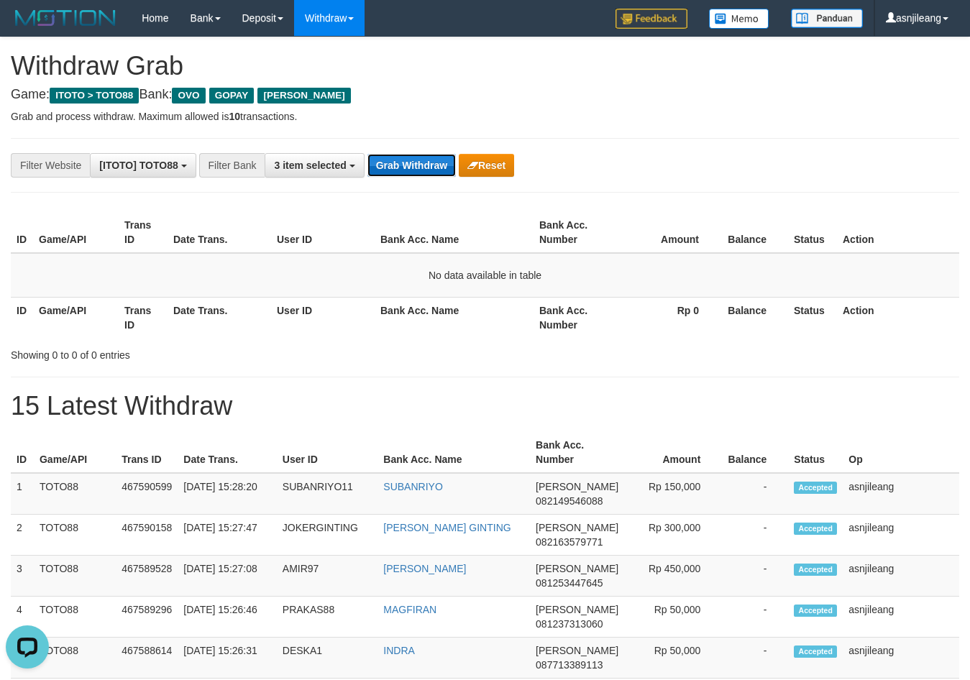
click at [422, 158] on button "Grab Withdraw" at bounding box center [412, 165] width 88 height 23
drag, startPoint x: 422, startPoint y: 158, endPoint x: 339, endPoint y: 201, distance: 94.3
click at [419, 160] on button "Grab Withdraw" at bounding box center [412, 165] width 88 height 23
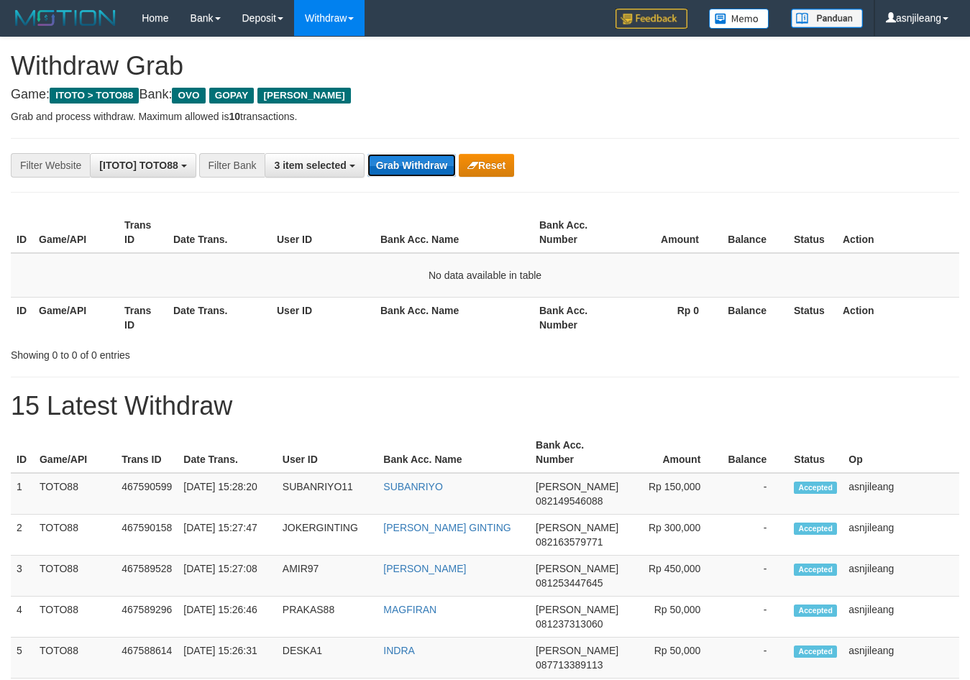
click at [435, 163] on button "Grab Withdraw" at bounding box center [412, 165] width 88 height 23
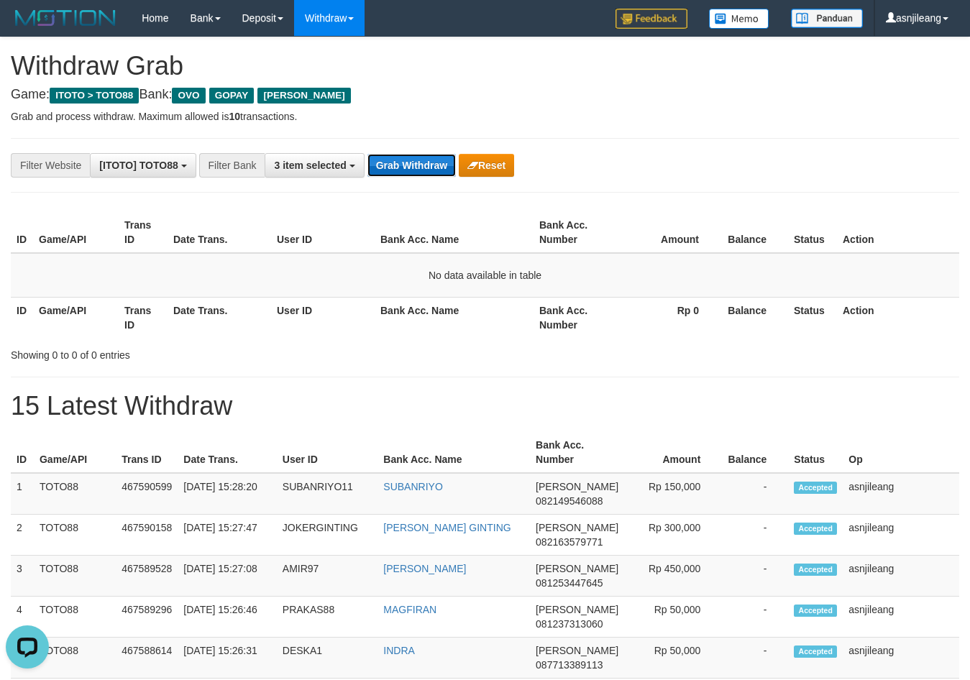
click at [435, 163] on button "Grab Withdraw" at bounding box center [412, 165] width 88 height 23
click at [426, 161] on button "Grab Withdraw" at bounding box center [412, 165] width 88 height 23
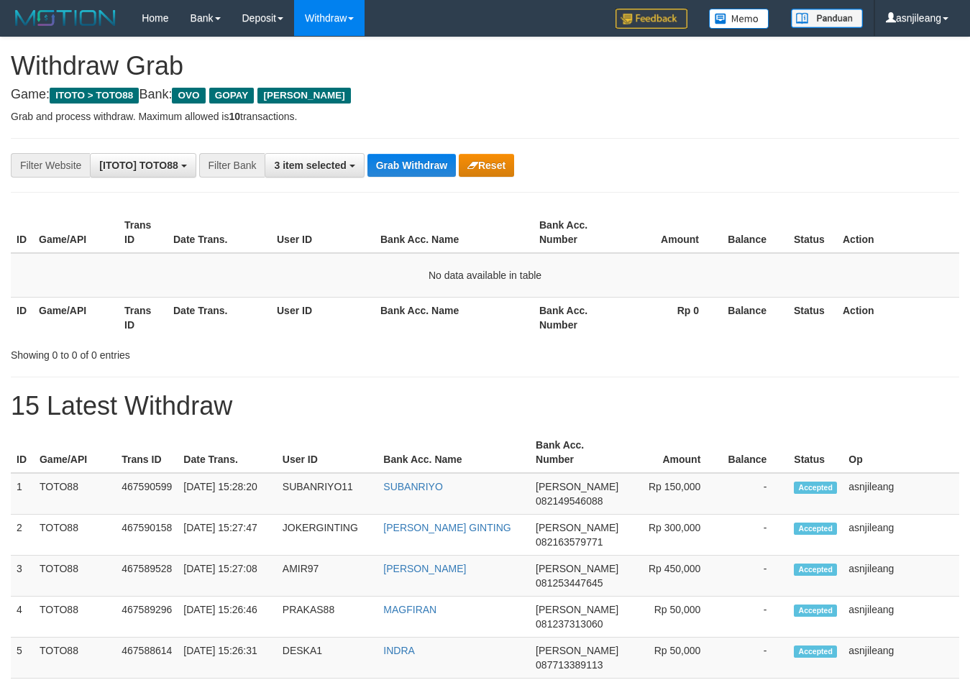
drag, startPoint x: 0, startPoint y: 0, endPoint x: 35, endPoint y: 223, distance: 225.6
click at [418, 163] on button "Grab Withdraw" at bounding box center [412, 165] width 88 height 23
click at [433, 165] on button "Grab Withdraw" at bounding box center [412, 165] width 88 height 23
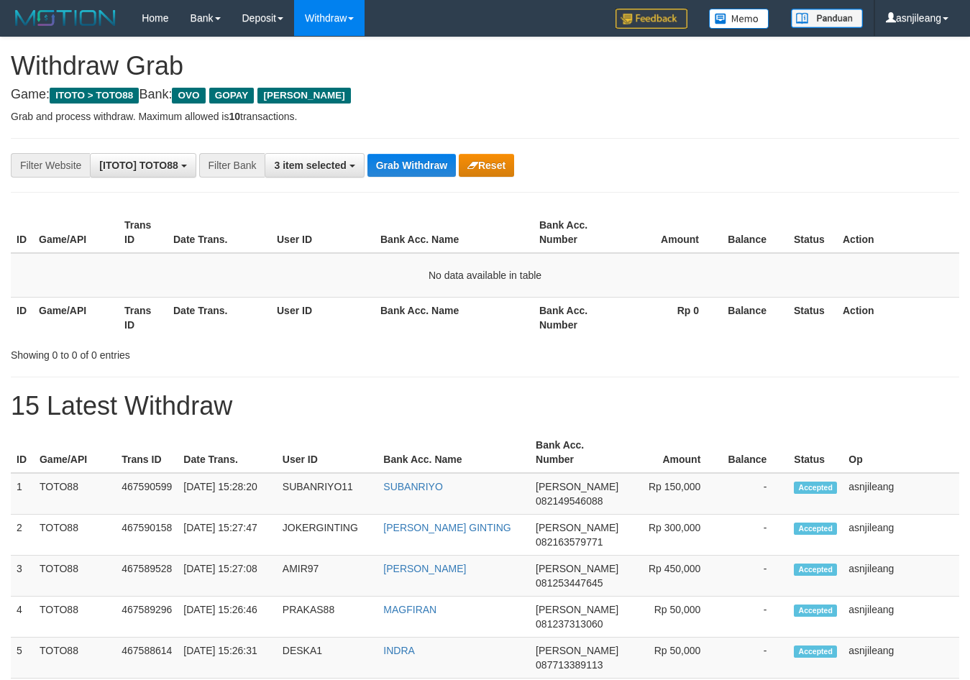
scroll to position [209, 0]
click at [433, 165] on button "Grab Withdraw" at bounding box center [412, 165] width 88 height 23
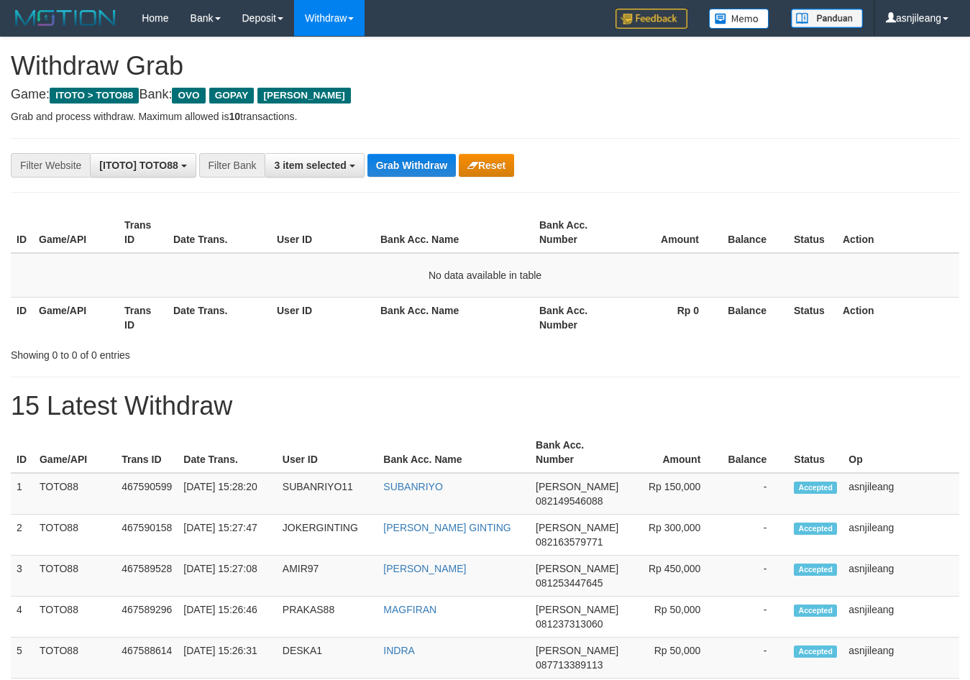
scroll to position [209, 0]
click at [434, 165] on button "Grab Withdraw" at bounding box center [412, 165] width 88 height 23
click at [419, 161] on button "Grab Withdraw" at bounding box center [412, 165] width 88 height 23
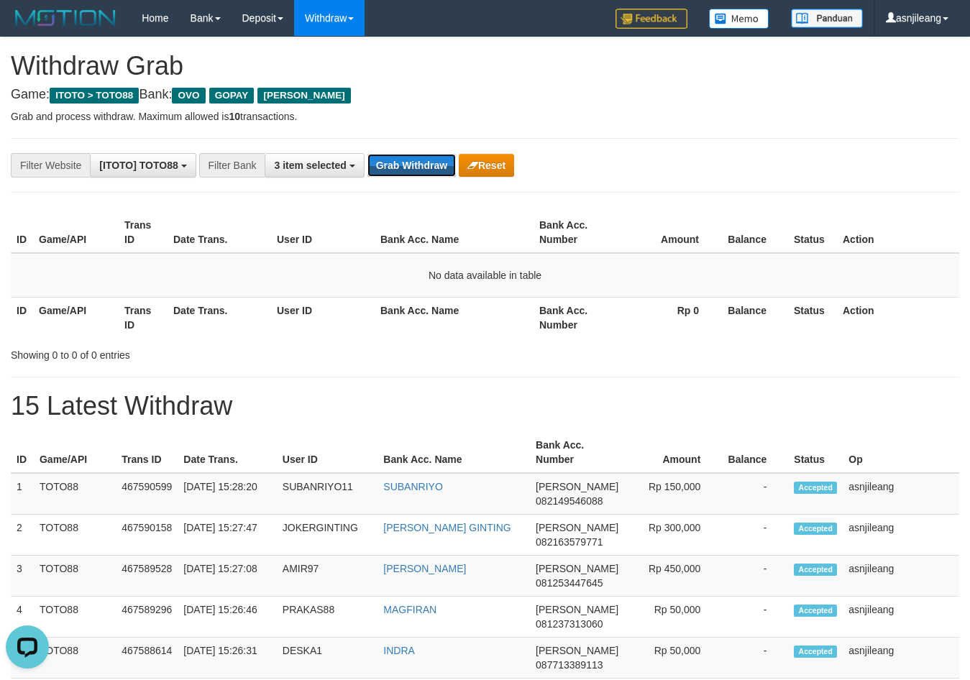
click at [419, 161] on button "Grab Withdraw" at bounding box center [412, 165] width 88 height 23
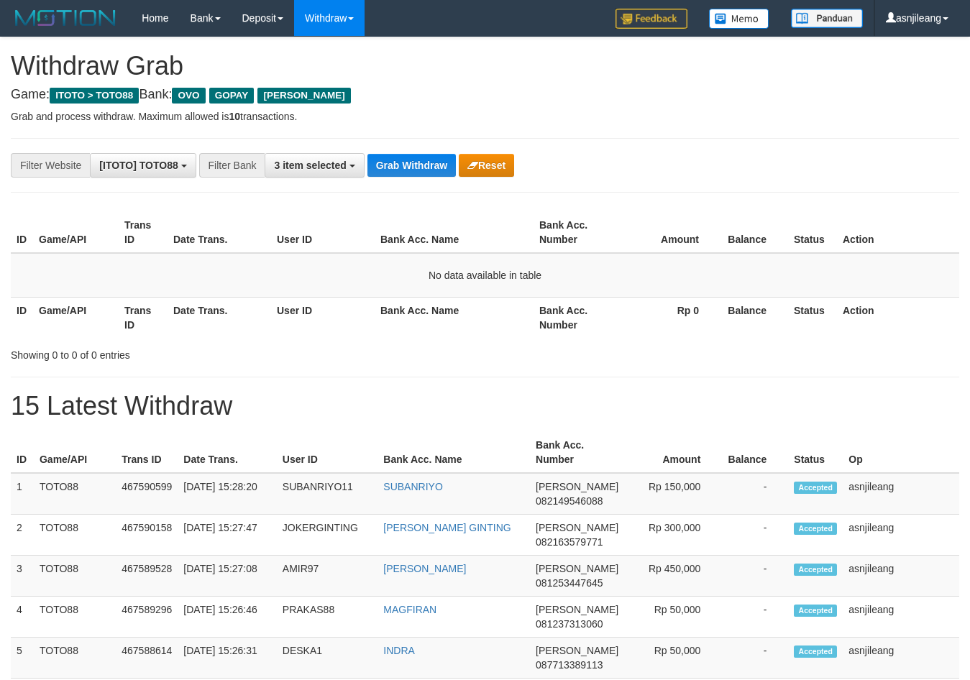
scroll to position [209, 0]
click at [414, 167] on button "Grab Withdraw" at bounding box center [412, 165] width 88 height 23
click at [399, 167] on button "Grab Withdraw" at bounding box center [412, 165] width 88 height 23
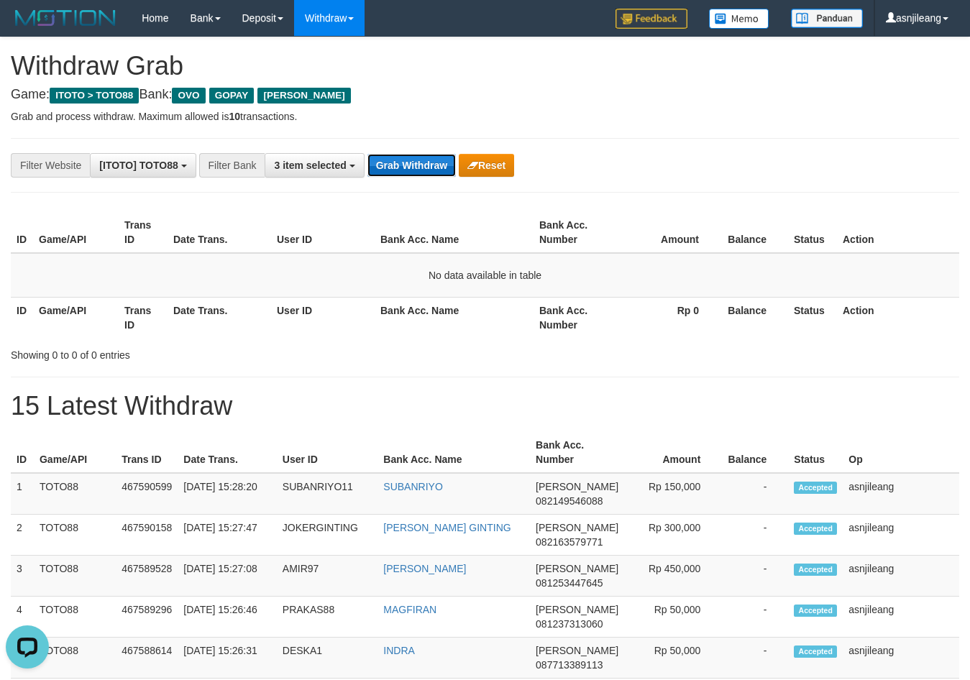
click at [411, 160] on button "Grab Withdraw" at bounding box center [412, 165] width 88 height 23
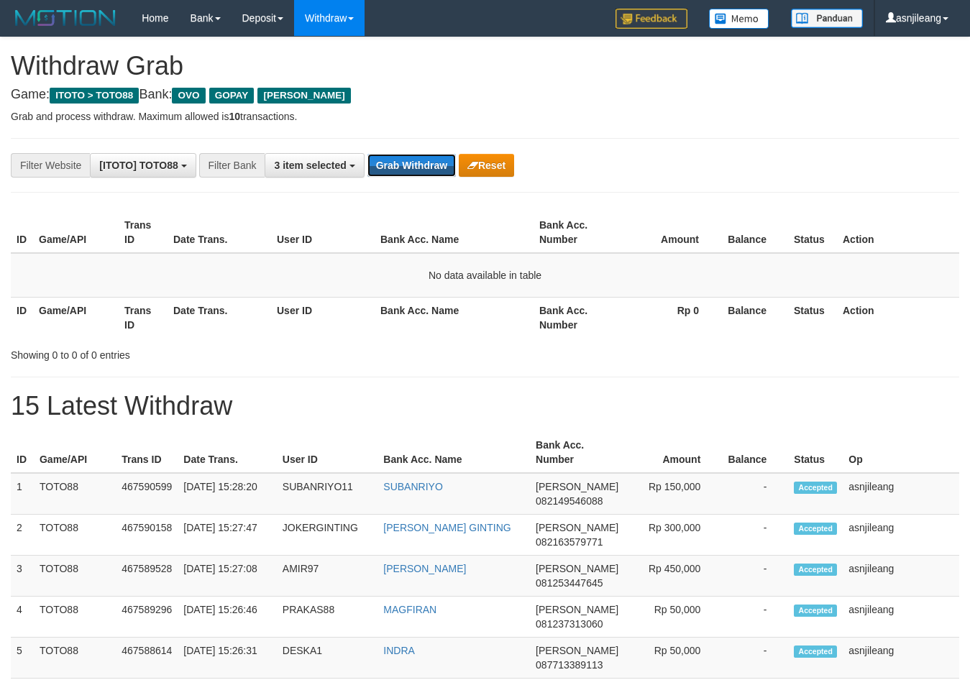
click at [411, 160] on button "Grab Withdraw" at bounding box center [412, 165] width 88 height 23
click at [403, 162] on button "Grab Withdraw" at bounding box center [412, 165] width 88 height 23
click at [405, 172] on button "Grab Withdraw" at bounding box center [412, 165] width 88 height 23
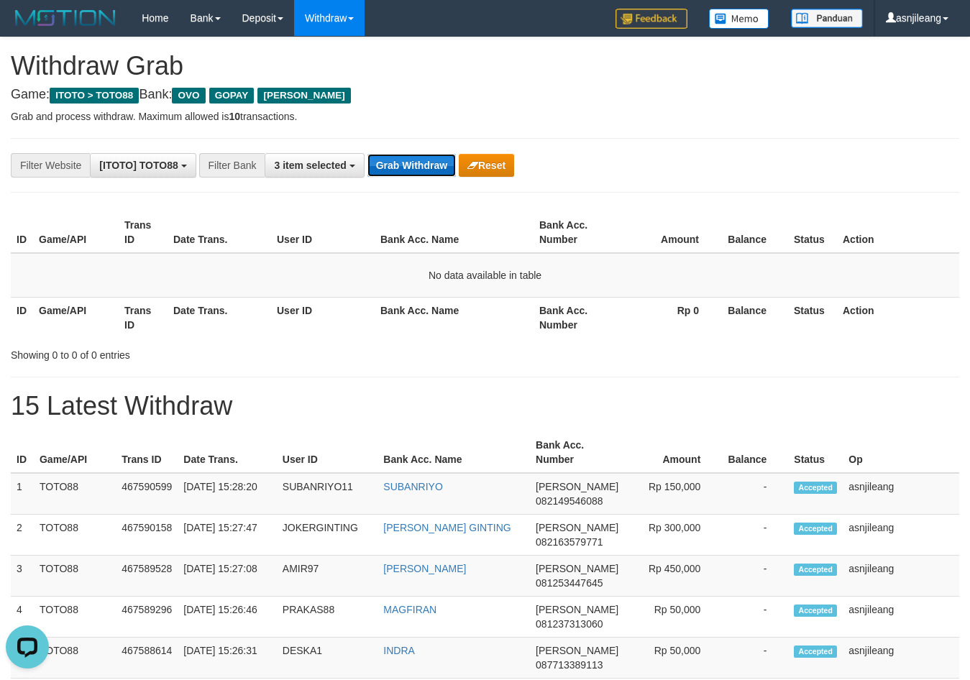
click at [405, 172] on button "Grab Withdraw" at bounding box center [412, 165] width 88 height 23
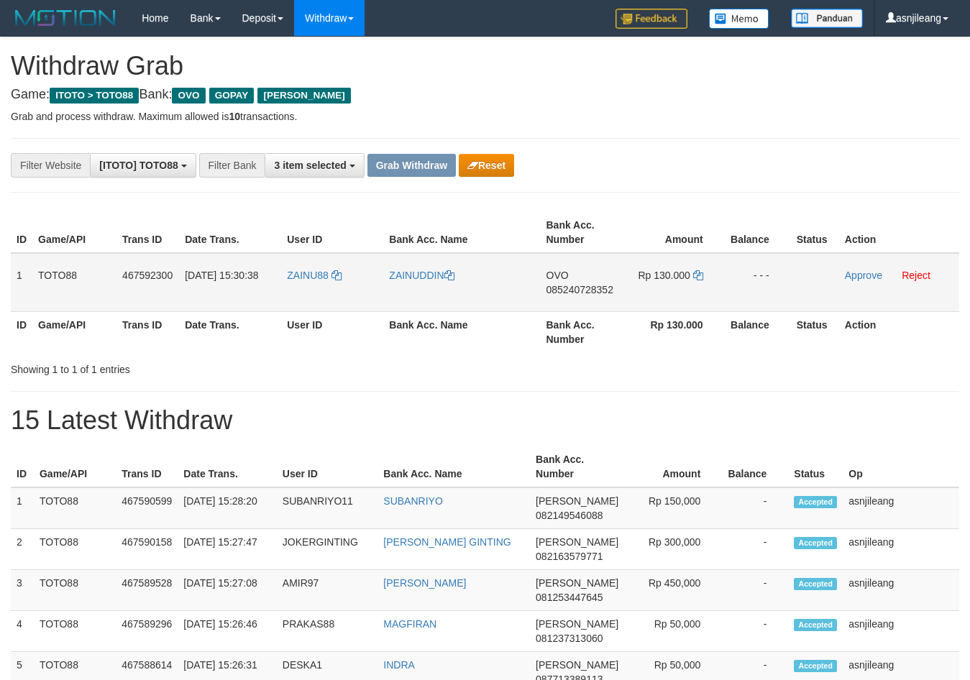
scroll to position [209, 0]
click at [578, 309] on td "OVO 085240728352" at bounding box center [583, 282] width 84 height 59
copy span "085240728352"
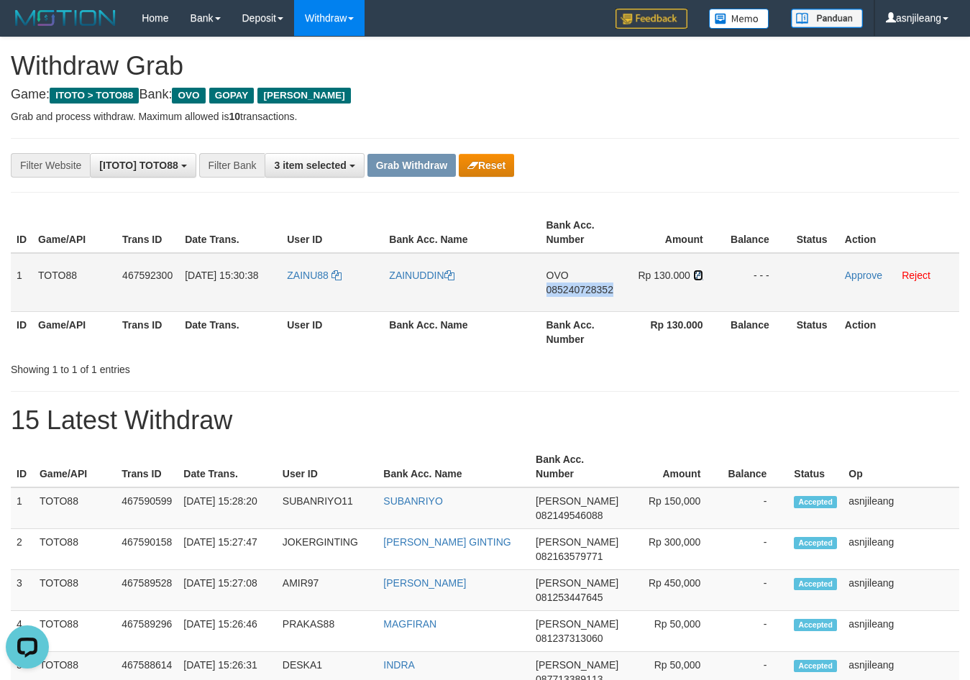
click at [694, 270] on icon at bounding box center [698, 275] width 10 height 10
copy span "085240728352"
click at [401, 271] on link "ZAINUDDIN" at bounding box center [421, 276] width 65 height 12
click at [852, 275] on link "Approve" at bounding box center [863, 276] width 37 height 12
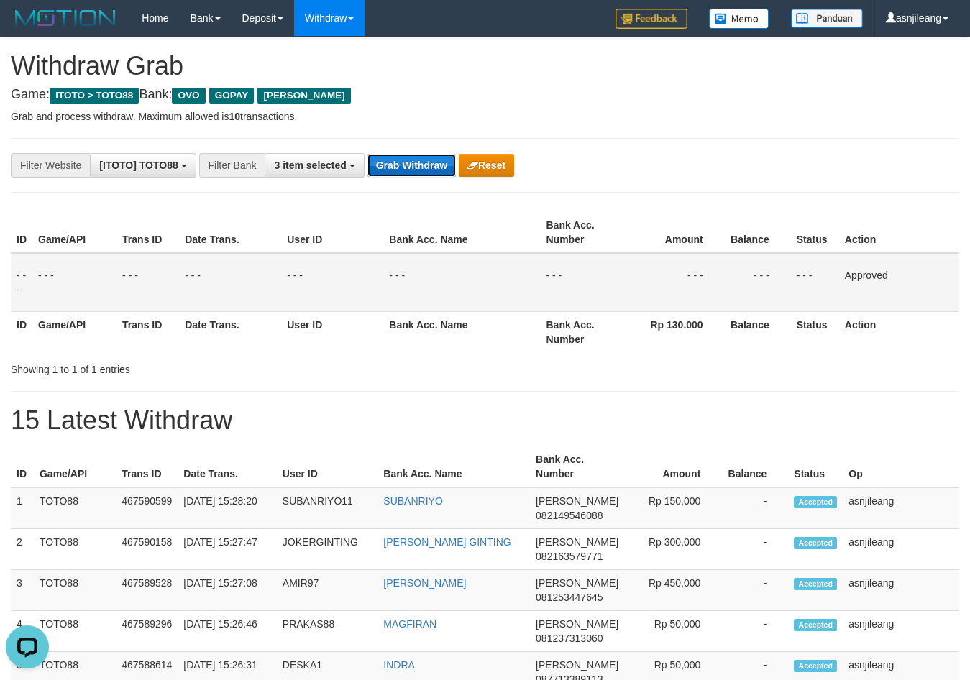
click at [405, 165] on button "Grab Withdraw" at bounding box center [412, 165] width 88 height 23
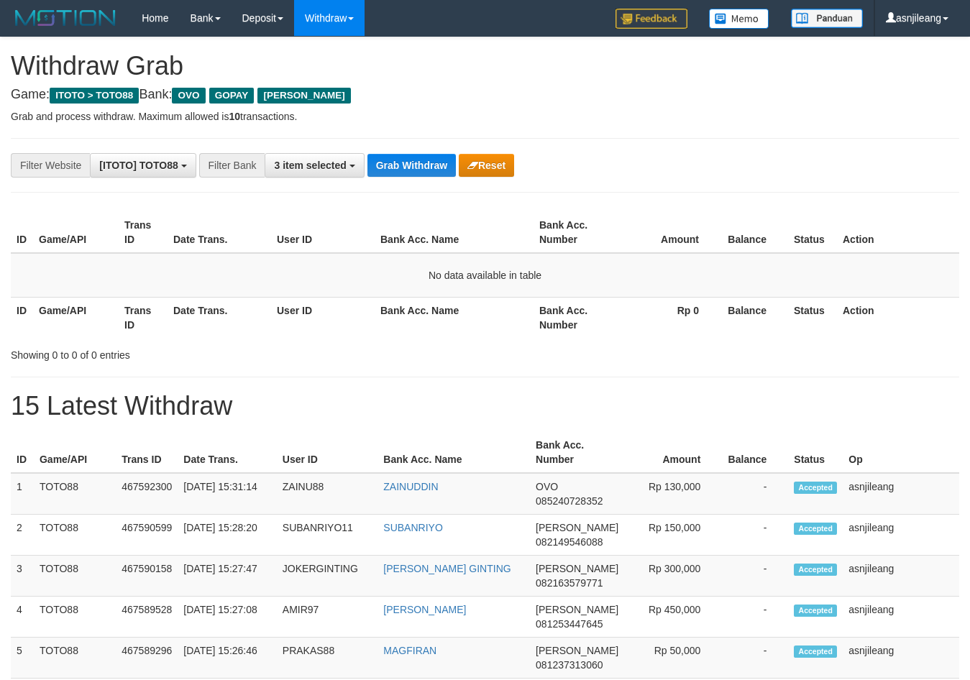
click at [405, 165] on button "Grab Withdraw" at bounding box center [412, 165] width 88 height 23
click at [406, 168] on button "Grab Withdraw" at bounding box center [412, 165] width 88 height 23
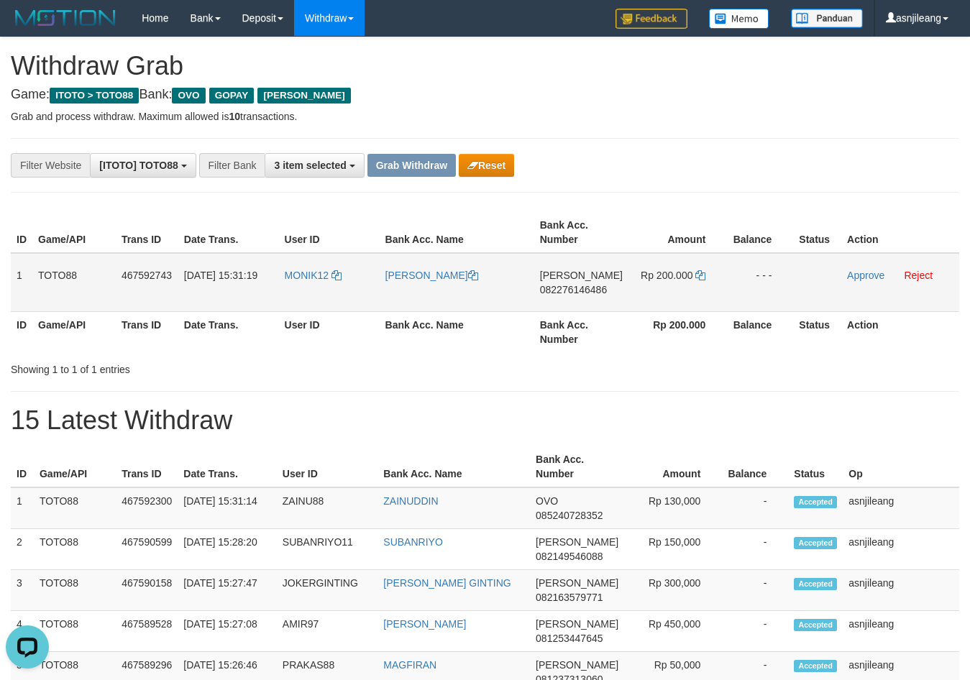
click at [565, 304] on td "[PERSON_NAME] 082276146486" at bounding box center [581, 282] width 94 height 59
copy span "082276146486"
click at [700, 275] on icon at bounding box center [700, 275] width 10 height 10
copy span "082276146486"
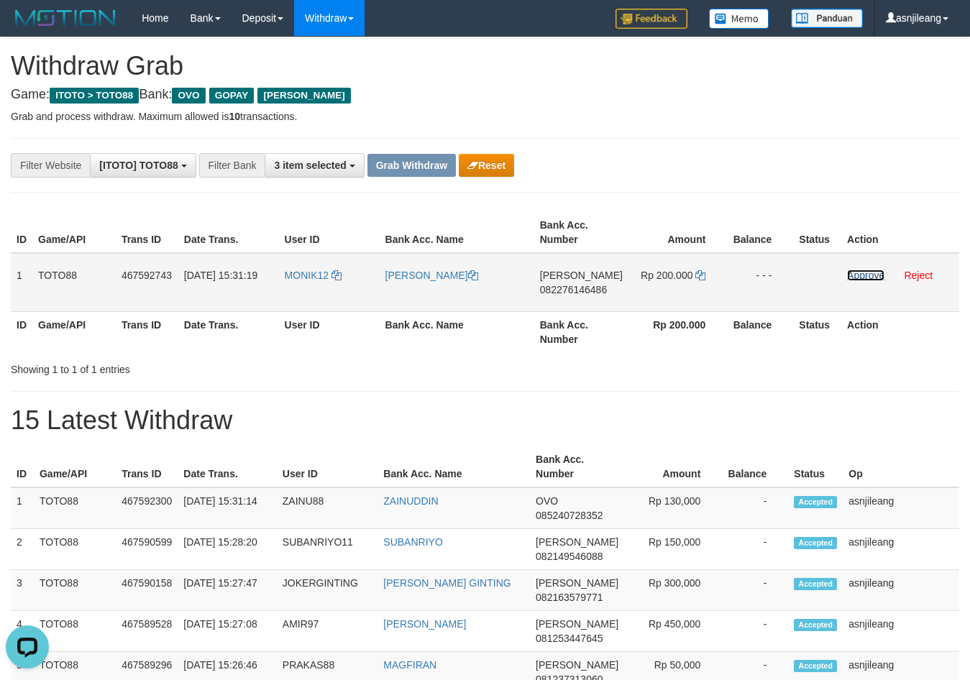
click at [870, 275] on link "Approve" at bounding box center [865, 276] width 37 height 12
click at [439, 174] on button "Grab Withdraw" at bounding box center [412, 165] width 88 height 23
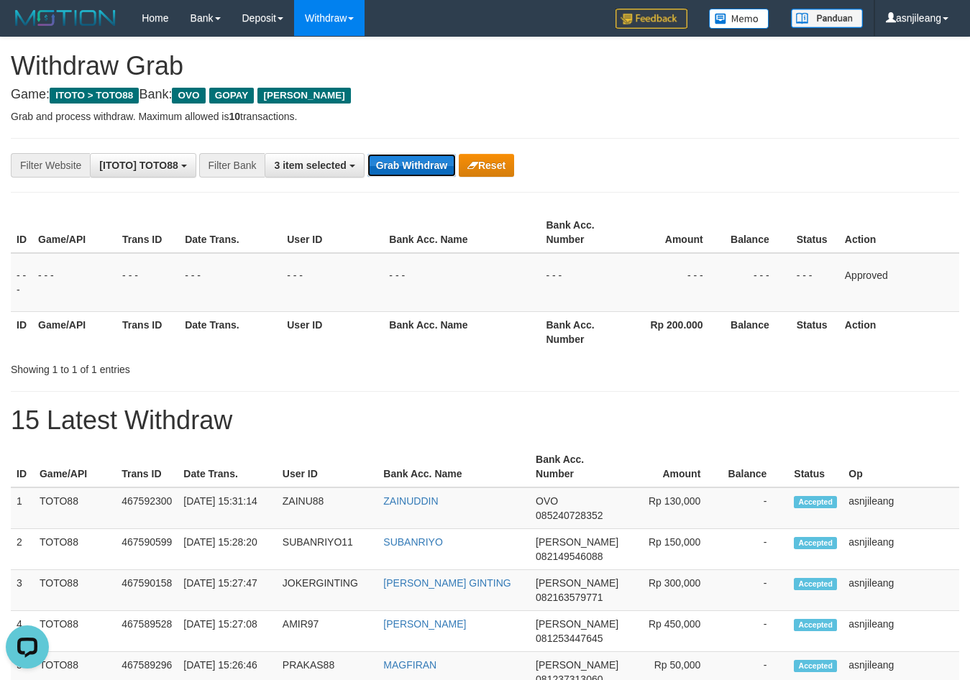
click at [438, 173] on button "Grab Withdraw" at bounding box center [412, 165] width 88 height 23
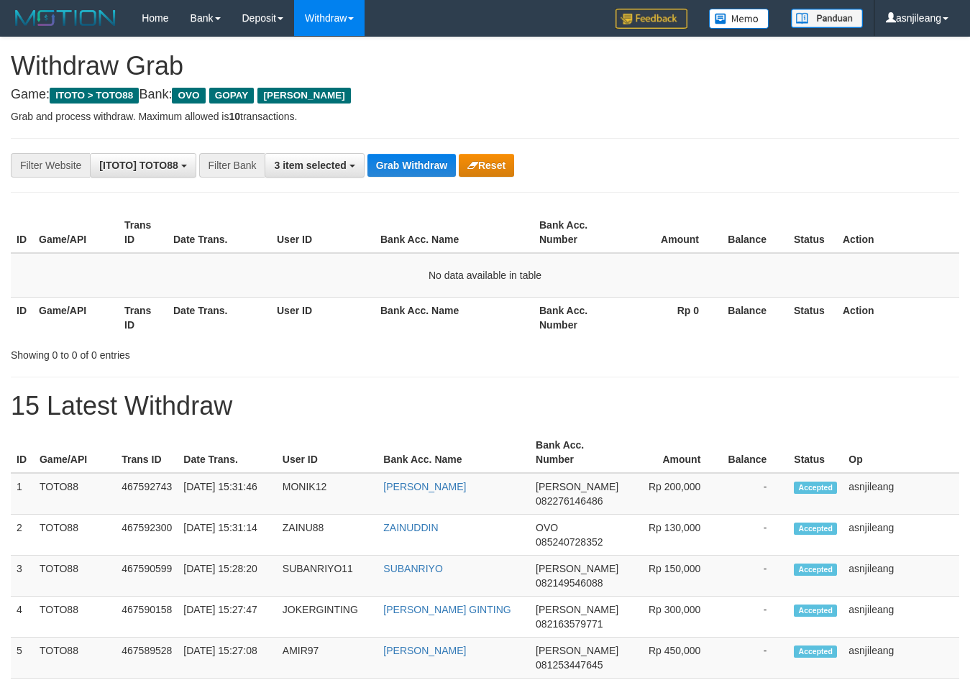
scroll to position [209, 0]
click at [437, 163] on button "Grab Withdraw" at bounding box center [412, 165] width 88 height 23
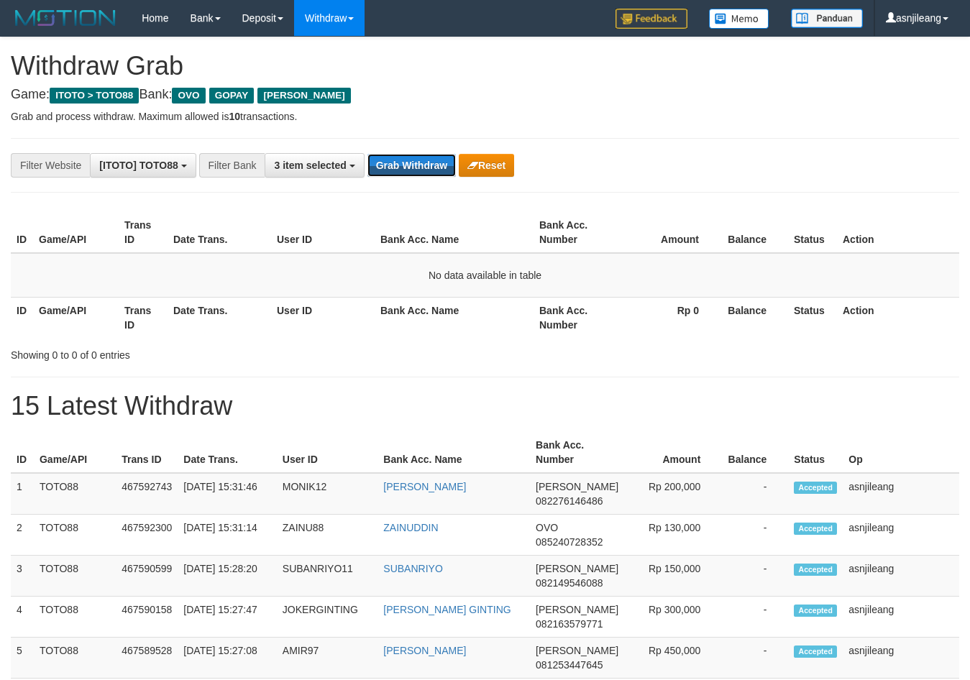
click at [437, 160] on button "Grab Withdraw" at bounding box center [412, 165] width 88 height 23
click at [439, 158] on button "Grab Withdraw" at bounding box center [412, 165] width 88 height 23
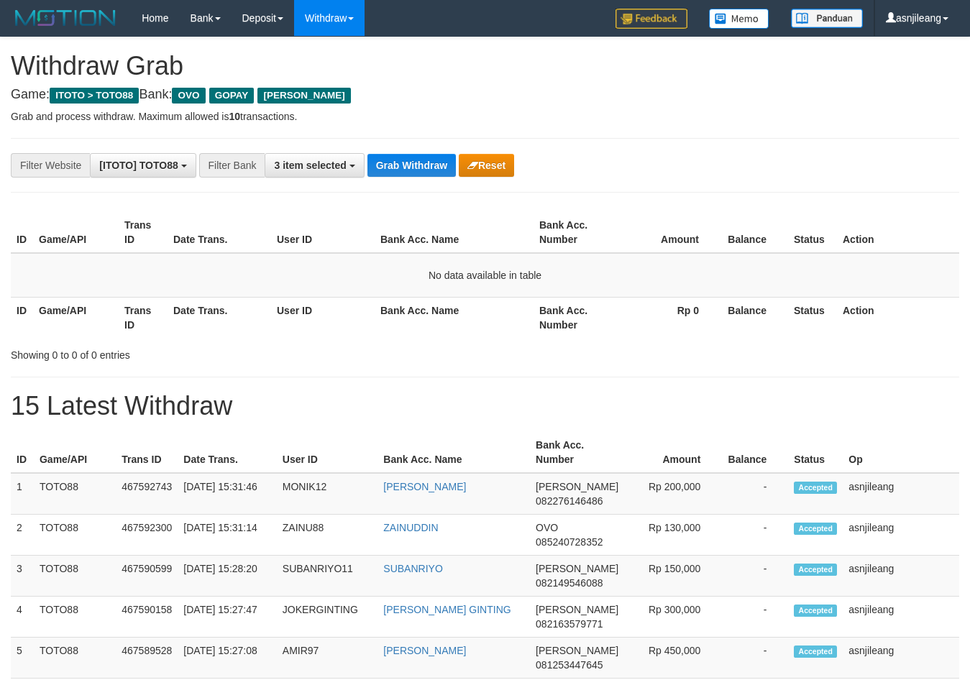
scroll to position [209, 0]
click at [439, 158] on button "Grab Withdraw" at bounding box center [412, 165] width 88 height 23
click at [442, 154] on button "Grab Withdraw" at bounding box center [412, 165] width 88 height 23
click at [432, 157] on button "Grab Withdraw" at bounding box center [412, 165] width 88 height 23
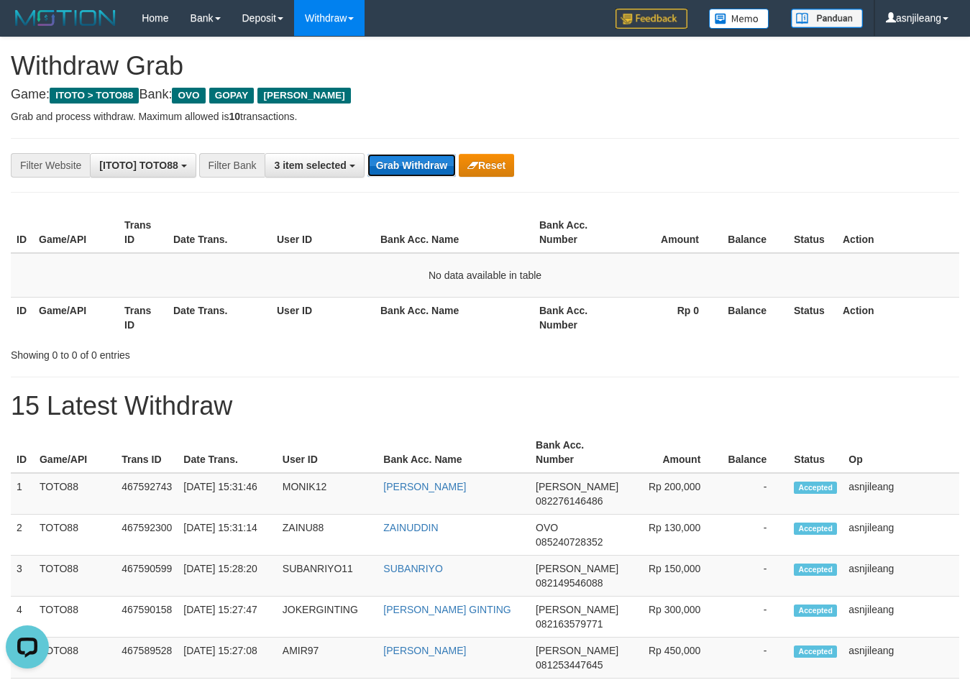
scroll to position [0, 0]
click at [432, 157] on button "Grab Withdraw" at bounding box center [412, 165] width 88 height 23
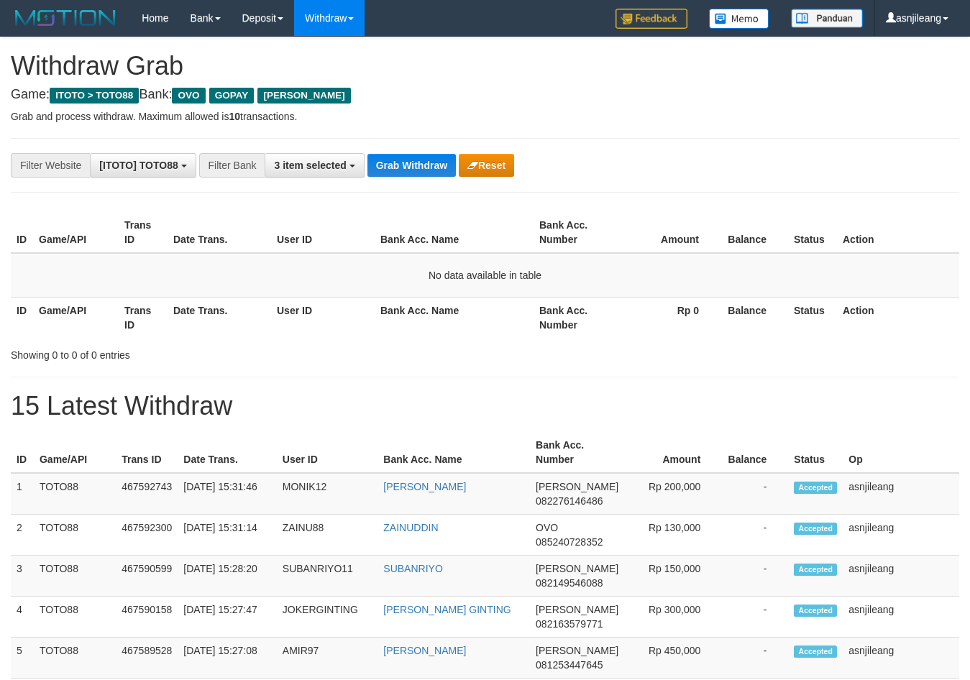
scroll to position [209, 0]
